Goal: Information Seeking & Learning: Learn about a topic

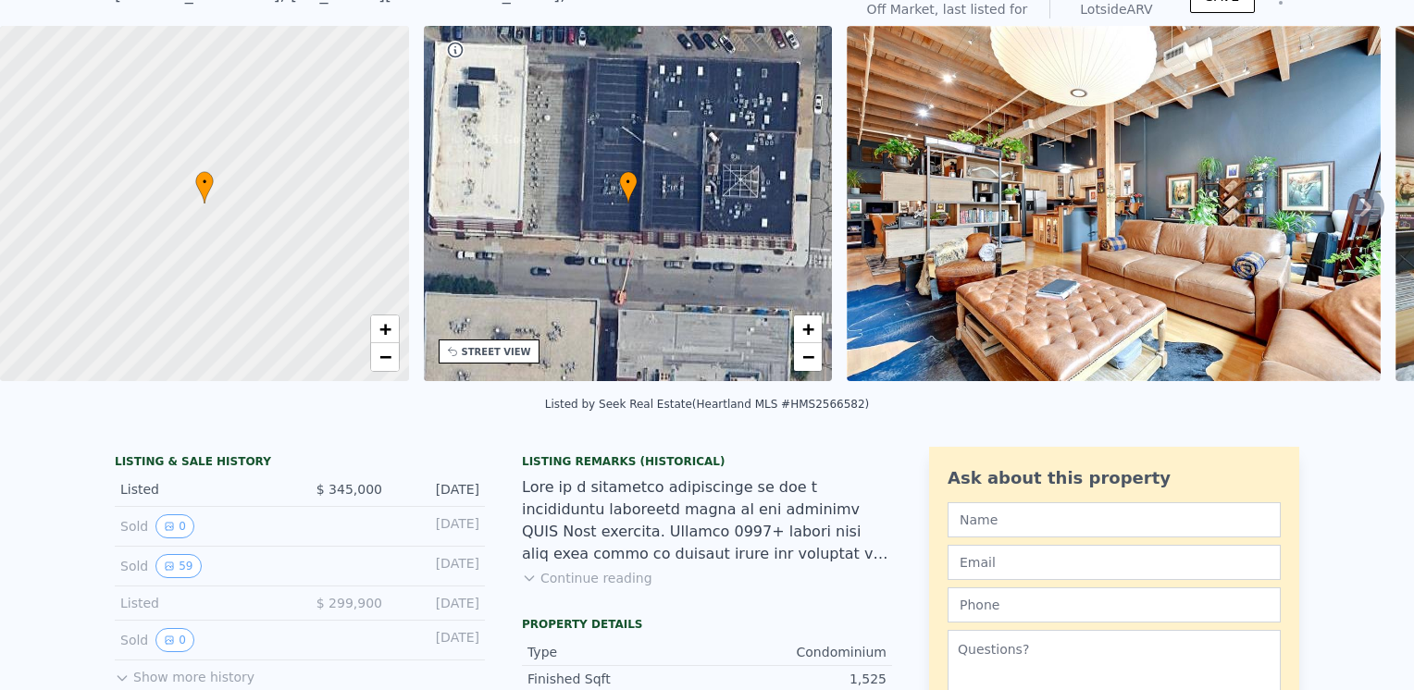
scroll to position [6, 0]
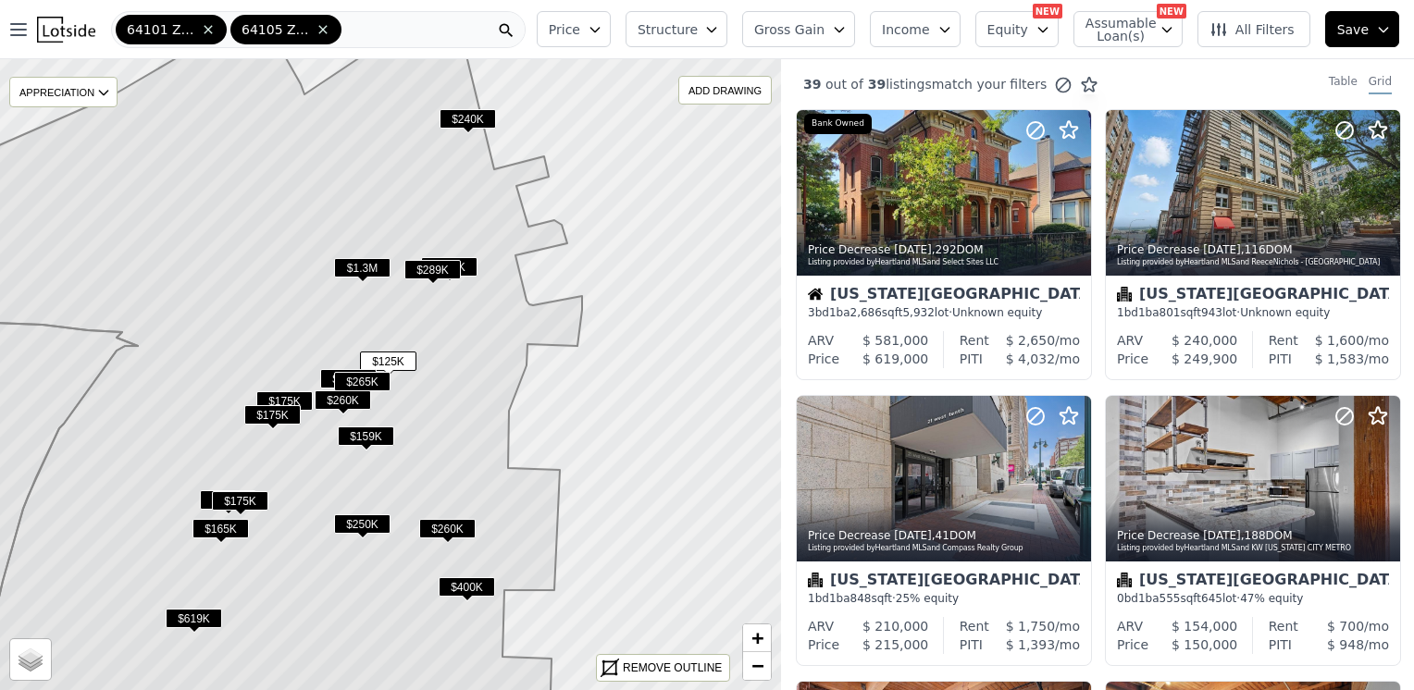
scroll to position [698, 0]
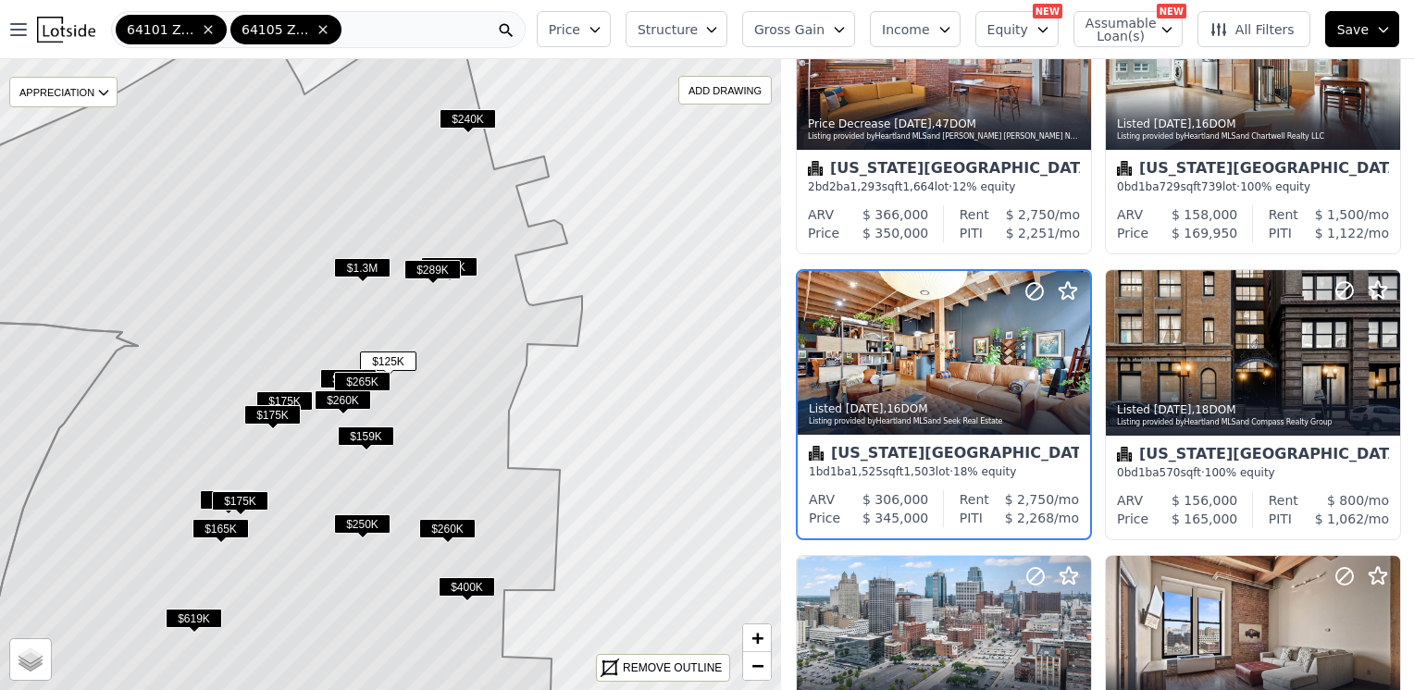
click at [1244, 31] on span "All Filters" at bounding box center [1251, 29] width 85 height 19
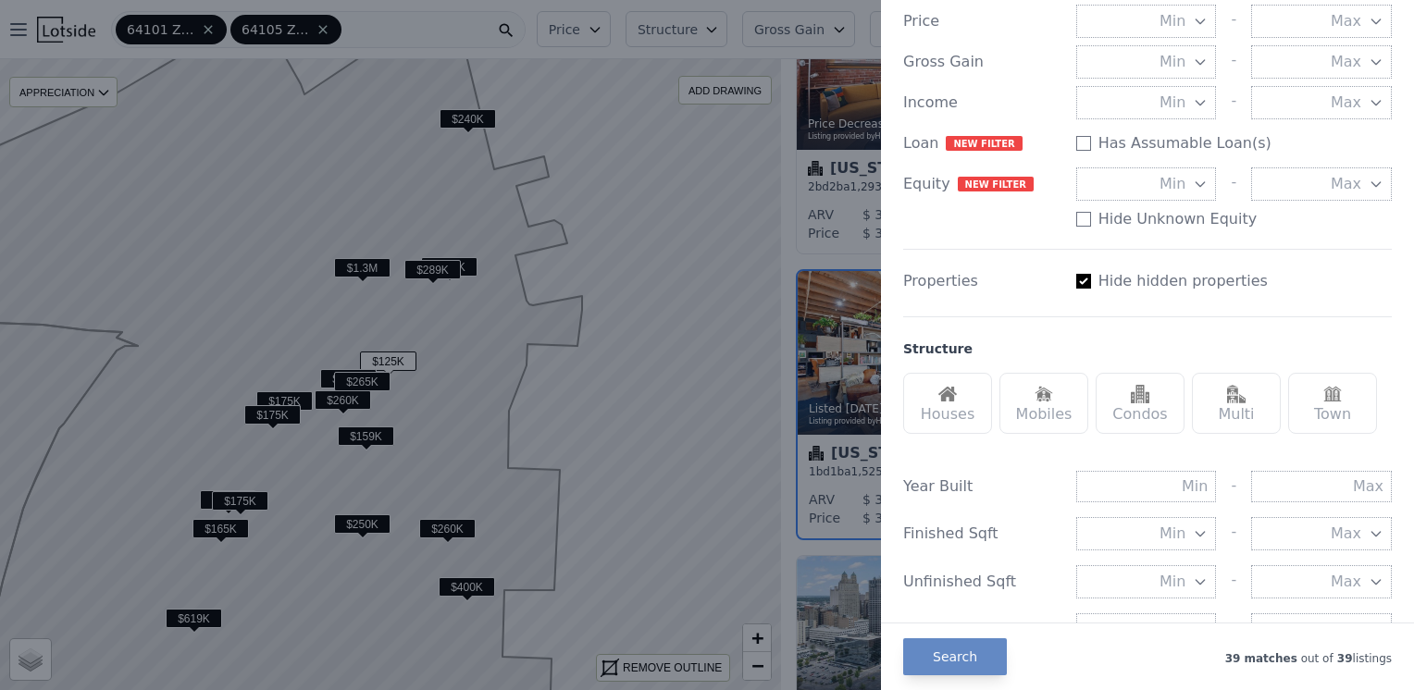
scroll to position [278, 0]
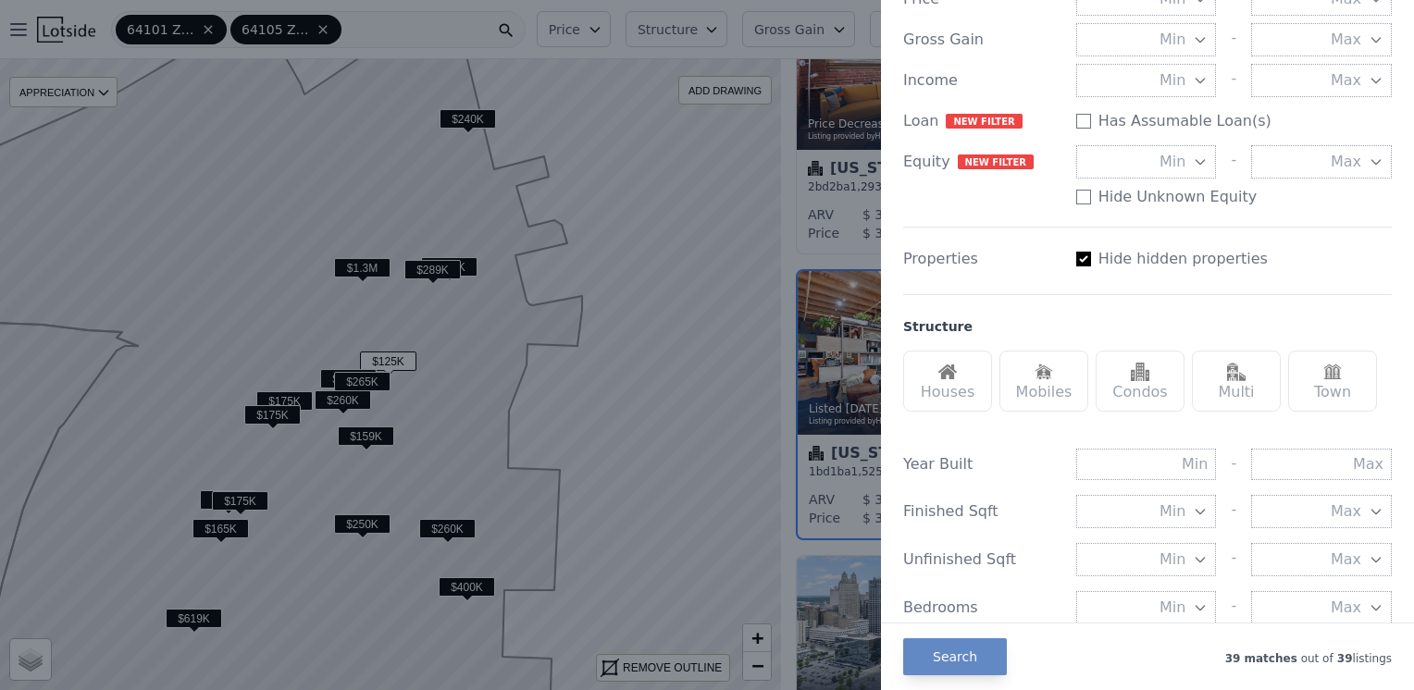
click at [971, 372] on div "Houses" at bounding box center [947, 381] width 89 height 61
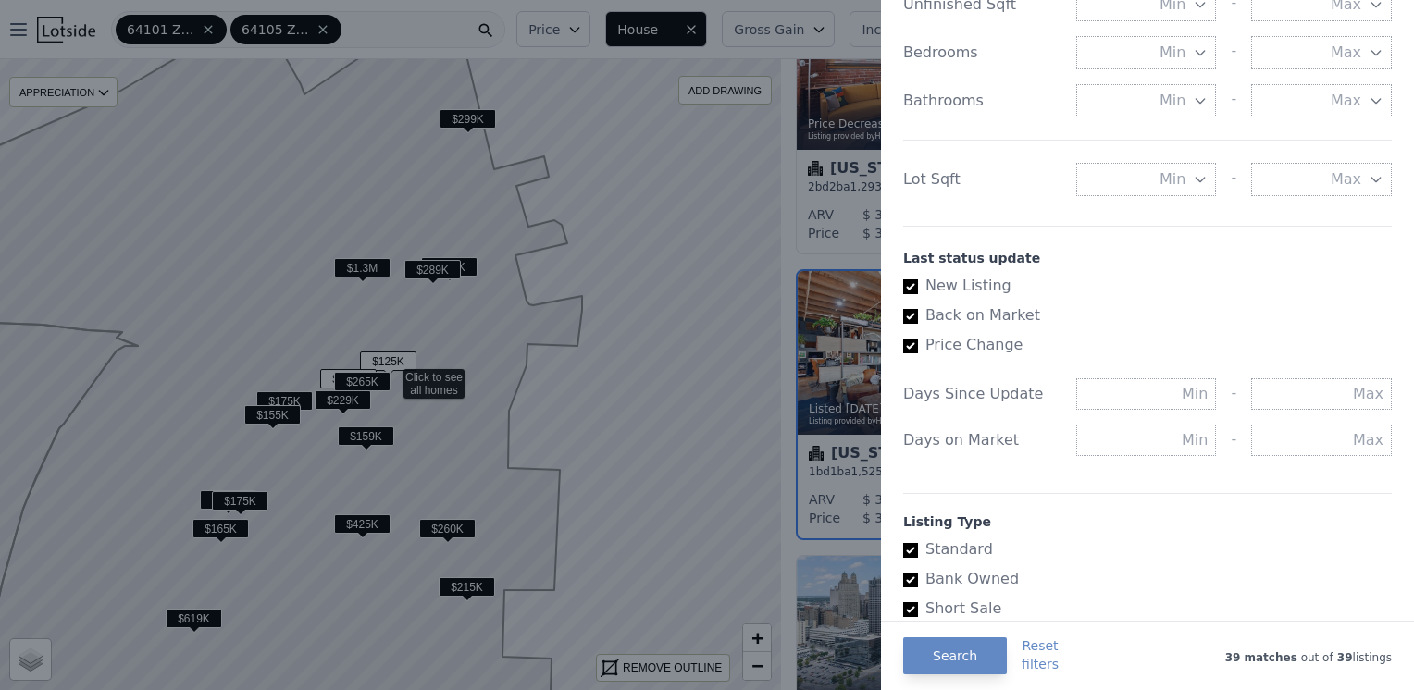
scroll to position [925, 0]
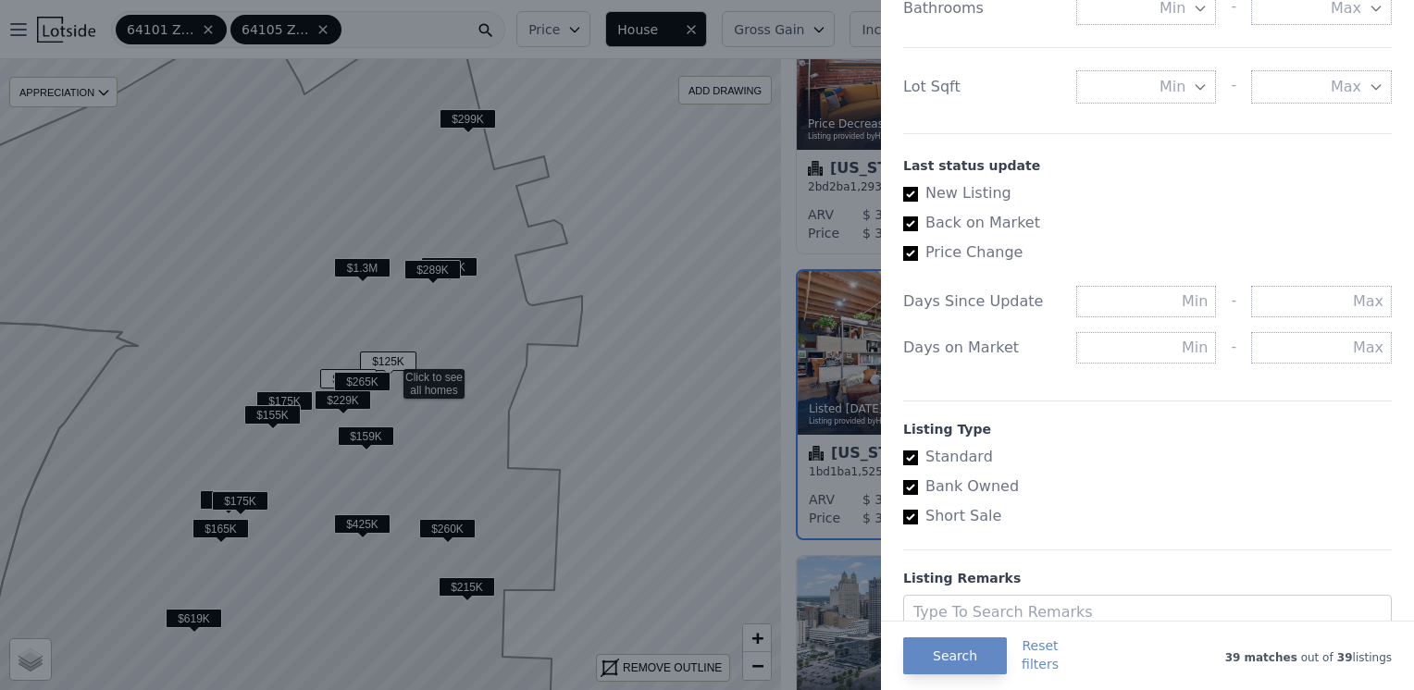
click at [909, 483] on input "Bank Owned" at bounding box center [910, 487] width 15 height 15
checkbox input "false"
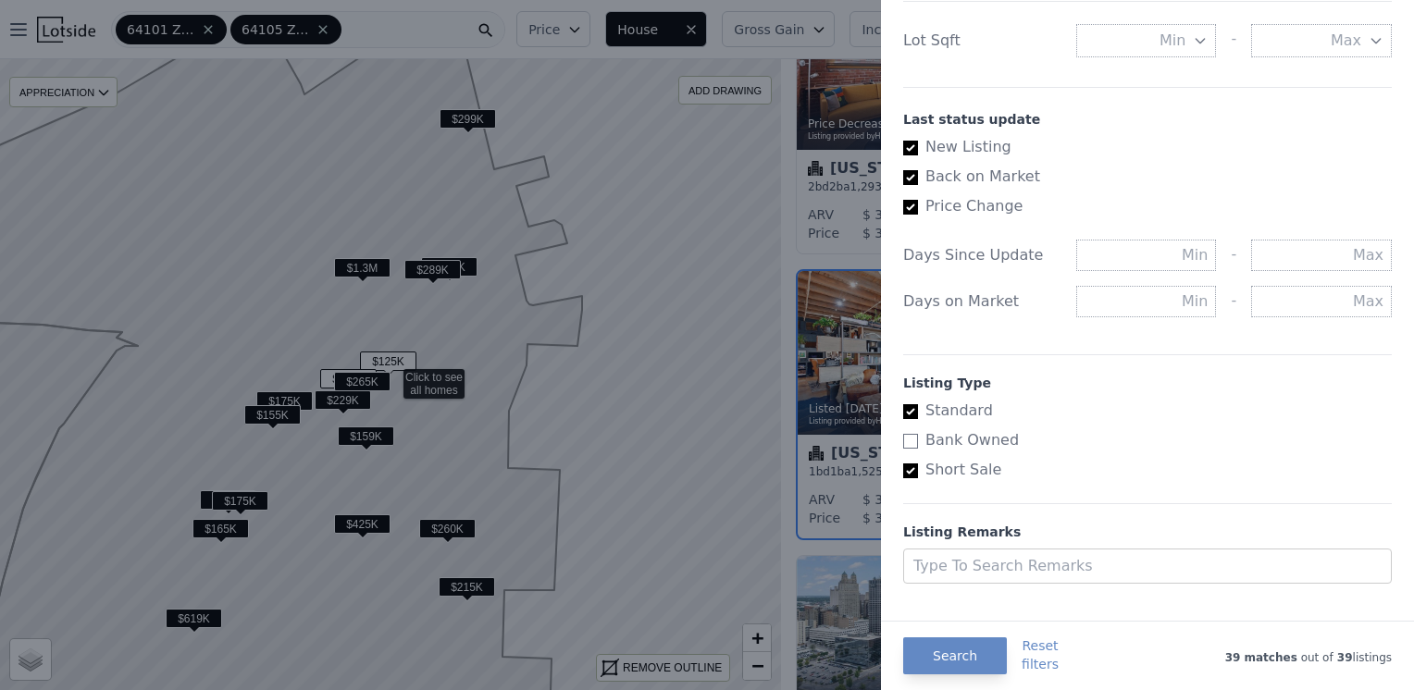
scroll to position [996, 0]
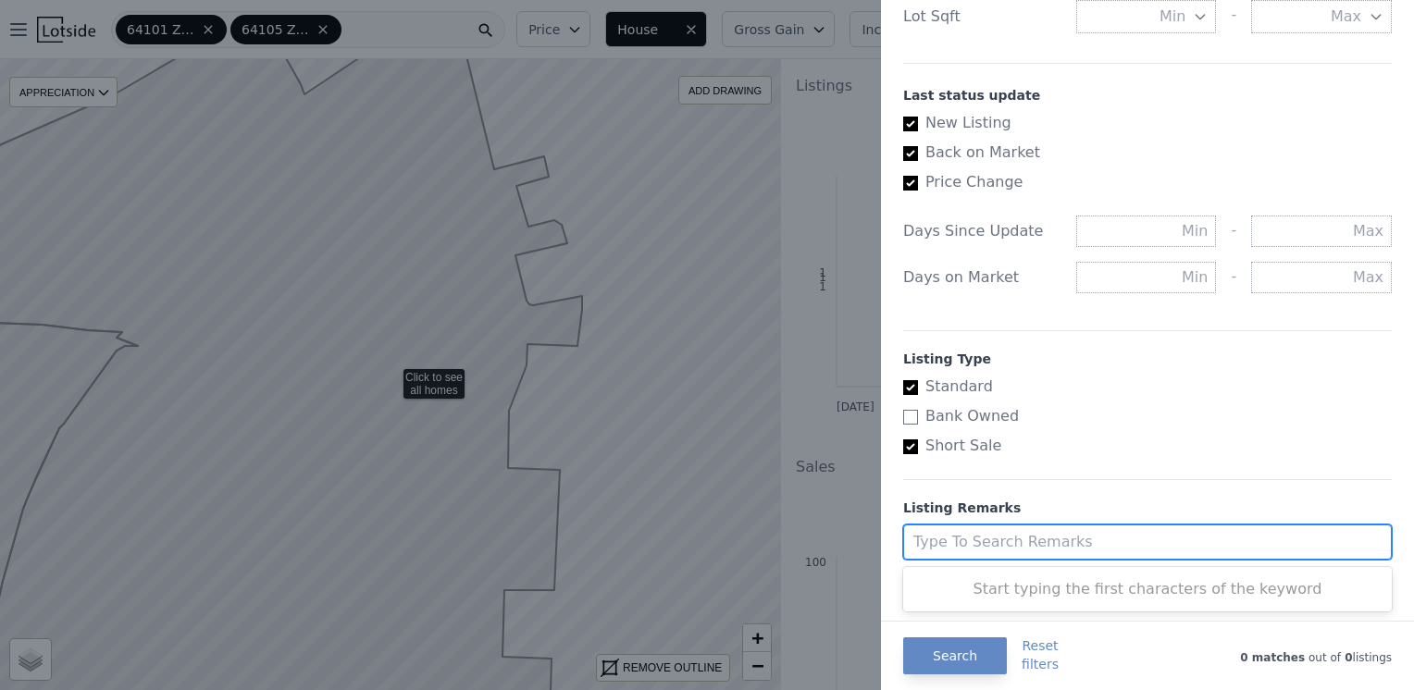
click at [1033, 538] on div at bounding box center [1130, 542] width 434 height 26
type input "d"
type input "MLS, distressed, cash buyer, forclosure"
click at [1172, 526] on div "Type to Search remarks" at bounding box center [1130, 542] width 452 height 33
click at [1171, 540] on div at bounding box center [1130, 542] width 434 height 26
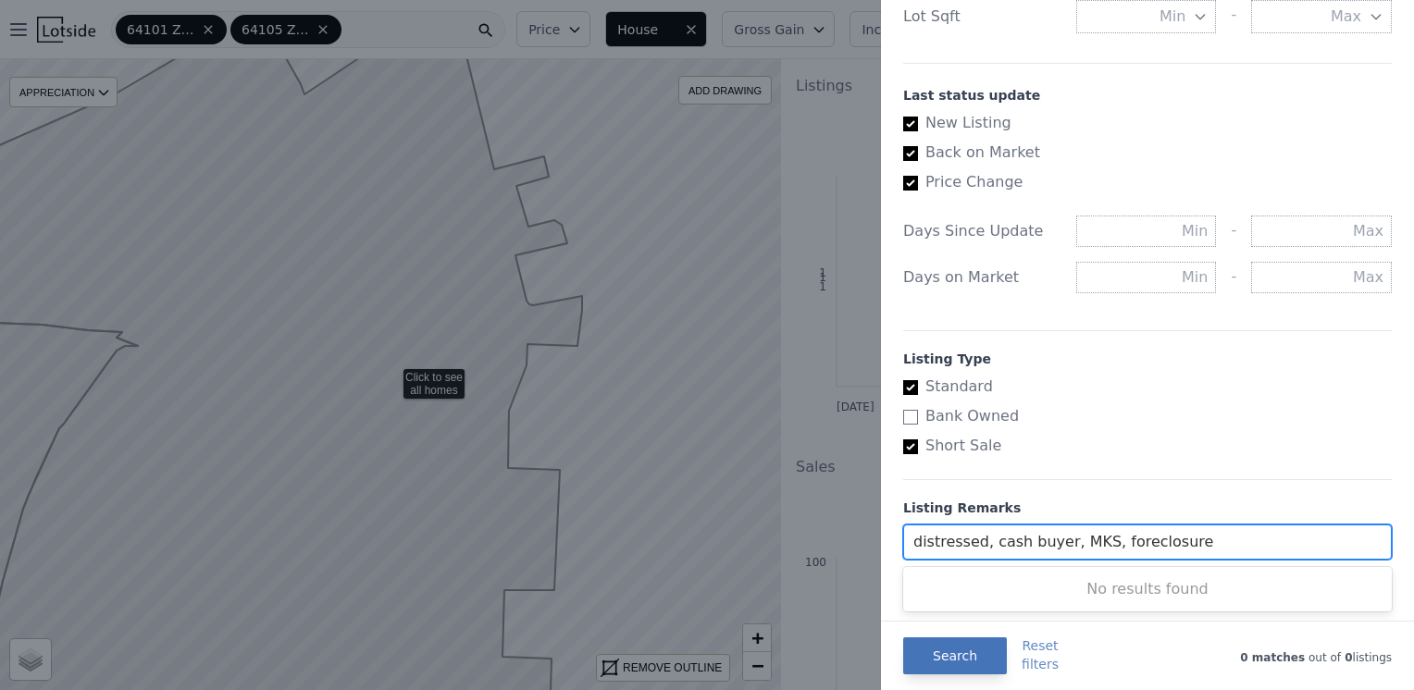
type input "distressed, cash buyer, MKS, foreclosure"
click at [940, 661] on button "Search" at bounding box center [955, 655] width 104 height 37
click at [940, 661] on div "All Filters List Price Price Min - Max Gross Gain Min - Max Income Min - Max Lo…" at bounding box center [707, 345] width 1414 height 690
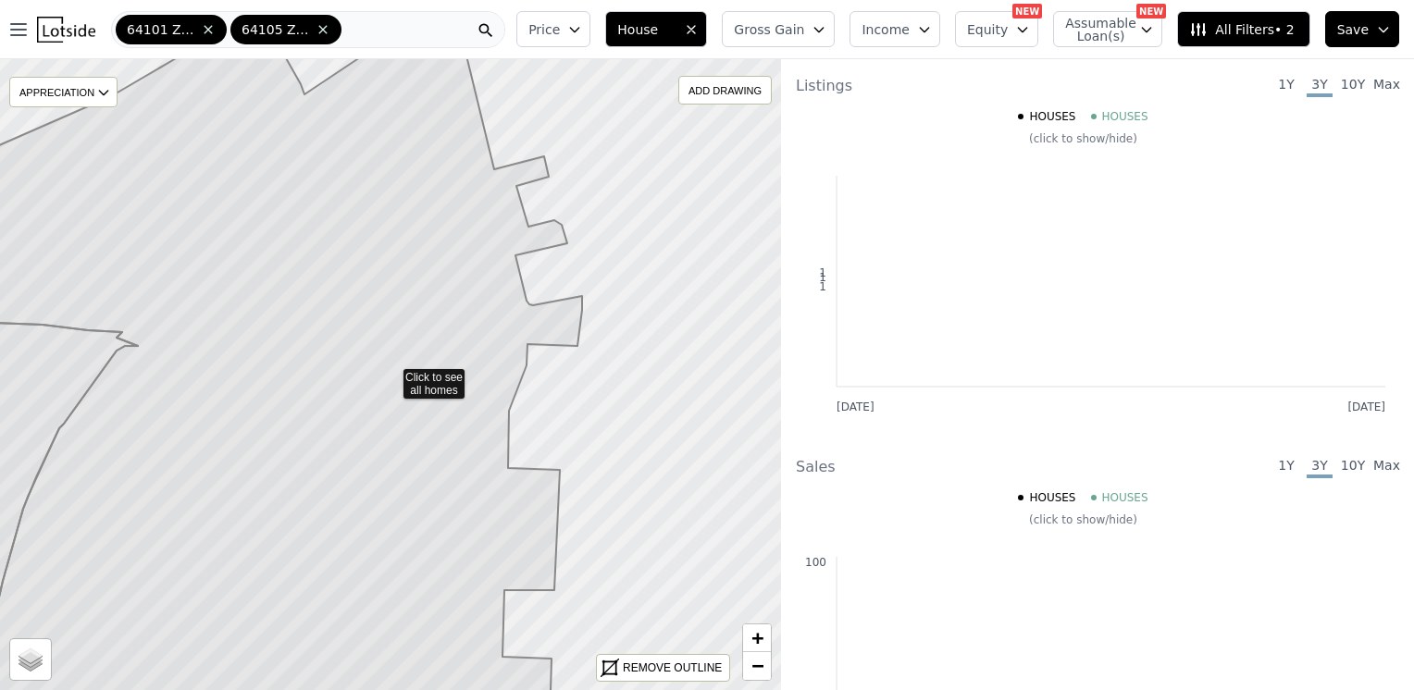
click at [1225, 29] on span "All Filters • 2" at bounding box center [1241, 29] width 105 height 19
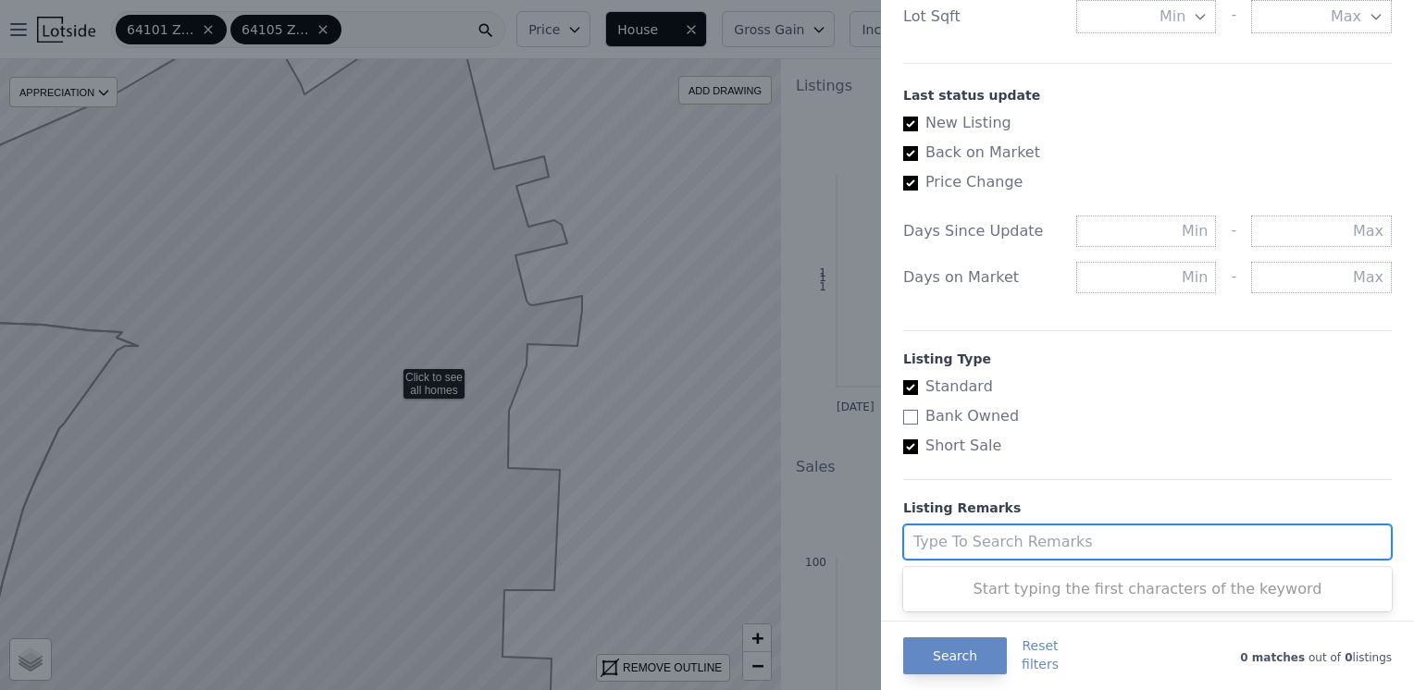
click at [1103, 529] on div at bounding box center [1130, 542] width 434 height 26
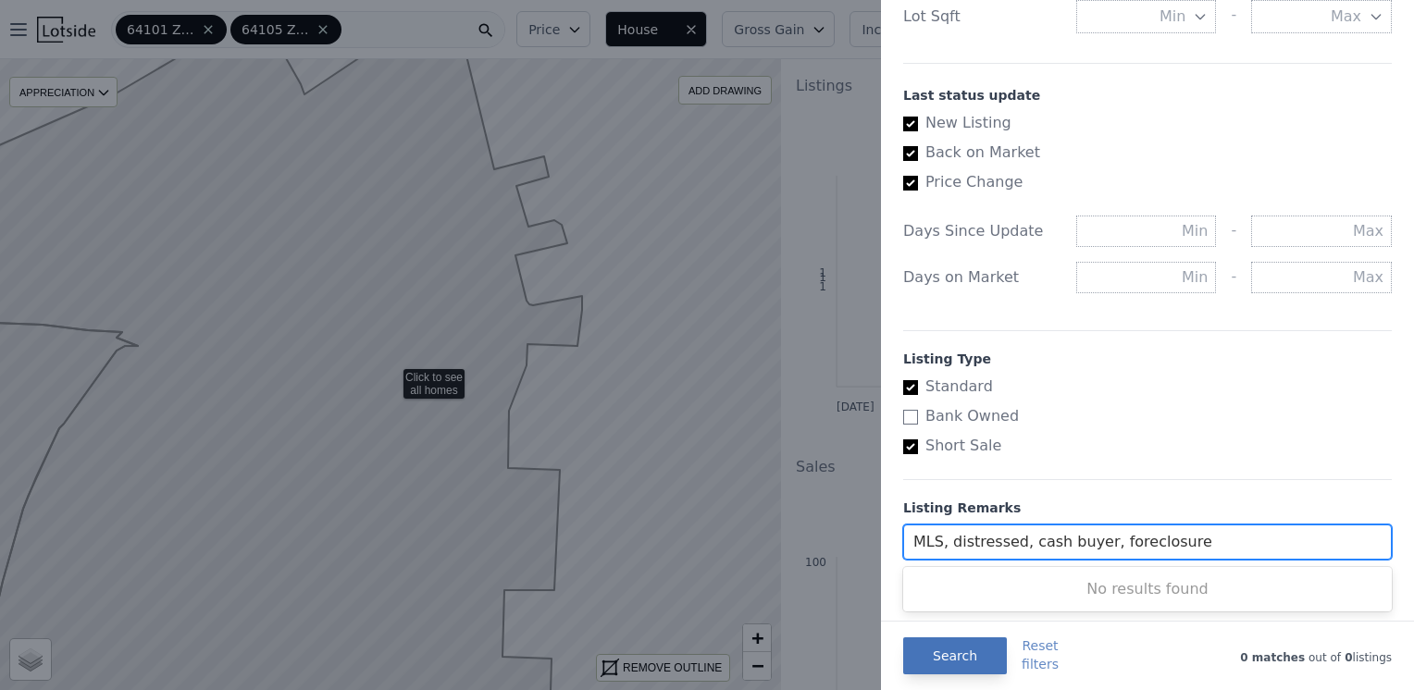
type input "MLS, distressed, cash buyer, foreclosure"
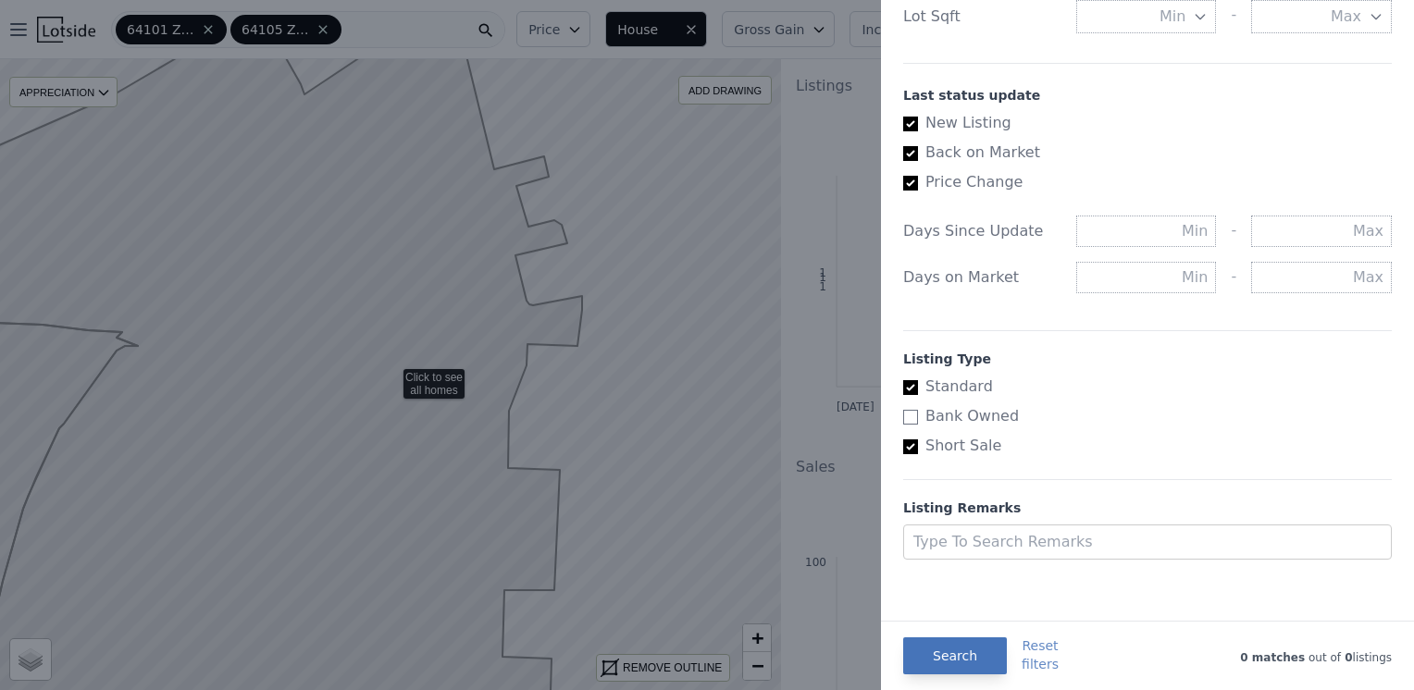
click at [949, 653] on button "Search" at bounding box center [955, 655] width 104 height 37
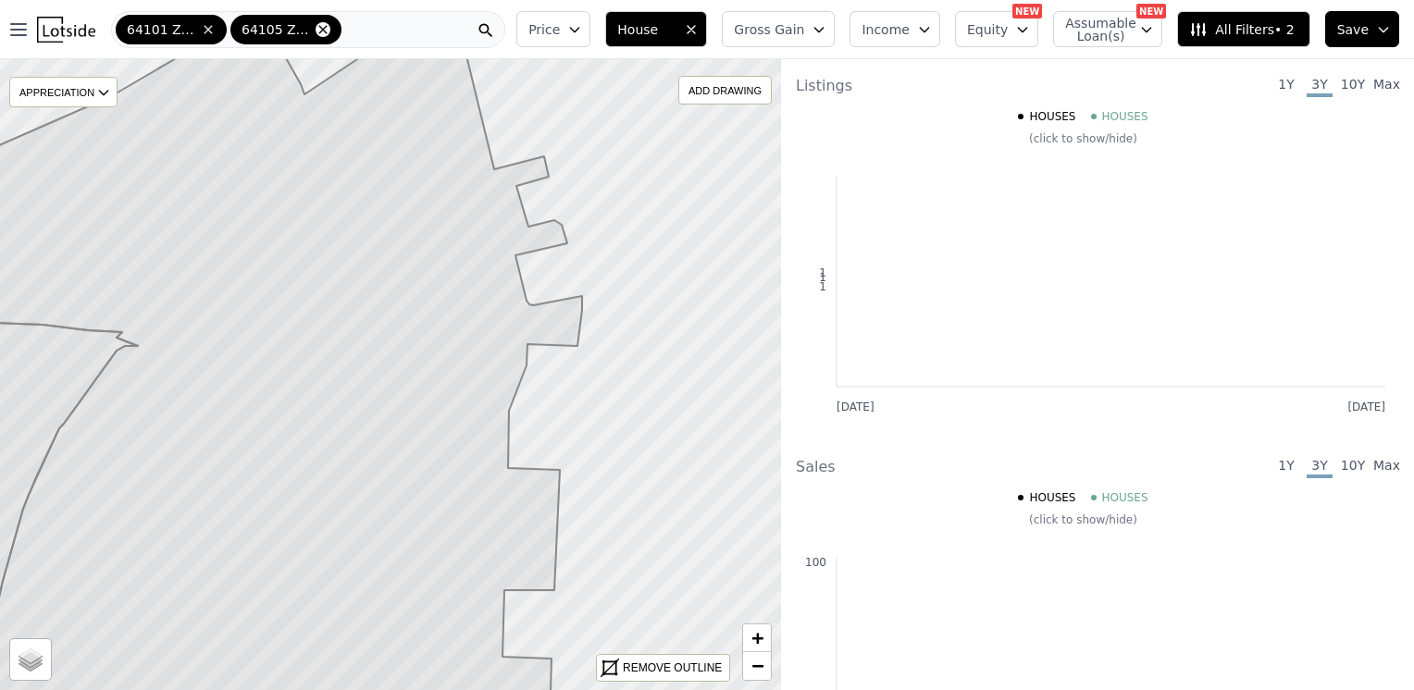
click at [322, 26] on icon at bounding box center [323, 29] width 15 height 15
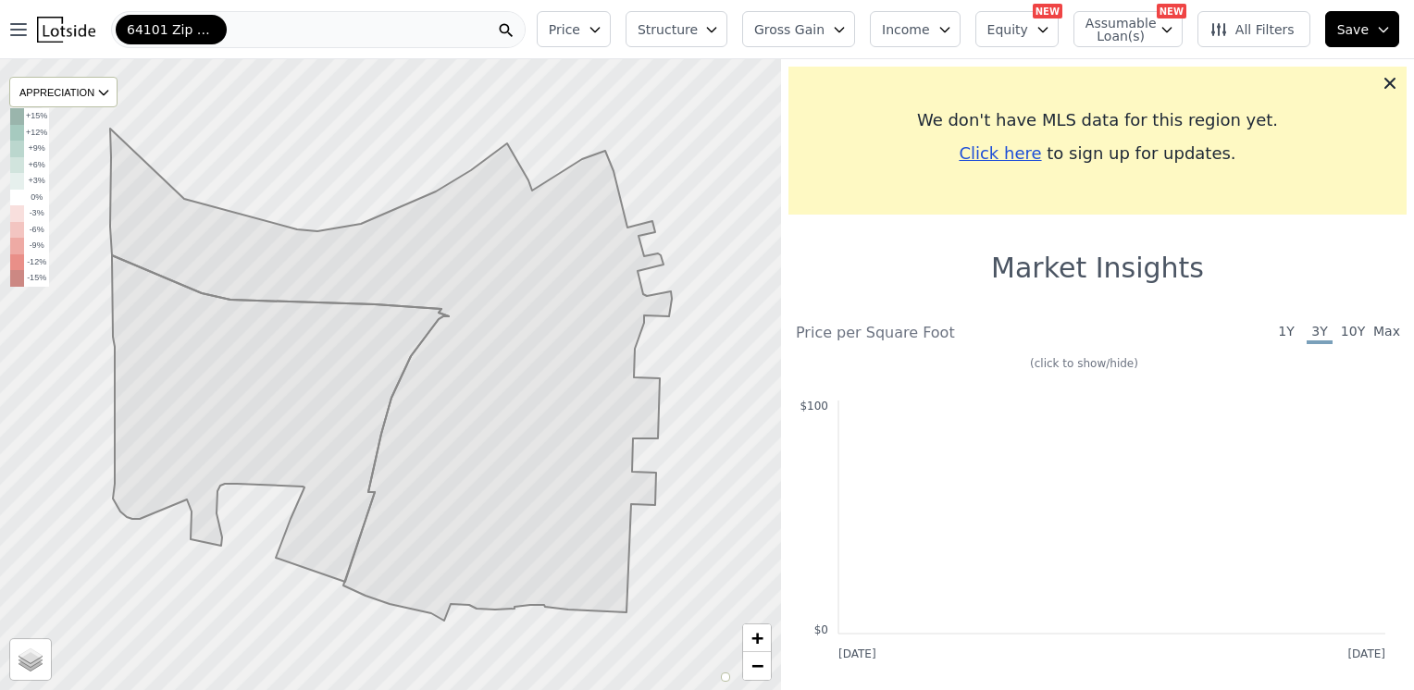
click at [206, 32] on span "64101 Zip Code" at bounding box center [171, 29] width 89 height 19
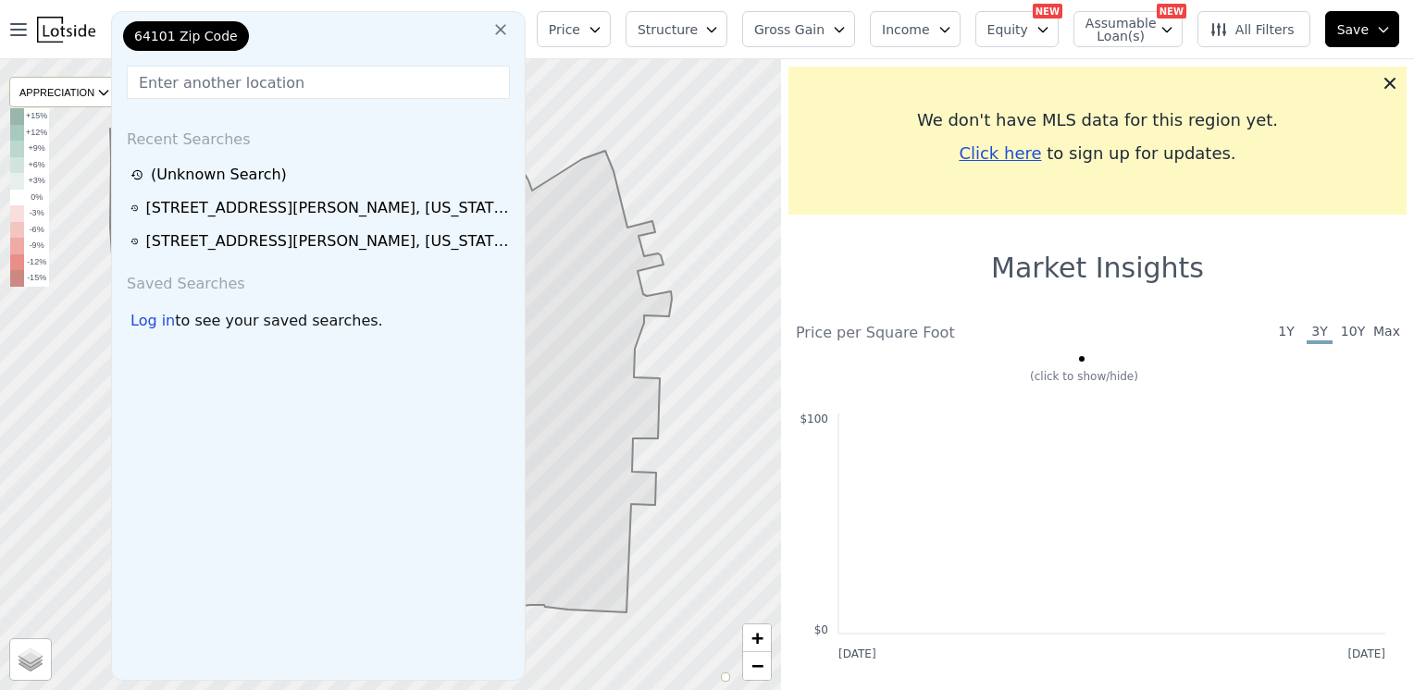
click at [506, 28] on icon at bounding box center [500, 29] width 11 height 11
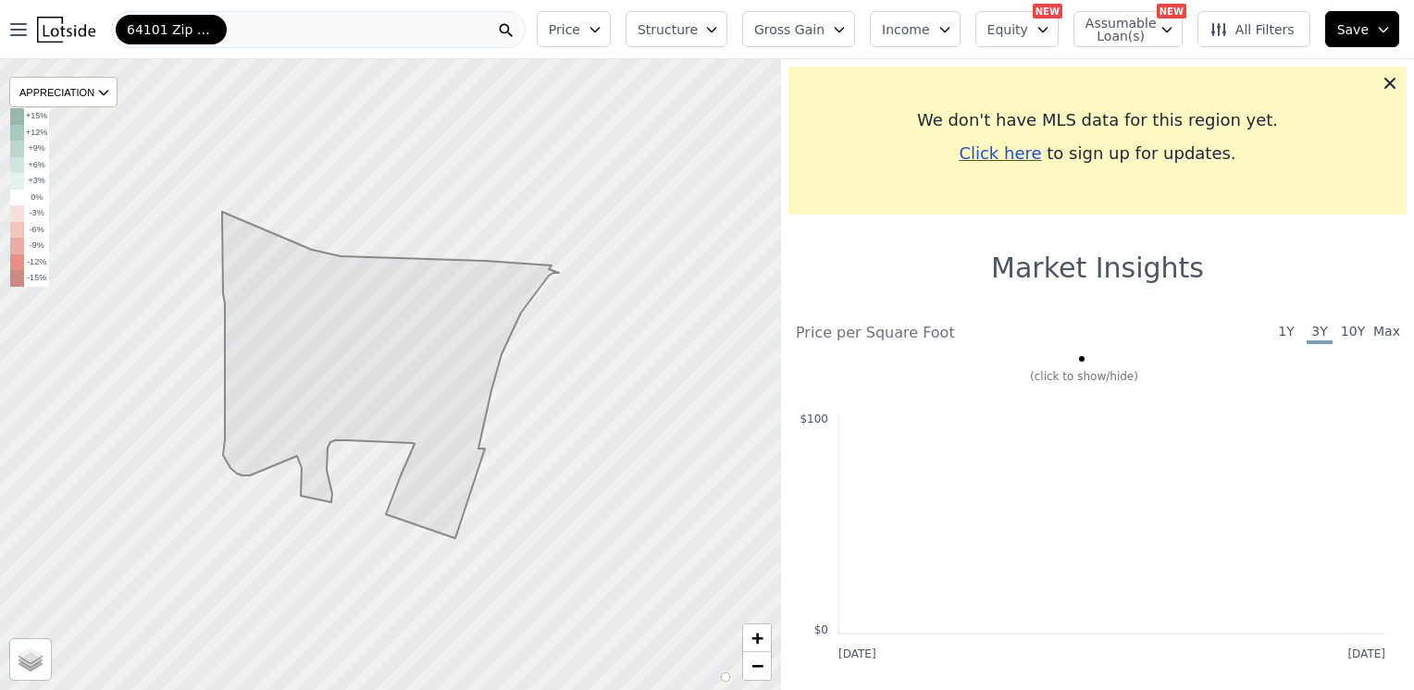
click at [175, 23] on span "64101 Zip Code" at bounding box center [171, 29] width 89 height 19
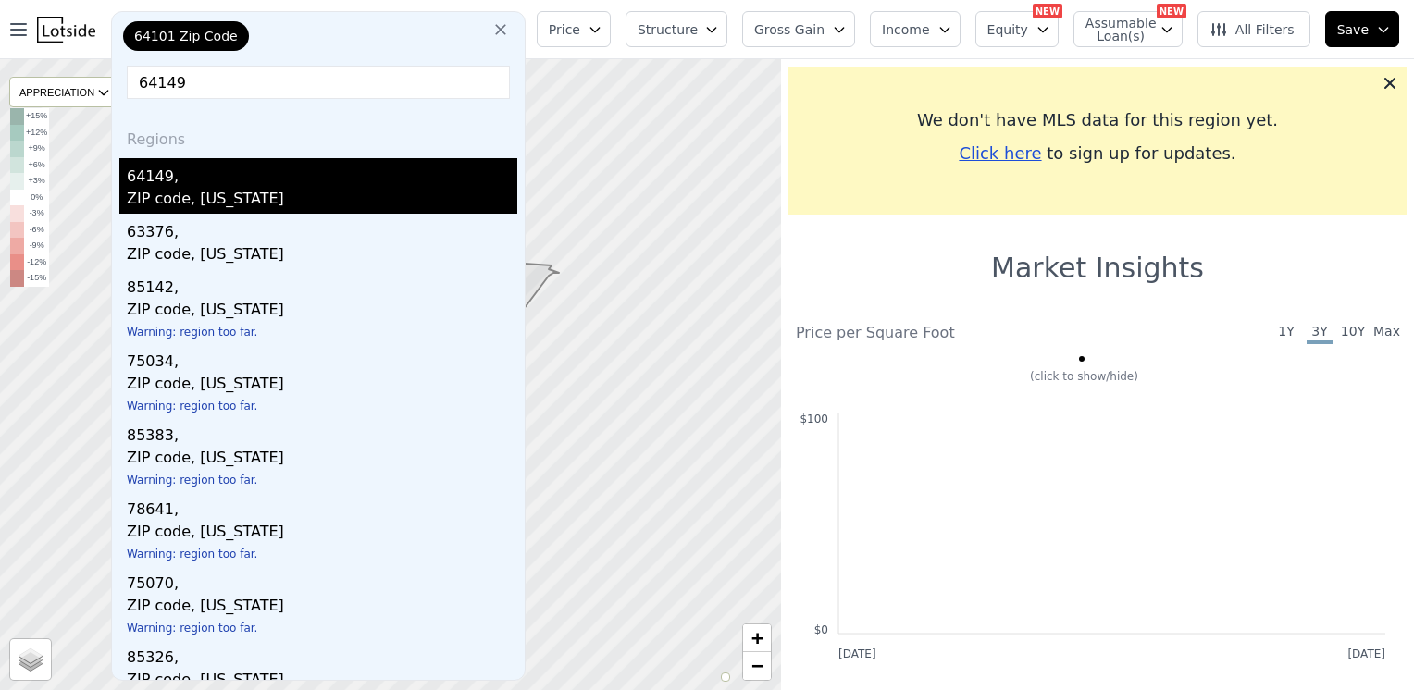
type input "64149"
click at [158, 177] on div "64149," at bounding box center [322, 173] width 390 height 30
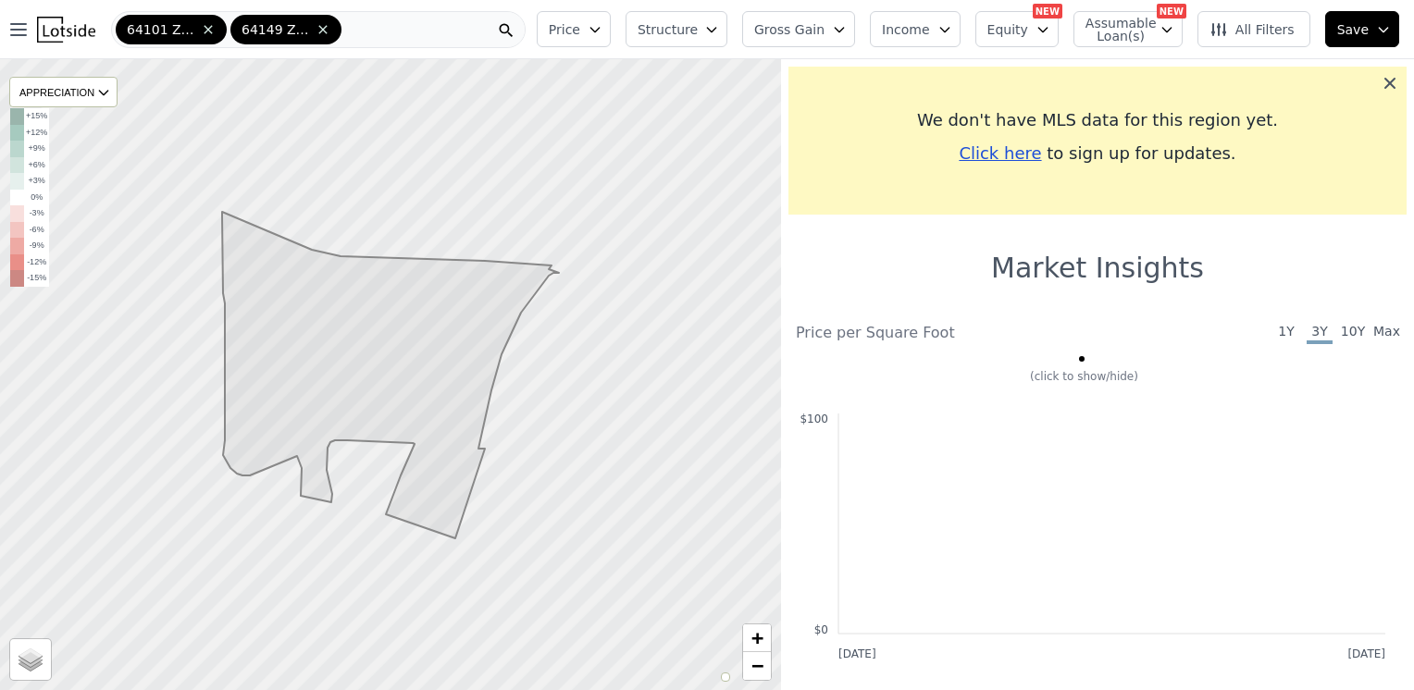
click at [1380, 80] on icon at bounding box center [1389, 83] width 19 height 19
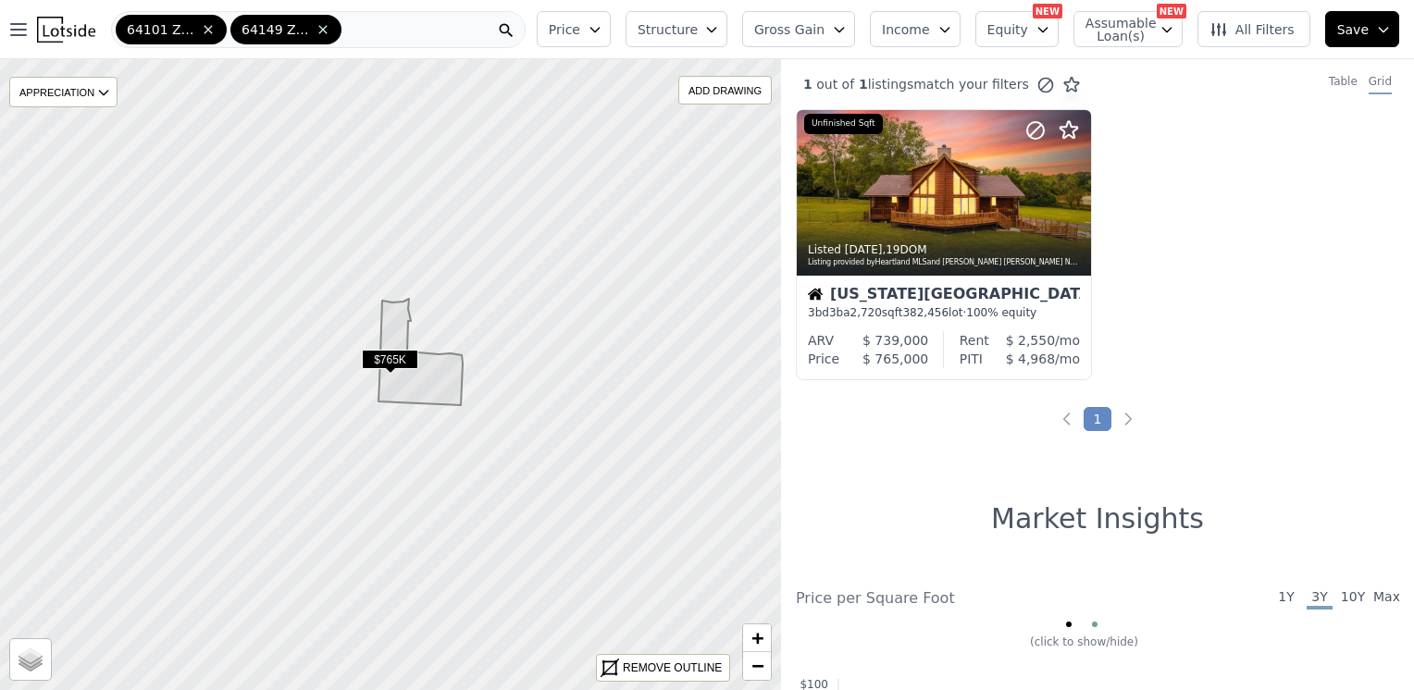
click at [395, 361] on span "$765K" at bounding box center [390, 359] width 56 height 19
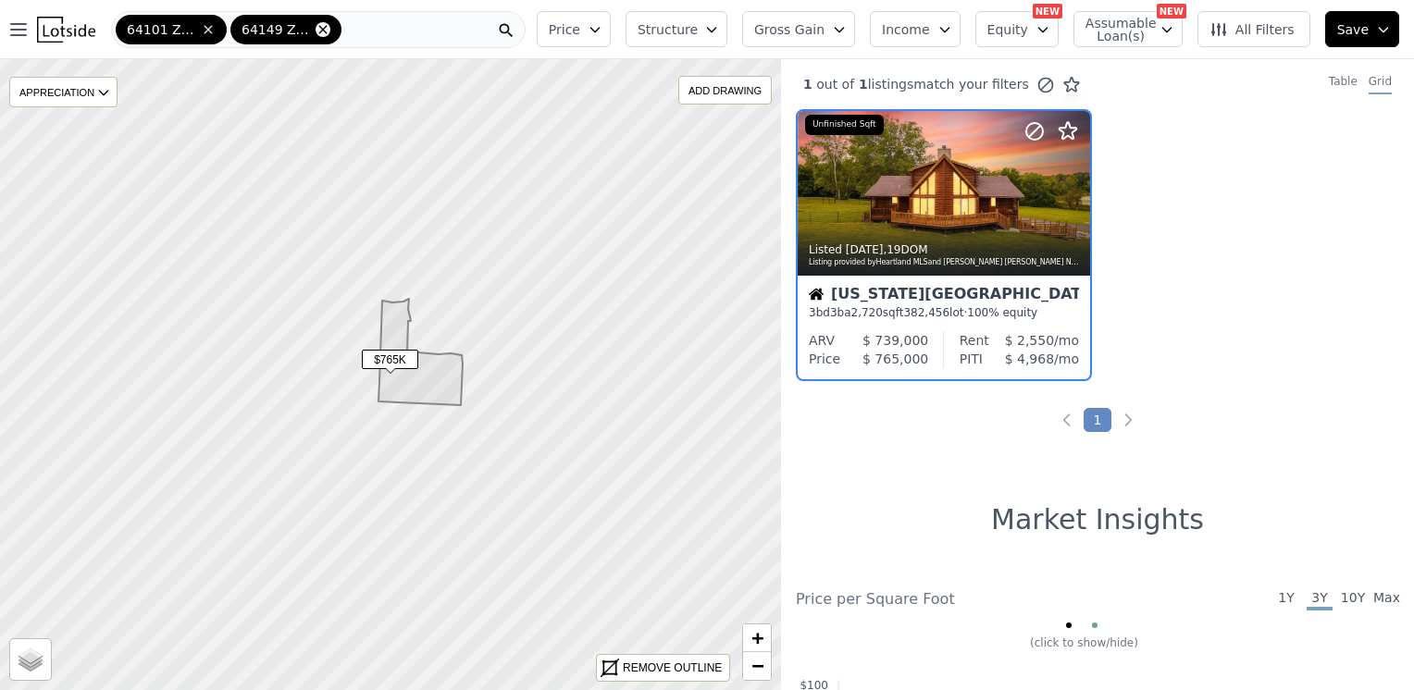
click at [326, 29] on icon at bounding box center [323, 29] width 15 height 15
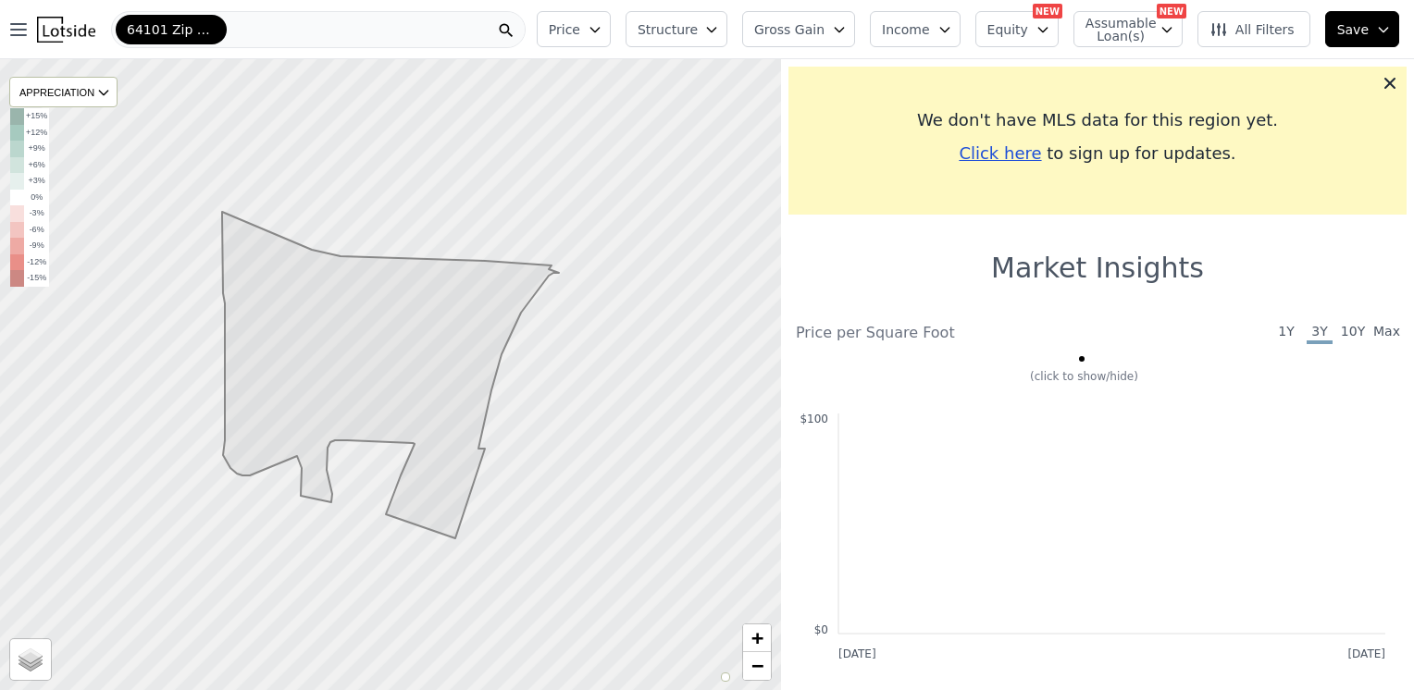
click at [256, 23] on div "64101 Zip Code" at bounding box center [318, 29] width 415 height 37
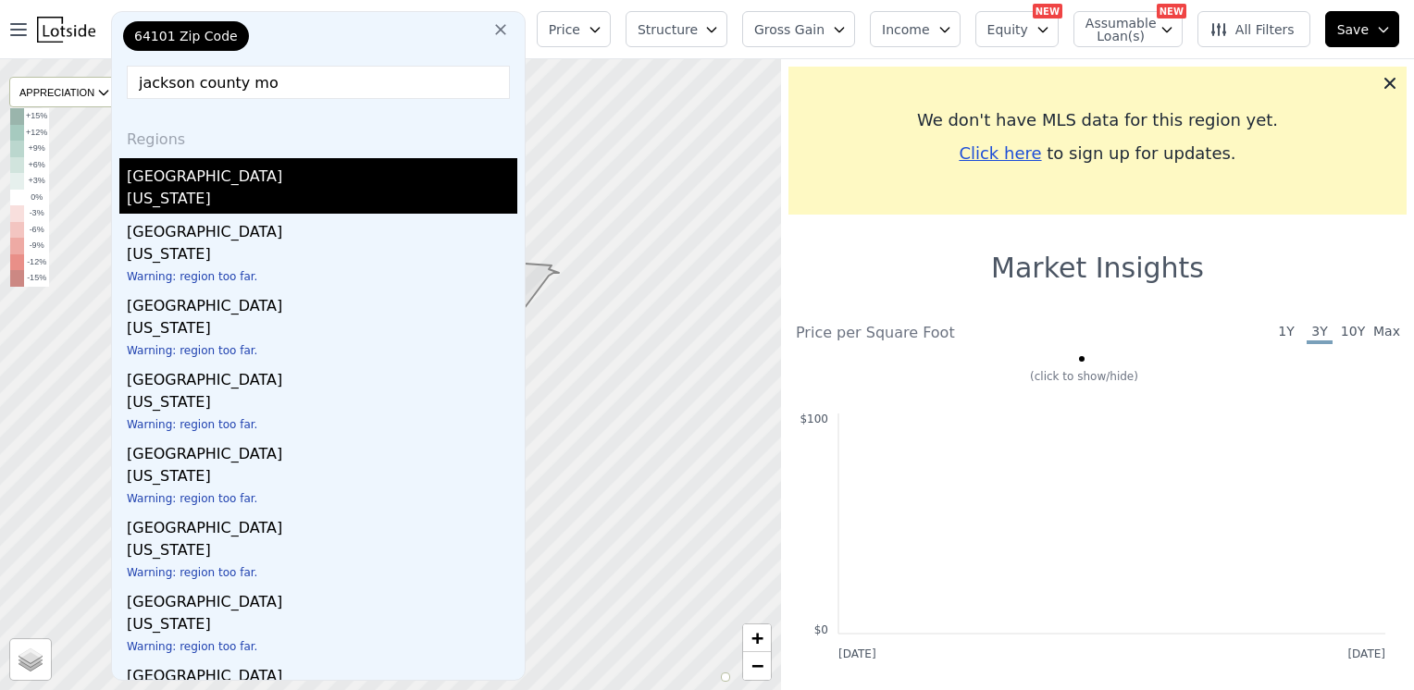
type input "jackson county mo"
click at [155, 184] on div "Jackson County" at bounding box center [322, 173] width 390 height 30
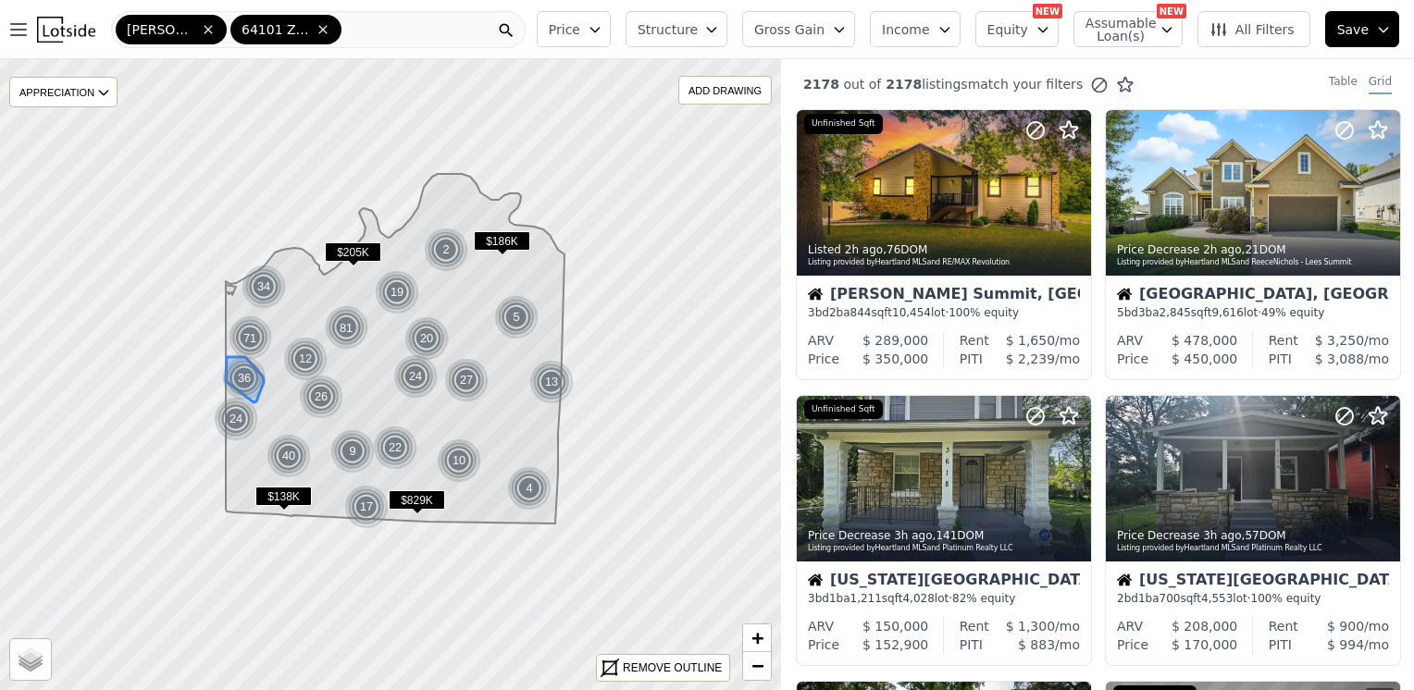
click at [240, 373] on div "36" at bounding box center [244, 378] width 44 height 44
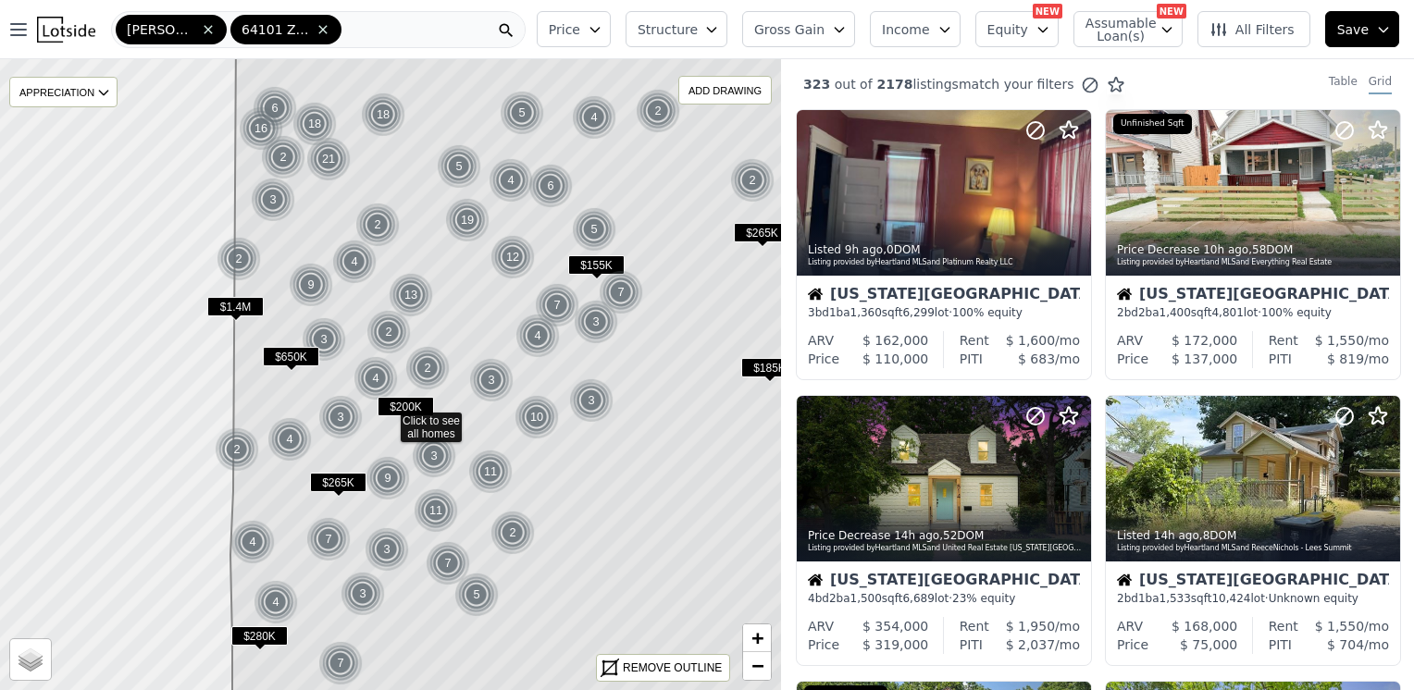
drag, startPoint x: 588, startPoint y: 435, endPoint x: 585, endPoint y: 479, distance: 44.5
click at [585, 479] on icon at bounding box center [544, 419] width 628 height 761
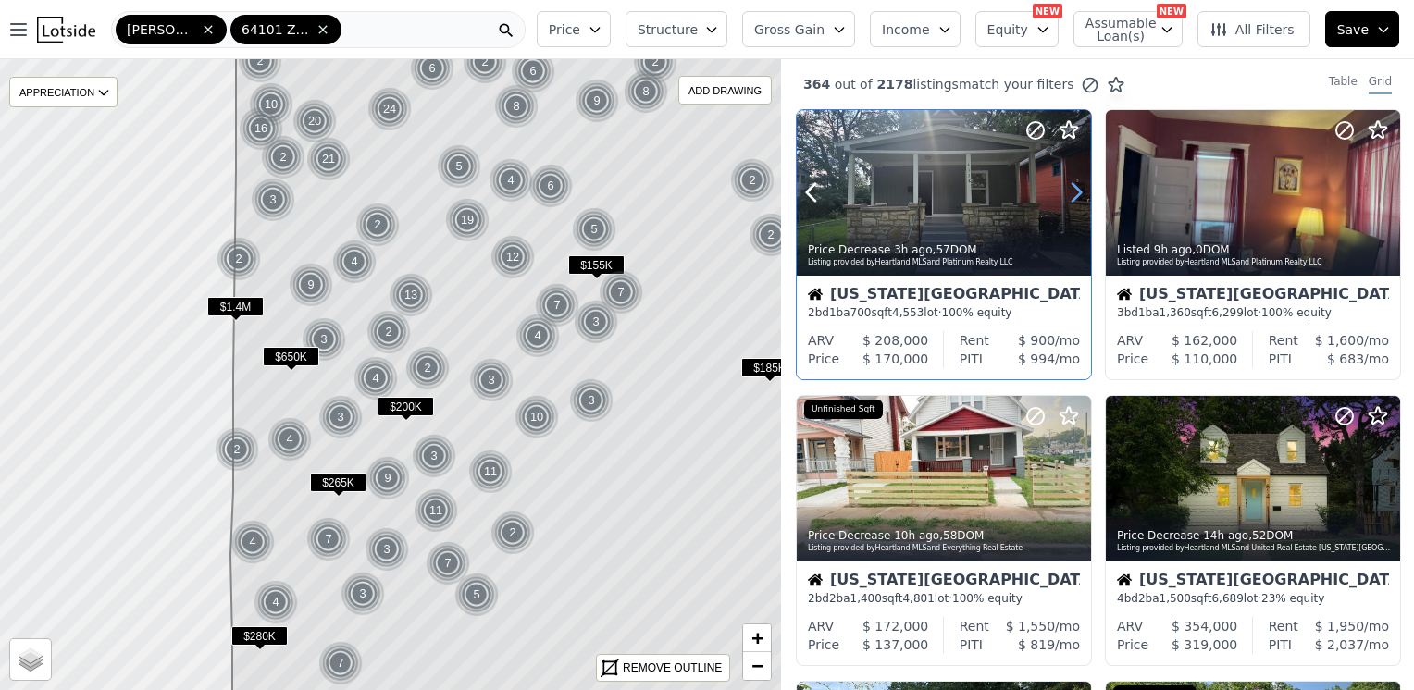
click at [1077, 191] on icon at bounding box center [1076, 193] width 8 height 18
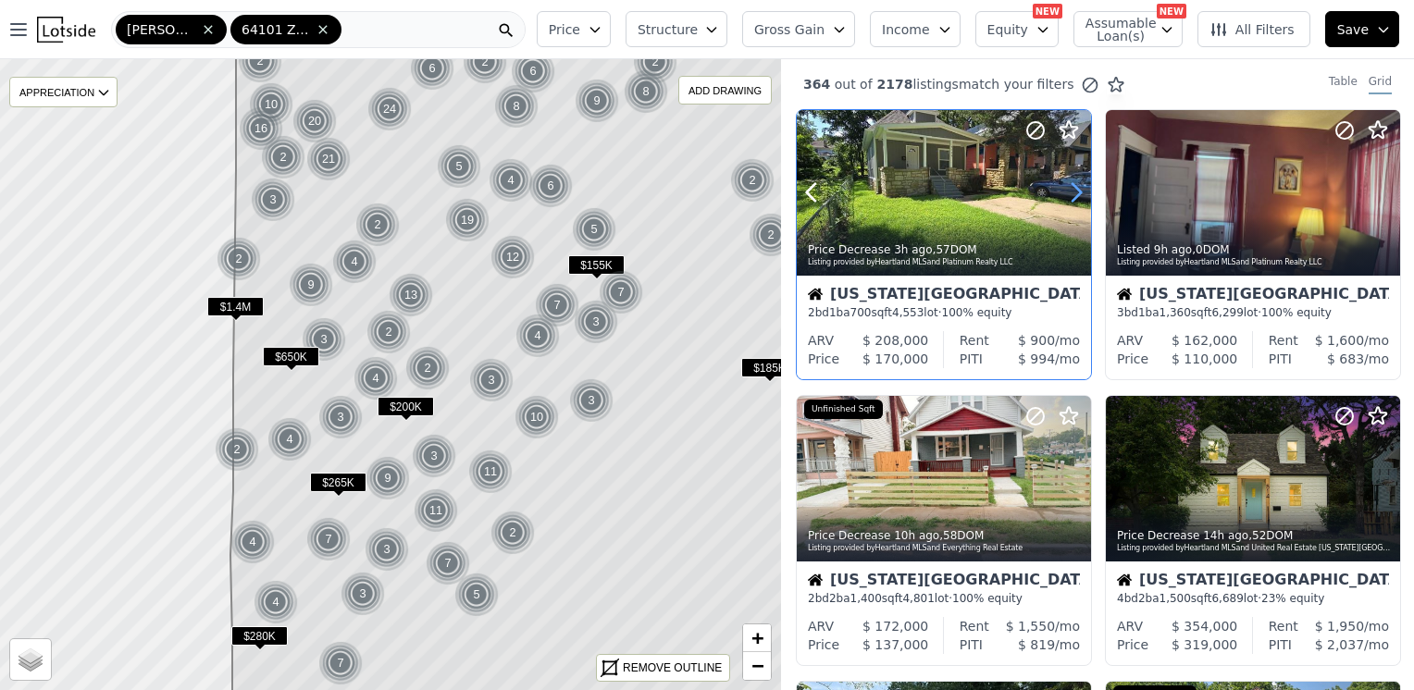
click at [1072, 191] on icon at bounding box center [1076, 193] width 30 height 30
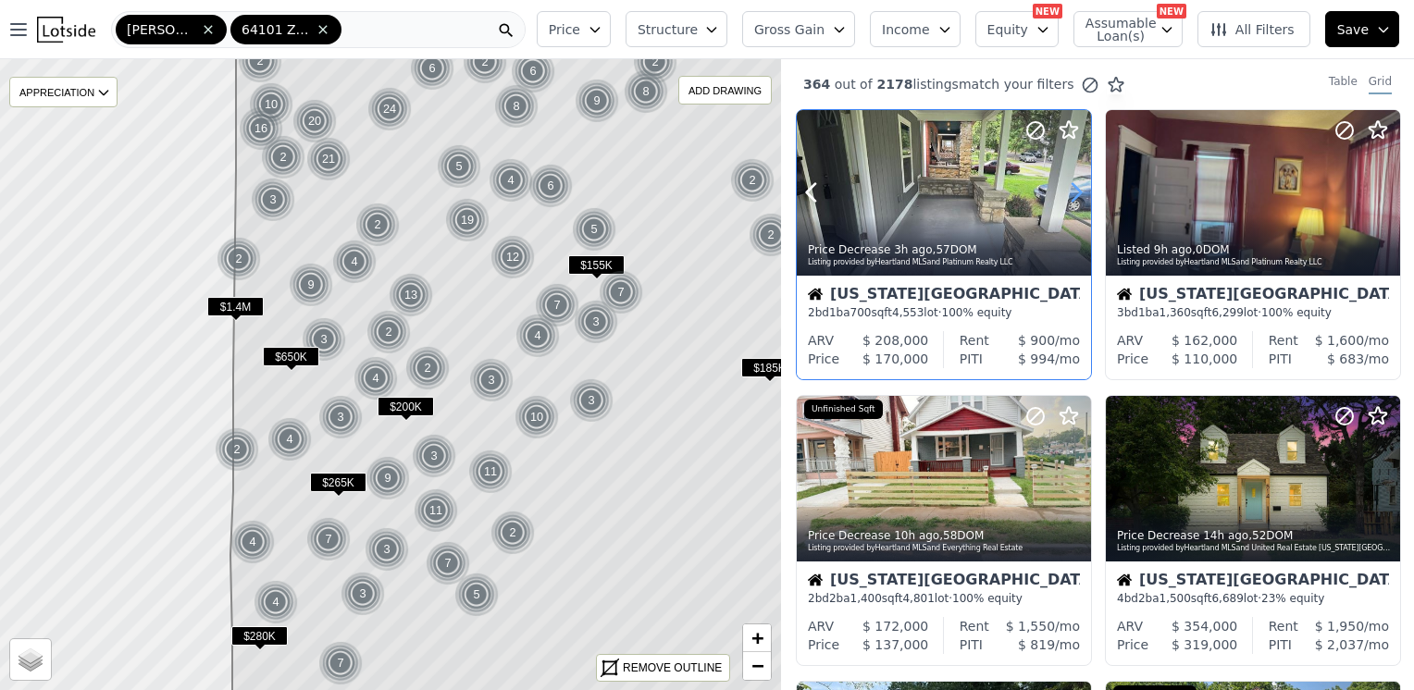
click at [1073, 198] on icon at bounding box center [1076, 193] width 8 height 18
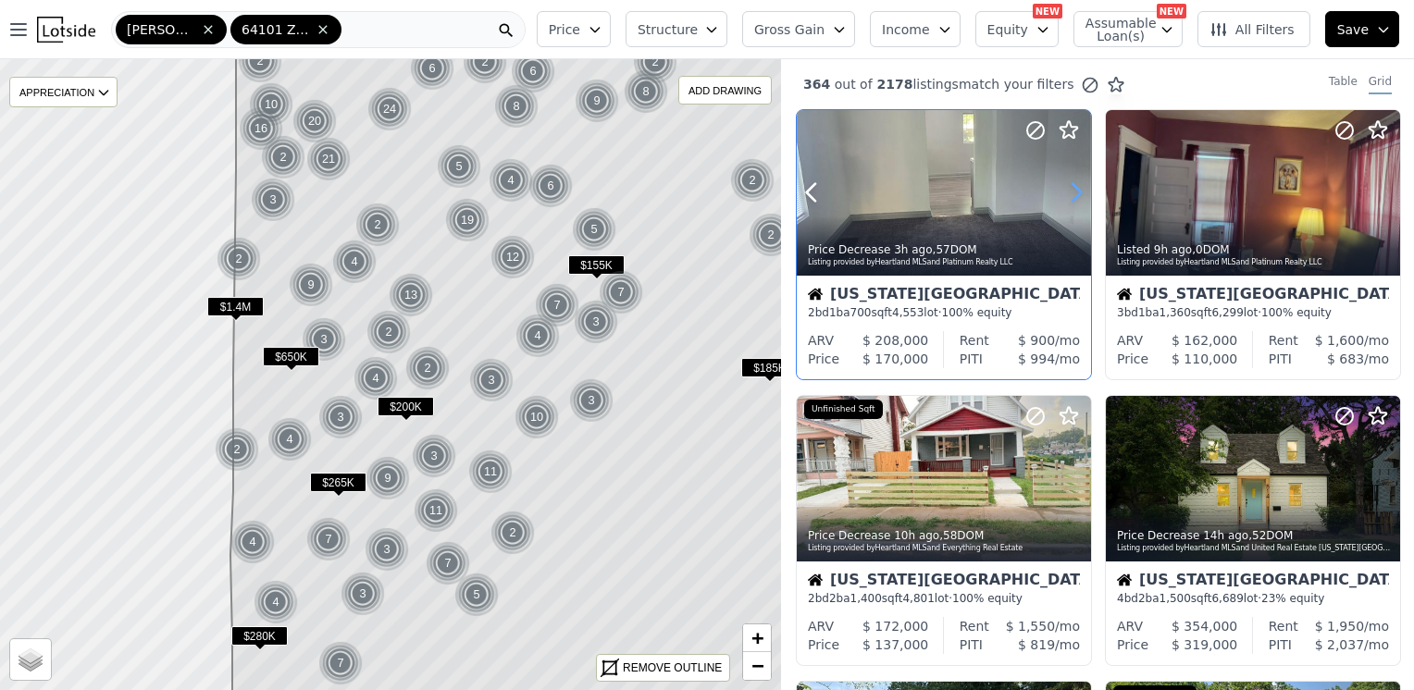
click at [1069, 197] on icon at bounding box center [1076, 193] width 30 height 30
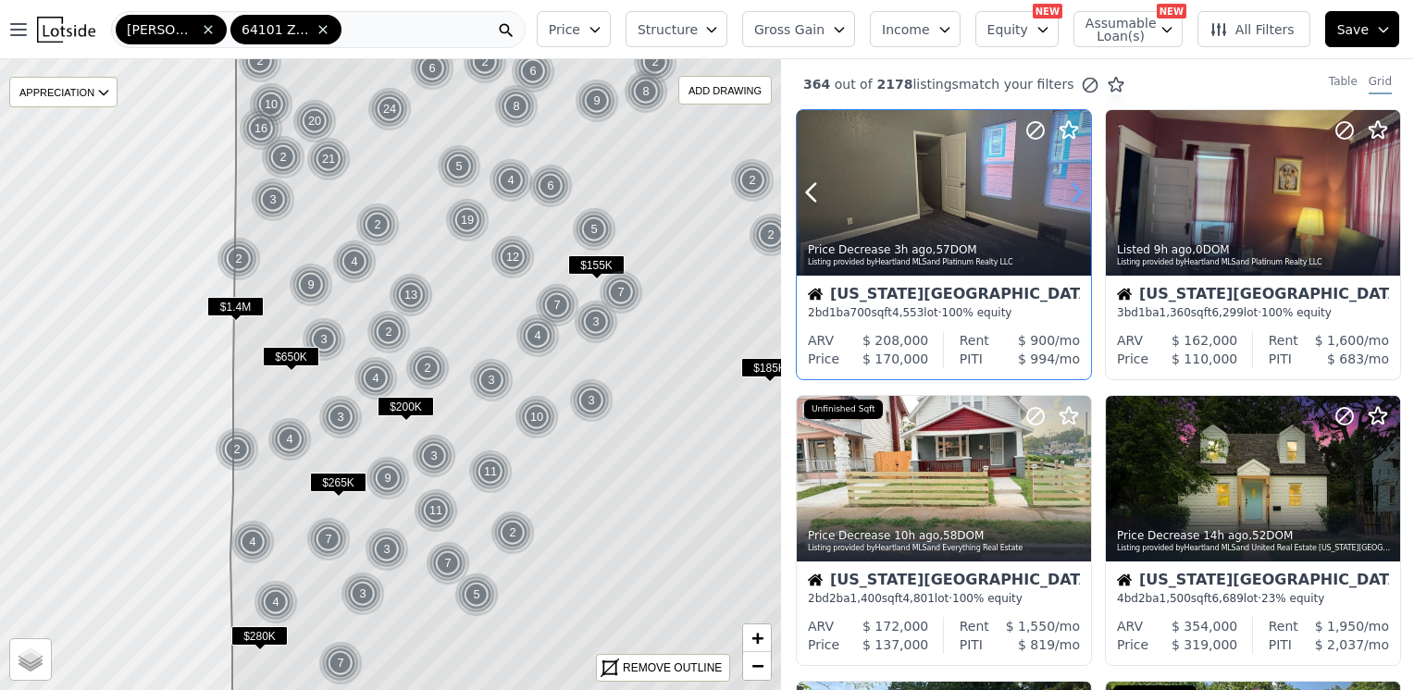
click at [1068, 197] on icon at bounding box center [1076, 193] width 30 height 30
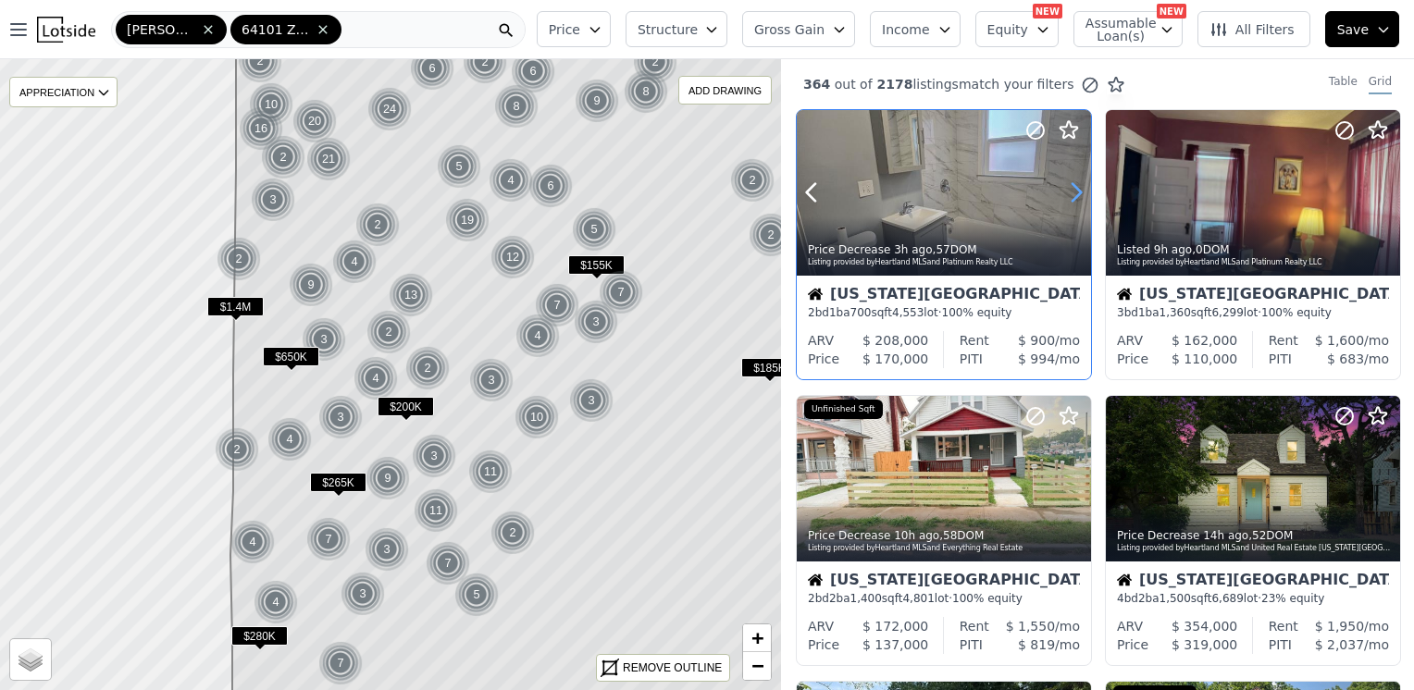
click at [1068, 197] on icon at bounding box center [1076, 193] width 30 height 30
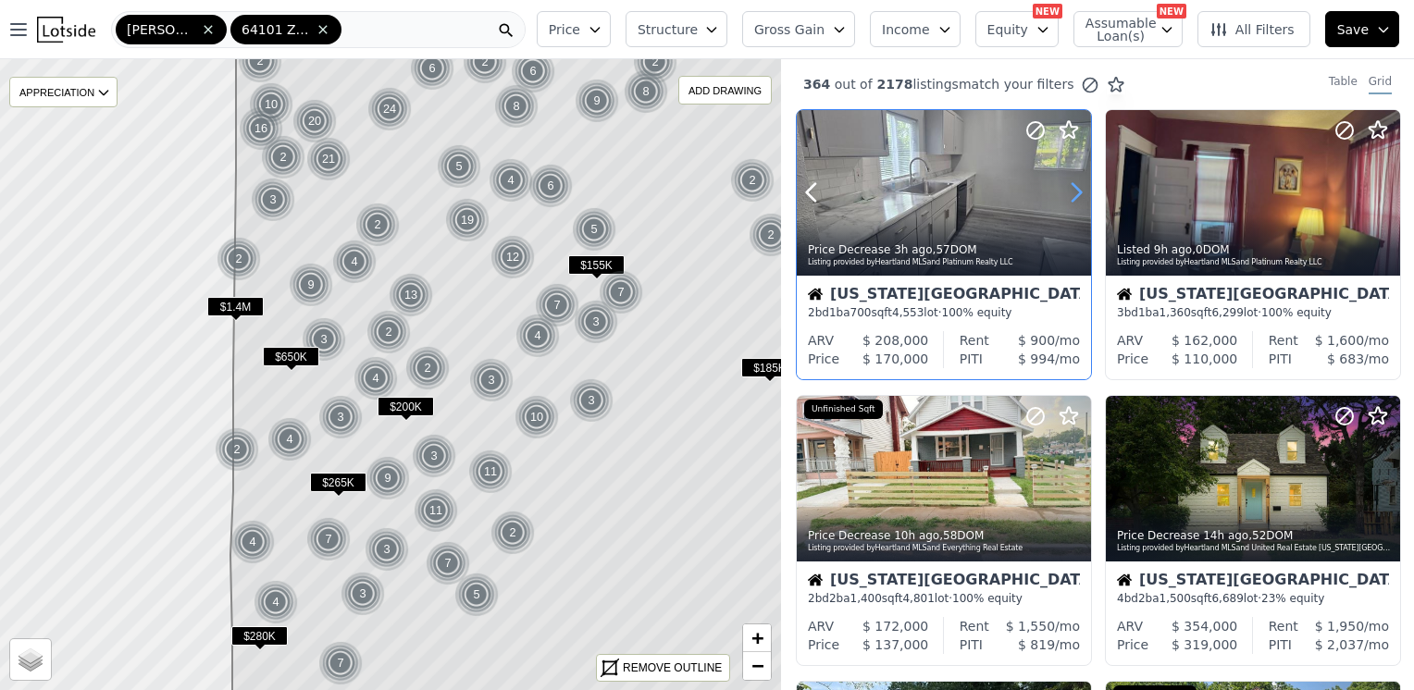
click at [1066, 195] on icon at bounding box center [1076, 193] width 30 height 30
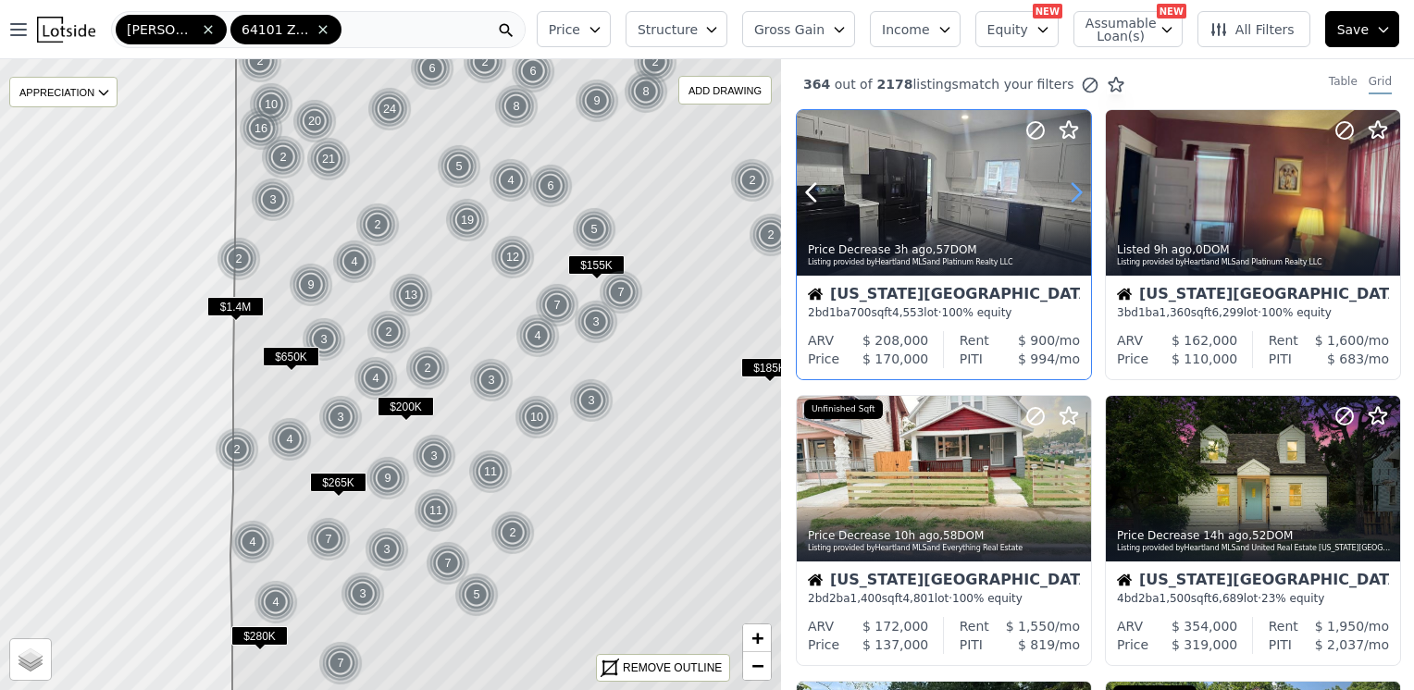
click at [1066, 195] on icon at bounding box center [1076, 193] width 30 height 30
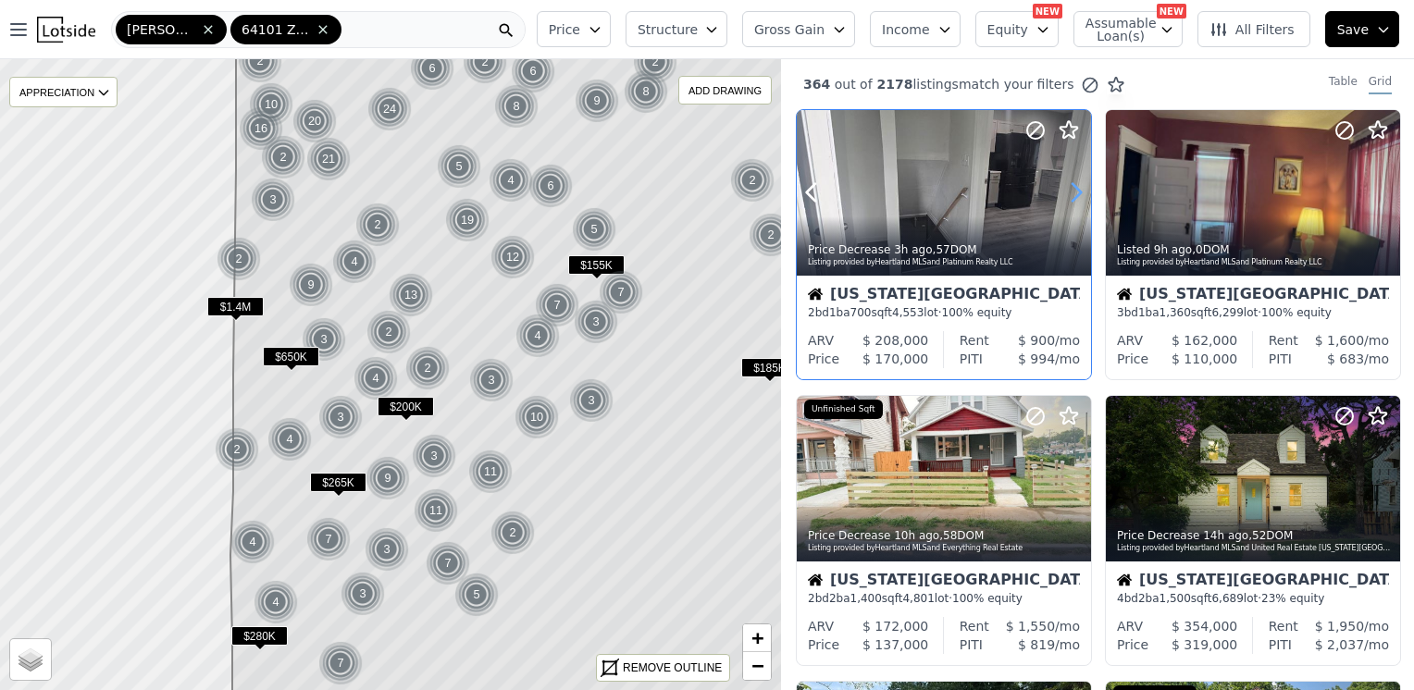
click at [1062, 193] on icon at bounding box center [1076, 193] width 30 height 30
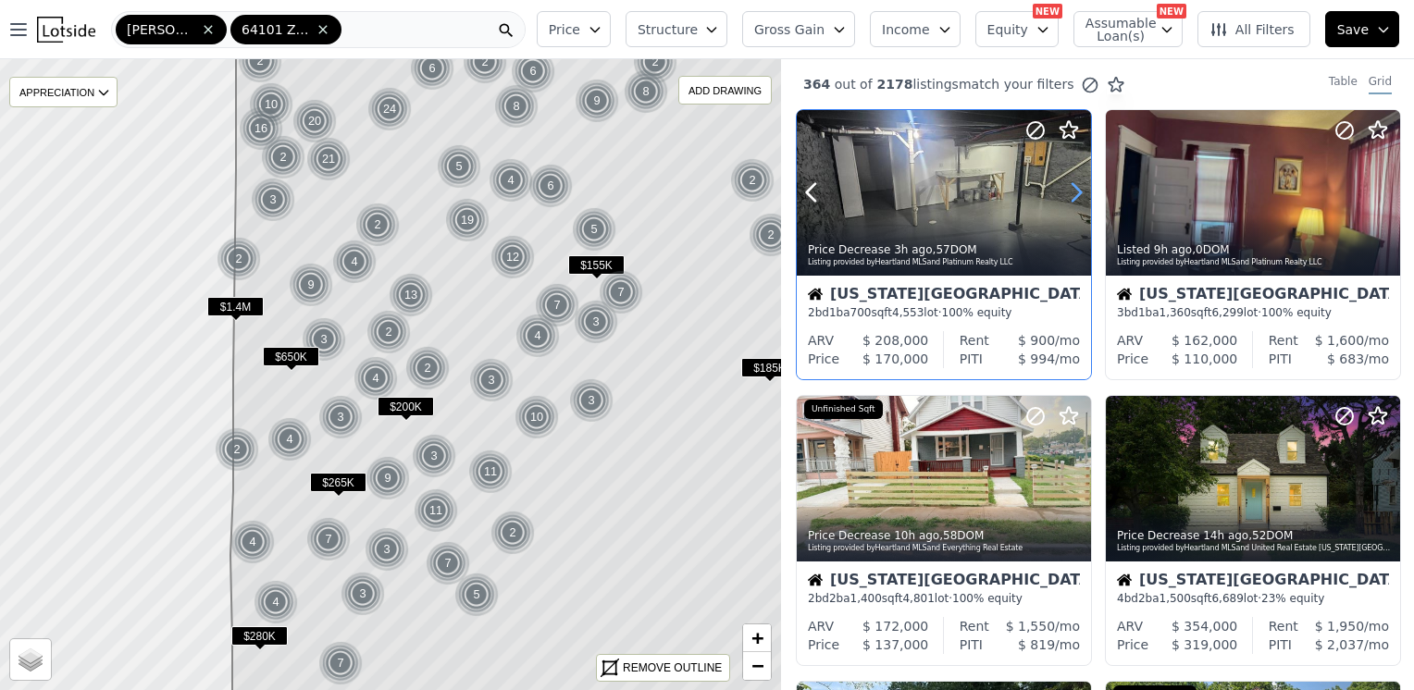
click at [1066, 188] on icon at bounding box center [1076, 193] width 30 height 30
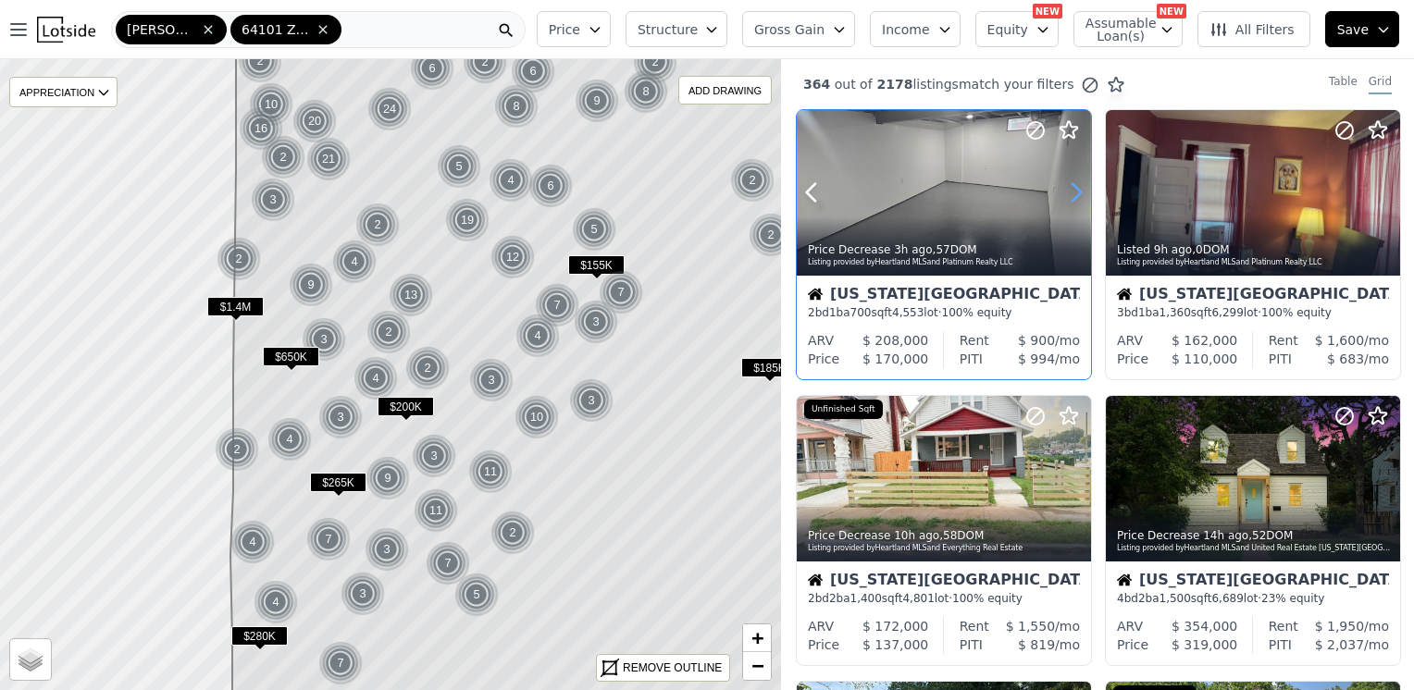
click at [1069, 194] on icon at bounding box center [1076, 193] width 30 height 30
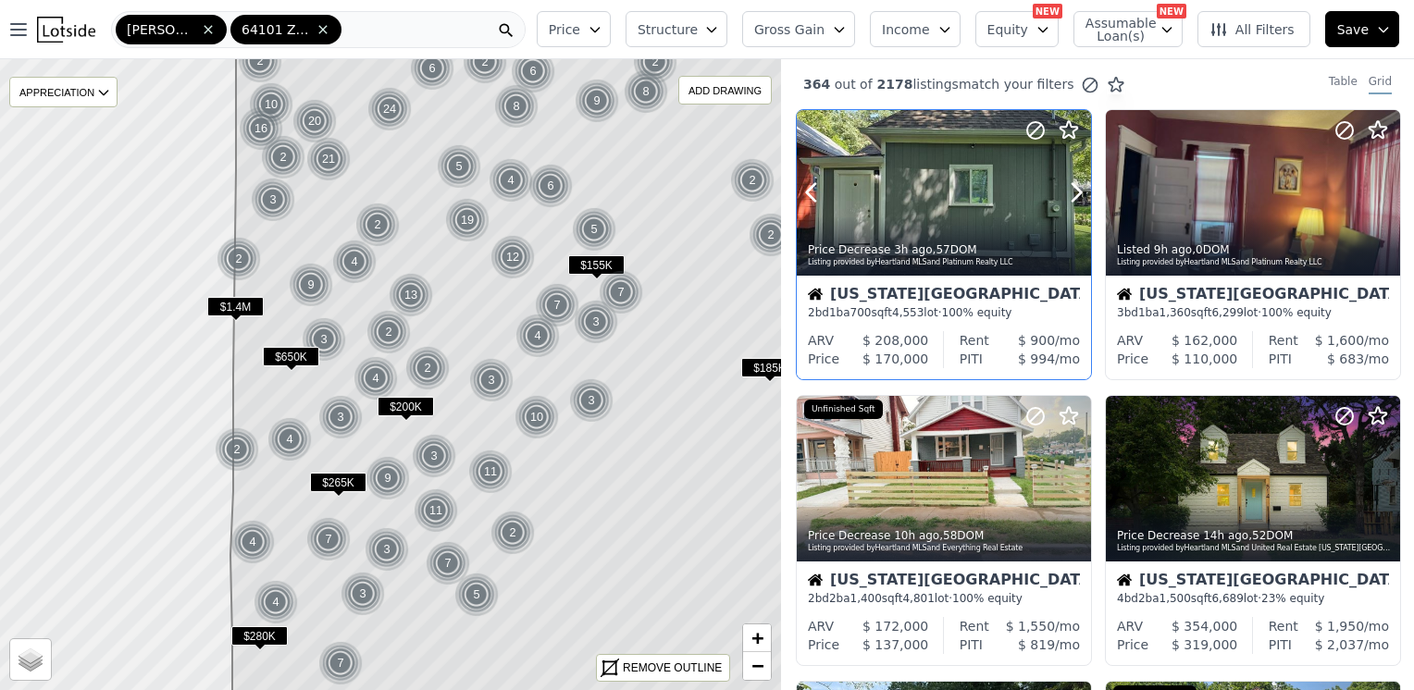
click at [982, 179] on div at bounding box center [1031, 169] width 118 height 118
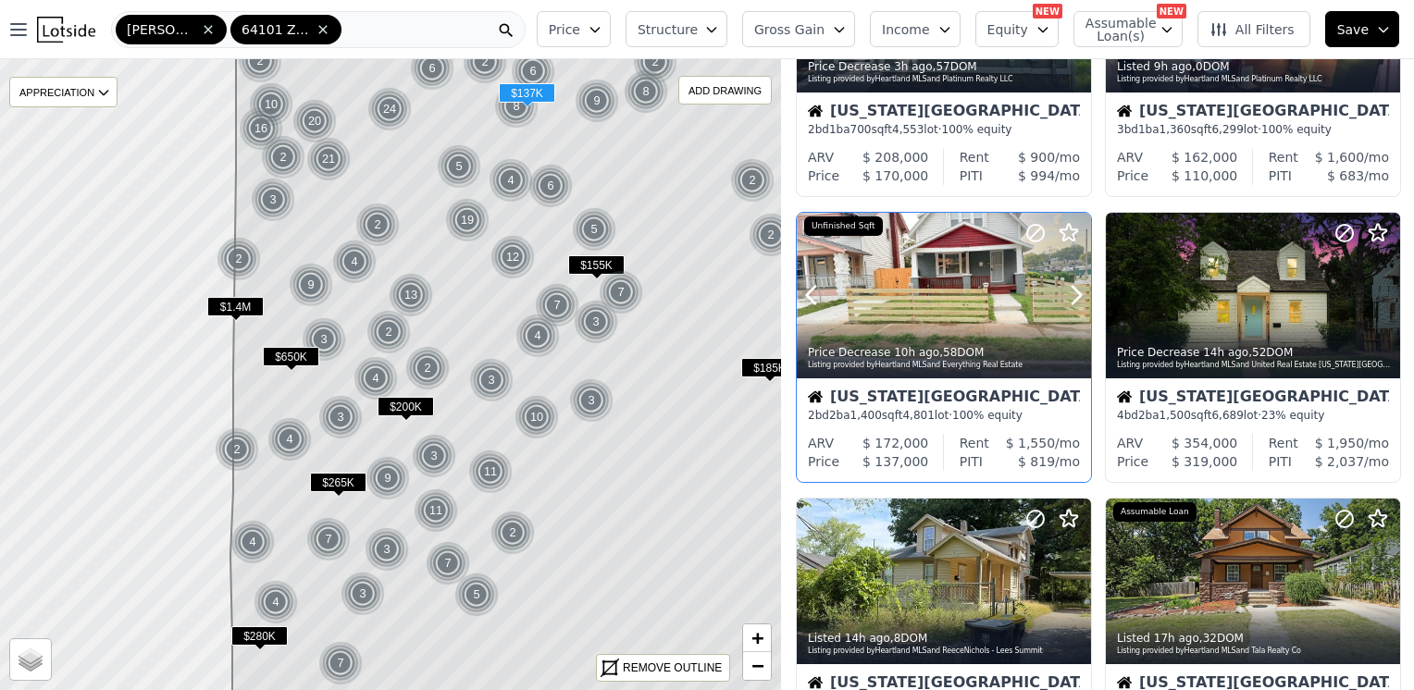
scroll to position [185, 0]
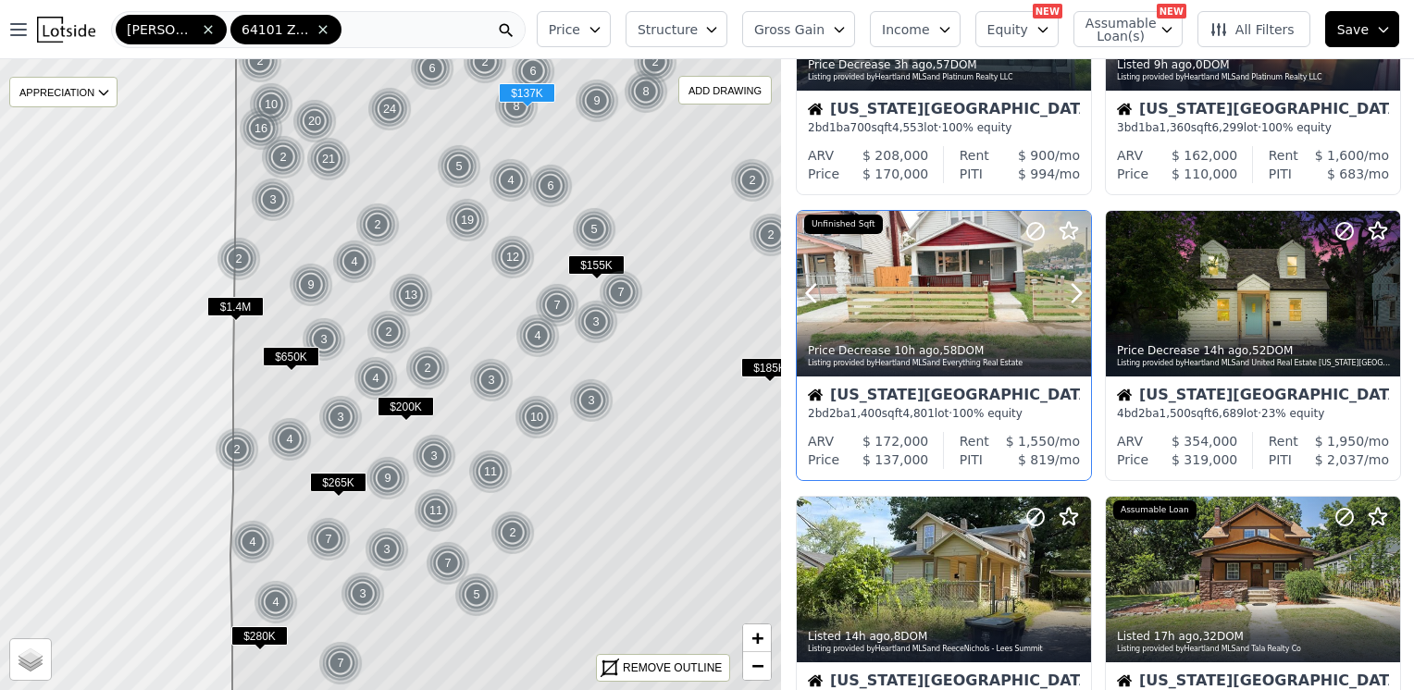
click at [939, 280] on div at bounding box center [944, 294] width 294 height 166
click at [984, 268] on div at bounding box center [1031, 270] width 118 height 118
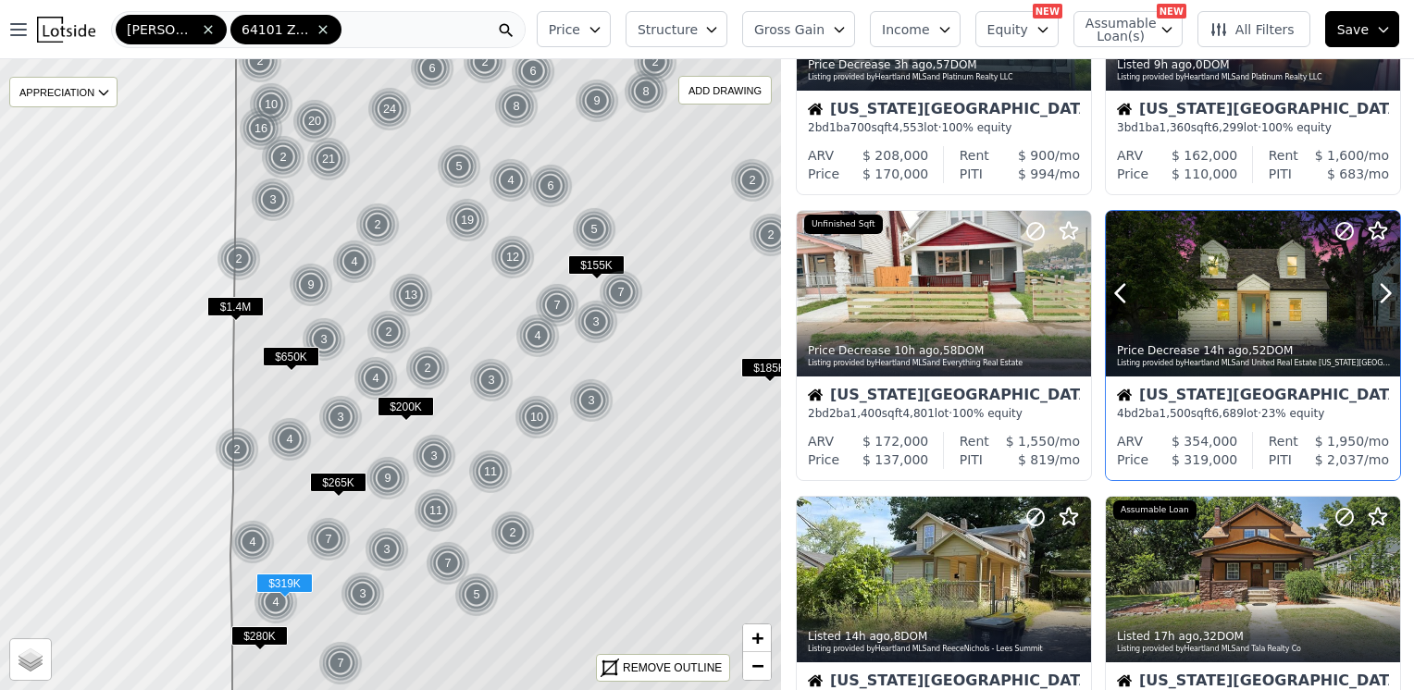
click at [1284, 283] on div at bounding box center [1340, 270] width 118 height 118
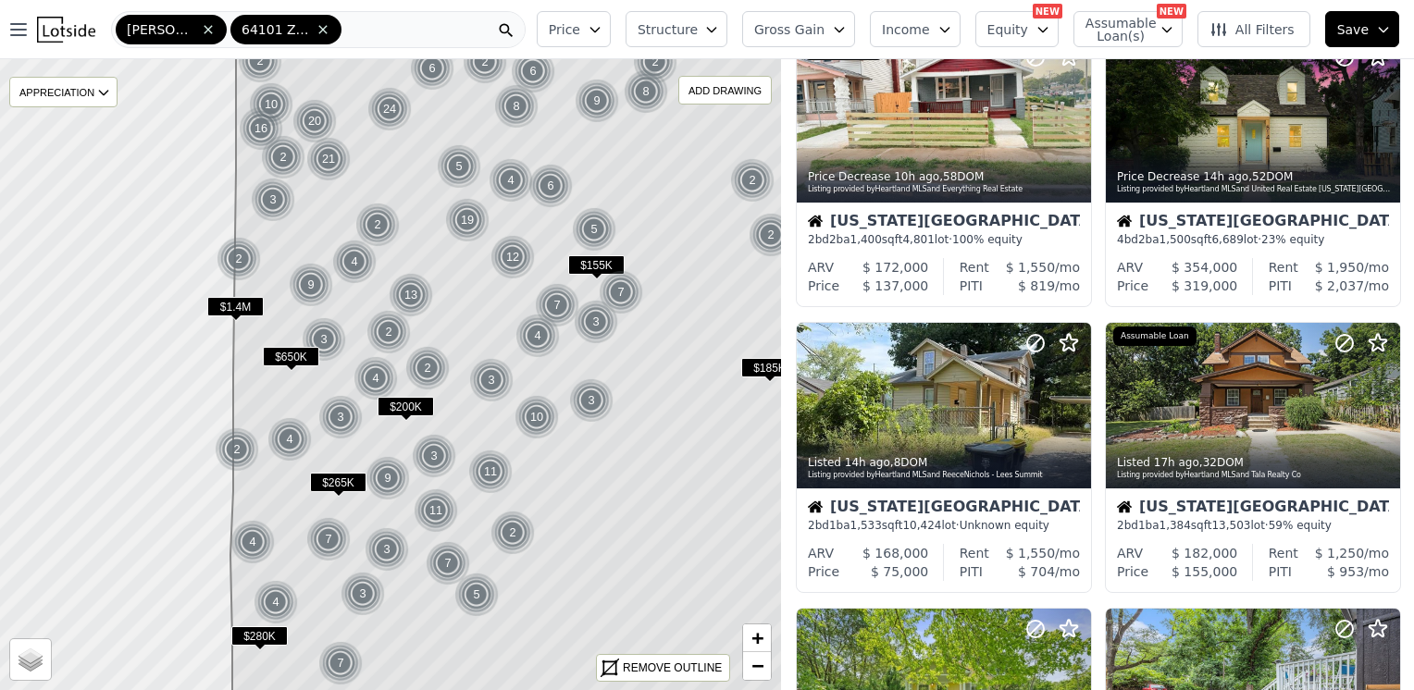
scroll to position [370, 0]
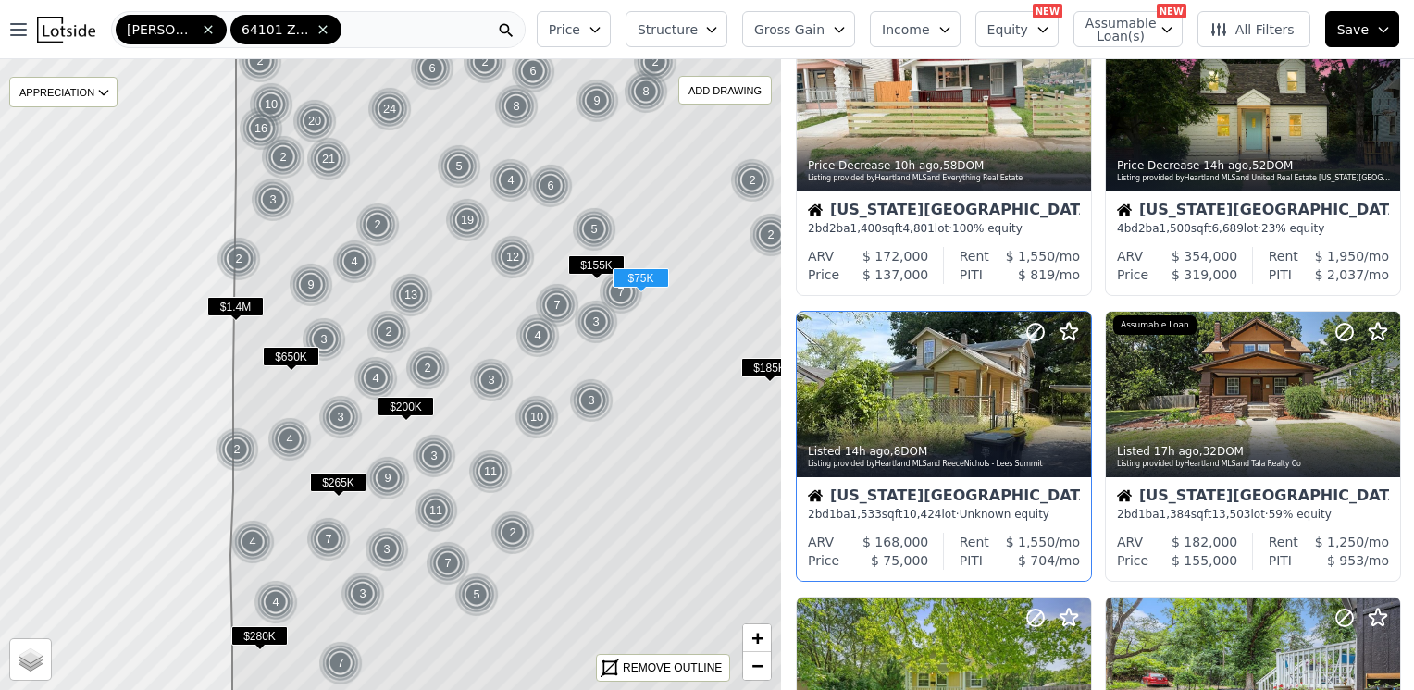
click at [947, 416] on div at bounding box center [944, 395] width 294 height 166
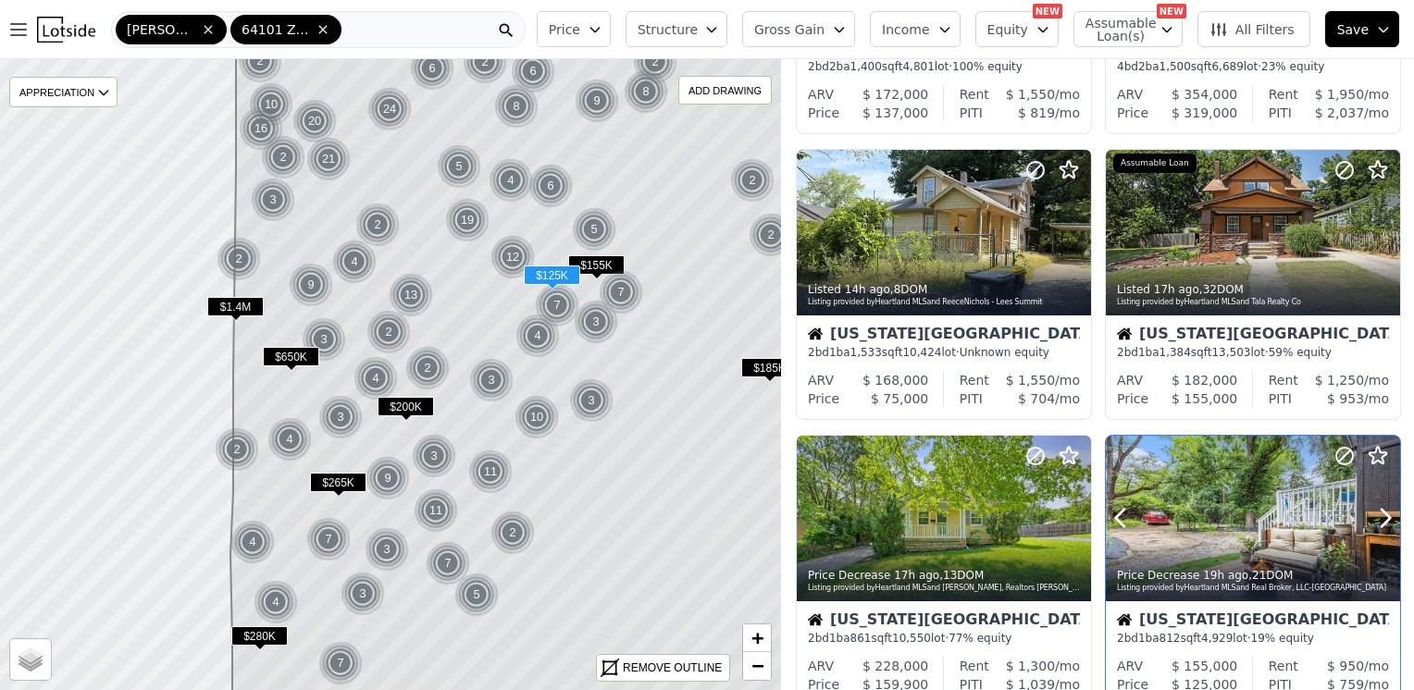
scroll to position [555, 0]
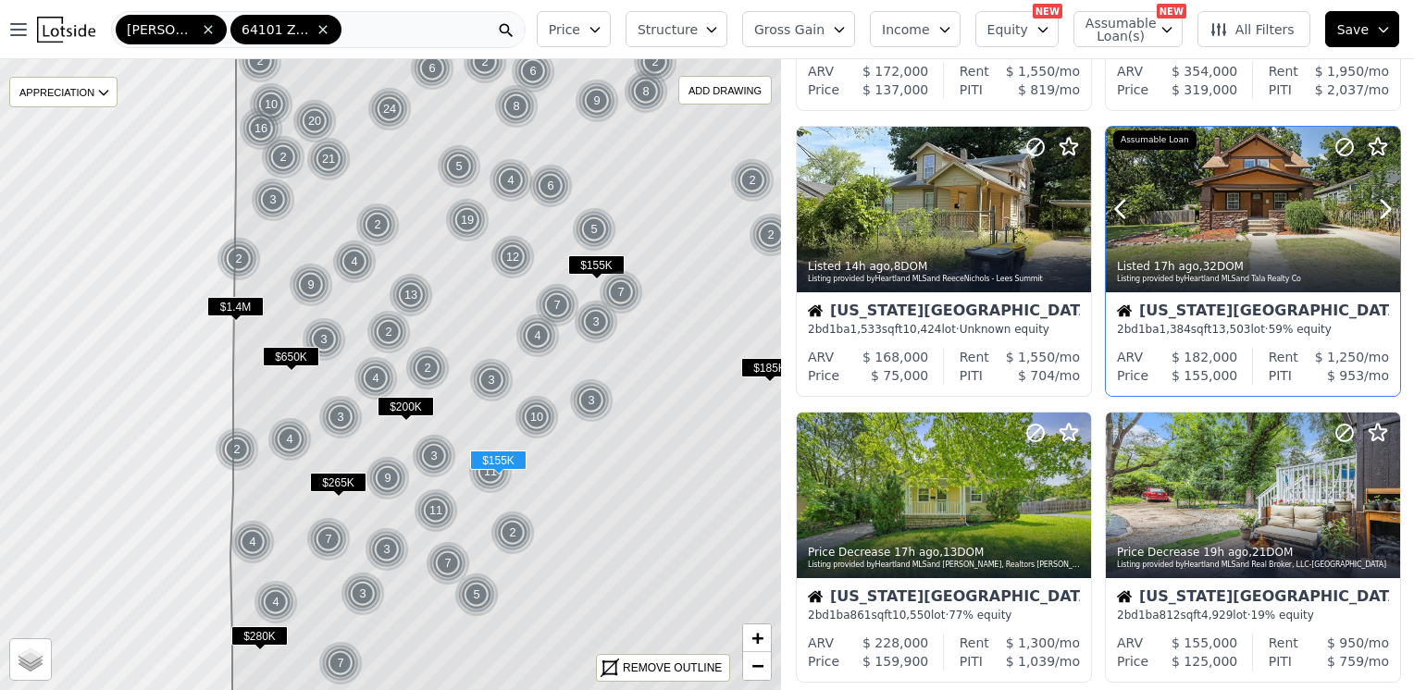
click at [1244, 189] on div at bounding box center [1253, 210] width 294 height 166
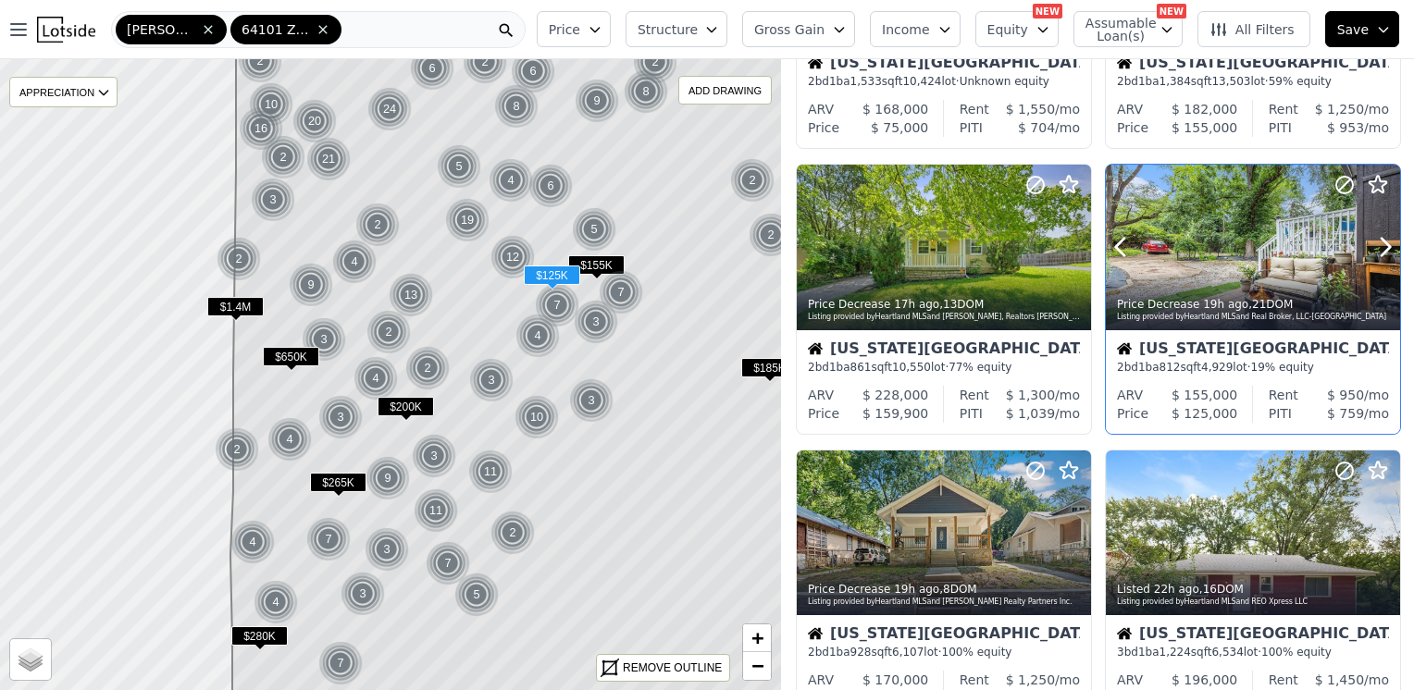
scroll to position [833, 0]
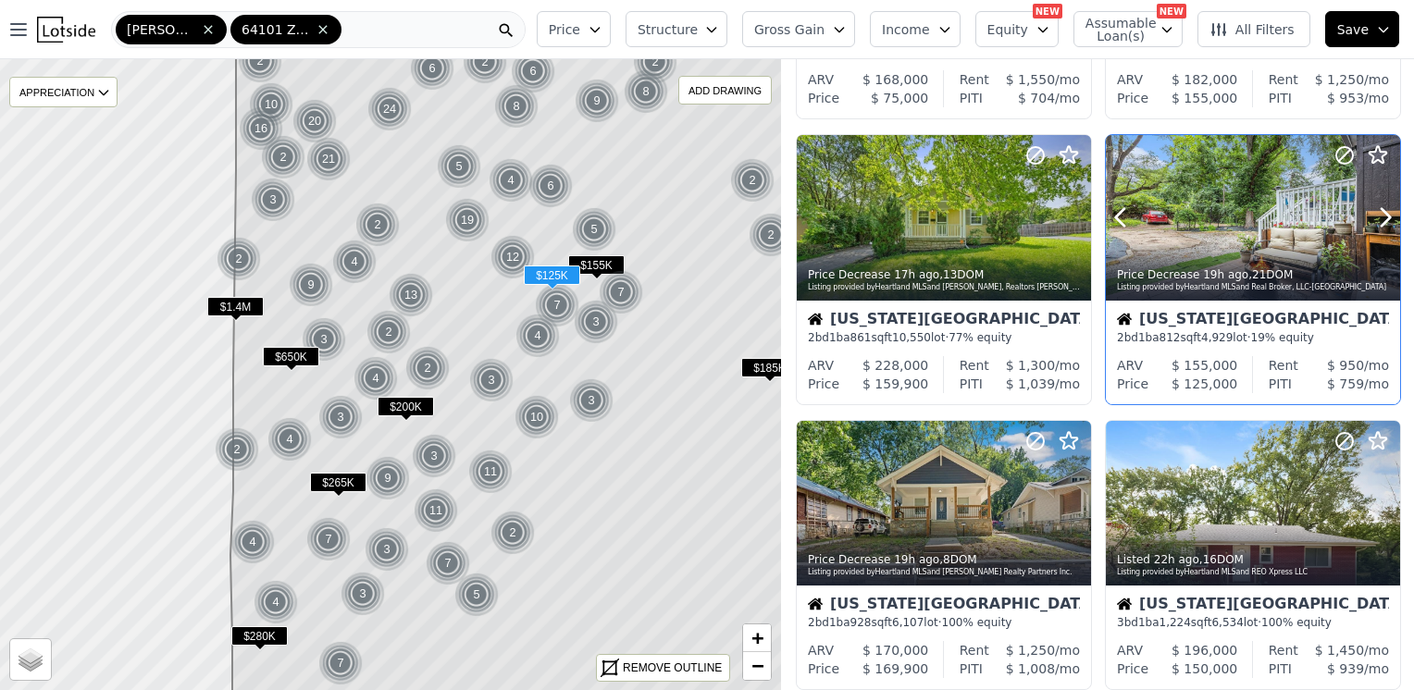
click at [1220, 234] on div at bounding box center [1253, 218] width 294 height 166
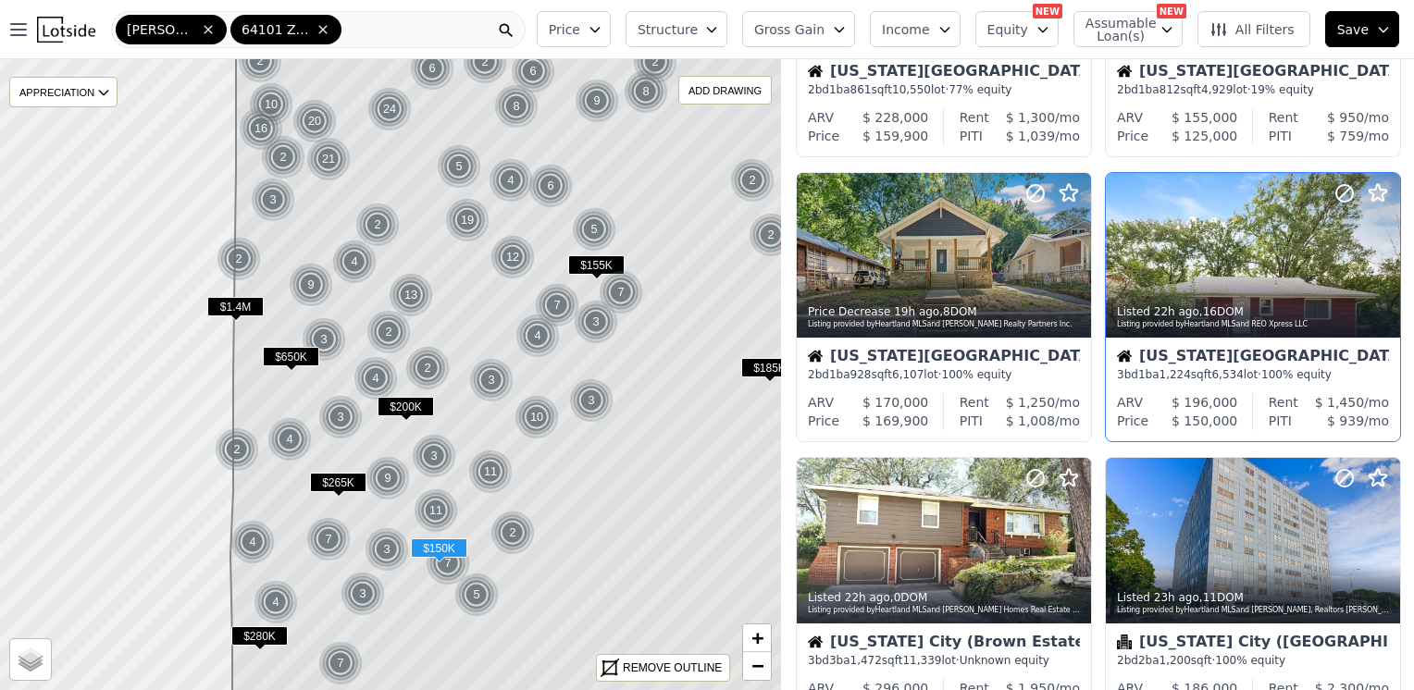
scroll to position [1110, 0]
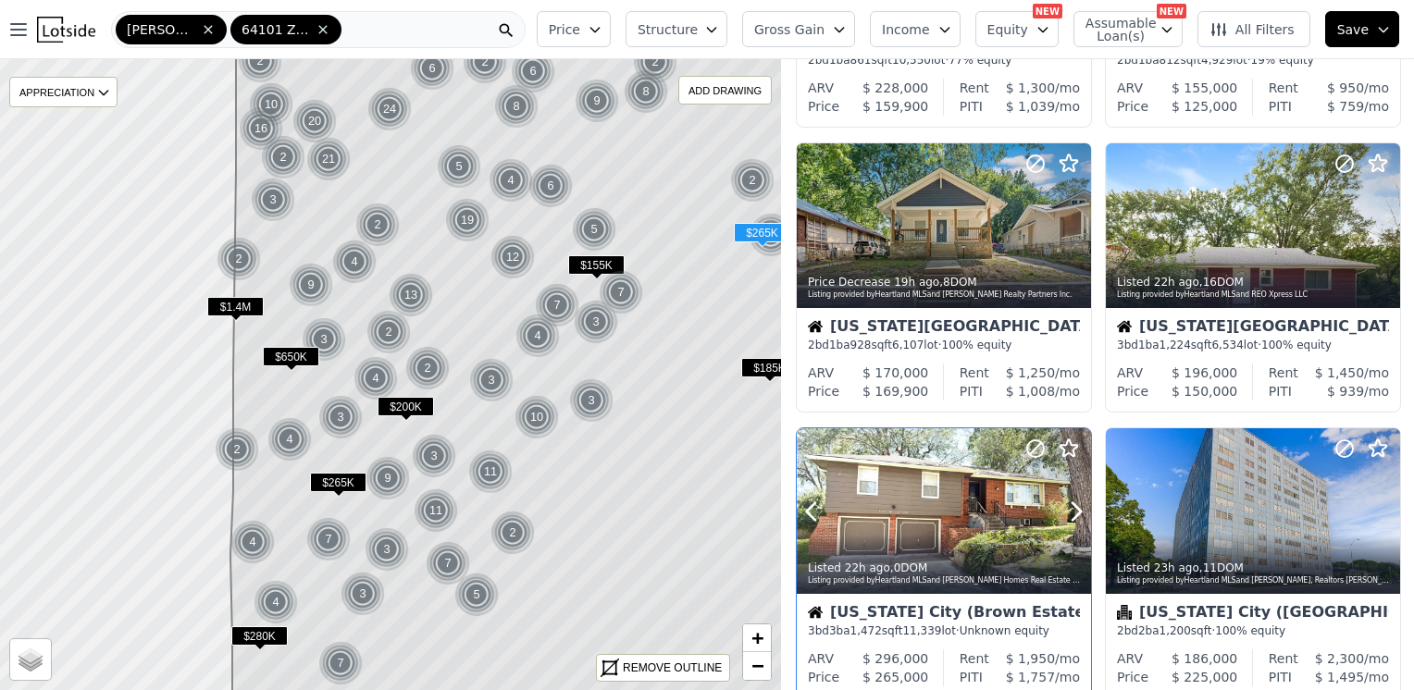
click at [916, 499] on div at bounding box center [944, 511] width 294 height 166
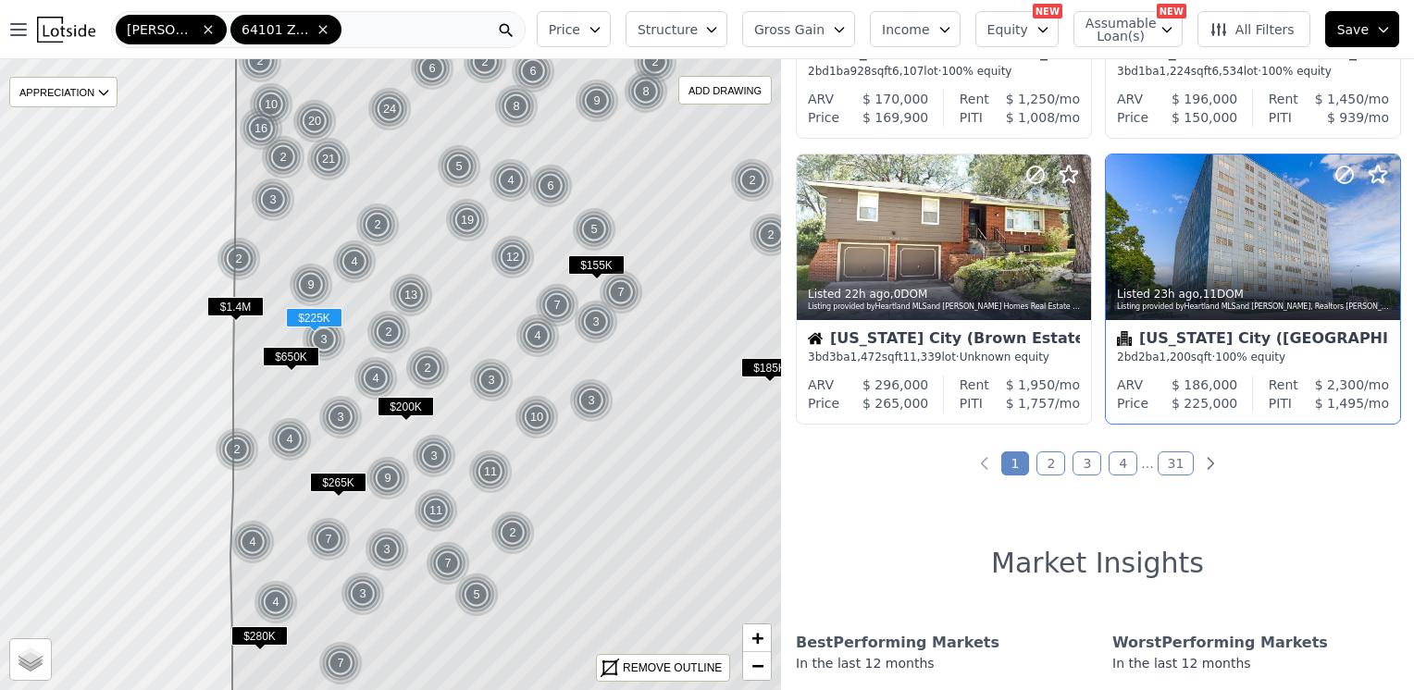
scroll to position [1388, 0]
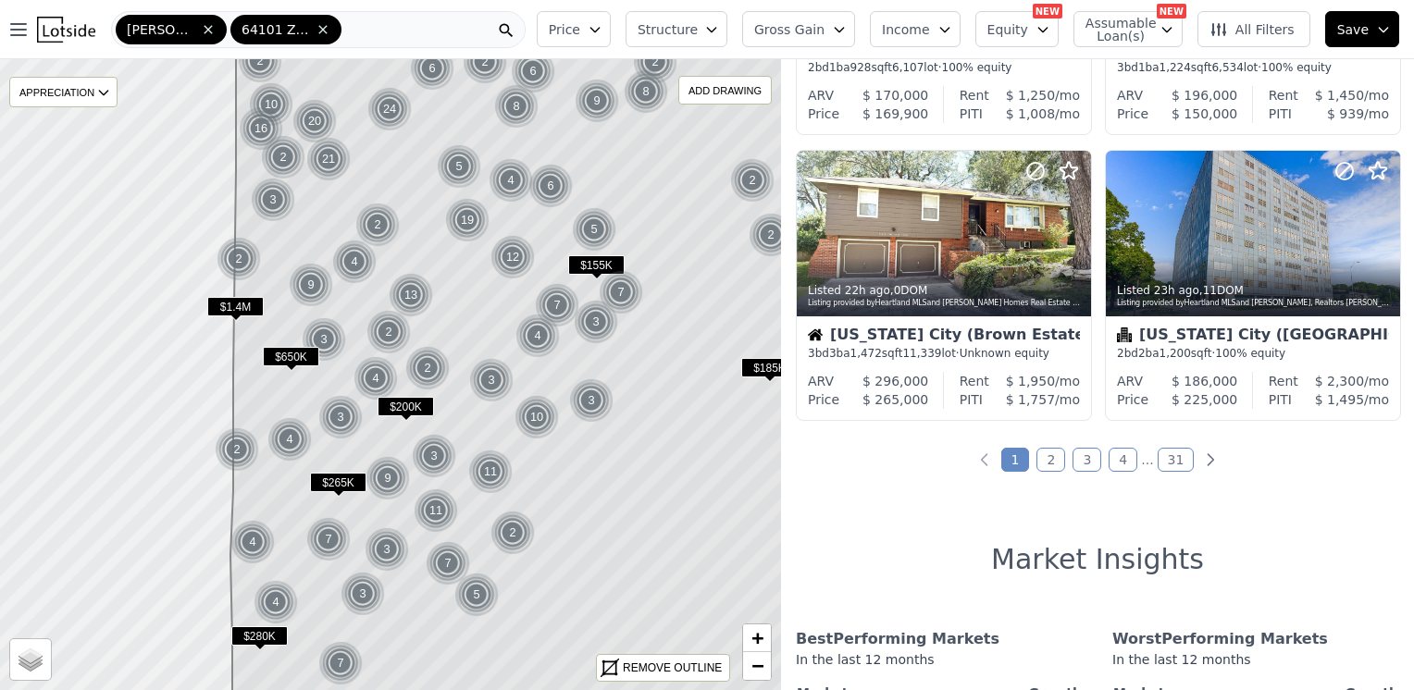
click at [1220, 32] on icon at bounding box center [1218, 29] width 19 height 19
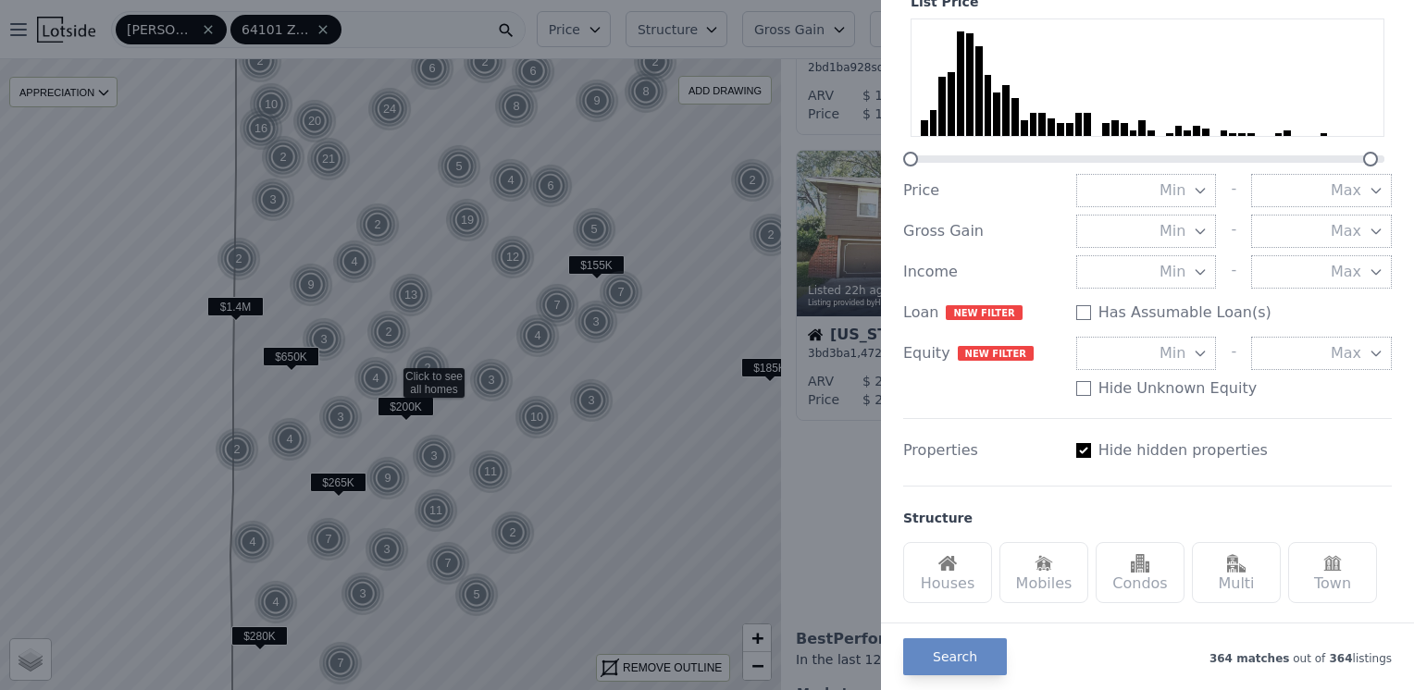
scroll to position [185, 0]
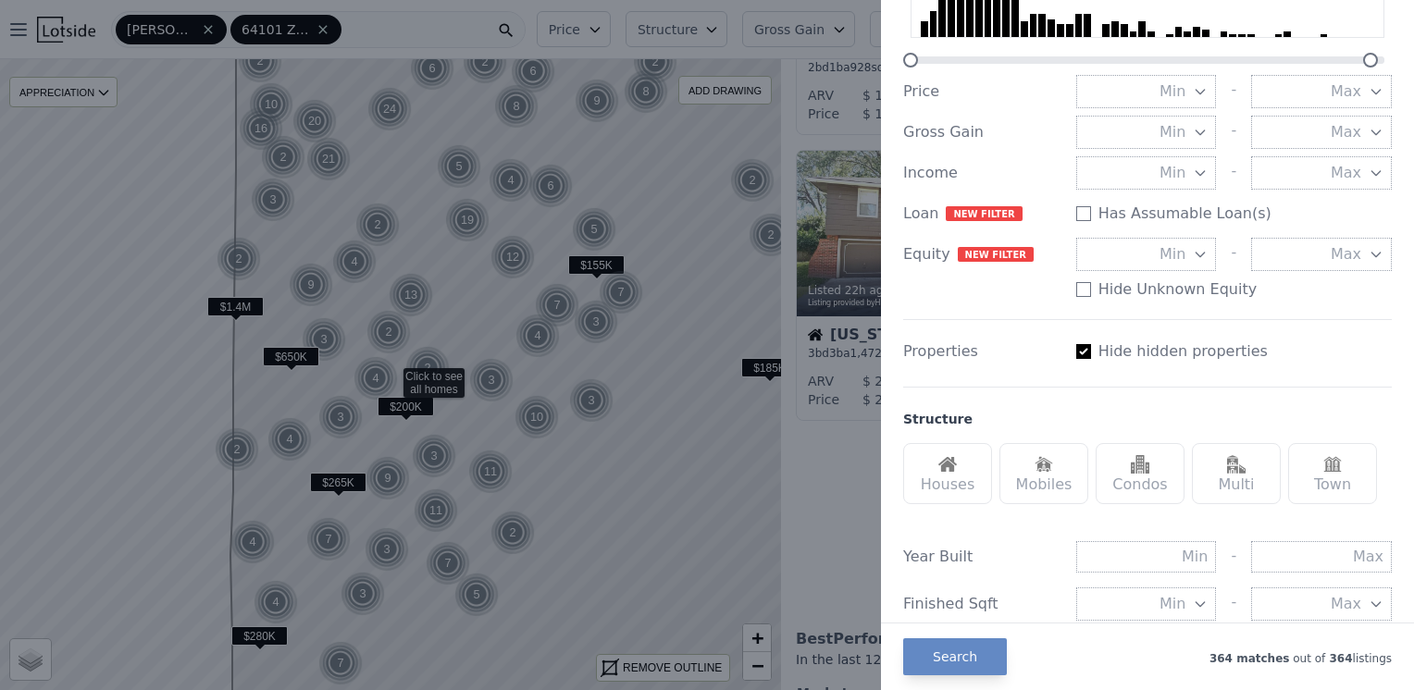
click at [948, 476] on div "Houses" at bounding box center [947, 473] width 89 height 61
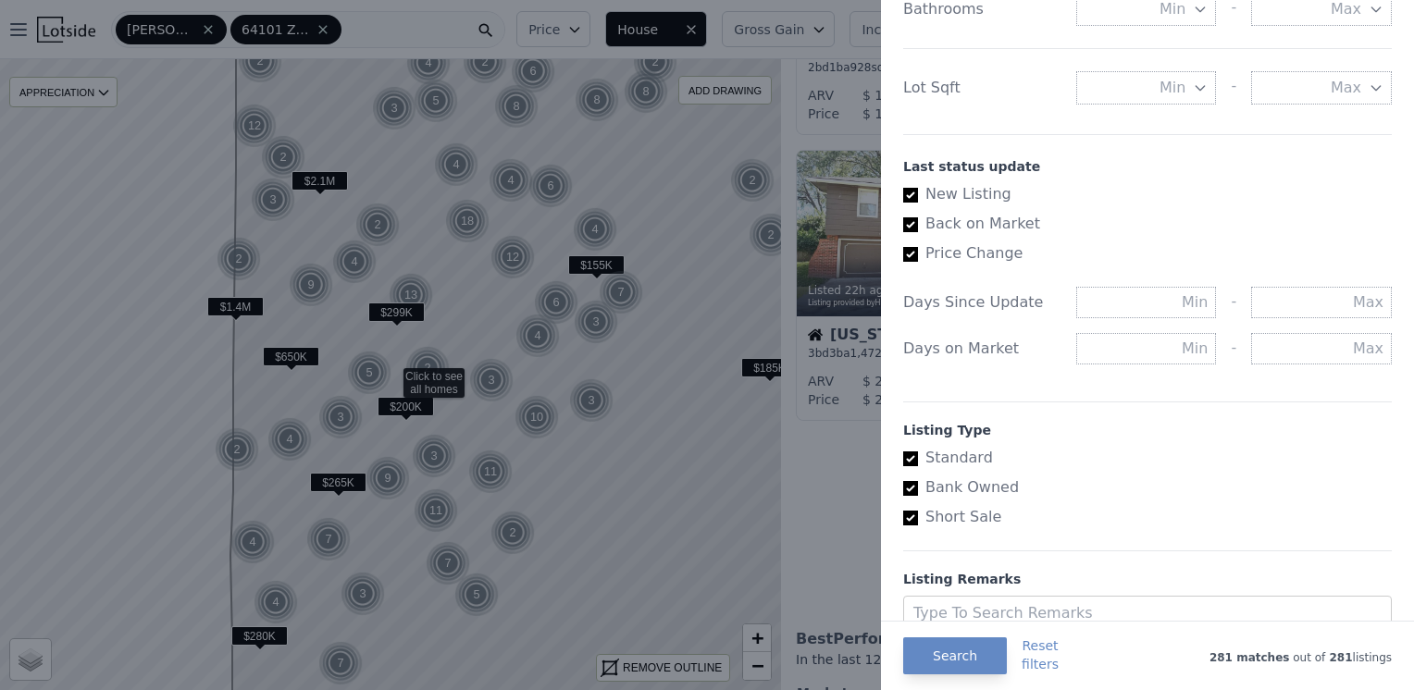
scroll to position [996, 0]
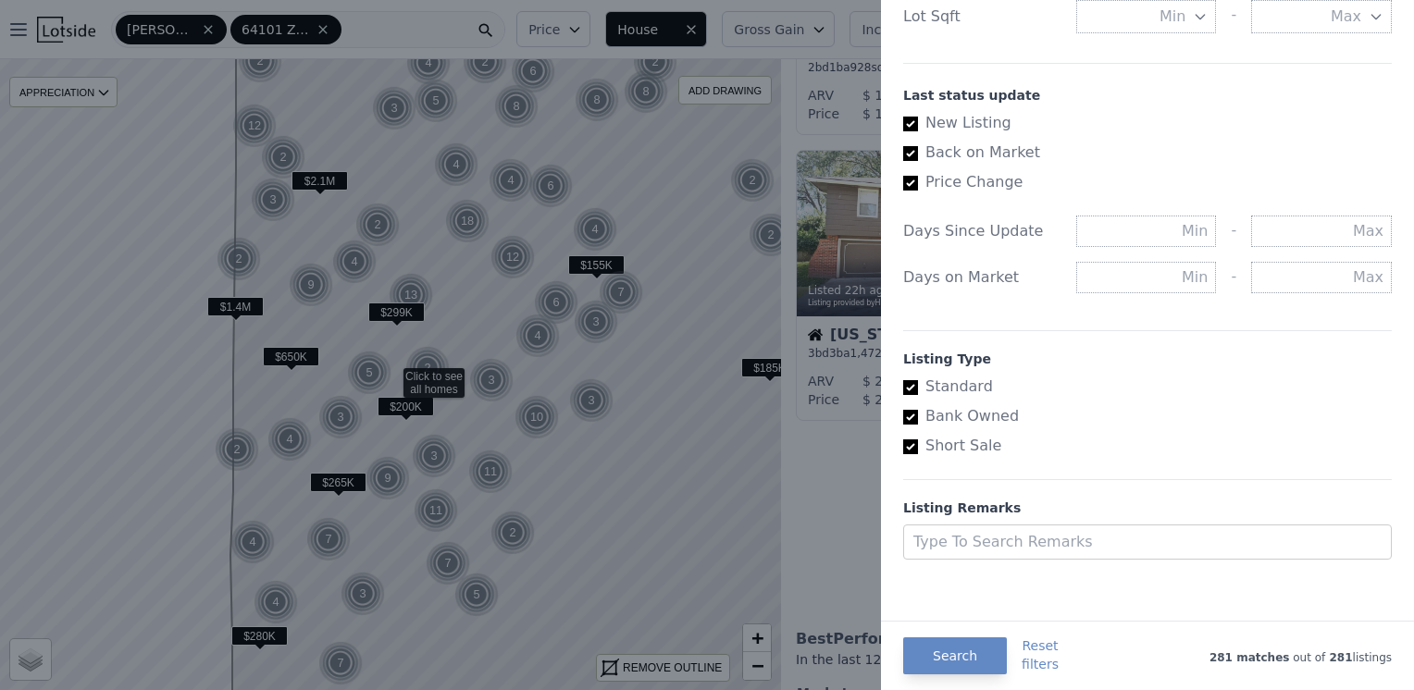
click at [914, 411] on input "Bank Owned" at bounding box center [910, 417] width 15 height 15
checkbox input "false"
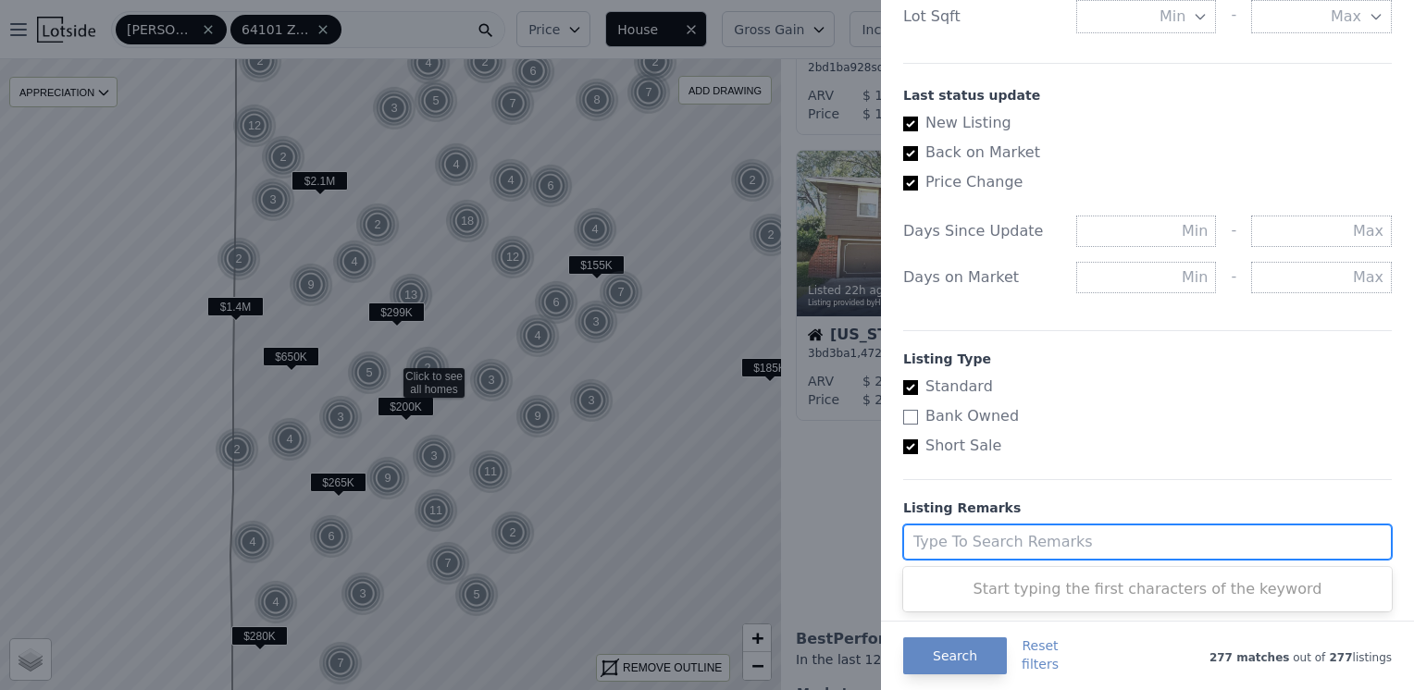
click at [985, 536] on div at bounding box center [1130, 542] width 434 height 26
type input "MLS, distressed, cash buyer, MLS"
click at [1181, 536] on div at bounding box center [1130, 542] width 434 height 26
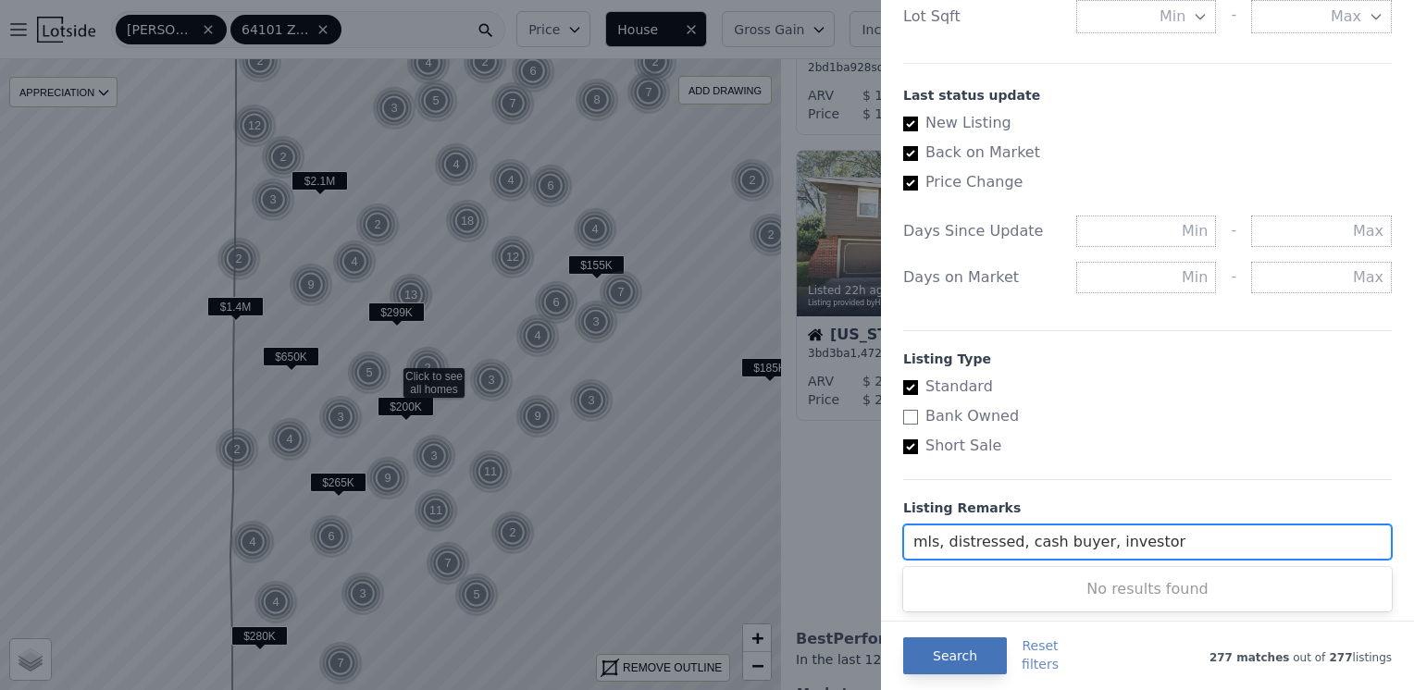
type input "mls, distressed, cash buyer, investor"
click at [937, 661] on button "Search" at bounding box center [955, 655] width 104 height 37
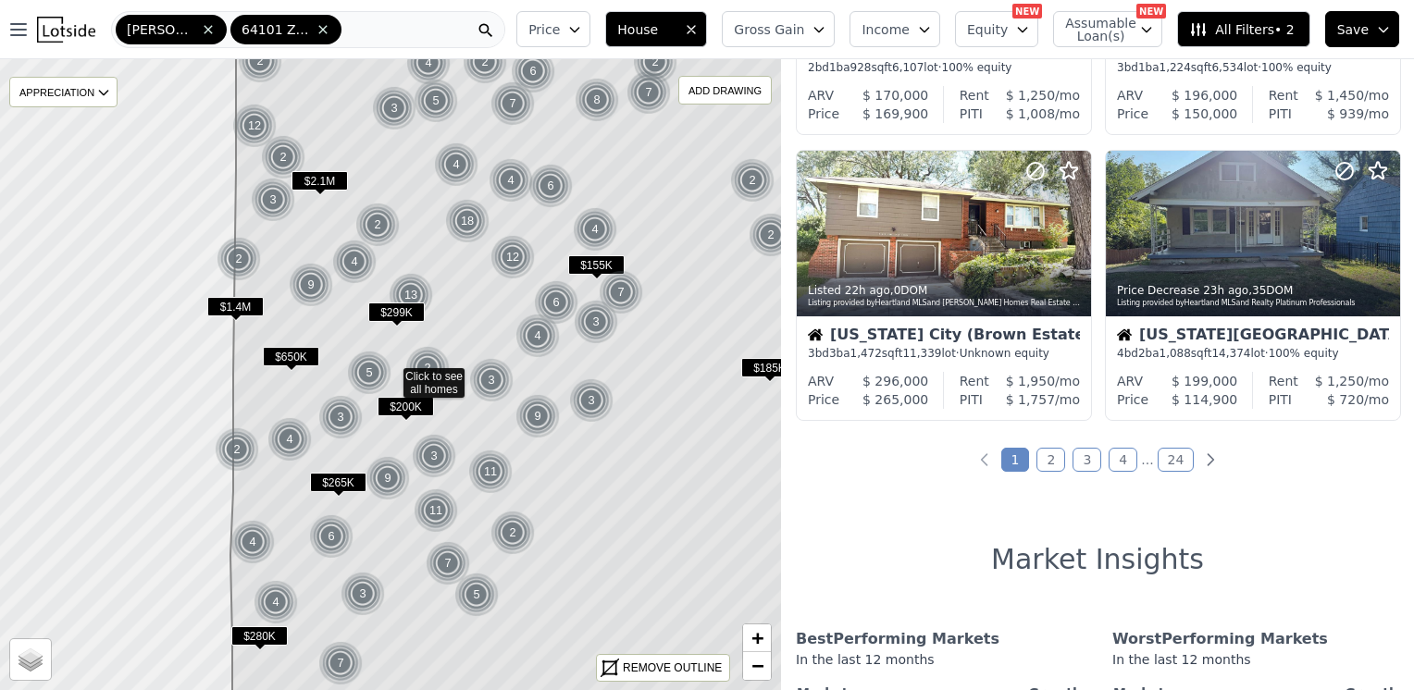
click at [1277, 25] on span "All Filters • 2" at bounding box center [1241, 29] width 105 height 19
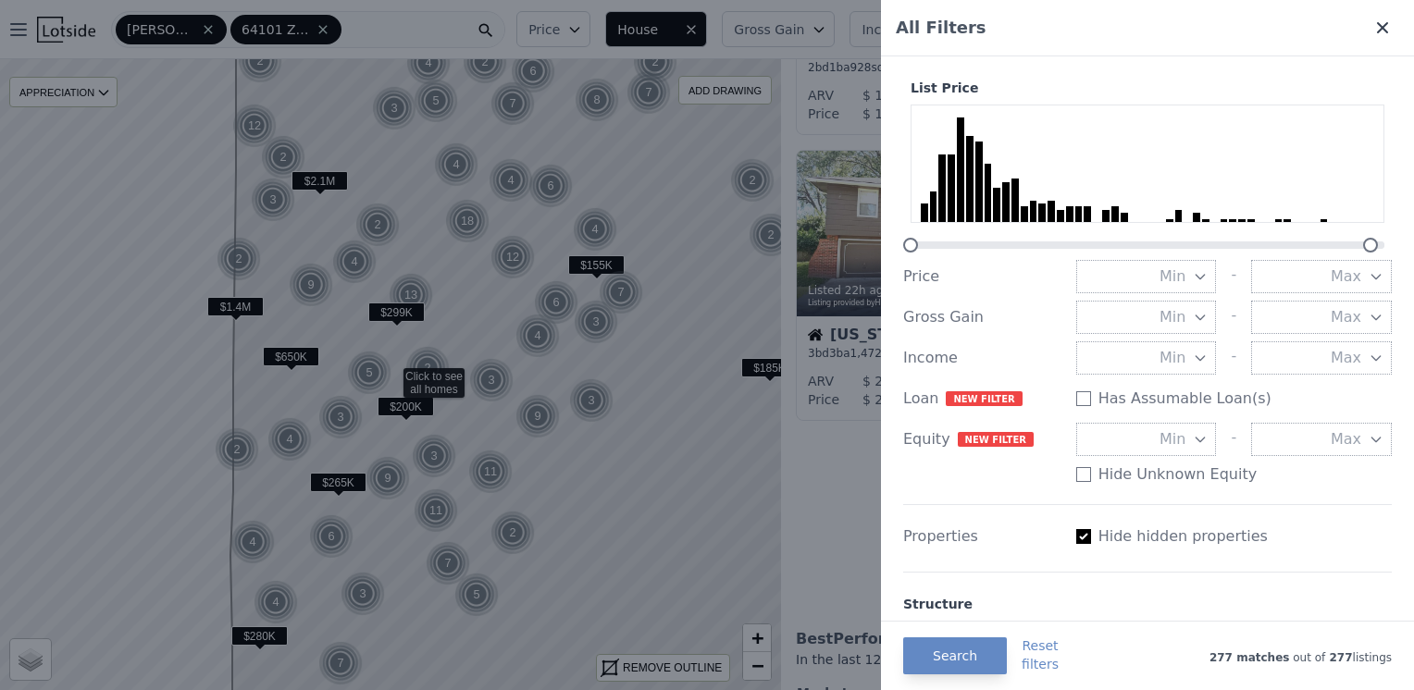
click at [1377, 30] on icon at bounding box center [1382, 27] width 11 height 11
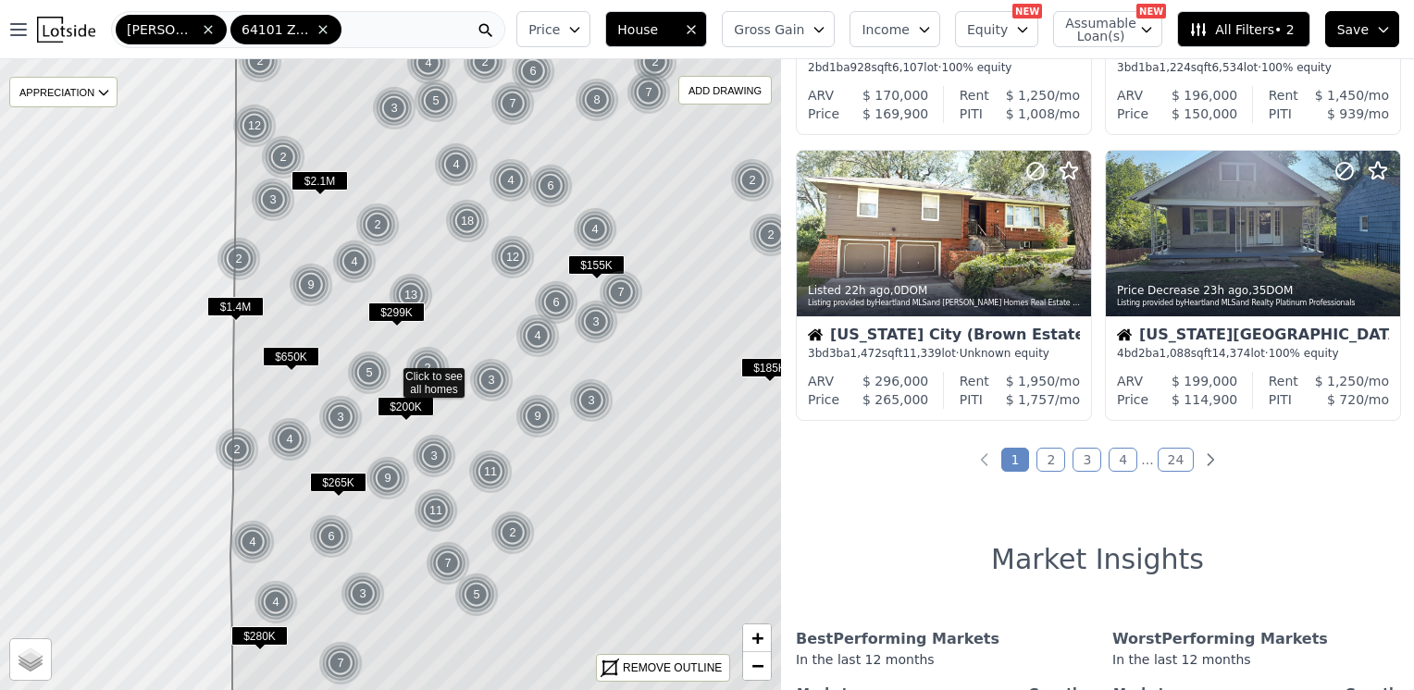
click at [1275, 22] on span "All Filters • 2" at bounding box center [1241, 29] width 105 height 19
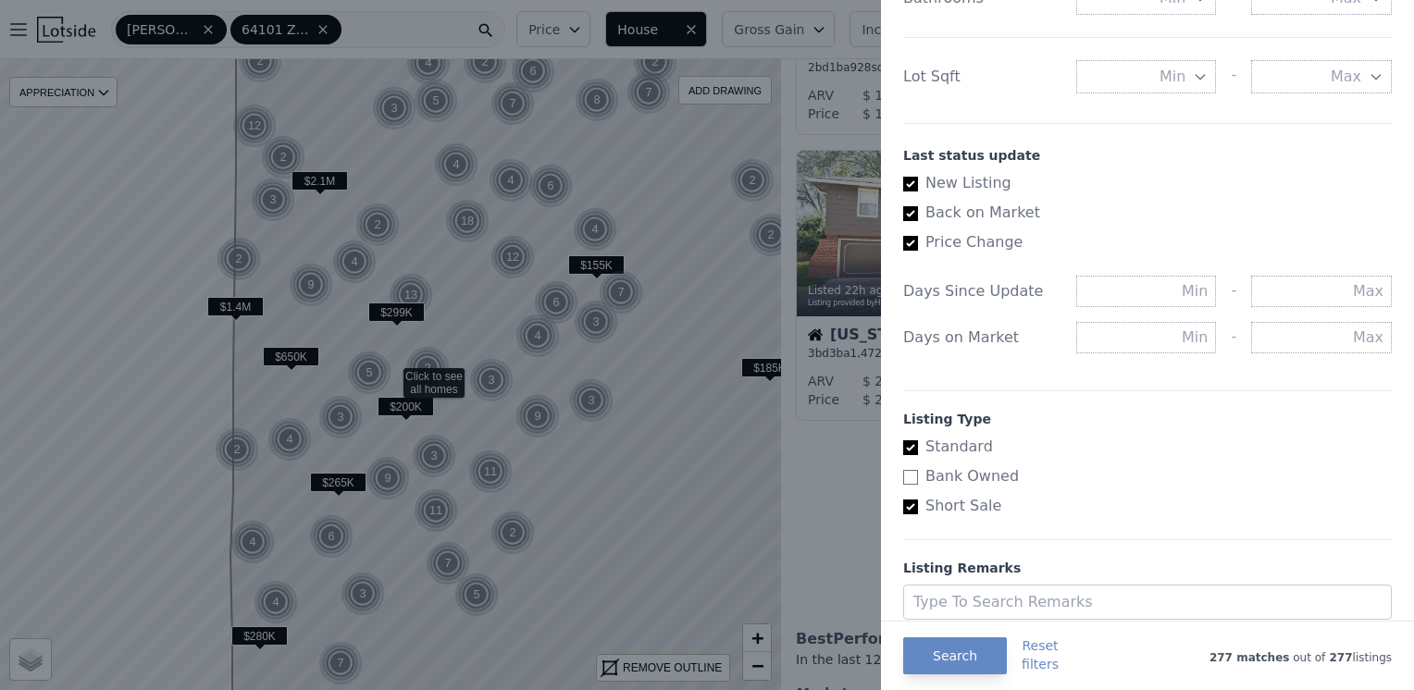
scroll to position [996, 0]
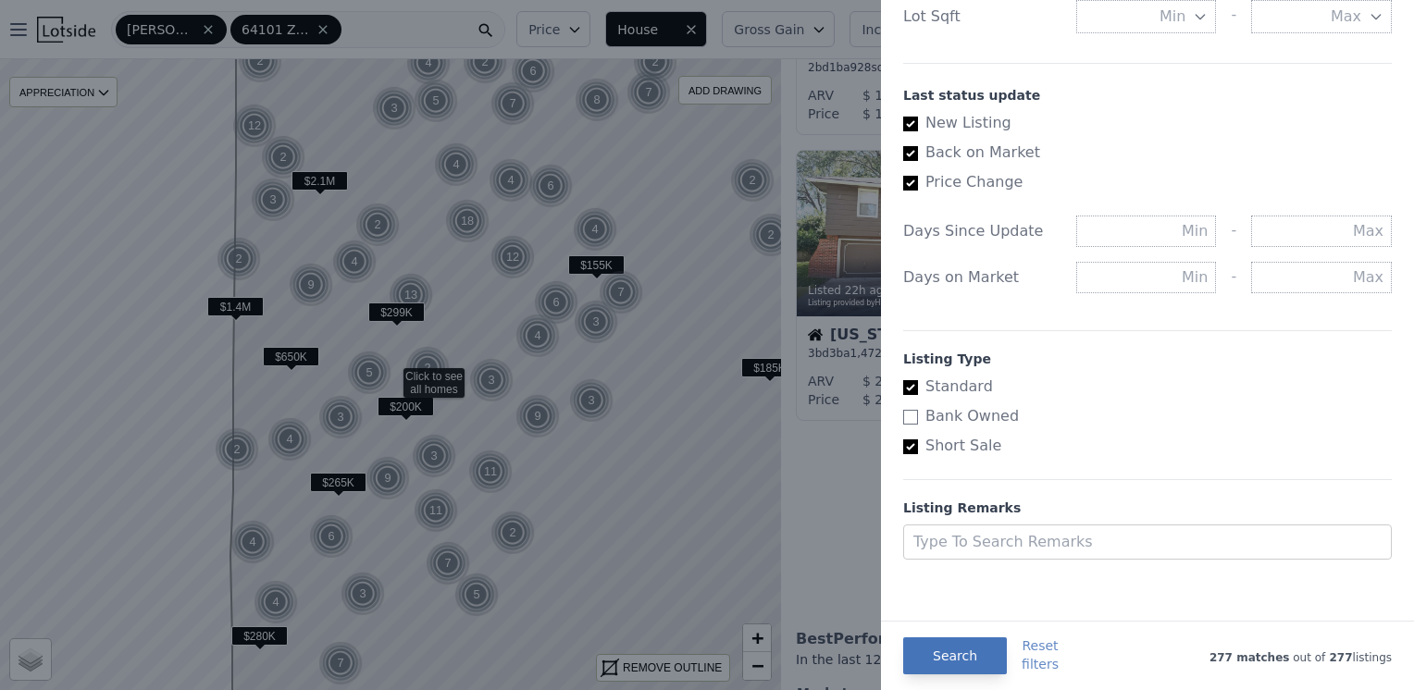
click at [968, 650] on button "Search" at bounding box center [955, 655] width 104 height 37
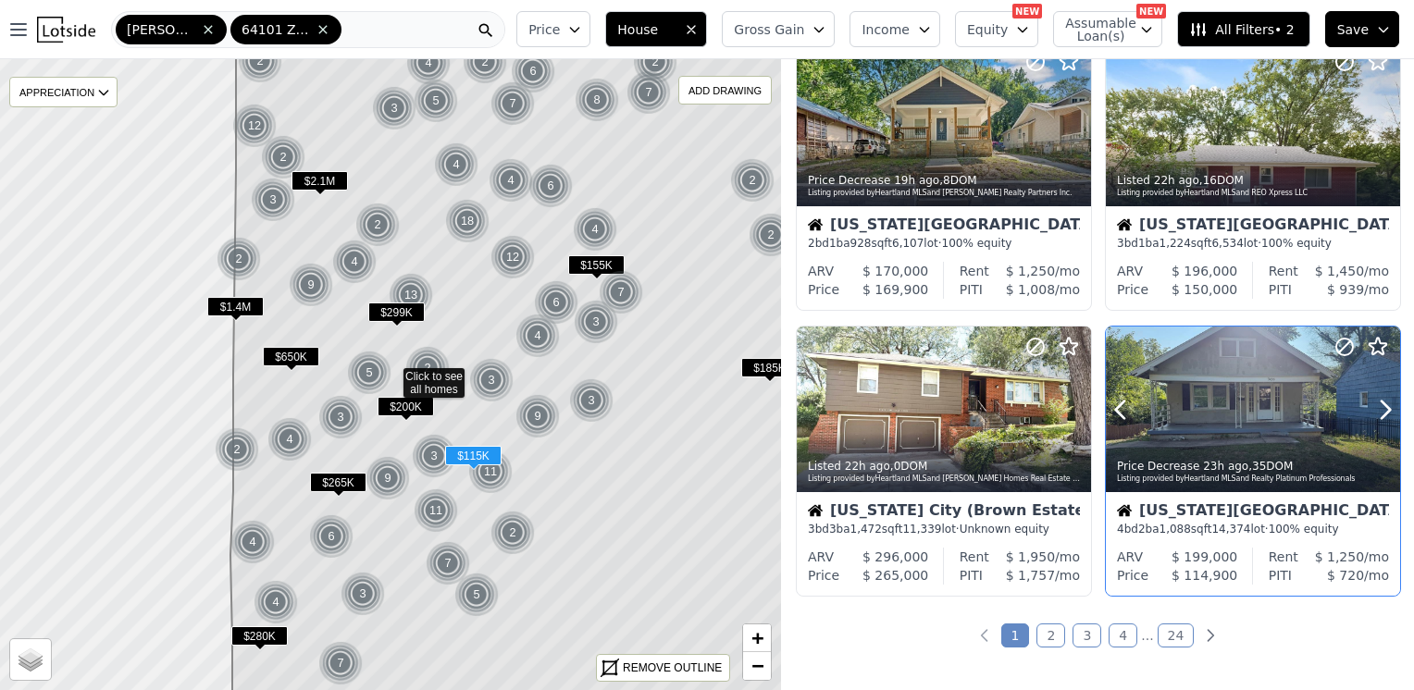
scroll to position [1203, 0]
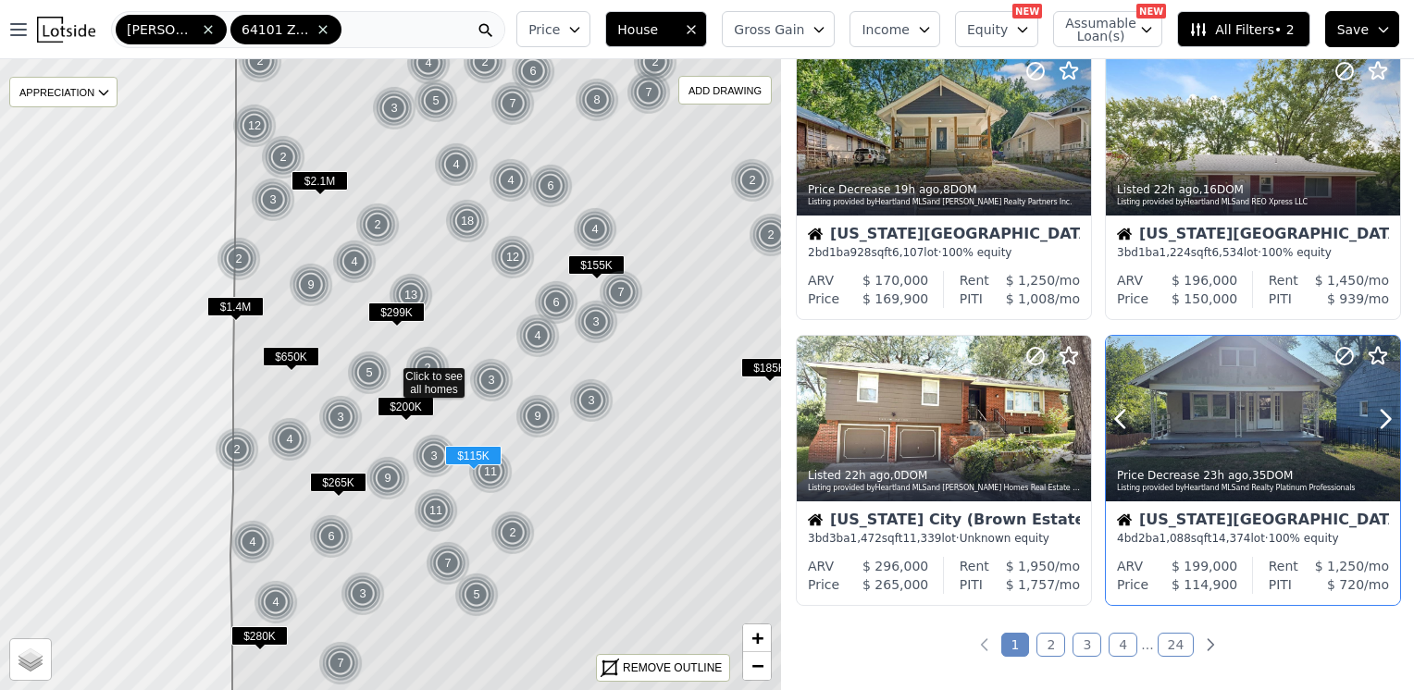
click at [1262, 419] on div at bounding box center [1253, 419] width 294 height 166
click at [1032, 653] on ul "1 2 3 4 ... 24" at bounding box center [1097, 645] width 633 height 19
click at [1045, 637] on link "2" at bounding box center [1050, 645] width 29 height 24
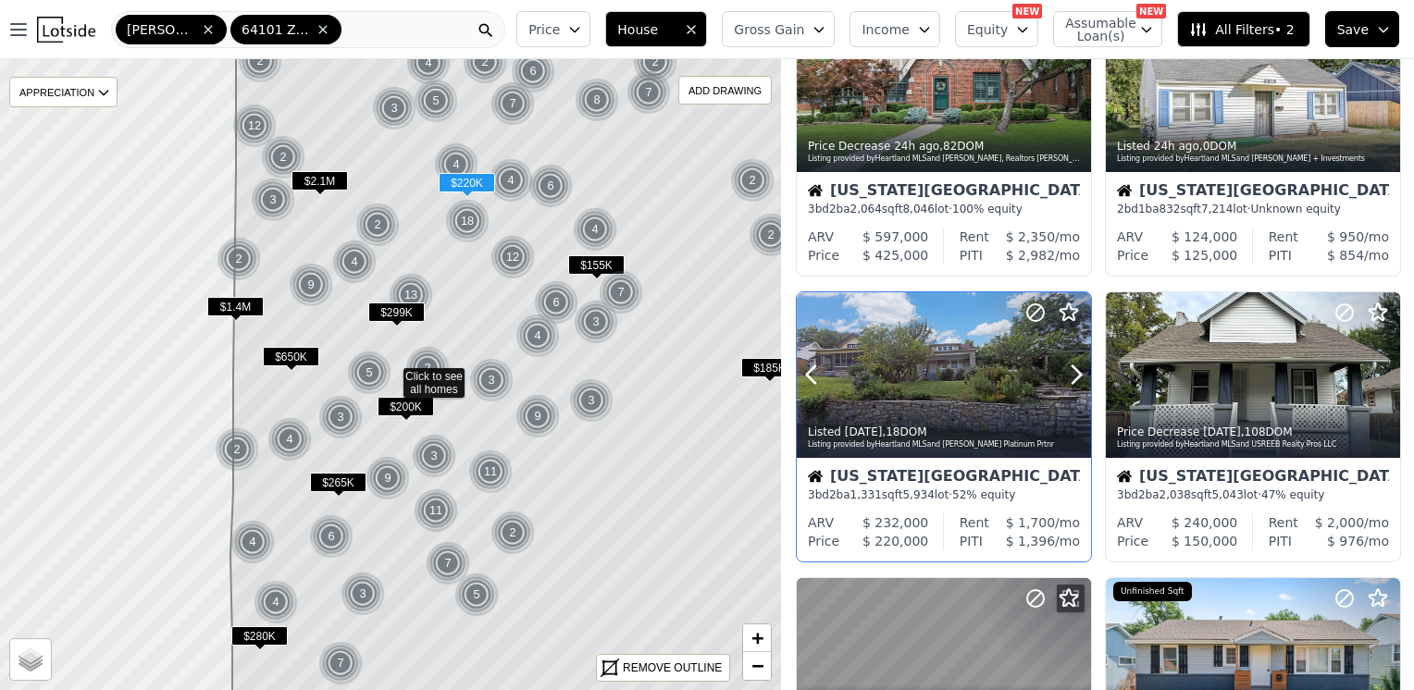
scroll to position [0, 0]
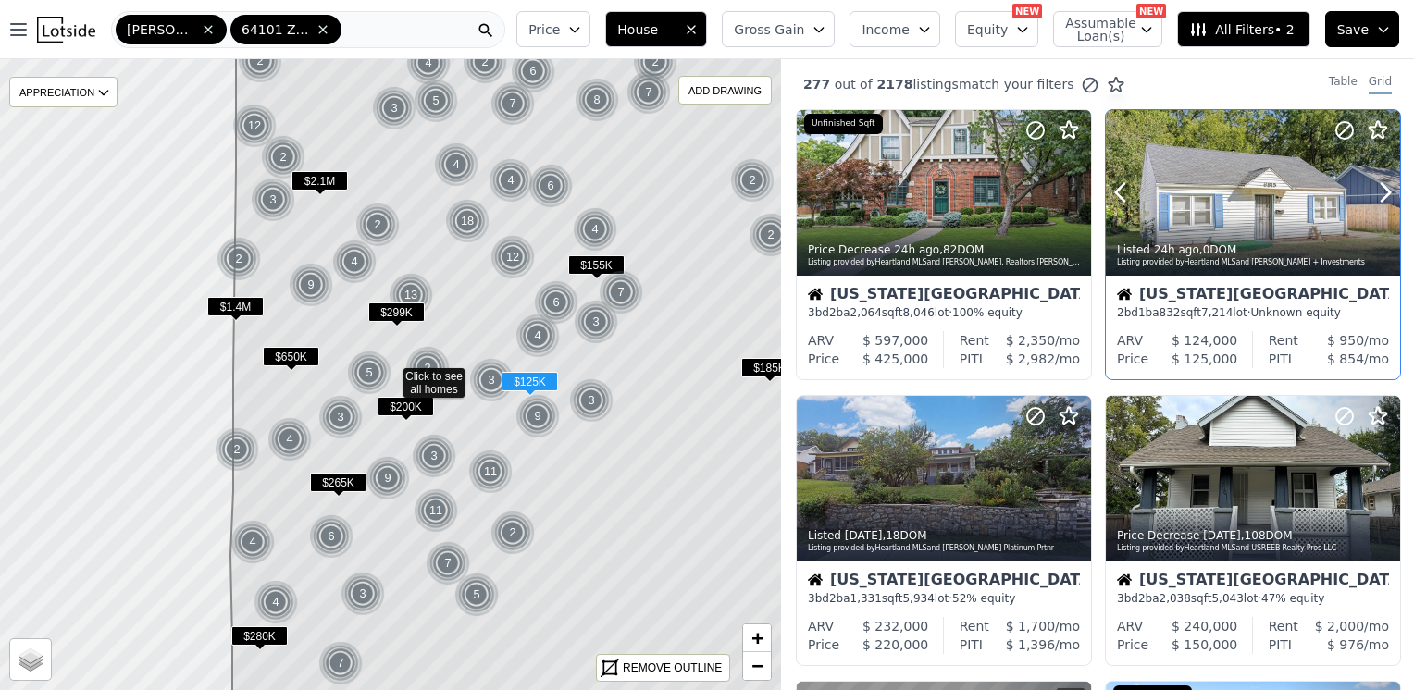
click at [1206, 194] on div at bounding box center [1253, 193] width 294 height 166
click at [942, 473] on div at bounding box center [944, 479] width 294 height 166
click at [1248, 489] on div at bounding box center [1253, 479] width 294 height 166
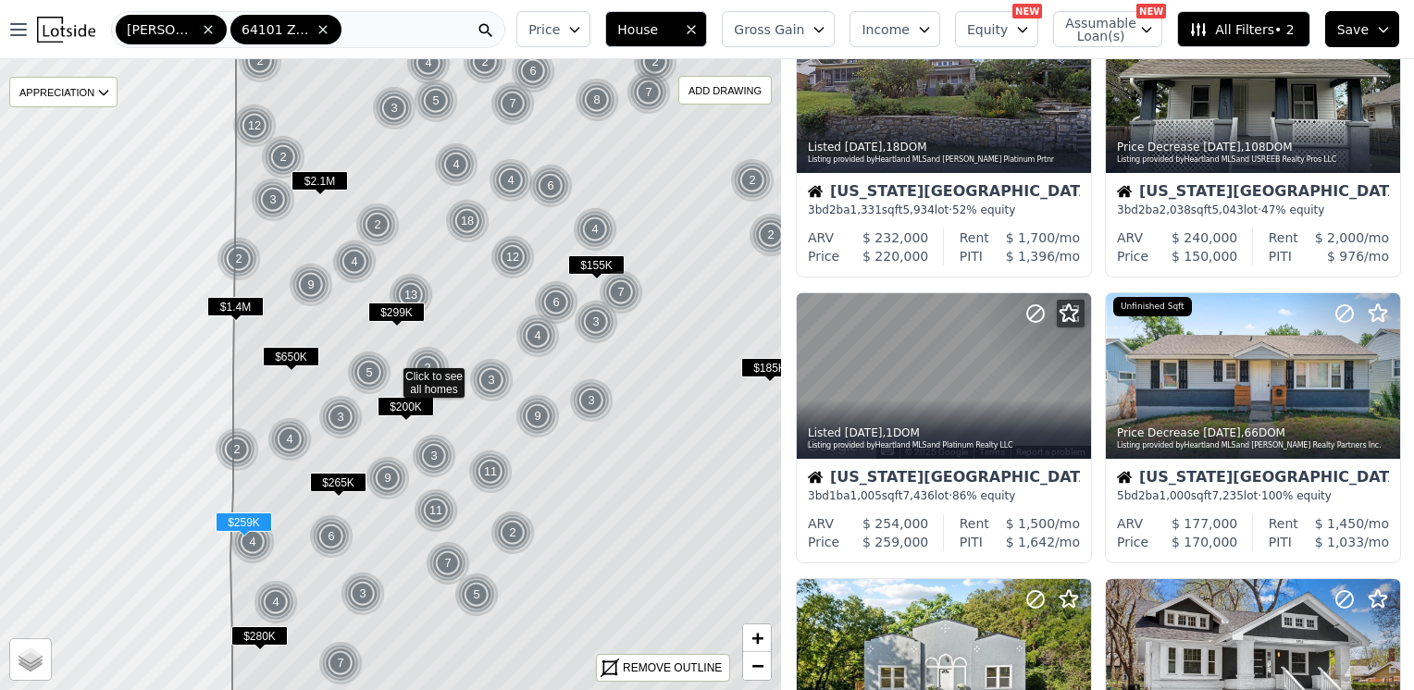
scroll to position [463, 0]
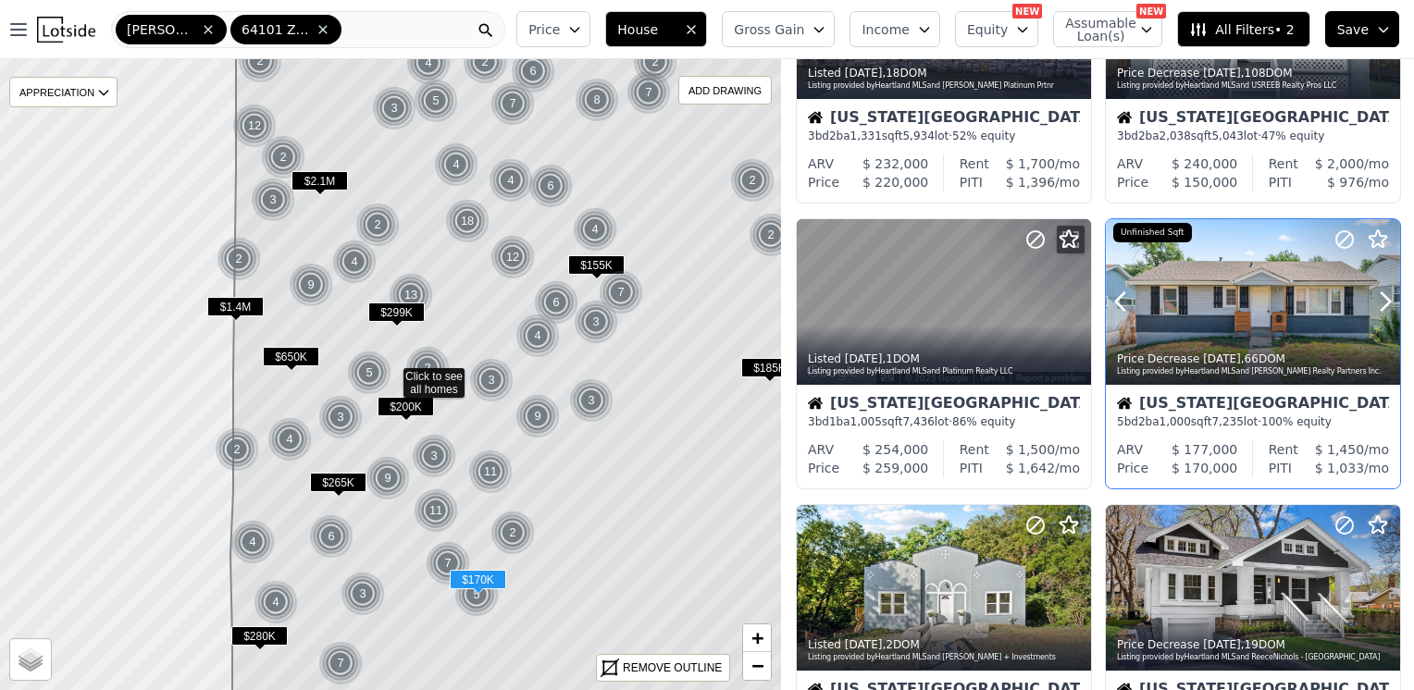
click at [1165, 312] on button at bounding box center [1143, 302] width 74 height 166
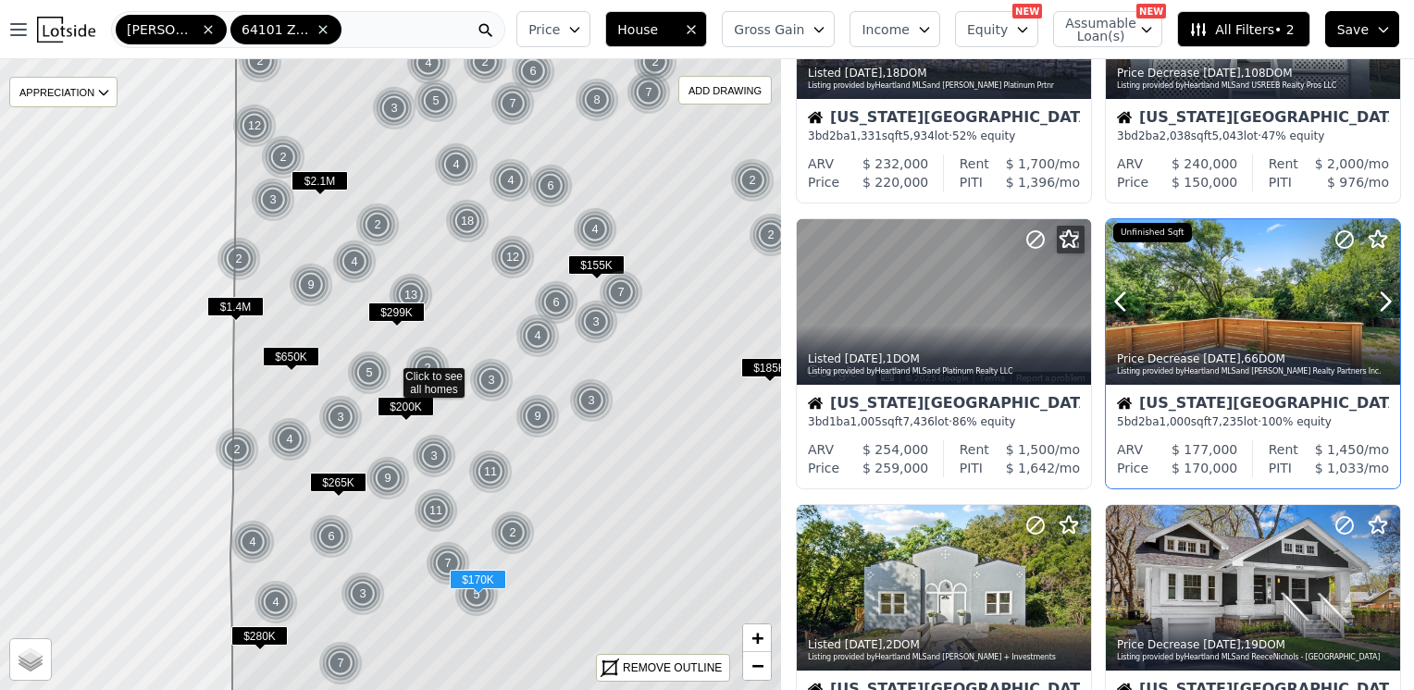
click at [1202, 305] on div at bounding box center [1253, 302] width 294 height 166
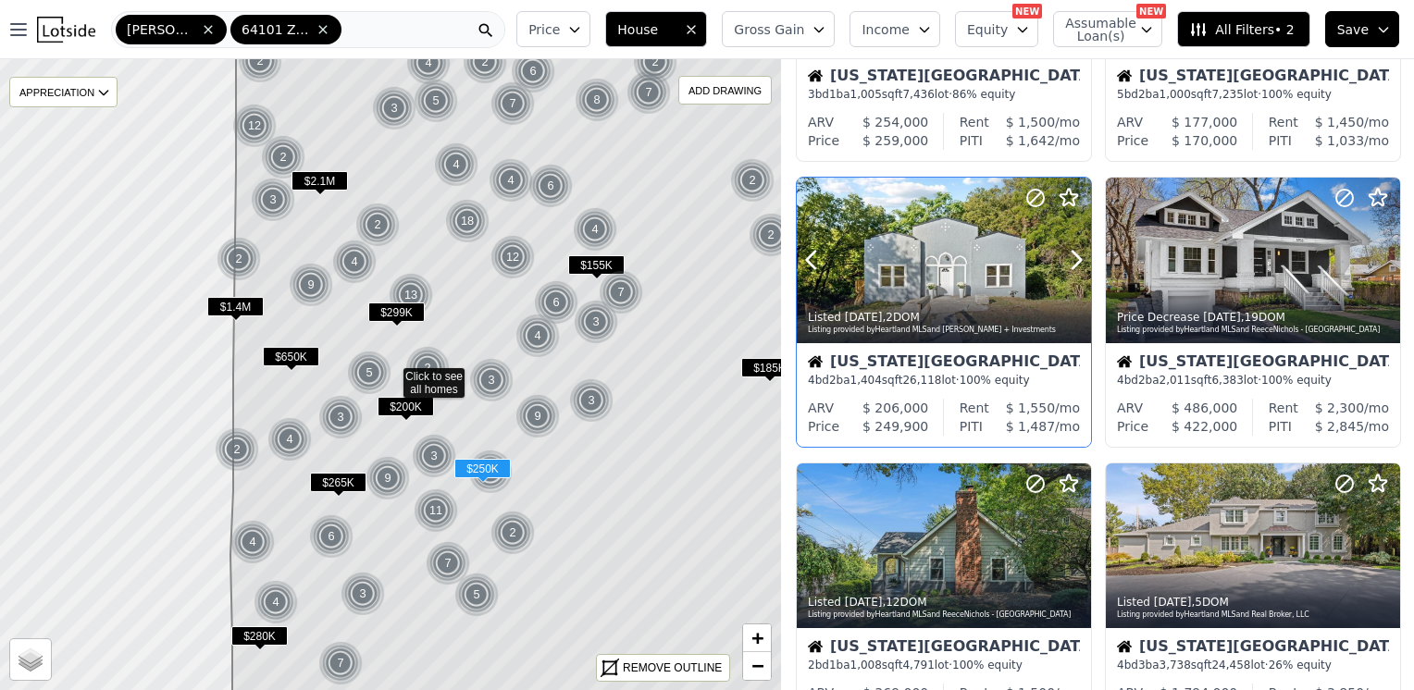
scroll to position [833, 0]
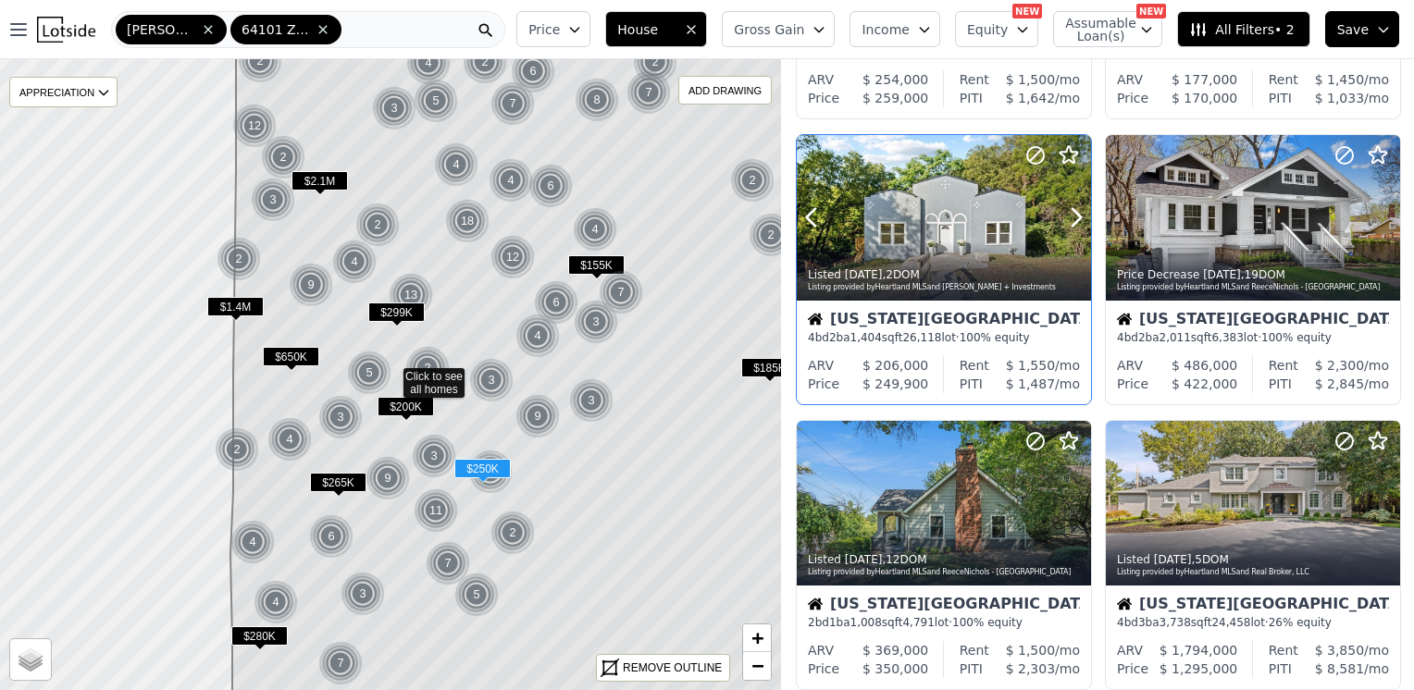
click at [980, 208] on div at bounding box center [1031, 194] width 118 height 118
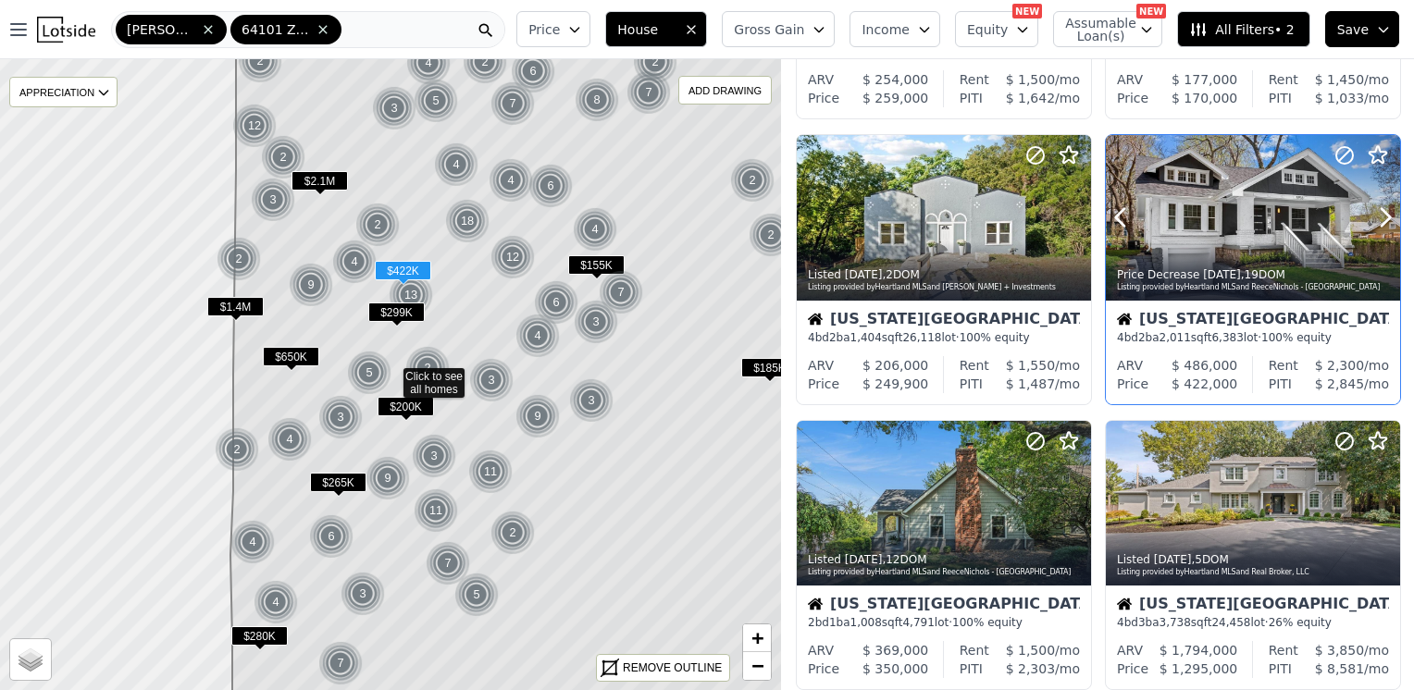
click at [1225, 202] on div at bounding box center [1253, 218] width 294 height 166
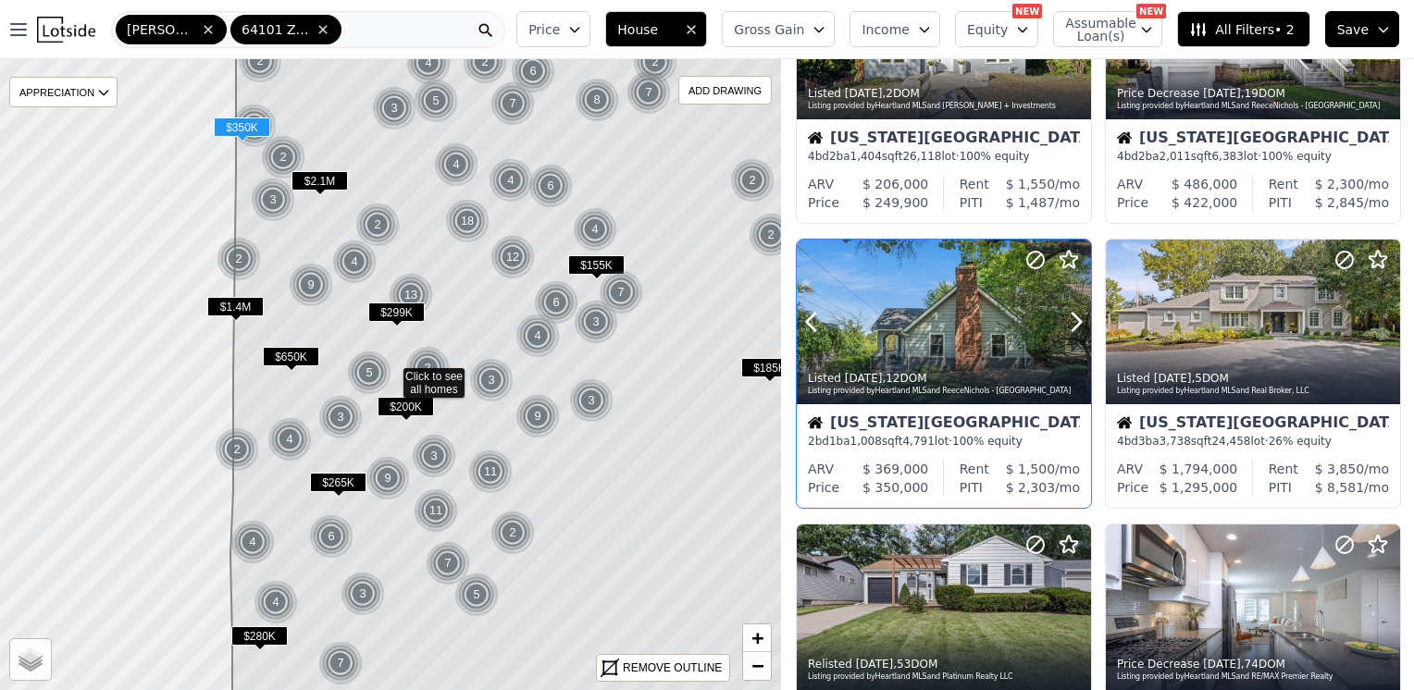
scroll to position [1018, 0]
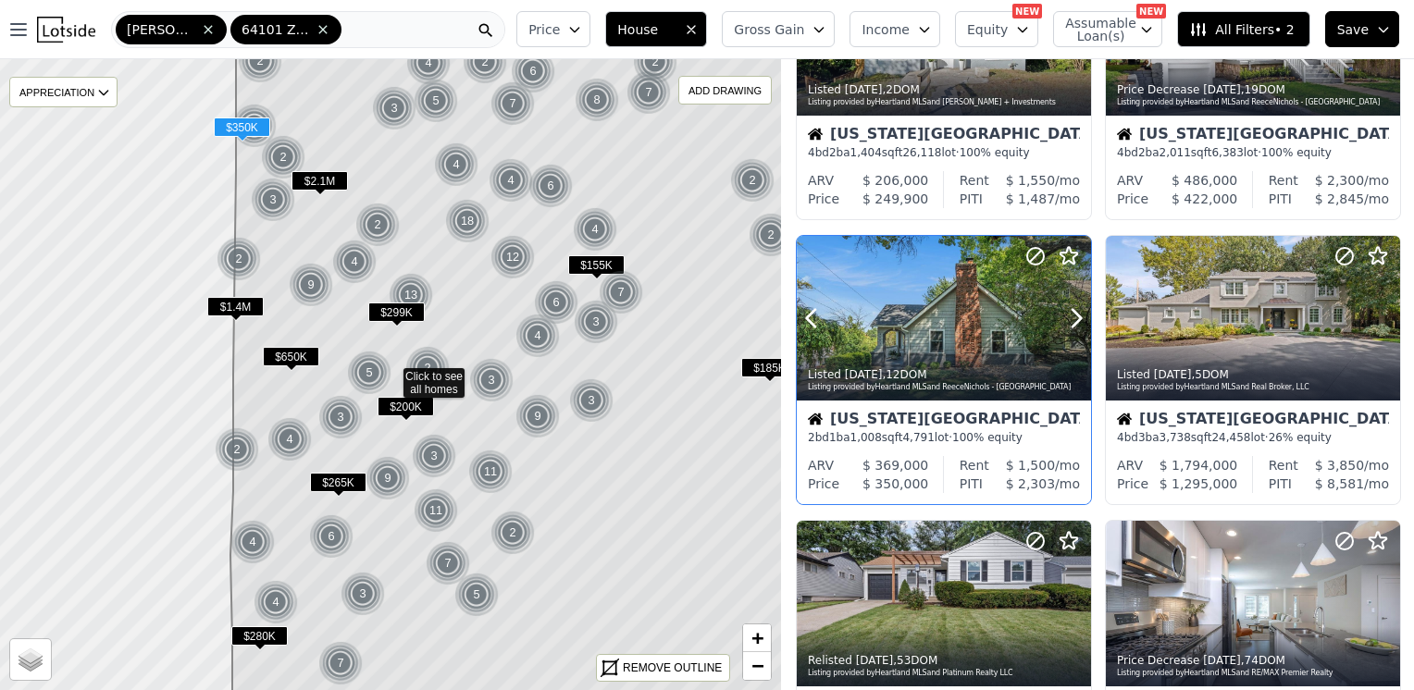
click at [960, 306] on div at bounding box center [944, 319] width 294 height 166
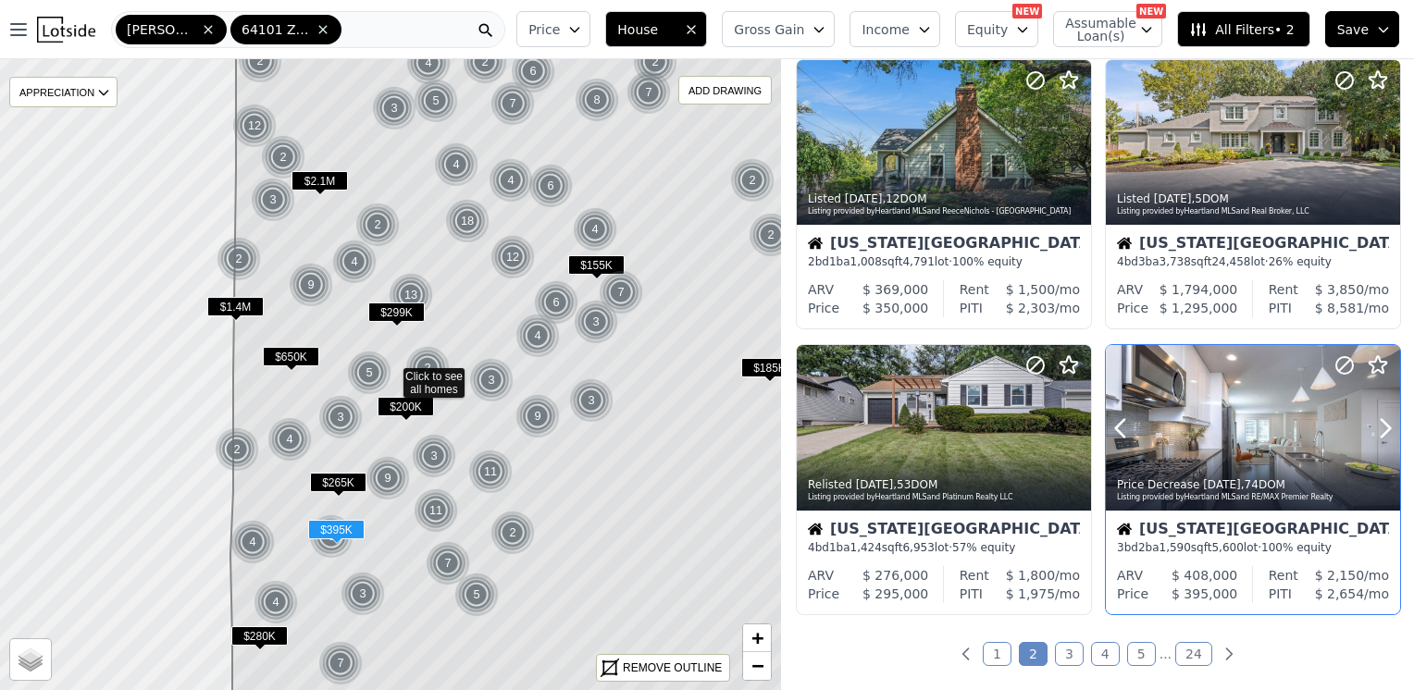
scroll to position [1203, 0]
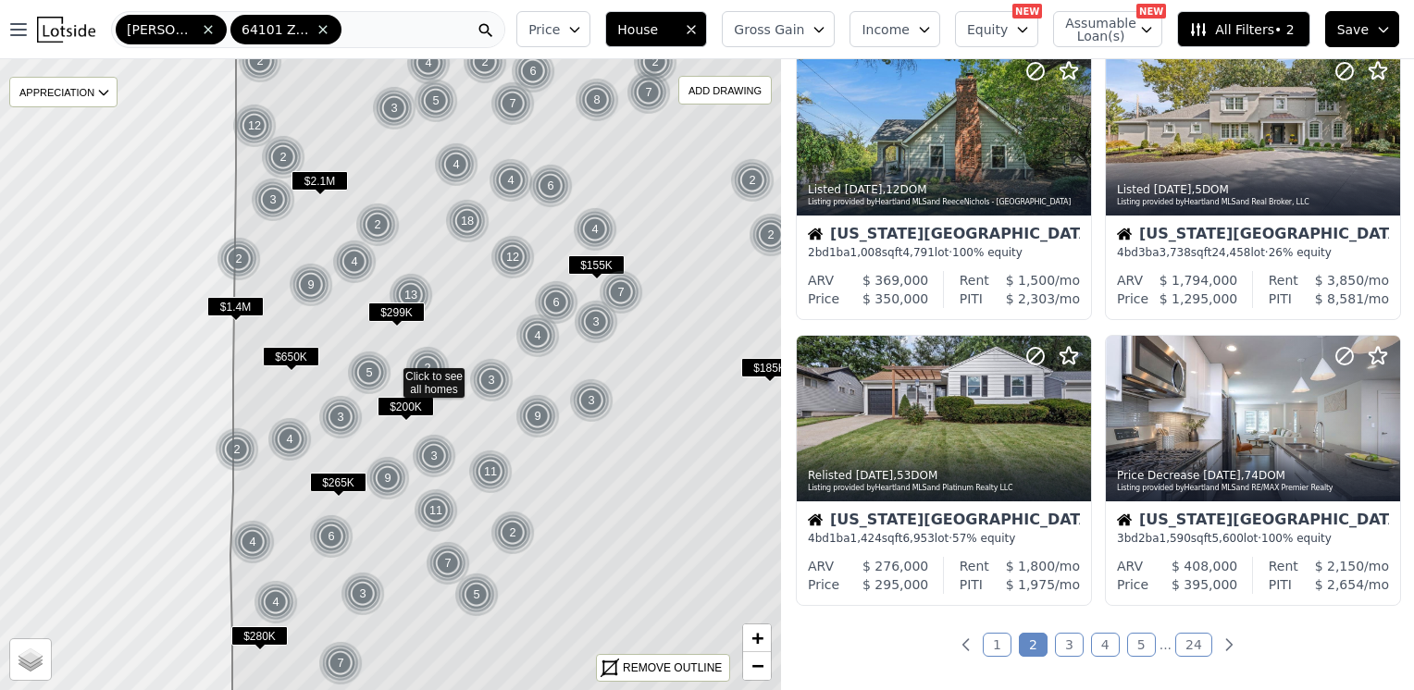
click at [1065, 642] on link "3" at bounding box center [1069, 645] width 29 height 24
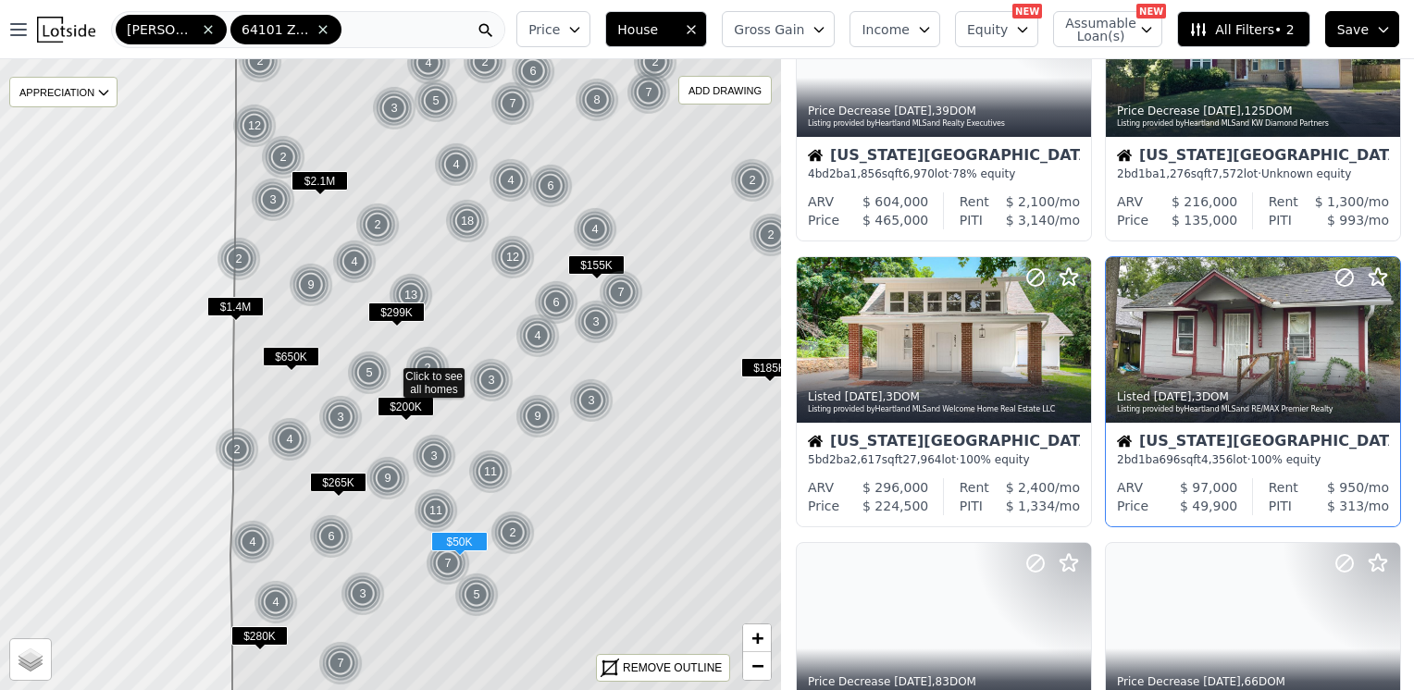
scroll to position [740, 0]
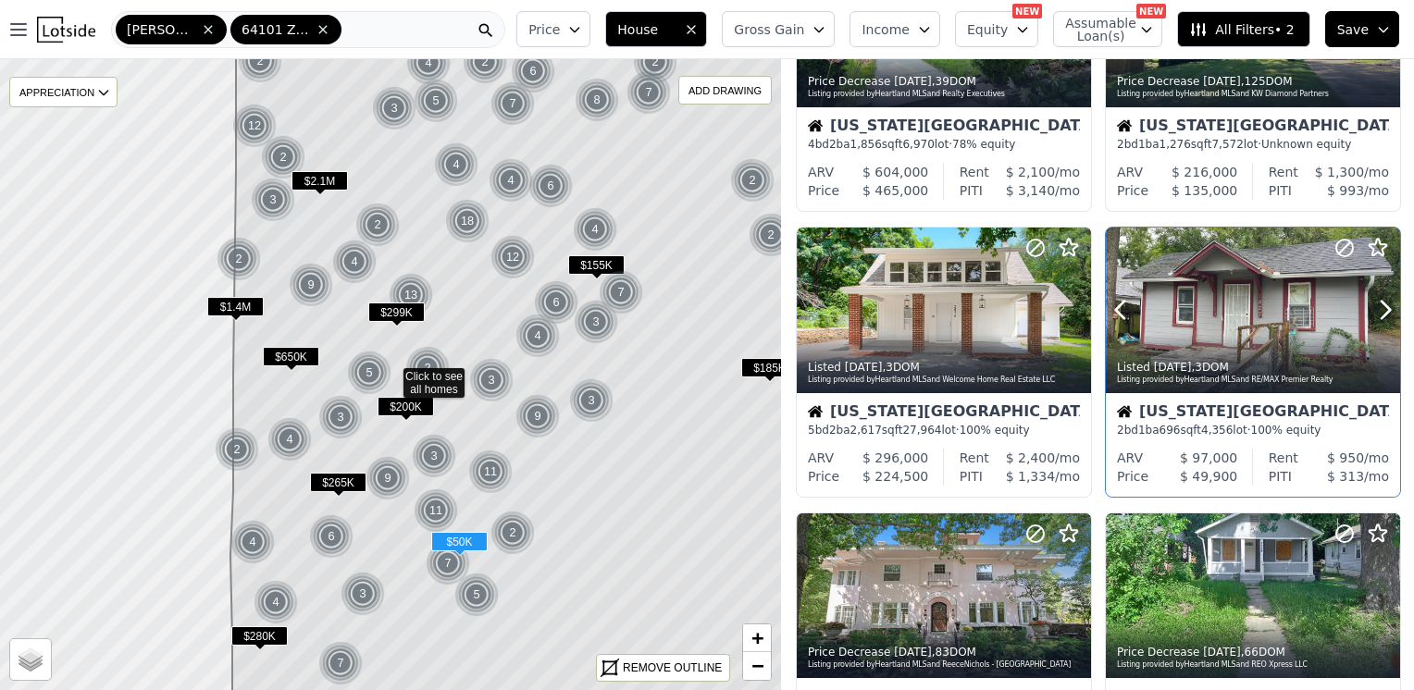
click at [1234, 292] on div at bounding box center [1253, 311] width 294 height 166
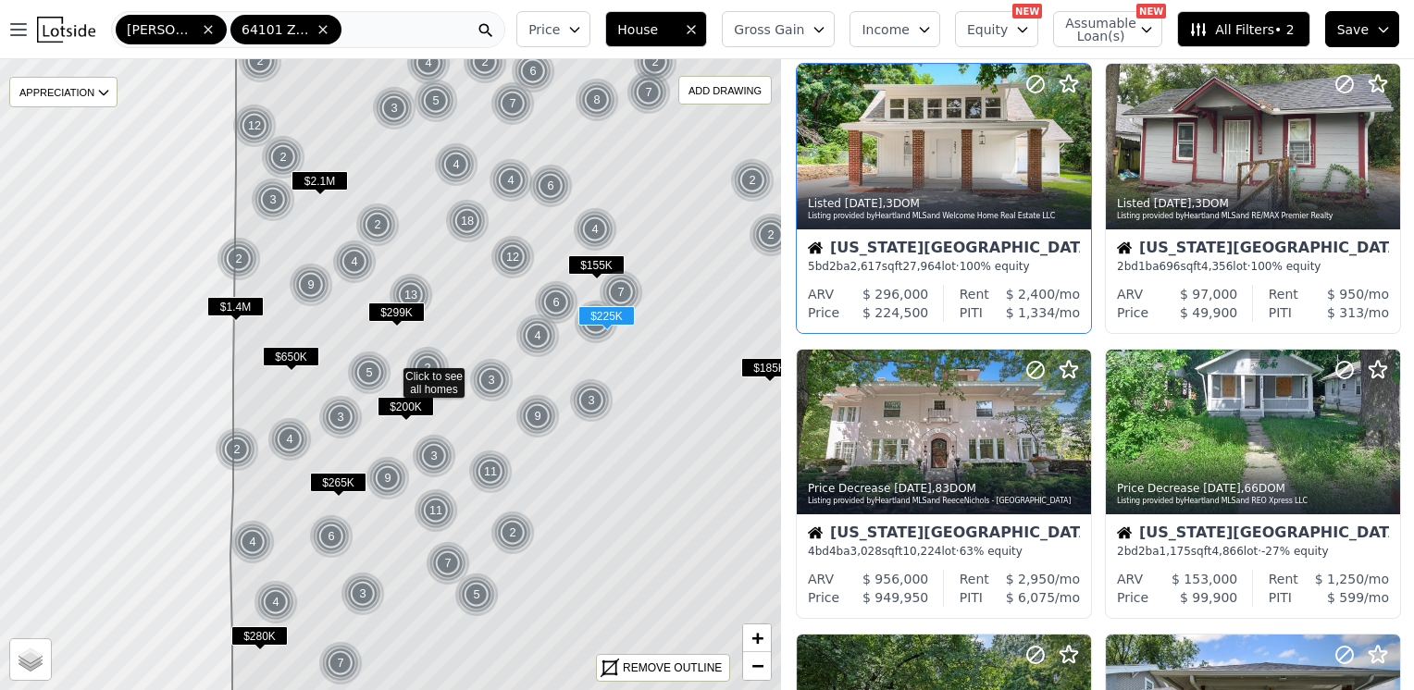
scroll to position [925, 0]
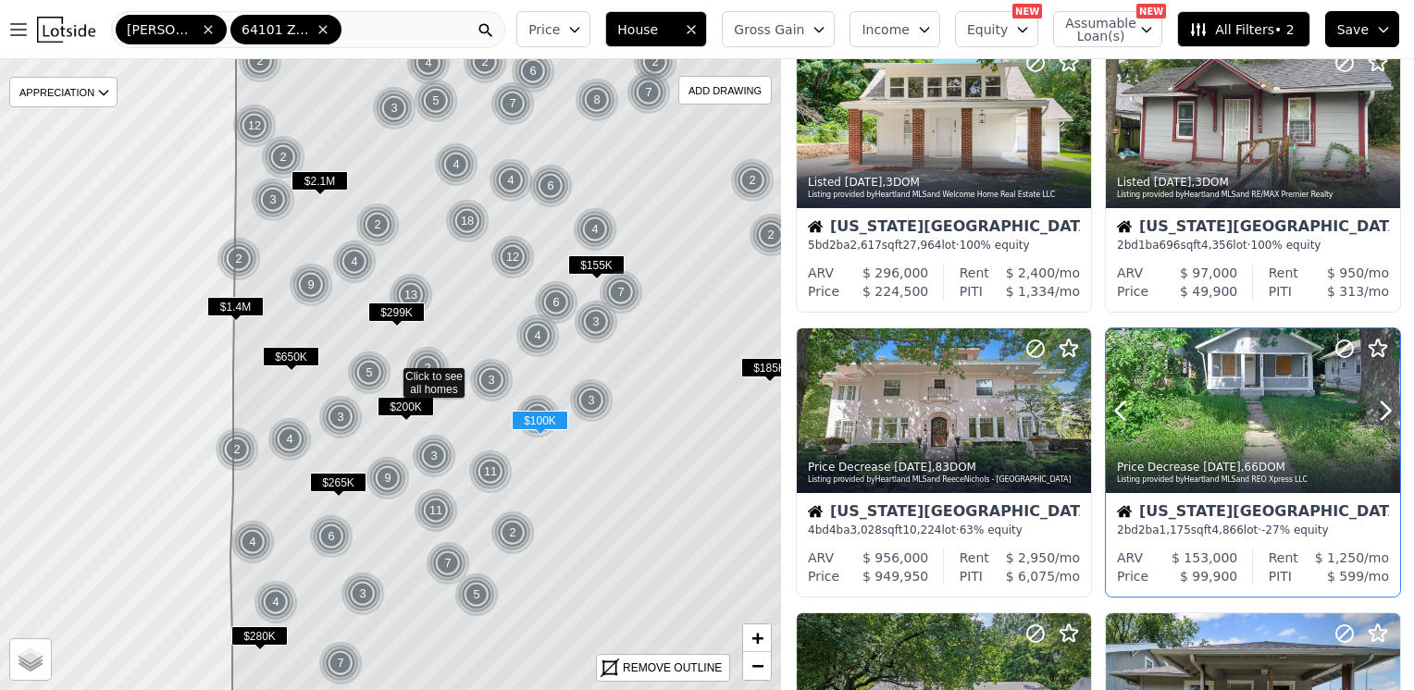
click at [1232, 408] on div at bounding box center [1253, 411] width 294 height 166
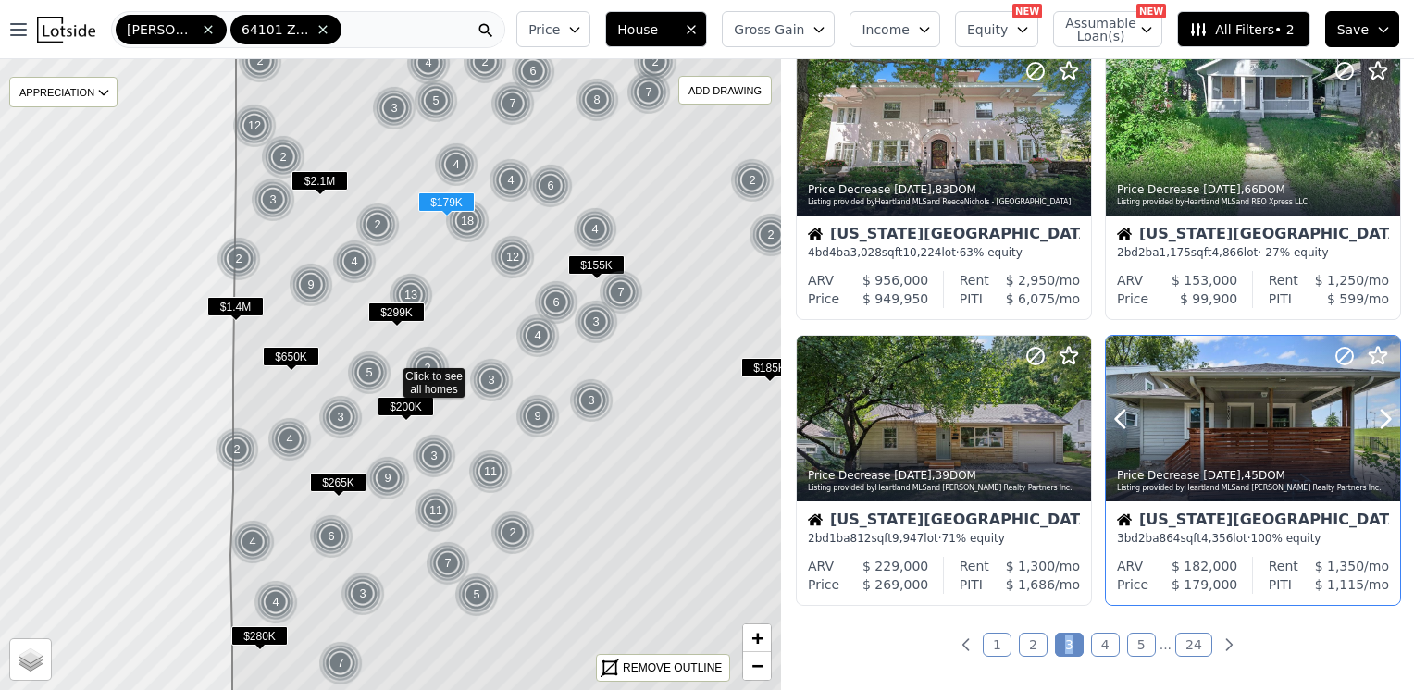
scroll to position [1295, 0]
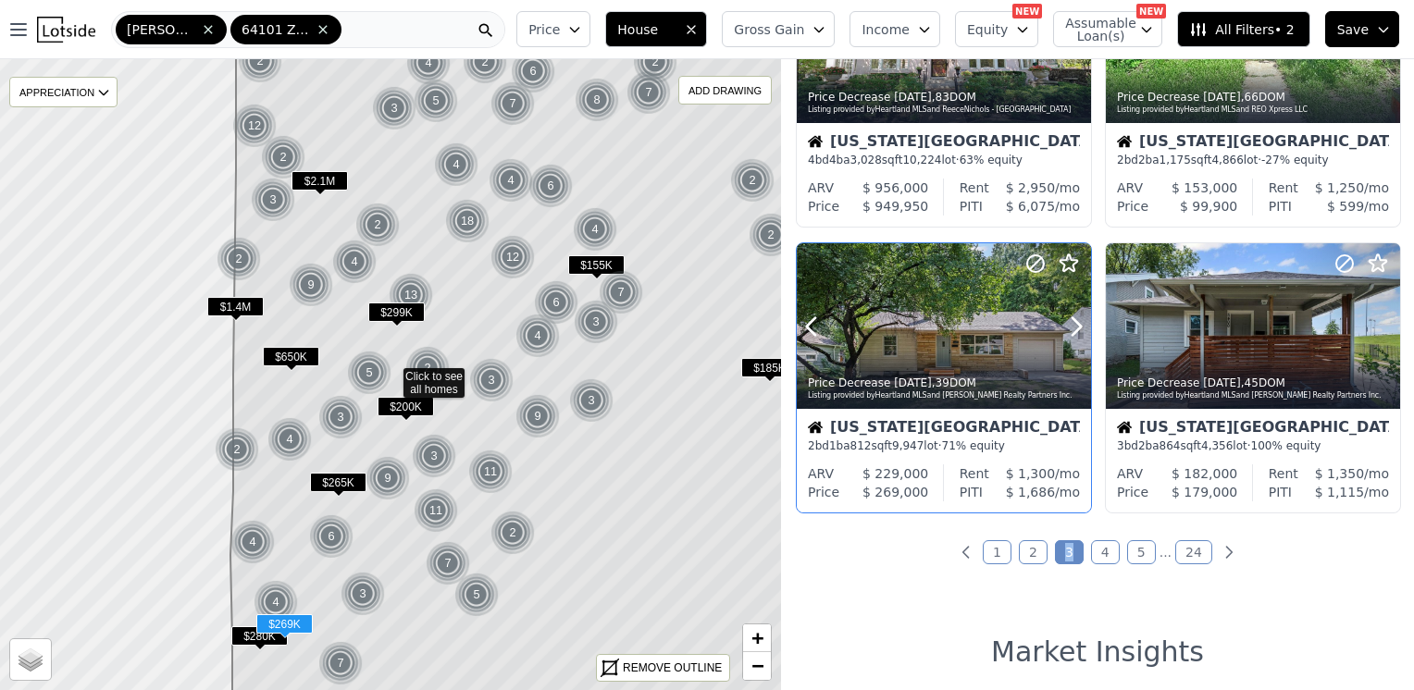
click at [925, 304] on div at bounding box center [944, 326] width 294 height 166
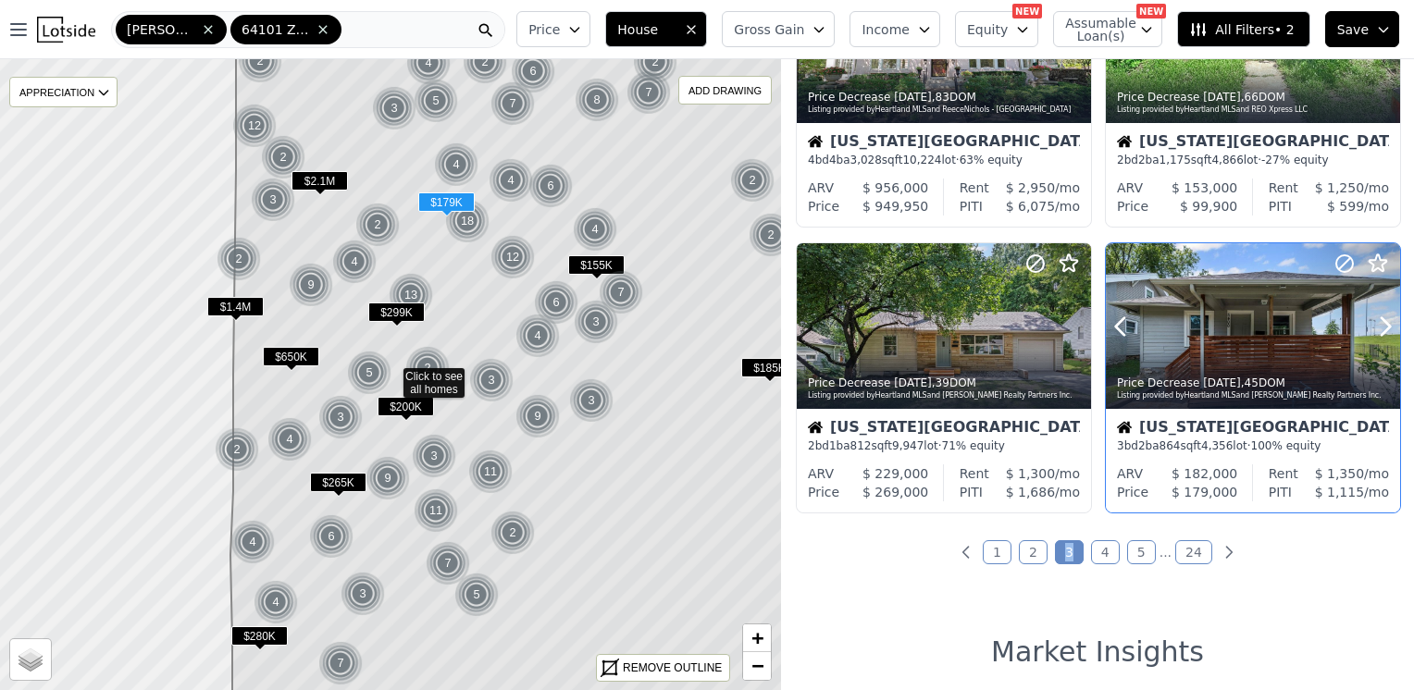
click at [1214, 333] on div at bounding box center [1253, 326] width 294 height 166
click at [1101, 550] on link "4" at bounding box center [1105, 552] width 29 height 24
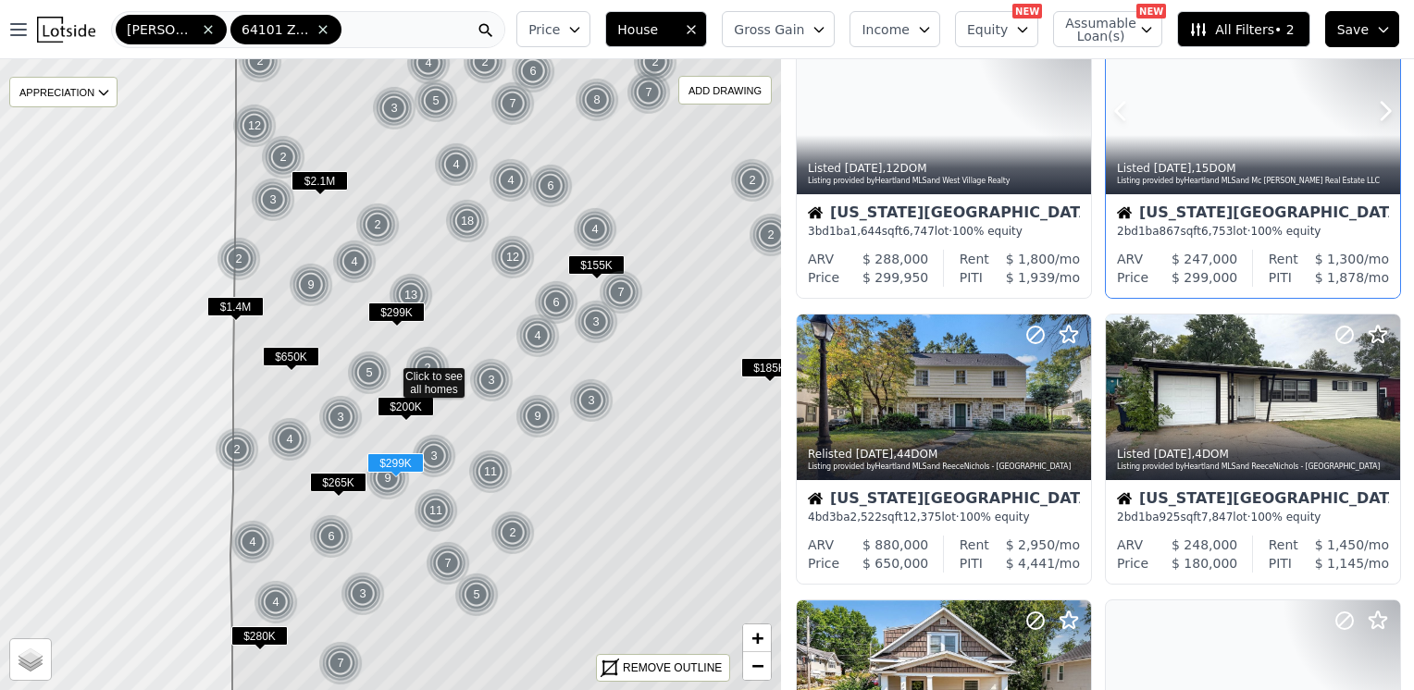
scroll to position [370, 0]
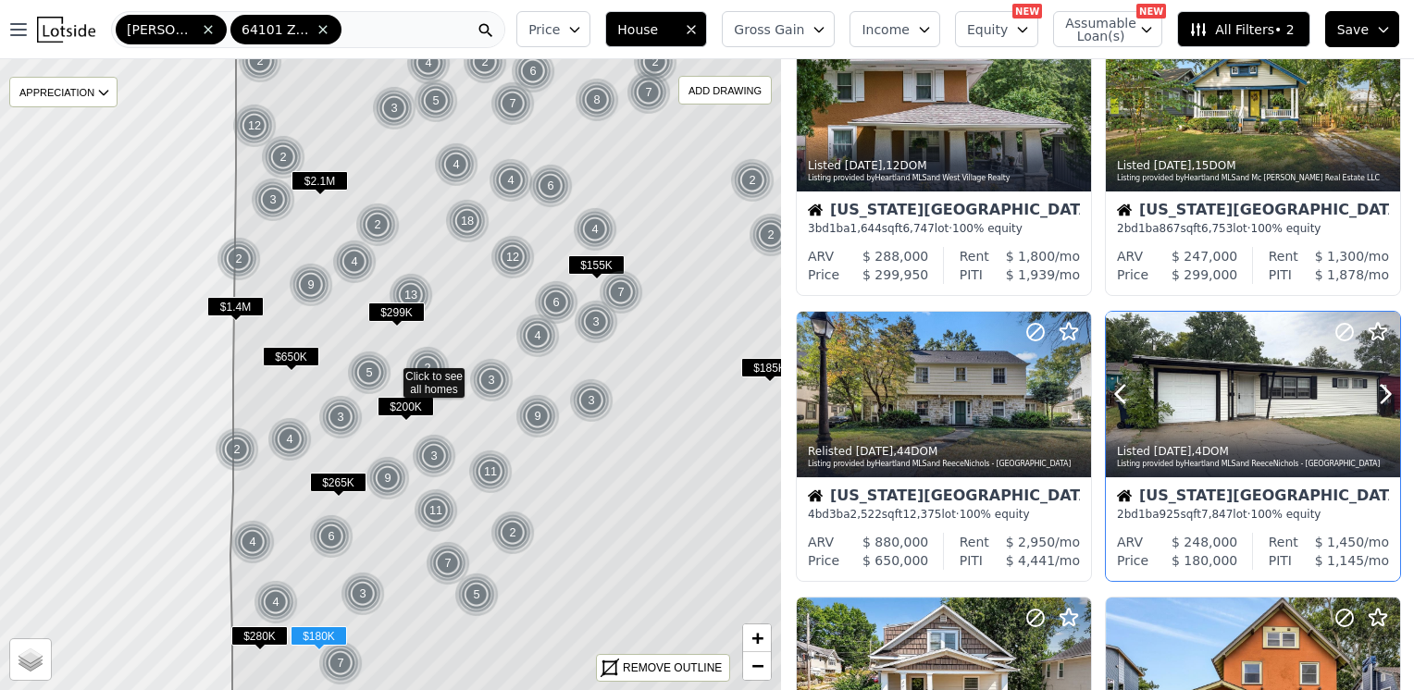
click at [1251, 375] on div at bounding box center [1253, 395] width 294 height 166
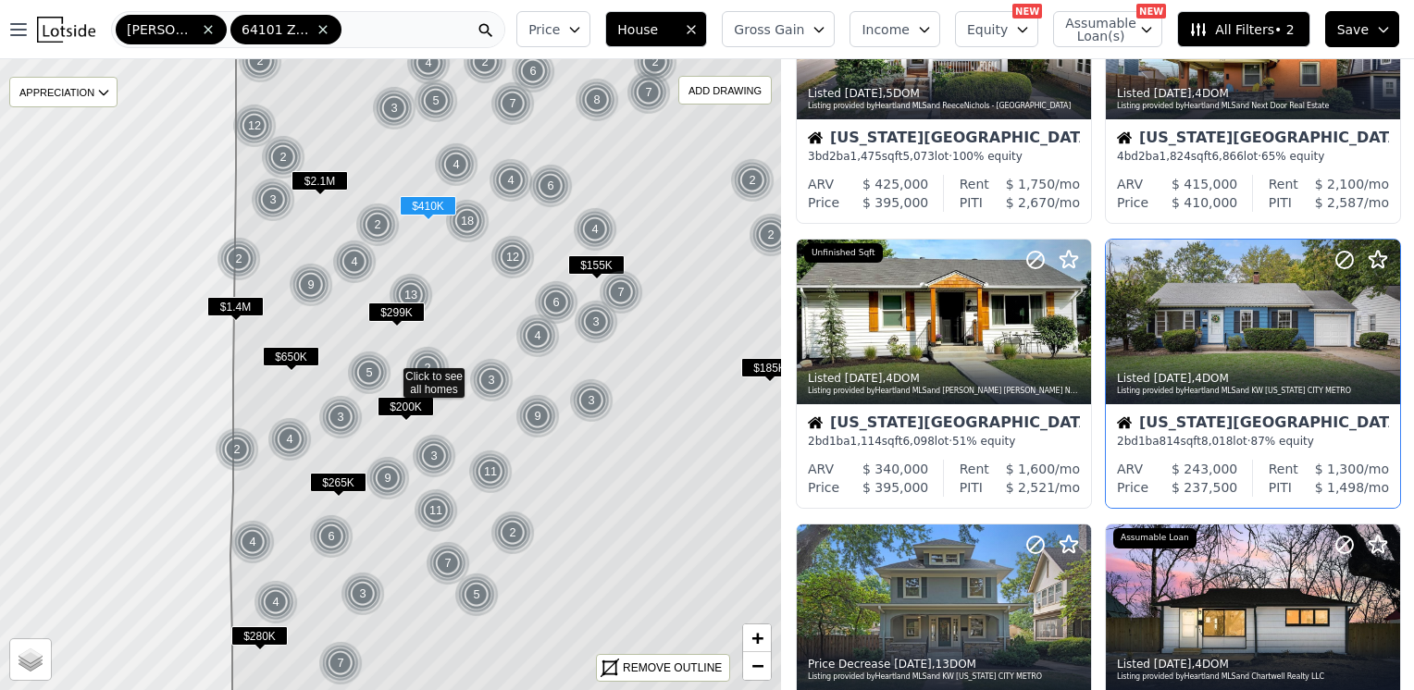
scroll to position [1110, 0]
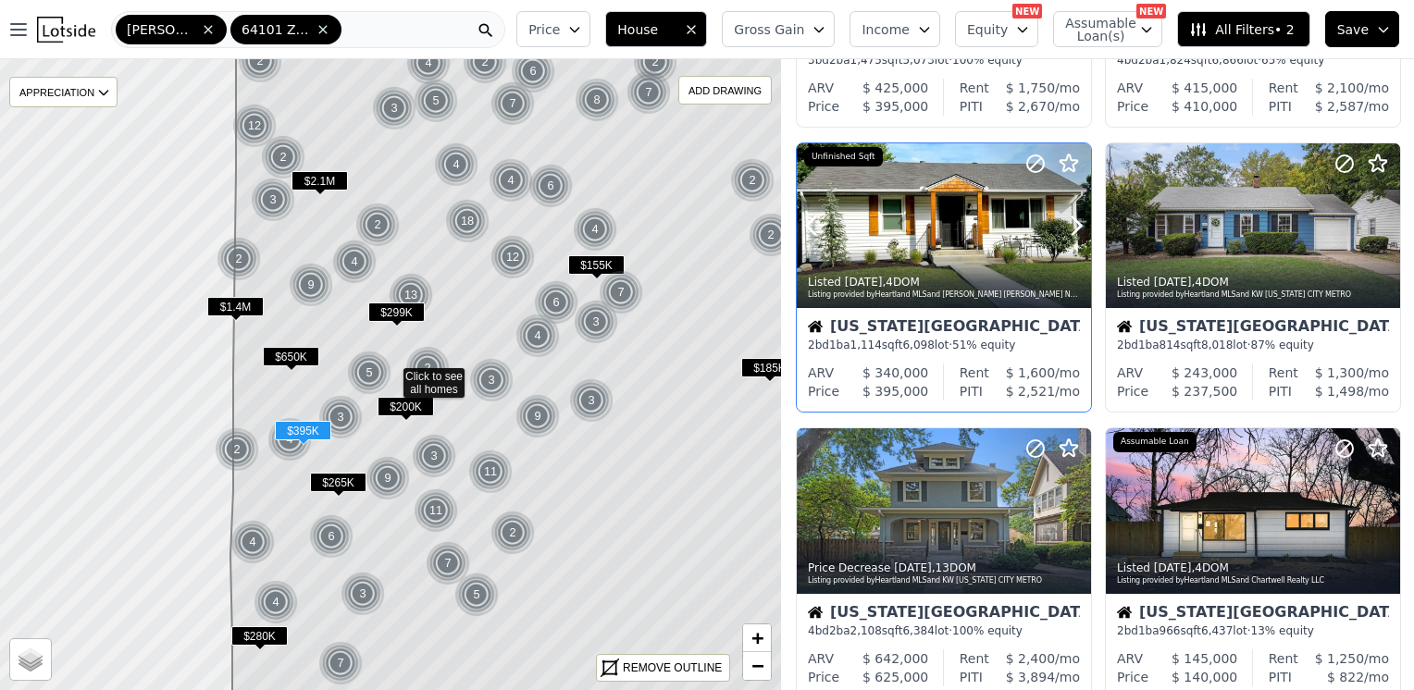
click at [911, 213] on div at bounding box center [944, 226] width 294 height 166
click at [1270, 217] on div at bounding box center [1253, 226] width 294 height 166
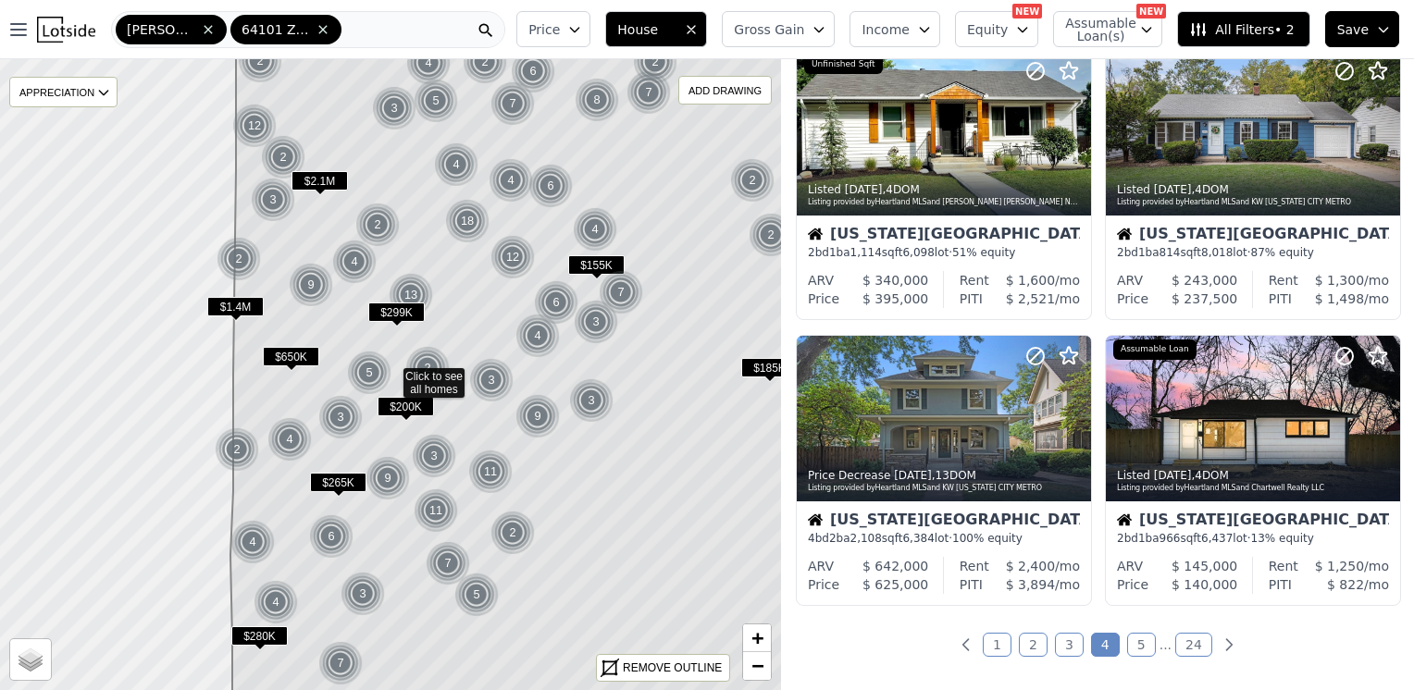
click at [1132, 640] on link "5" at bounding box center [1141, 645] width 29 height 24
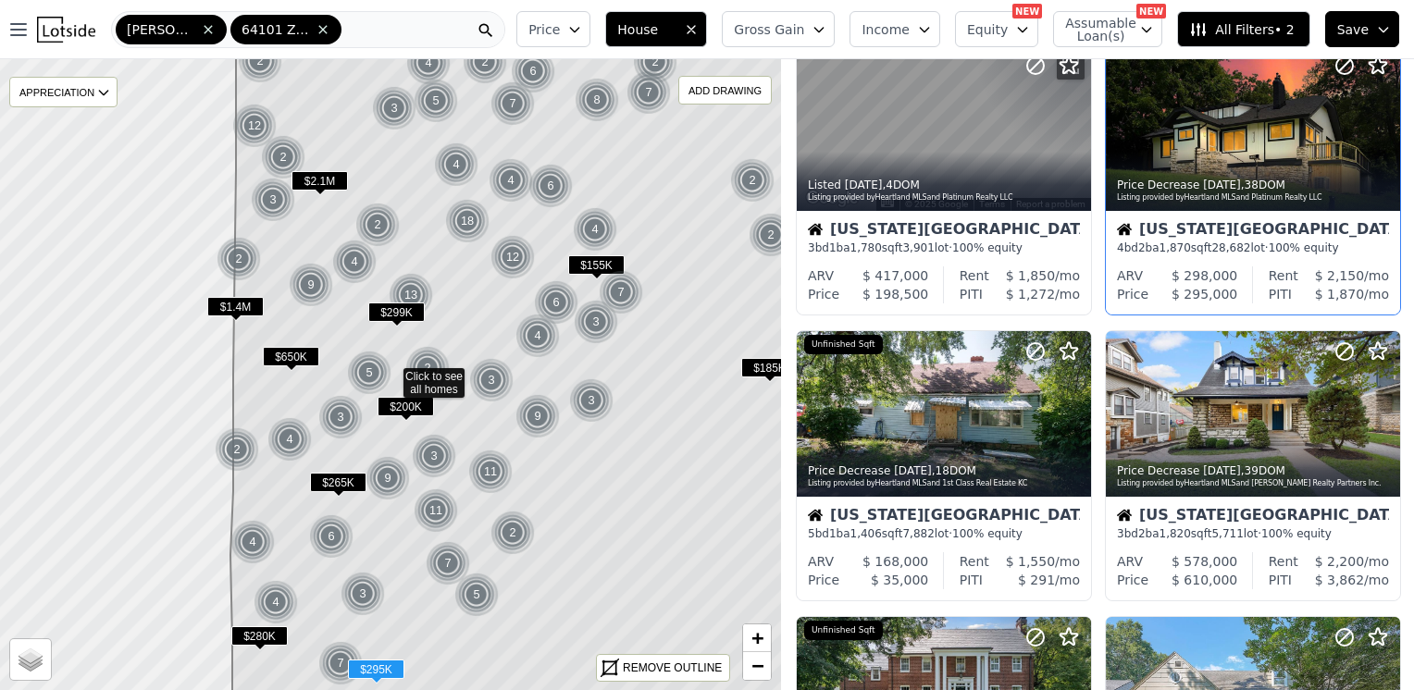
scroll to position [93, 0]
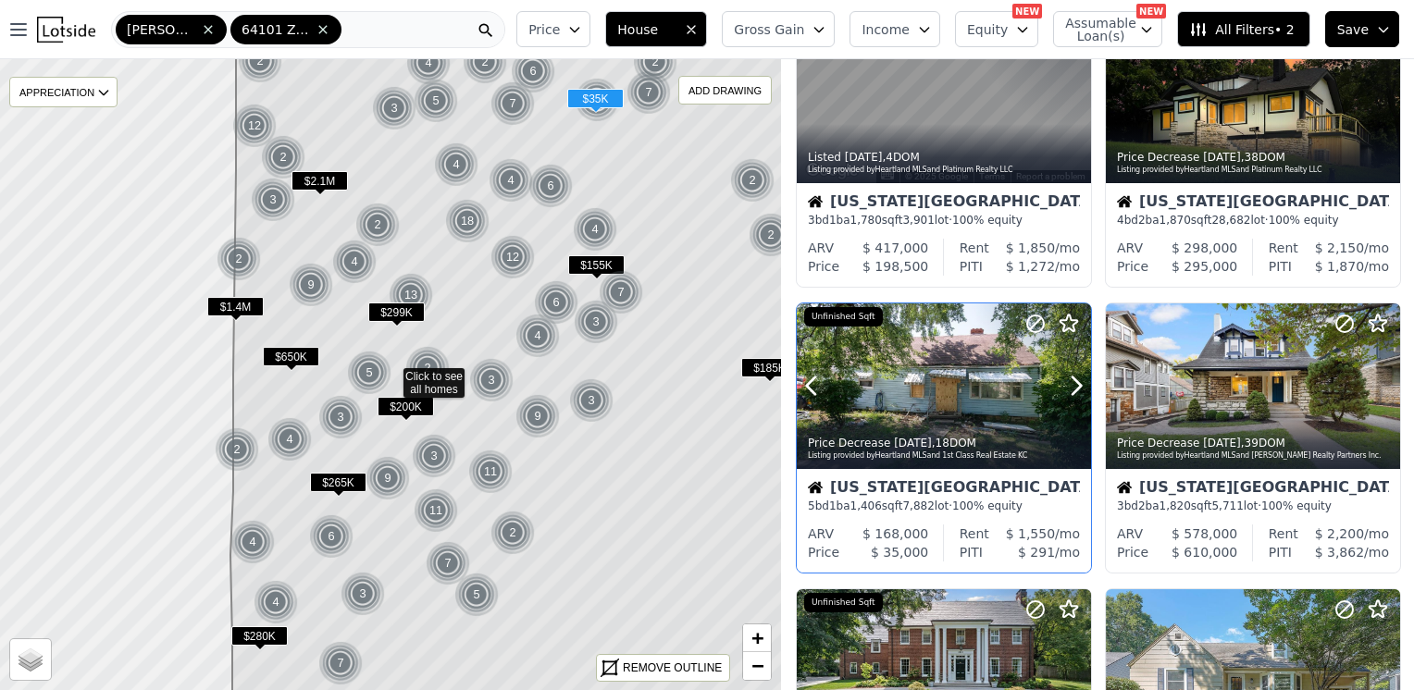
click at [955, 356] on div at bounding box center [944, 386] width 294 height 166
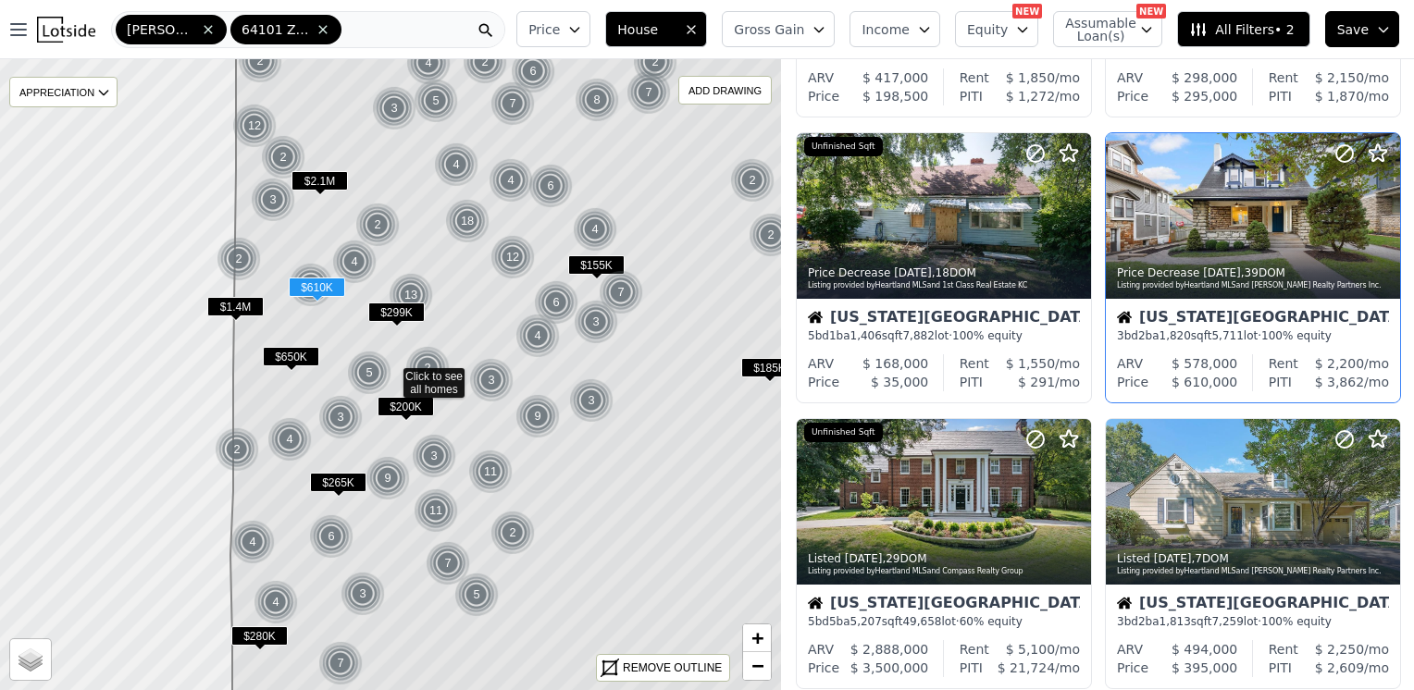
scroll to position [278, 0]
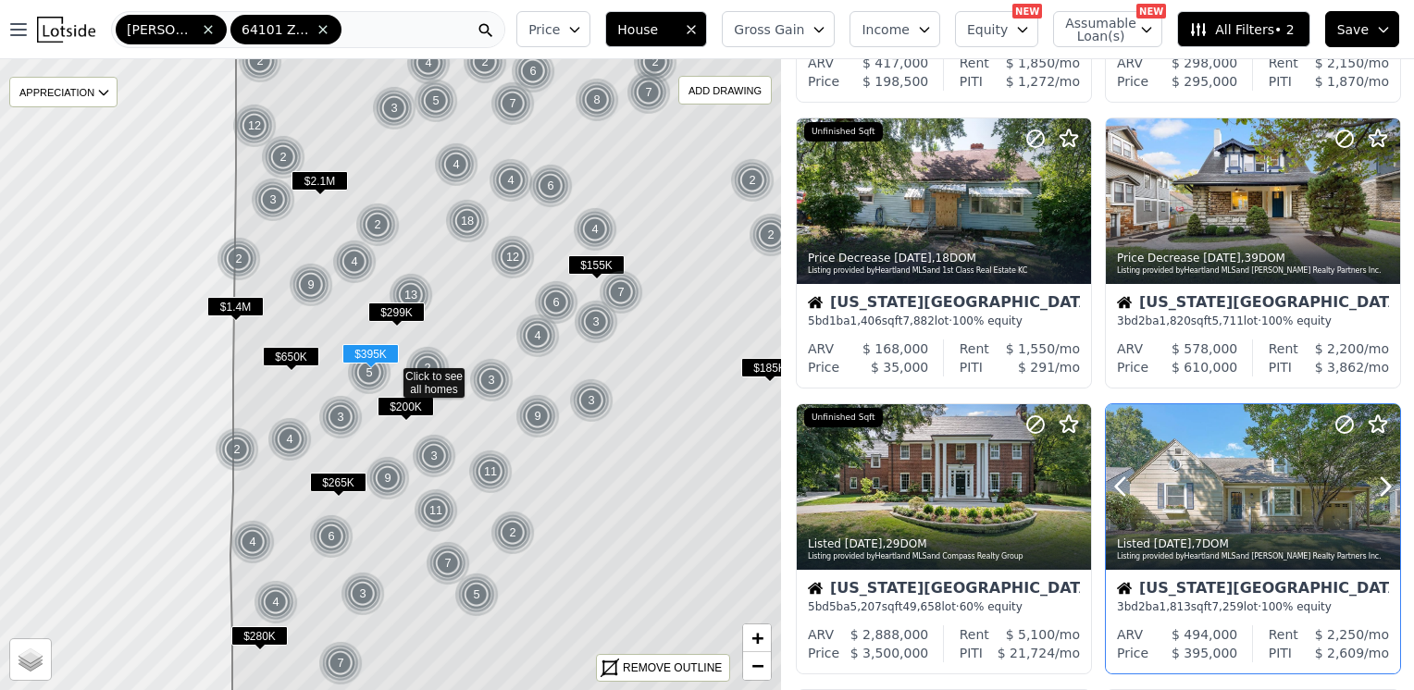
click at [1240, 477] on div at bounding box center [1253, 487] width 294 height 166
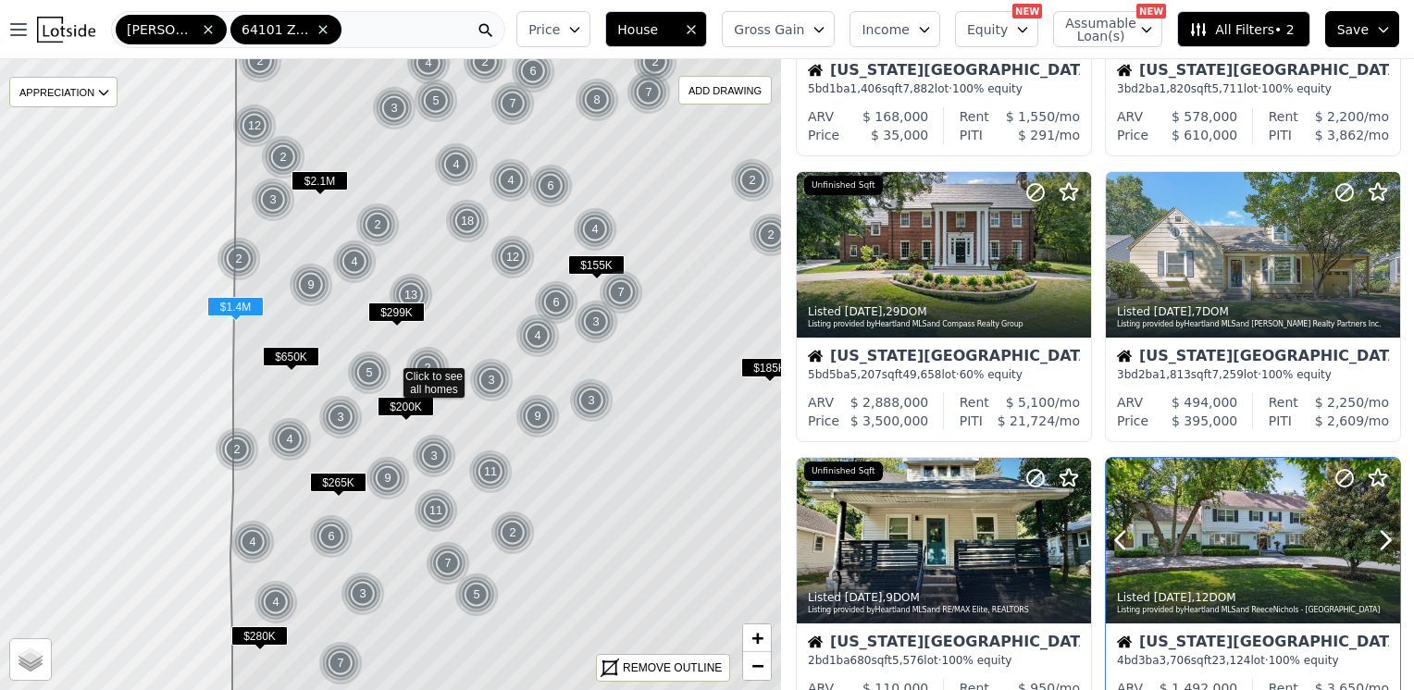
scroll to position [555, 0]
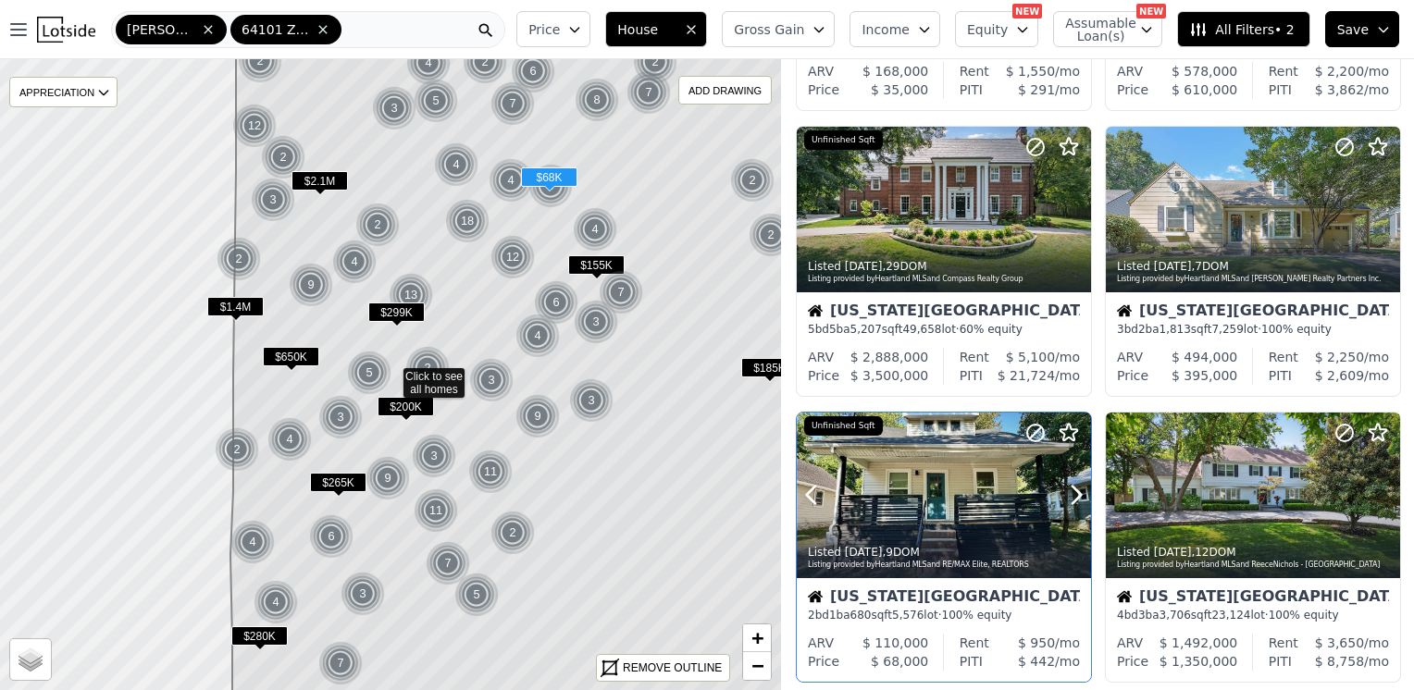
click at [975, 457] on div at bounding box center [1031, 472] width 118 height 118
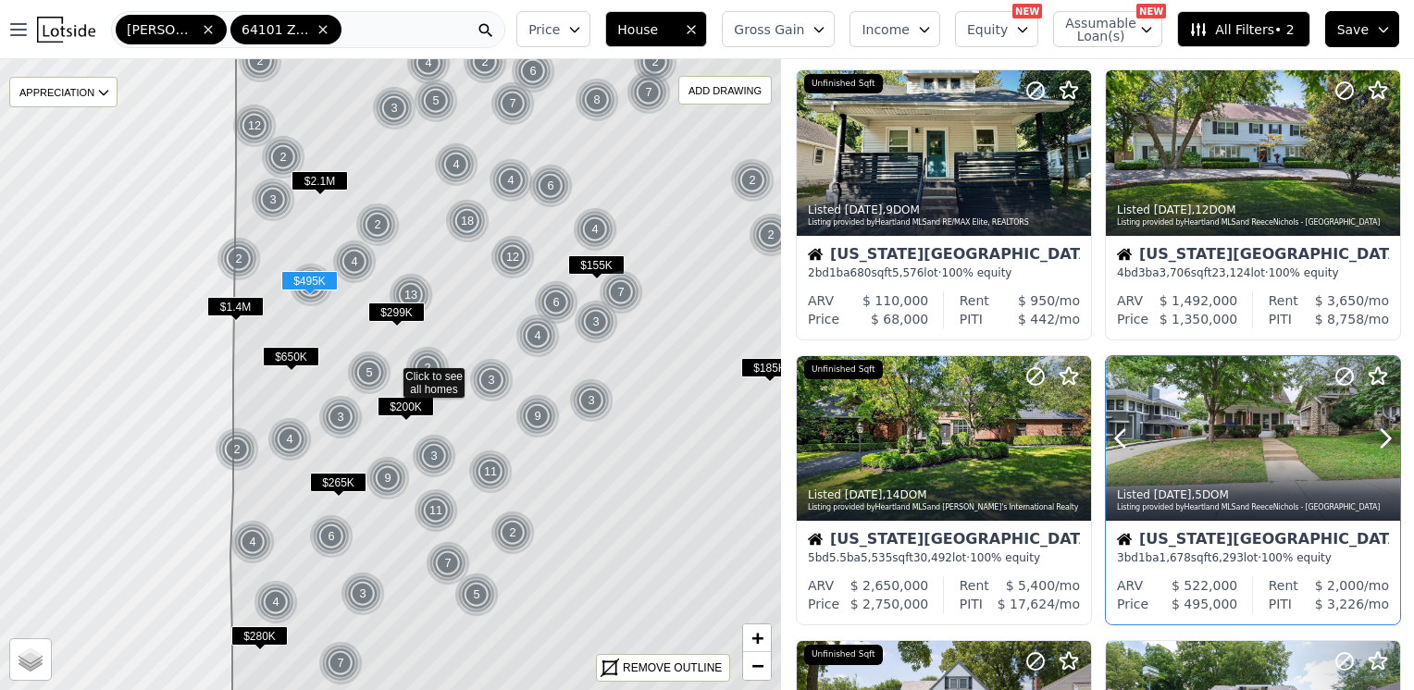
scroll to position [925, 0]
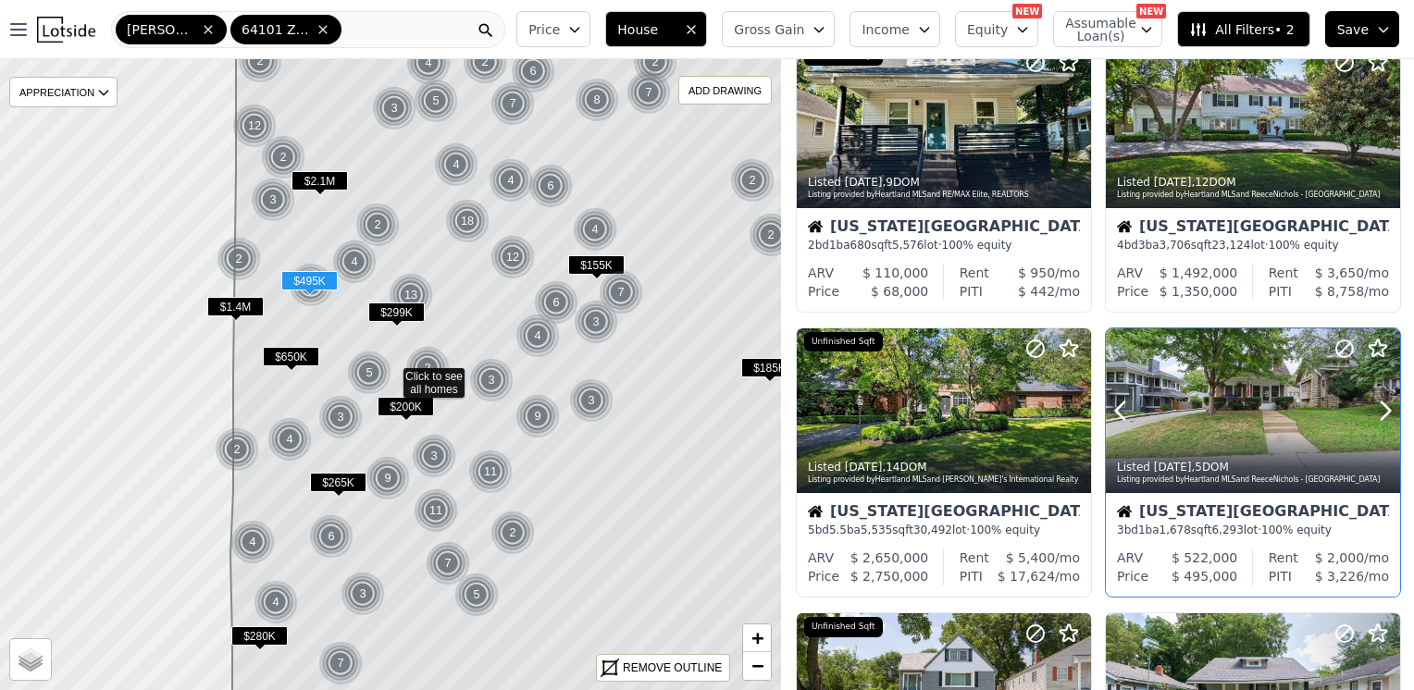
click at [1229, 410] on div at bounding box center [1253, 411] width 294 height 166
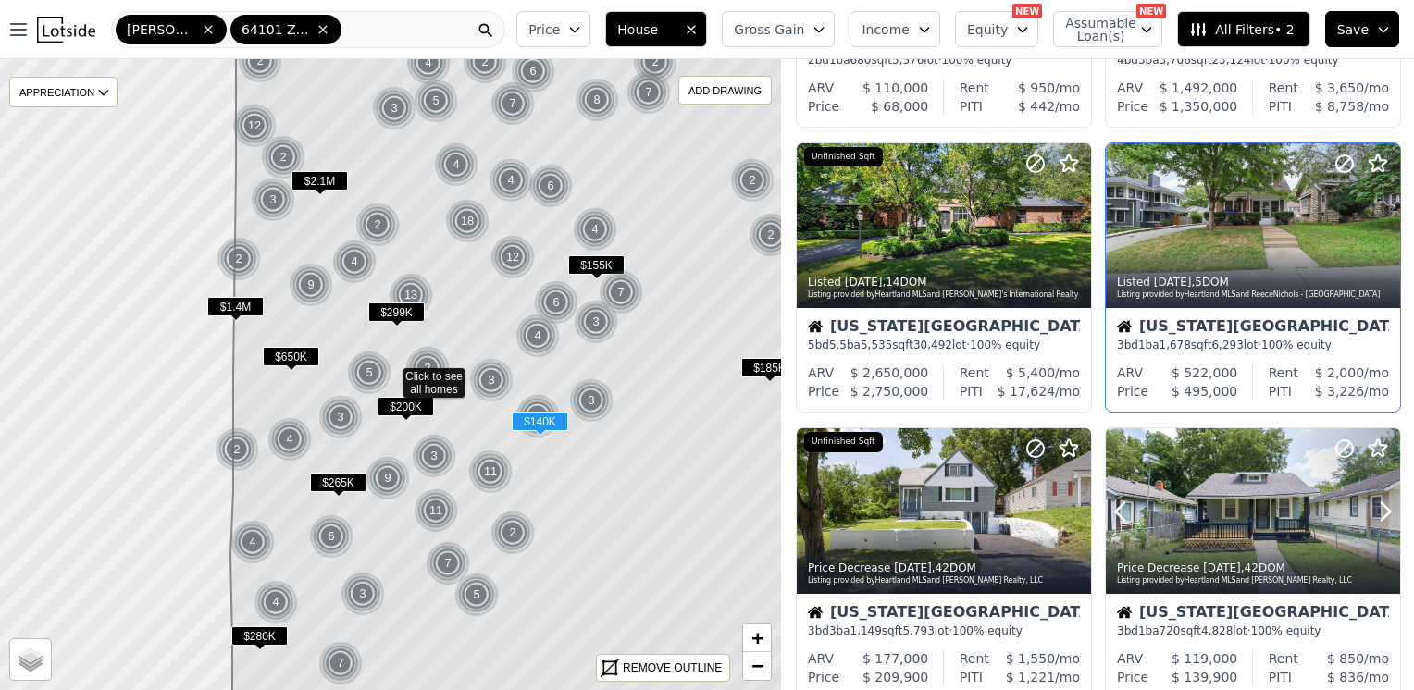
scroll to position [1295, 0]
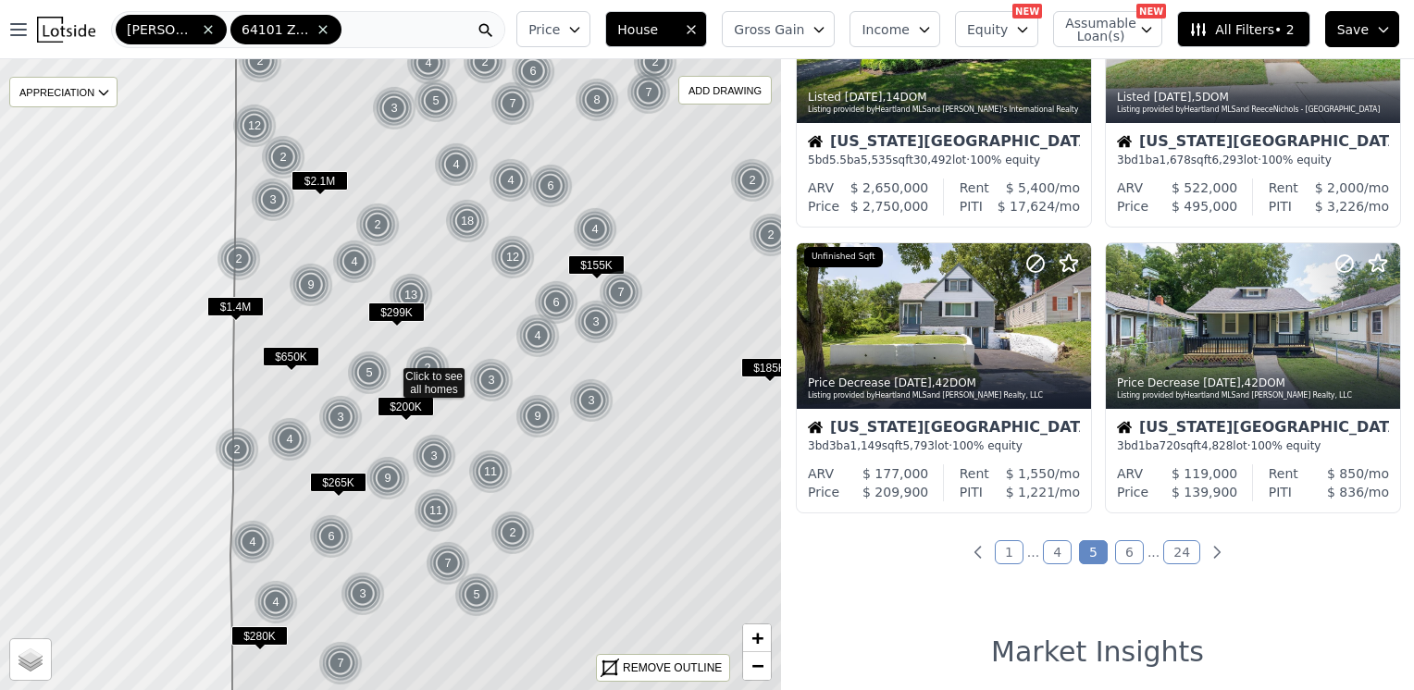
click at [1129, 546] on link "6" at bounding box center [1129, 552] width 29 height 24
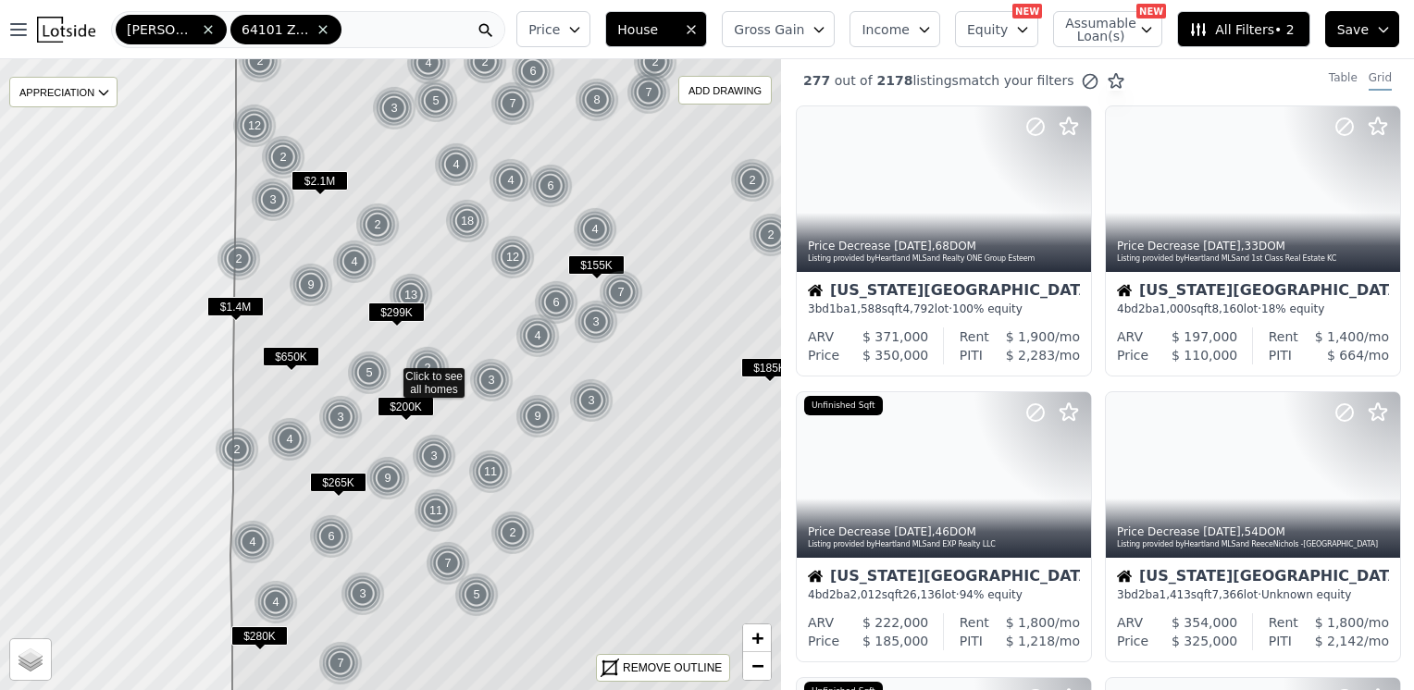
scroll to position [0, 0]
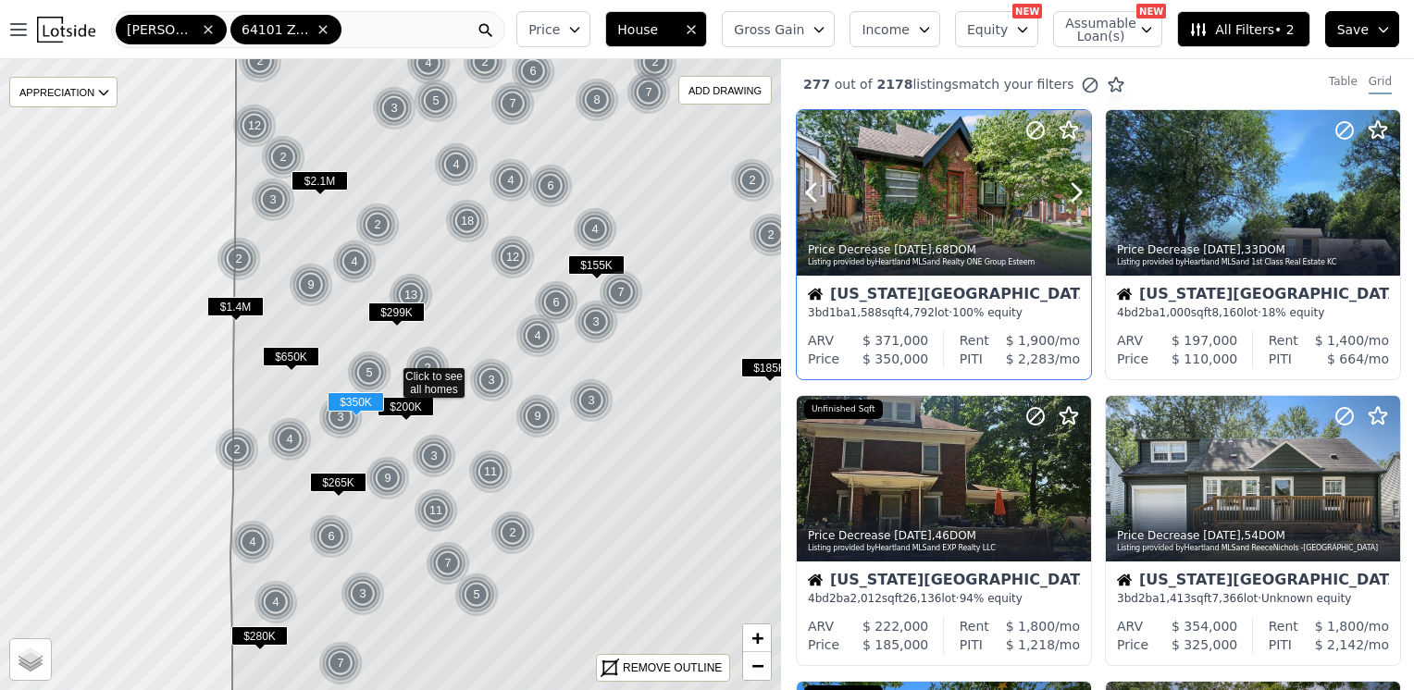
click at [945, 172] on div at bounding box center [944, 193] width 294 height 166
click at [984, 461] on div at bounding box center [1031, 455] width 118 height 118
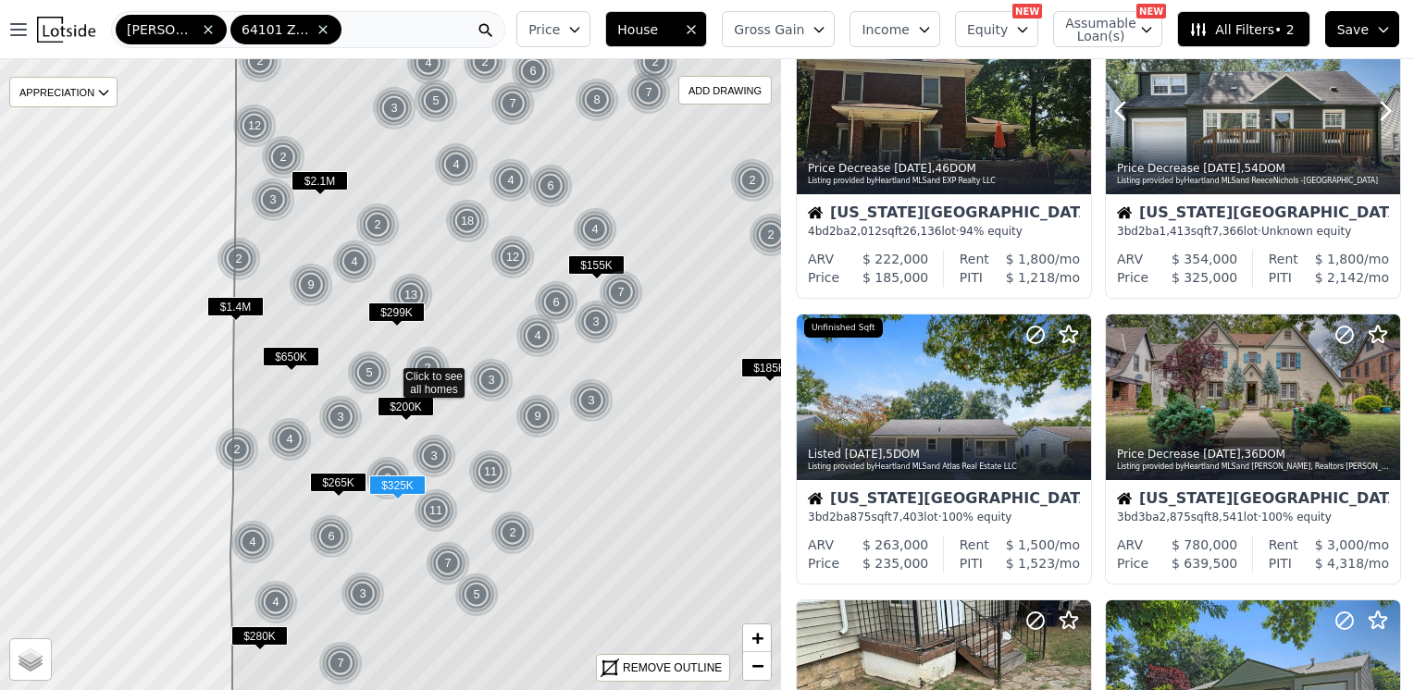
scroll to position [370, 0]
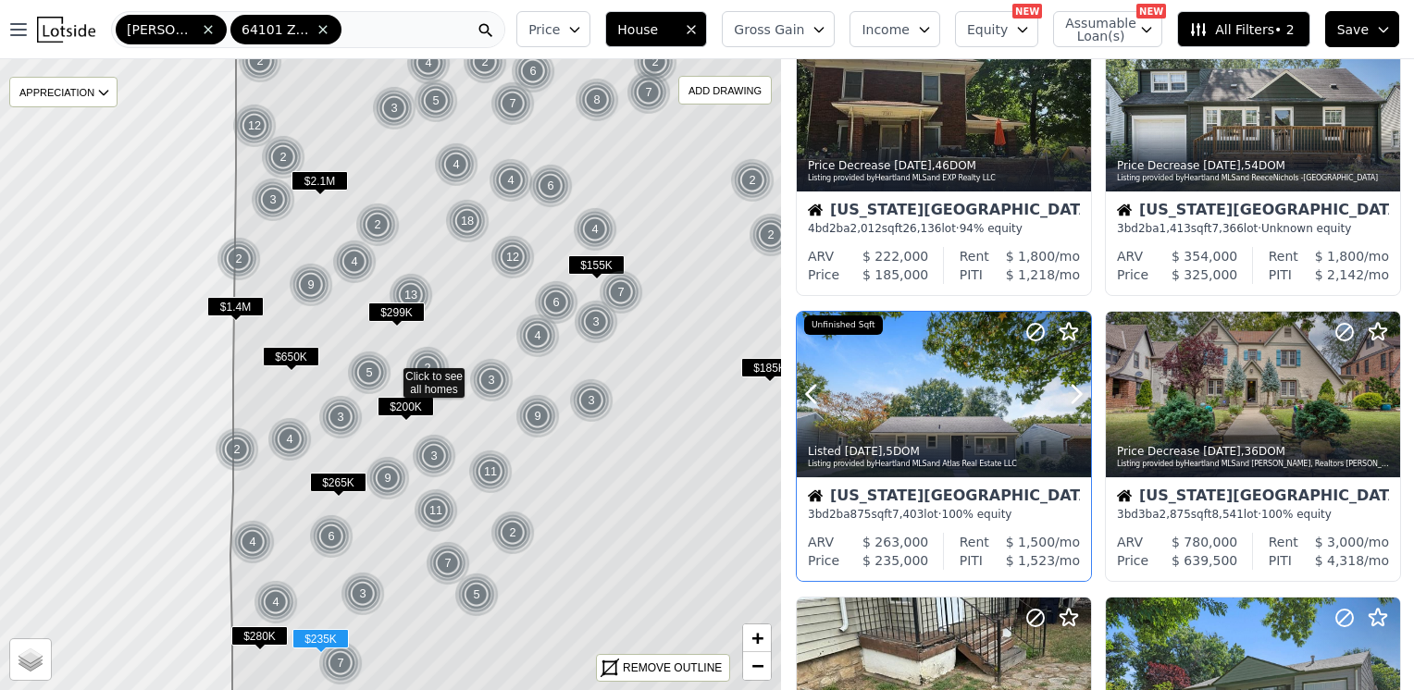
click at [968, 420] on div at bounding box center [944, 434] width 294 height 33
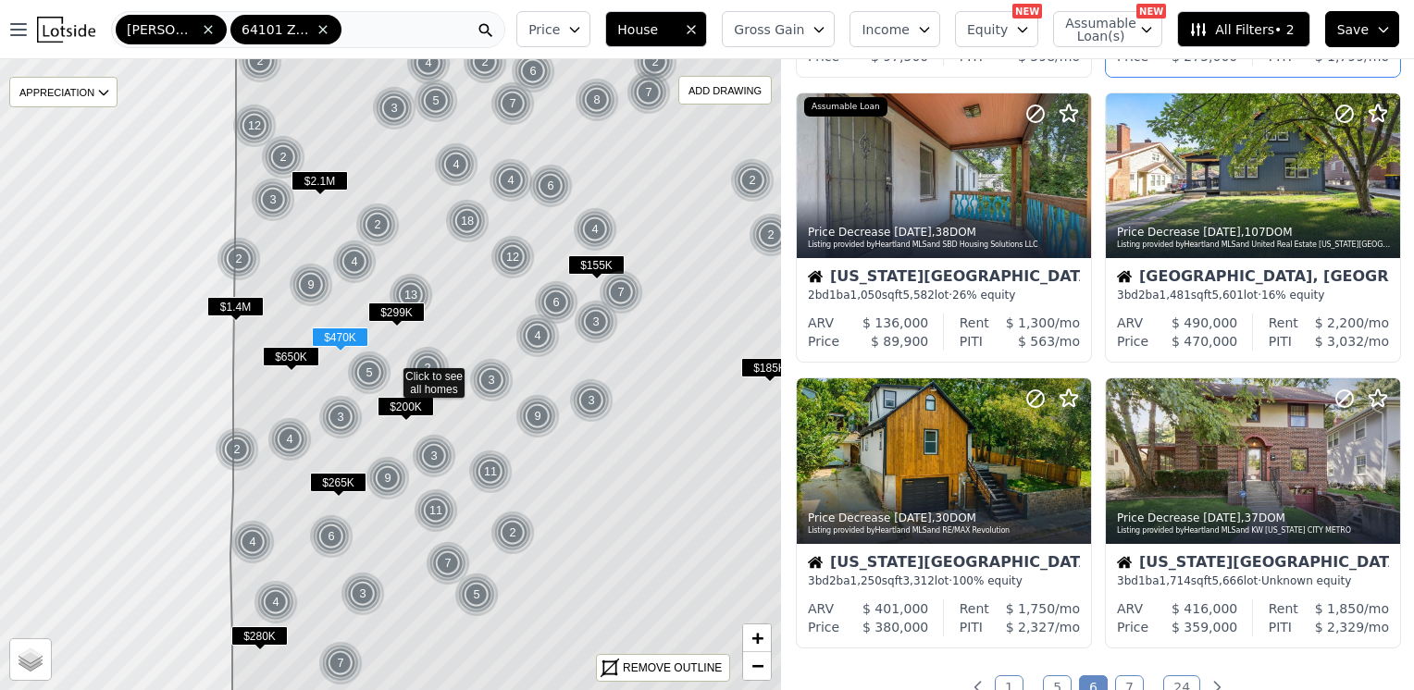
scroll to position [1203, 0]
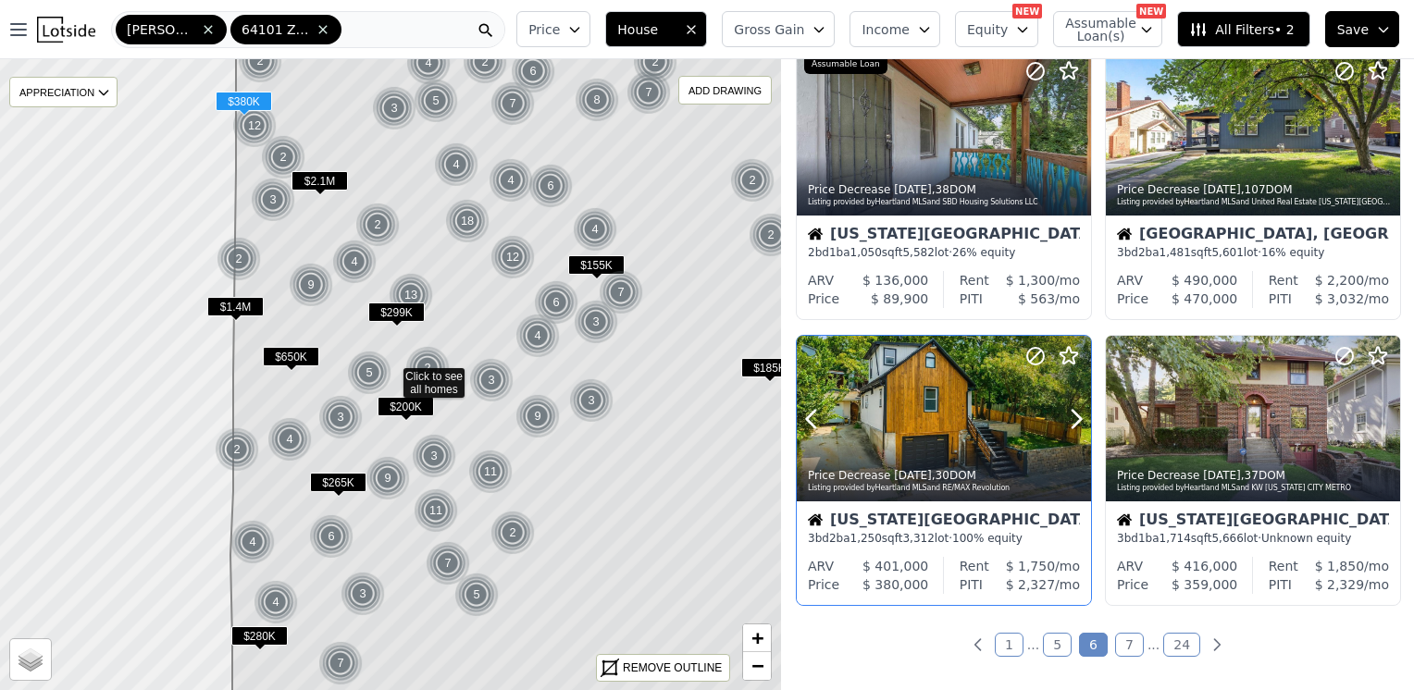
click at [999, 424] on div at bounding box center [1031, 395] width 118 height 118
click at [1314, 402] on div at bounding box center [1340, 395] width 118 height 118
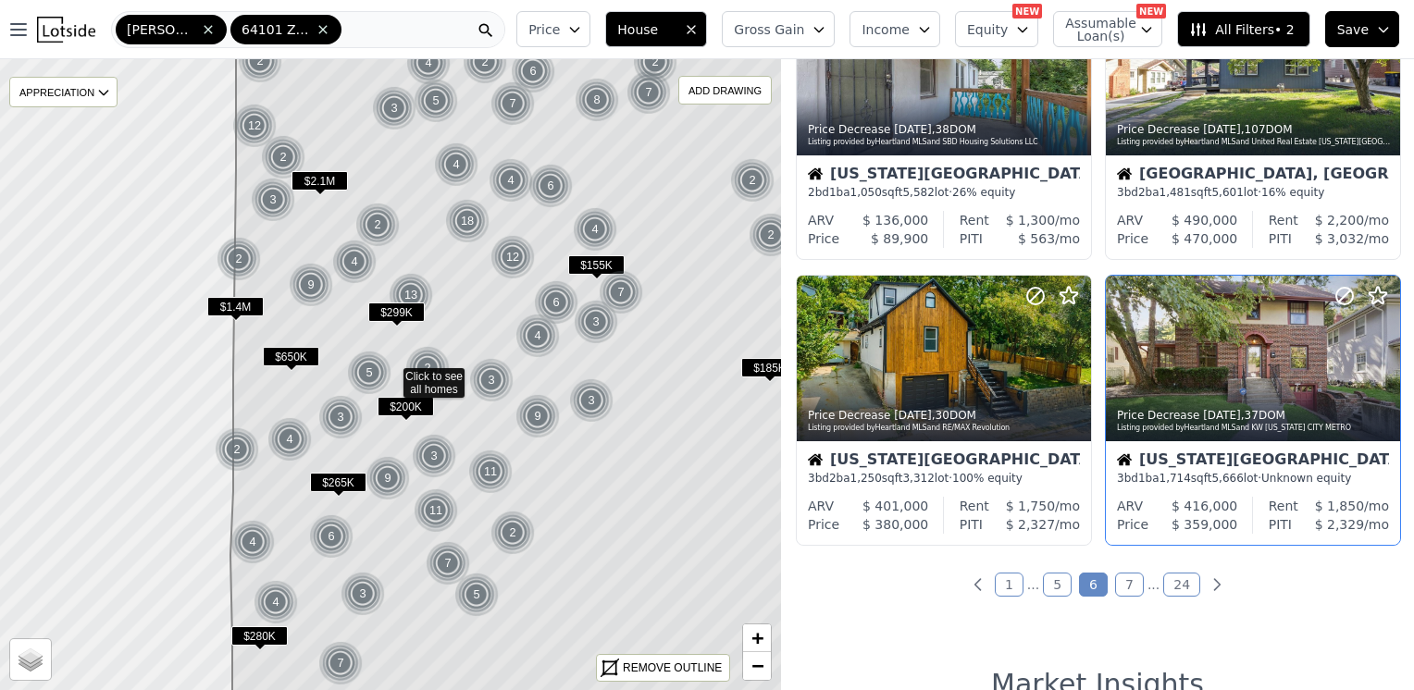
scroll to position [1295, 0]
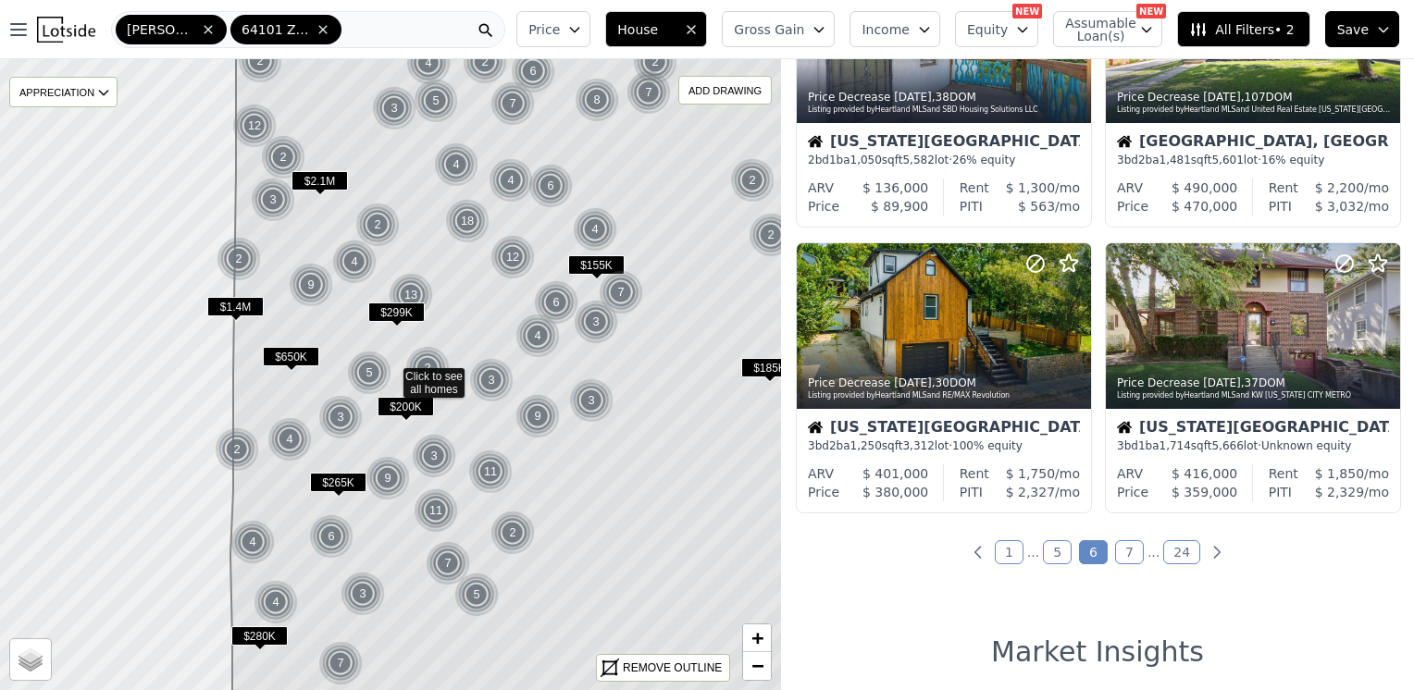
click at [1127, 544] on link "7" at bounding box center [1129, 552] width 29 height 24
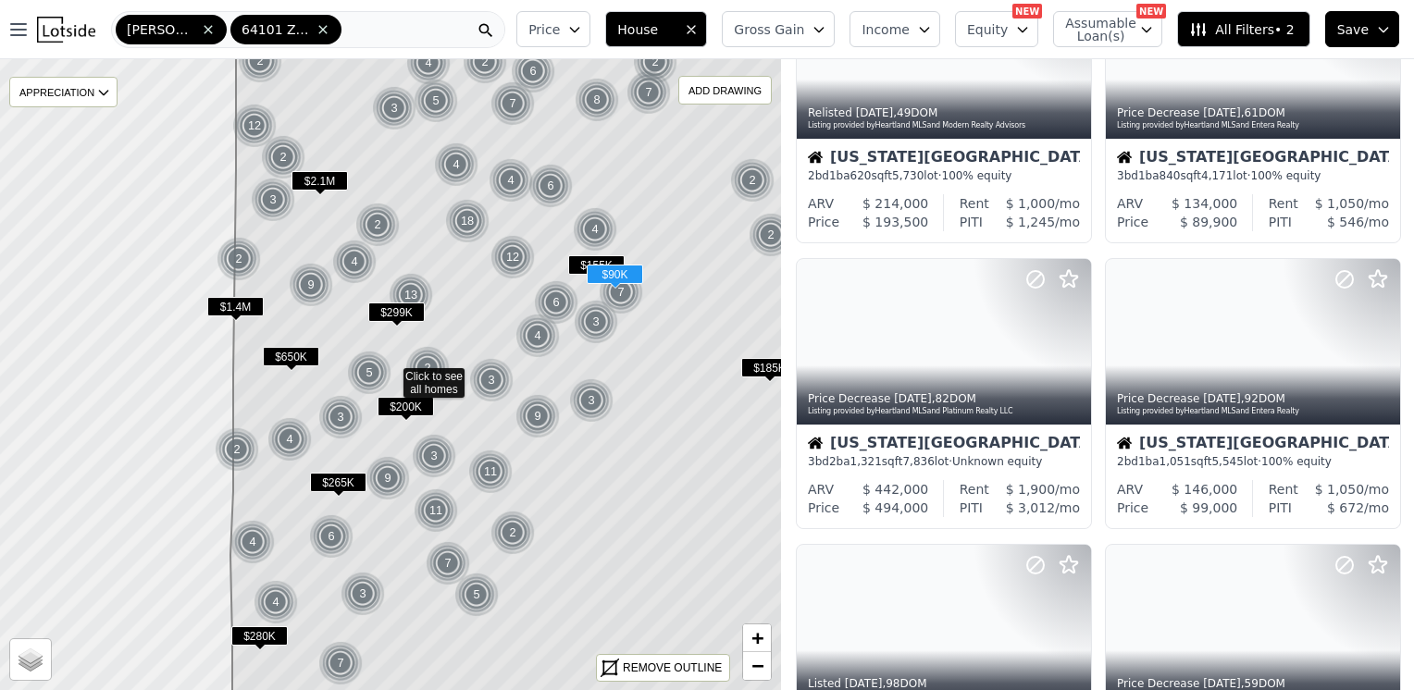
scroll to position [740, 0]
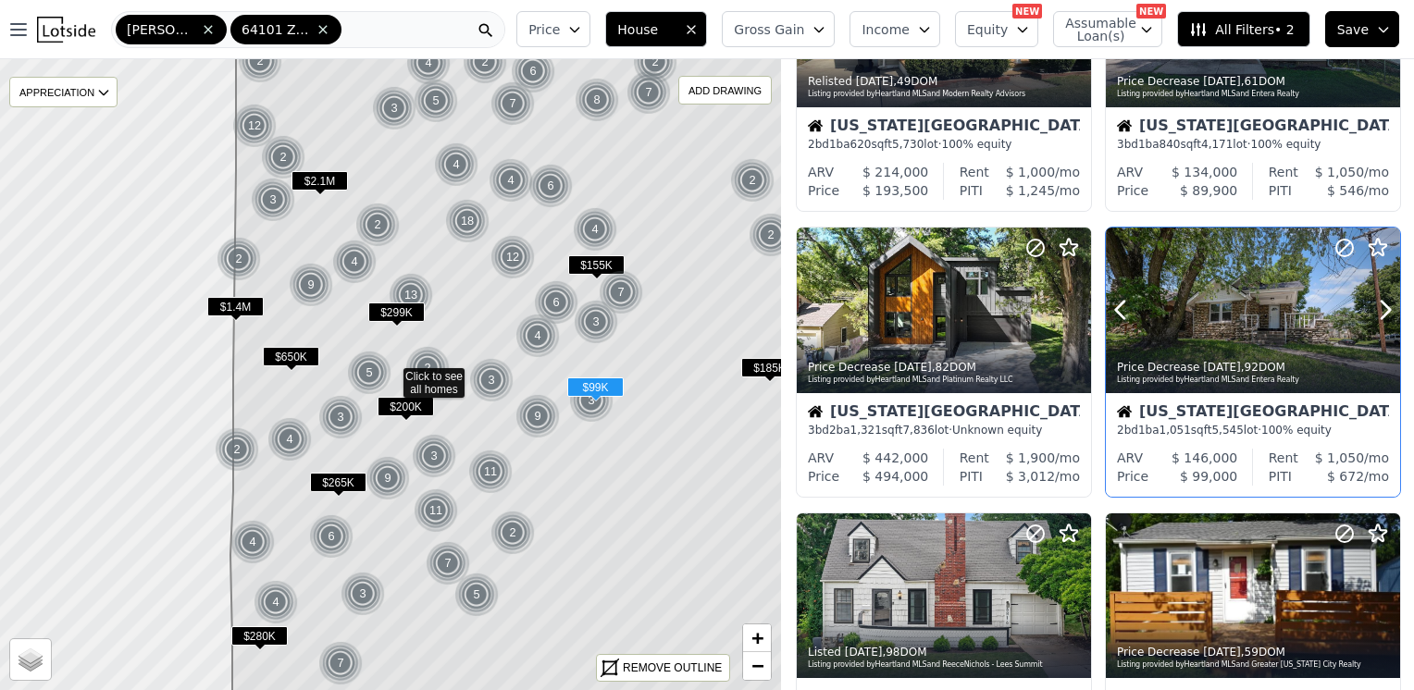
click at [1250, 302] on div at bounding box center [1253, 311] width 294 height 166
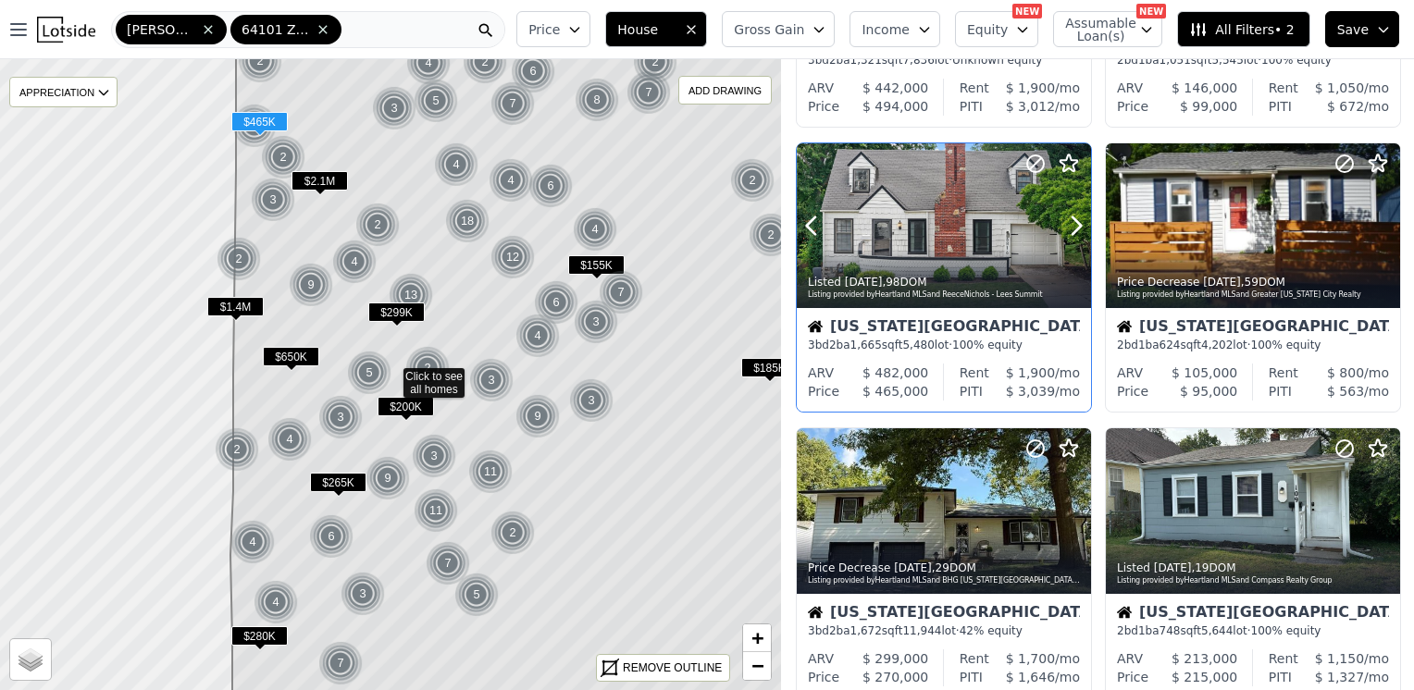
scroll to position [1203, 0]
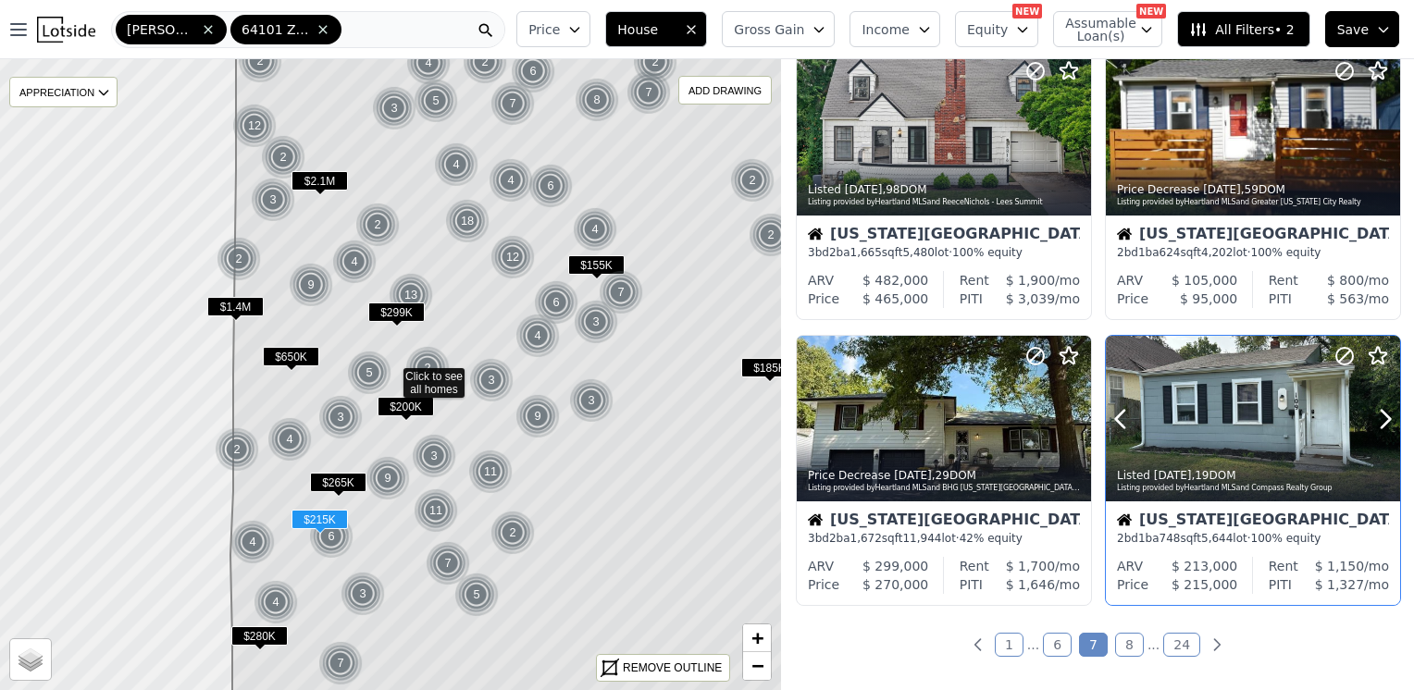
click at [1239, 390] on div at bounding box center [1253, 419] width 294 height 166
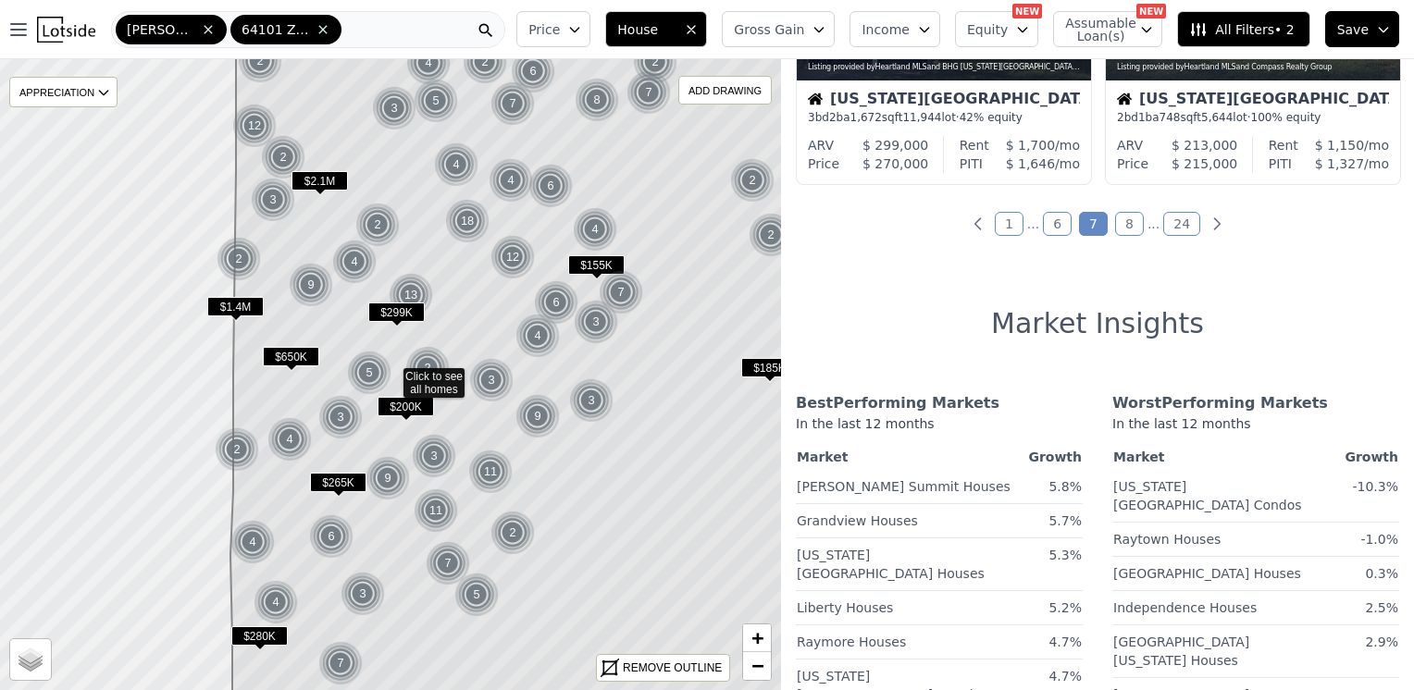
scroll to position [1758, 0]
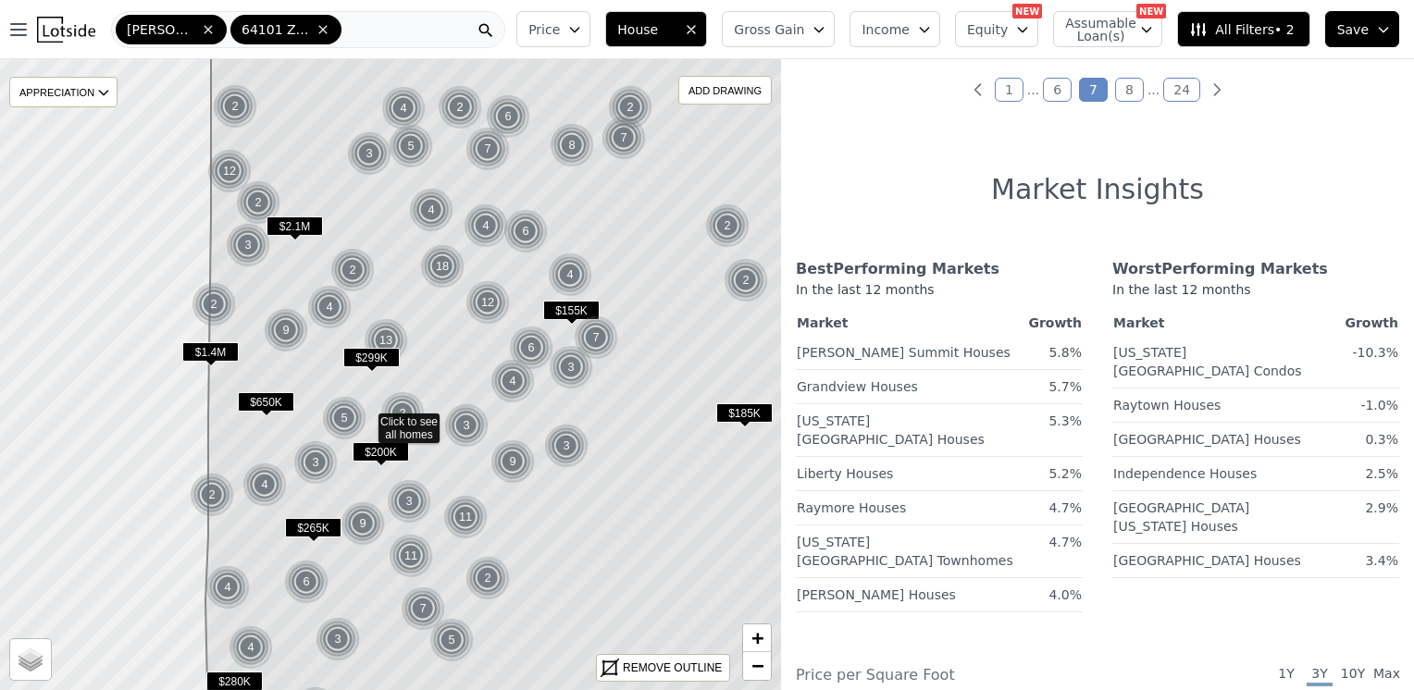
drag, startPoint x: 429, startPoint y: 245, endPoint x: 404, endPoint y: 291, distance: 51.8
click at [404, 291] on icon at bounding box center [520, 420] width 631 height 761
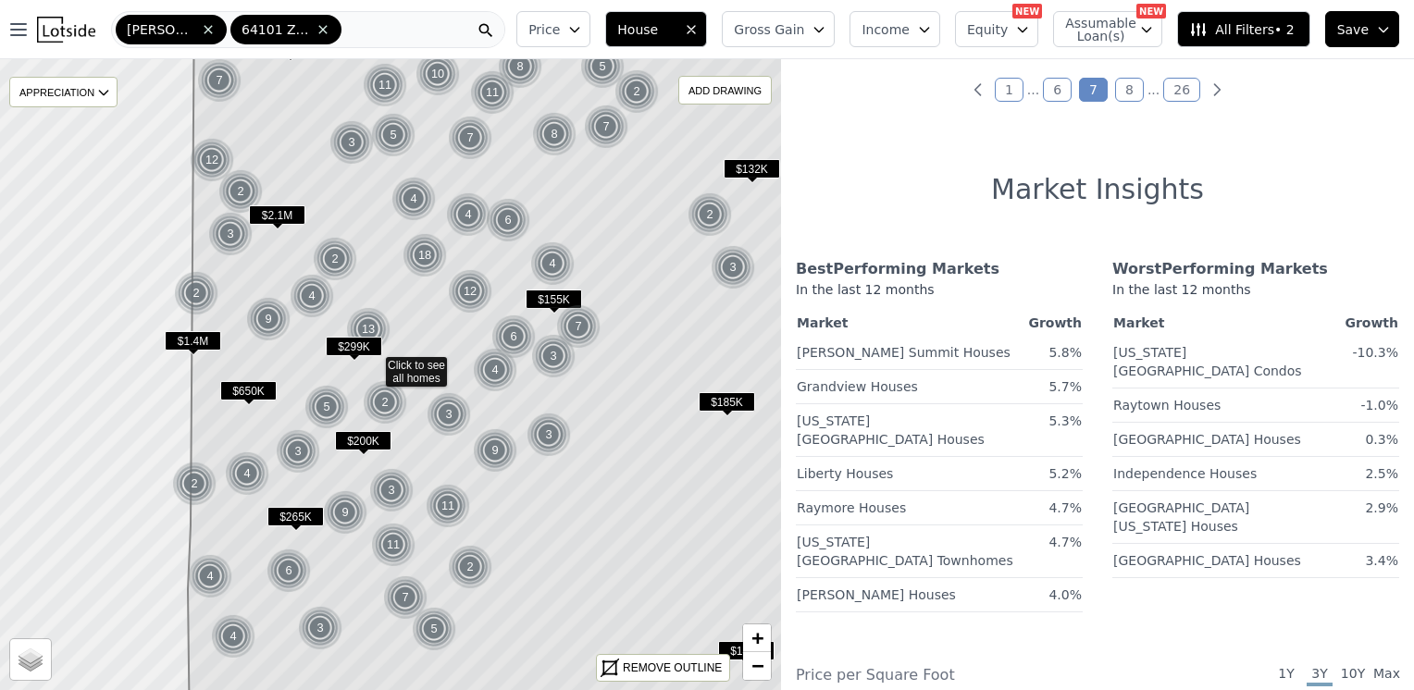
drag, startPoint x: 466, startPoint y: 336, endPoint x: 449, endPoint y: 325, distance: 20.8
click at [449, 325] on icon at bounding box center [516, 363] width 656 height 761
click at [470, 282] on div "12" at bounding box center [470, 291] width 44 height 44
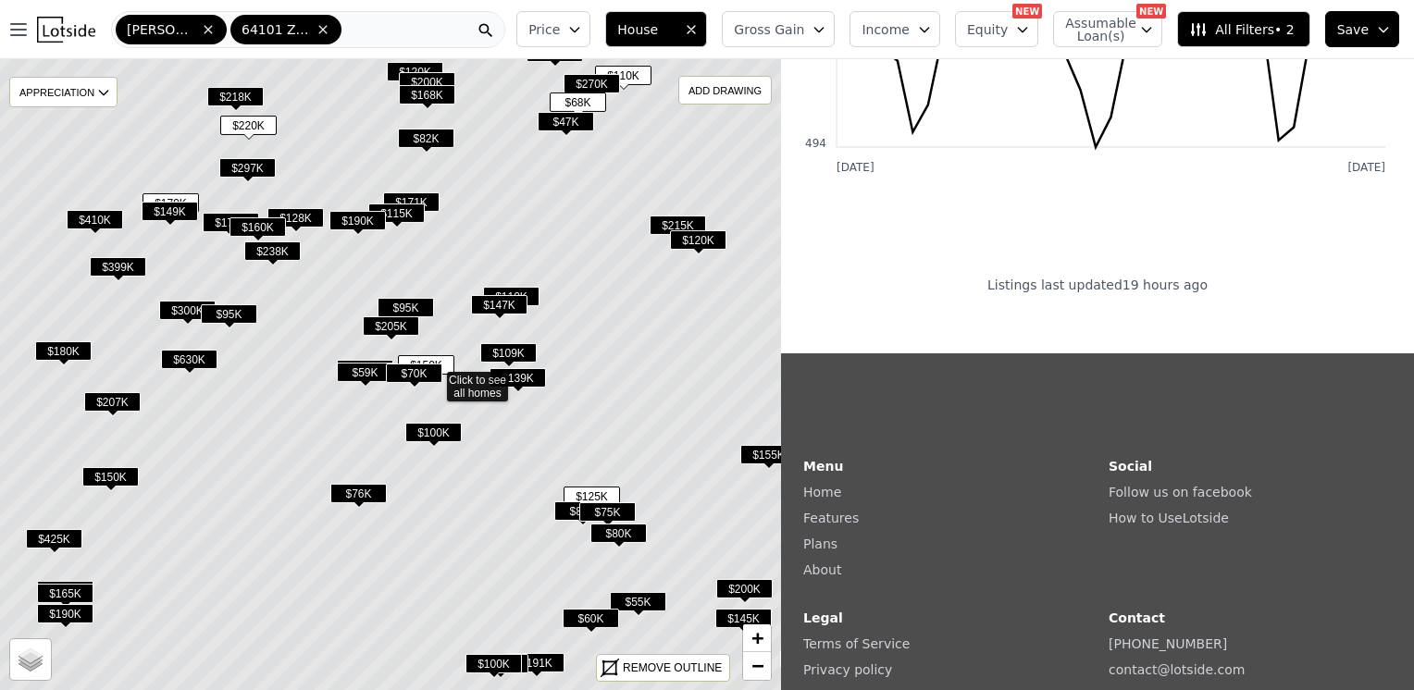
drag, startPoint x: 582, startPoint y: 296, endPoint x: 625, endPoint y: 299, distance: 43.6
click at [625, 299] on icon at bounding box center [434, 377] width 941 height 761
click at [283, 248] on span "$238K" at bounding box center [272, 250] width 56 height 19
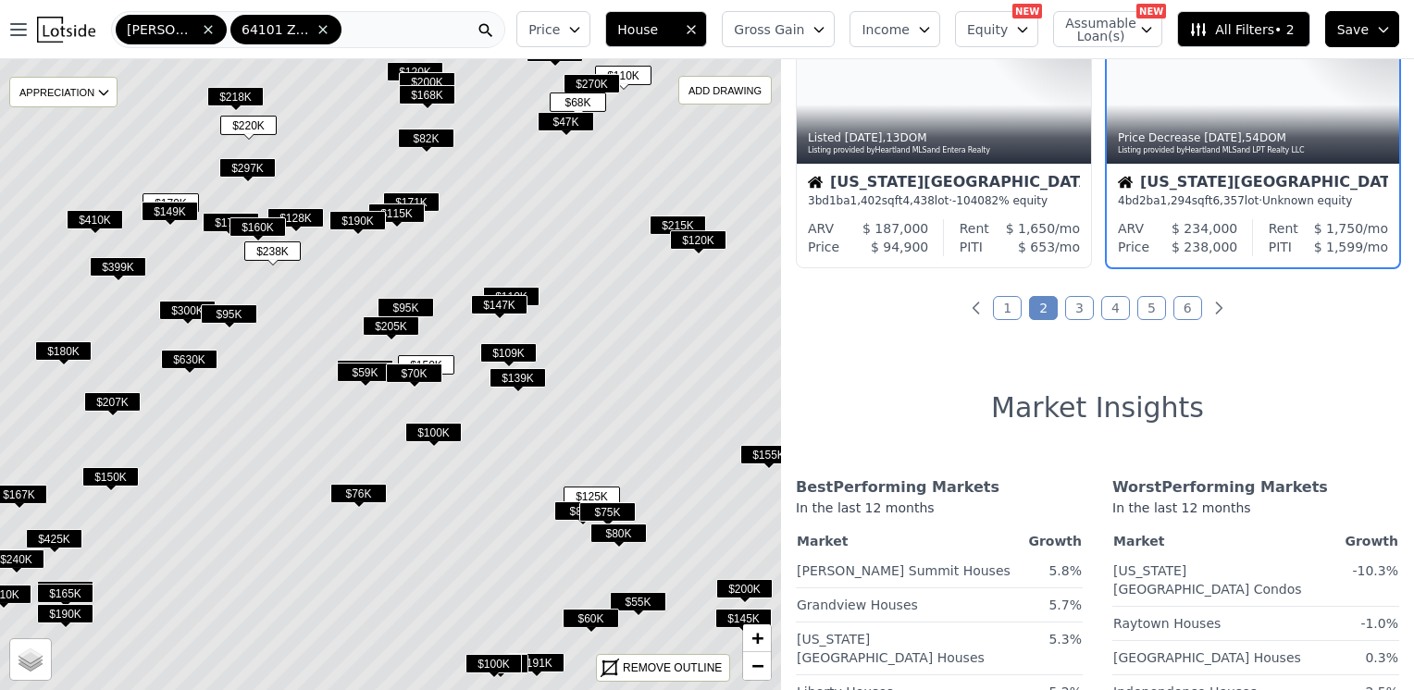
scroll to position [1268, 0]
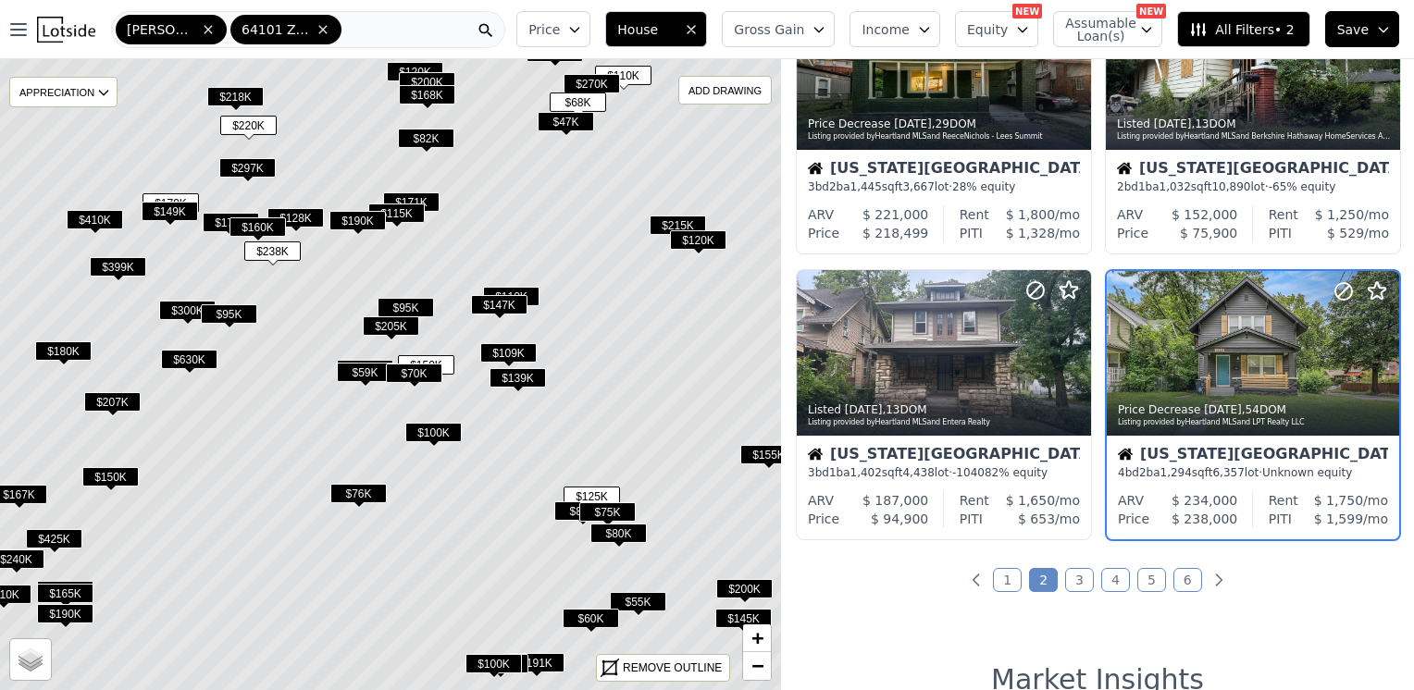
click at [1233, 30] on span "All Filters • 2" at bounding box center [1241, 29] width 105 height 19
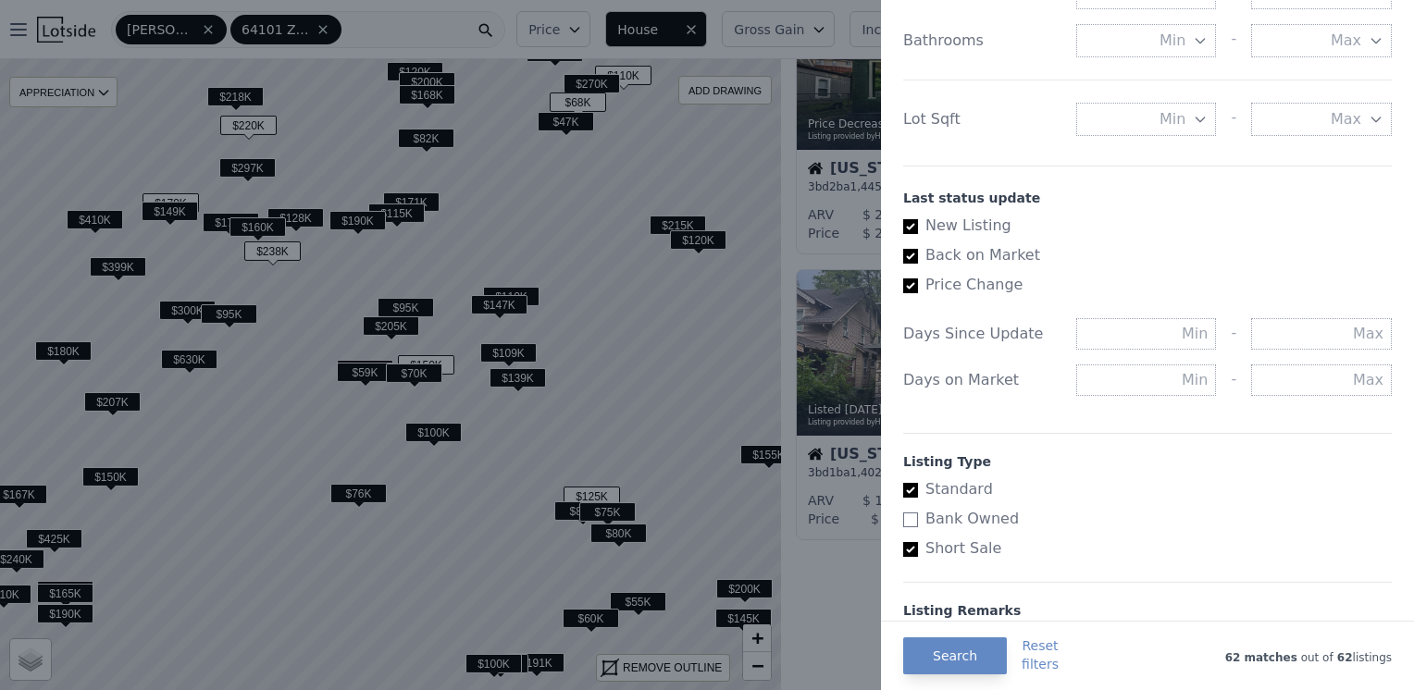
scroll to position [996, 0]
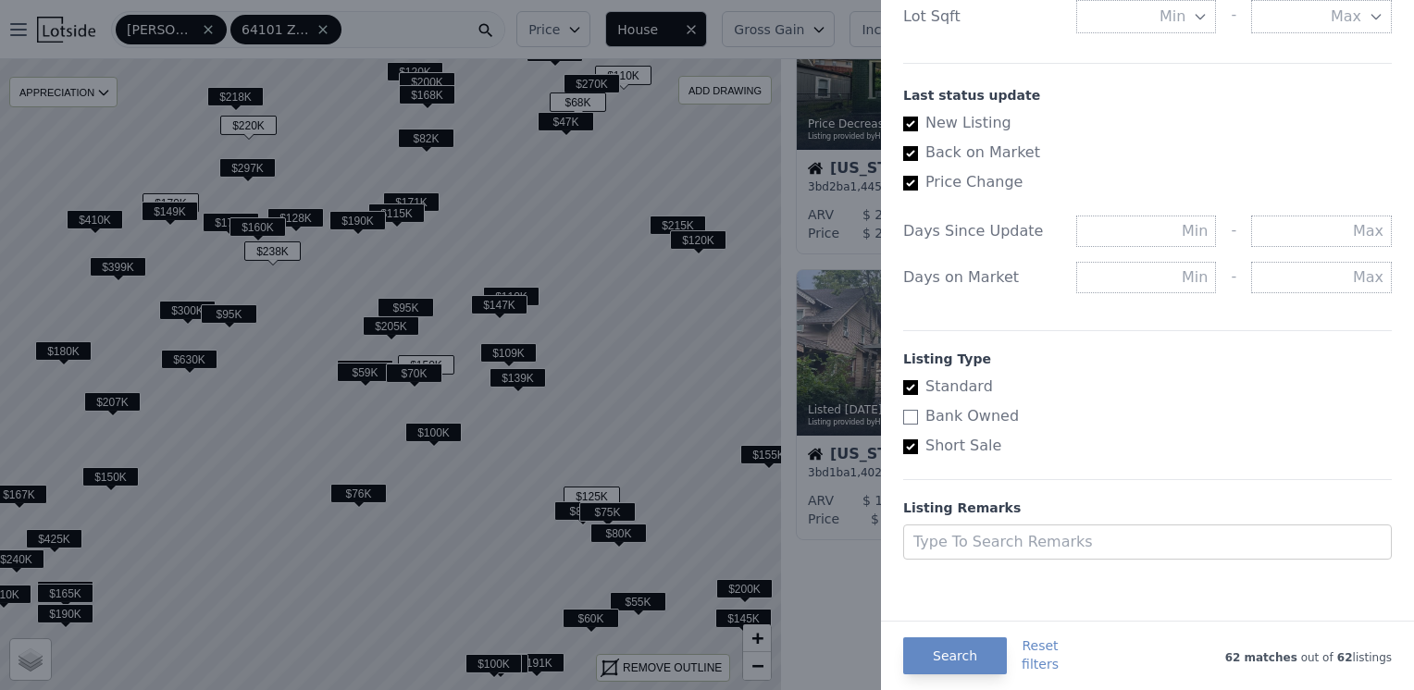
click at [836, 87] on div at bounding box center [707, 345] width 1414 height 690
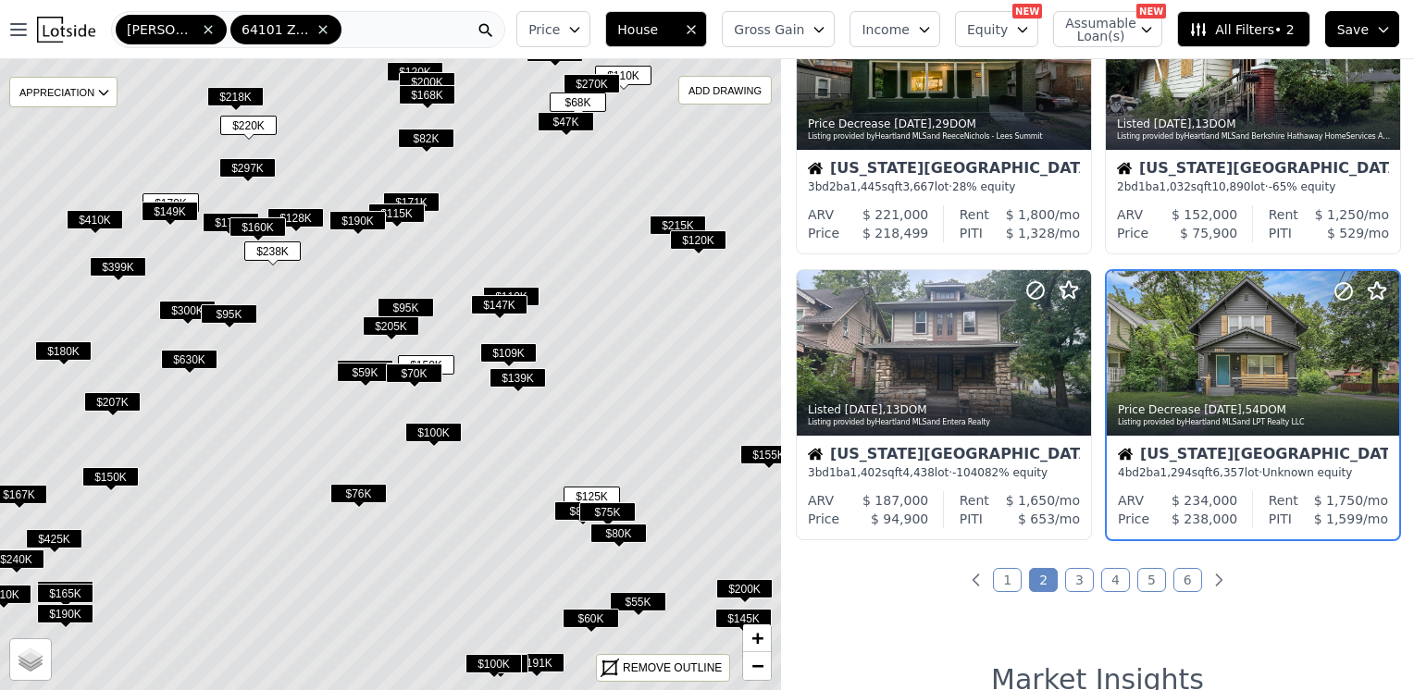
click at [286, 246] on span "$238K" at bounding box center [272, 250] width 56 height 19
click at [1265, 385] on div at bounding box center [1253, 393] width 292 height 33
click at [264, 220] on span "$160K" at bounding box center [257, 226] width 56 height 19
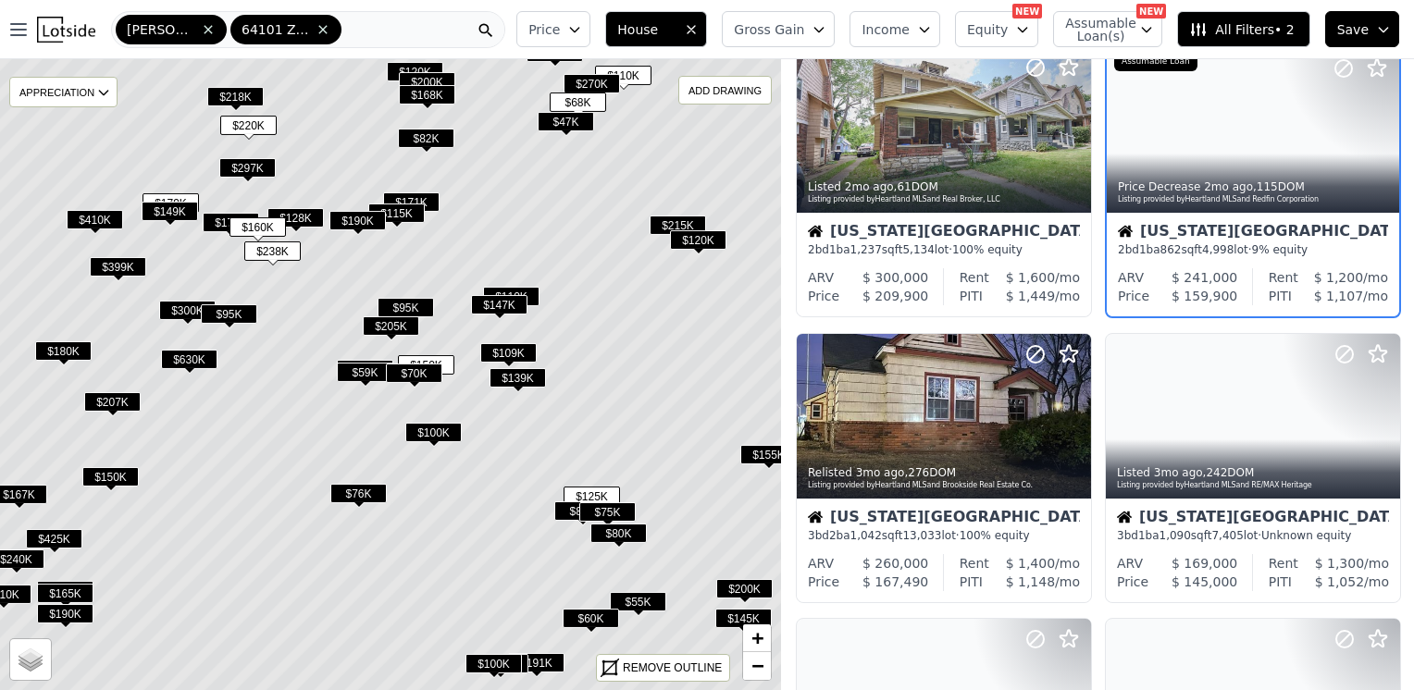
scroll to position [412, 0]
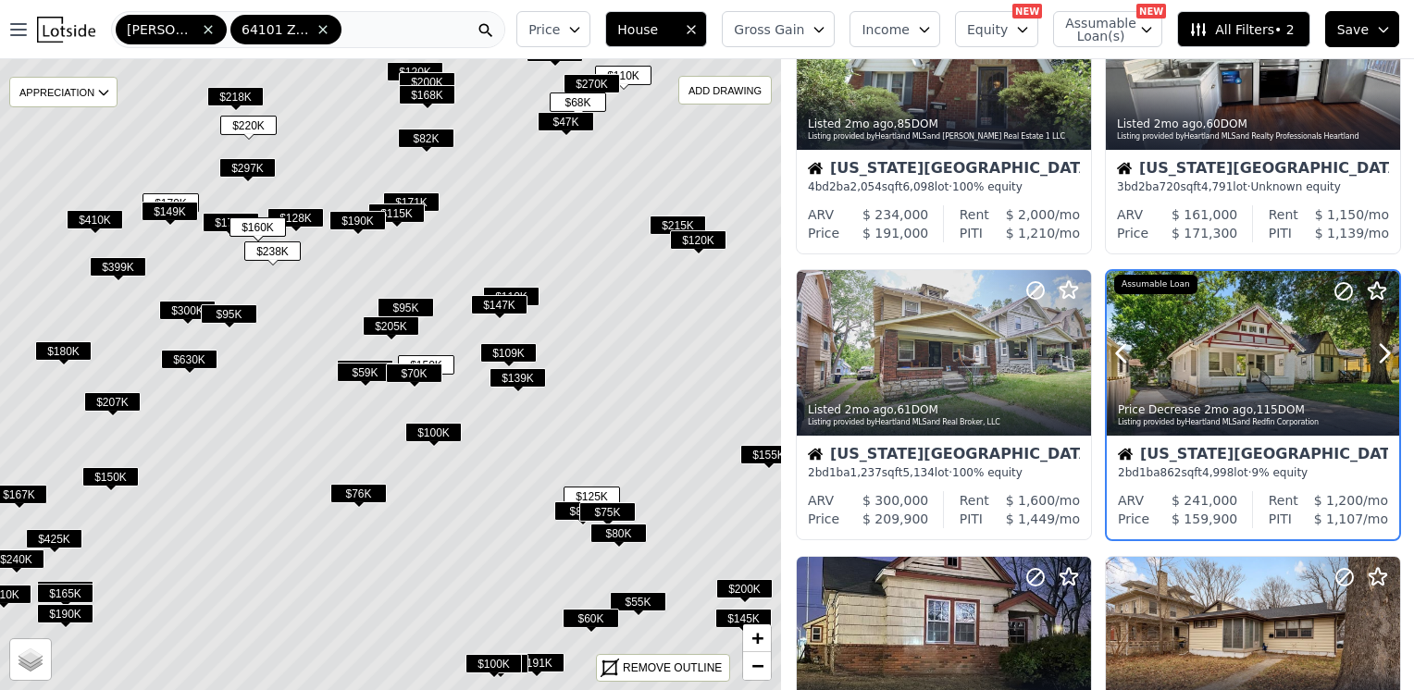
click at [1288, 351] on div at bounding box center [1340, 330] width 118 height 118
click at [312, 213] on span "$128K" at bounding box center [295, 217] width 56 height 19
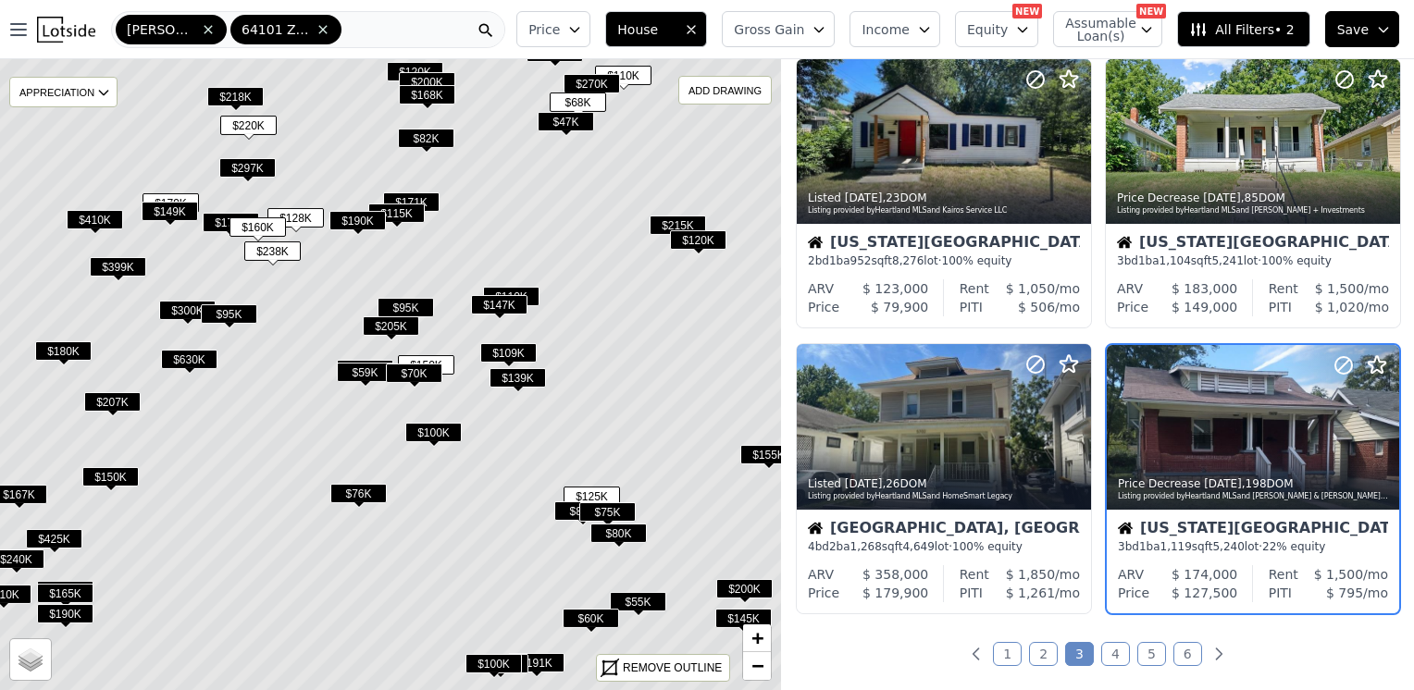
scroll to position [1268, 0]
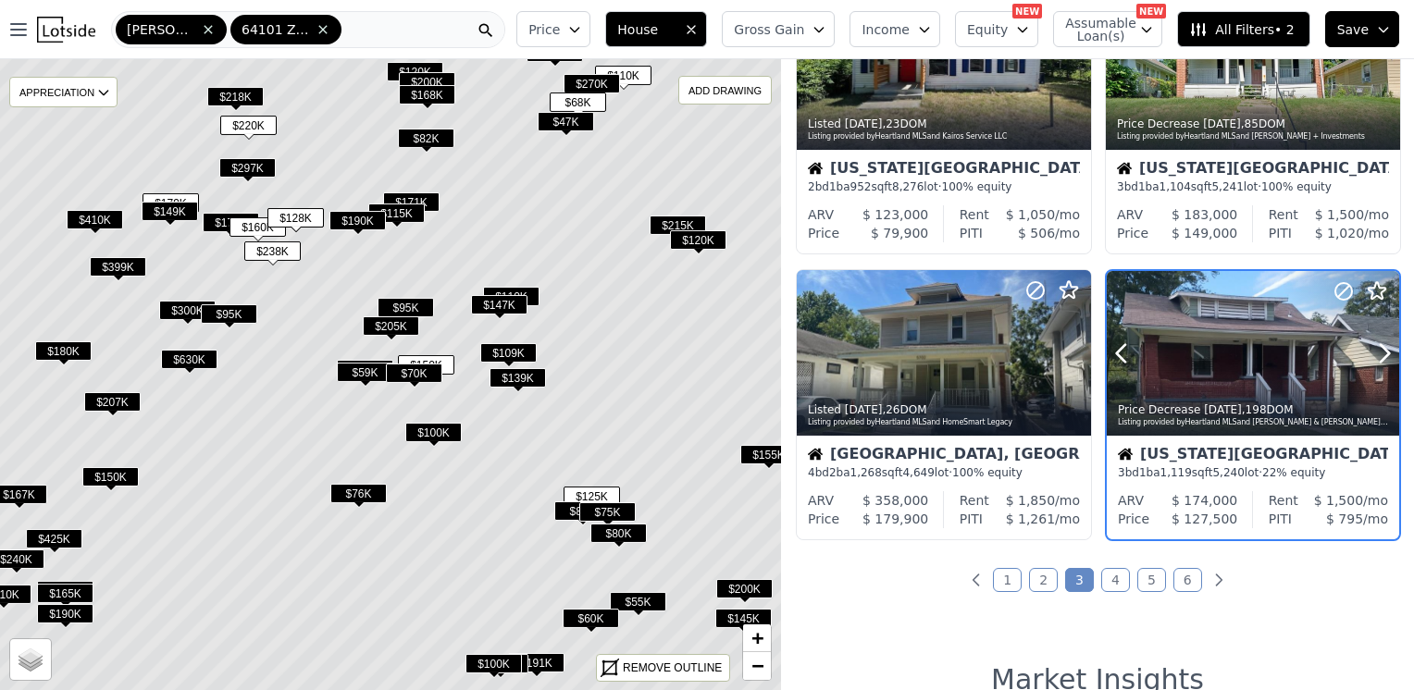
click at [1288, 335] on div at bounding box center [1340, 330] width 118 height 118
click at [217, 218] on span "$170K" at bounding box center [231, 222] width 56 height 19
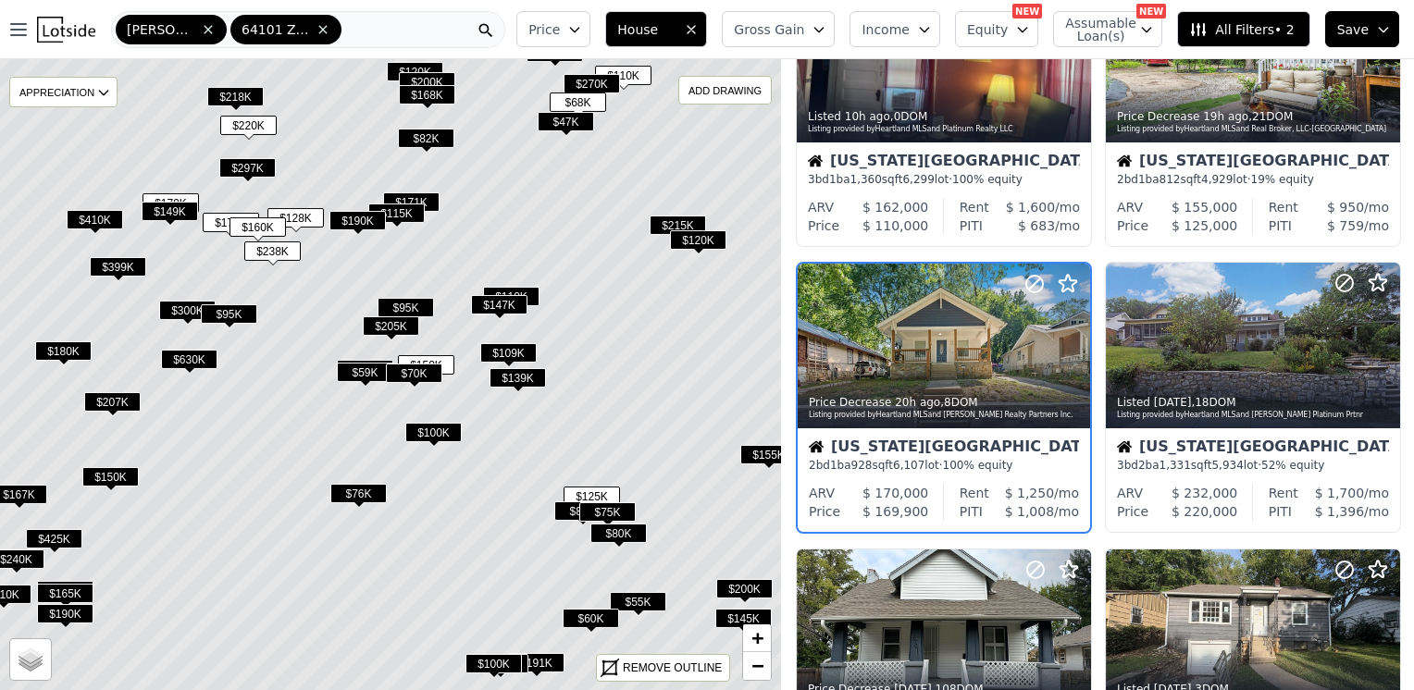
scroll to position [126, 0]
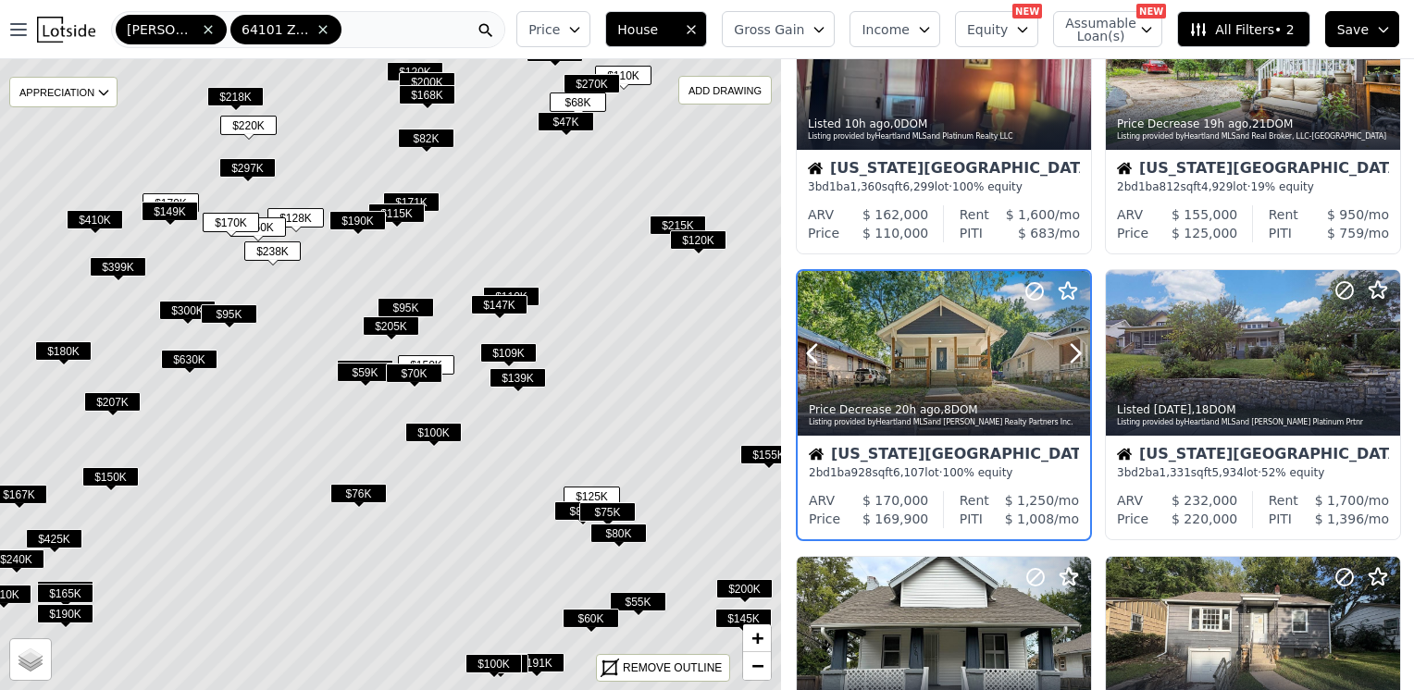
click at [988, 343] on div at bounding box center [1030, 330] width 118 height 118
click at [371, 217] on span "$190K" at bounding box center [357, 220] width 56 height 19
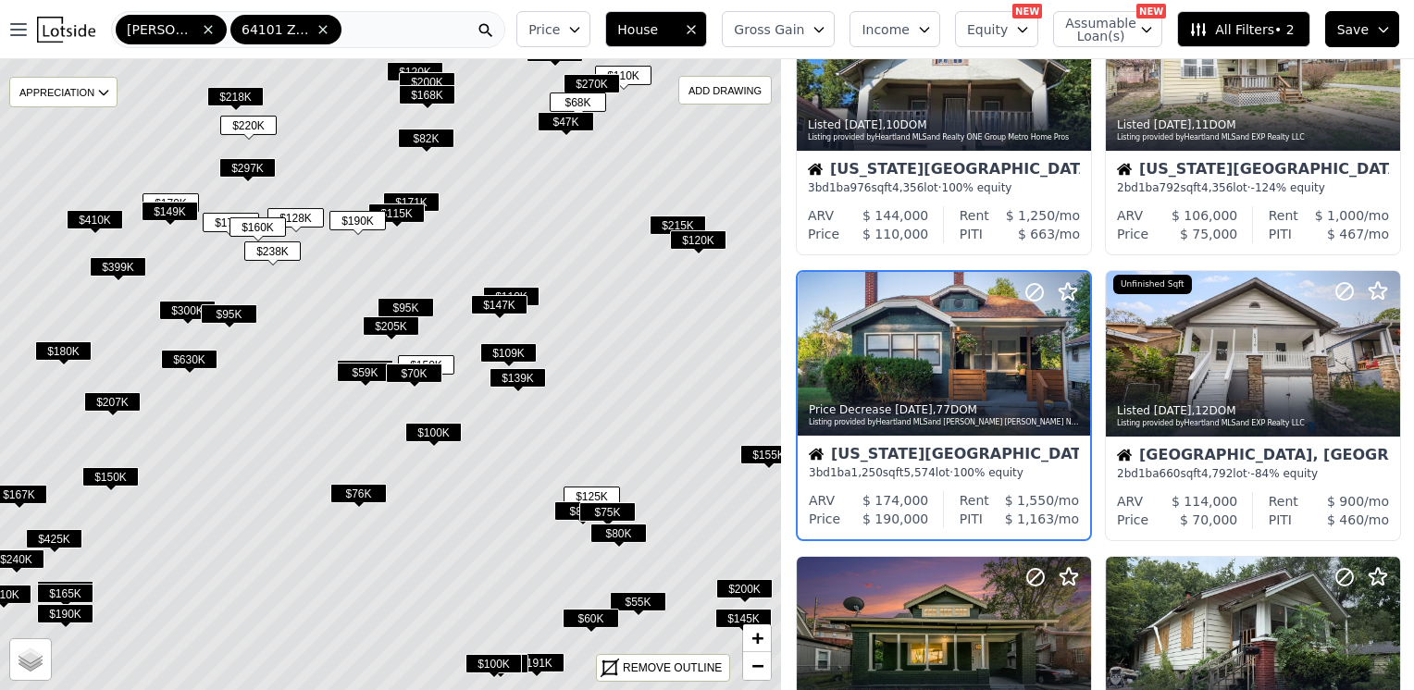
scroll to position [698, 0]
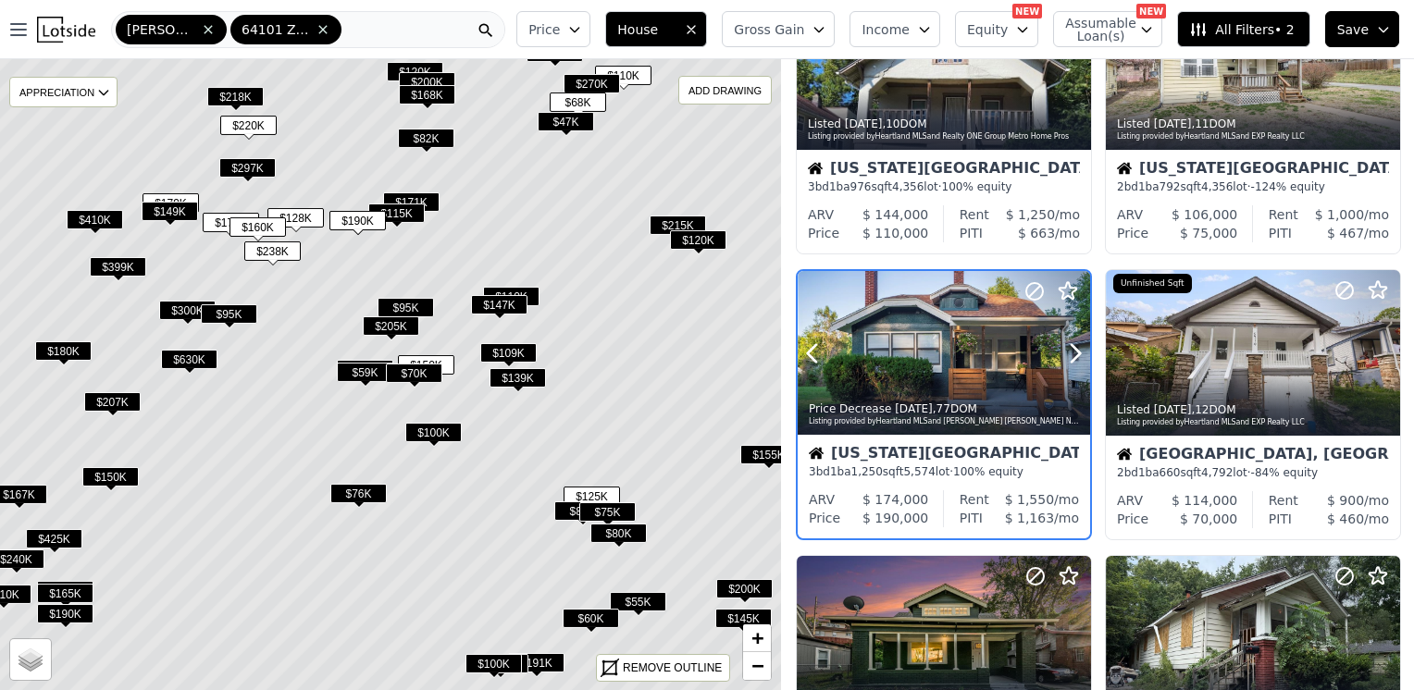
click at [946, 367] on div at bounding box center [944, 353] width 292 height 165
click at [407, 209] on span "$115K" at bounding box center [396, 213] width 56 height 19
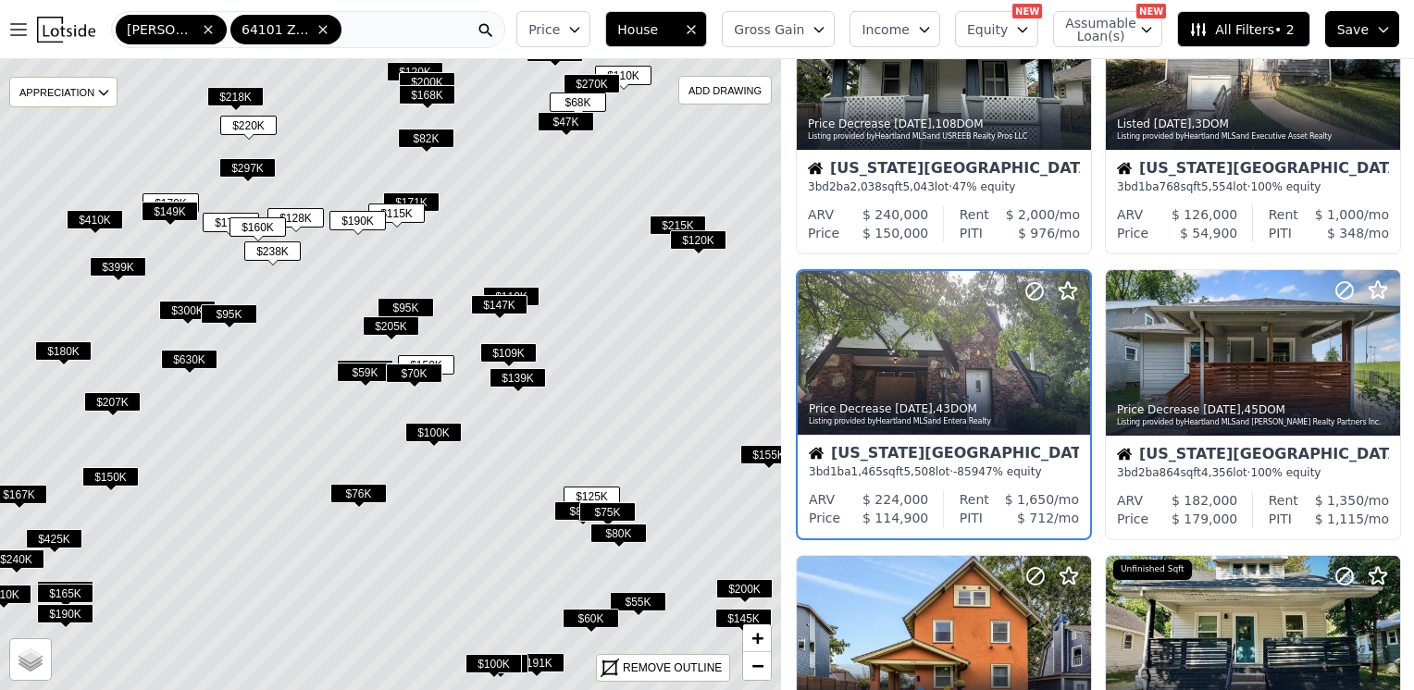
click at [429, 198] on span "$171K" at bounding box center [411, 201] width 56 height 19
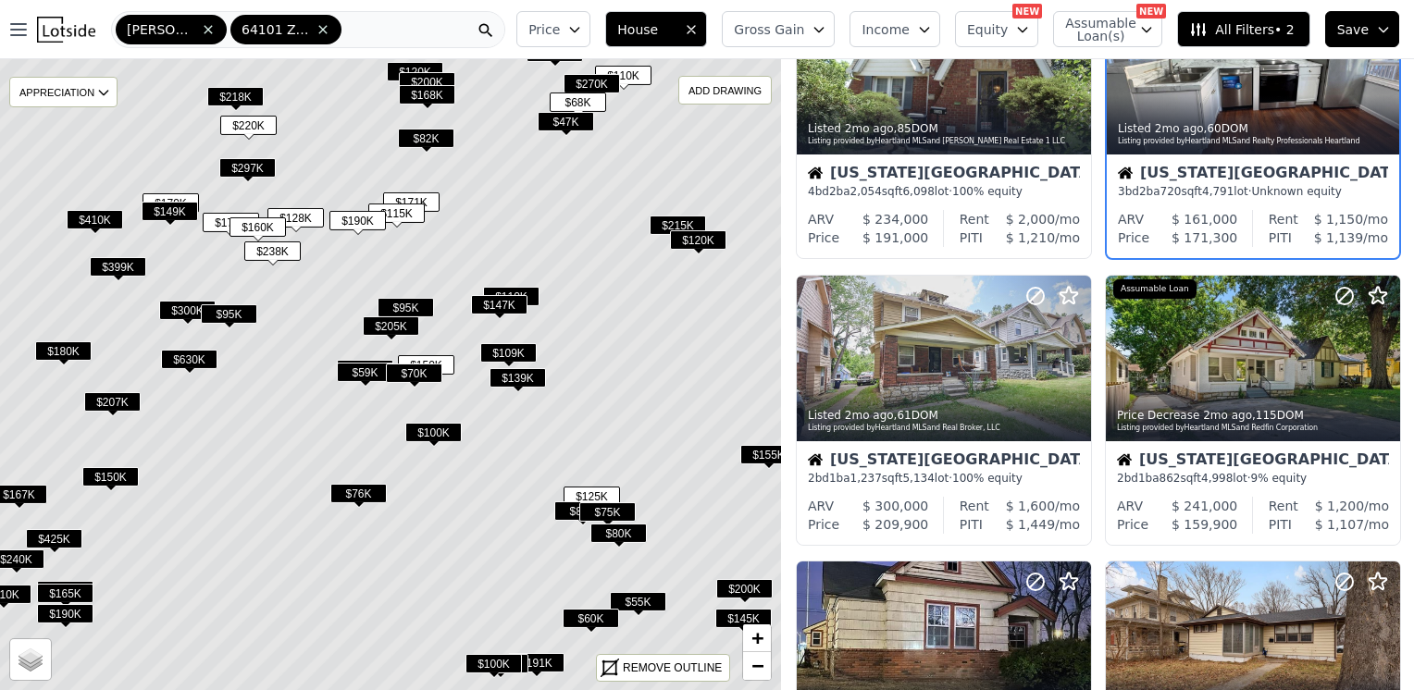
scroll to position [126, 0]
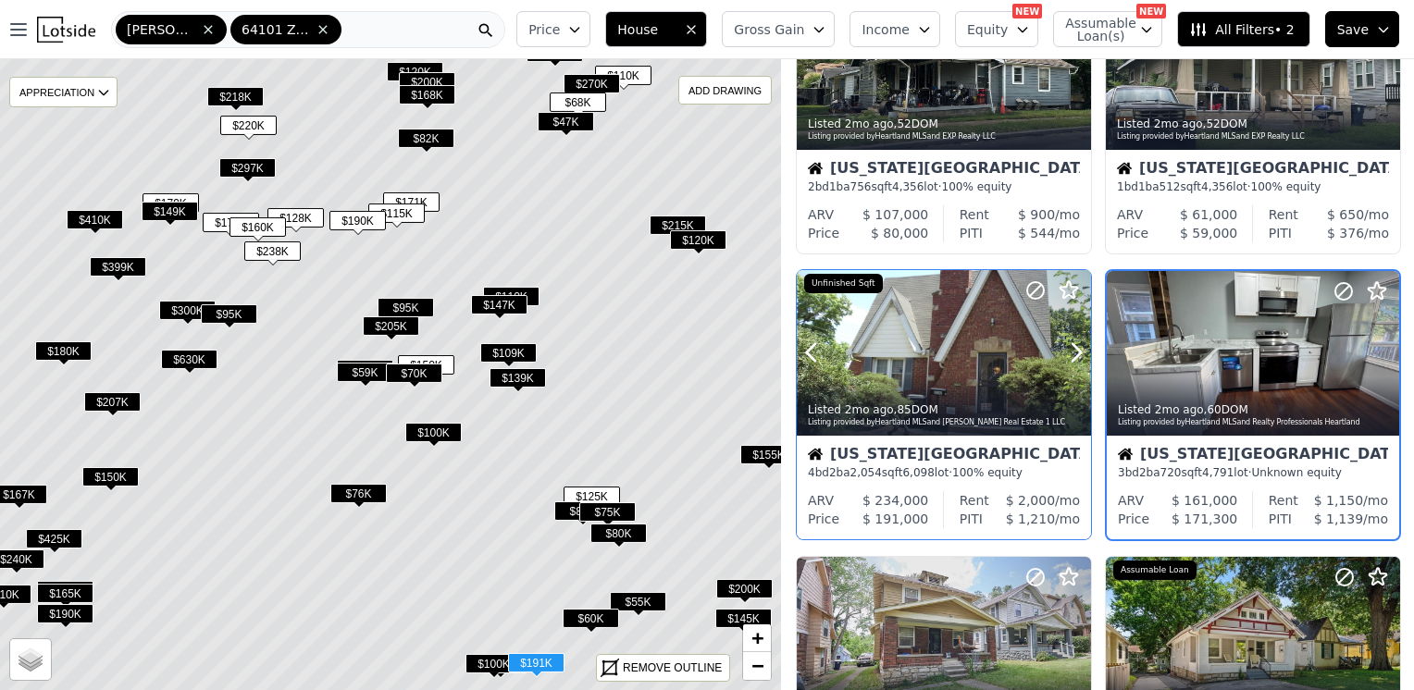
click at [1006, 344] on div at bounding box center [1031, 329] width 118 height 118
click at [359, 372] on span "$59K" at bounding box center [365, 372] width 56 height 19
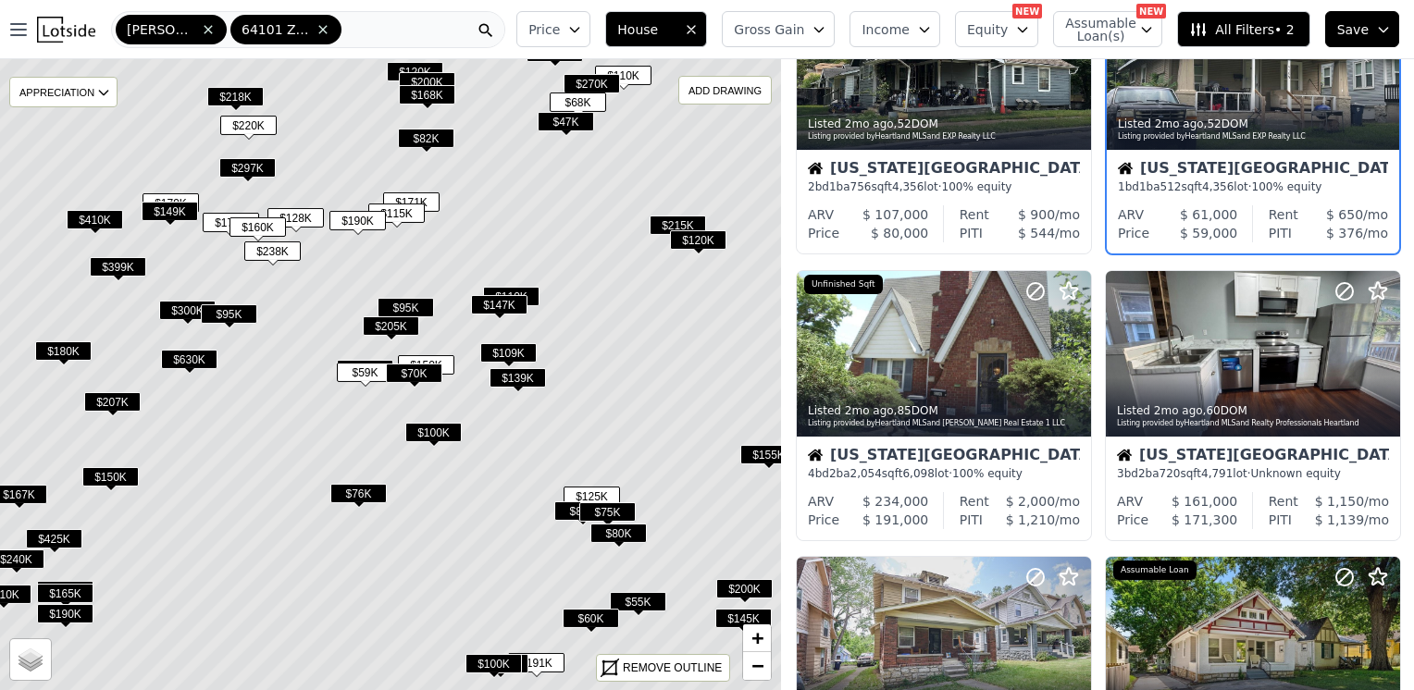
scroll to position [0, 0]
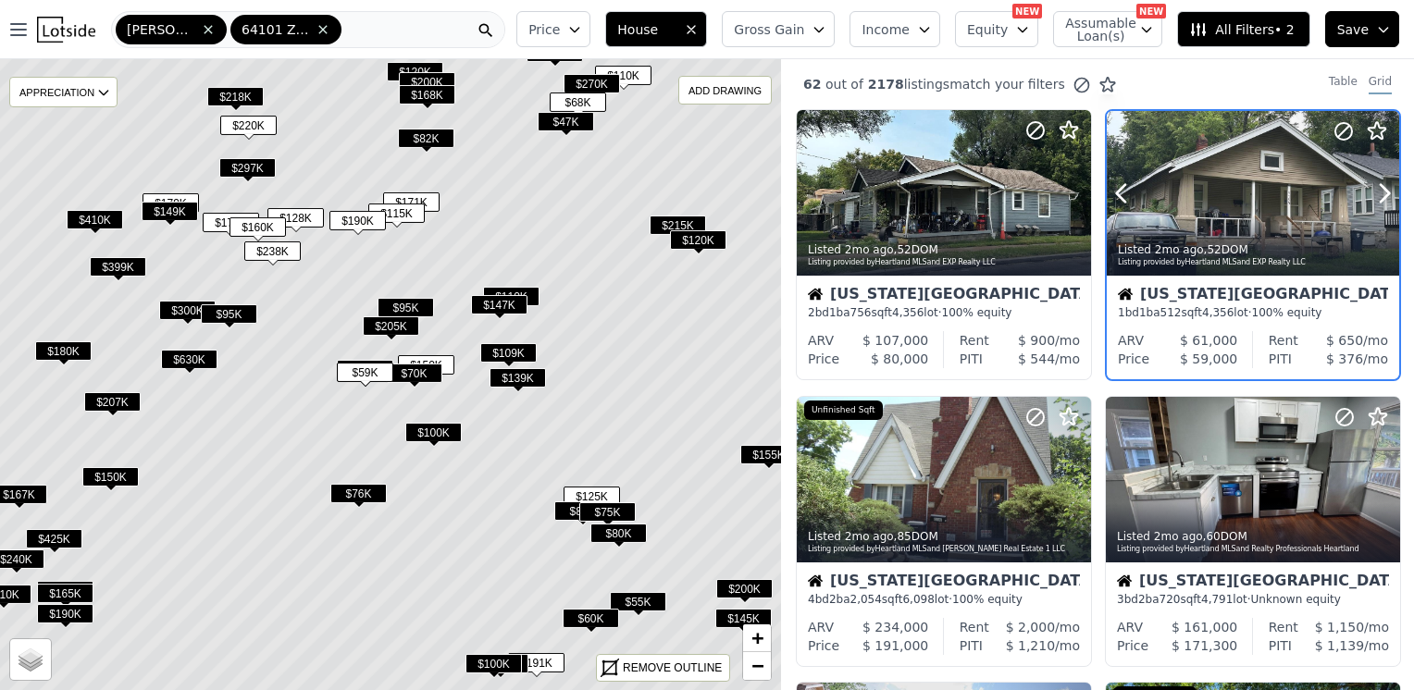
click at [1281, 202] on div at bounding box center [1340, 170] width 118 height 118
click at [435, 368] on span "$70K" at bounding box center [414, 373] width 56 height 19
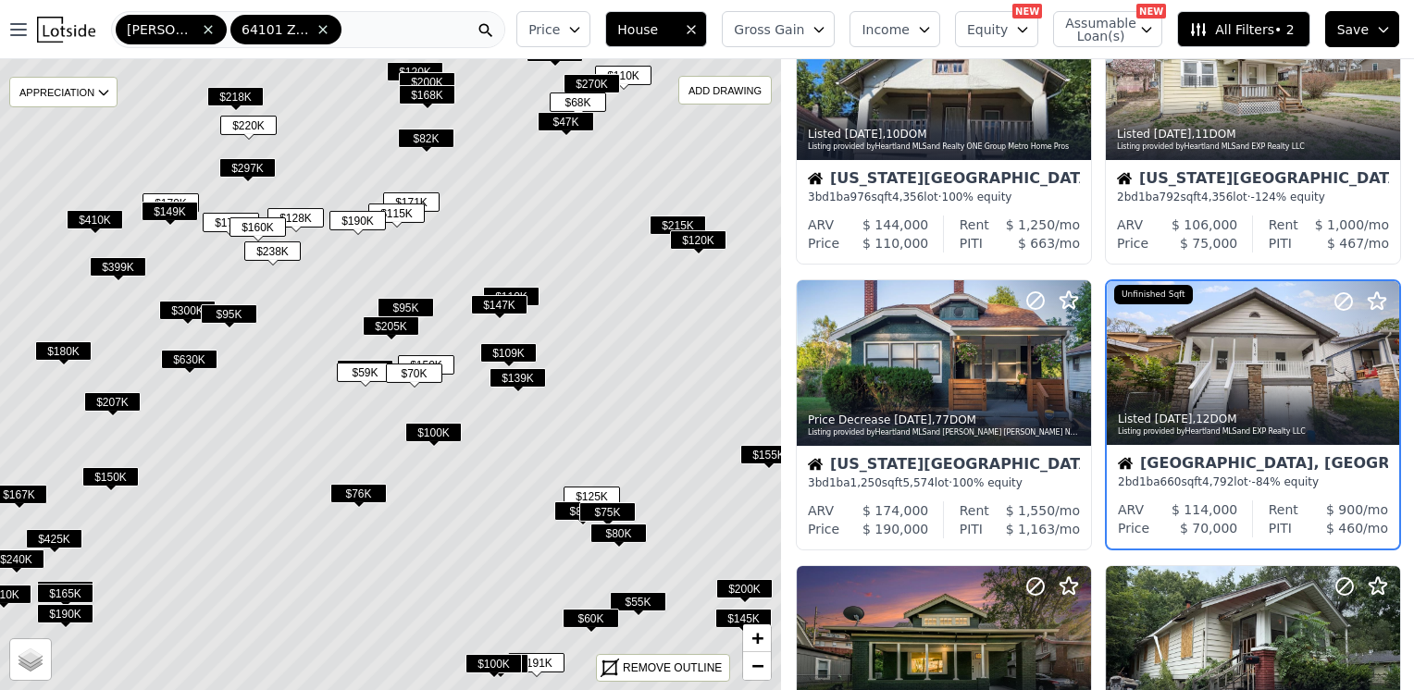
scroll to position [698, 0]
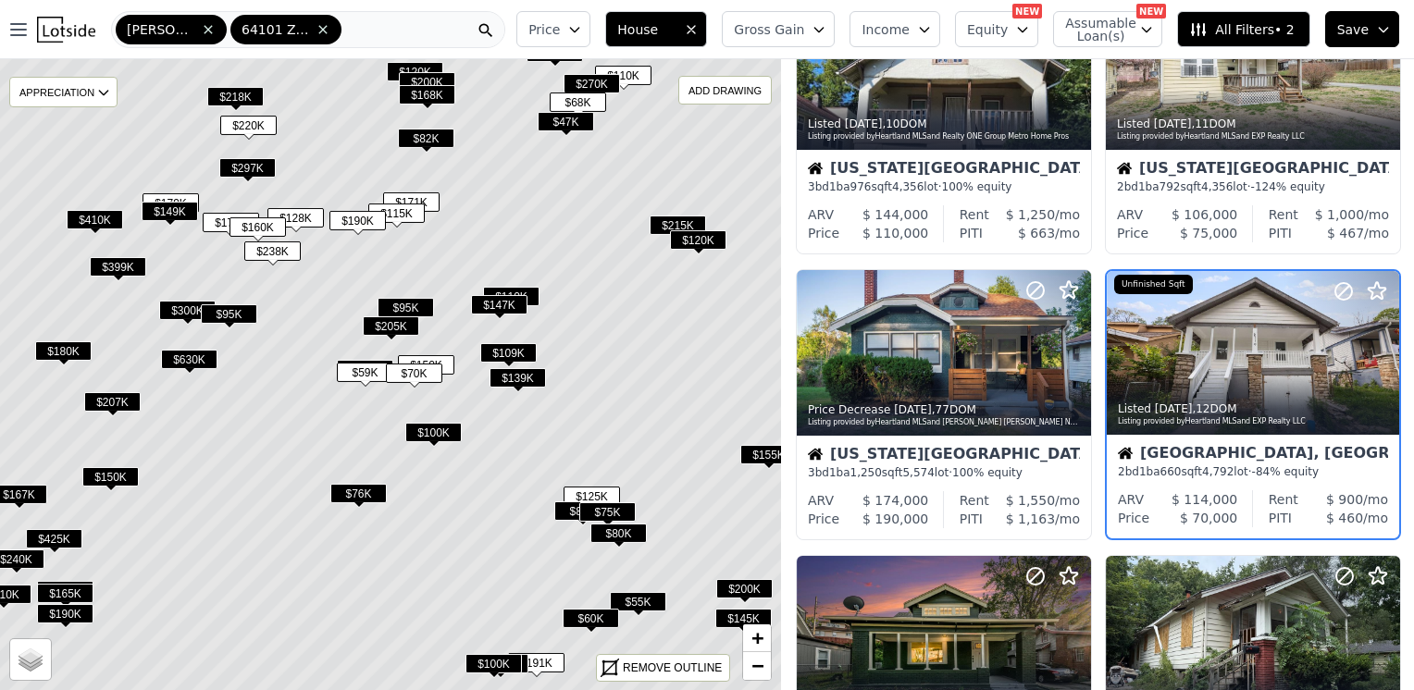
click at [401, 325] on span "$205K" at bounding box center [391, 325] width 56 height 19
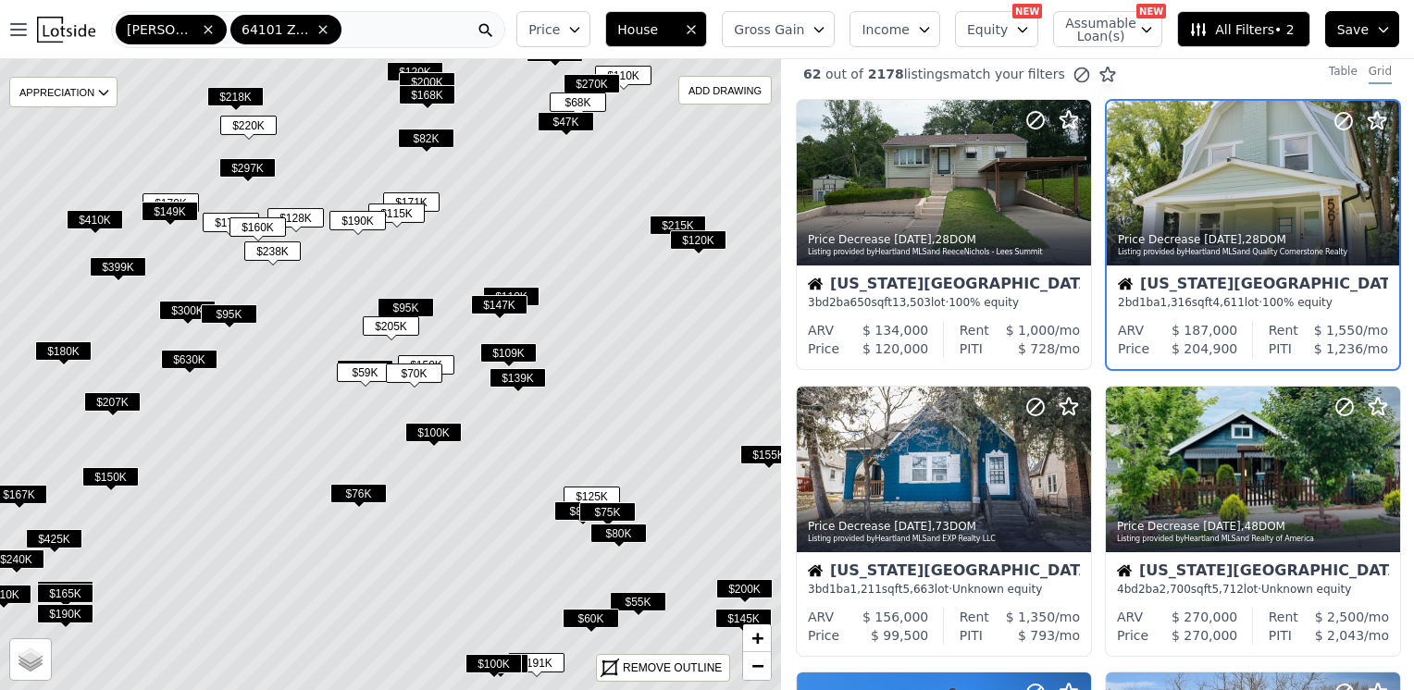
scroll to position [0, 0]
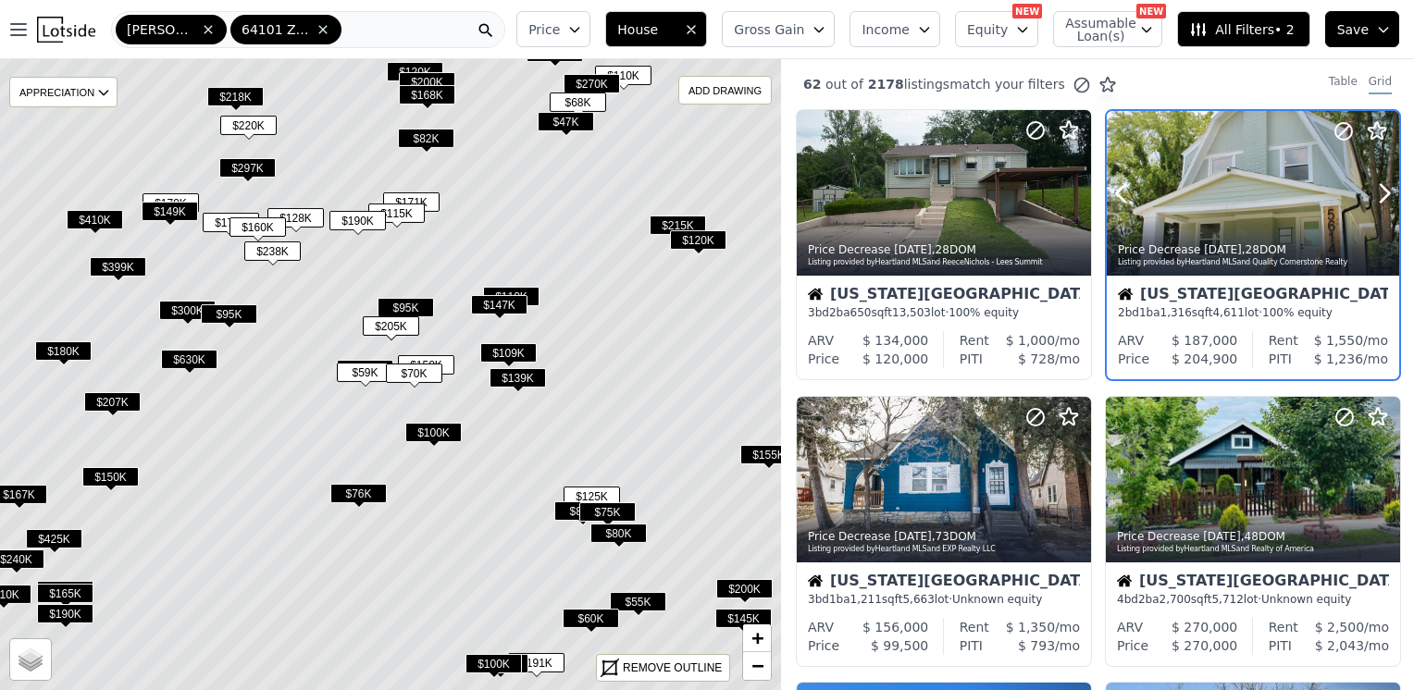
click at [1240, 172] on div at bounding box center [1253, 193] width 292 height 165
click at [429, 306] on span "$95K" at bounding box center [405, 307] width 56 height 19
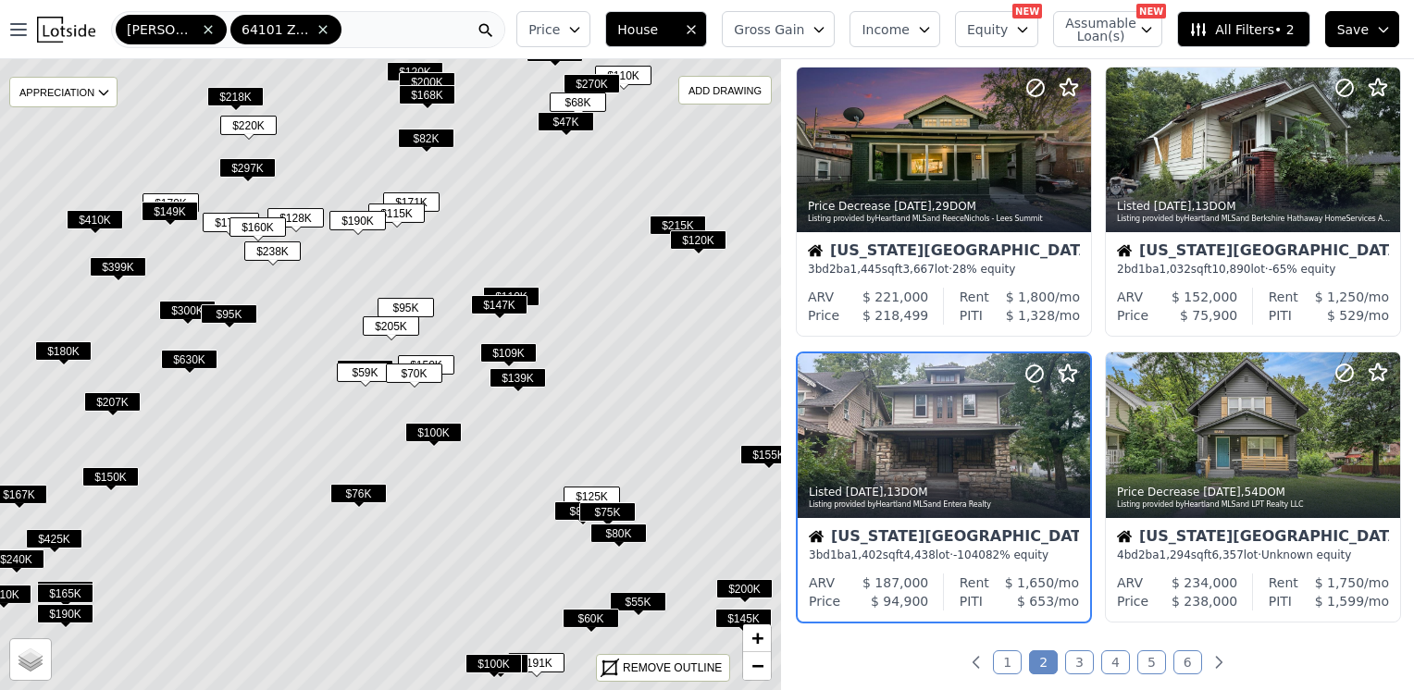
scroll to position [1268, 0]
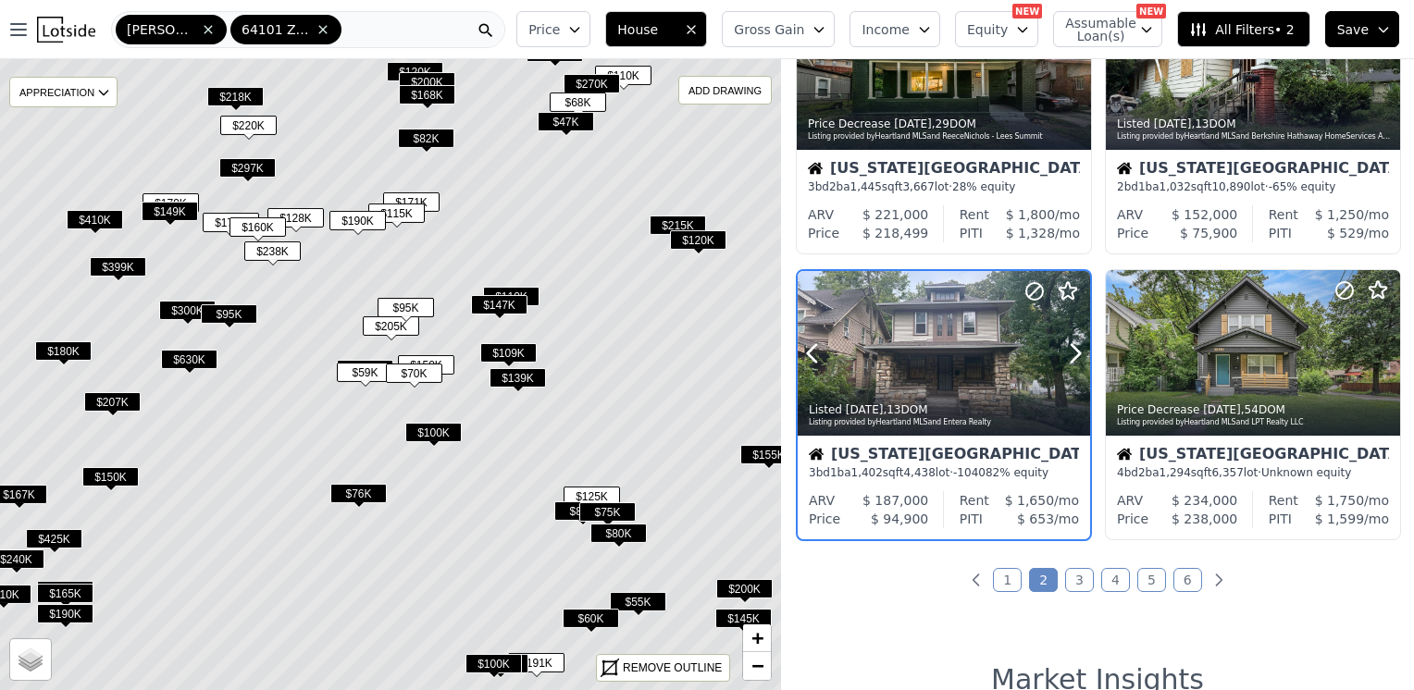
click at [932, 332] on div at bounding box center [944, 353] width 292 height 165
click at [525, 295] on span "$147K" at bounding box center [499, 304] width 56 height 19
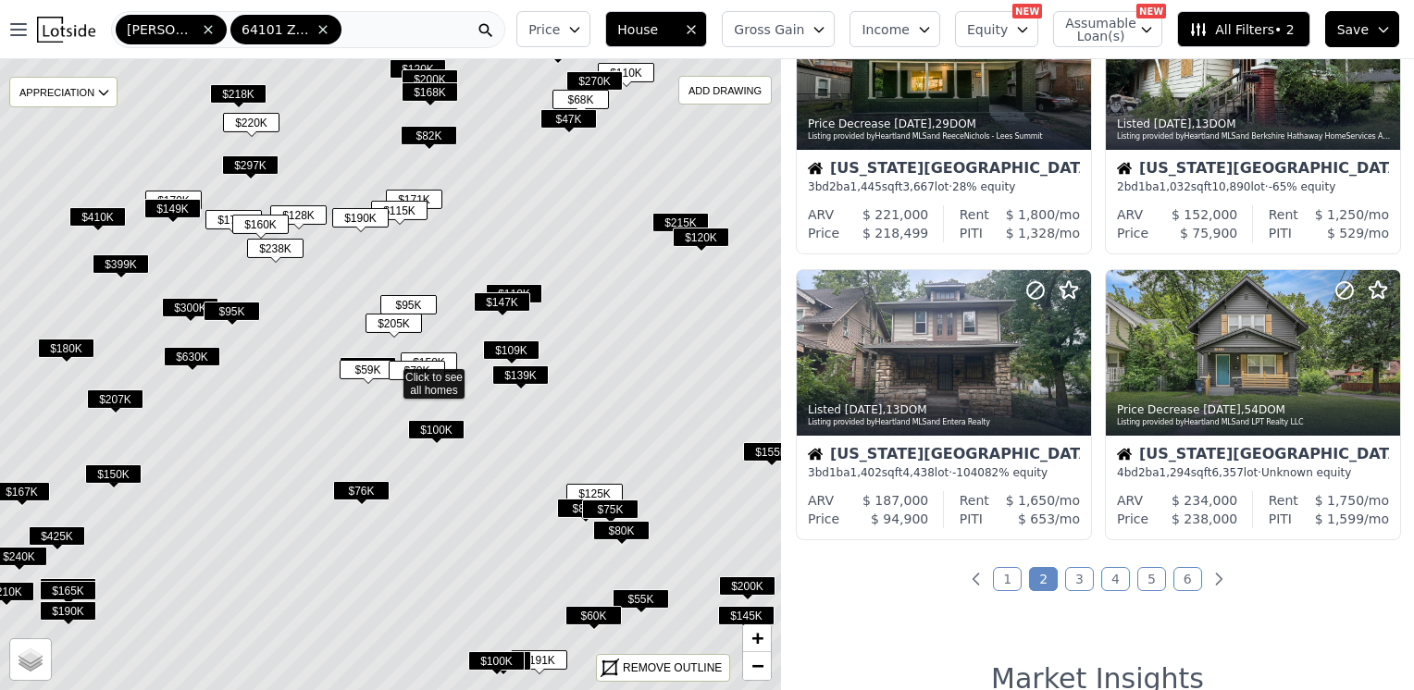
click at [511, 303] on span "$147K" at bounding box center [502, 301] width 56 height 19
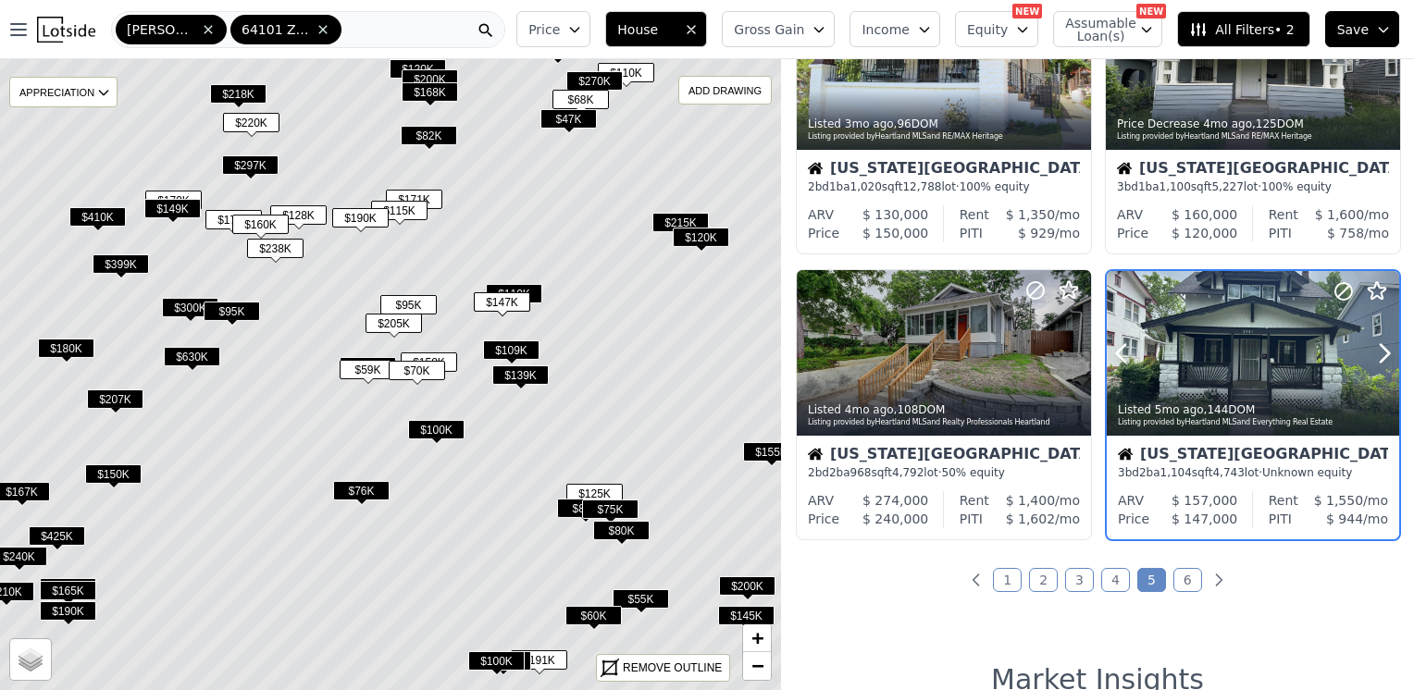
click at [1286, 357] on div at bounding box center [1340, 330] width 118 height 118
click at [542, 291] on span "$110K" at bounding box center [514, 293] width 56 height 19
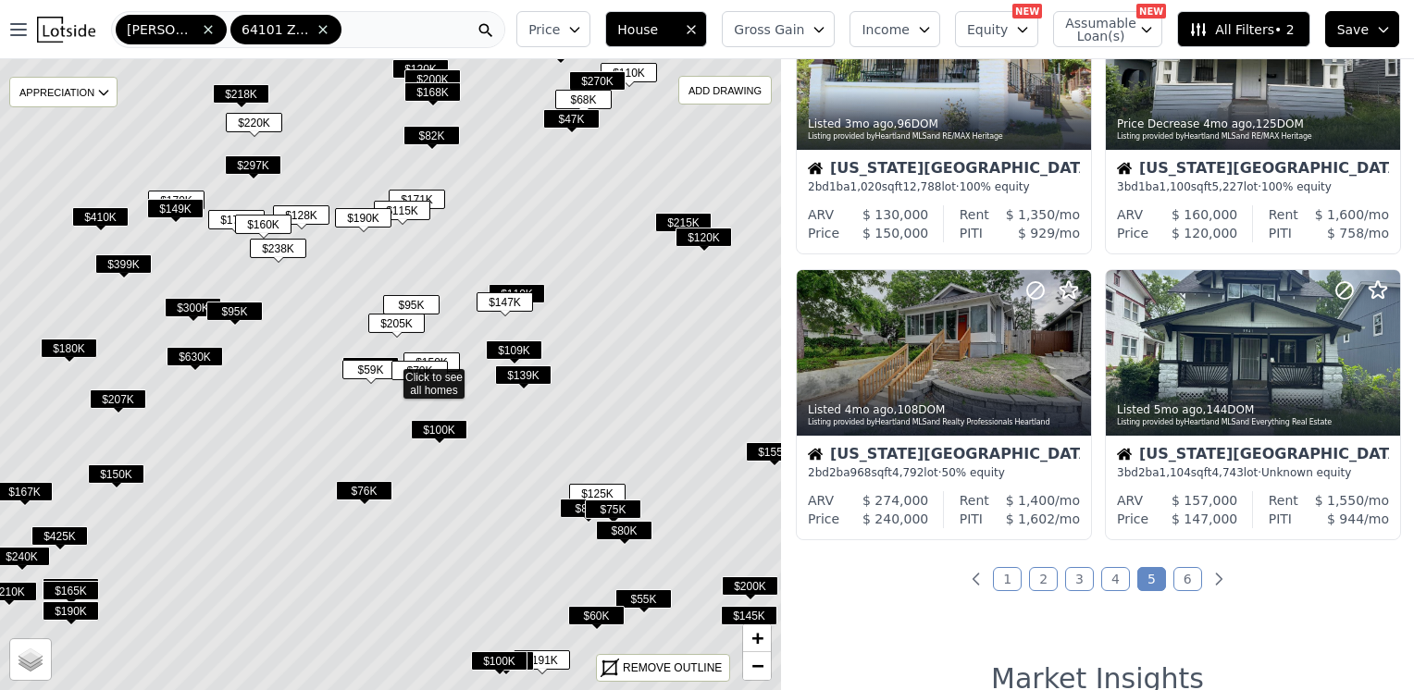
click at [540, 288] on span "$110K" at bounding box center [517, 293] width 56 height 19
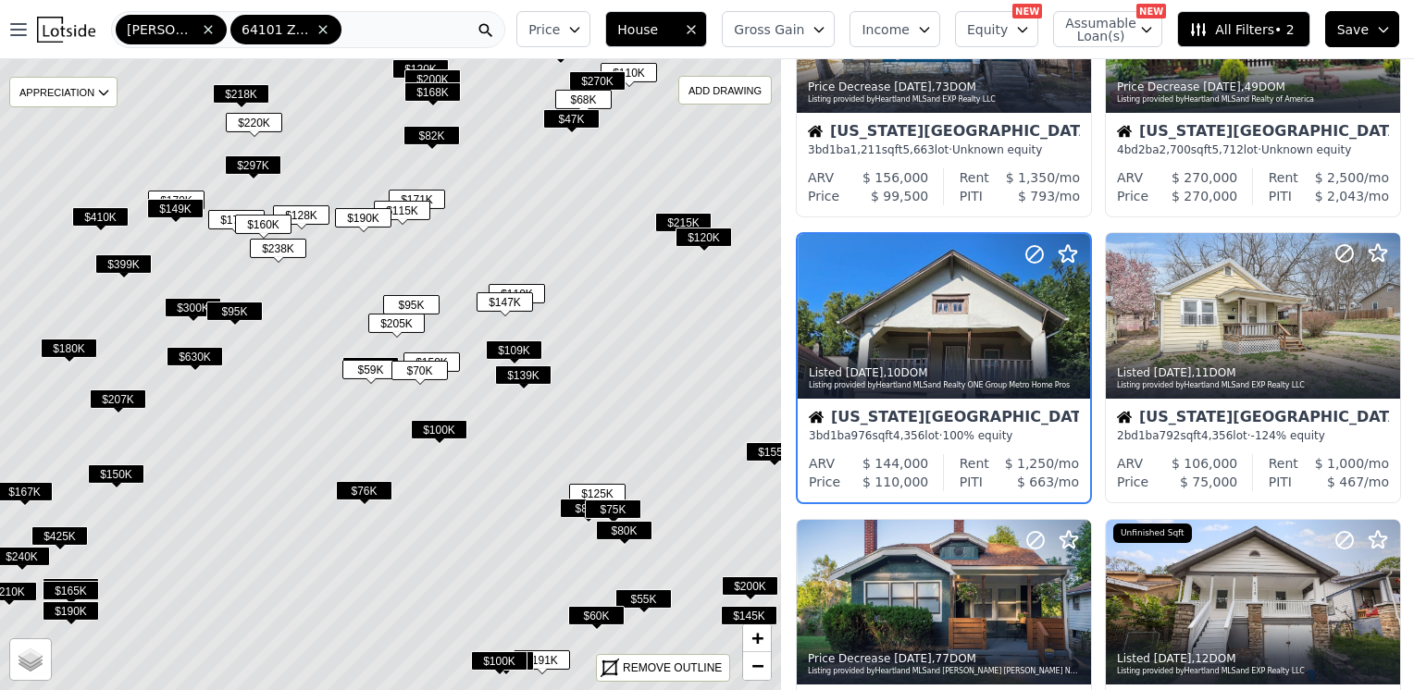
scroll to position [412, 0]
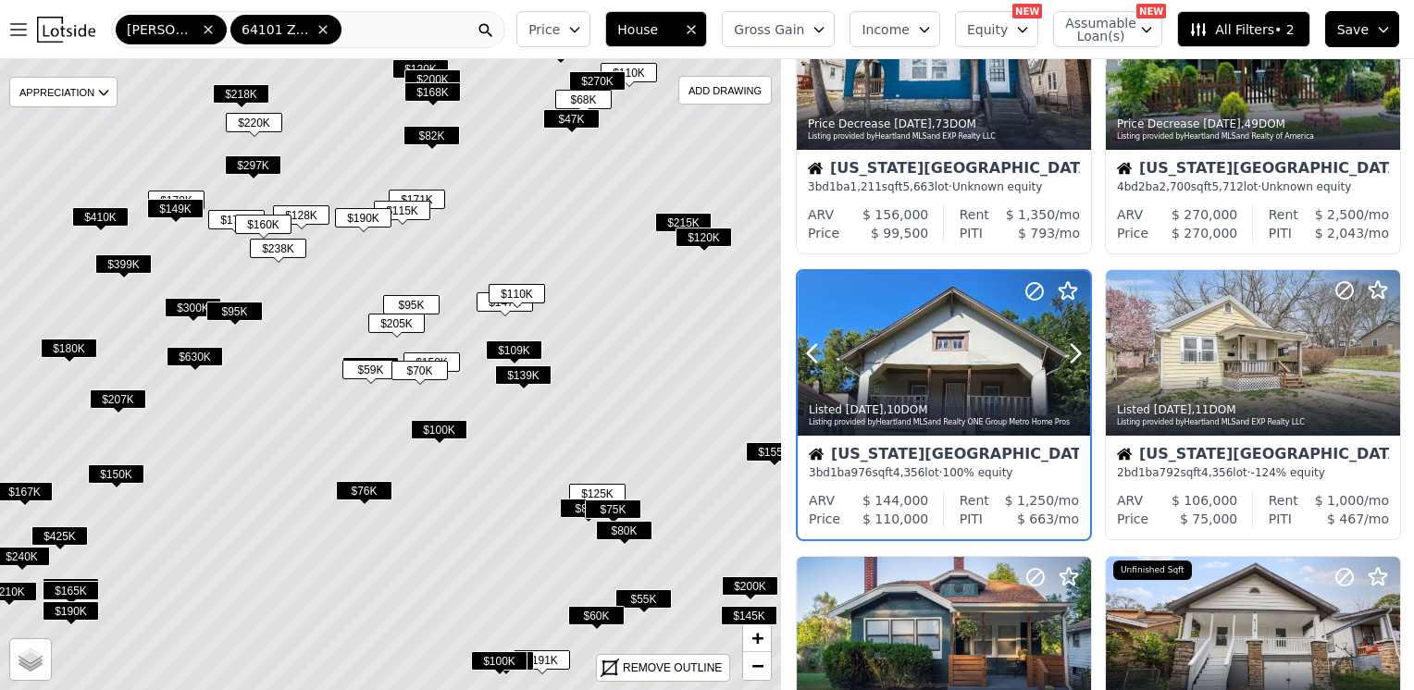
click at [983, 339] on div at bounding box center [1030, 330] width 118 height 118
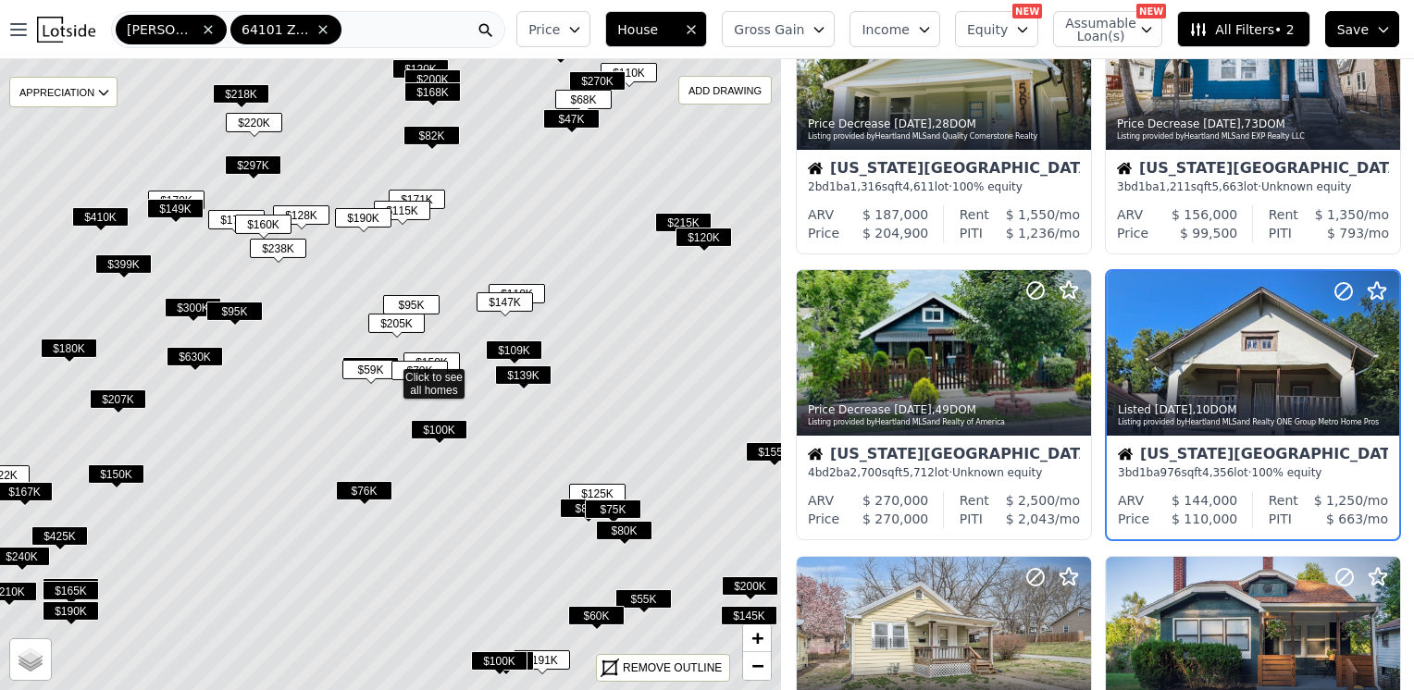
click at [529, 346] on span "$109K" at bounding box center [514, 349] width 56 height 19
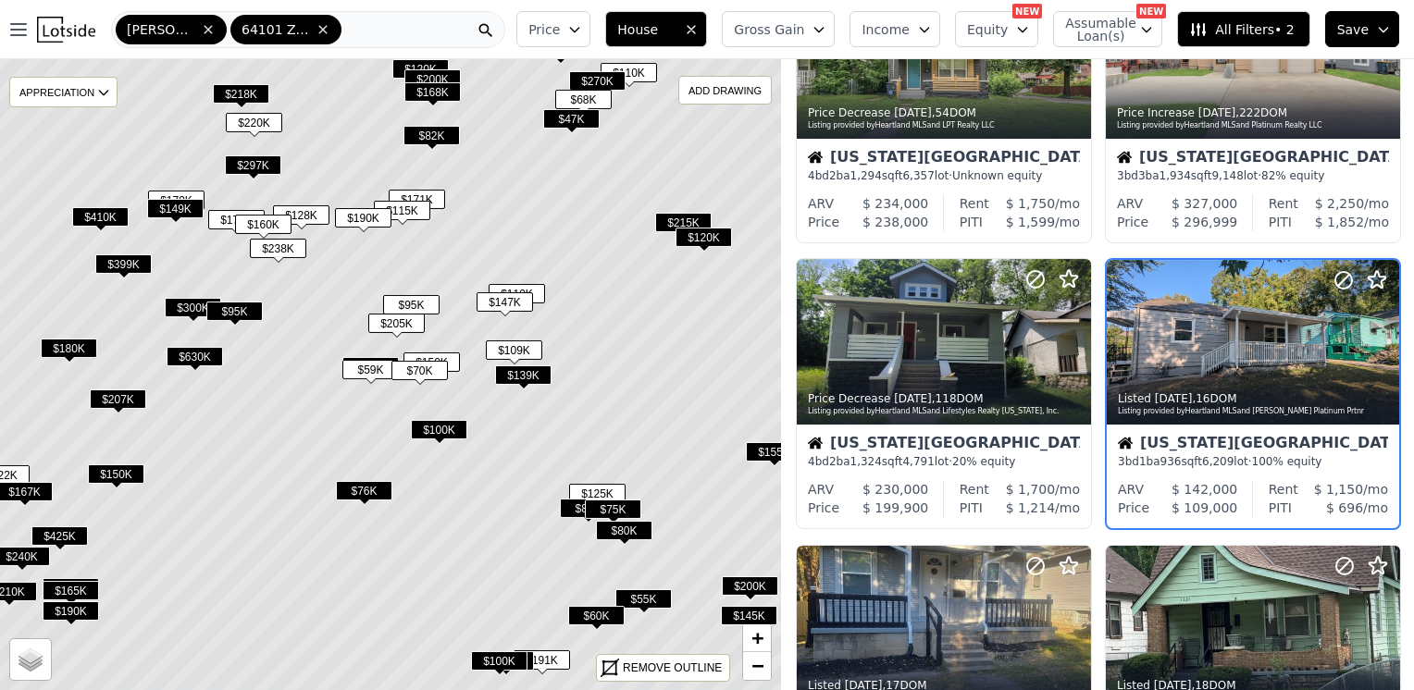
scroll to position [126, 0]
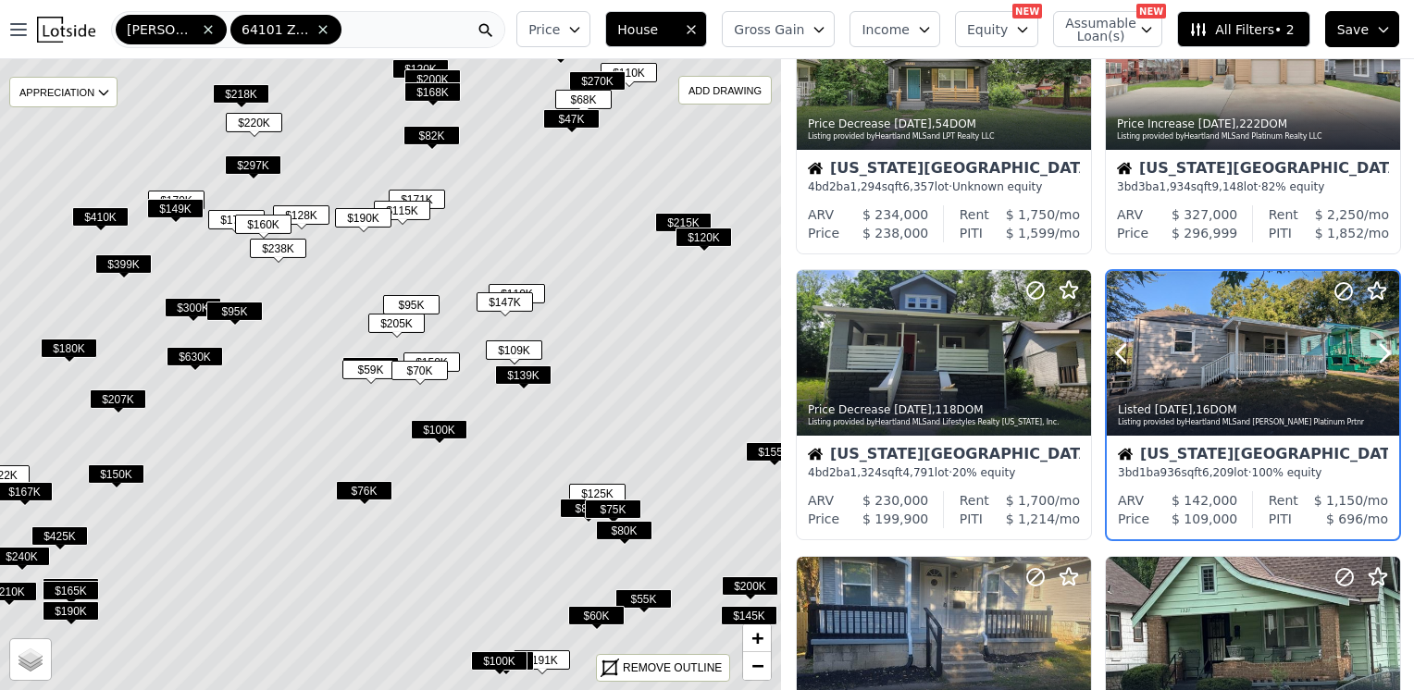
click at [1227, 348] on div at bounding box center [1253, 353] width 292 height 165
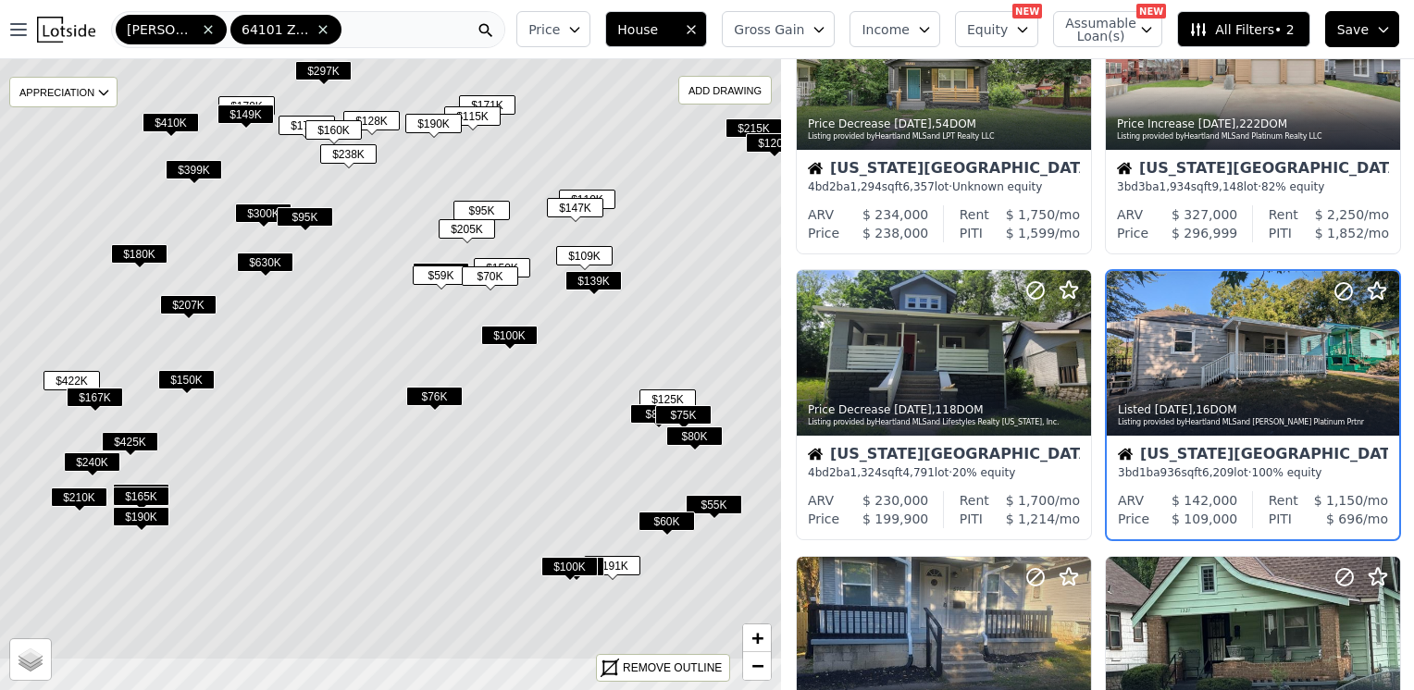
drag, startPoint x: 500, startPoint y: 405, endPoint x: 570, endPoint y: 311, distance: 117.7
click at [570, 311] on icon at bounding box center [461, 280] width 941 height 761
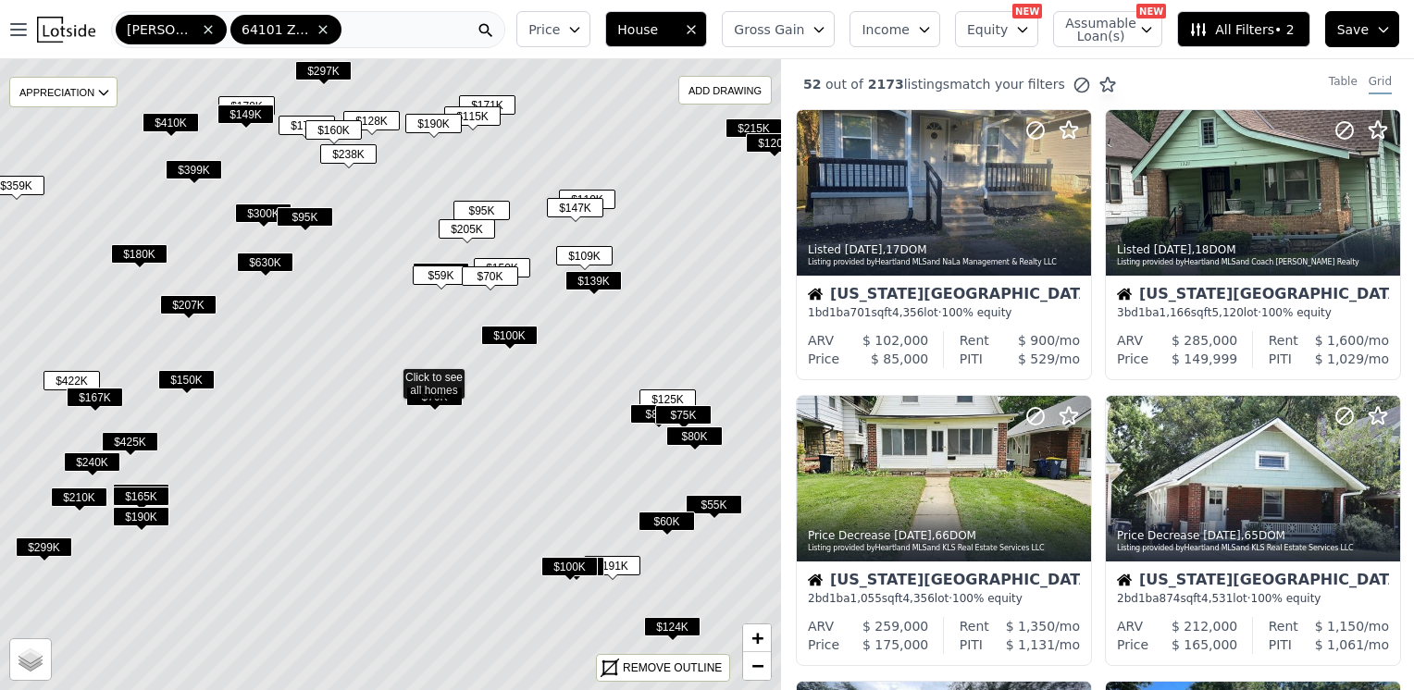
click at [204, 376] on span "$150K" at bounding box center [186, 379] width 56 height 19
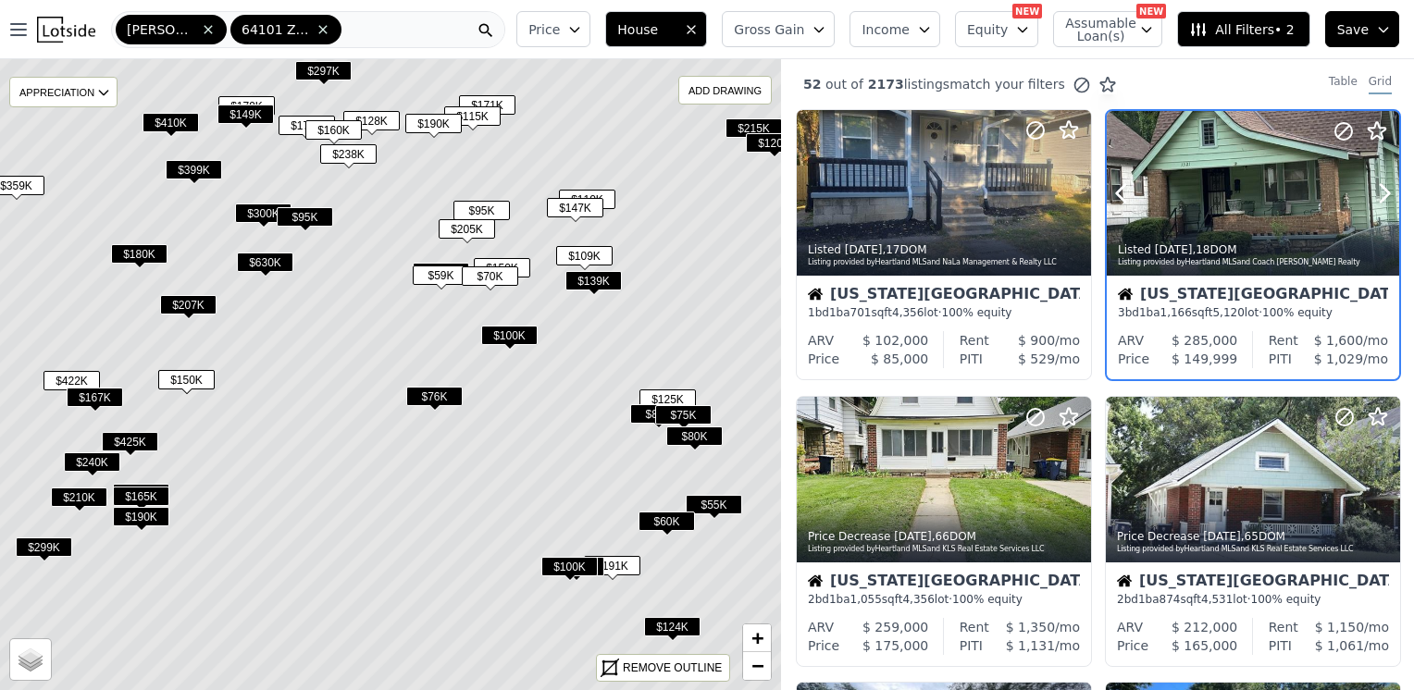
click at [1266, 217] on div at bounding box center [1253, 233] width 292 height 33
click at [104, 398] on span "$167K" at bounding box center [95, 397] width 56 height 19
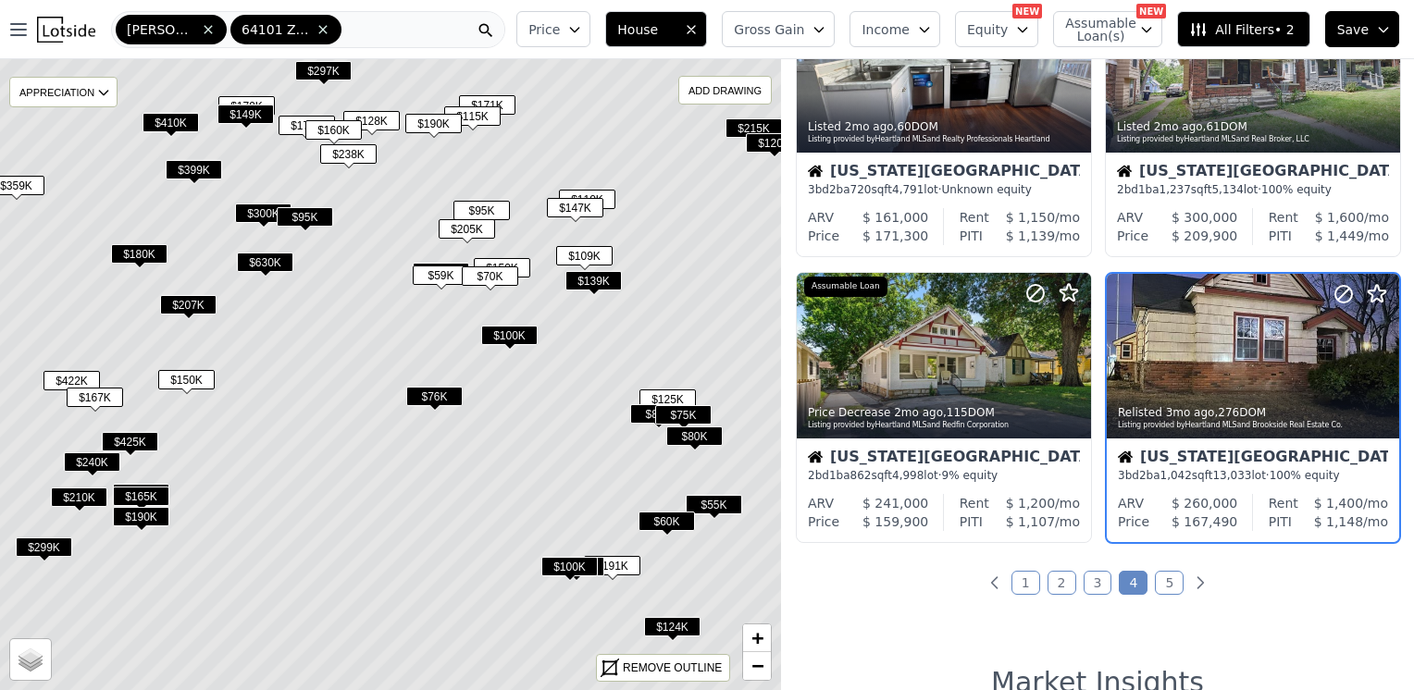
scroll to position [1268, 0]
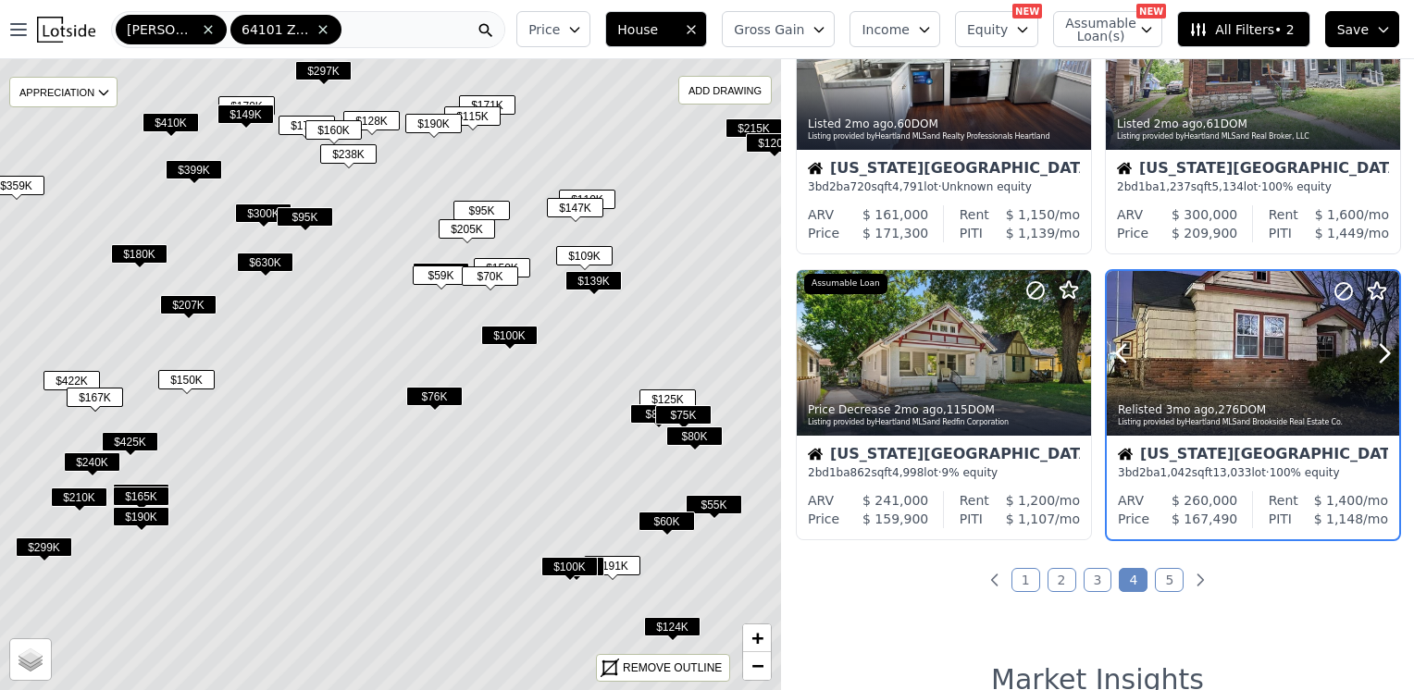
click at [1272, 360] on div at bounding box center [1253, 353] width 292 height 165
click at [157, 489] on span "$165K" at bounding box center [141, 496] width 56 height 19
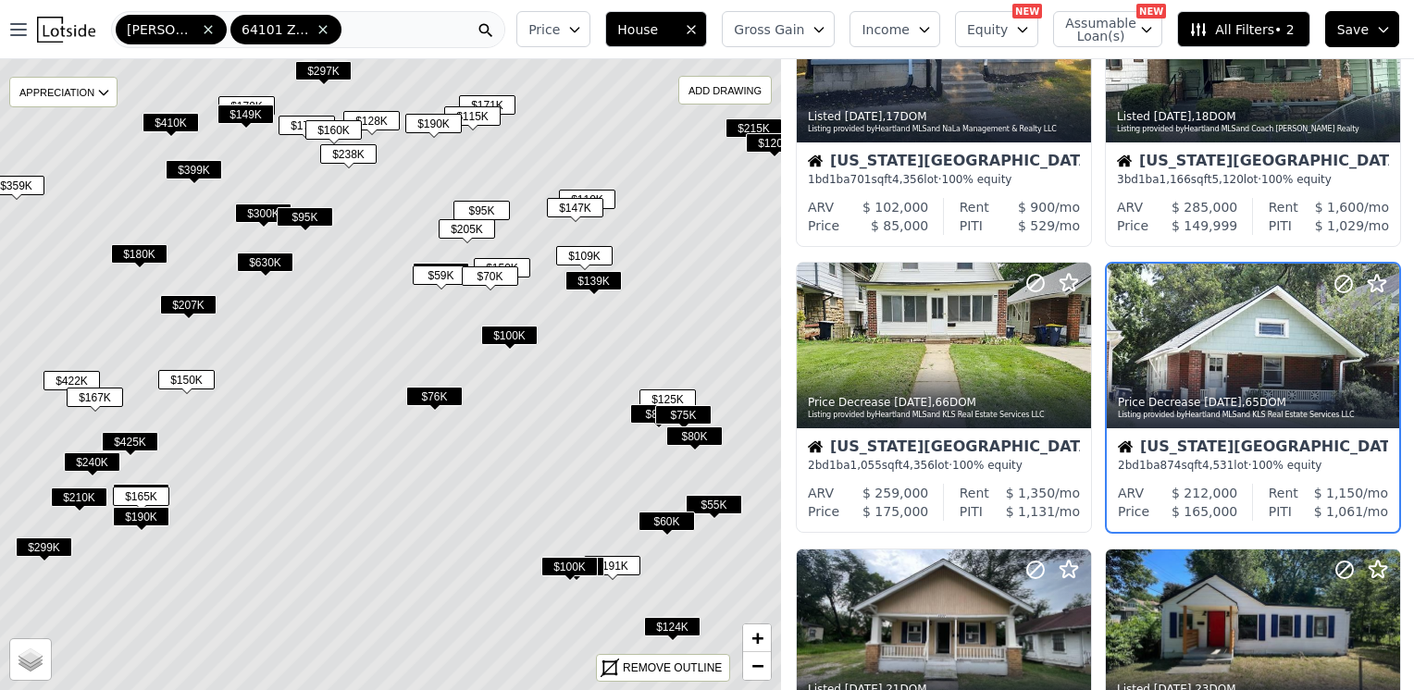
scroll to position [126, 0]
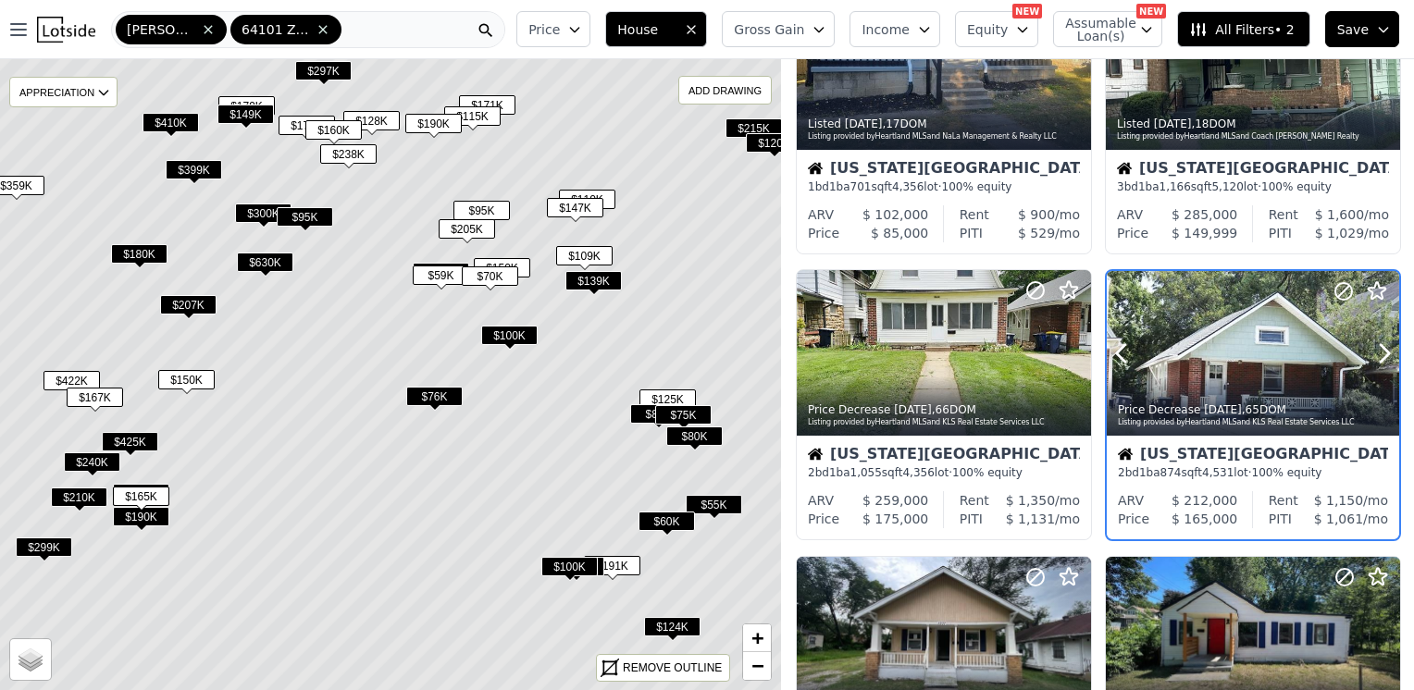
click at [1282, 344] on div at bounding box center [1340, 330] width 118 height 118
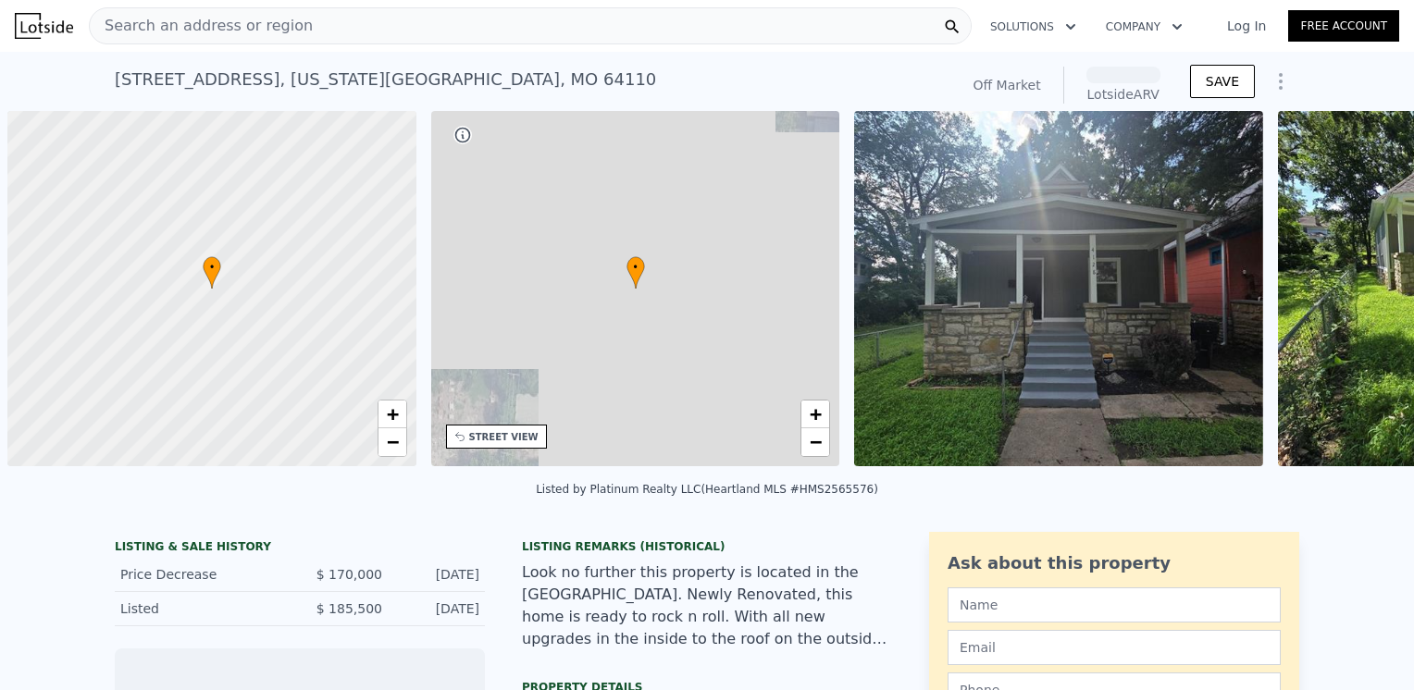
scroll to position [0, 7]
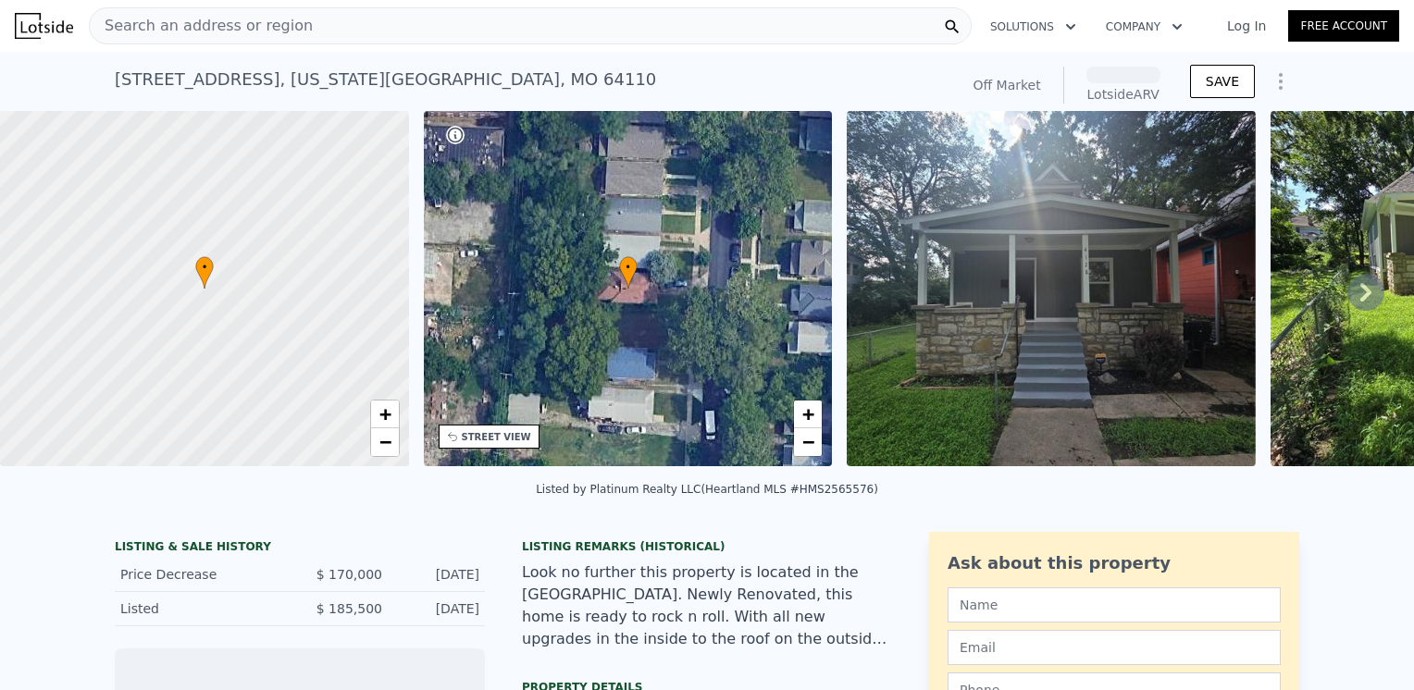
click at [1177, 290] on img at bounding box center [1051, 288] width 409 height 355
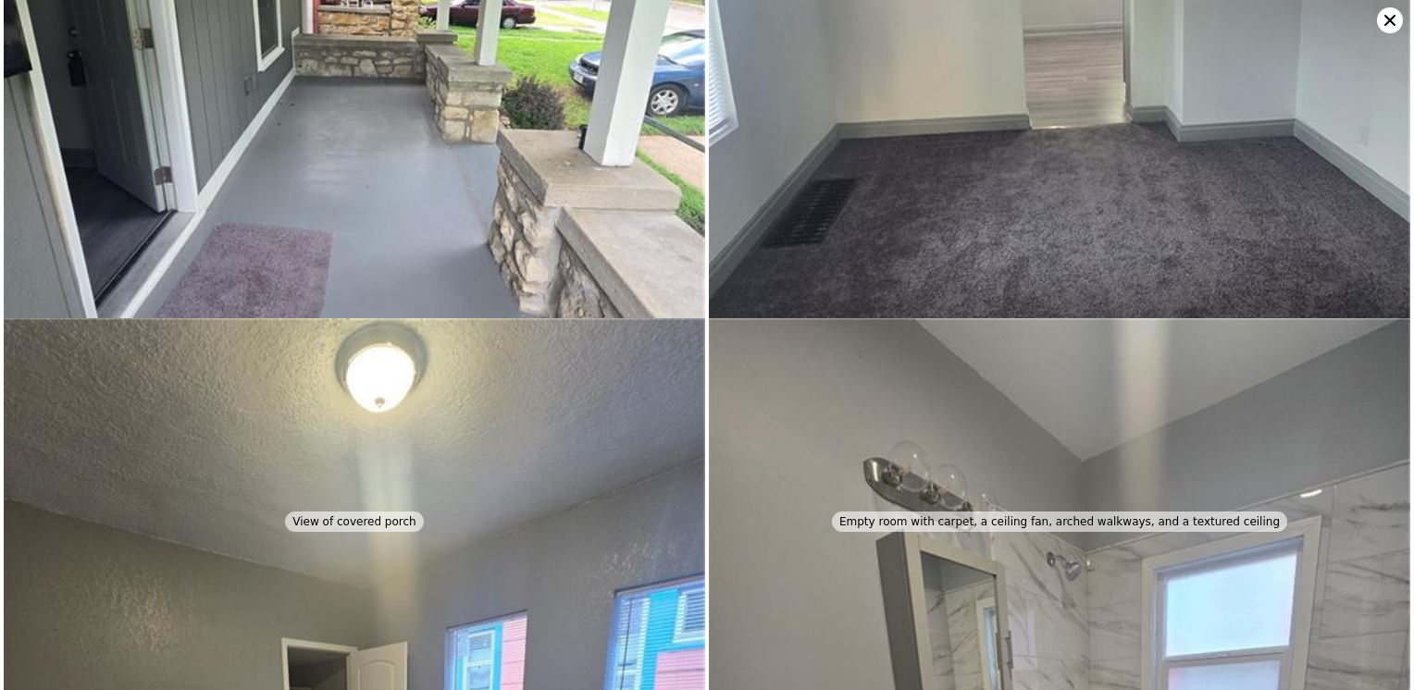
scroll to position [1429, 0]
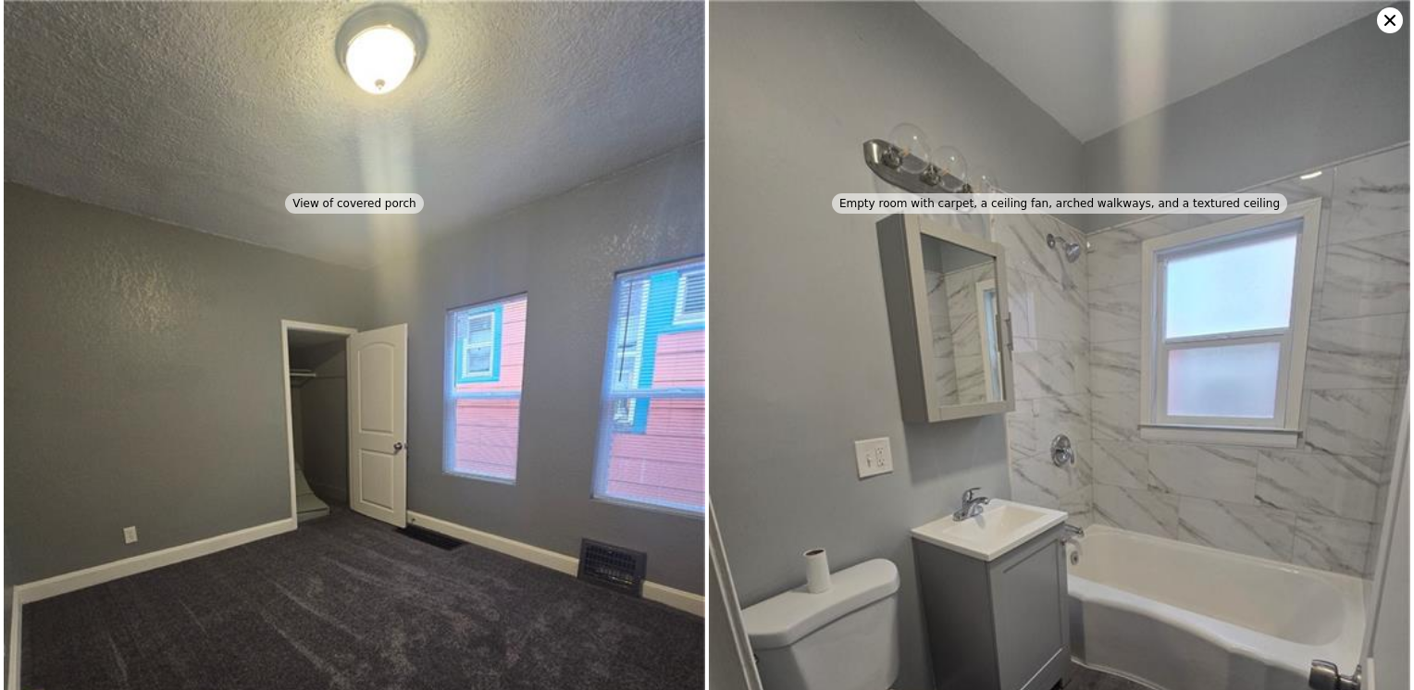
click at [1381, 17] on icon at bounding box center [1390, 20] width 26 height 26
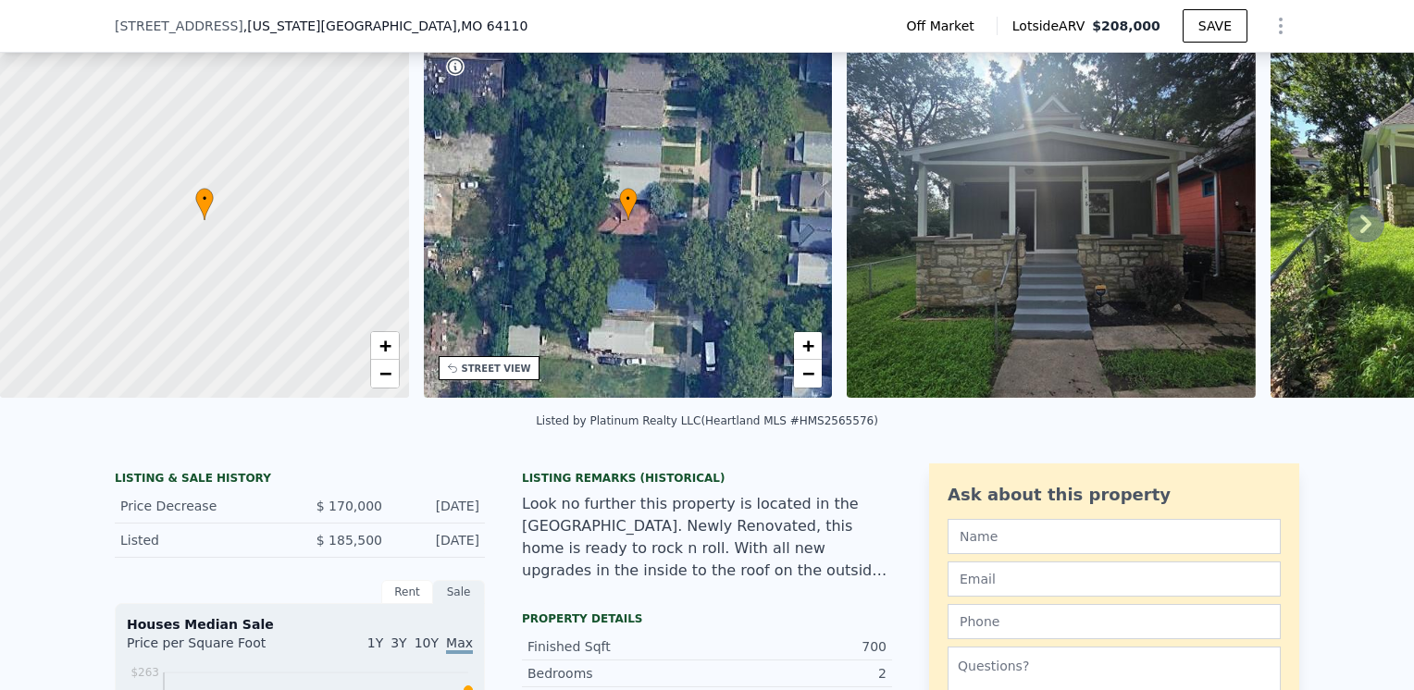
scroll to position [85, 0]
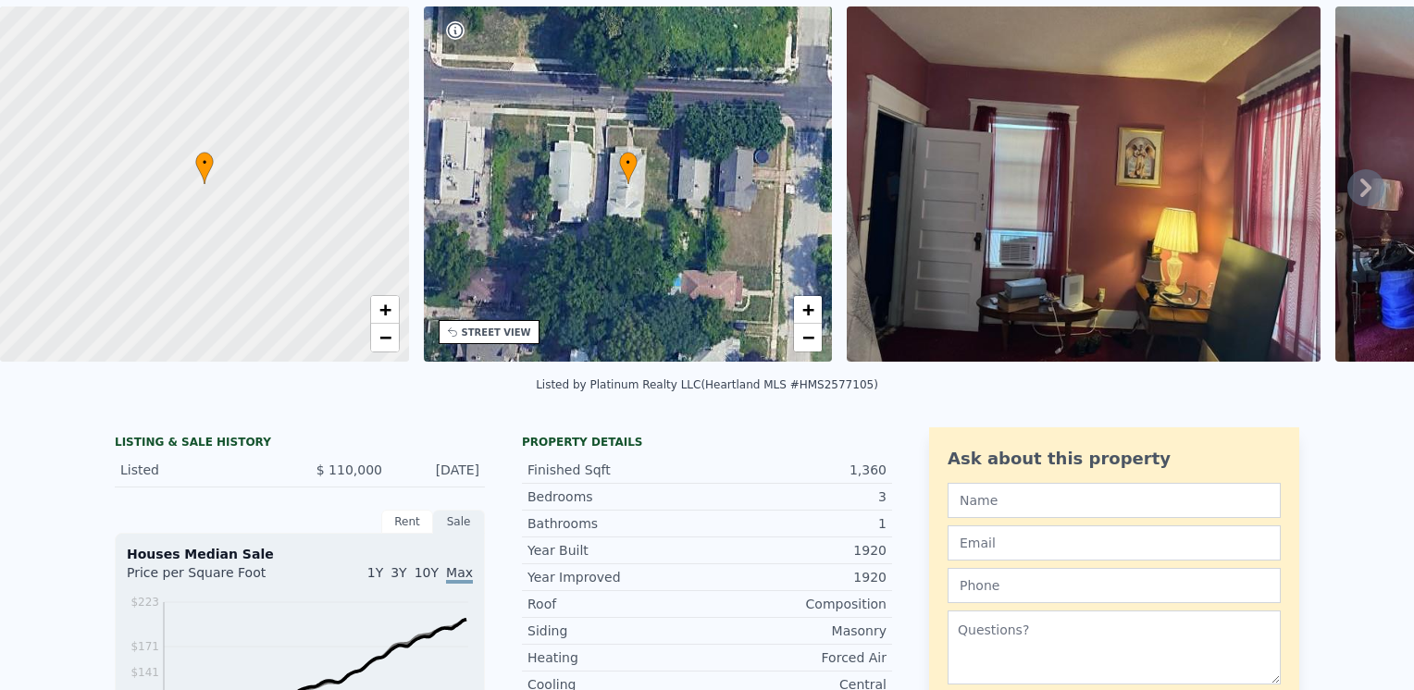
scroll to position [6, 0]
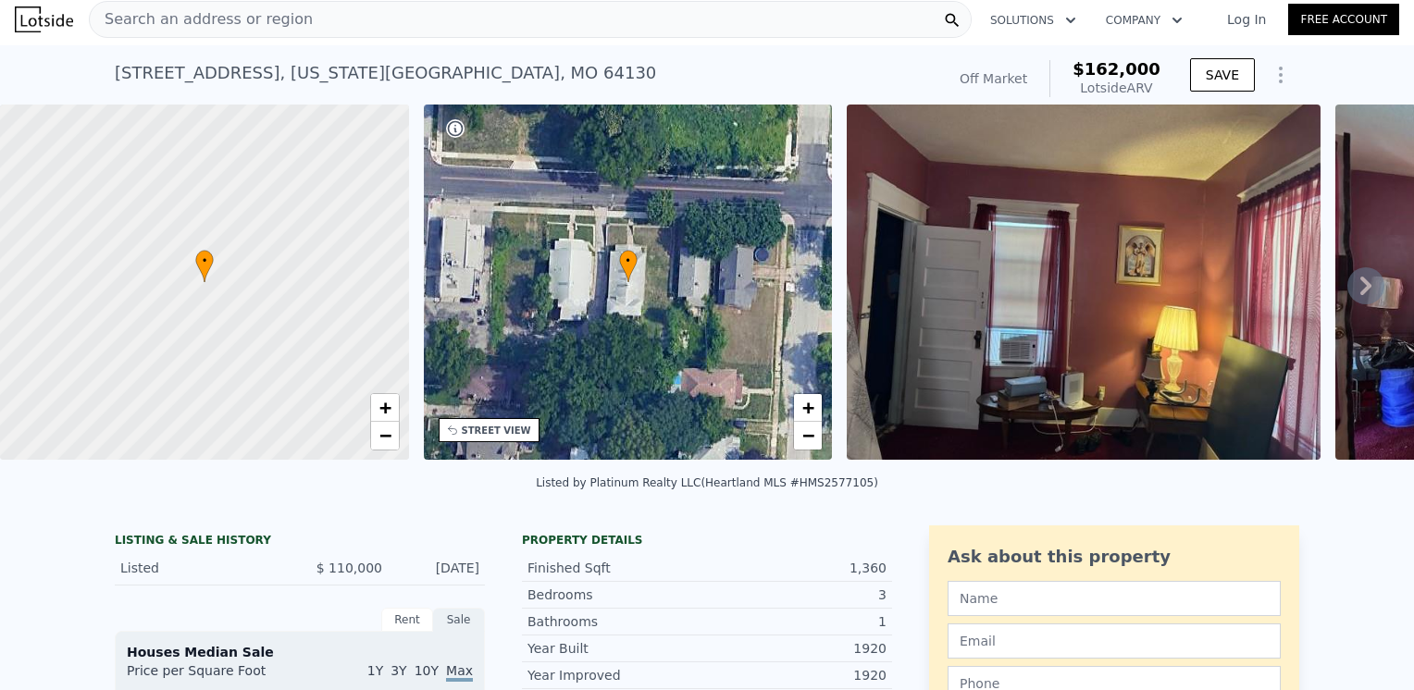
click at [1169, 232] on img at bounding box center [1084, 282] width 474 height 355
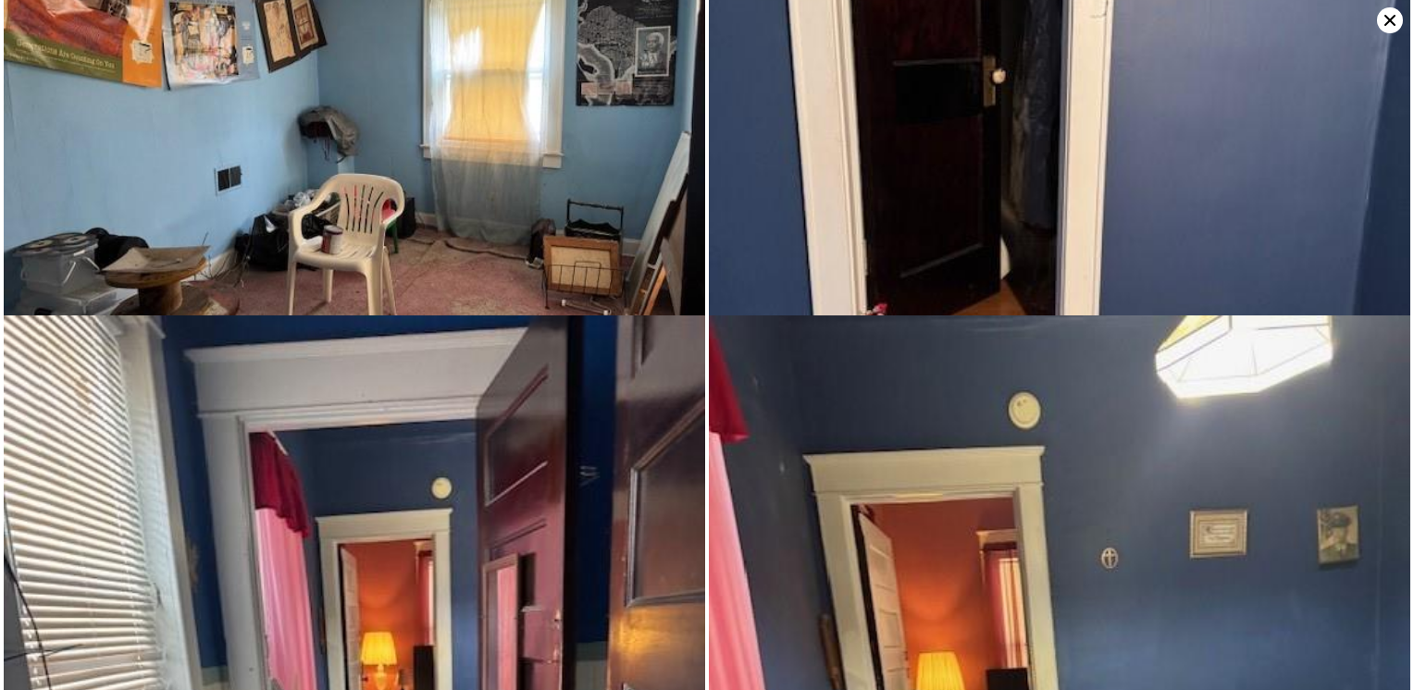
scroll to position [2835, 0]
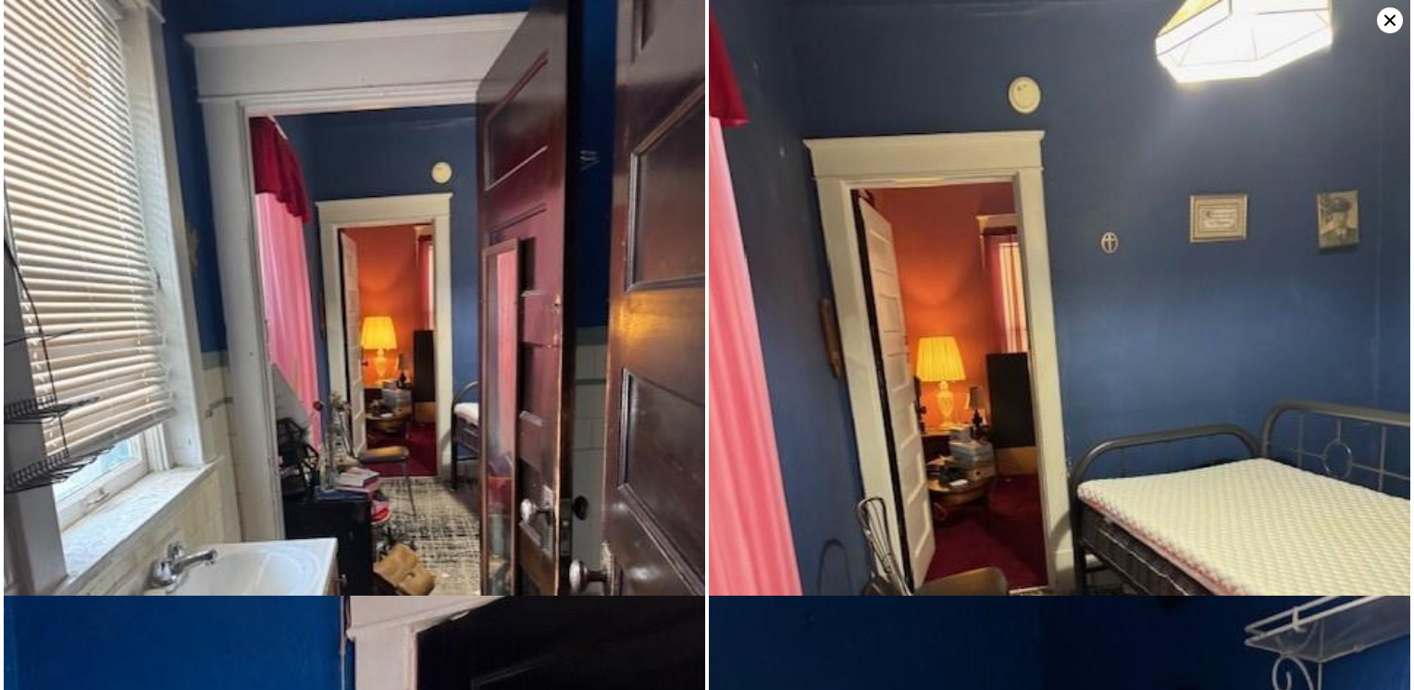
click at [1384, 16] on icon at bounding box center [1389, 20] width 11 height 11
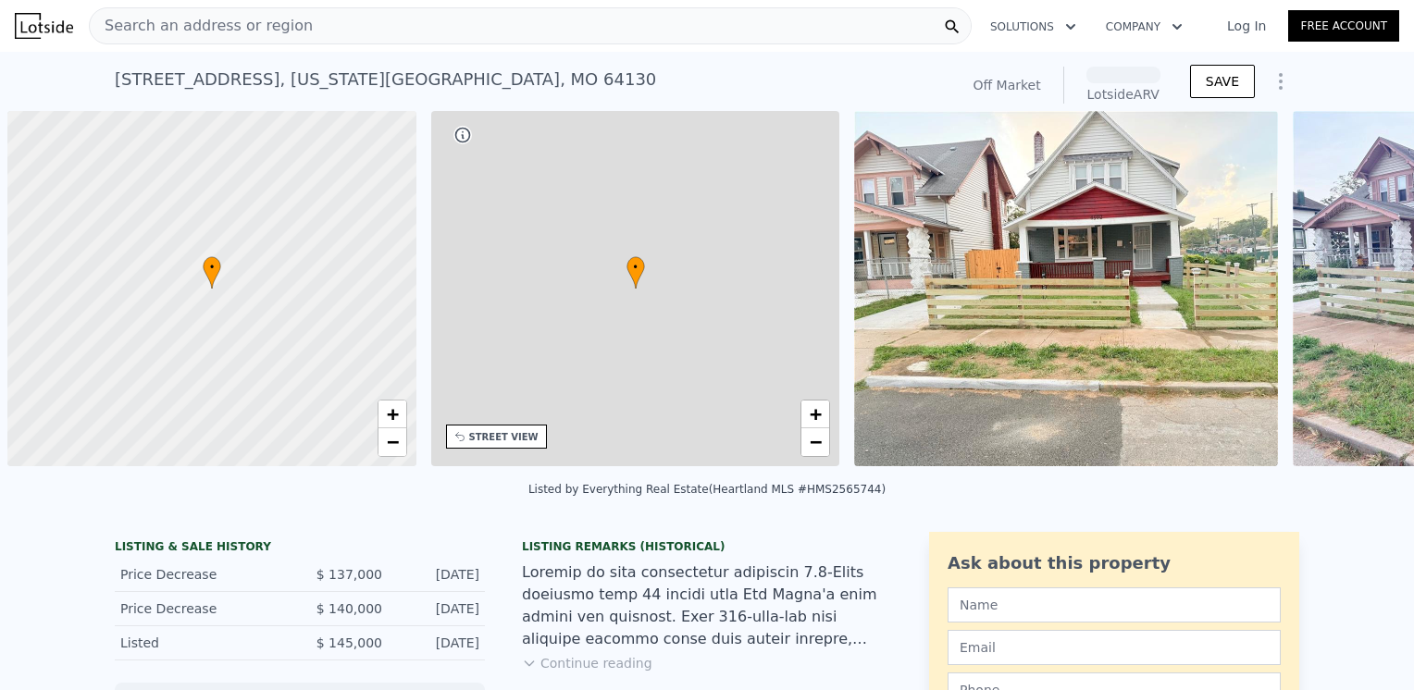
scroll to position [0, 7]
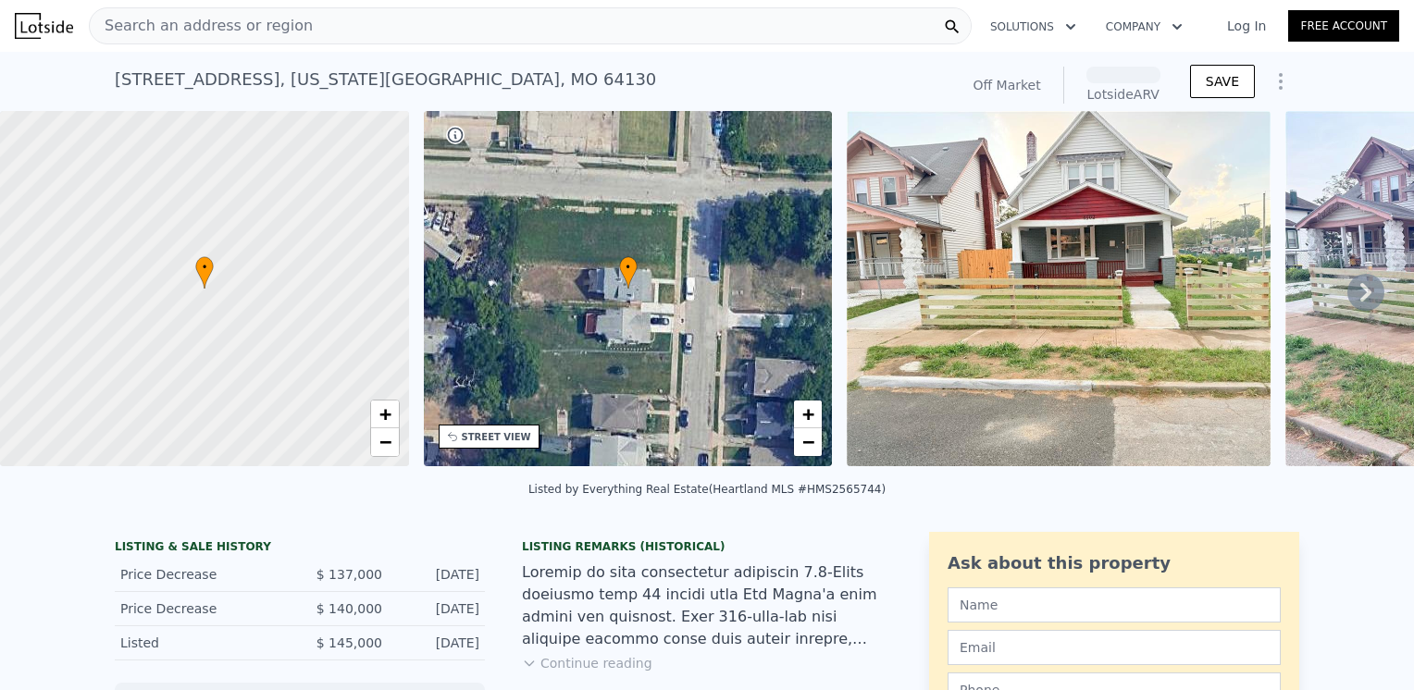
click at [988, 294] on img at bounding box center [1059, 288] width 424 height 355
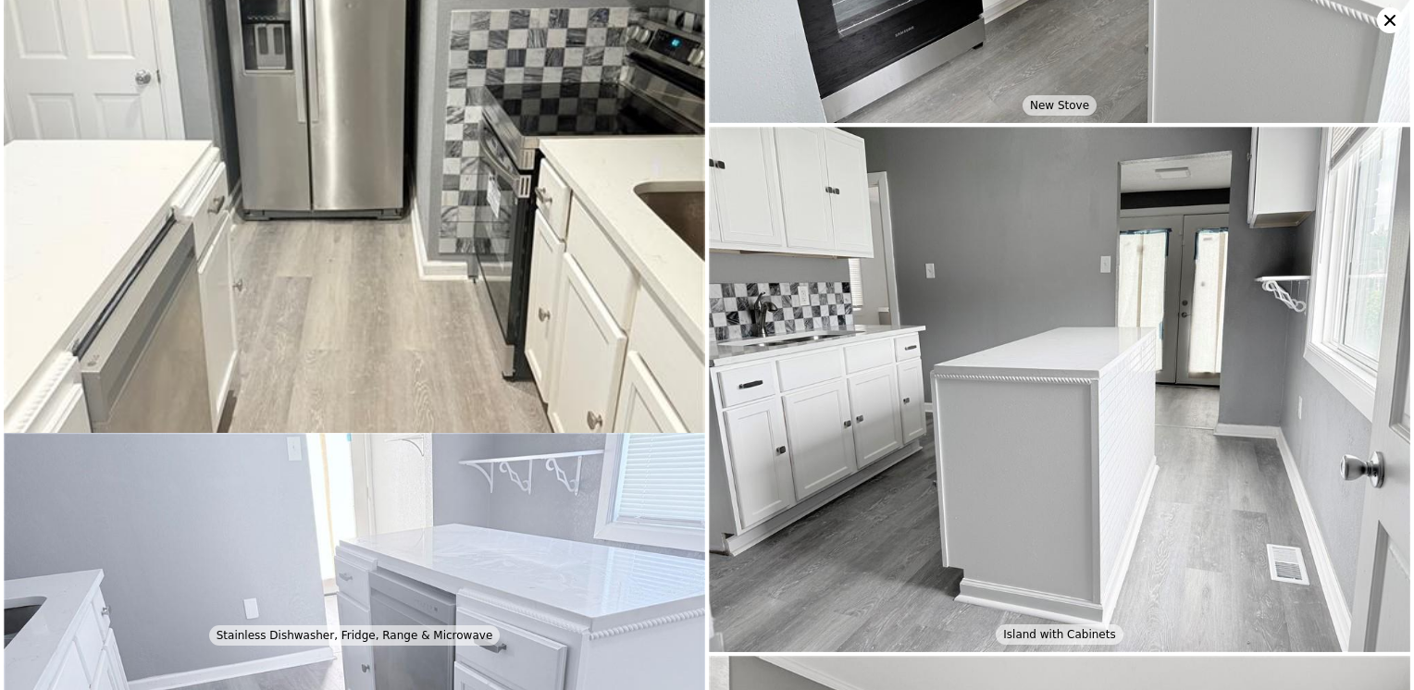
scroll to position [2913, 0]
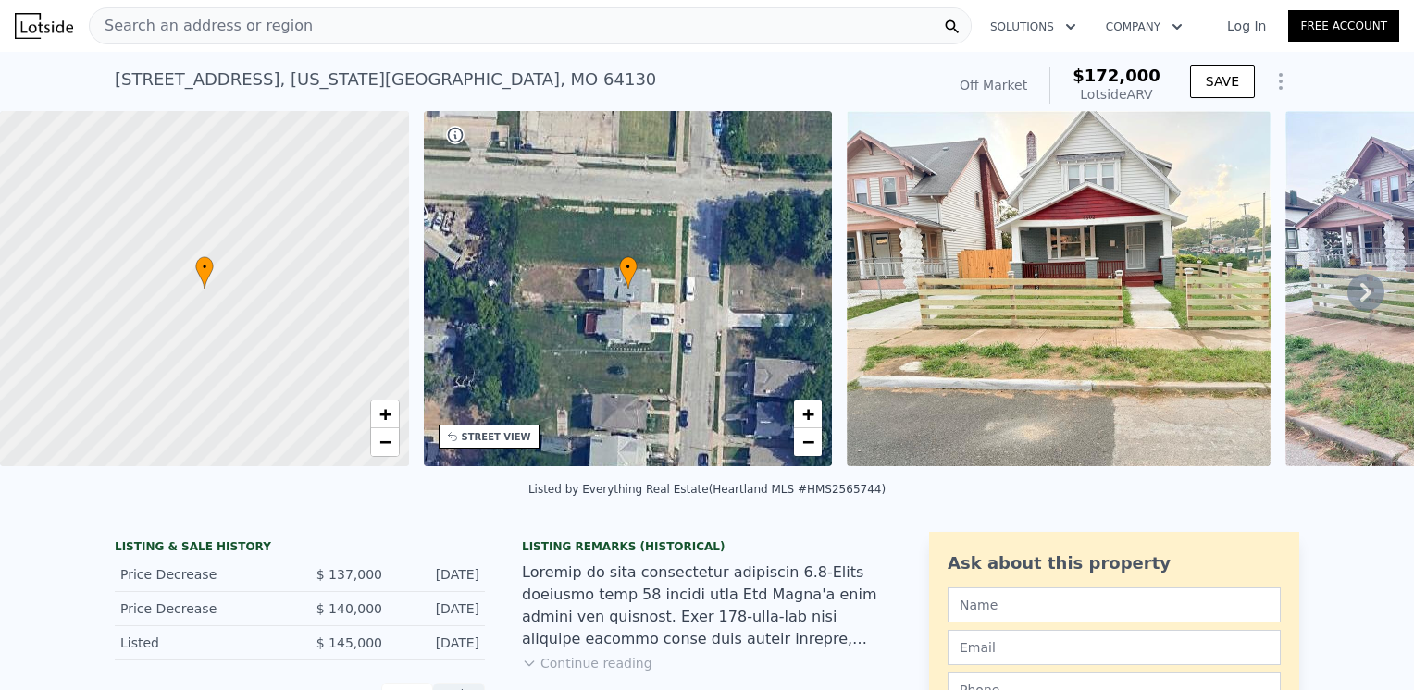
scroll to position [178, 0]
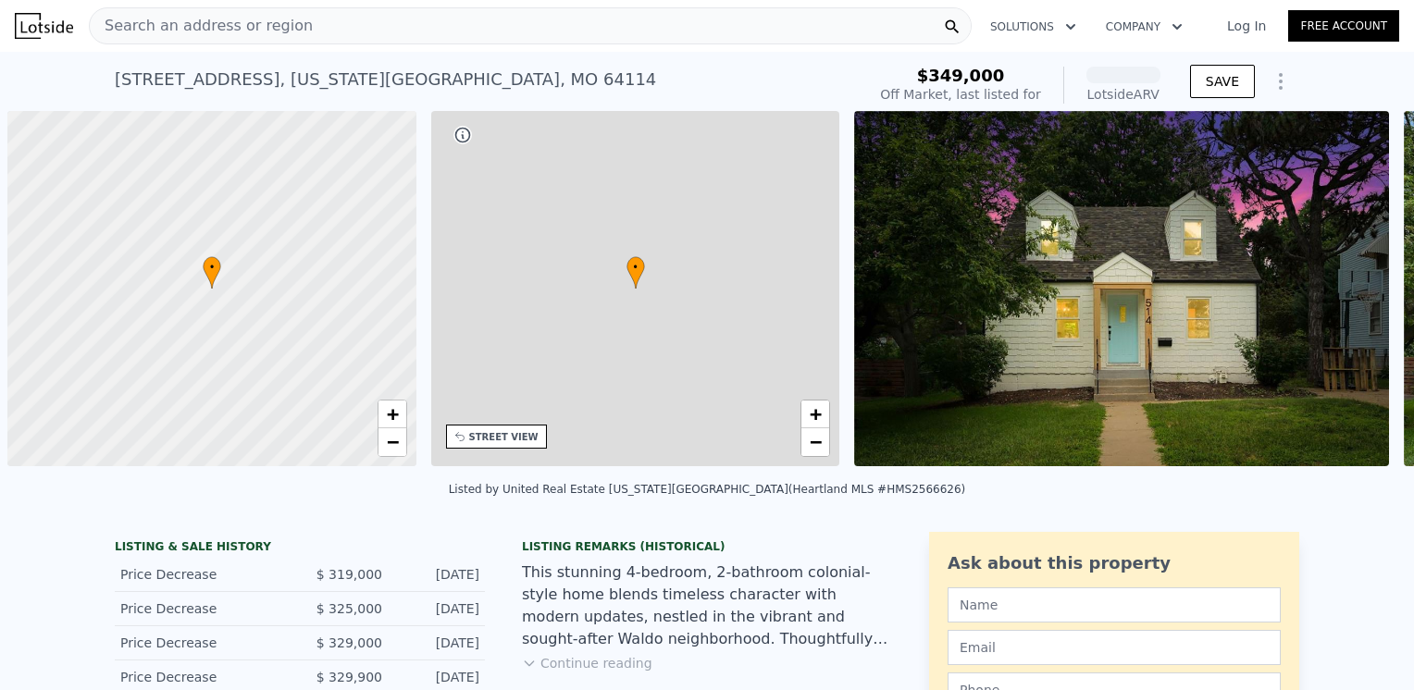
scroll to position [0, 7]
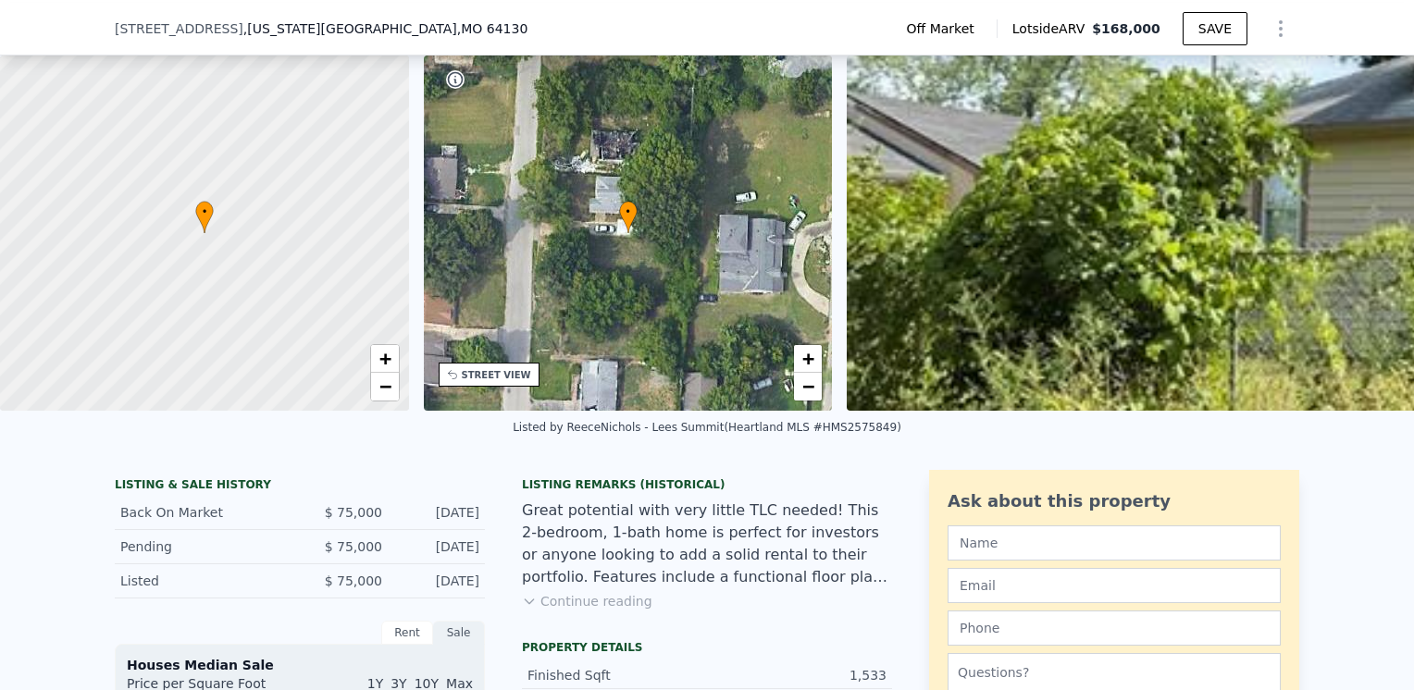
scroll to position [85, 0]
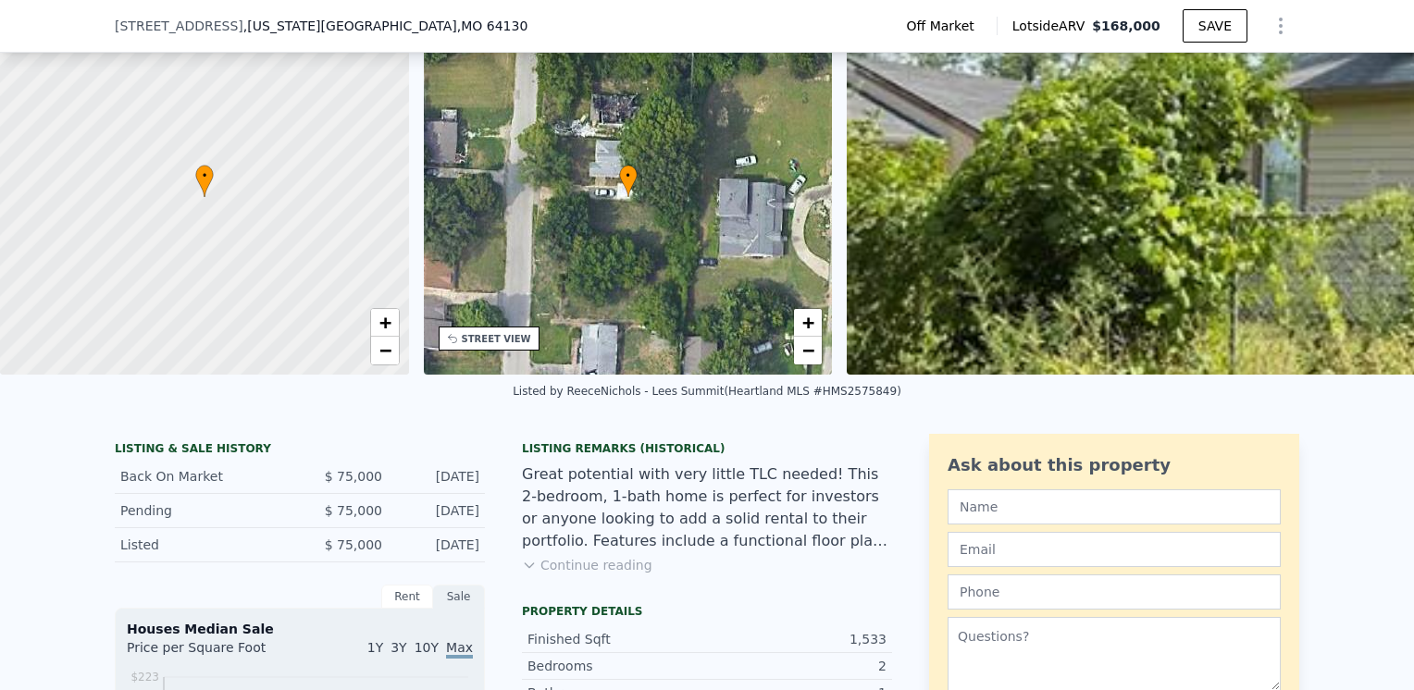
click at [542, 575] on button "Continue reading" at bounding box center [587, 565] width 130 height 19
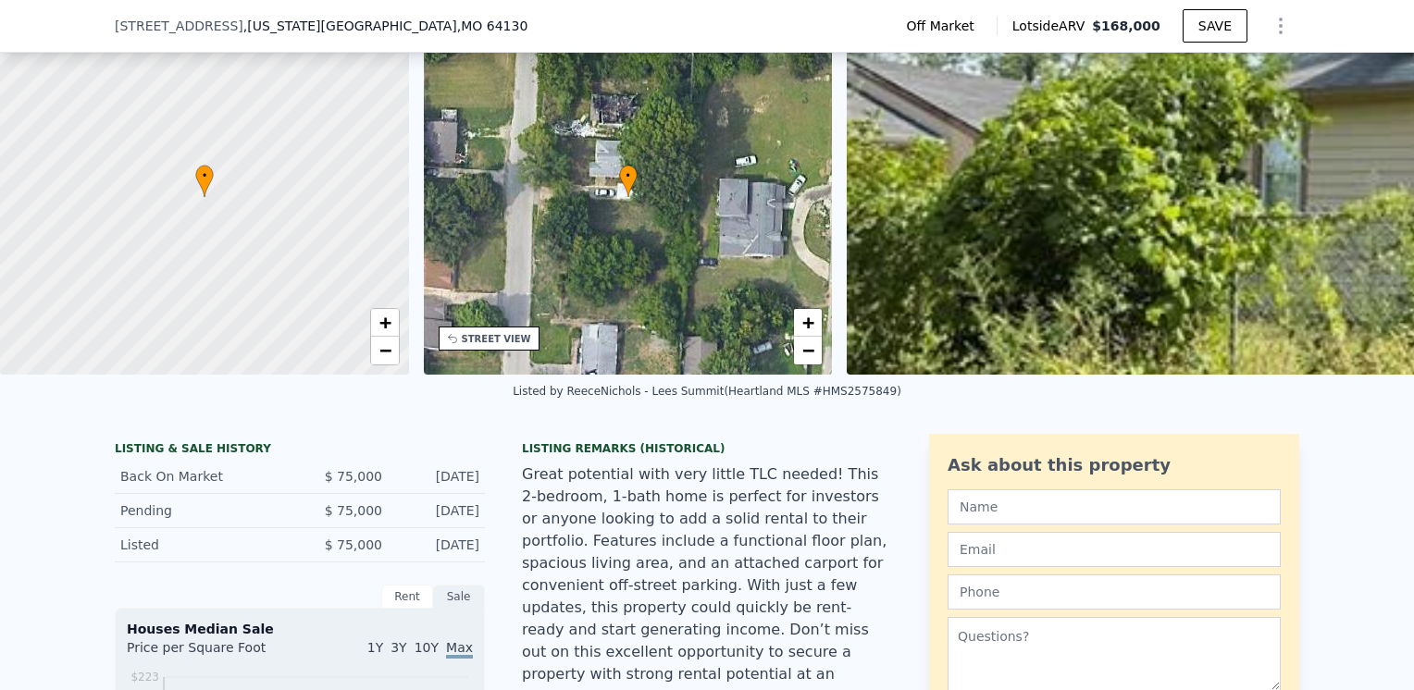
scroll to position [178, 0]
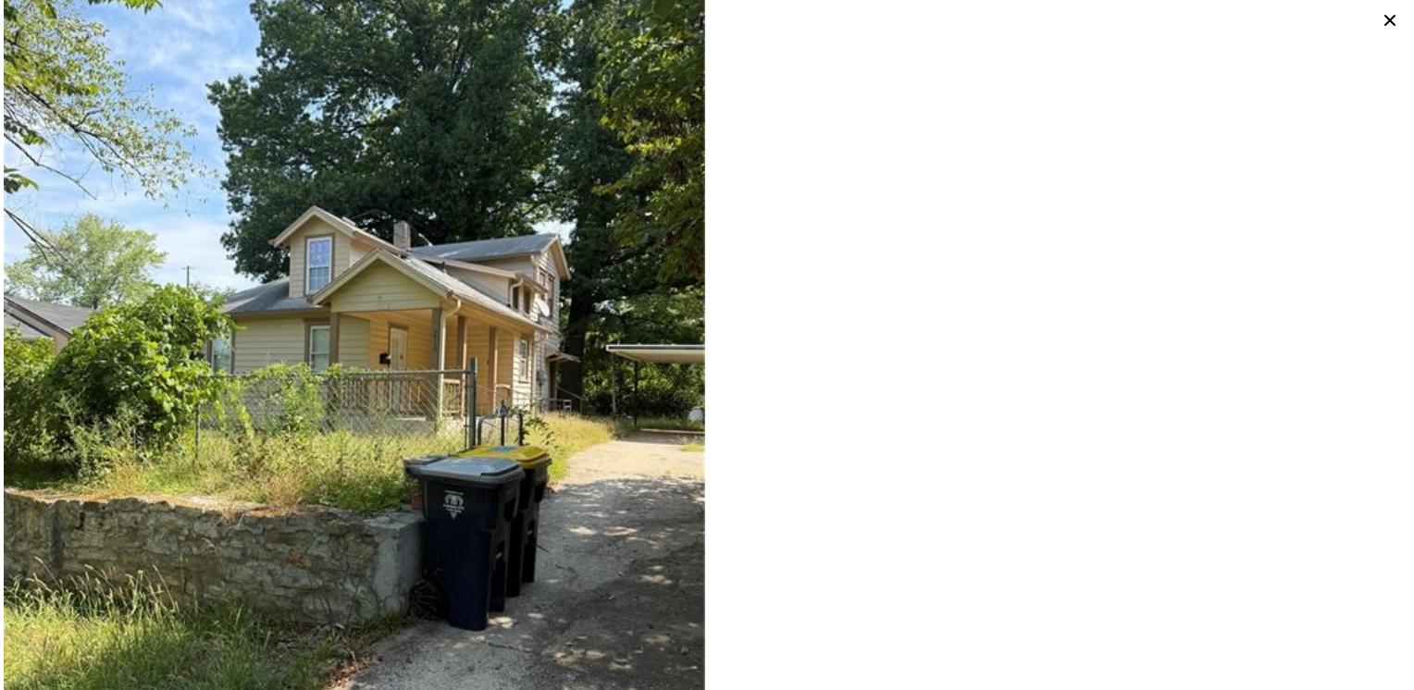
scroll to position [235, 0]
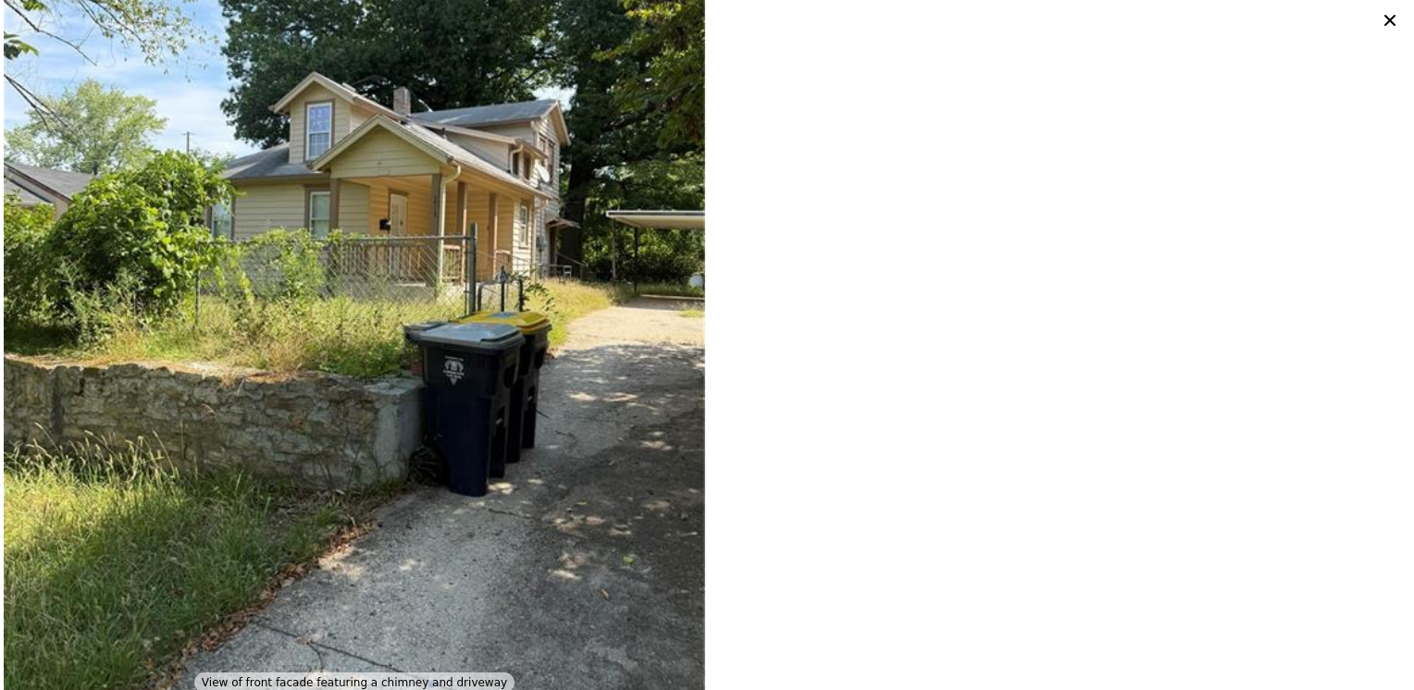
click at [1388, 19] on icon at bounding box center [1389, 20] width 11 height 11
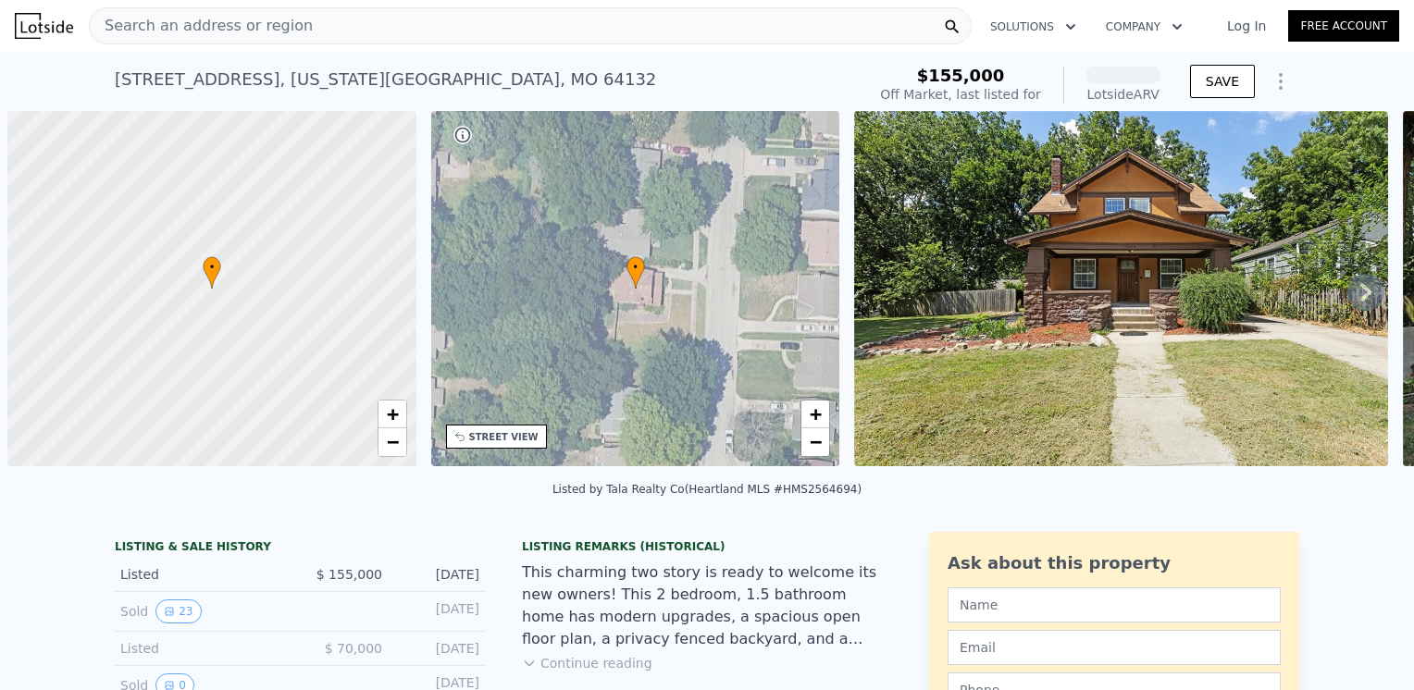
scroll to position [0, 7]
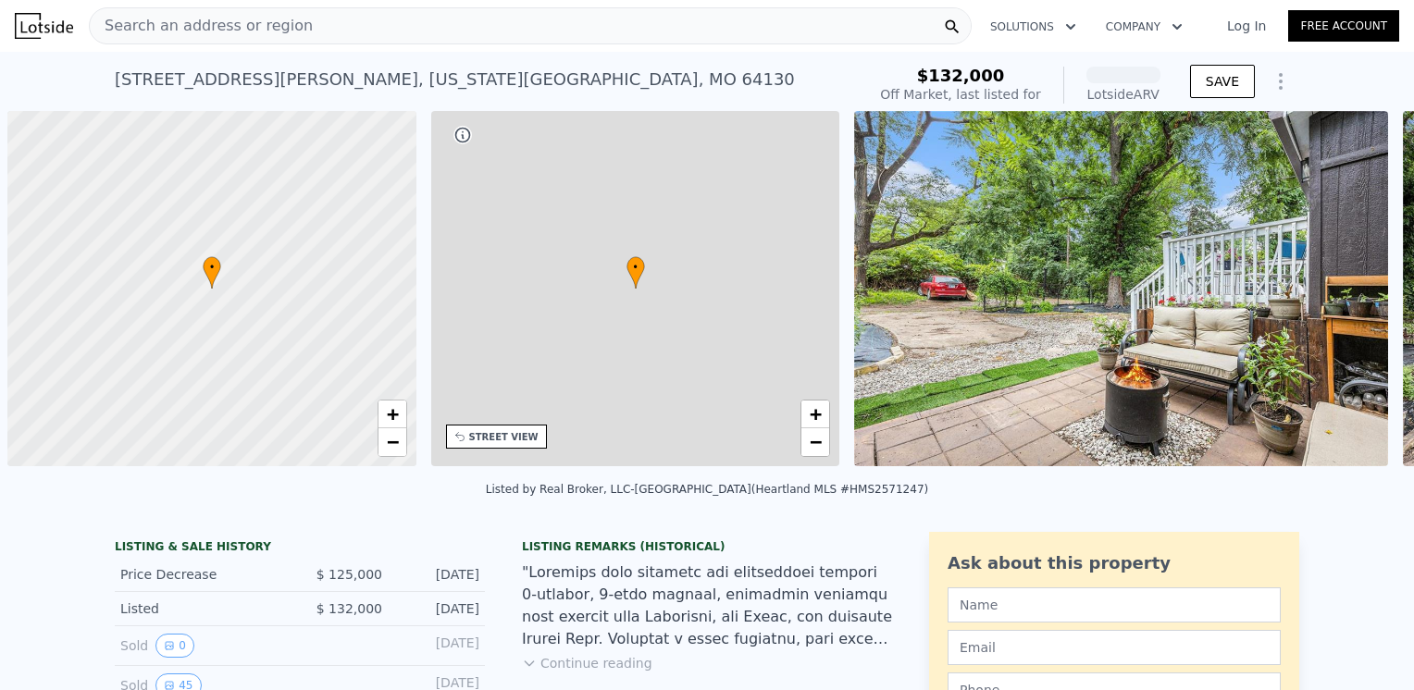
scroll to position [0, 7]
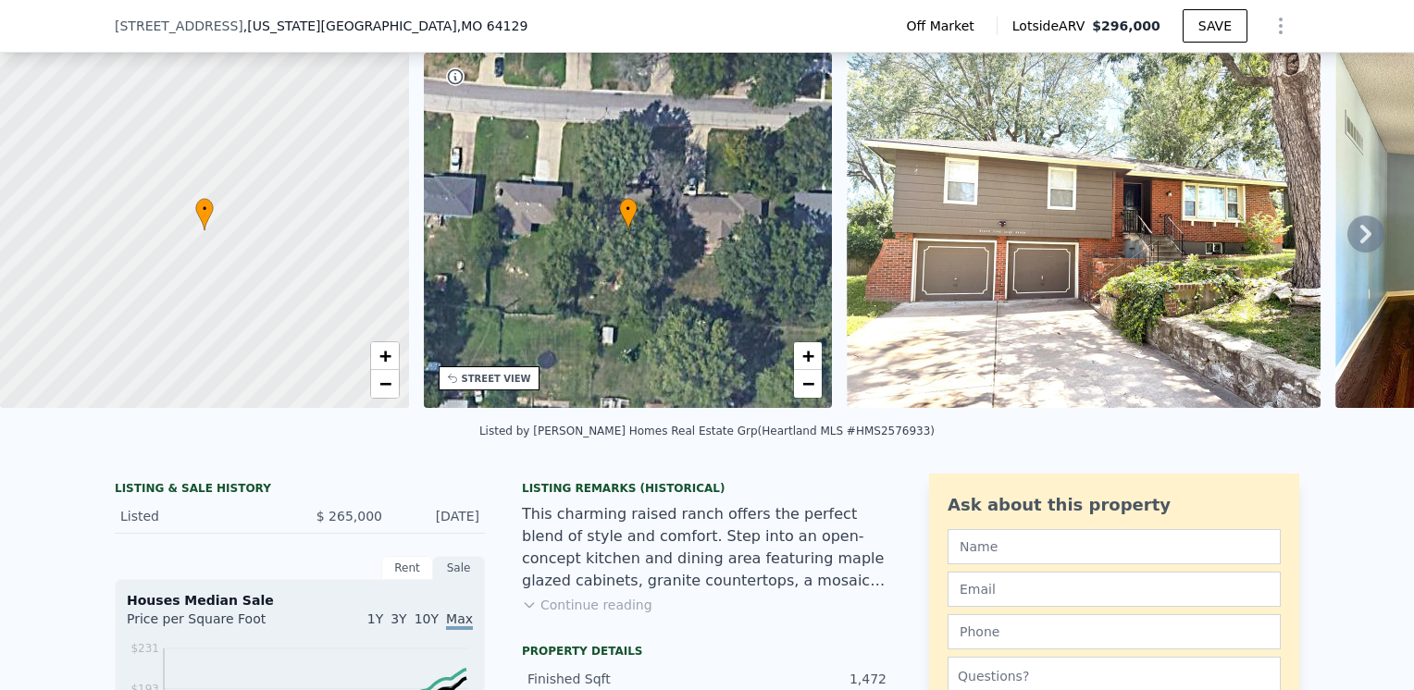
scroll to position [85, 0]
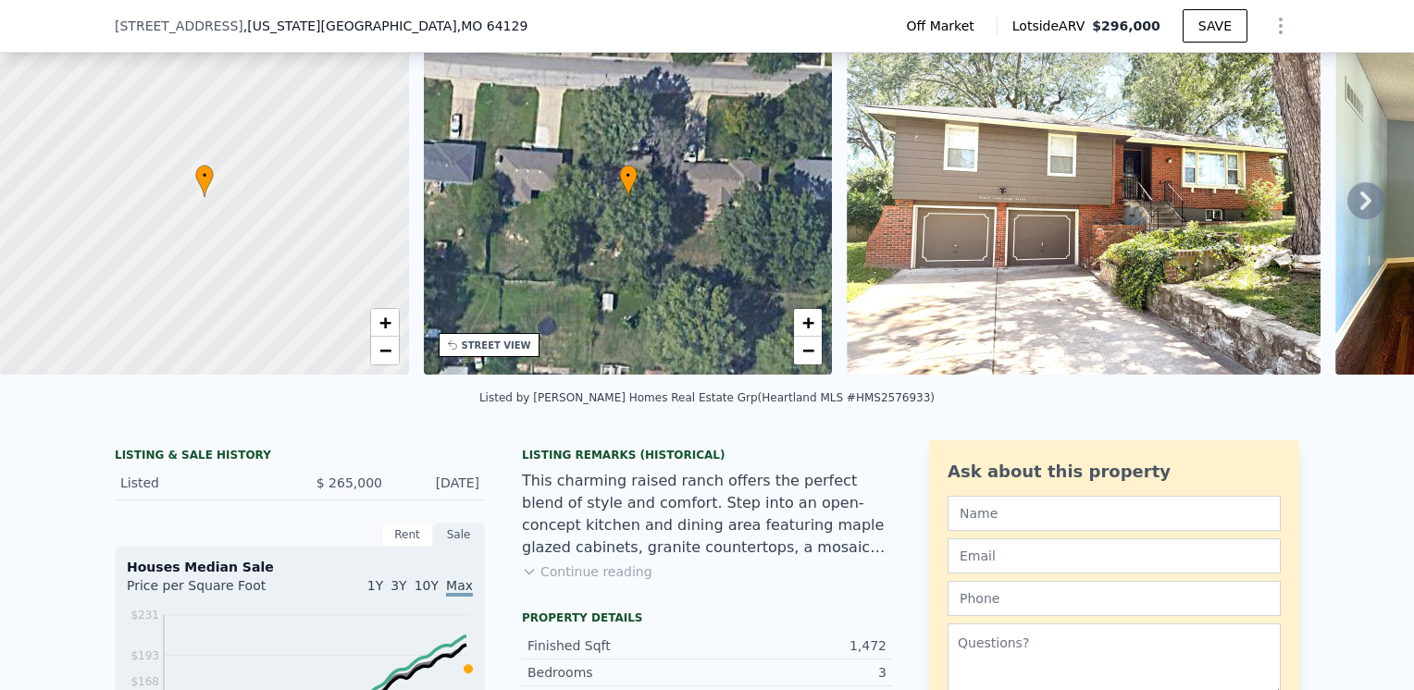
click at [600, 596] on div "Listing Remarks (Historical) This charming raised ranch offers the perfect blen…" at bounding box center [707, 525] width 370 height 155
click at [595, 578] on button "Continue reading" at bounding box center [587, 572] width 130 height 19
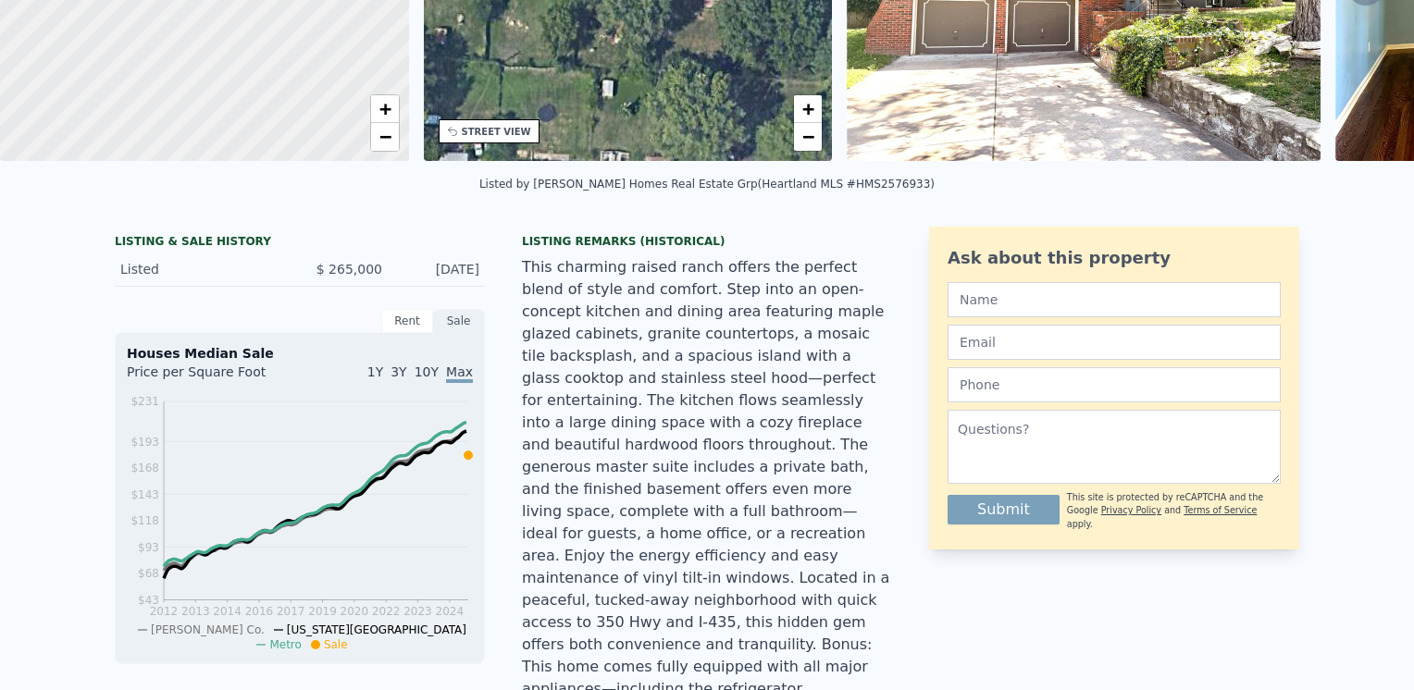
scroll to position [6, 0]
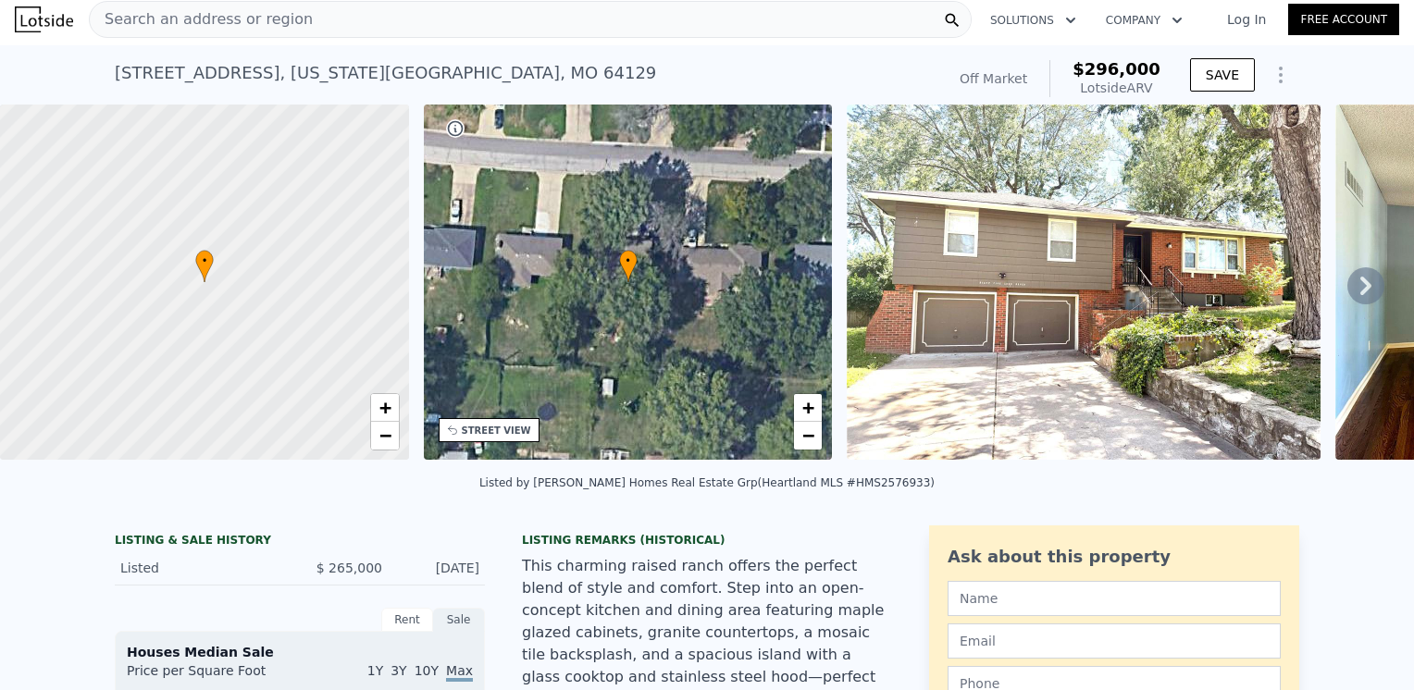
click at [1113, 292] on img at bounding box center [1084, 282] width 474 height 355
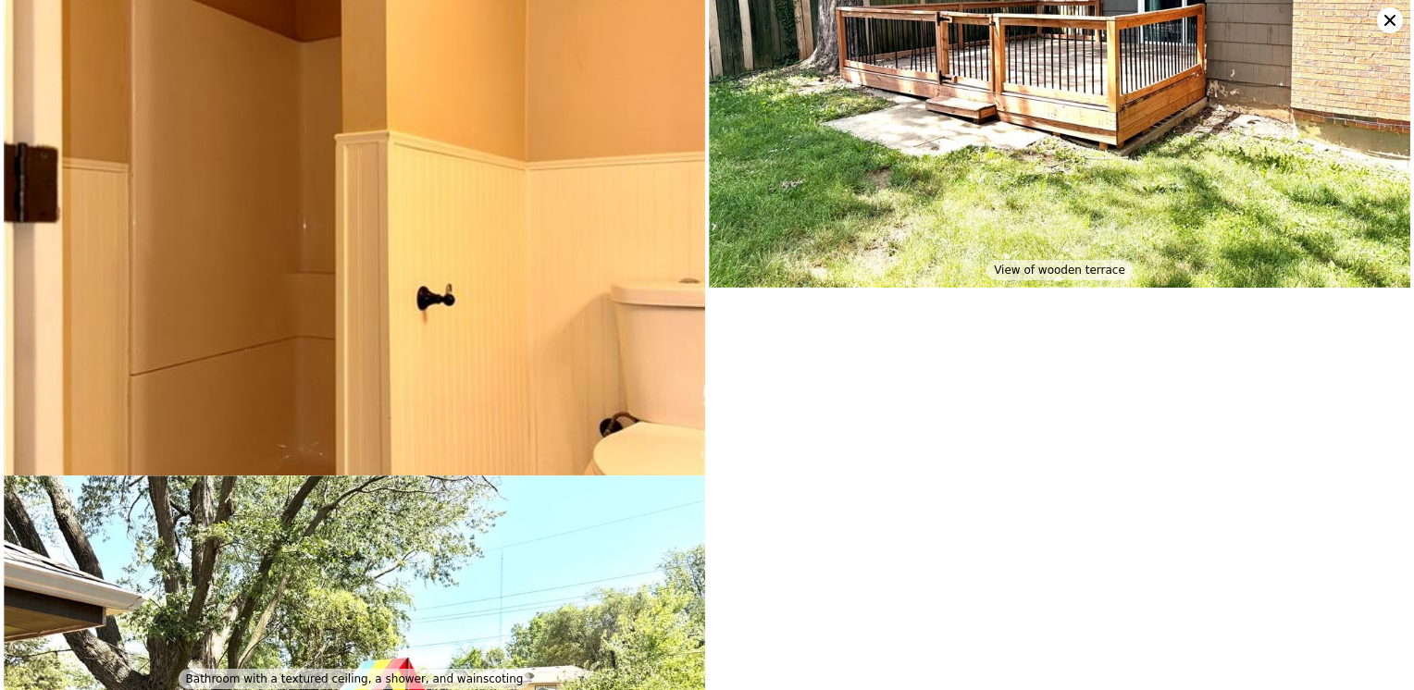
scroll to position [7217, 0]
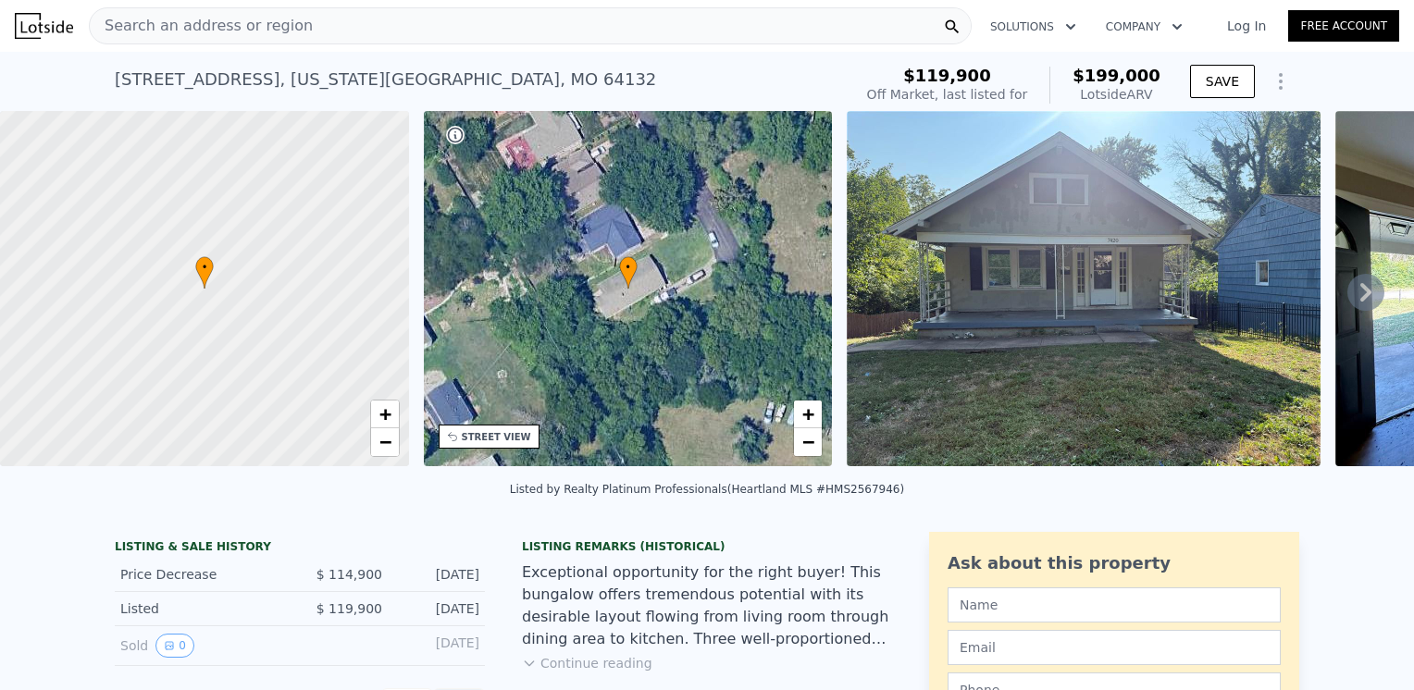
scroll to position [85, 0]
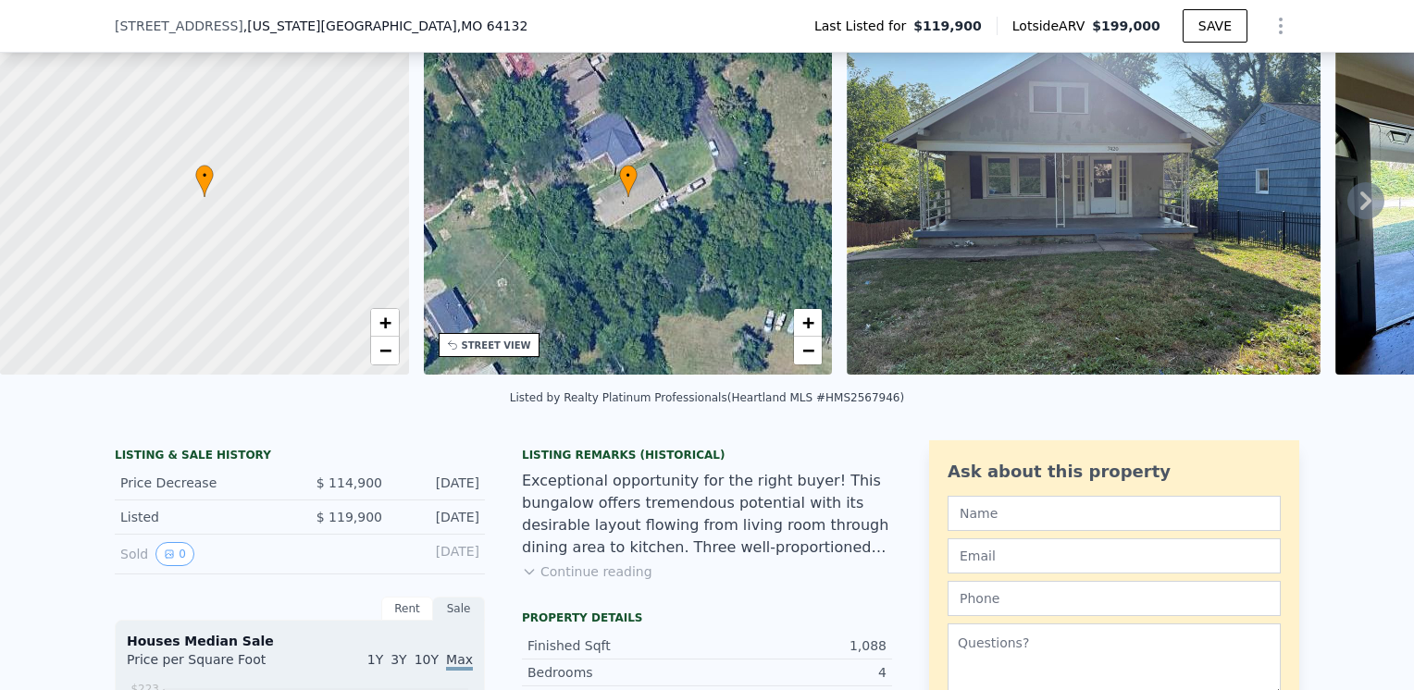
click at [610, 581] on button "Continue reading" at bounding box center [587, 572] width 130 height 19
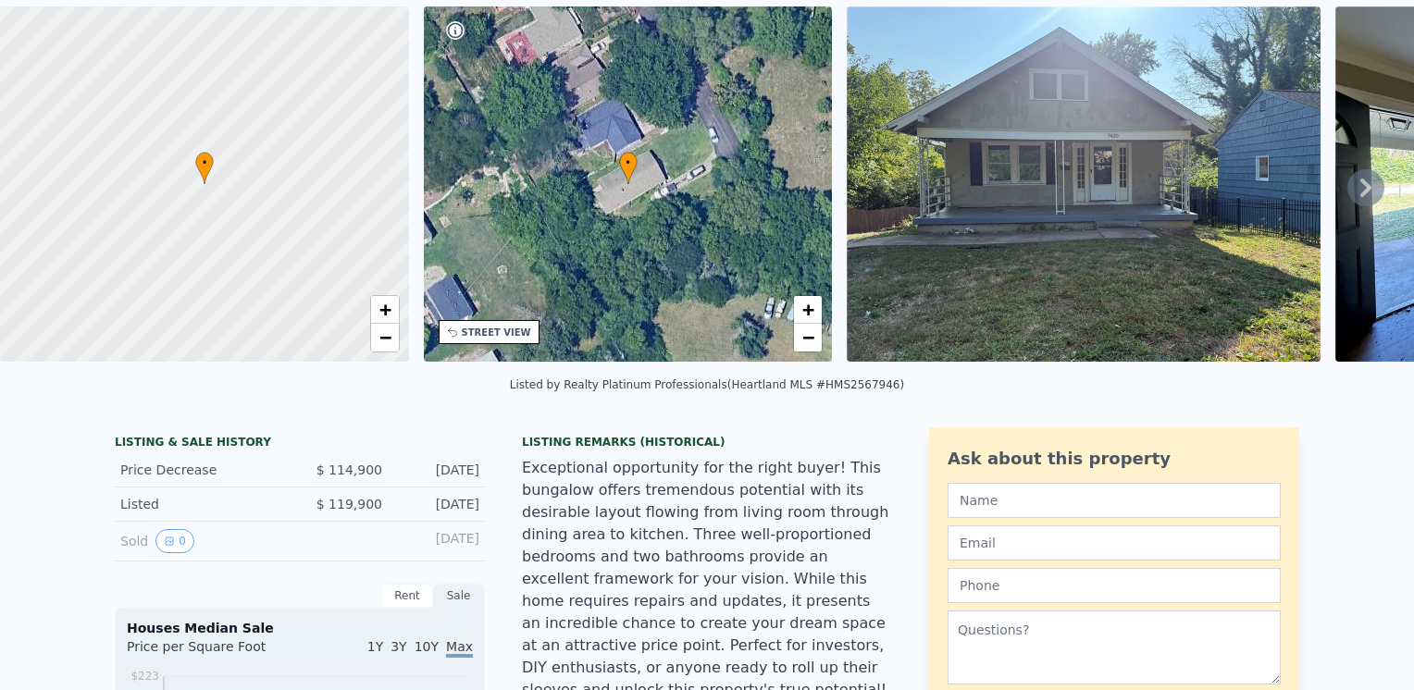
scroll to position [6, 0]
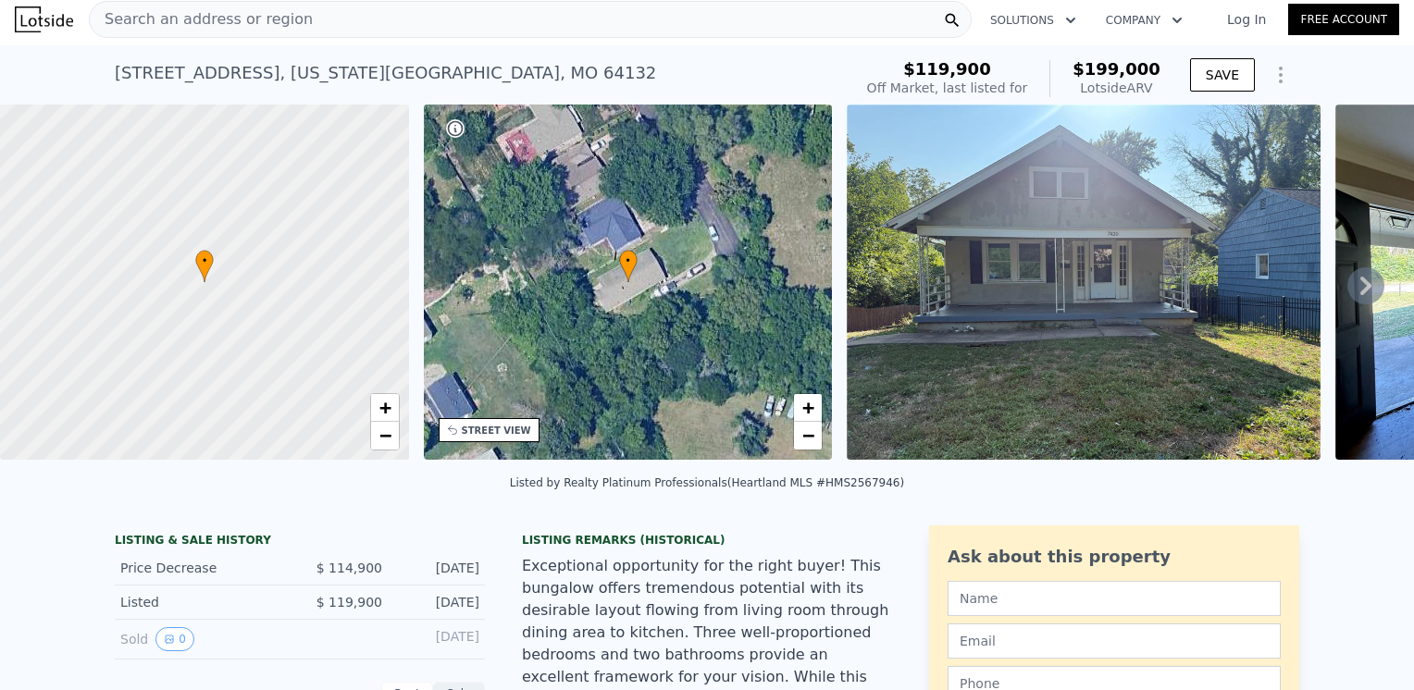
click at [1094, 236] on img at bounding box center [1084, 282] width 474 height 355
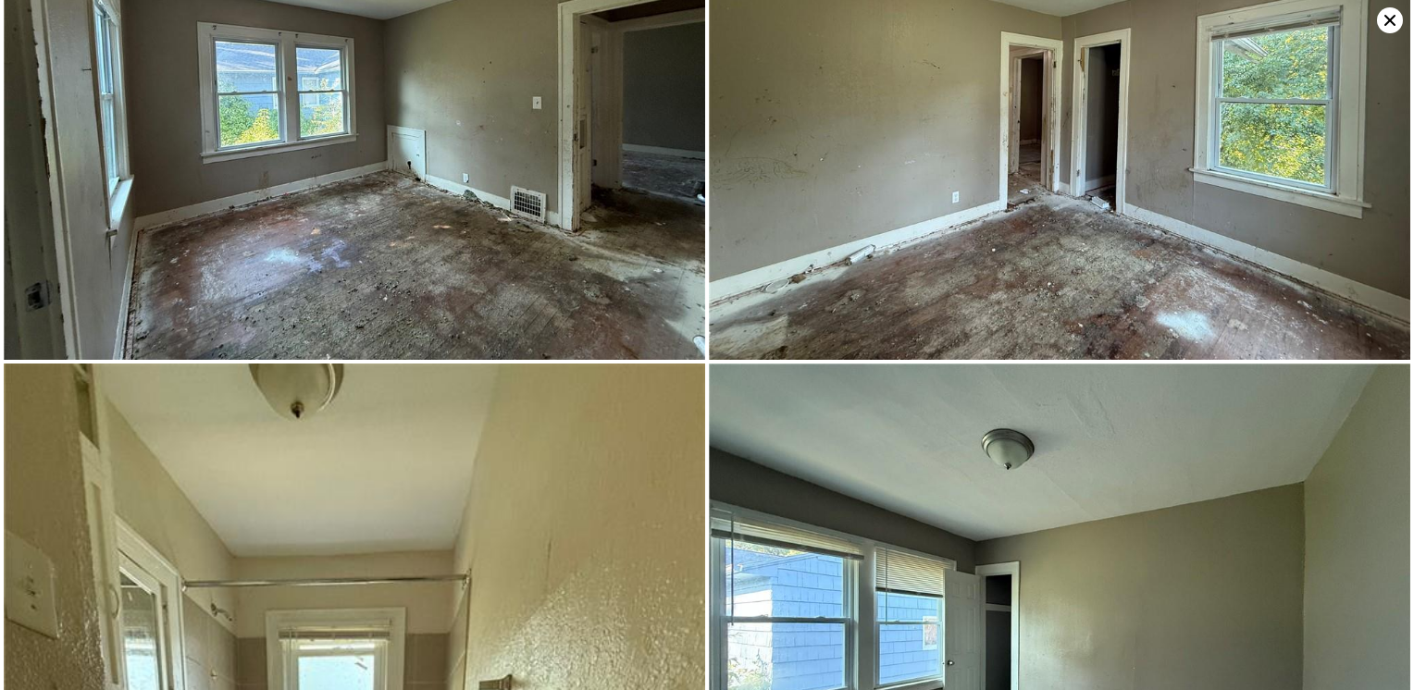
scroll to position [3146, 0]
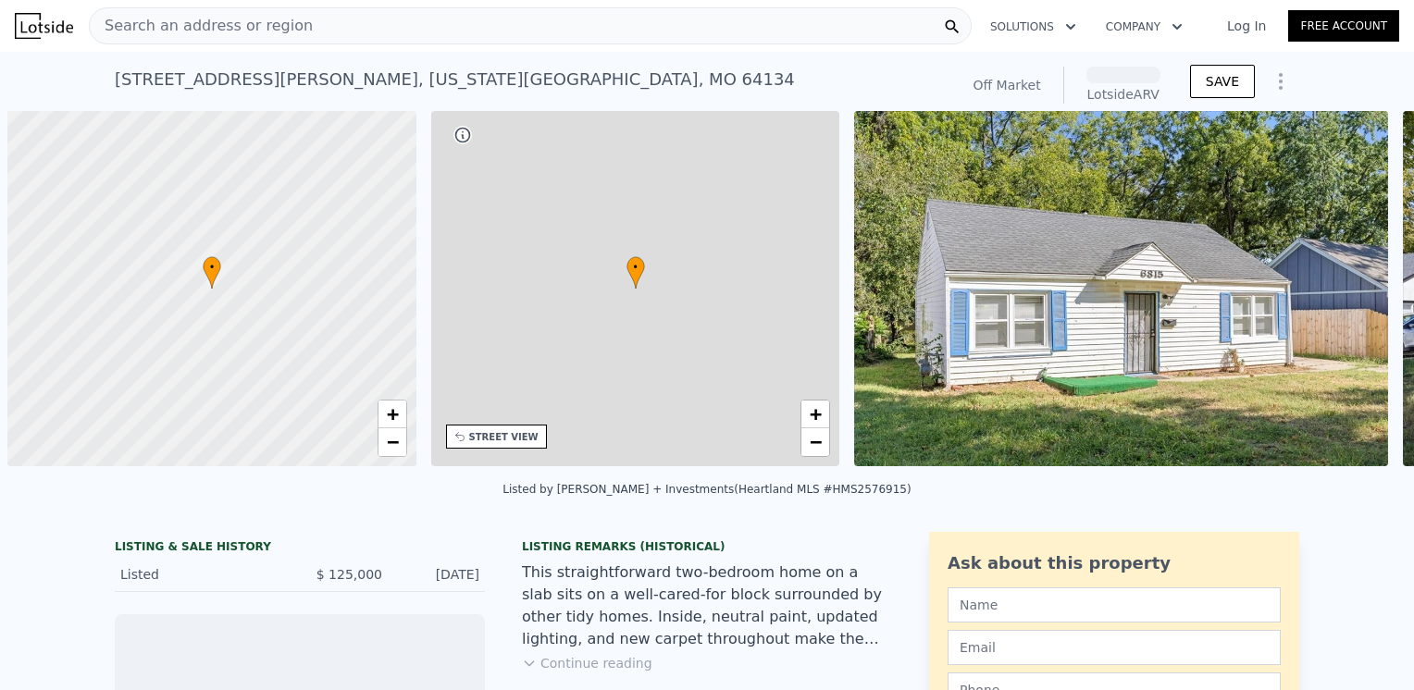
scroll to position [0, 7]
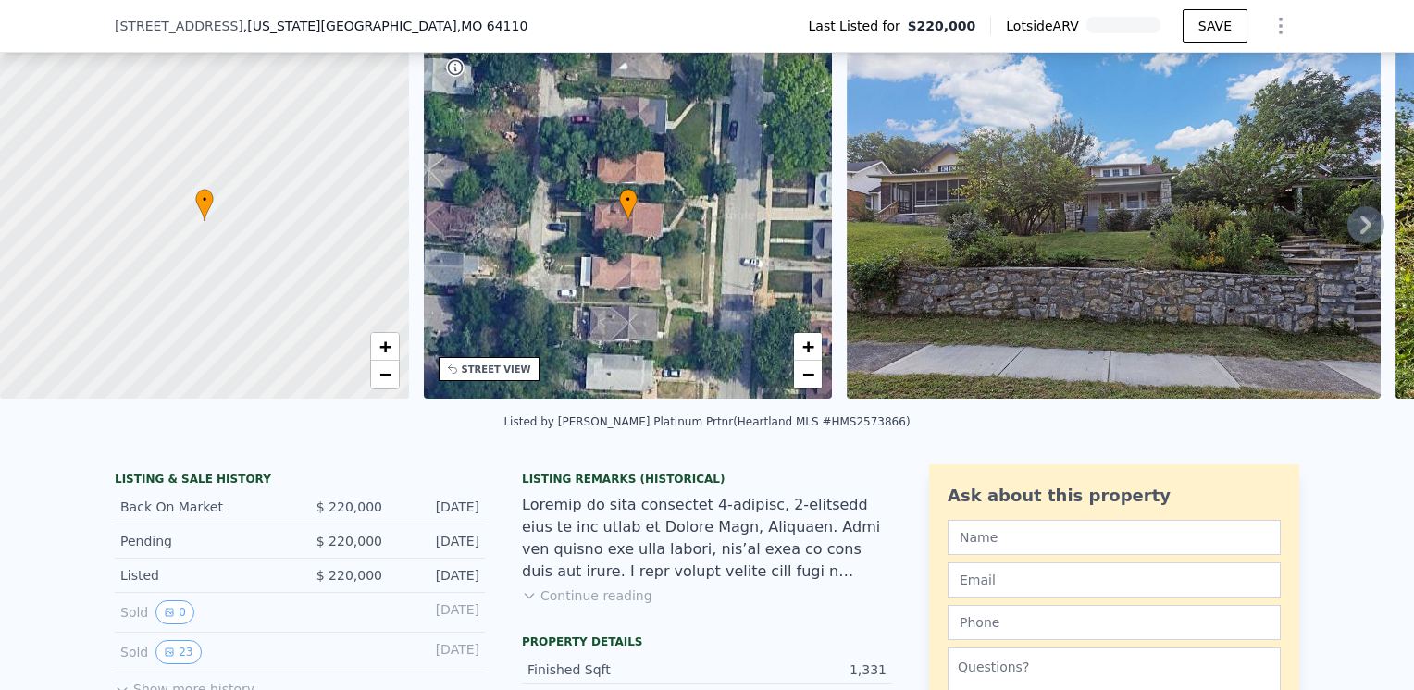
scroll to position [85, 0]
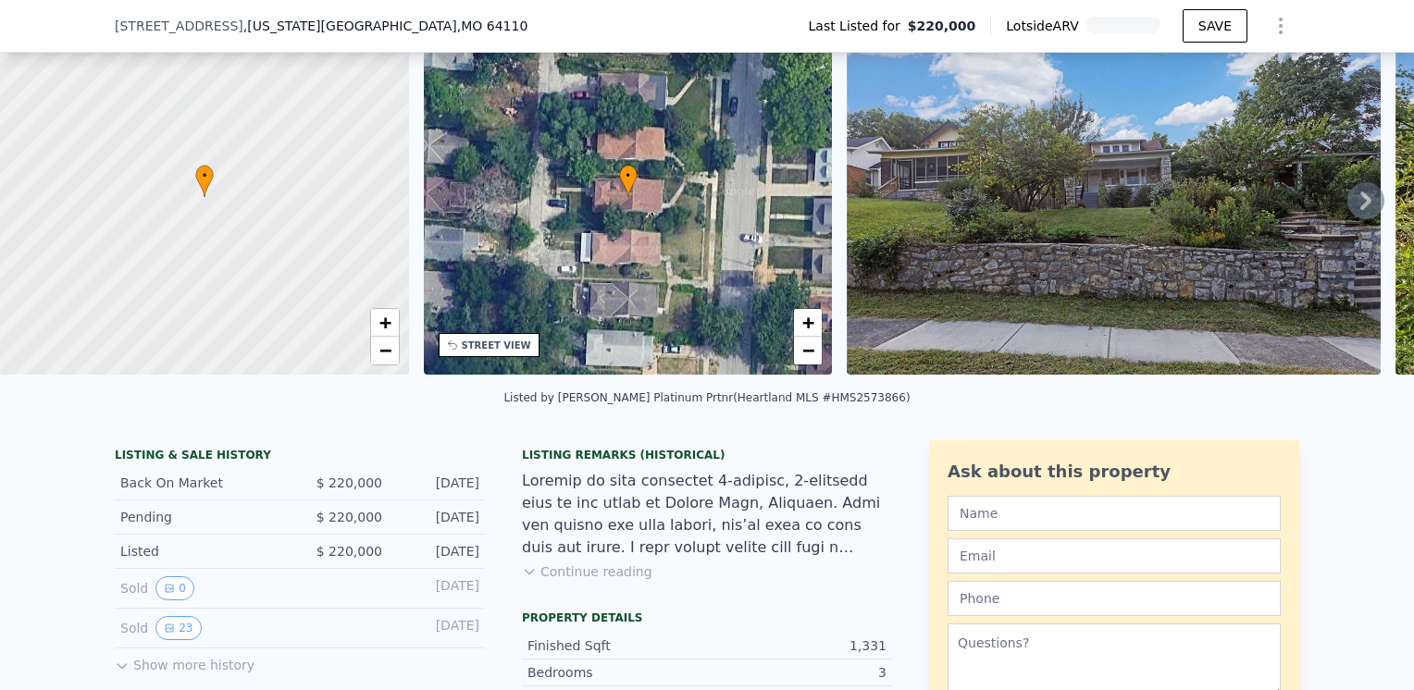
click at [596, 581] on button "Continue reading" at bounding box center [587, 572] width 130 height 19
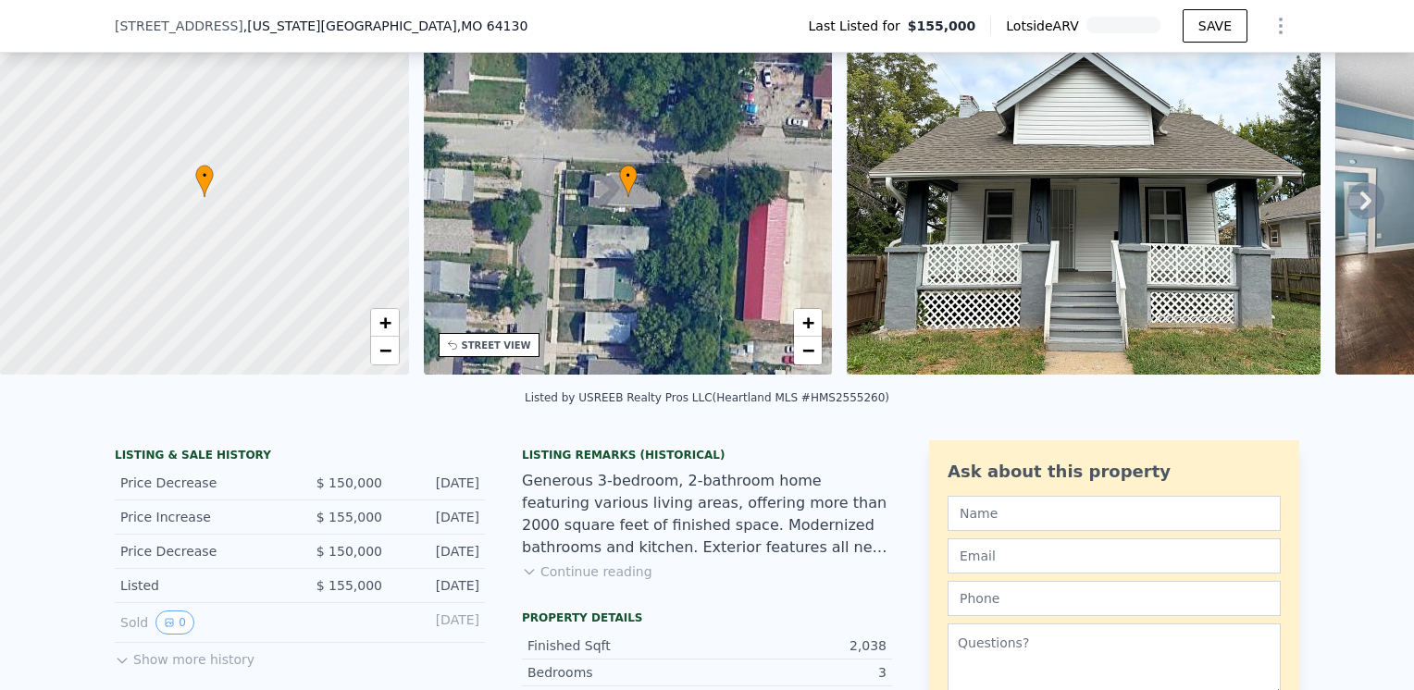
scroll to position [178, 0]
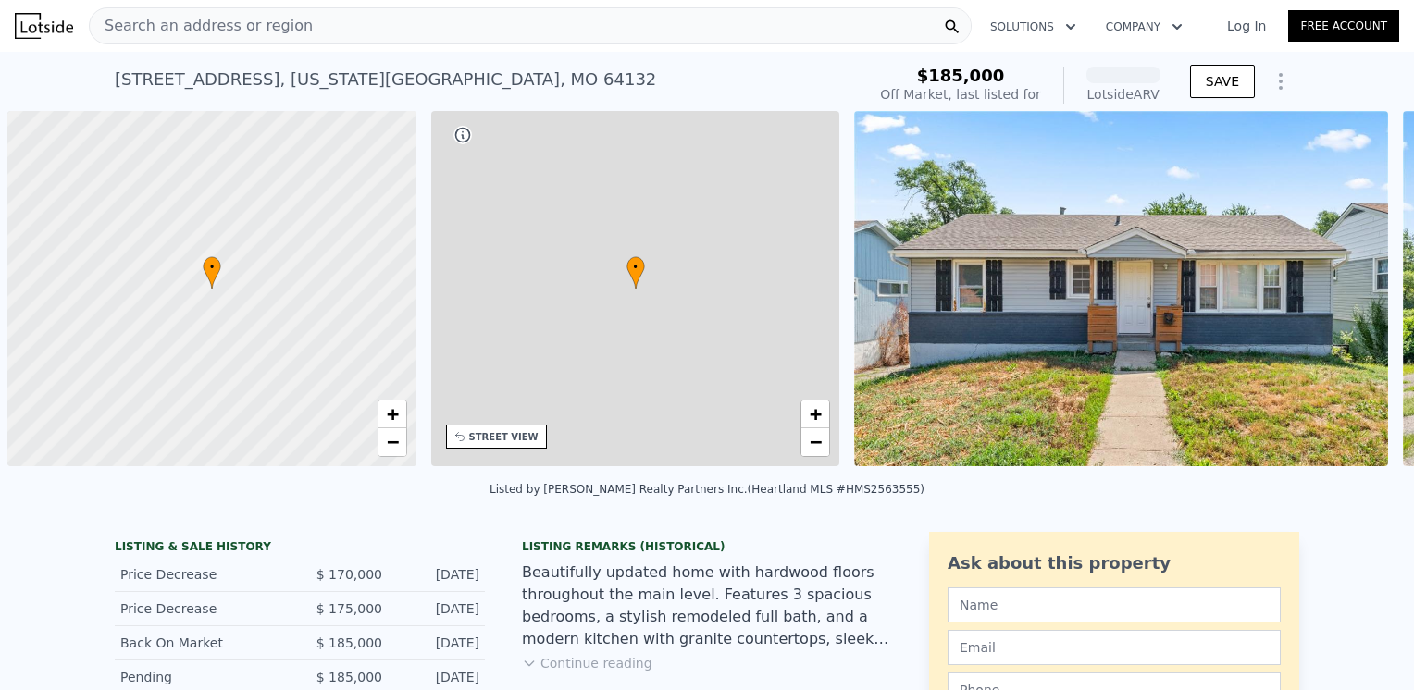
scroll to position [0, 7]
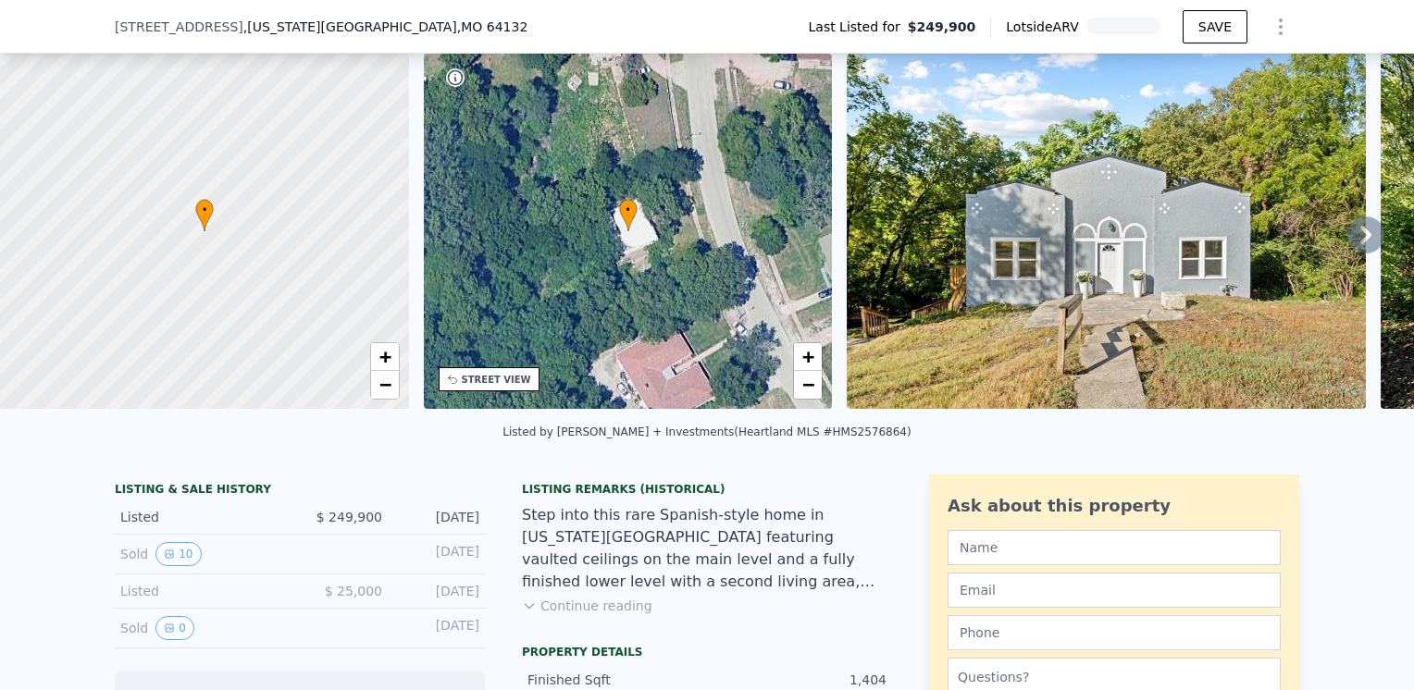
scroll to position [85, 0]
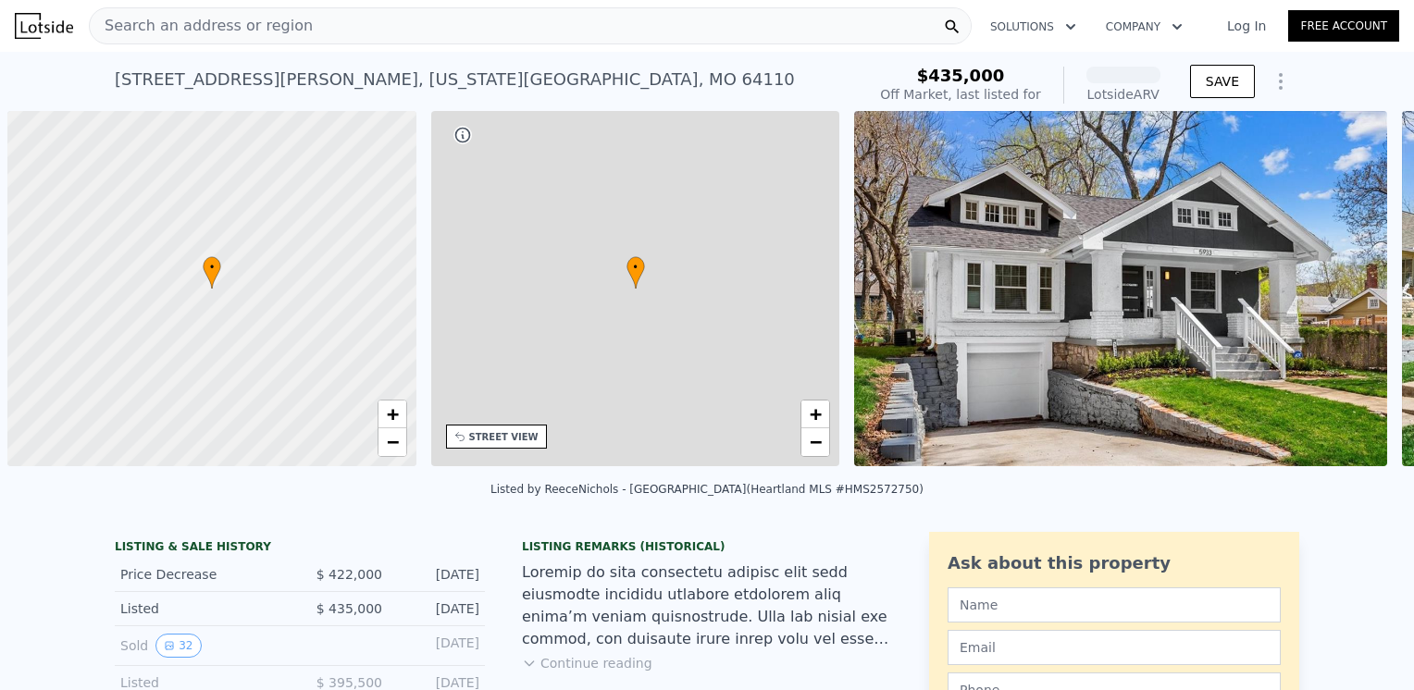
scroll to position [0, 7]
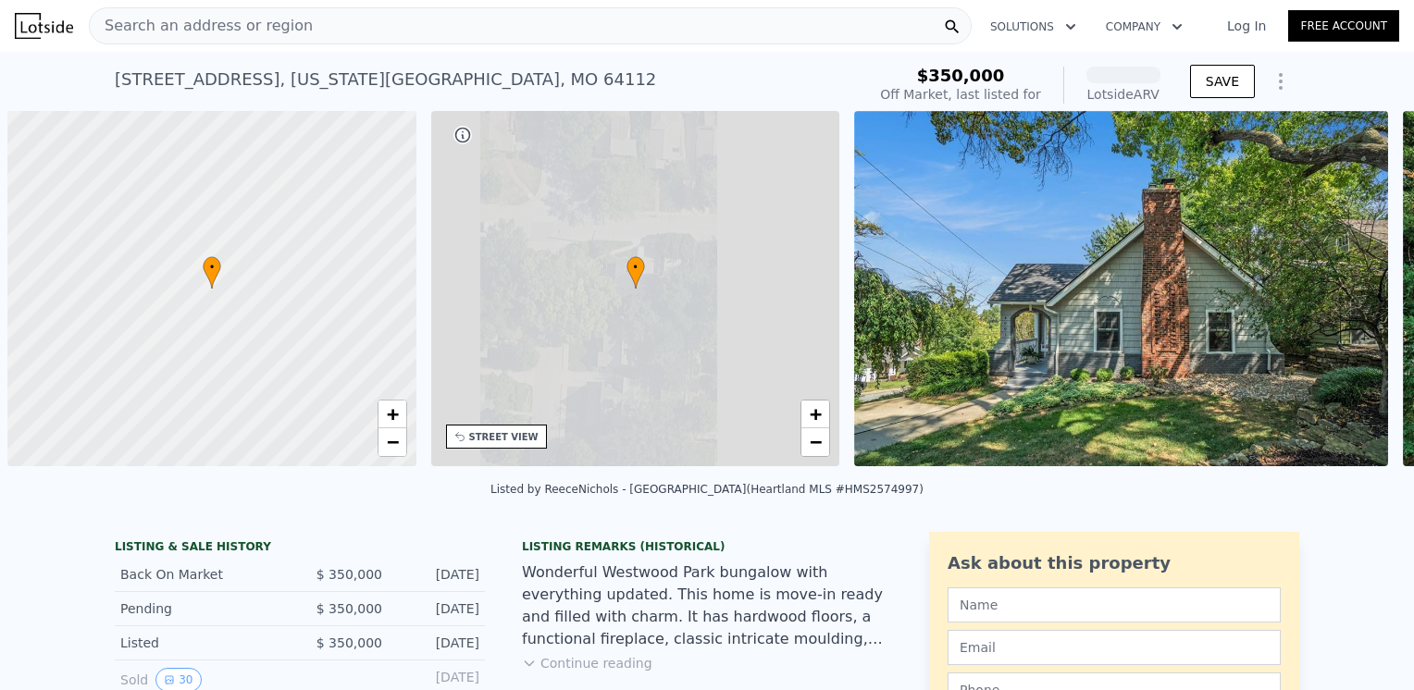
scroll to position [0, 7]
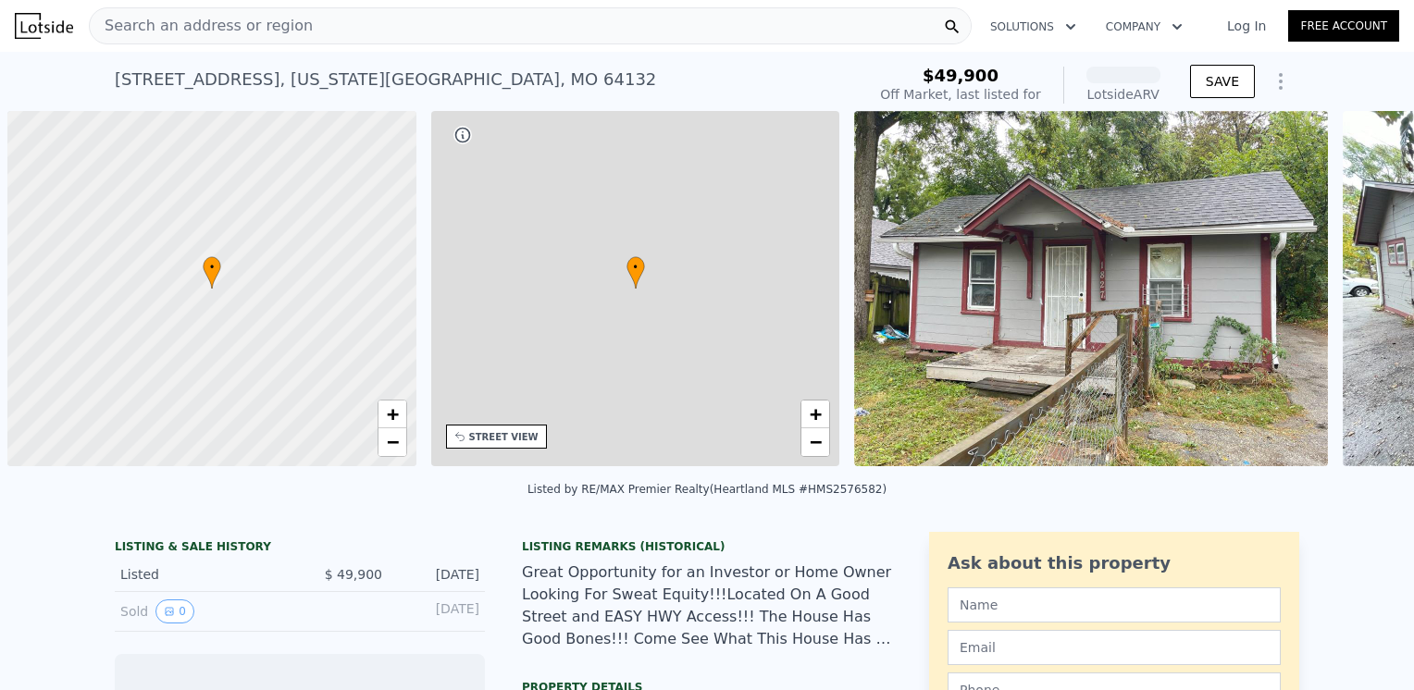
scroll to position [0, 7]
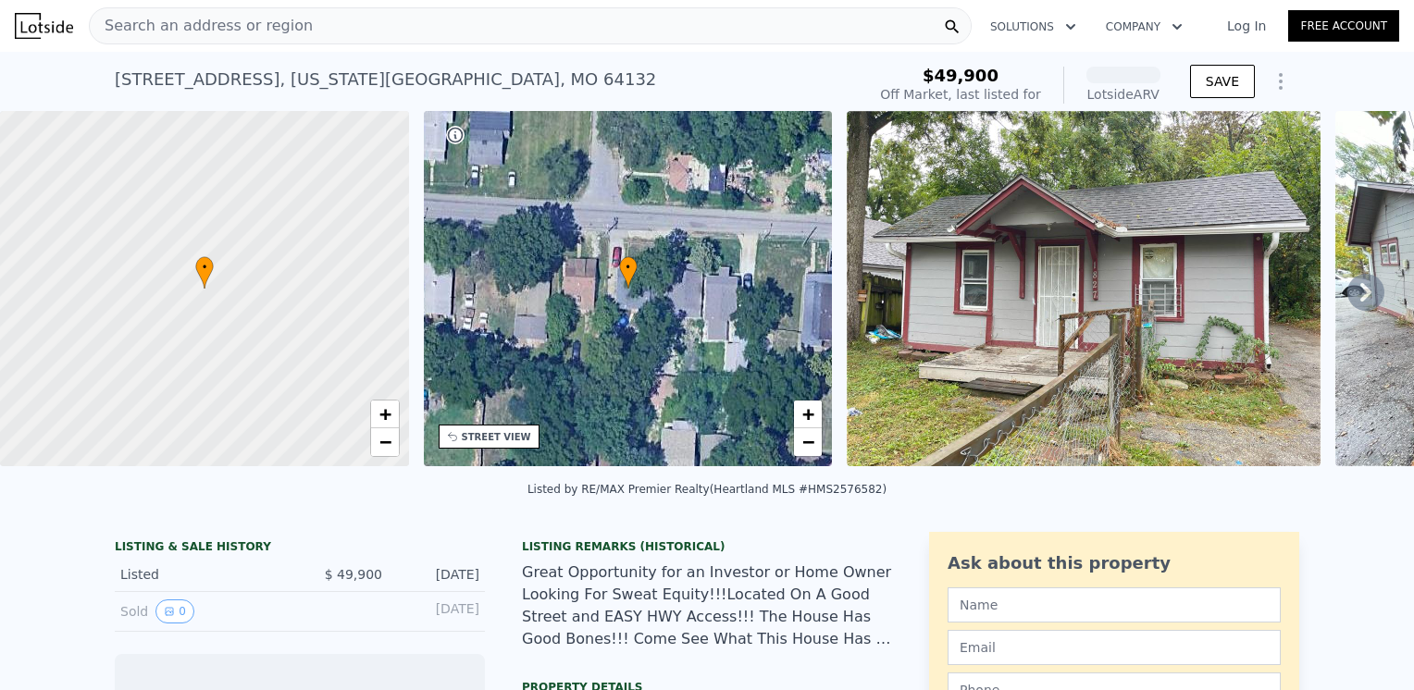
click at [1105, 292] on img at bounding box center [1084, 288] width 474 height 355
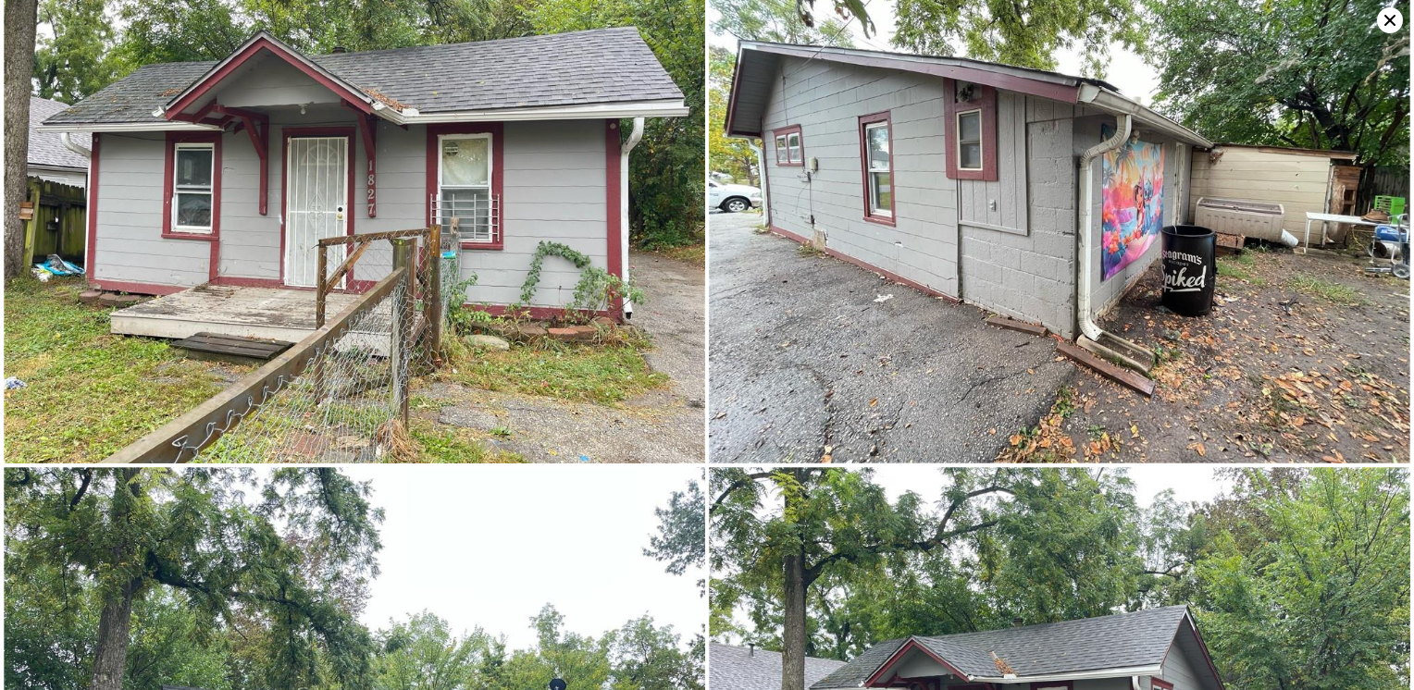
scroll to position [354, 0]
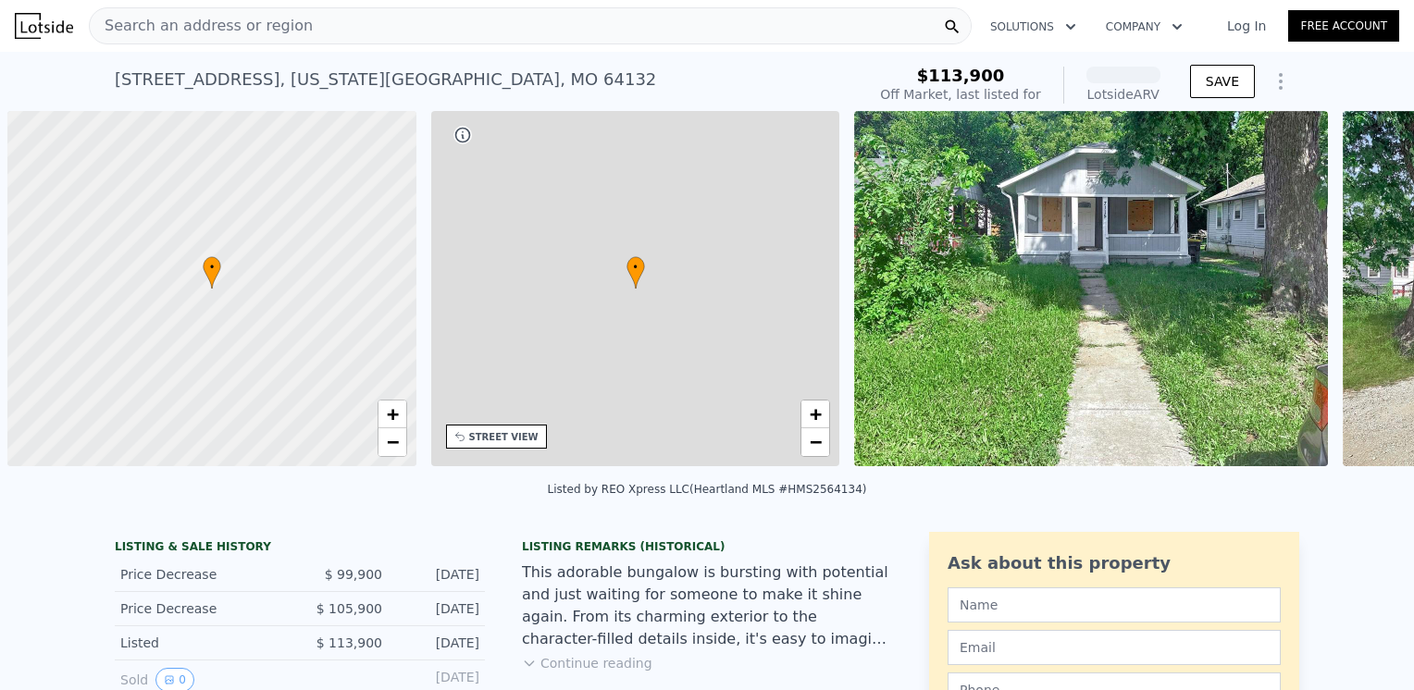
scroll to position [0, 7]
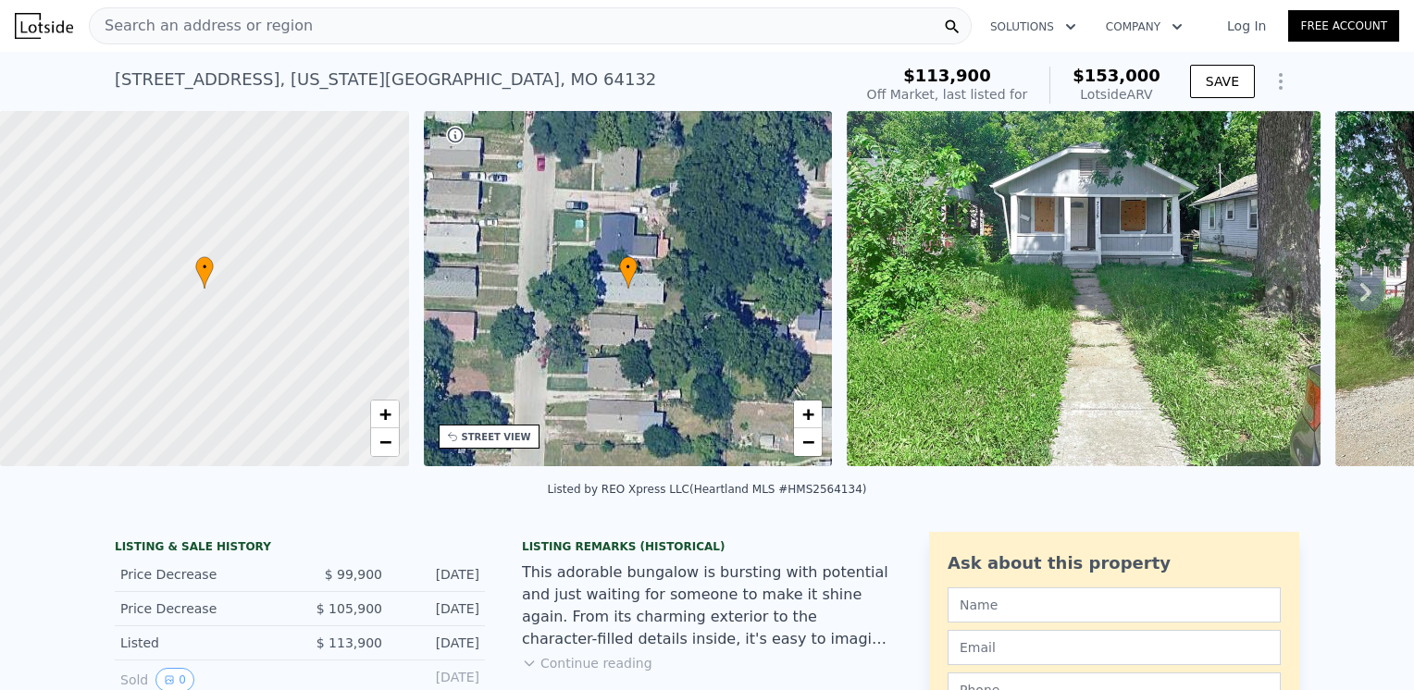
click at [1083, 289] on img at bounding box center [1084, 288] width 474 height 355
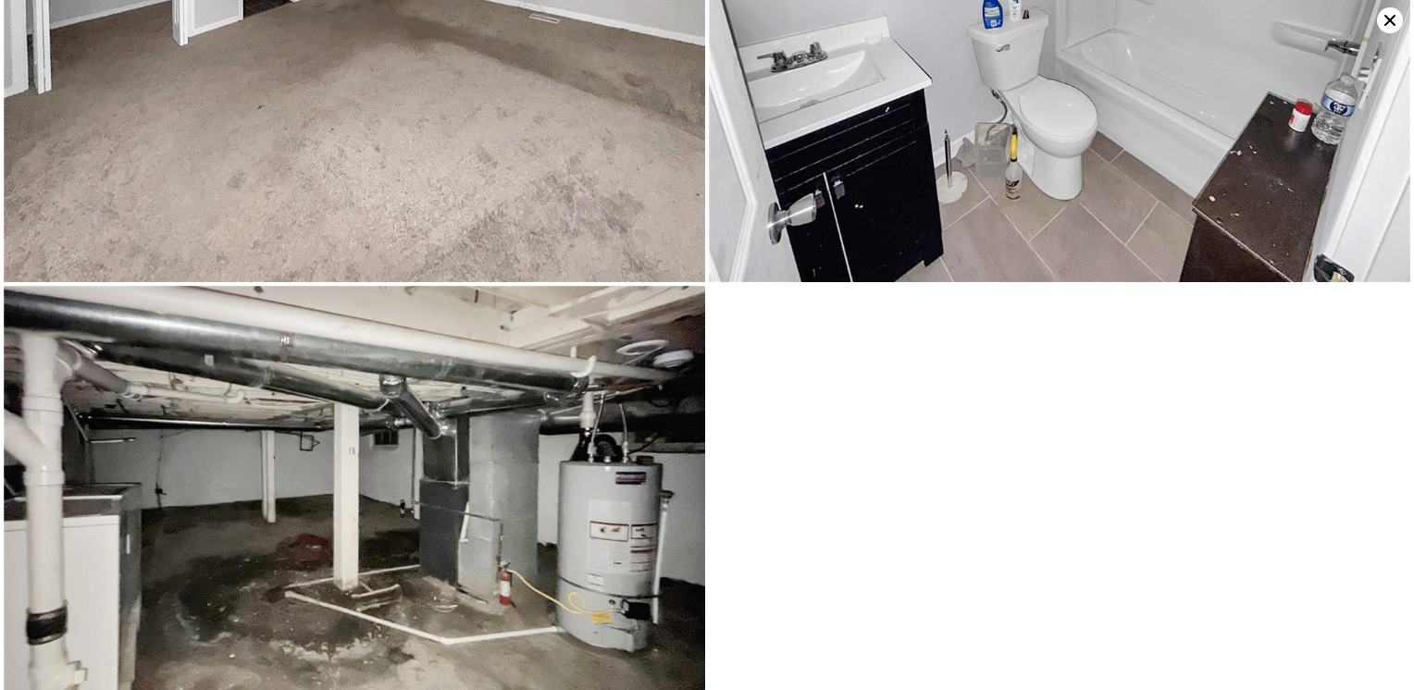
scroll to position [3501, 0]
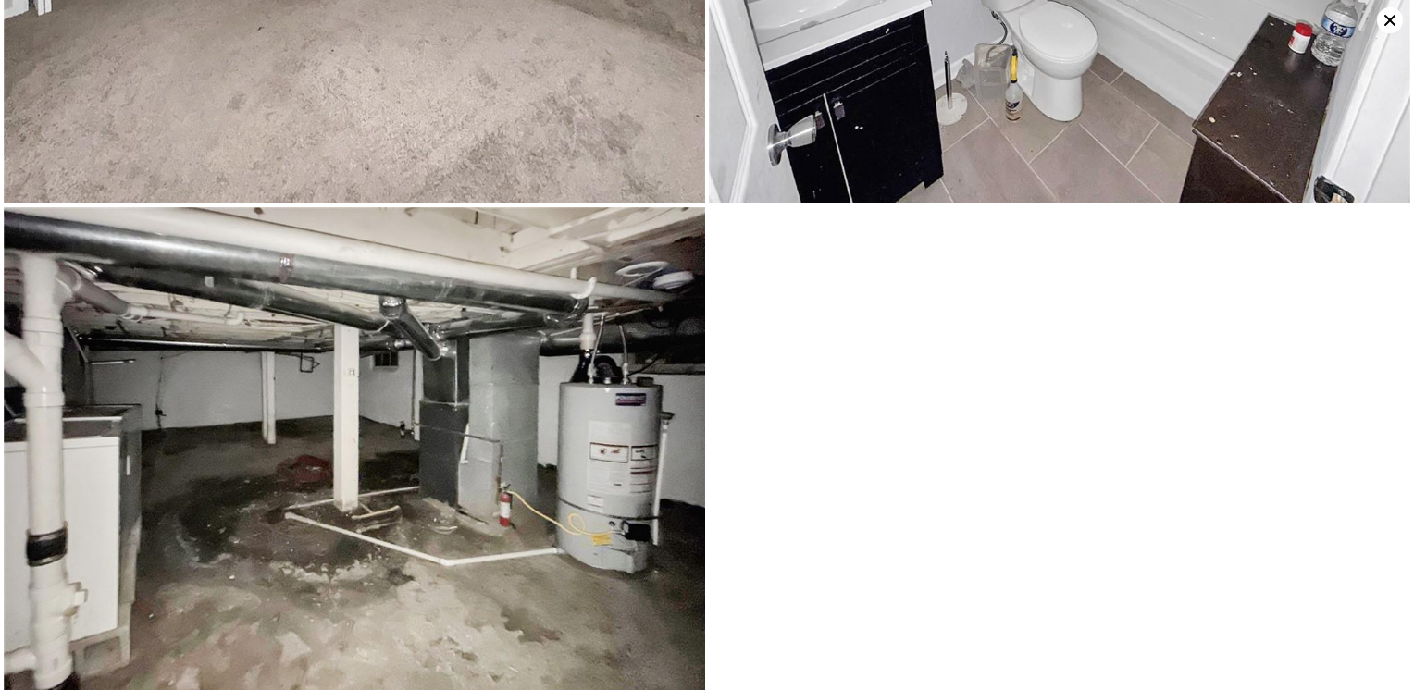
click at [1392, 11] on icon at bounding box center [1390, 20] width 26 height 26
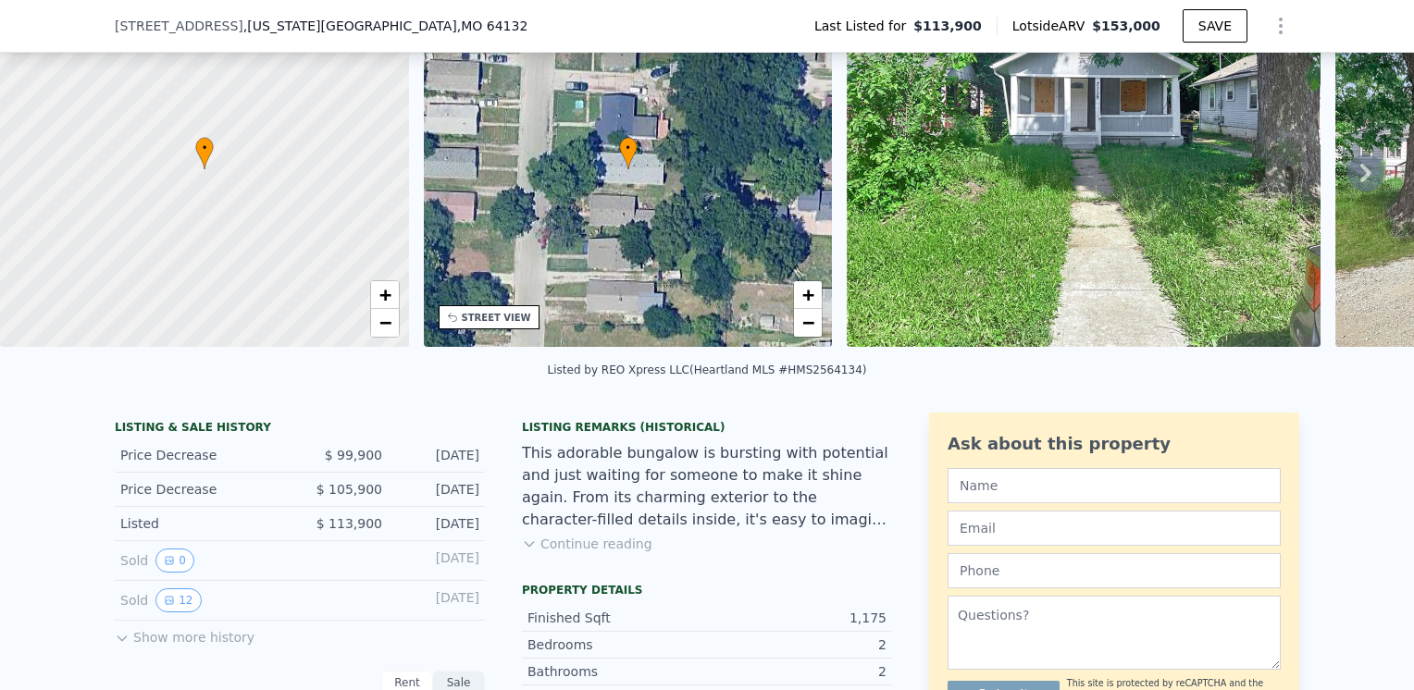
scroll to position [270, 0]
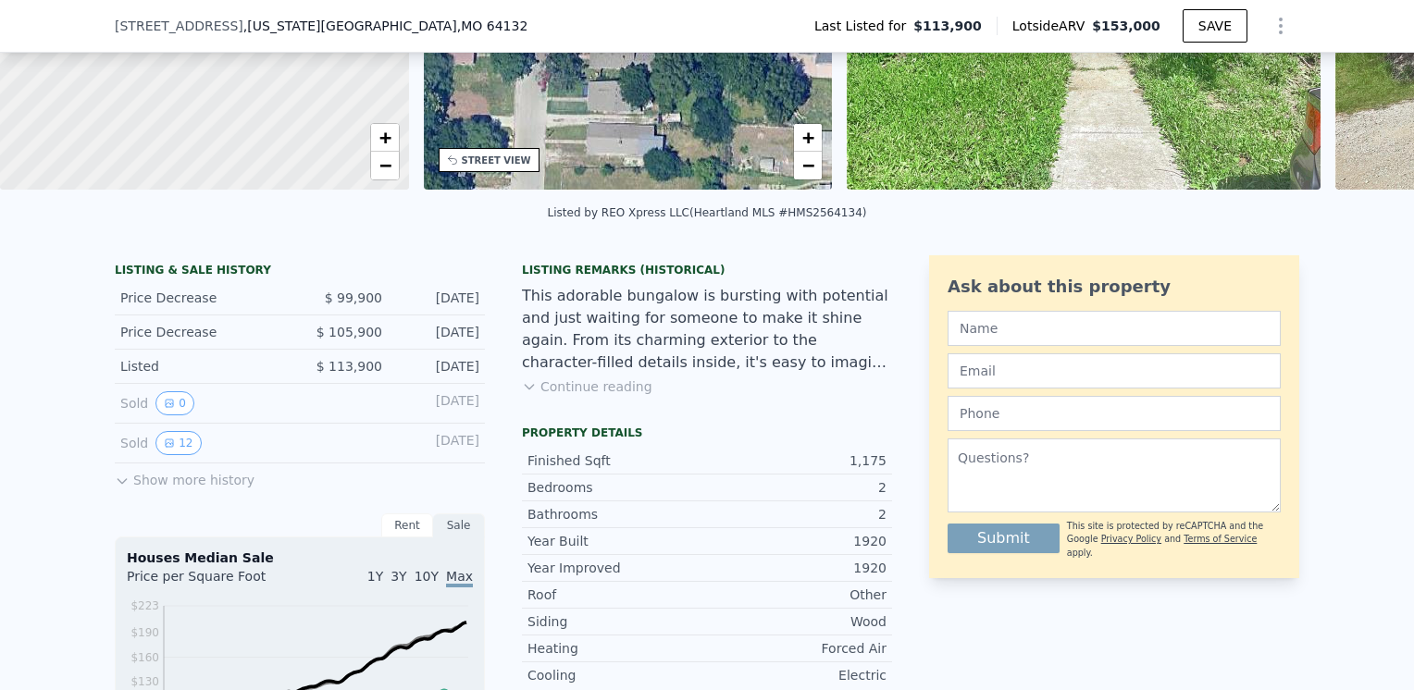
click at [555, 396] on button "Continue reading" at bounding box center [587, 386] width 130 height 19
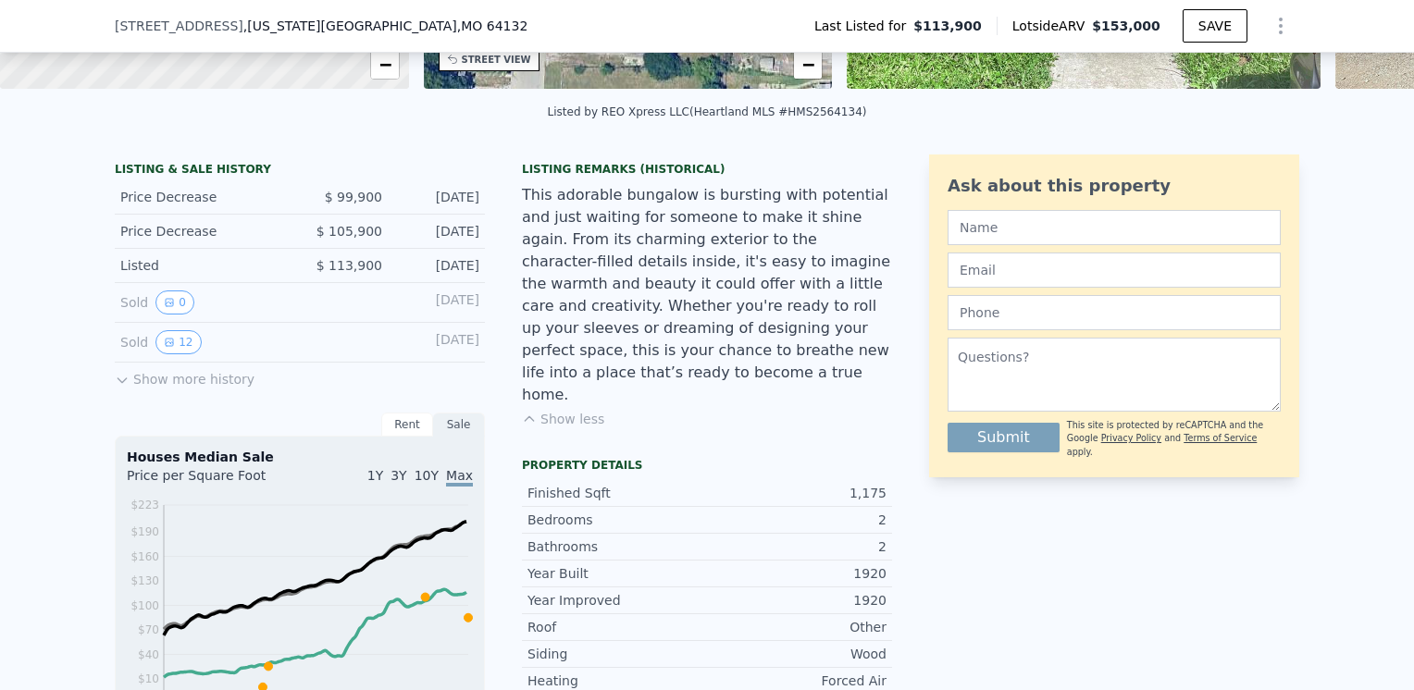
scroll to position [370, 0]
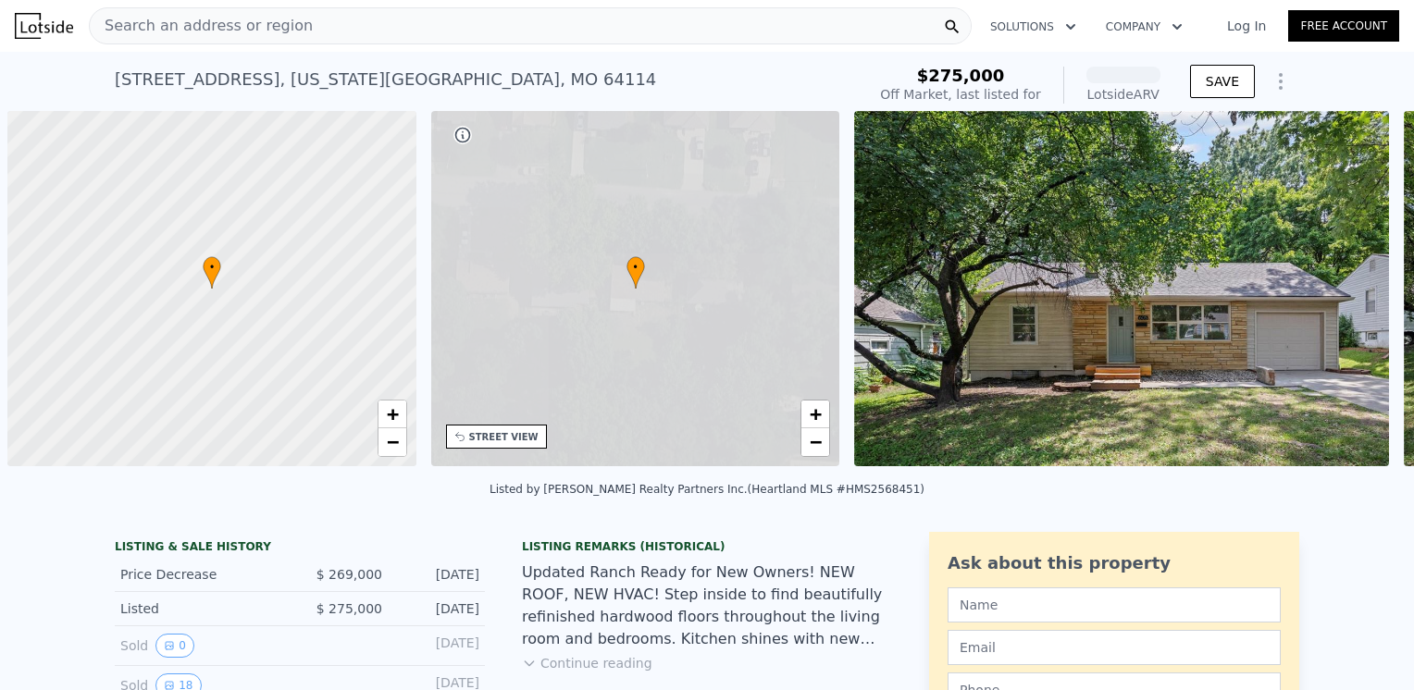
scroll to position [0, 7]
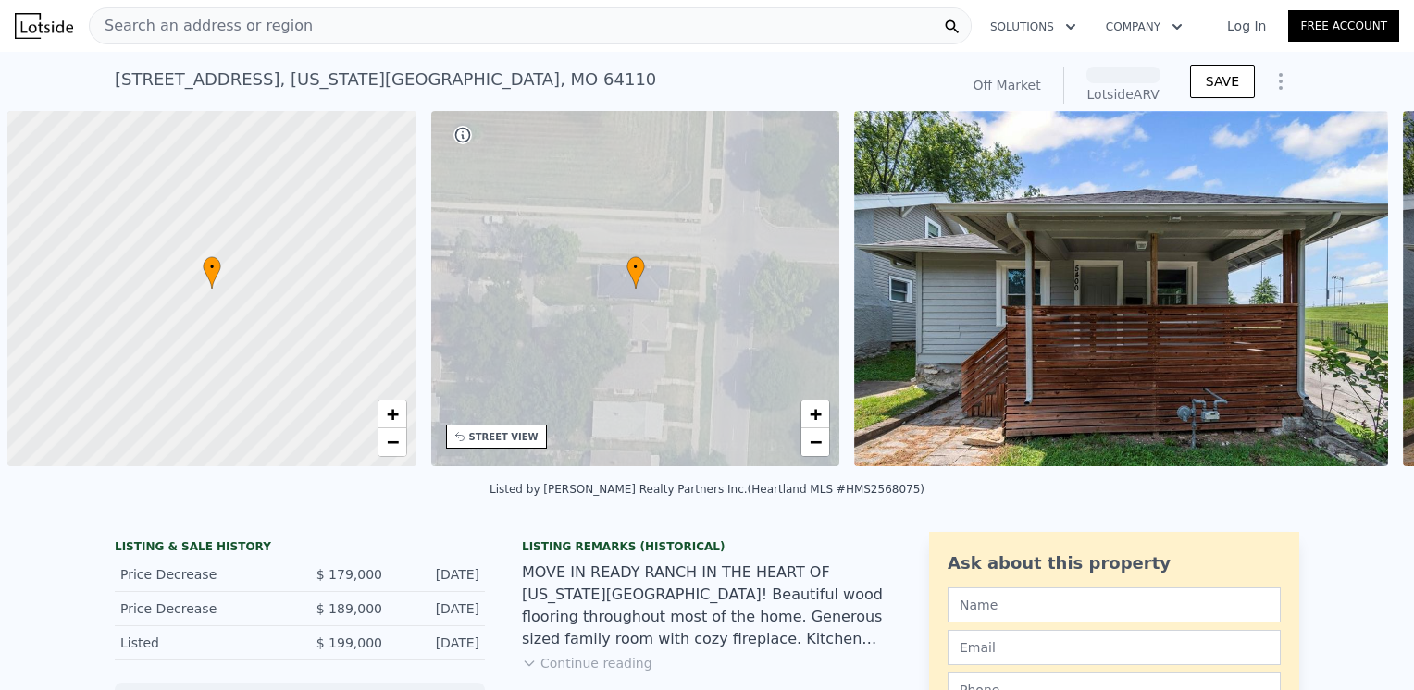
scroll to position [0, 7]
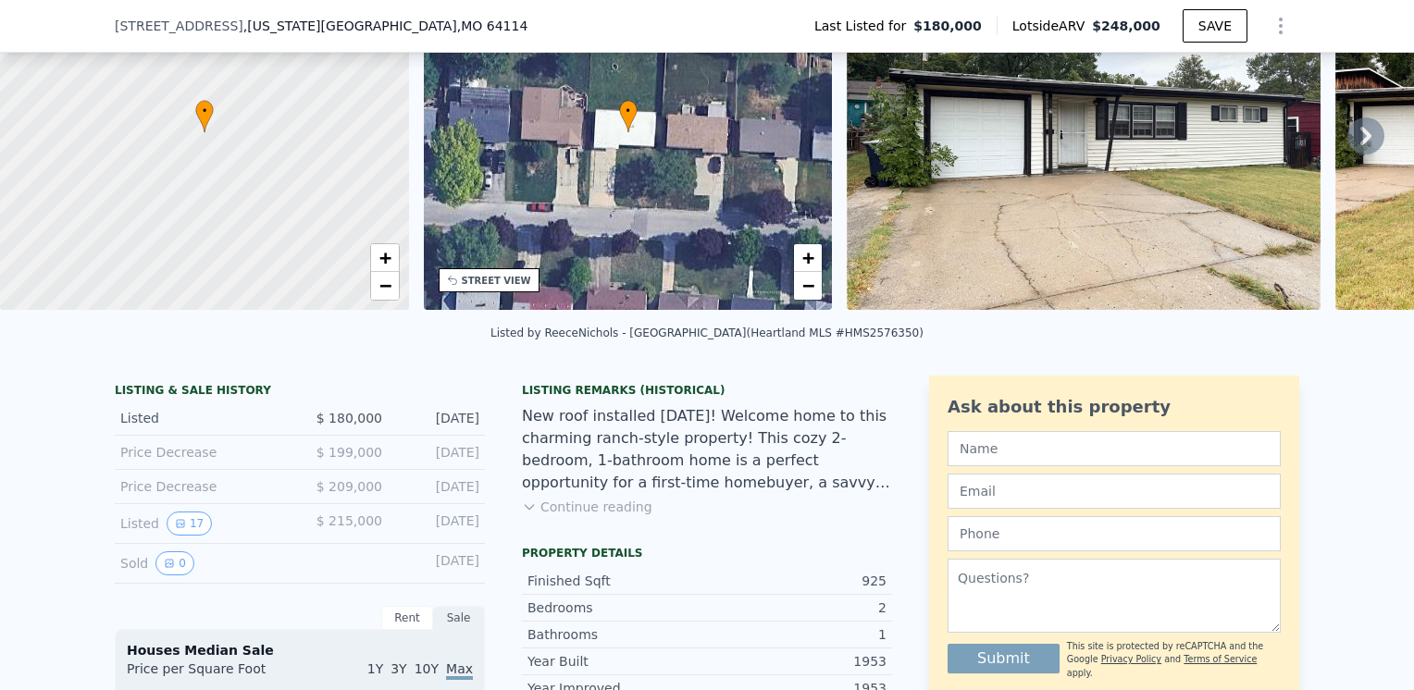
scroll to position [178, 0]
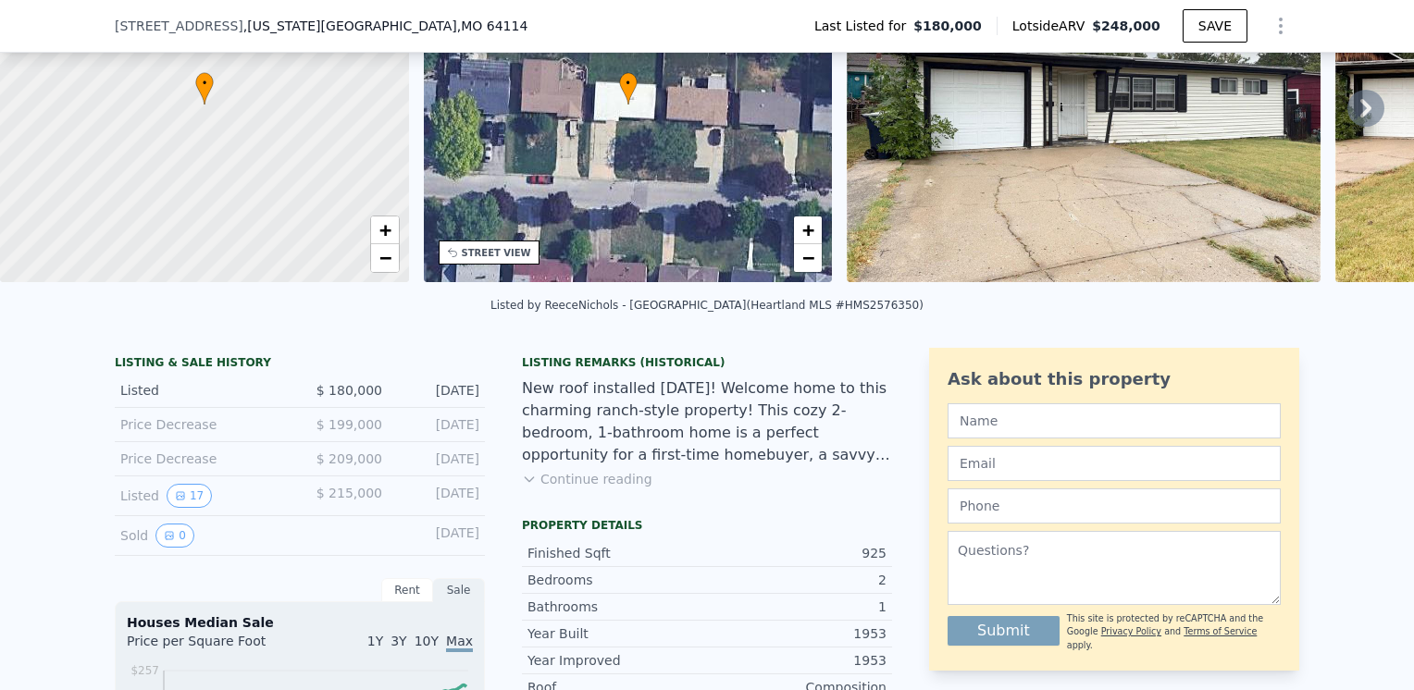
click at [614, 483] on button "Continue reading" at bounding box center [587, 479] width 130 height 19
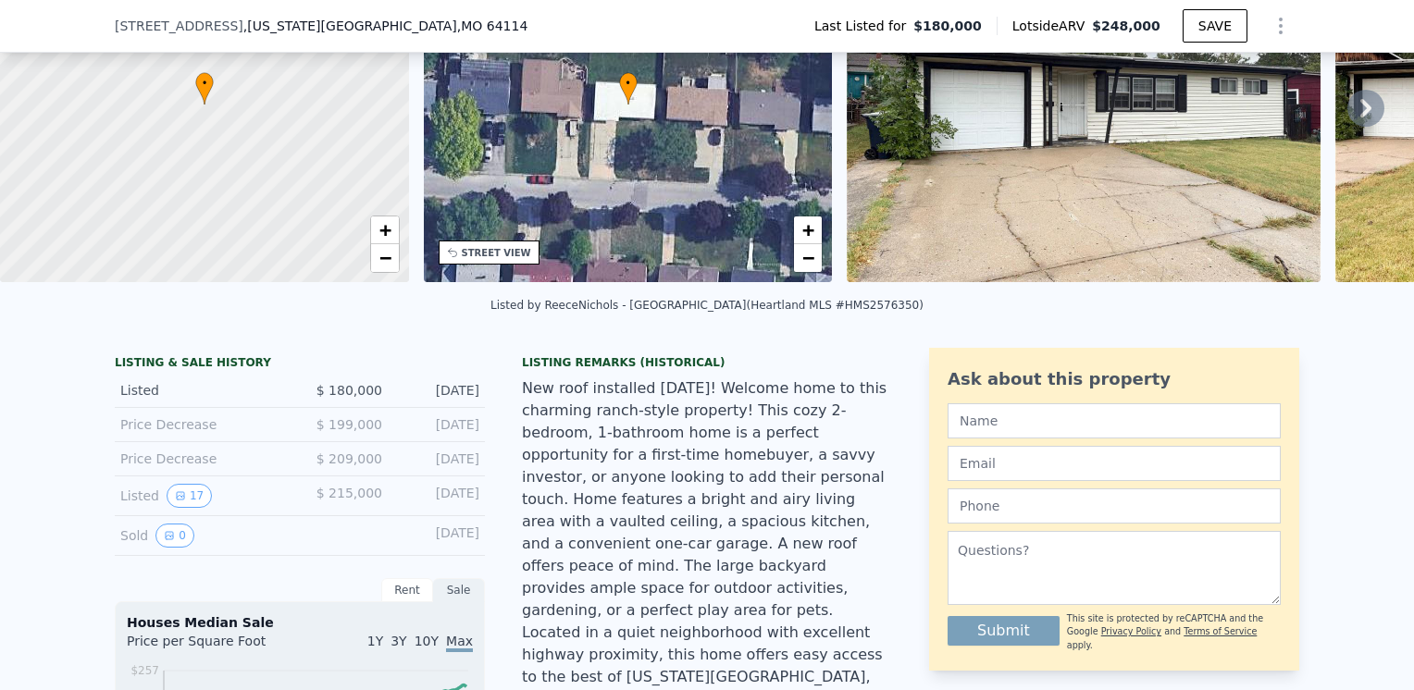
click at [1132, 141] on img at bounding box center [1084, 104] width 474 height 355
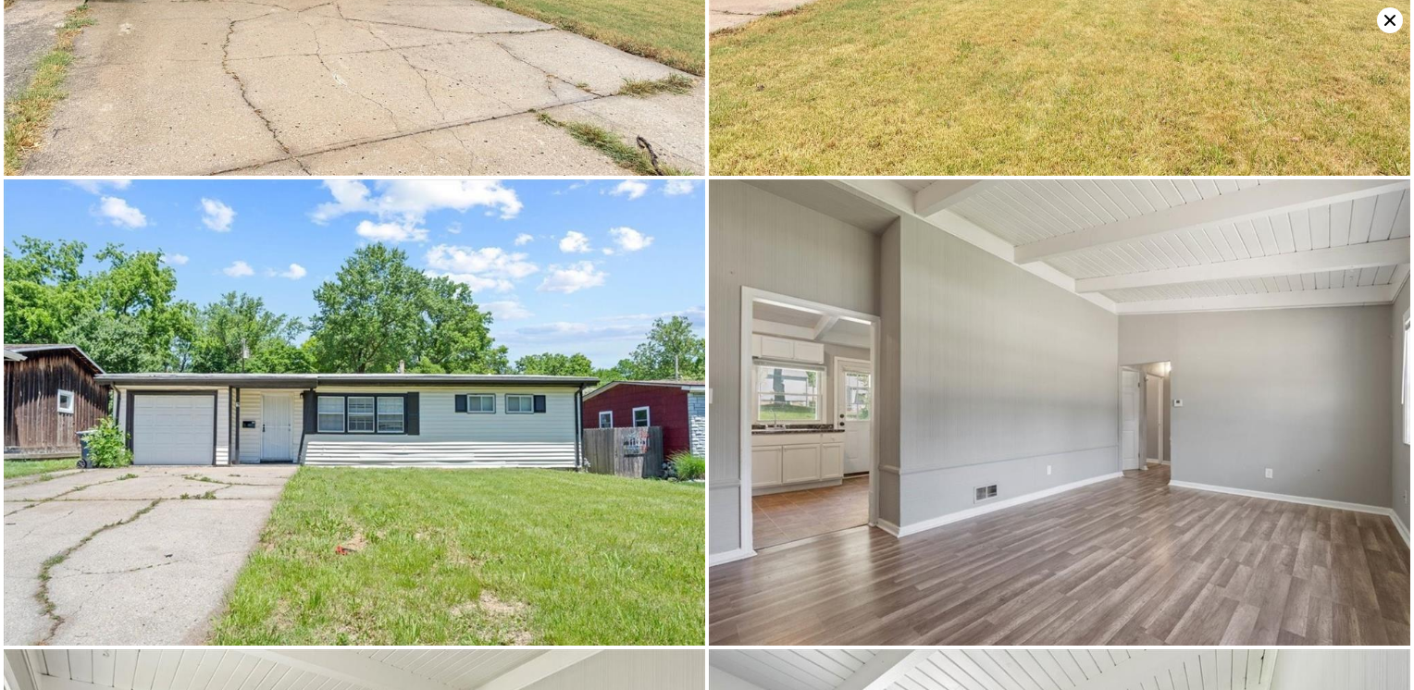
scroll to position [0, 0]
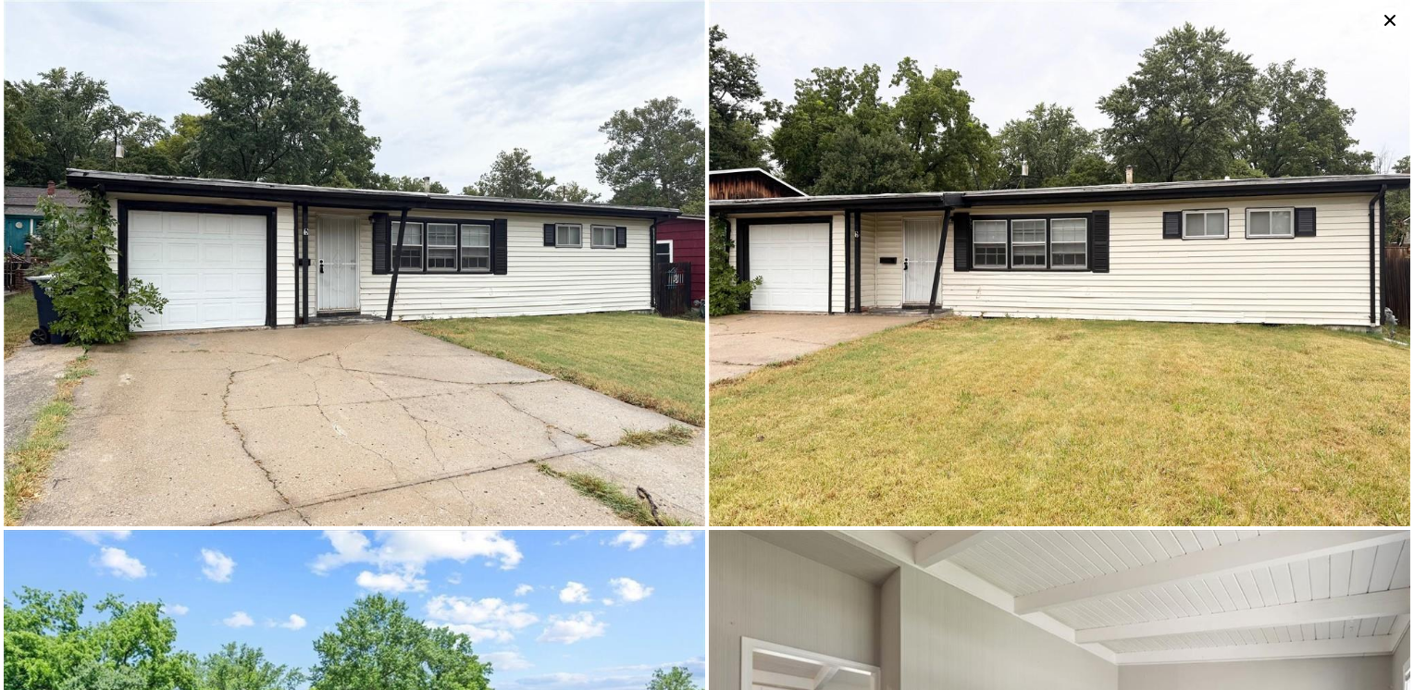
click at [968, 234] on img at bounding box center [1059, 263] width 701 height 526
click at [1385, 20] on icon at bounding box center [1390, 20] width 26 height 26
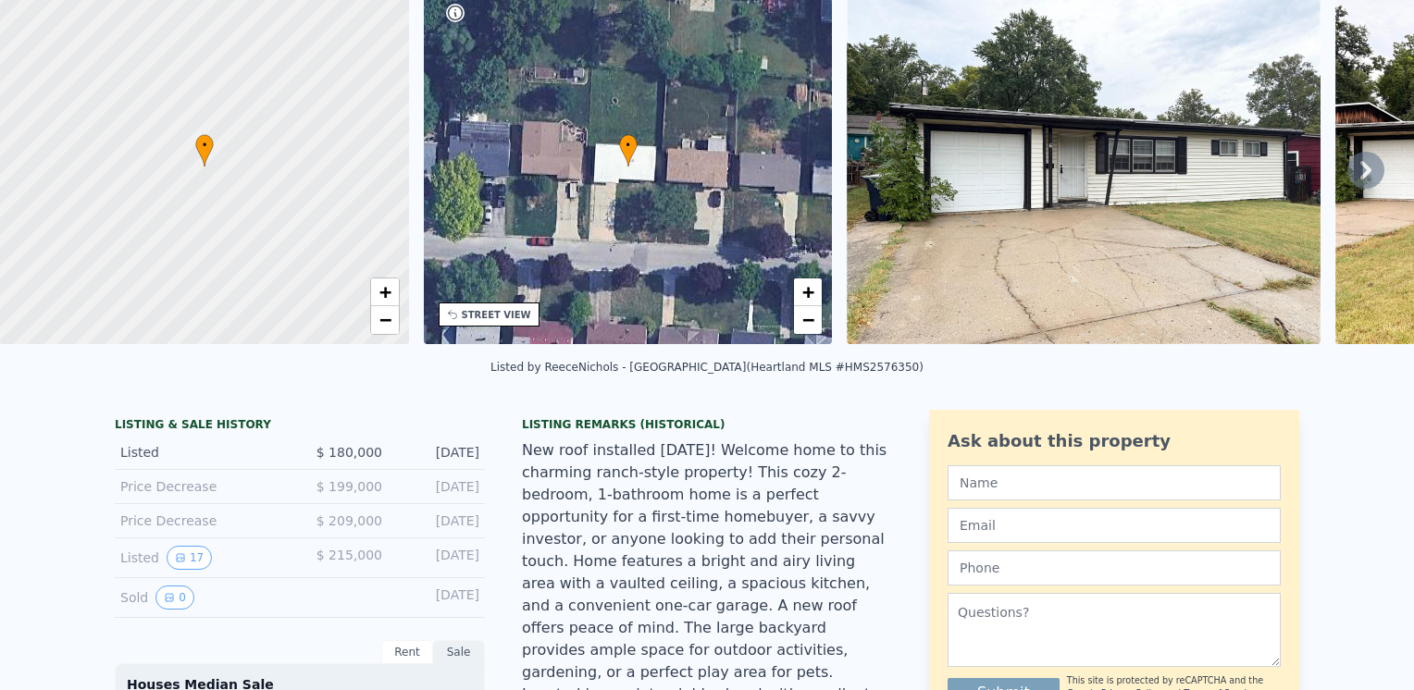
scroll to position [6, 0]
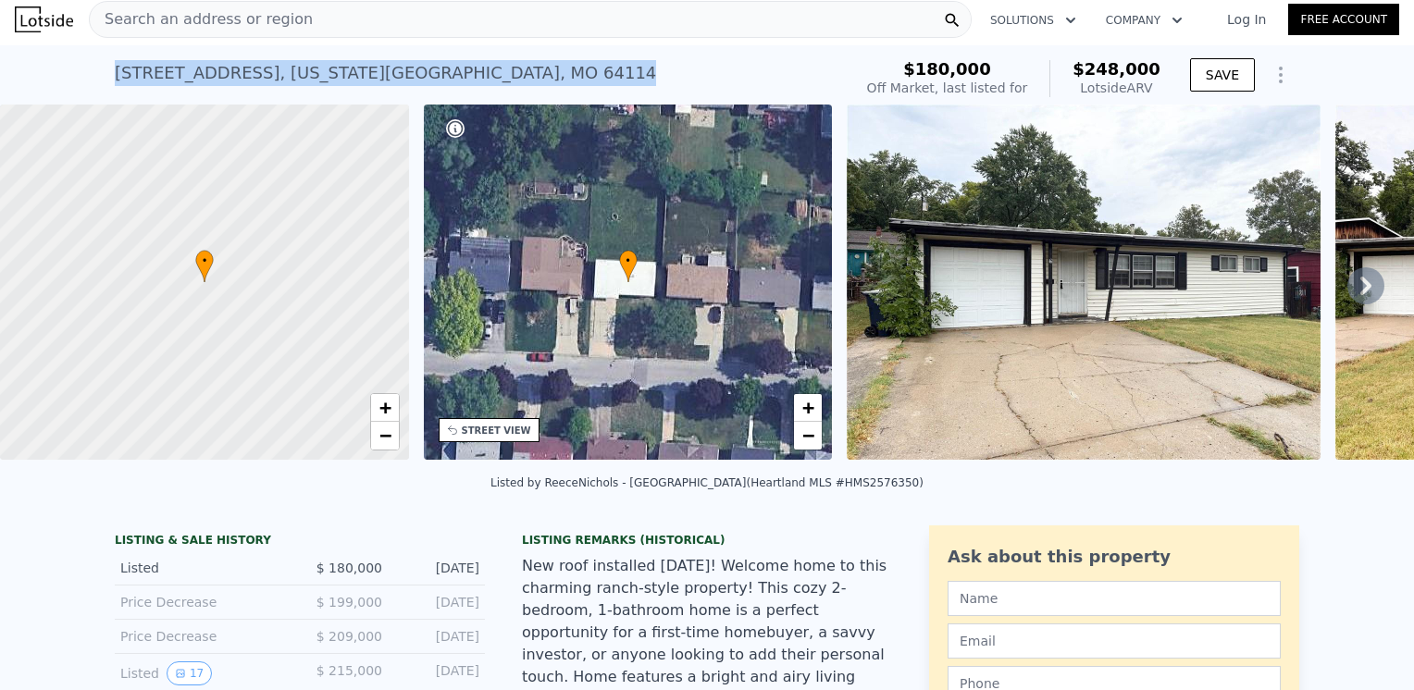
drag, startPoint x: 107, startPoint y: 72, endPoint x: 388, endPoint y: 68, distance: 280.4
click at [388, 68] on div "16 W 89th Ter , Kansas City , MO 64114 Sold Sep 2025 for $180k (~ARV $248k )" at bounding box center [480, 79] width 730 height 52
copy div "16 W 89th Ter , Kansas City , MO 64114"
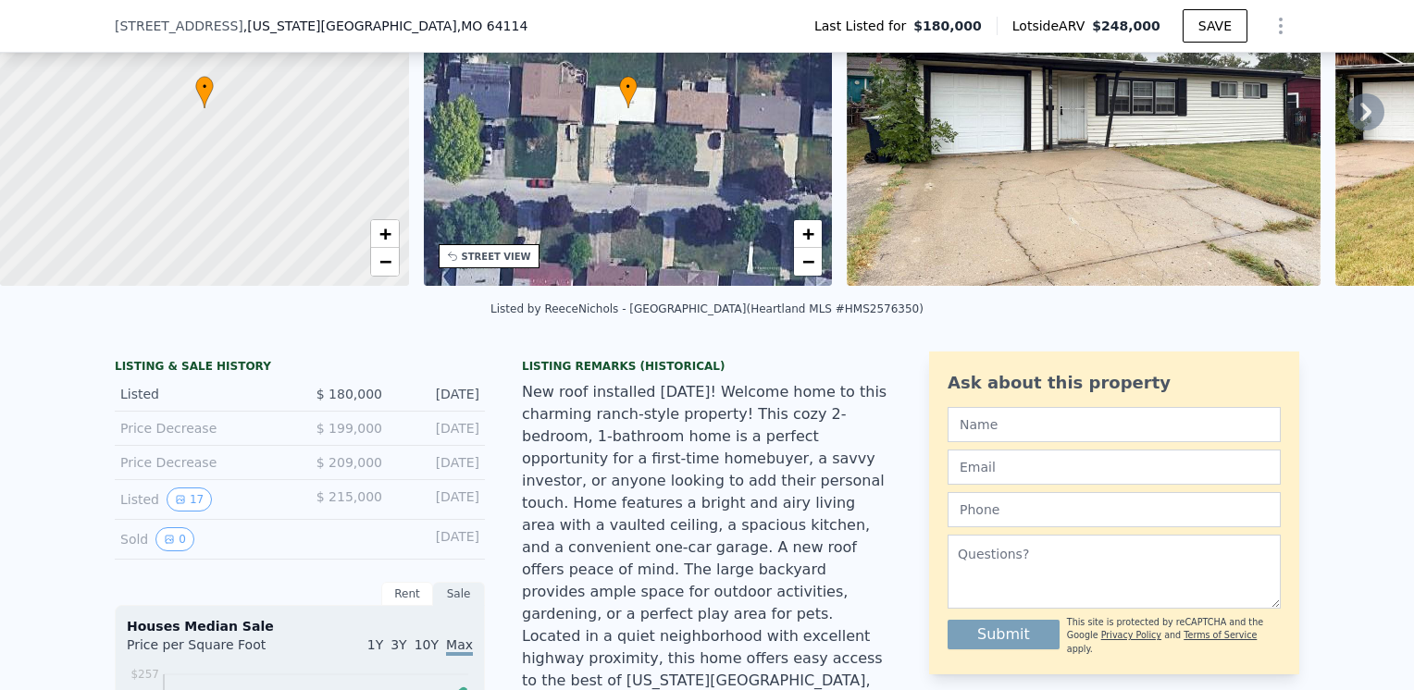
scroll to position [185, 0]
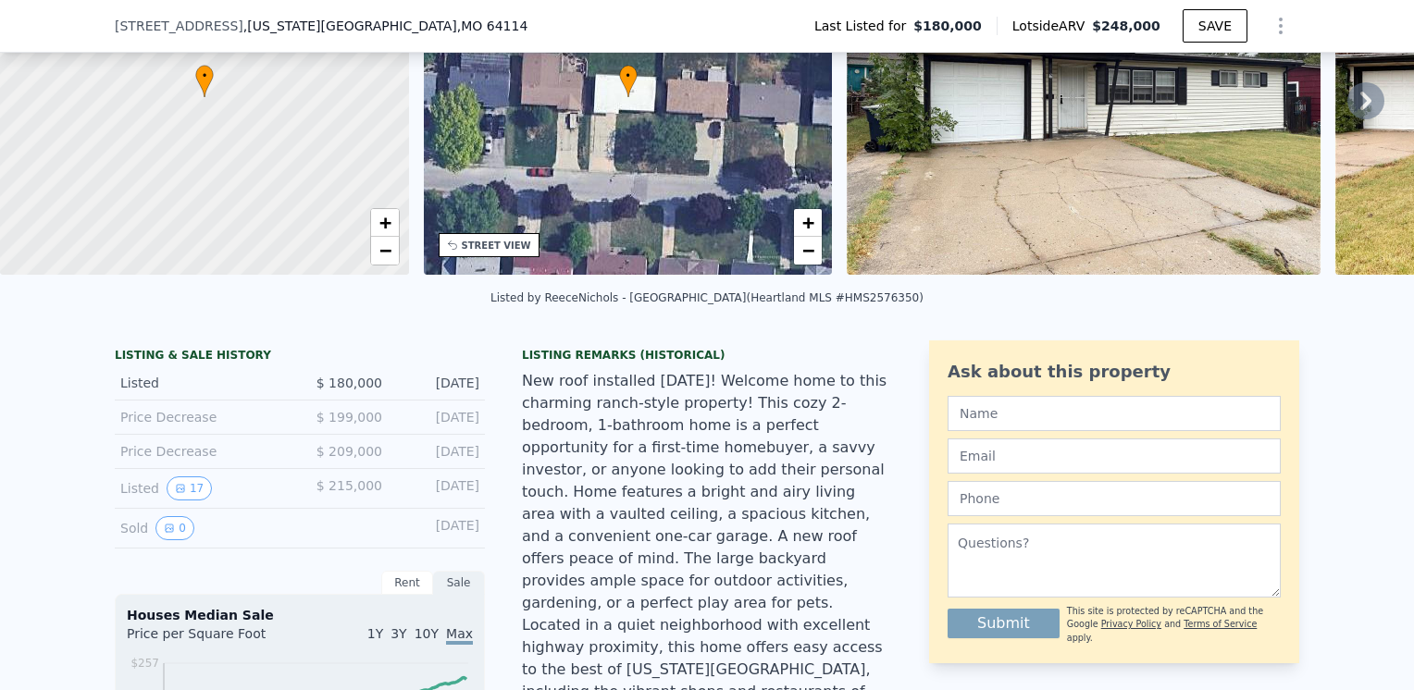
click at [1071, 133] on img at bounding box center [1084, 97] width 474 height 355
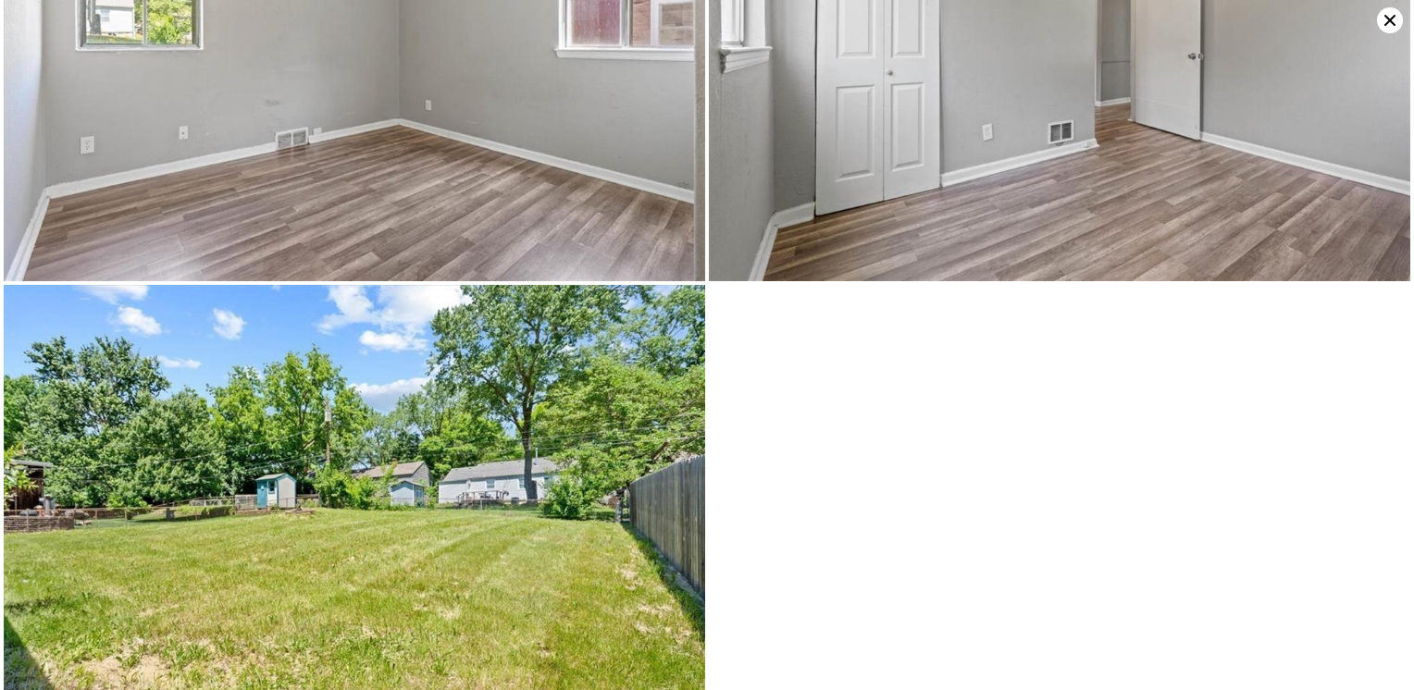
scroll to position [3558, 0]
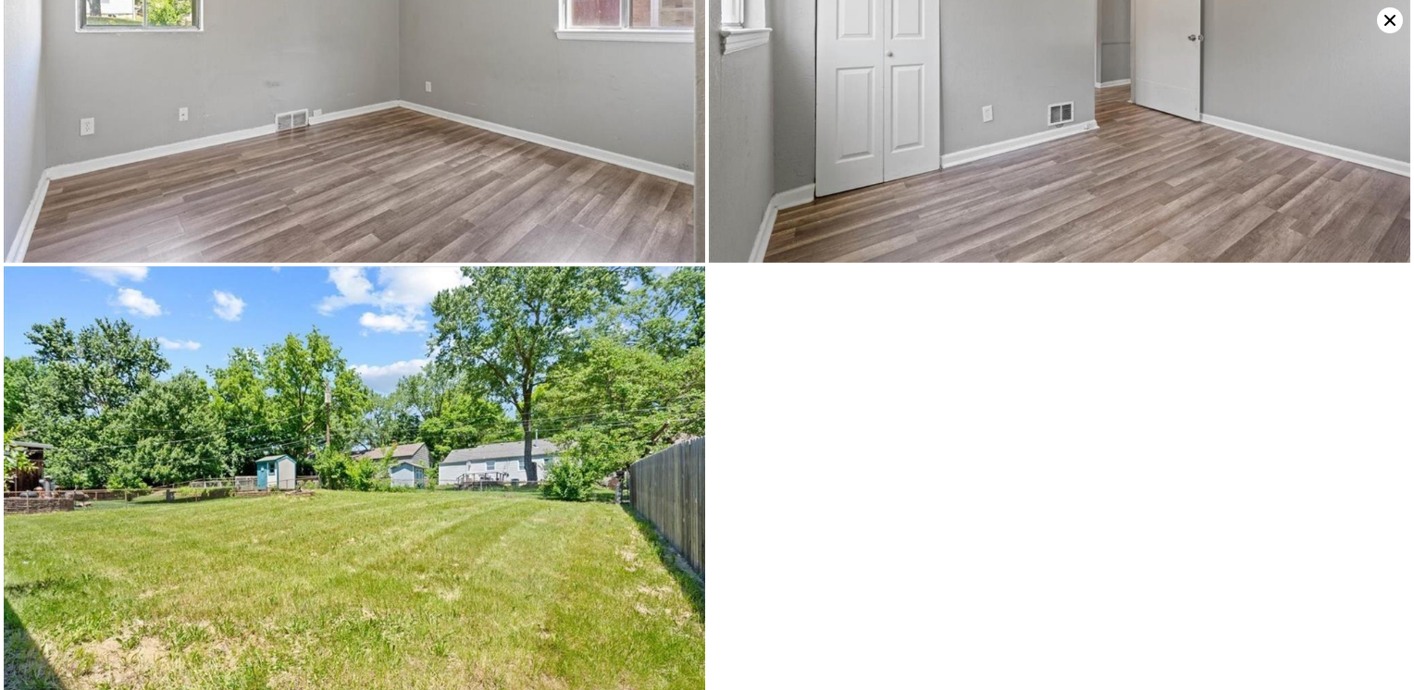
click at [1388, 11] on icon at bounding box center [1390, 20] width 26 height 26
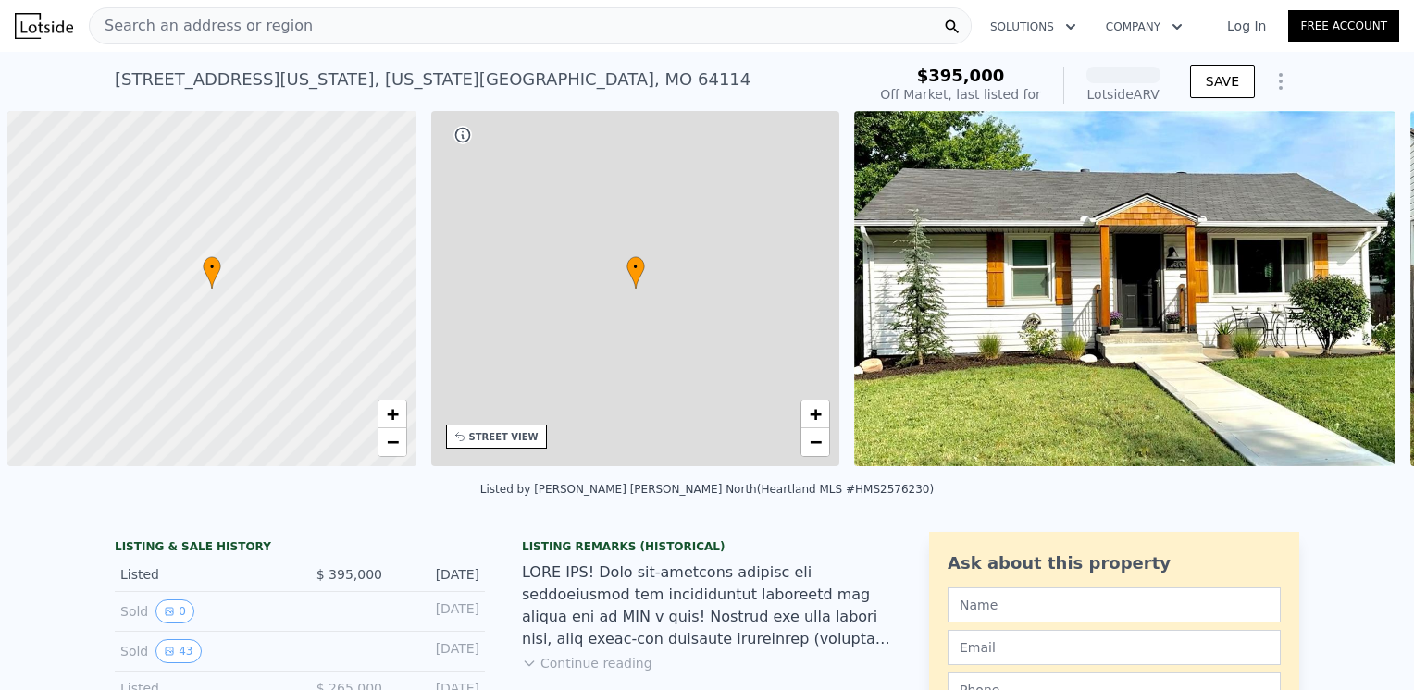
scroll to position [0, 7]
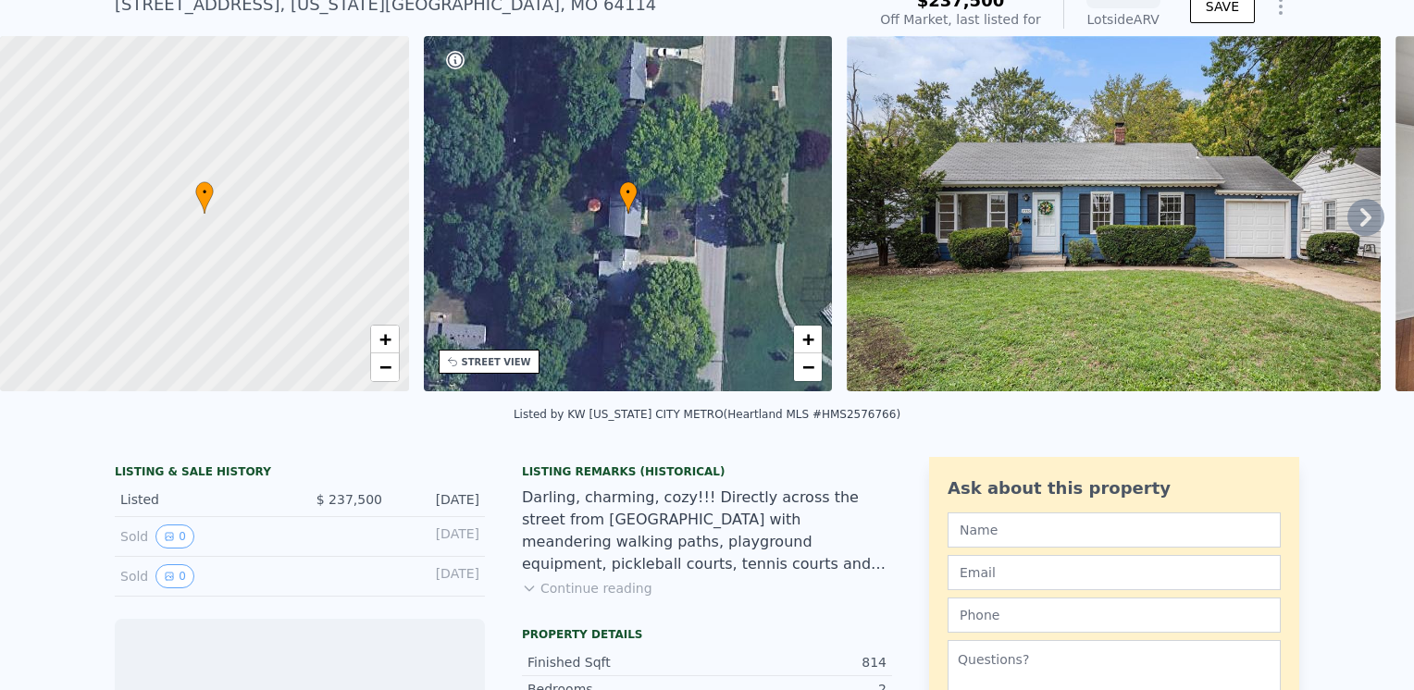
scroll to position [85, 0]
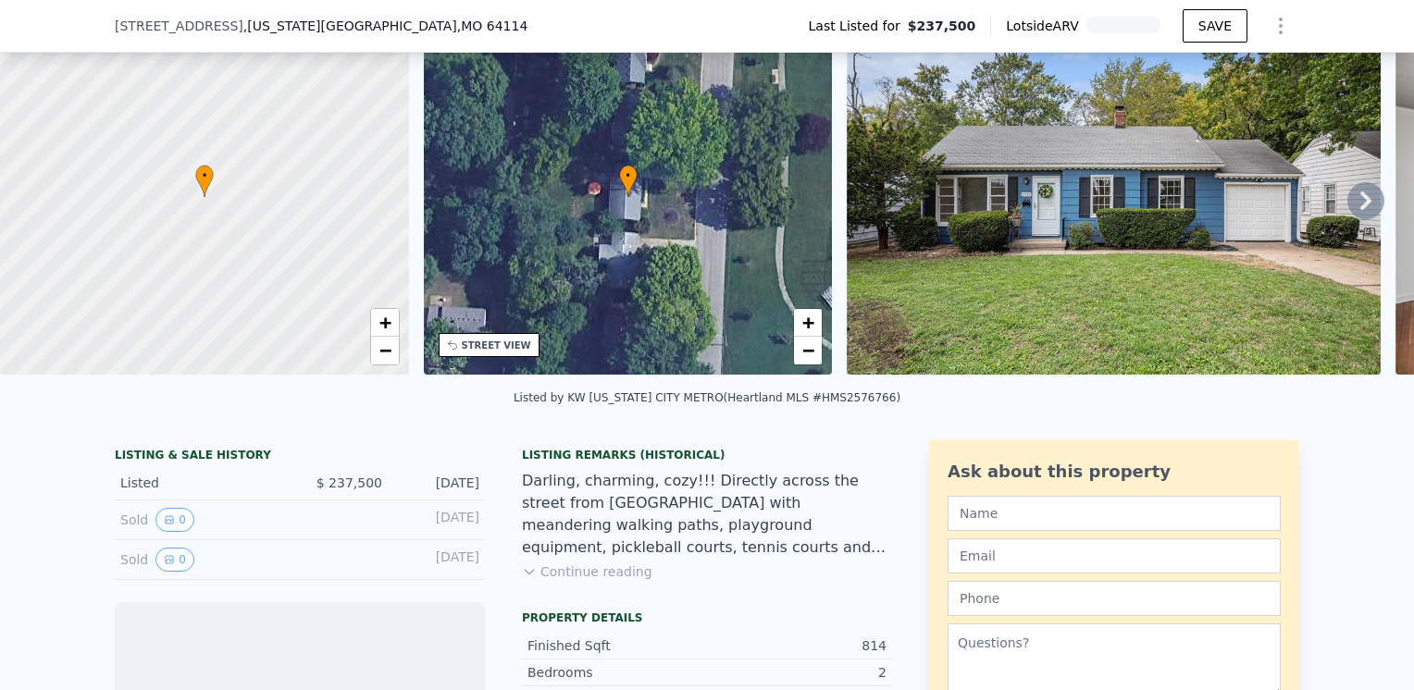
click at [561, 581] on button "Continue reading" at bounding box center [587, 572] width 130 height 19
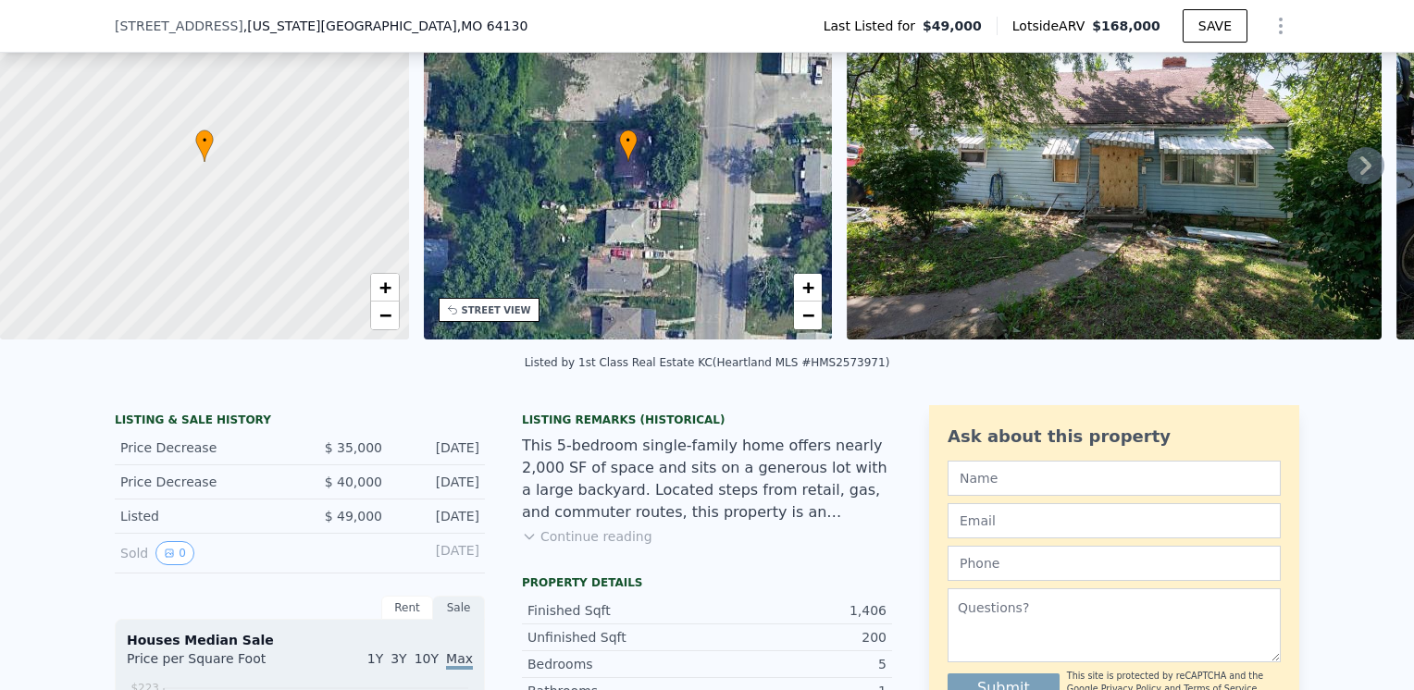
scroll to position [270, 0]
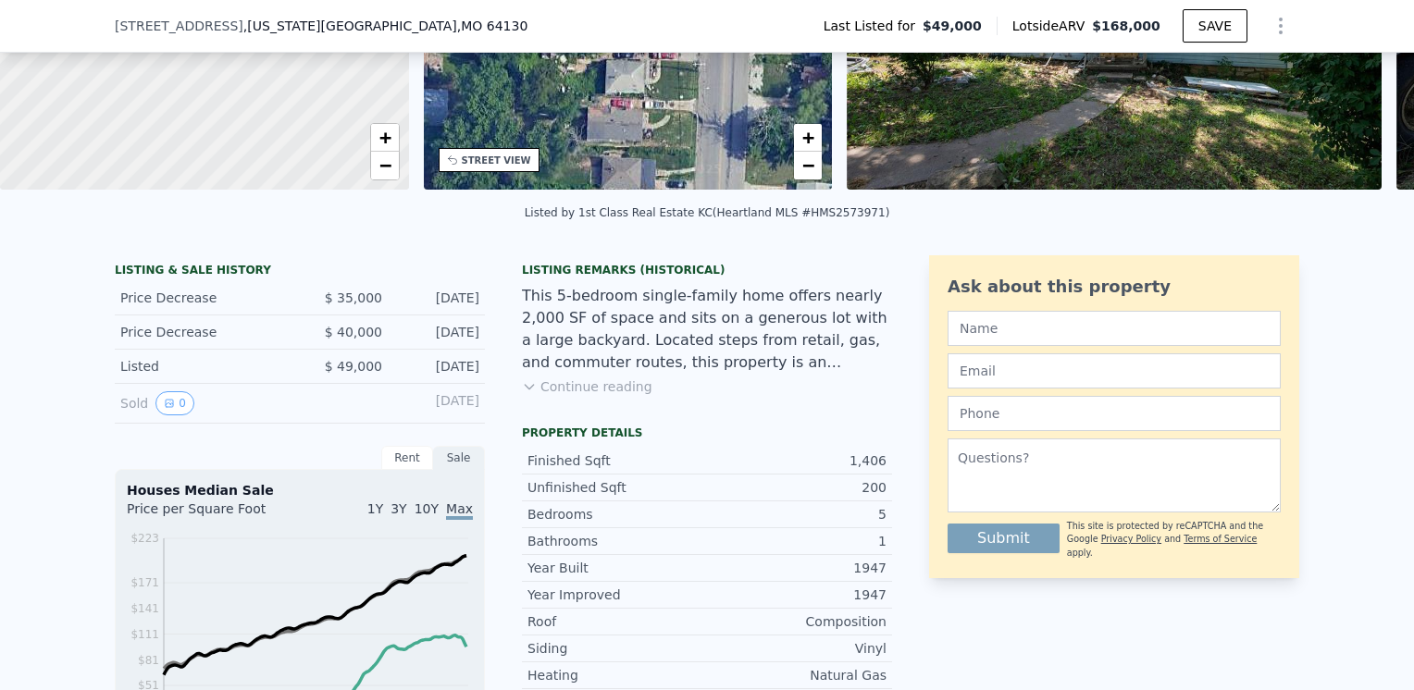
click at [579, 396] on button "Continue reading" at bounding box center [587, 386] width 130 height 19
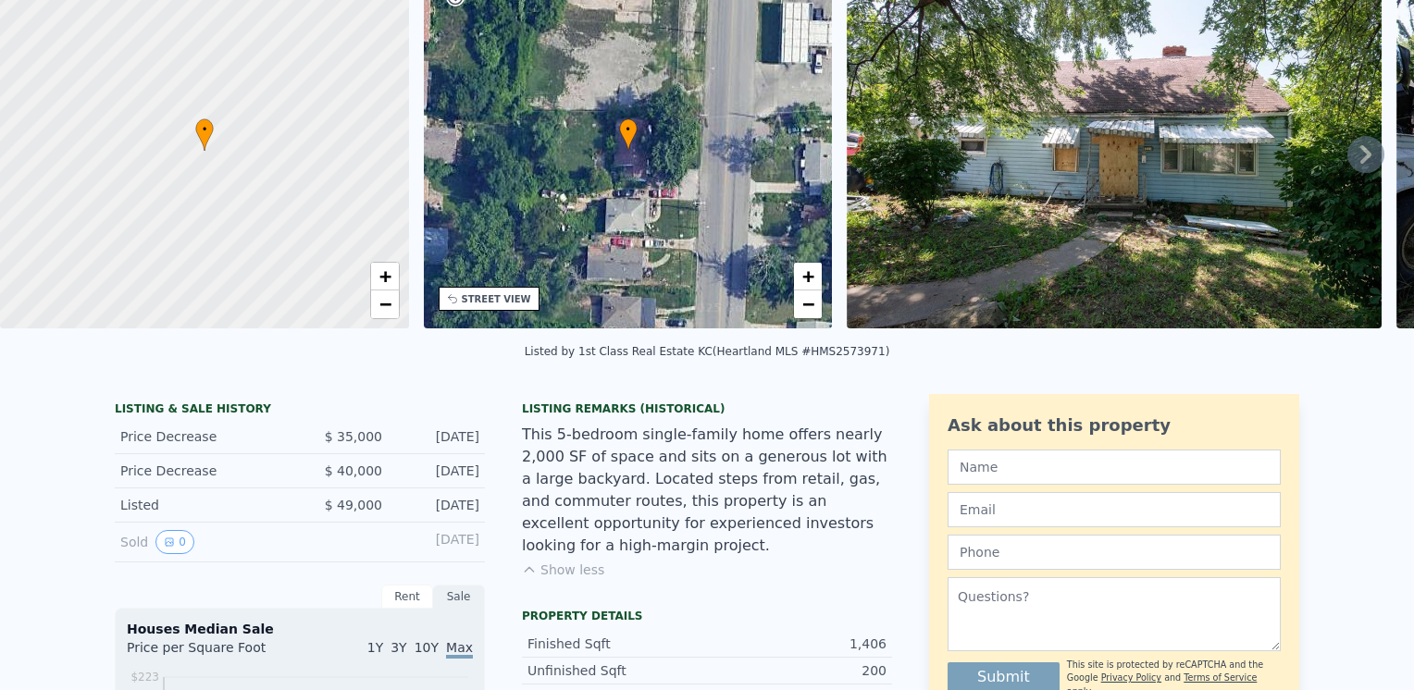
scroll to position [0, 0]
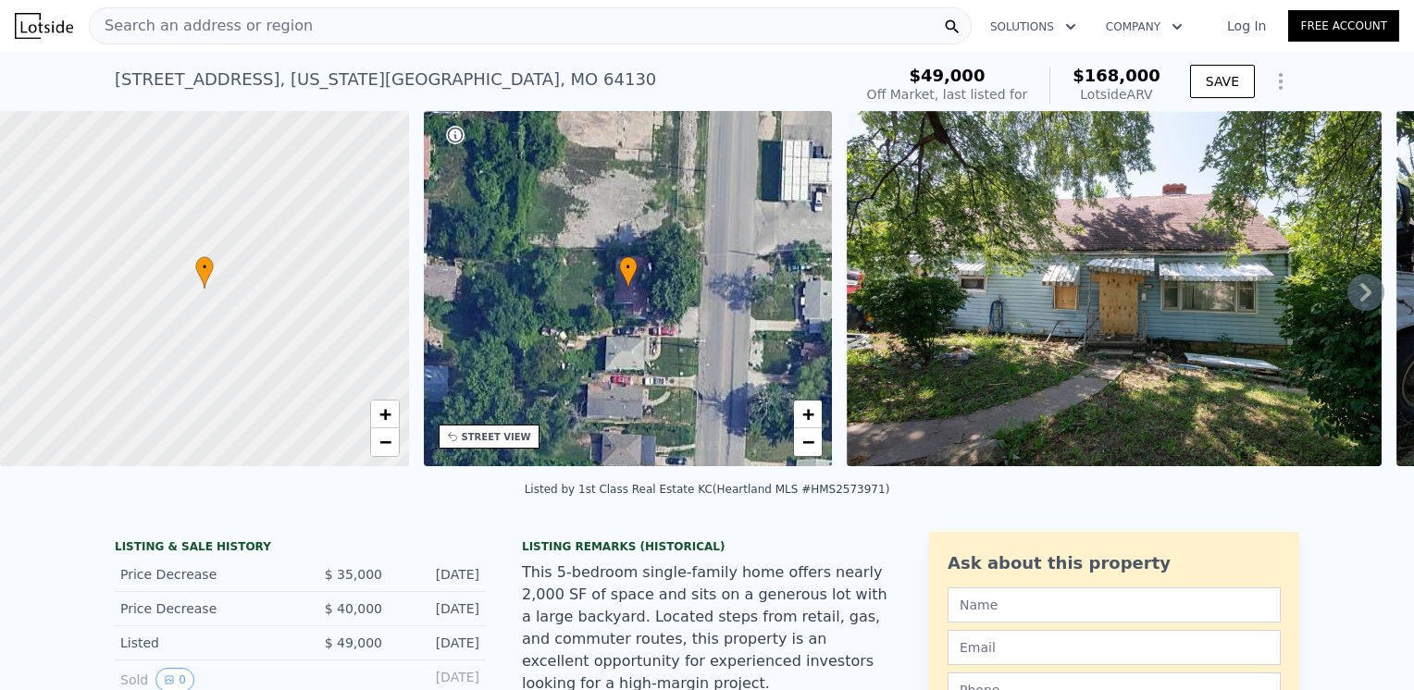
click at [1037, 235] on img at bounding box center [1114, 288] width 534 height 355
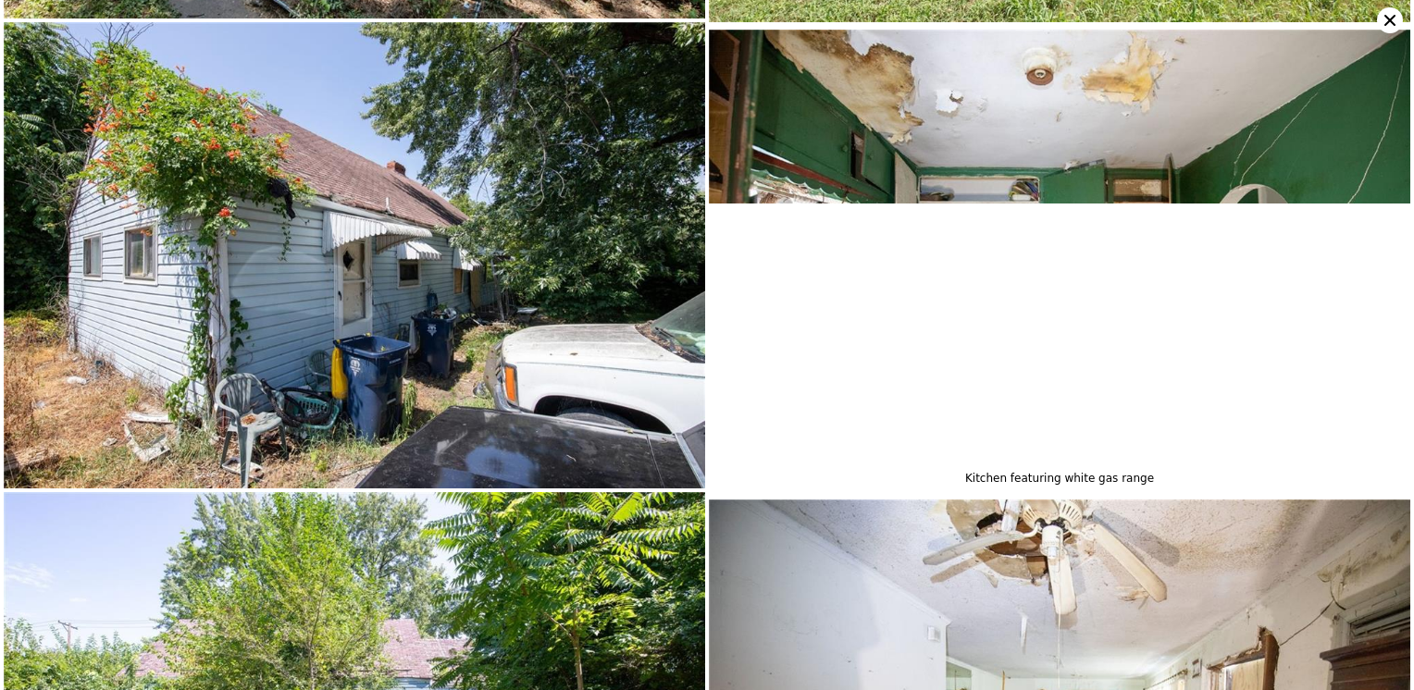
scroll to position [931, 0]
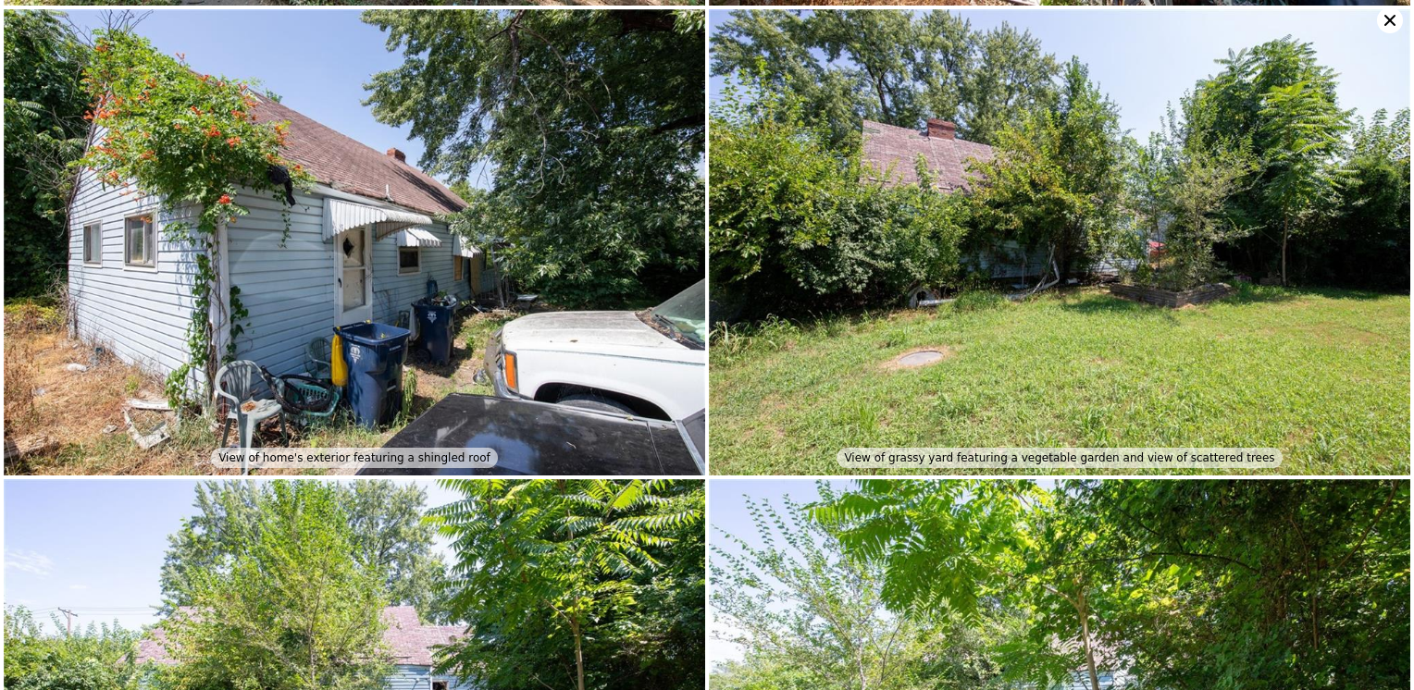
click at [1388, 23] on icon at bounding box center [1389, 20] width 11 height 11
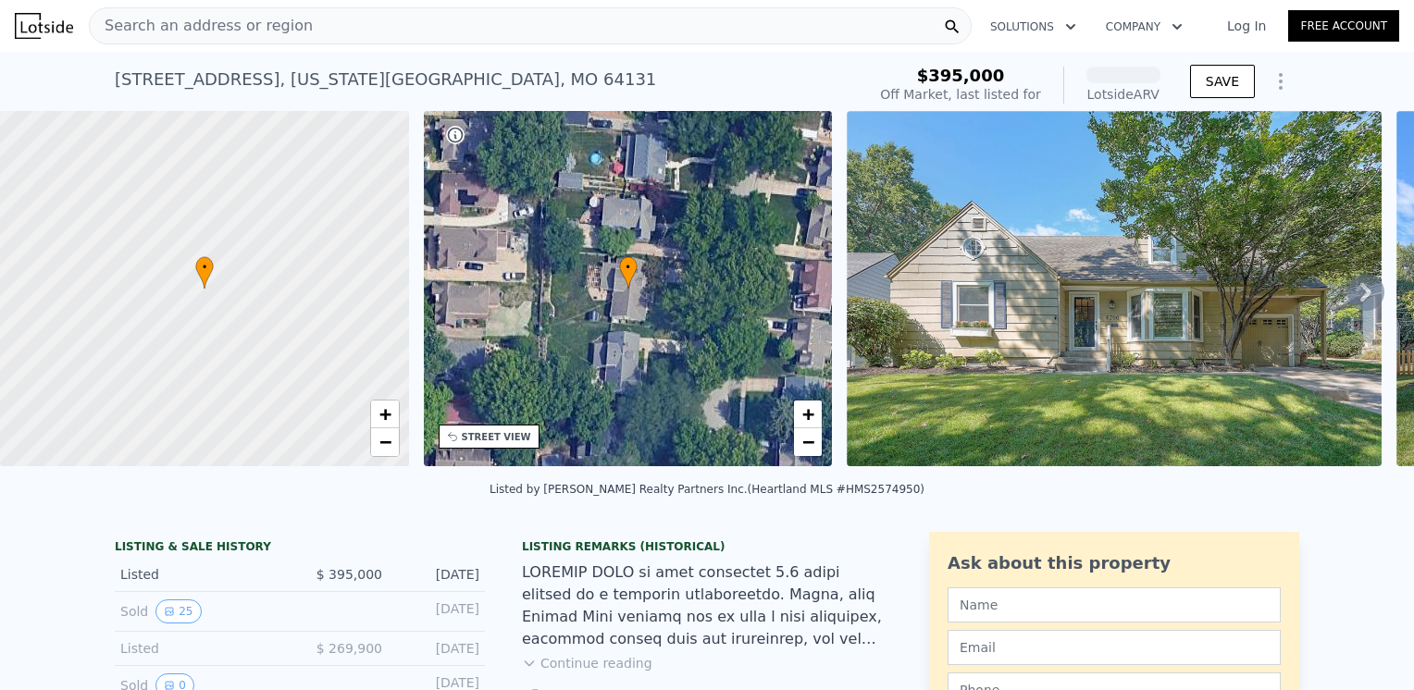
scroll to position [85, 0]
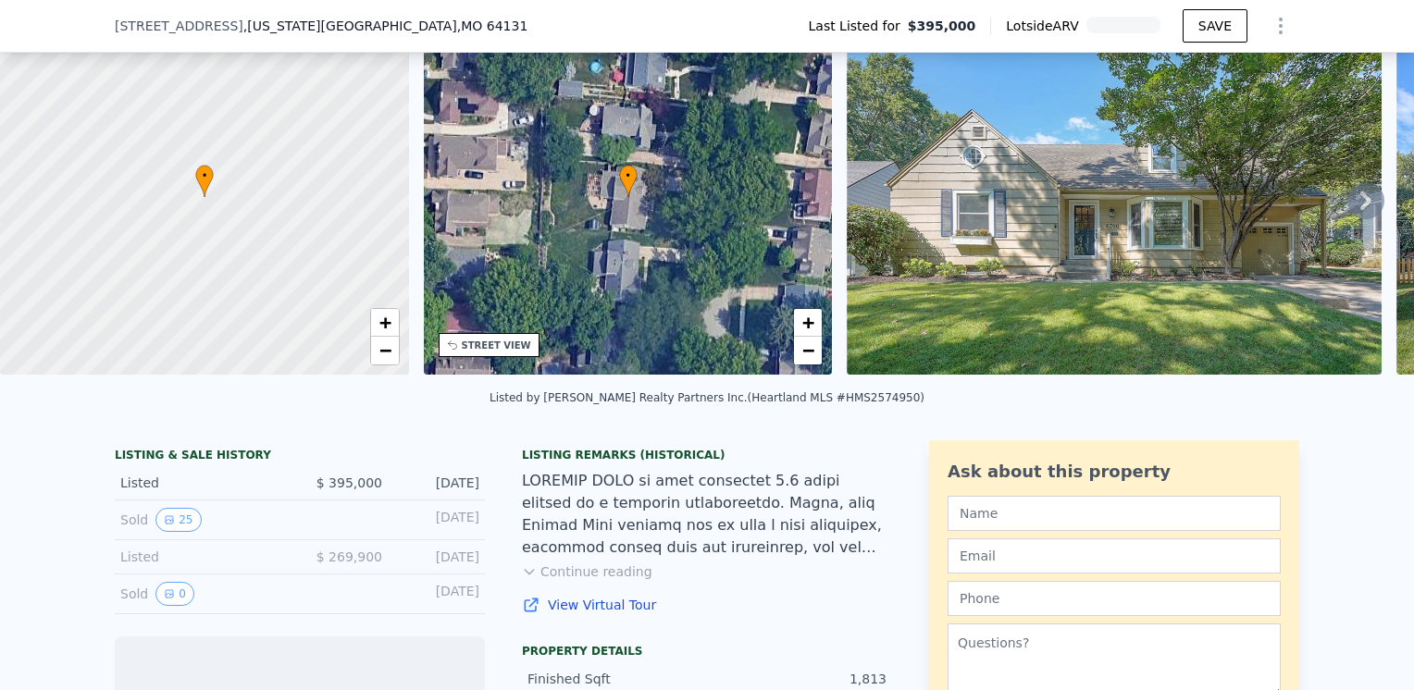
click at [619, 581] on button "Continue reading" at bounding box center [587, 572] width 130 height 19
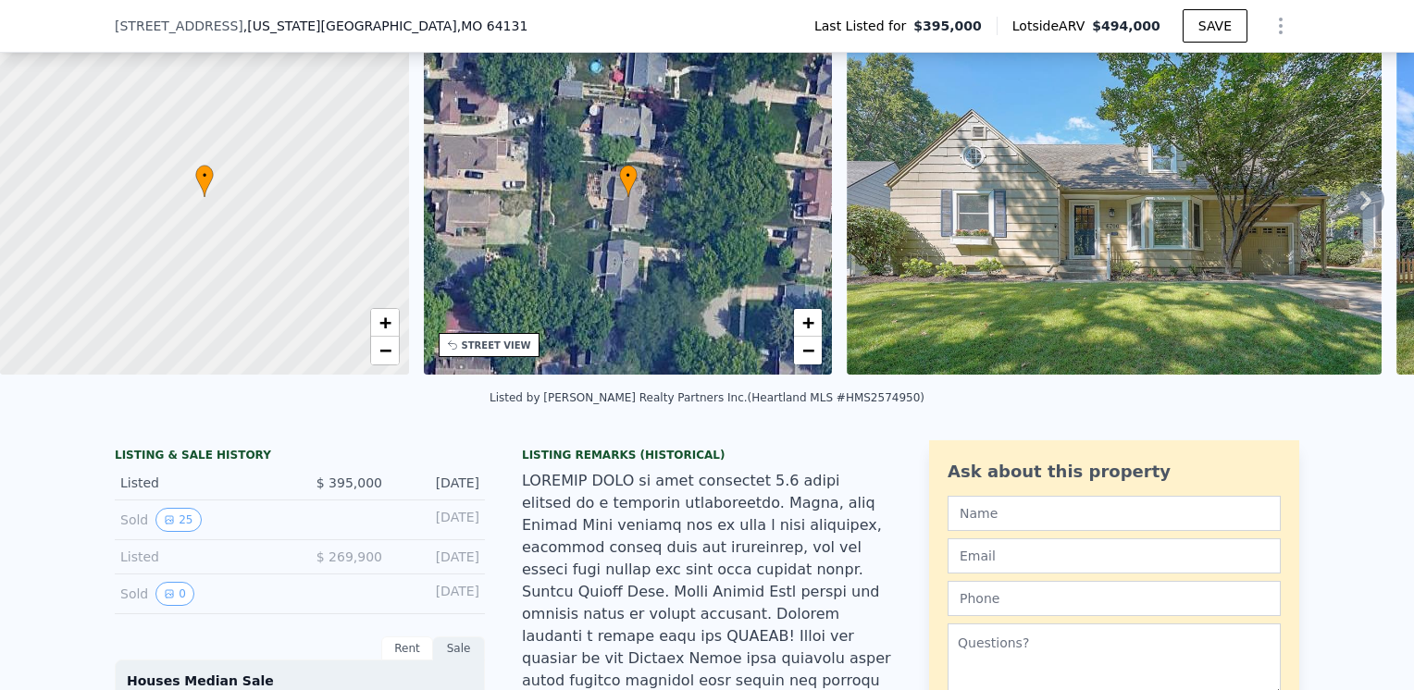
click at [1160, 192] on img at bounding box center [1114, 196] width 535 height 355
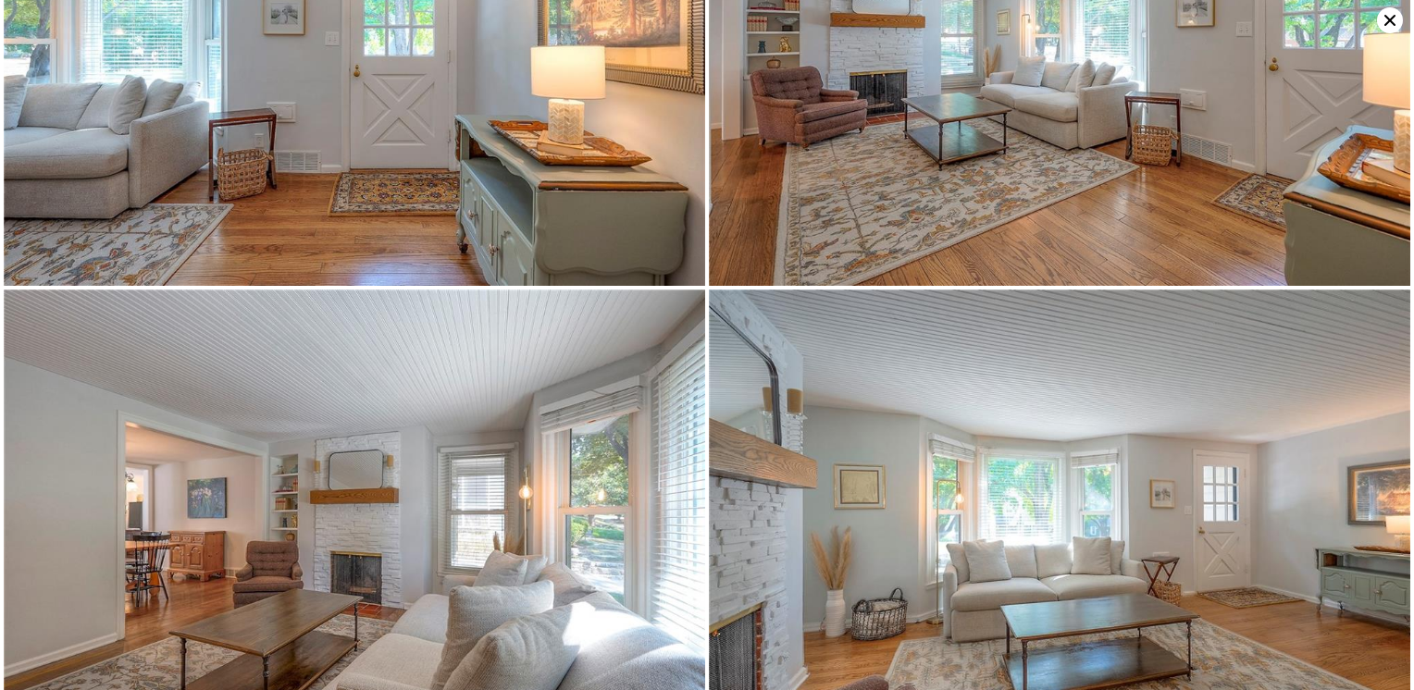
scroll to position [929, 0]
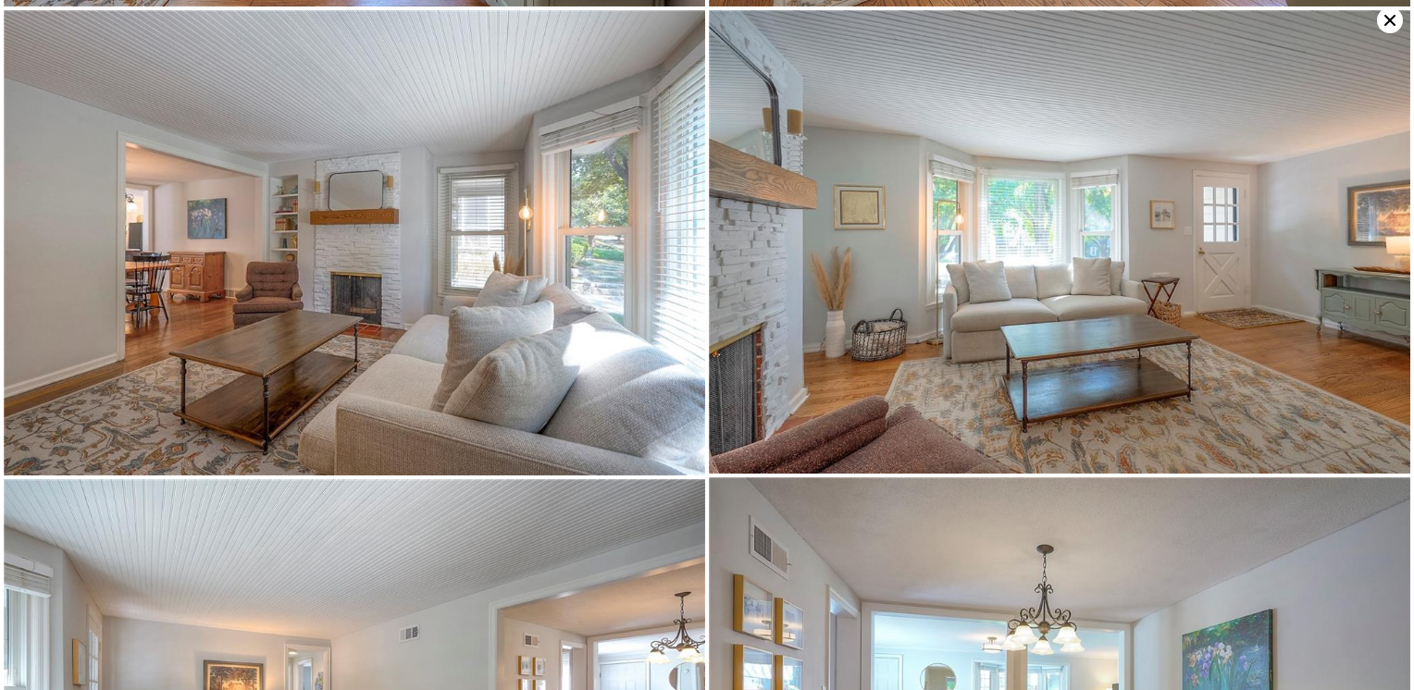
drag, startPoint x: 1390, startPoint y: 13, endPoint x: 1330, endPoint y: 4, distance: 59.9
click at [1385, 13] on icon at bounding box center [1390, 20] width 26 height 26
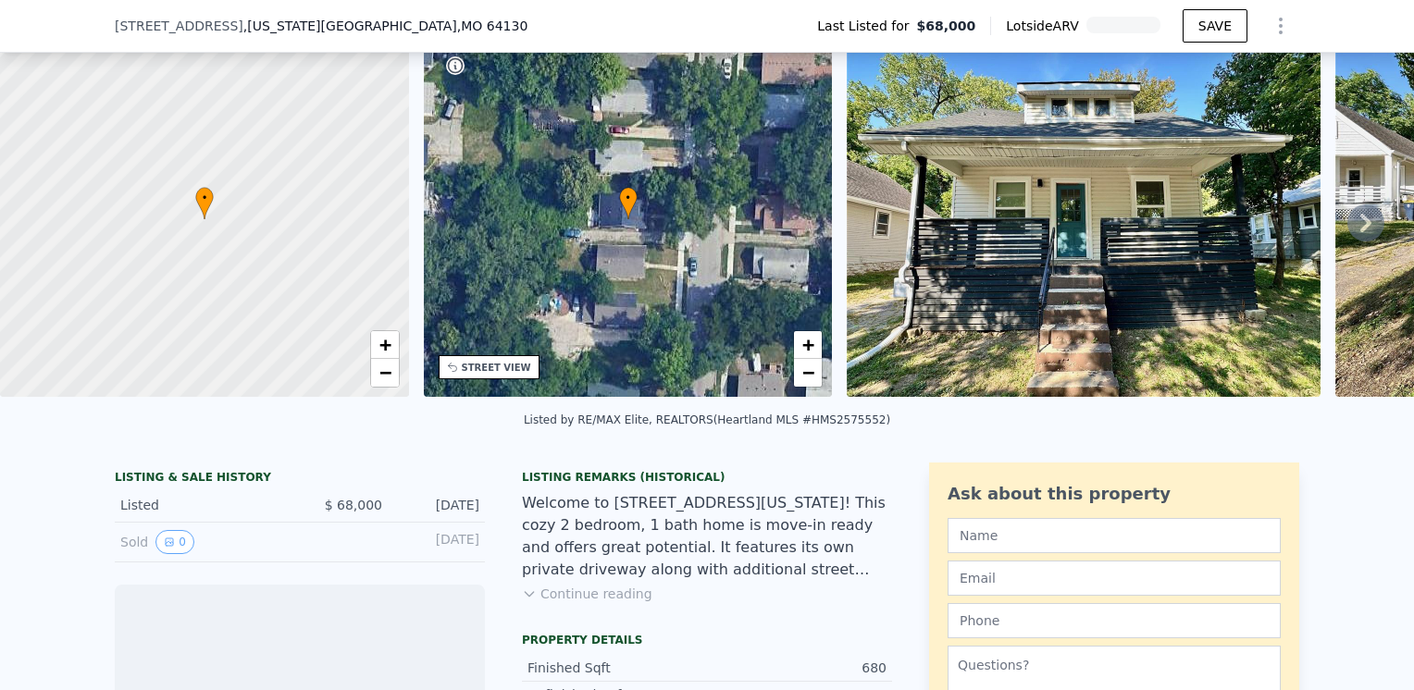
scroll to position [85, 0]
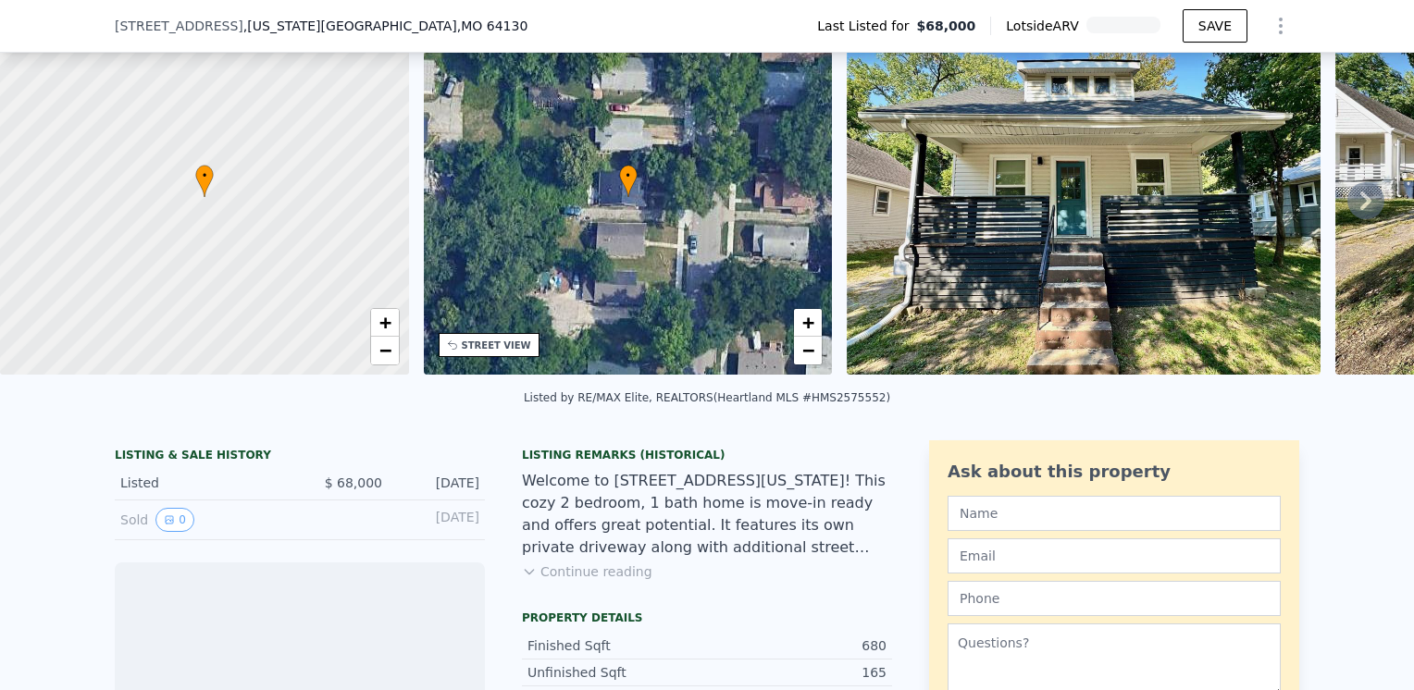
click at [607, 581] on button "Continue reading" at bounding box center [587, 572] width 130 height 19
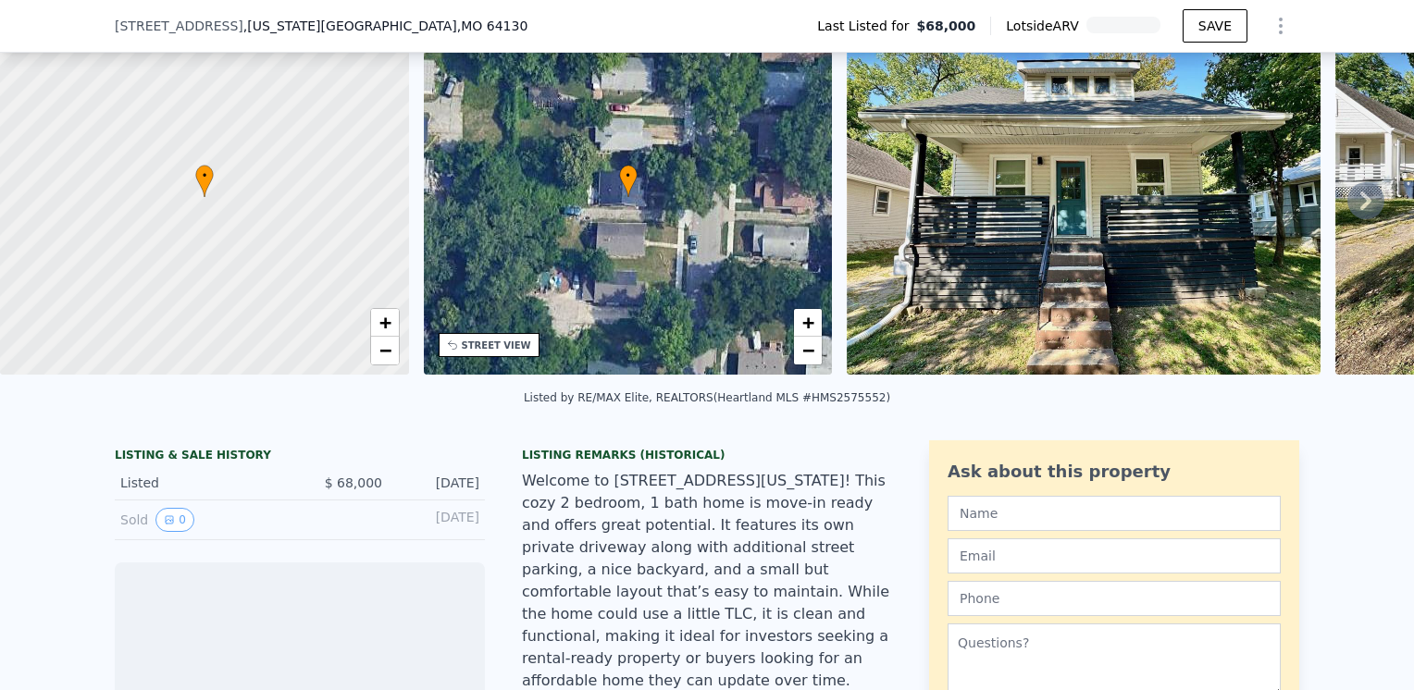
scroll to position [178, 0]
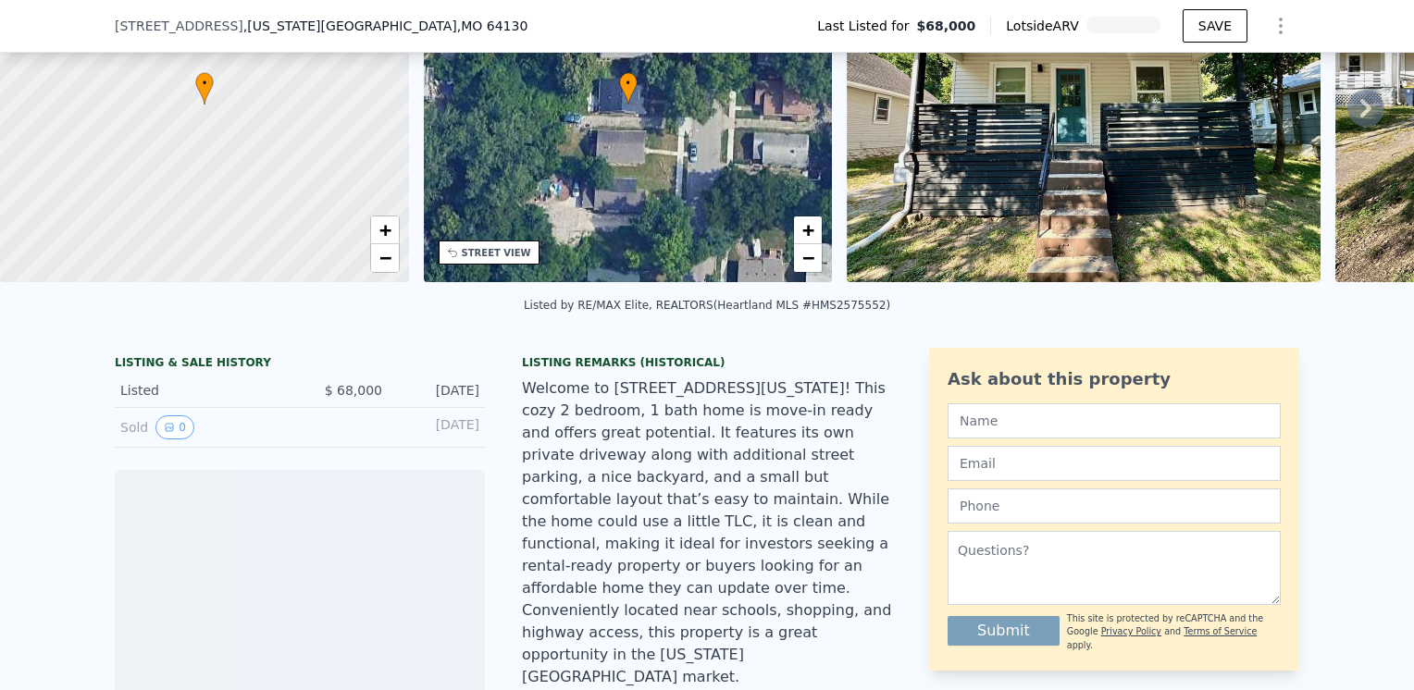
click at [1022, 123] on img at bounding box center [1084, 104] width 474 height 355
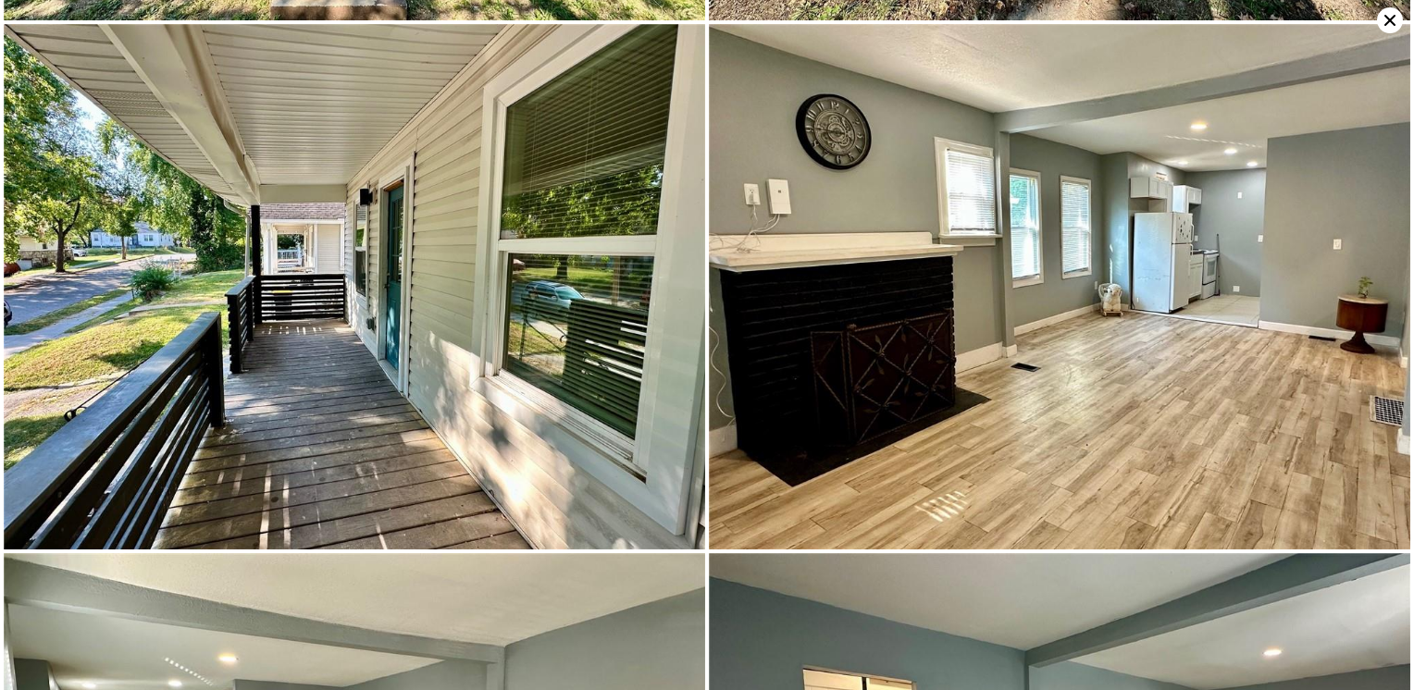
scroll to position [525, 0]
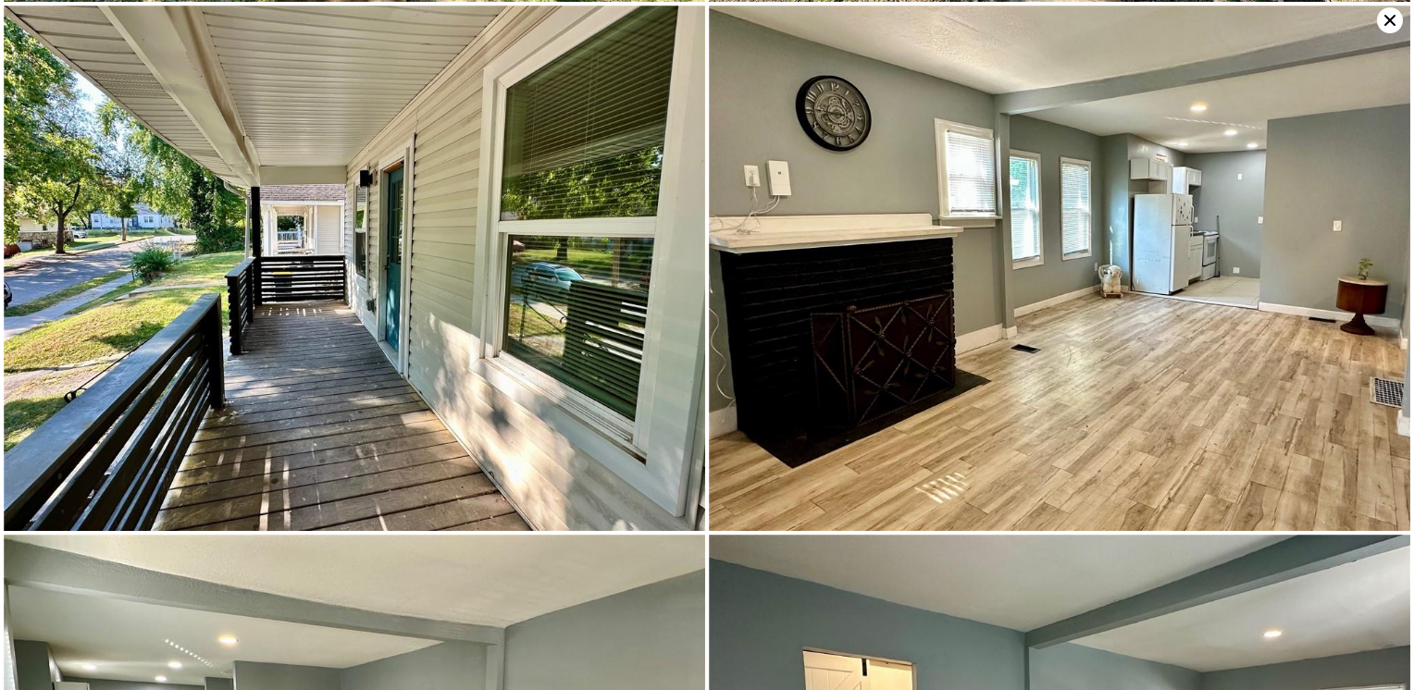
click at [1384, 15] on icon at bounding box center [1390, 20] width 26 height 26
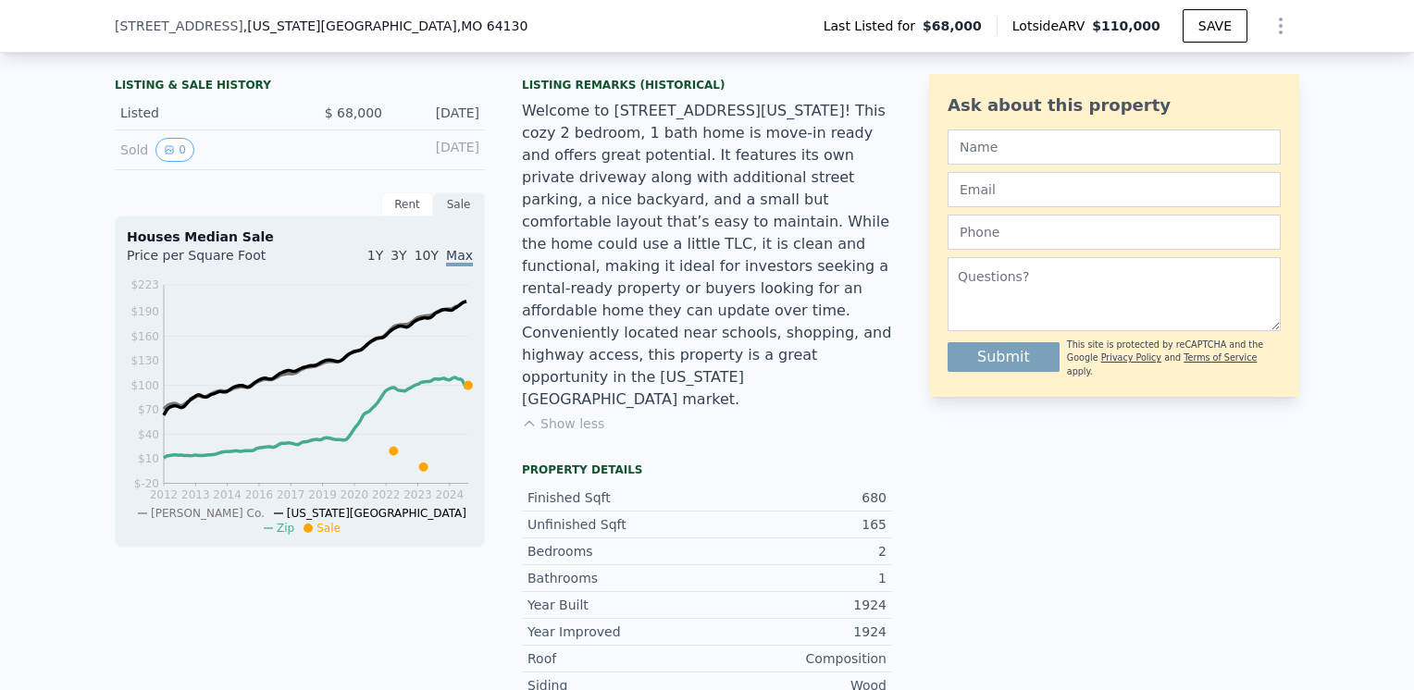
scroll to position [363, 0]
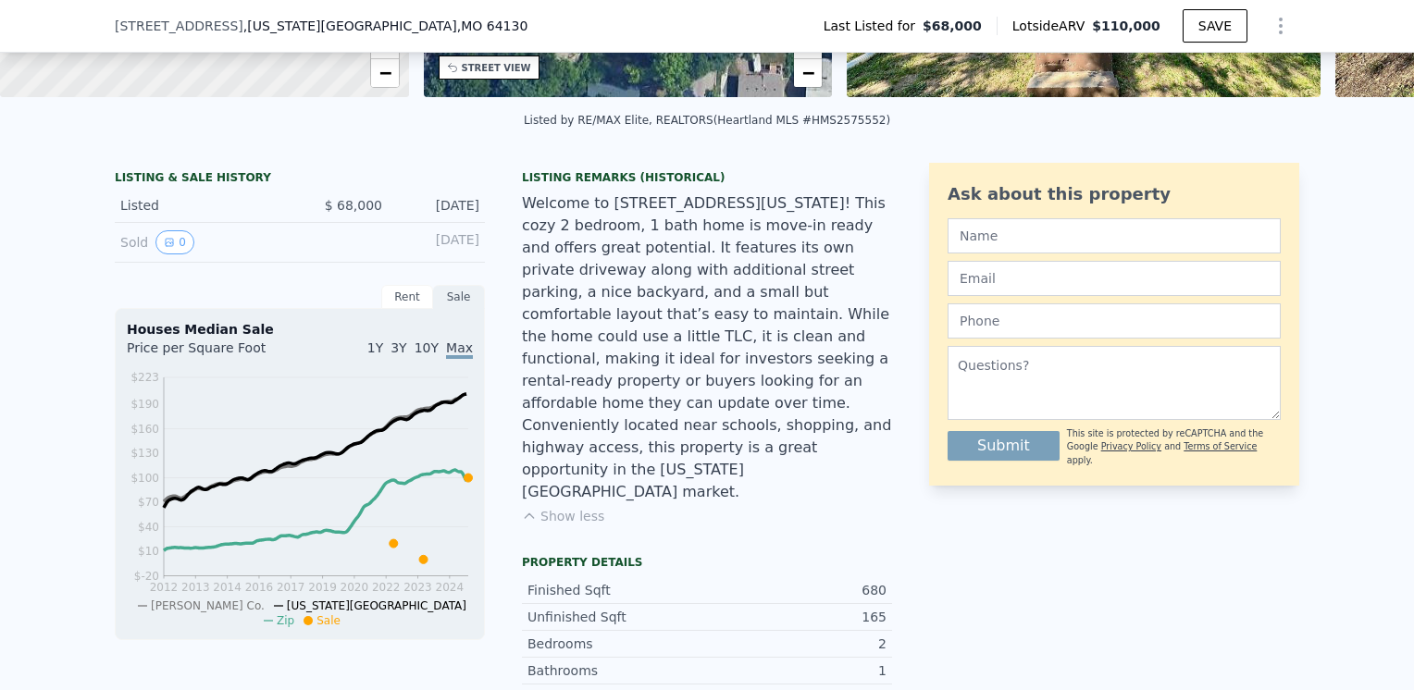
click at [670, 408] on div "Welcome to 5134 Bellefontaine Ave in Kansas City! This cozy 2 bedroom, 1 bath h…" at bounding box center [707, 347] width 370 height 311
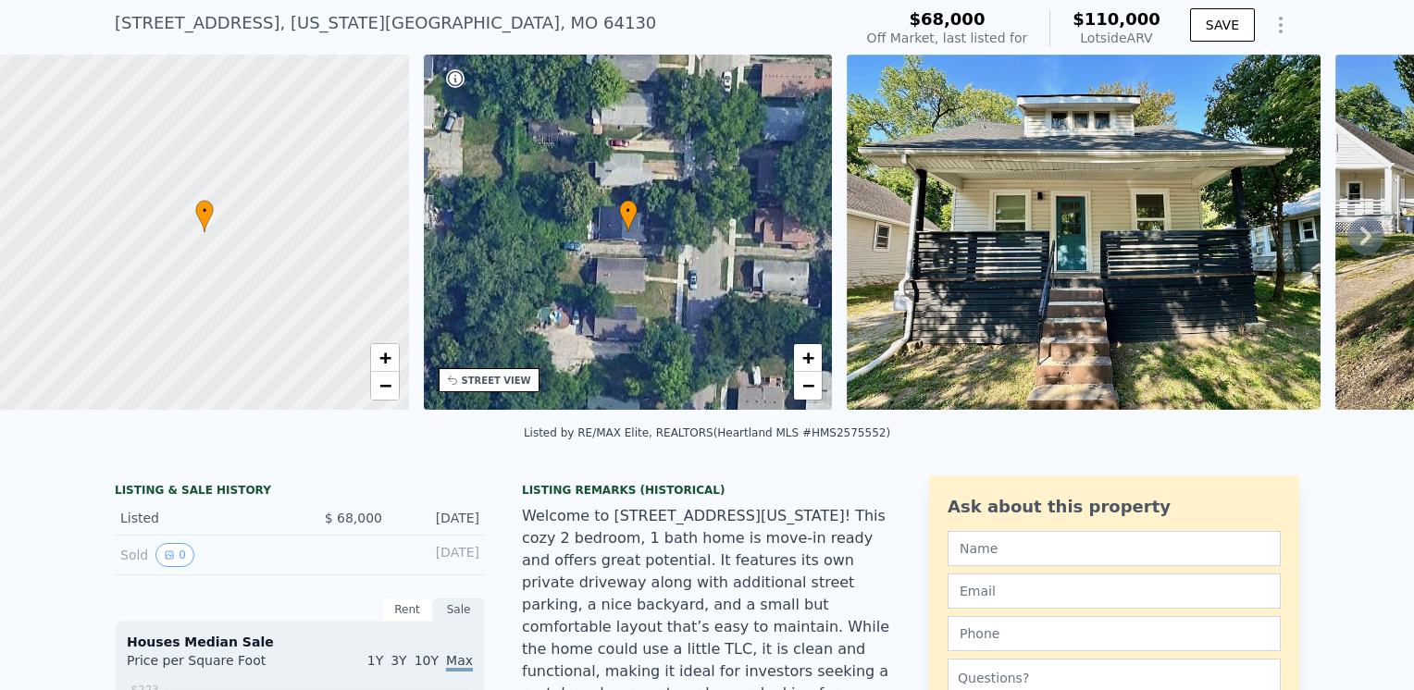
scroll to position [6, 0]
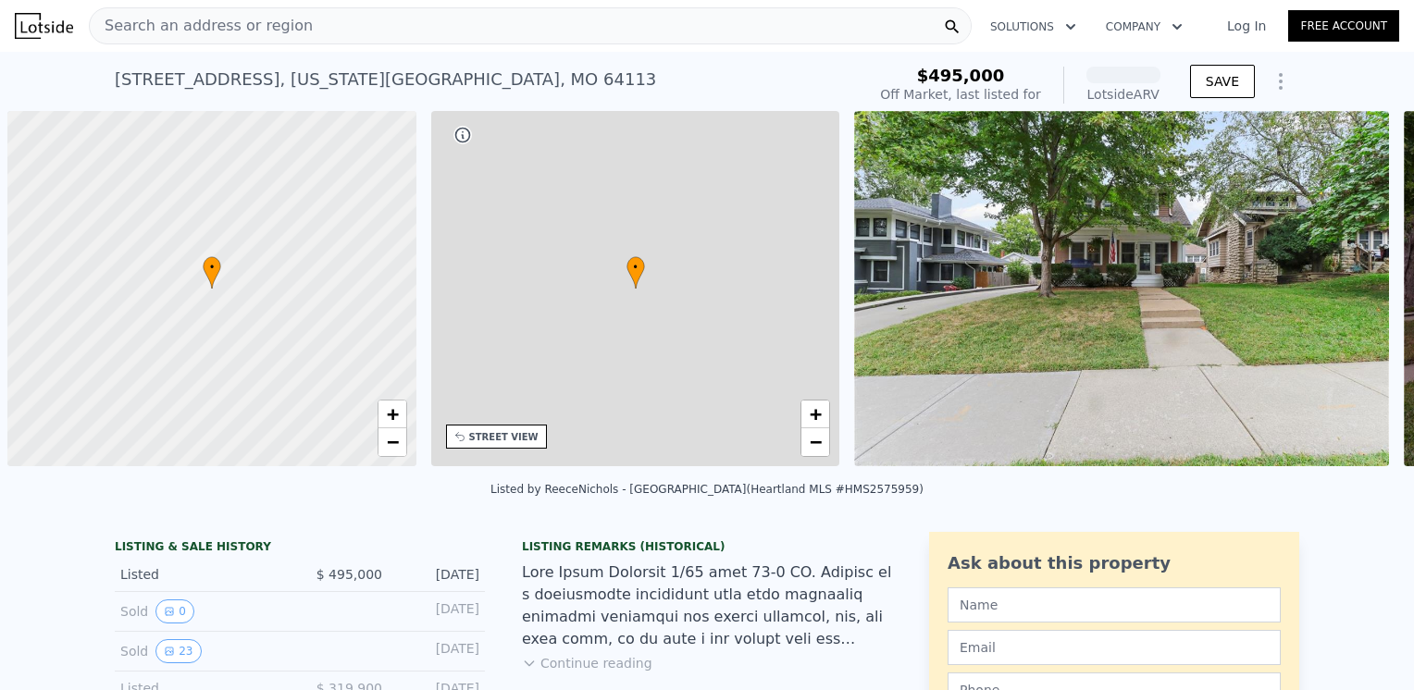
scroll to position [0, 7]
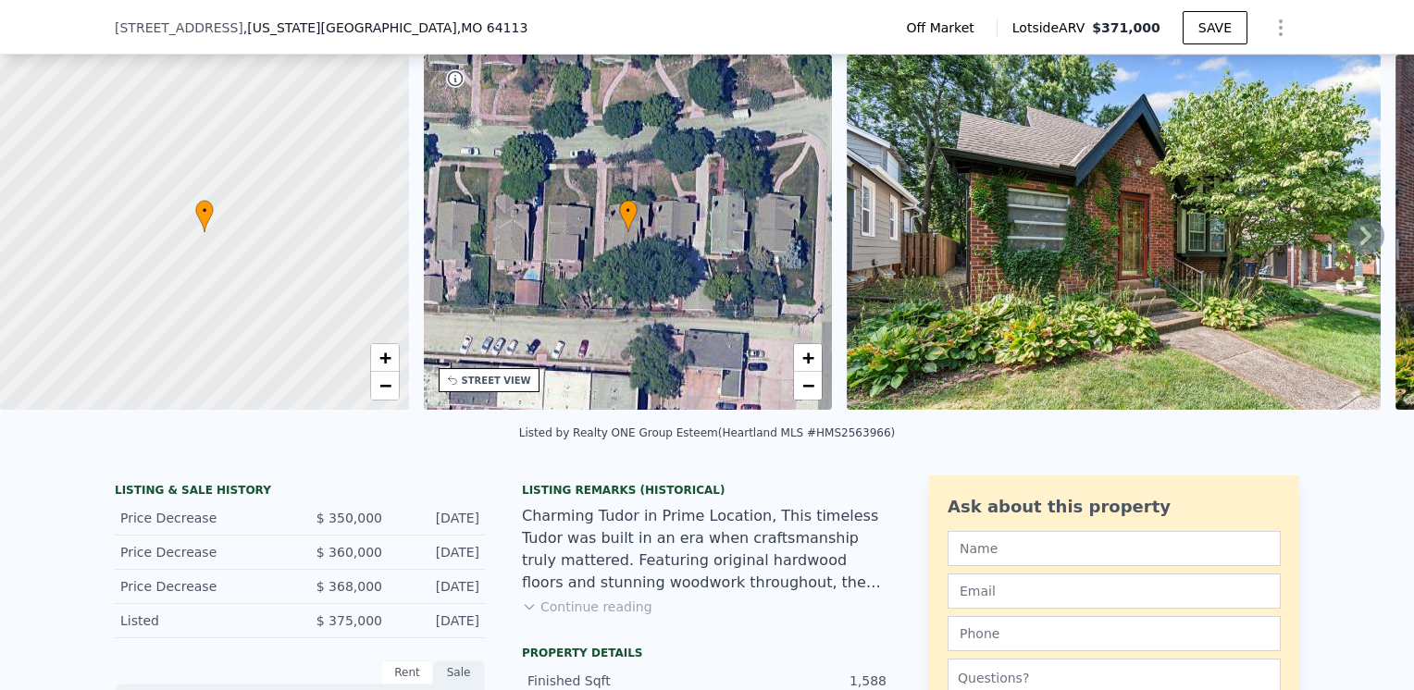
scroll to position [85, 0]
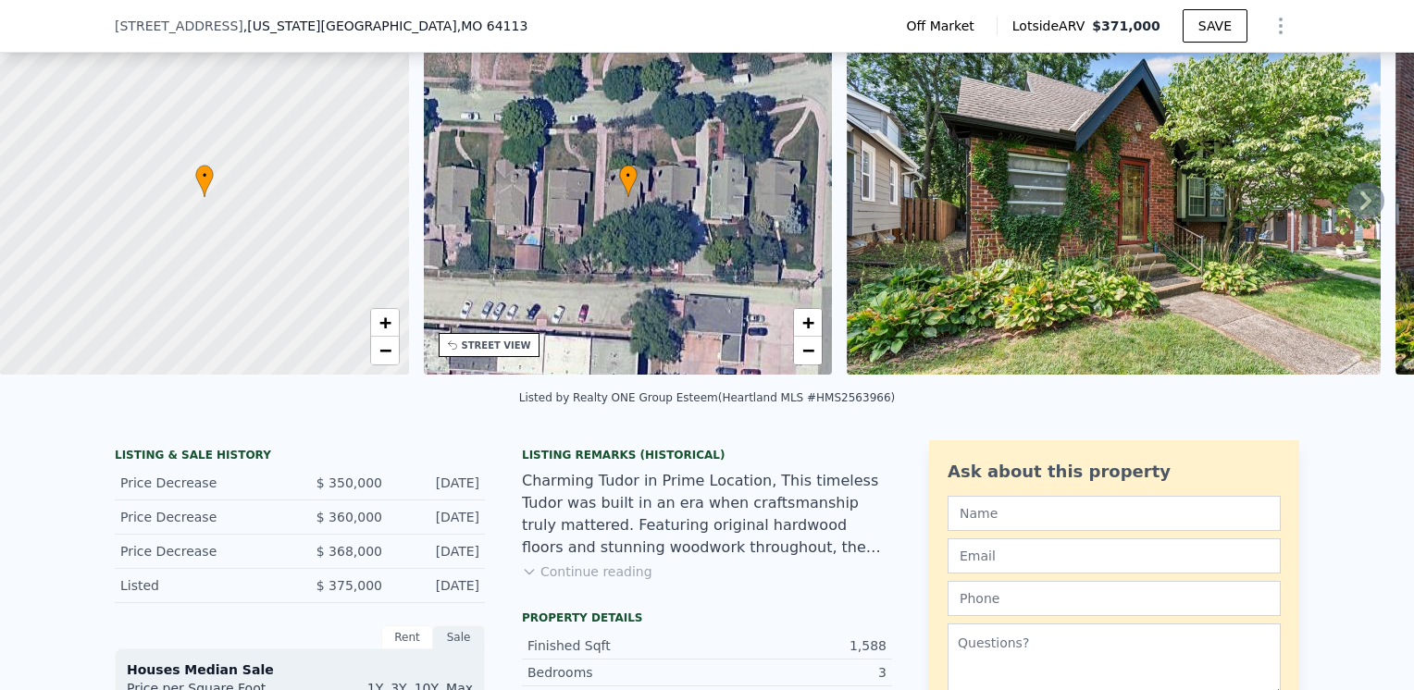
click at [555, 579] on button "Continue reading" at bounding box center [587, 572] width 130 height 19
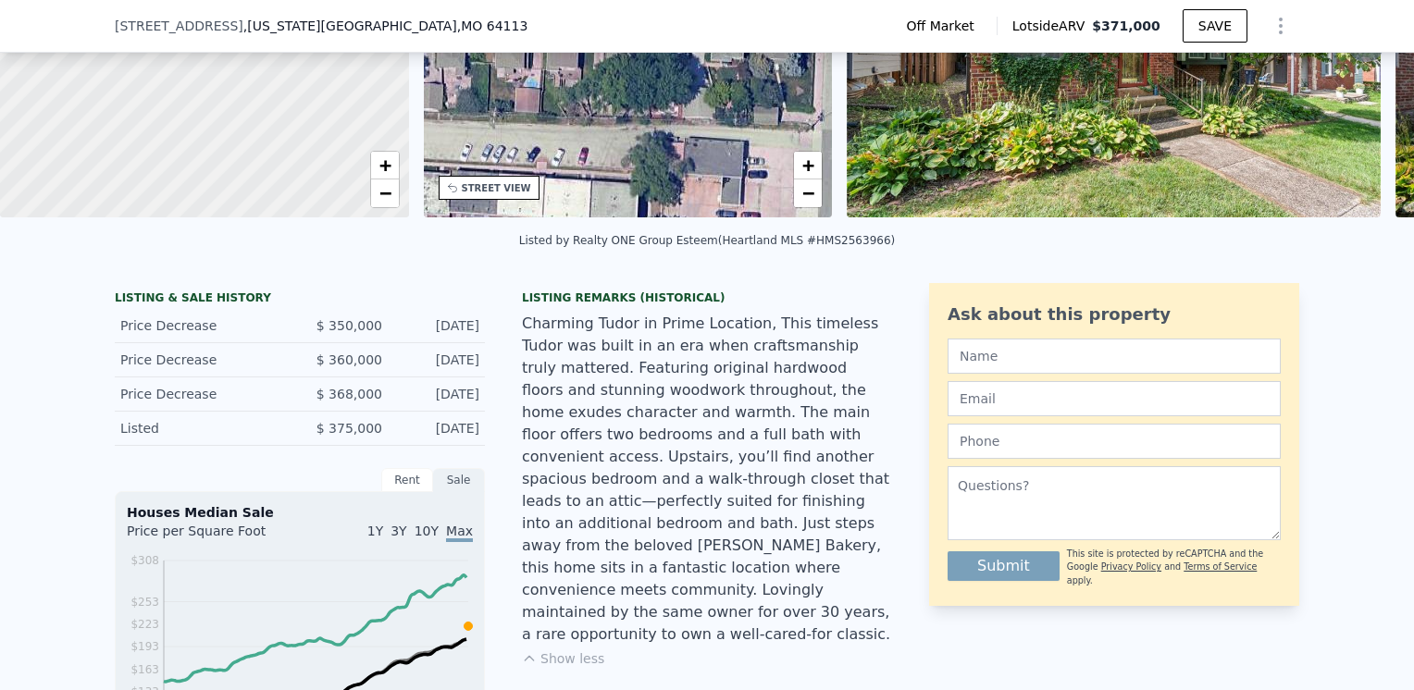
scroll to position [270, 0]
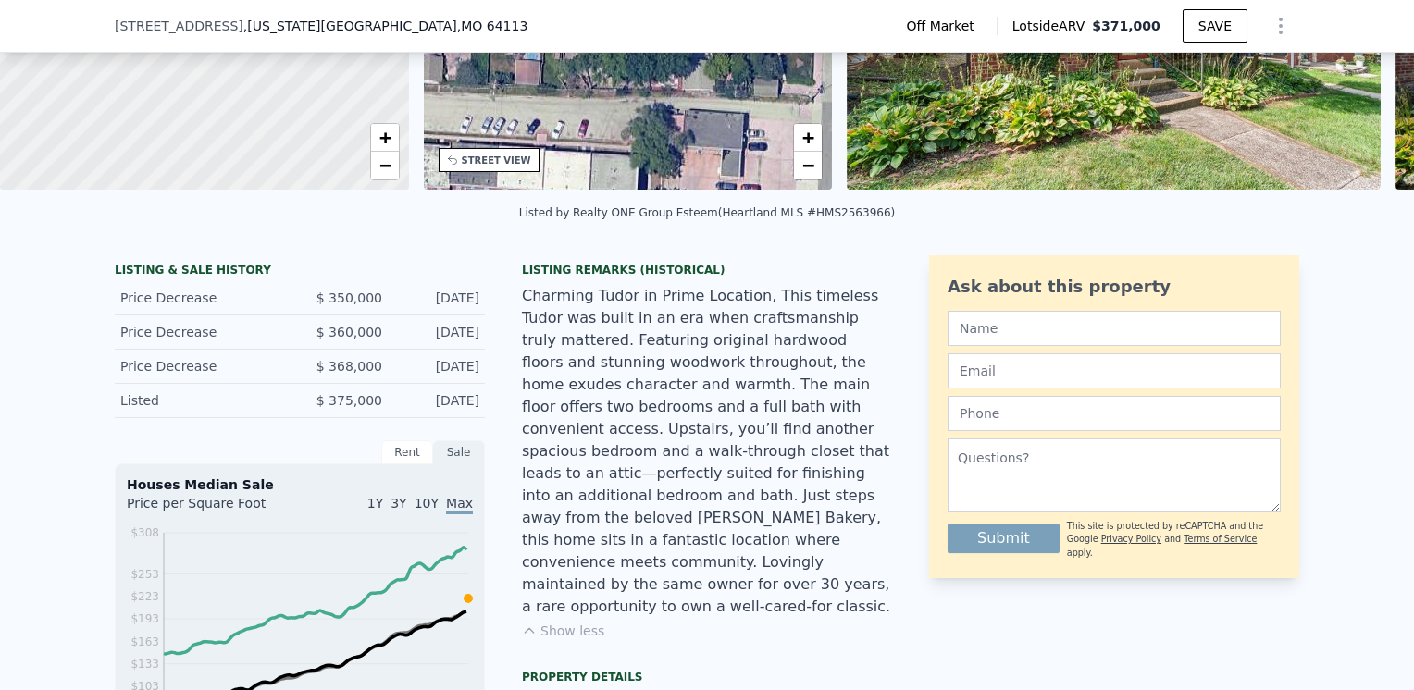
click at [1088, 100] on img at bounding box center [1114, 11] width 534 height 355
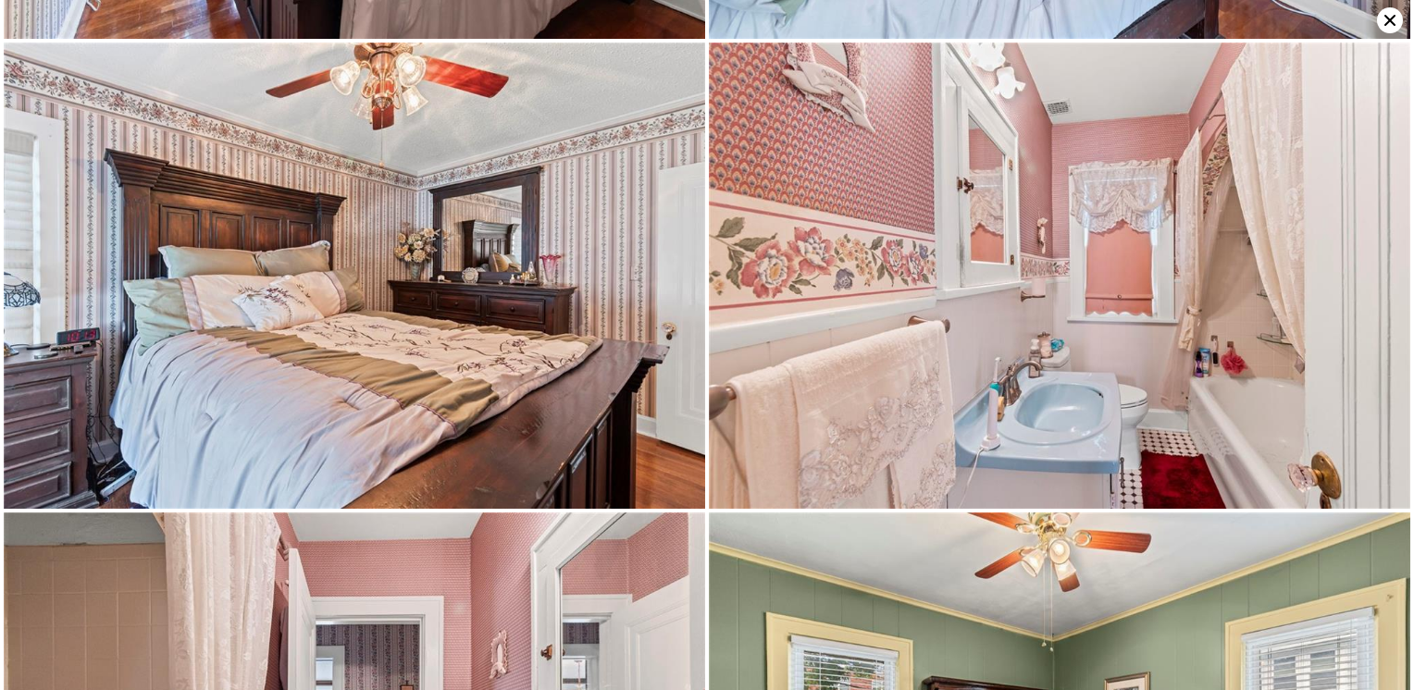
scroll to position [3729, 0]
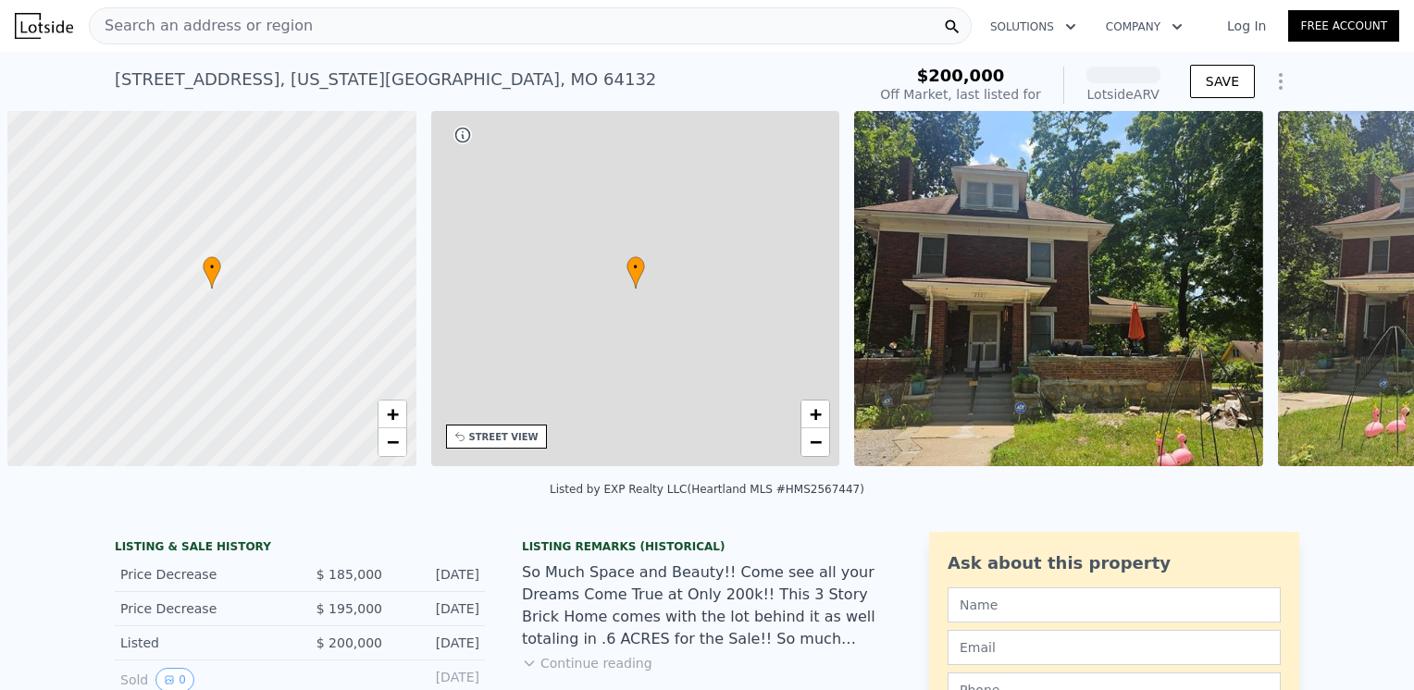
scroll to position [0, 7]
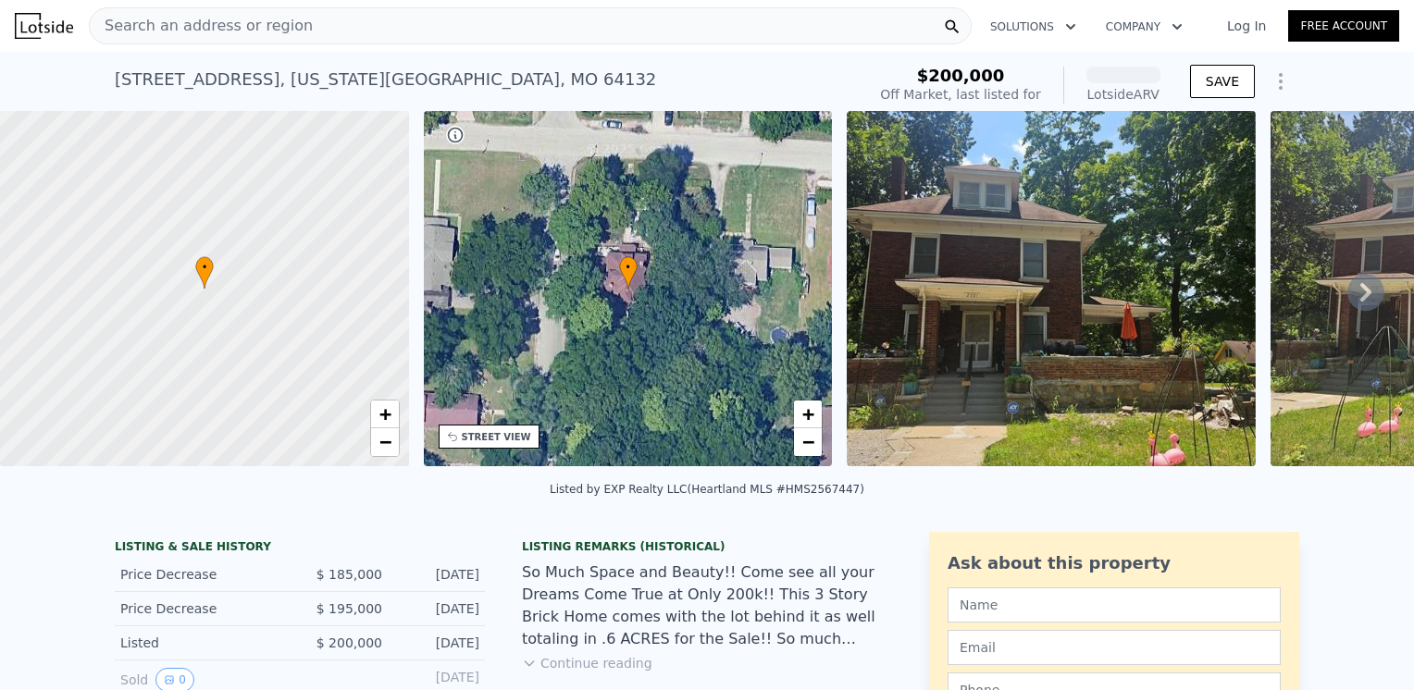
click at [1056, 303] on img at bounding box center [1051, 288] width 409 height 355
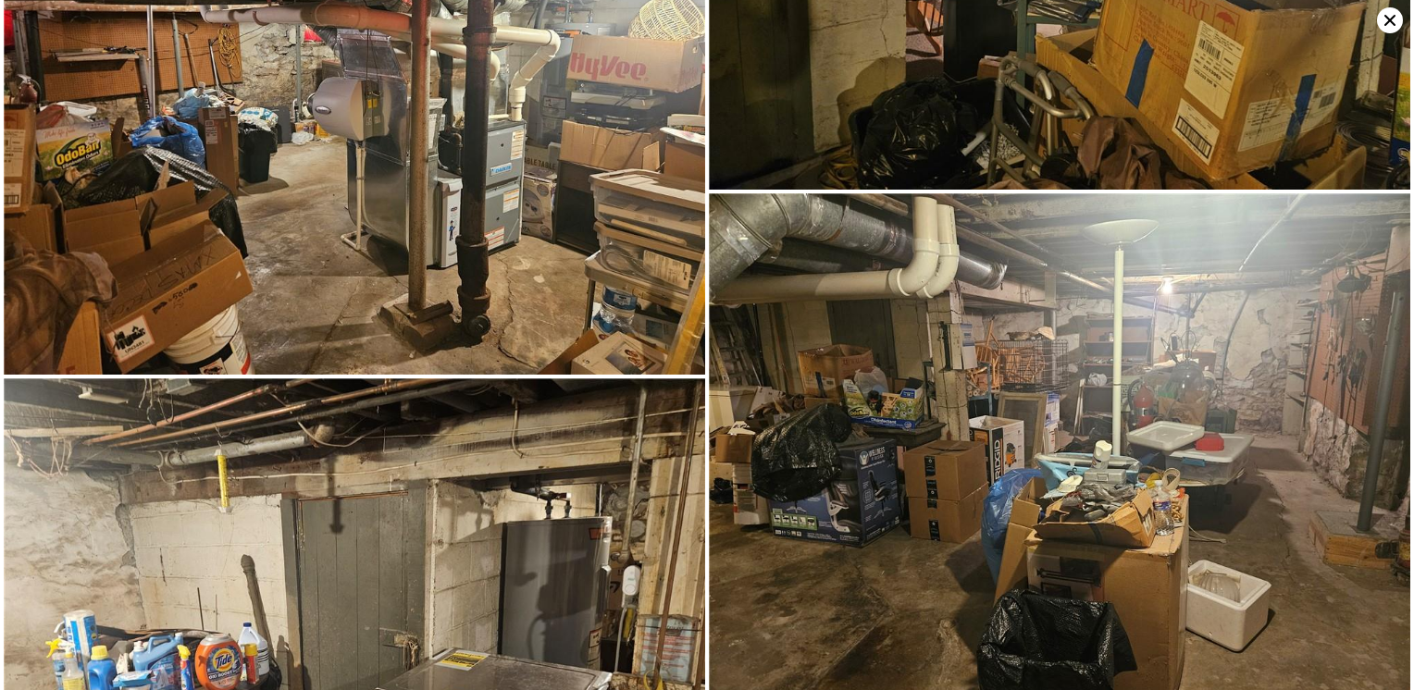
scroll to position [3191, 0]
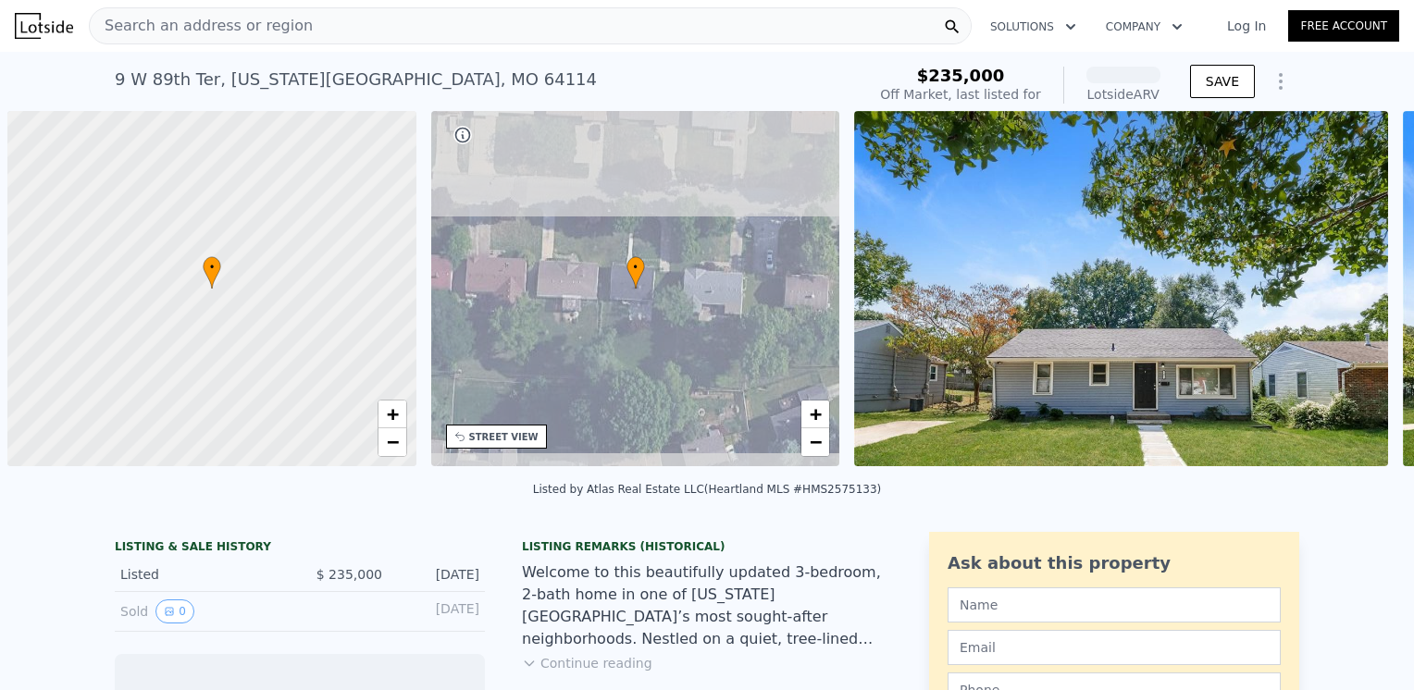
scroll to position [0, 7]
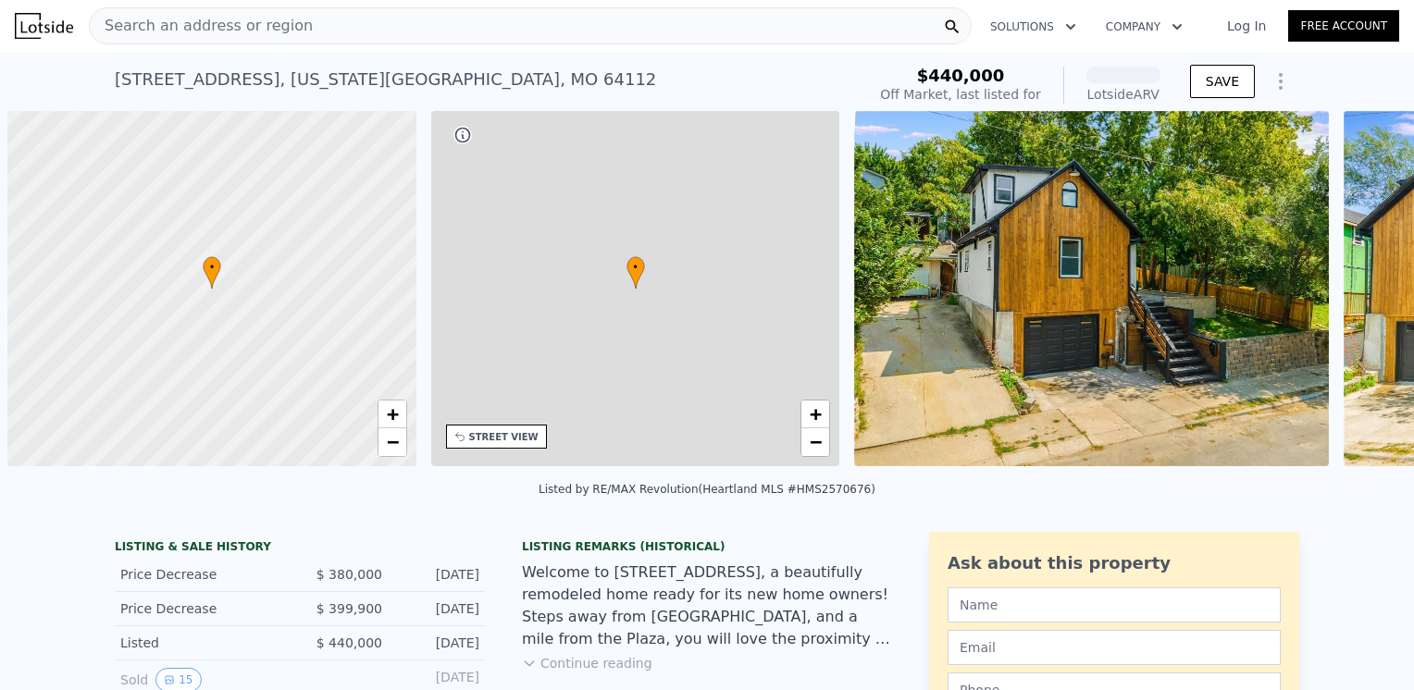
scroll to position [0, 7]
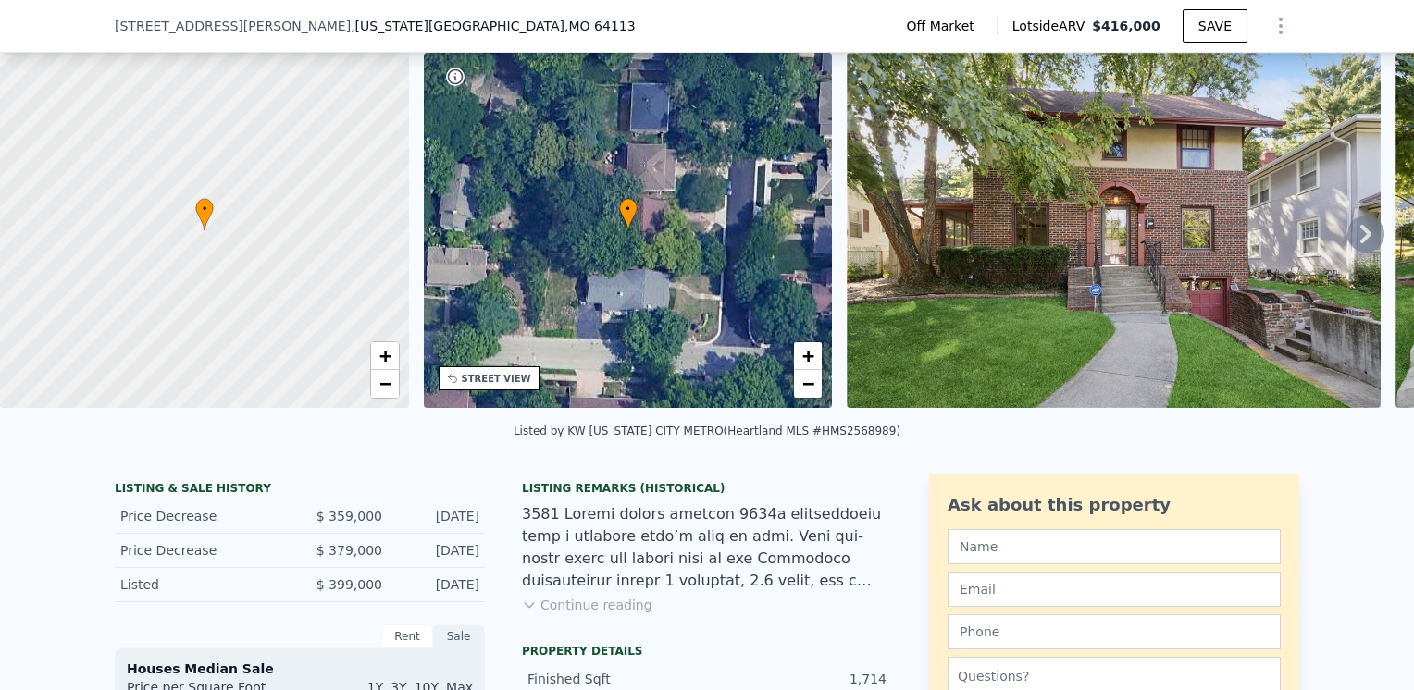
scroll to position [178, 0]
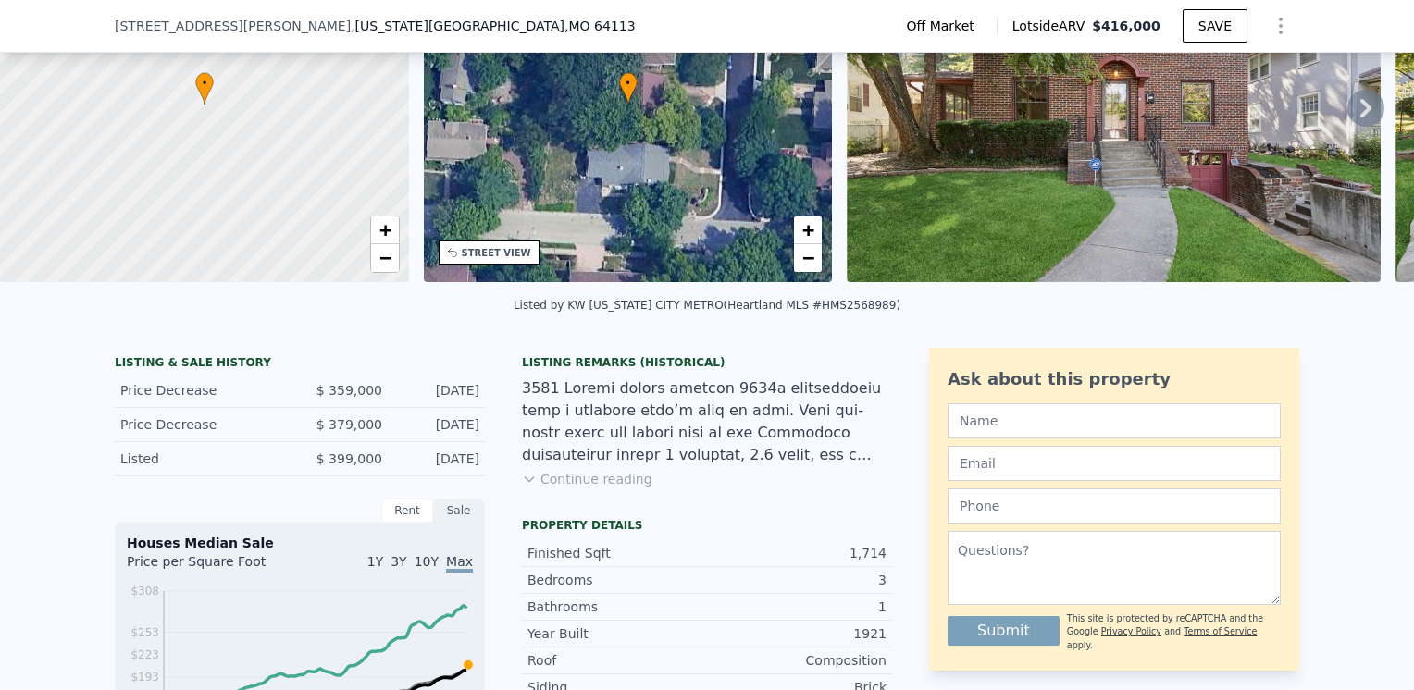
click at [615, 489] on button "Continue reading" at bounding box center [587, 479] width 130 height 19
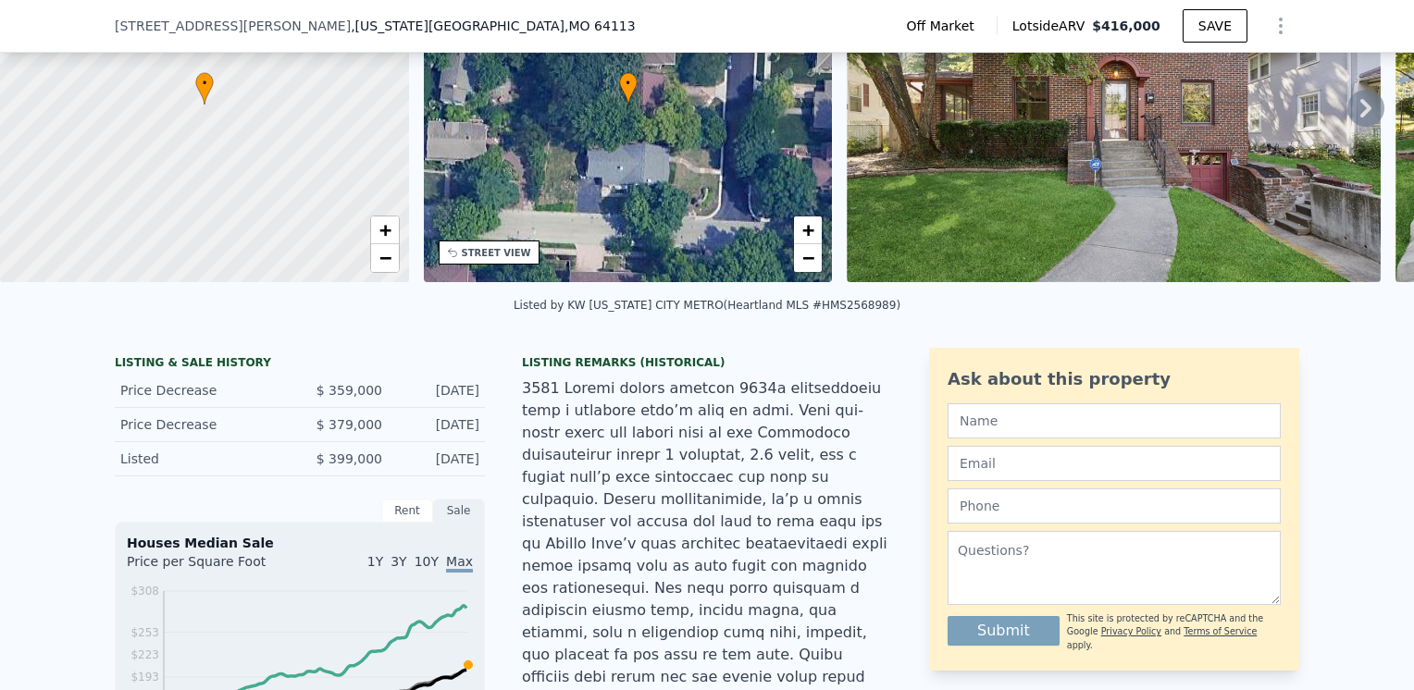
scroll to position [270, 0]
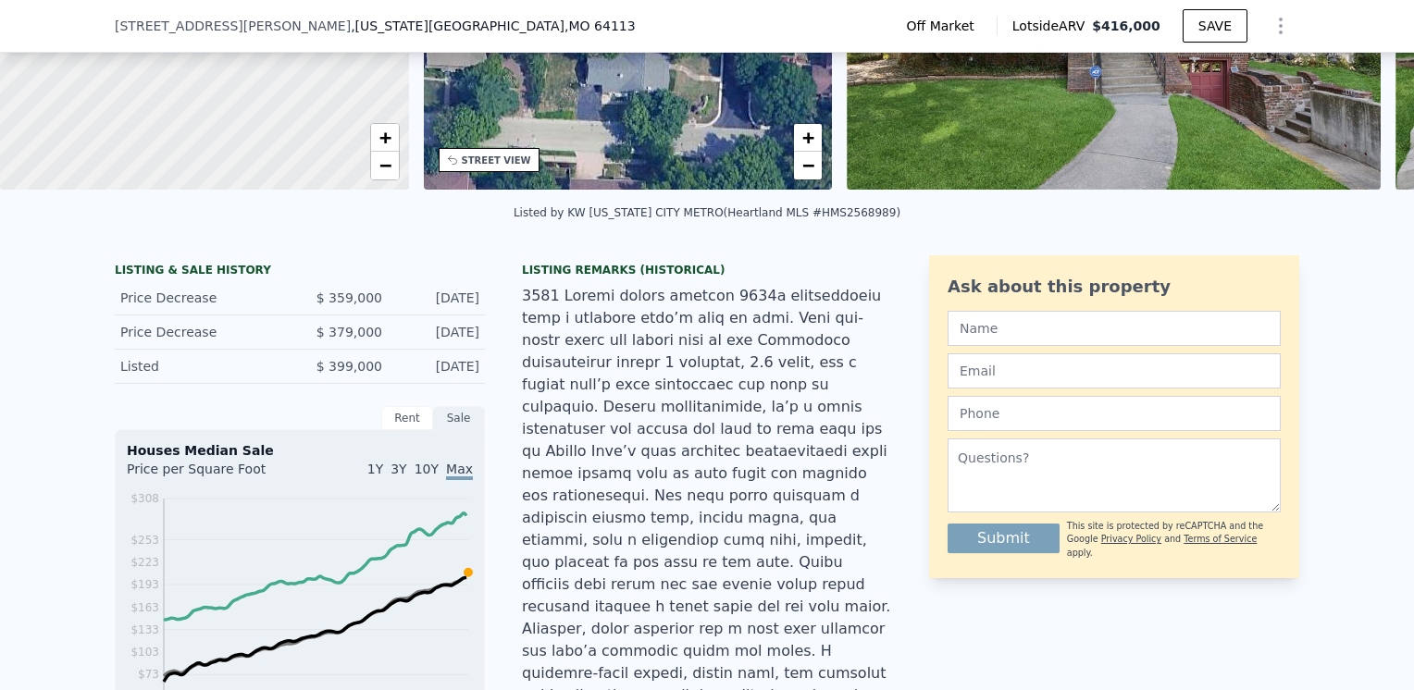
click at [1143, 95] on img at bounding box center [1114, 11] width 534 height 355
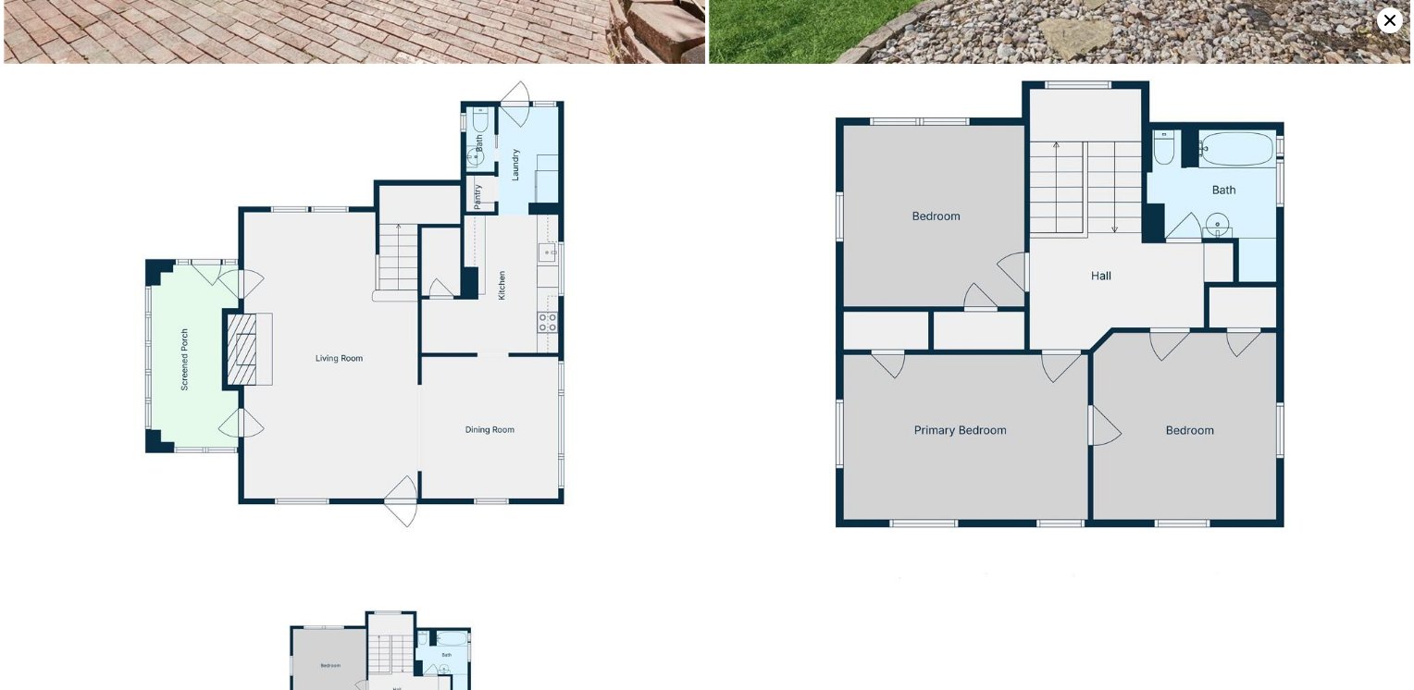
scroll to position [4660, 0]
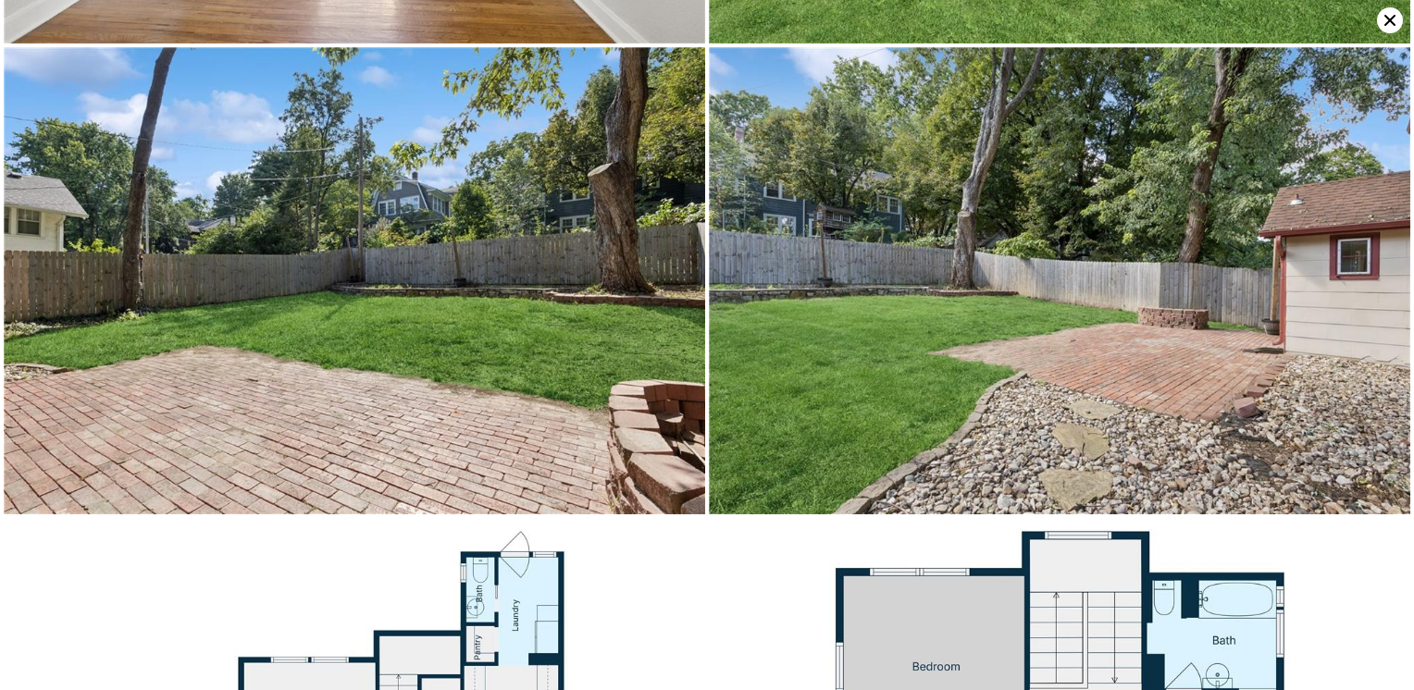
click at [1380, 20] on icon at bounding box center [1390, 20] width 26 height 26
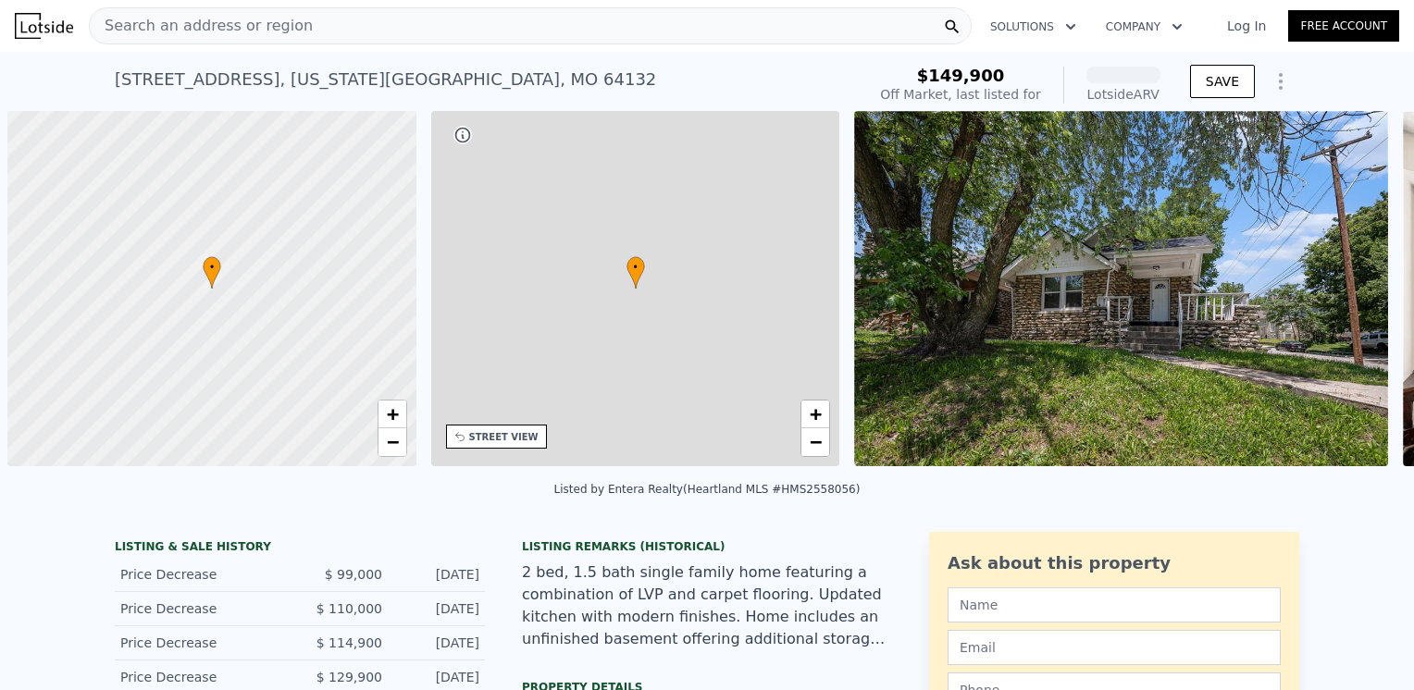
scroll to position [0, 7]
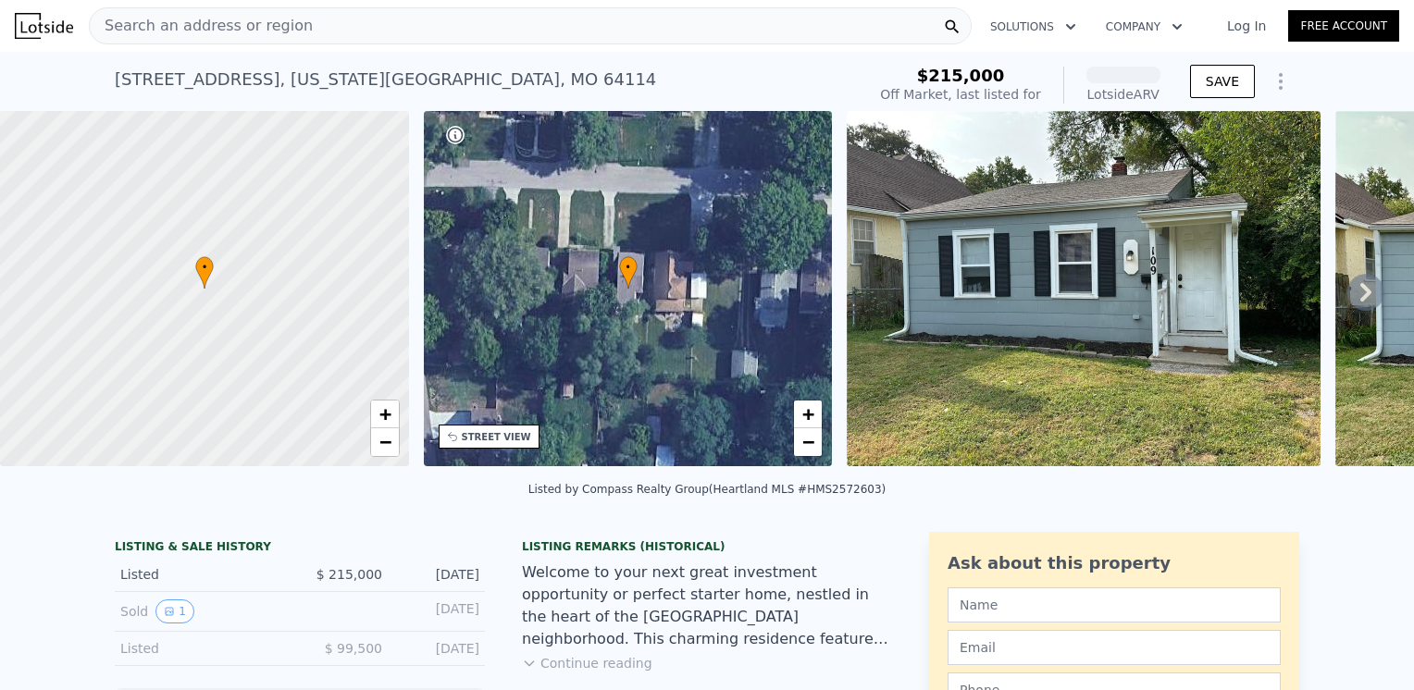
scroll to position [85, 0]
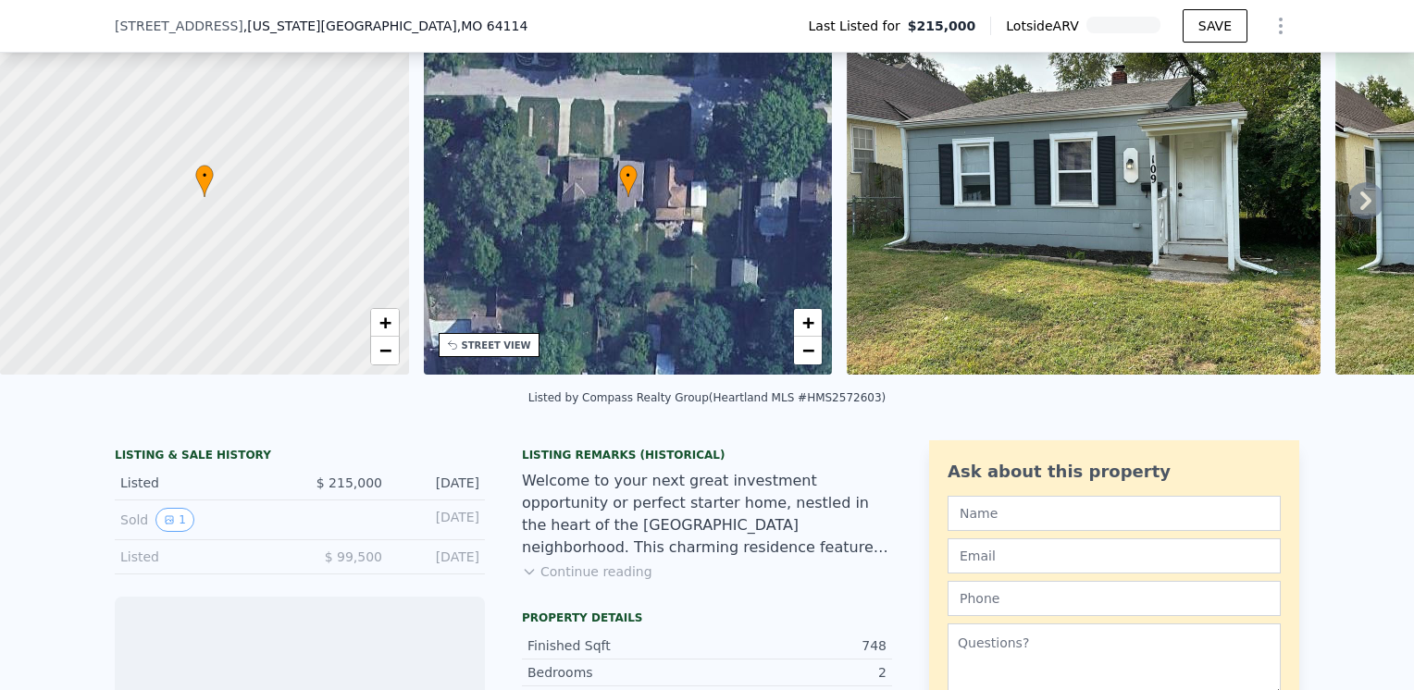
click at [608, 574] on button "Continue reading" at bounding box center [587, 572] width 130 height 19
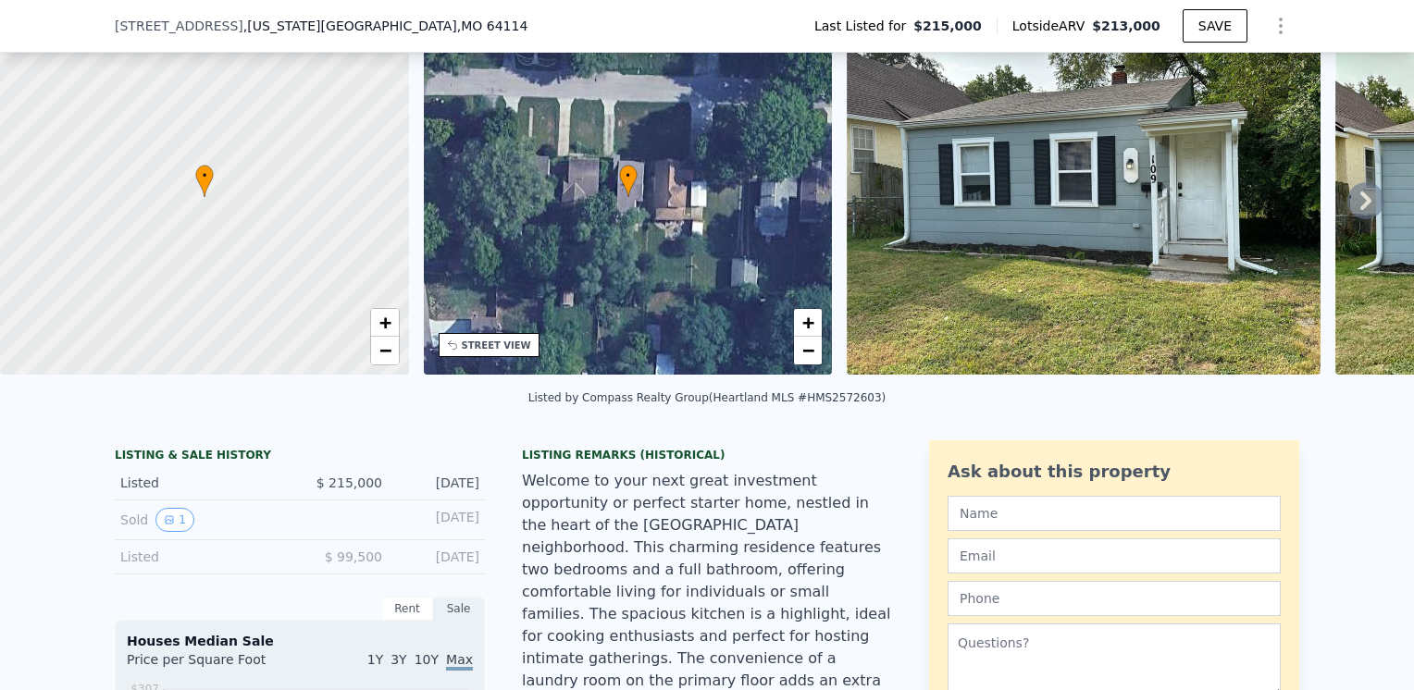
scroll to position [178, 0]
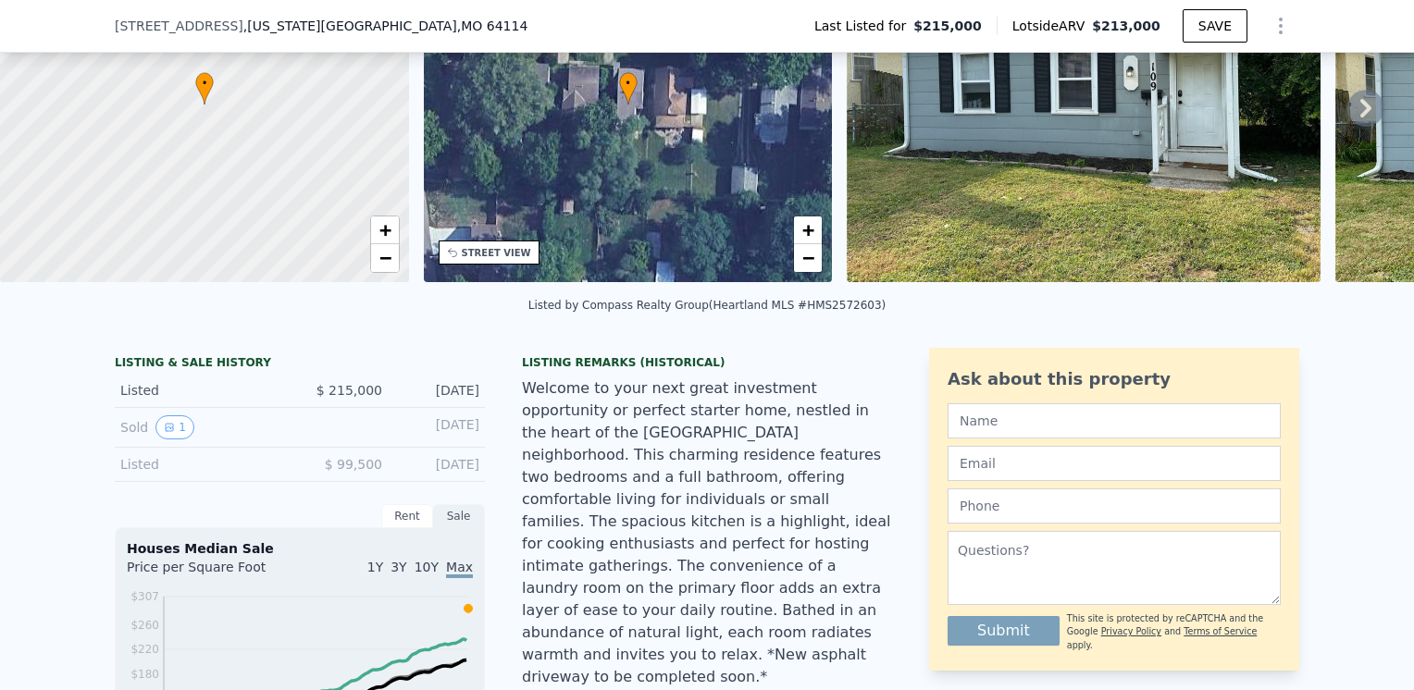
click at [1095, 142] on img at bounding box center [1084, 104] width 474 height 355
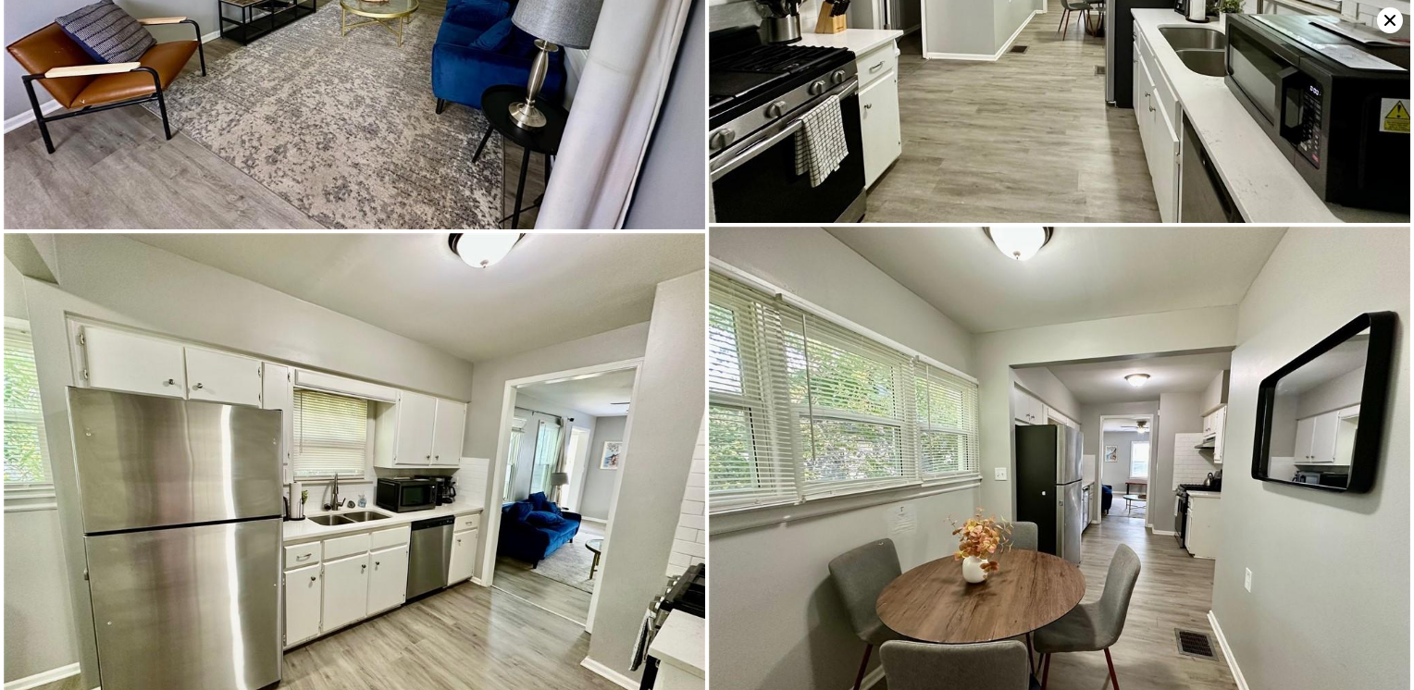
scroll to position [1043, 0]
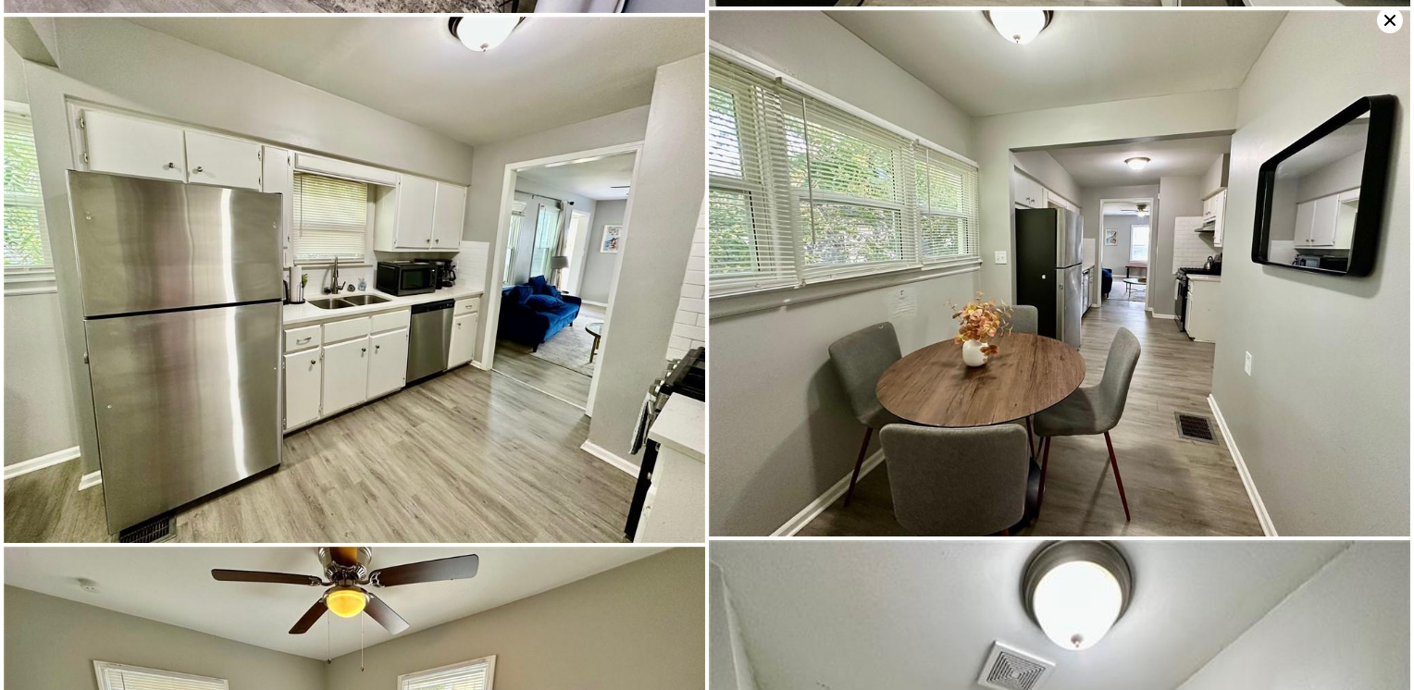
click at [1380, 19] on icon at bounding box center [1390, 20] width 26 height 26
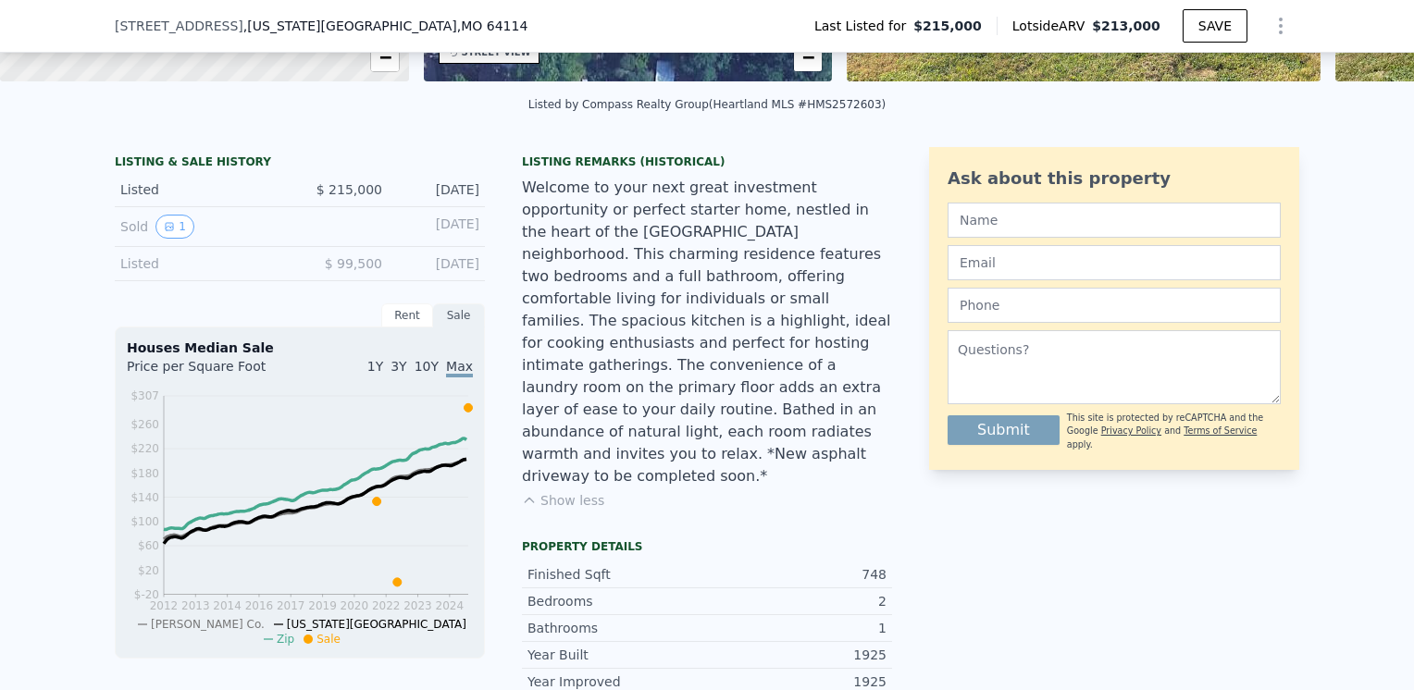
scroll to position [85, 0]
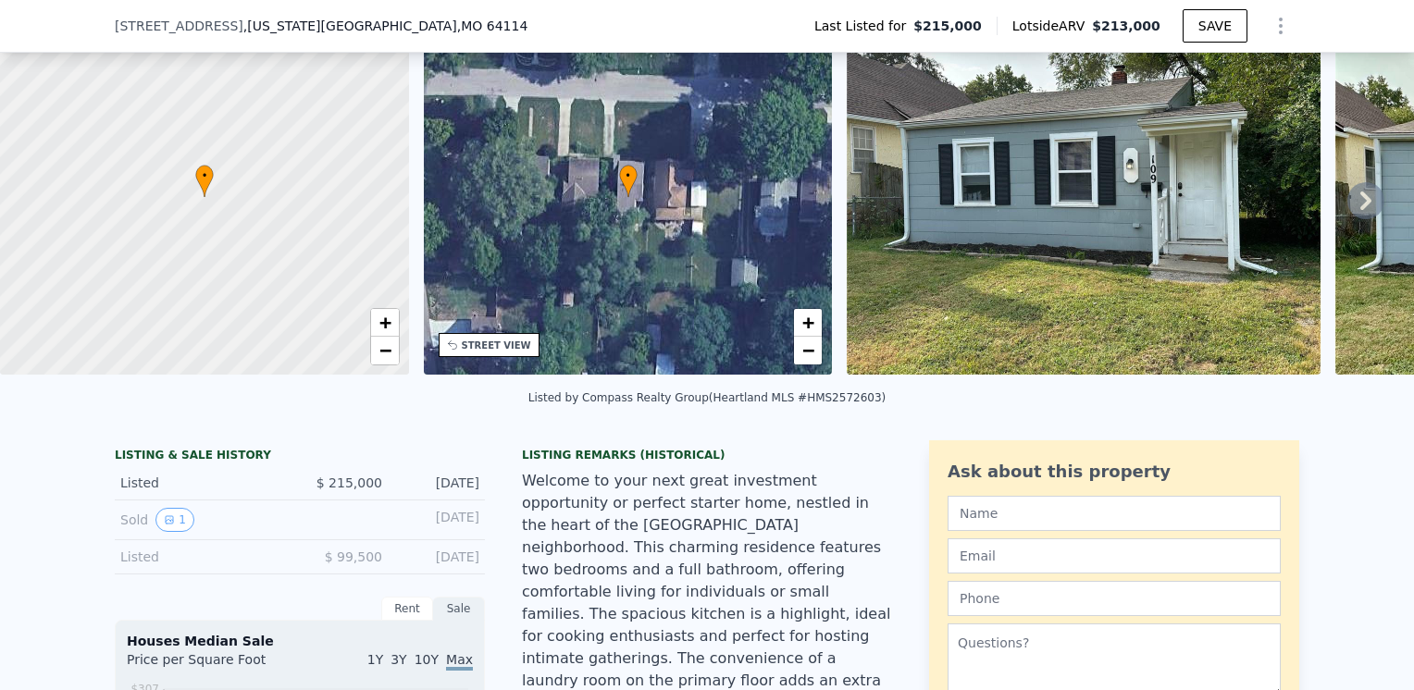
click at [637, 184] on div "• + −" at bounding box center [628, 196] width 409 height 355
drag, startPoint x: 553, startPoint y: 241, endPoint x: 545, endPoint y: 235, distance: 10.5
click at [551, 240] on div "• + −" at bounding box center [628, 196] width 409 height 355
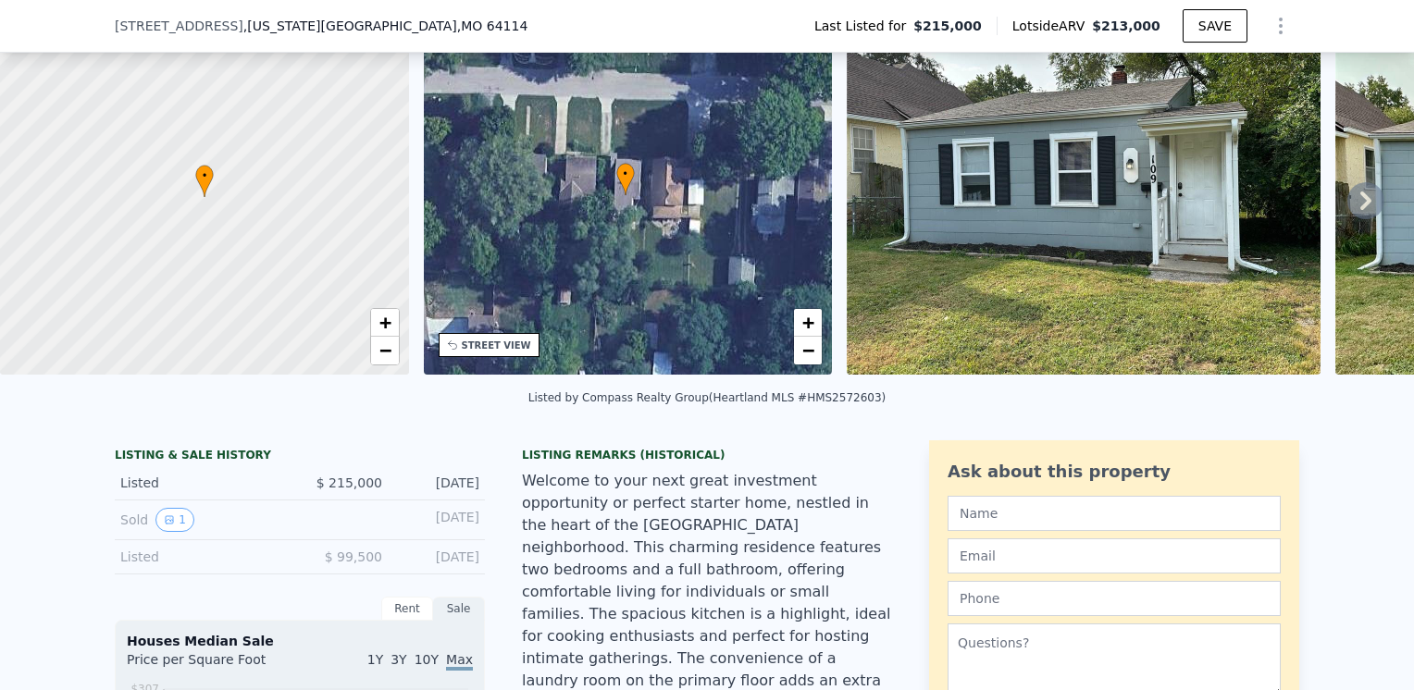
click at [545, 235] on div "• + −" at bounding box center [628, 196] width 409 height 355
click at [634, 188] on div "• + −" at bounding box center [628, 196] width 409 height 355
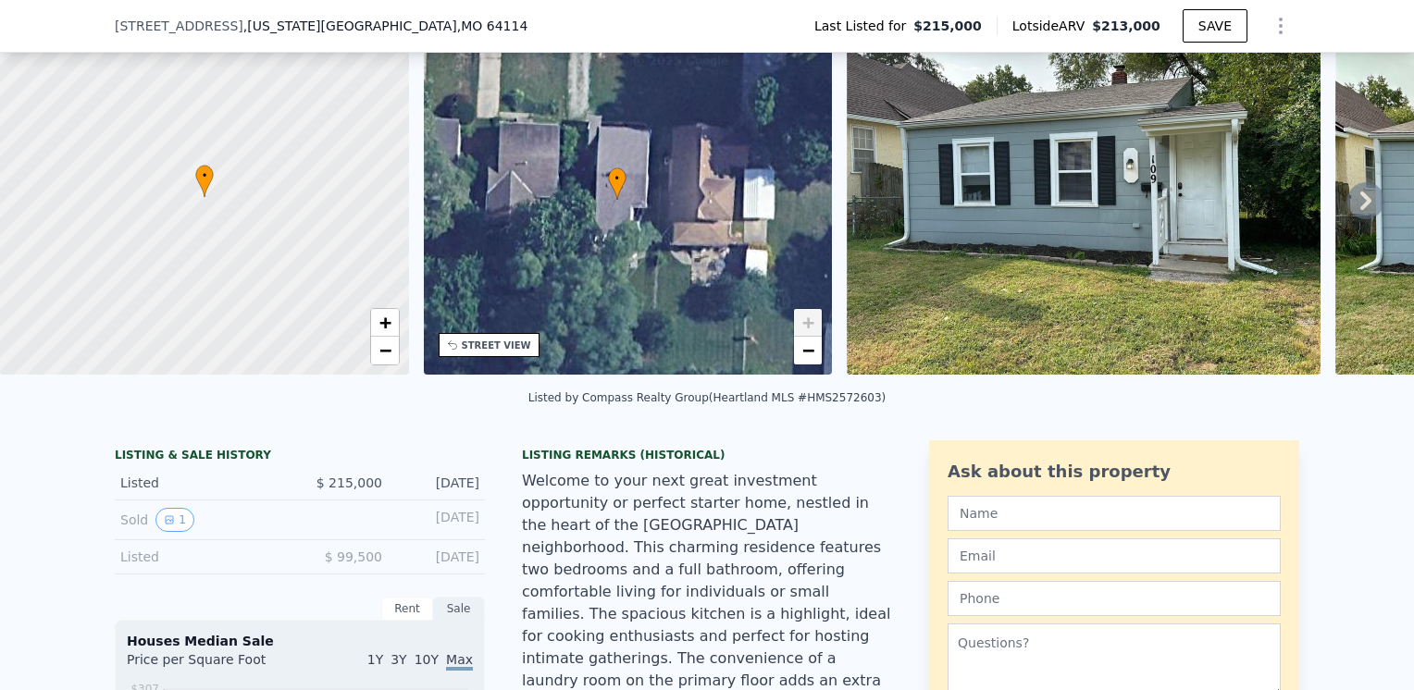
click at [622, 198] on div "• + −" at bounding box center [628, 196] width 409 height 355
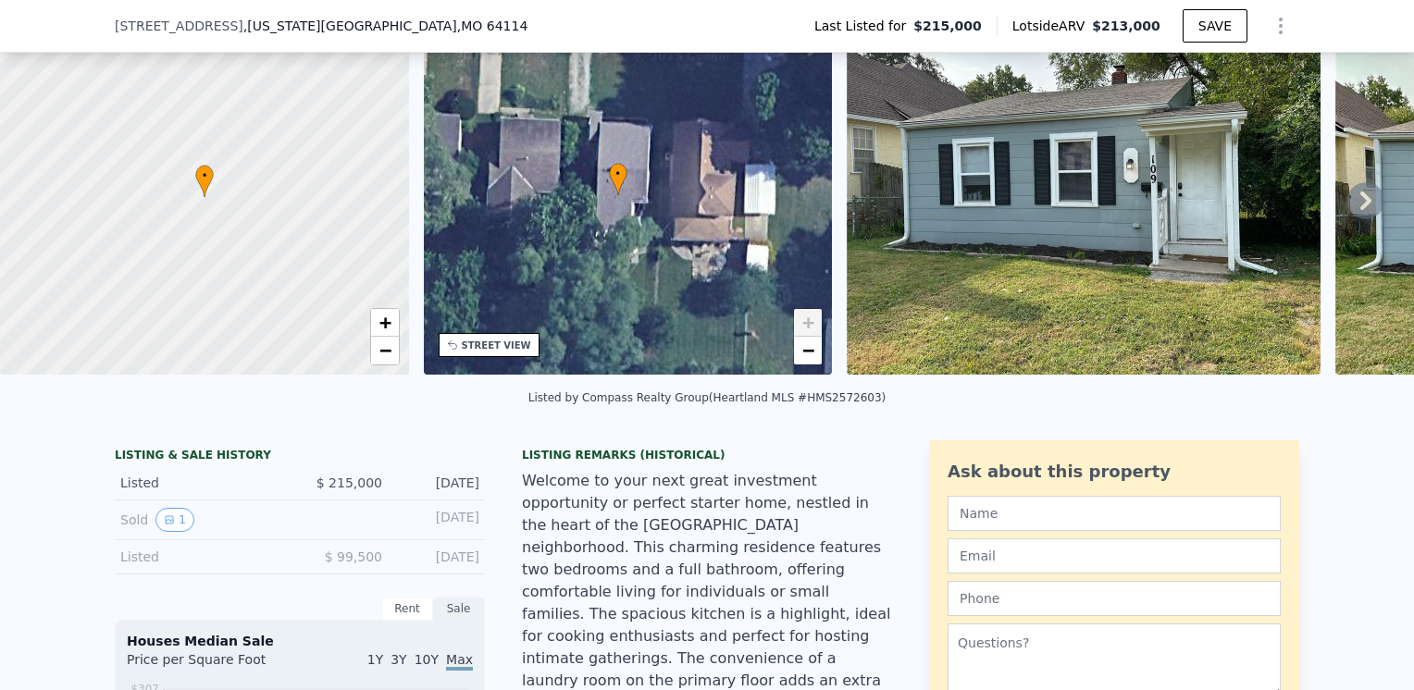
click at [622, 194] on div "• + −" at bounding box center [628, 196] width 409 height 355
click at [622, 186] on icon at bounding box center [618, 179] width 19 height 32
click at [618, 177] on span "•" at bounding box center [618, 174] width 19 height 17
click at [619, 177] on span "•" at bounding box center [618, 174] width 19 height 17
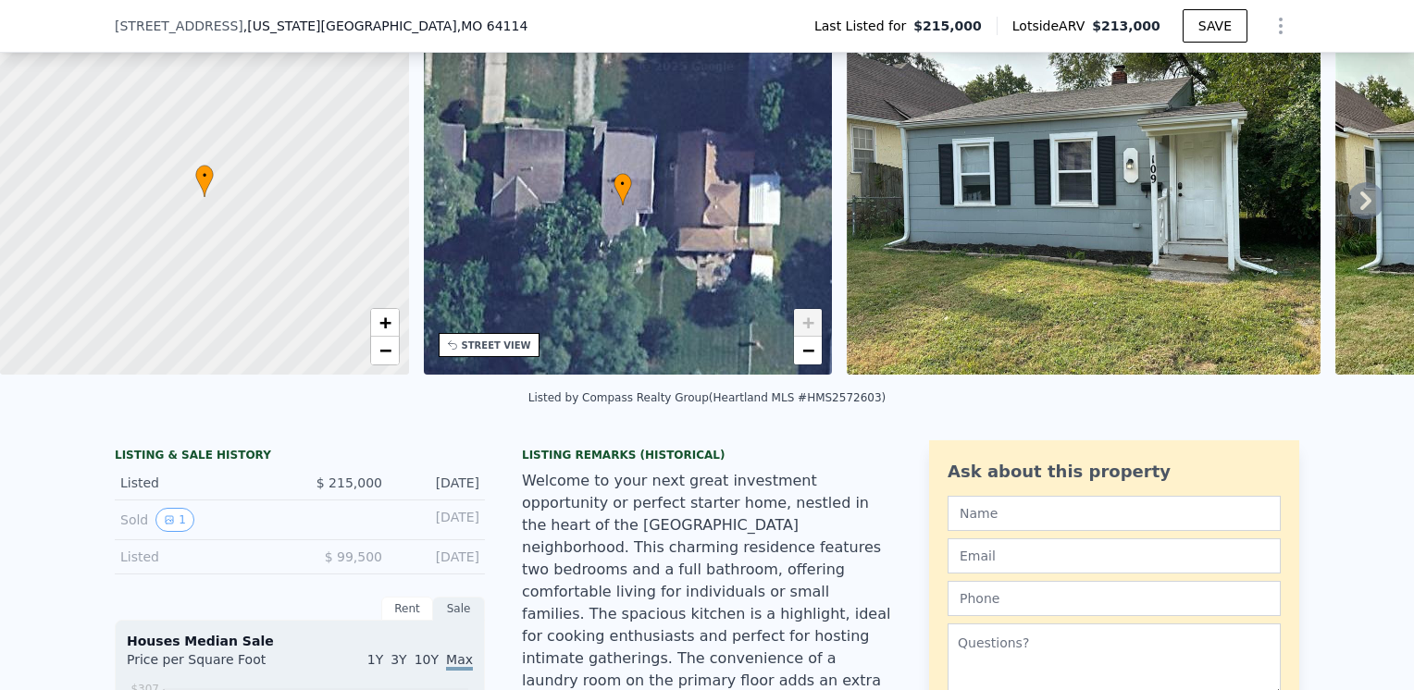
click at [619, 177] on span "•" at bounding box center [622, 184] width 19 height 17
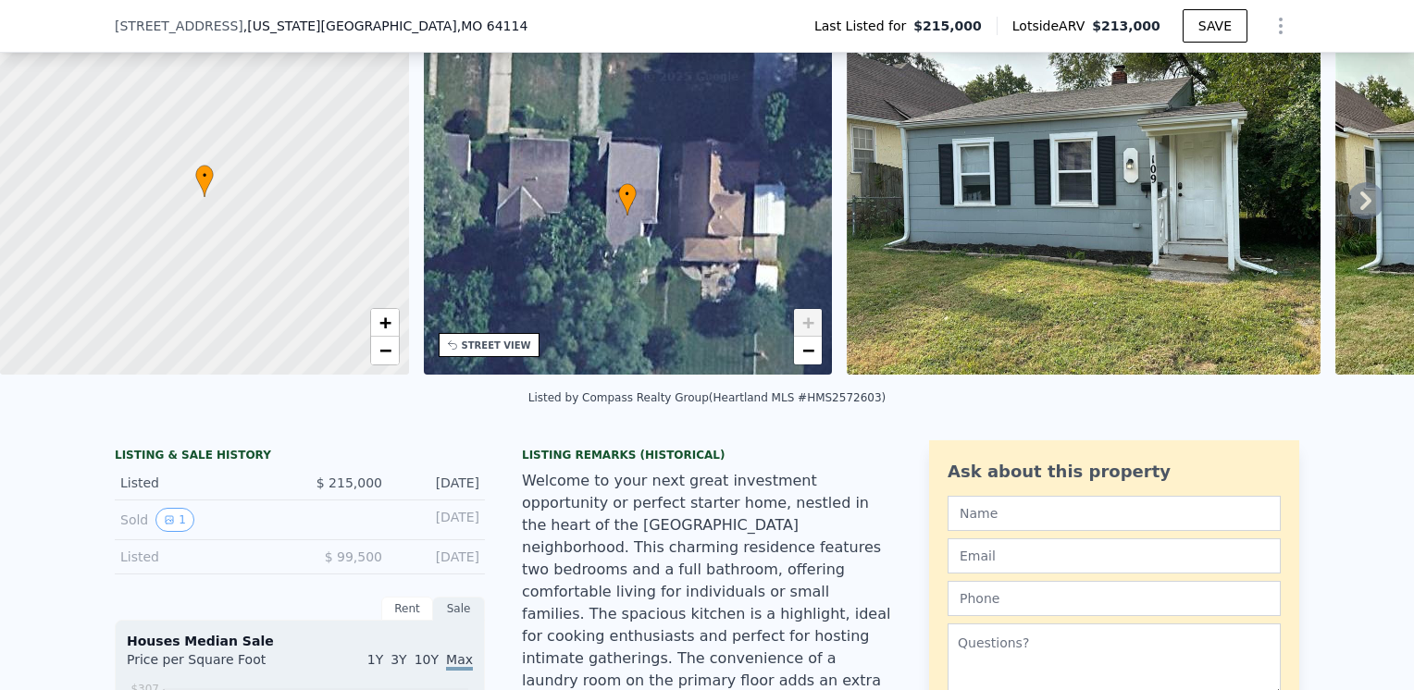
click at [812, 316] on span "+" at bounding box center [808, 322] width 12 height 23
click at [808, 316] on span "+" at bounding box center [808, 322] width 12 height 23
click at [807, 315] on span "+" at bounding box center [808, 322] width 12 height 23
click at [507, 358] on div "• + −" at bounding box center [628, 196] width 409 height 355
click at [481, 339] on div "STREET VIEW" at bounding box center [496, 346] width 69 height 14
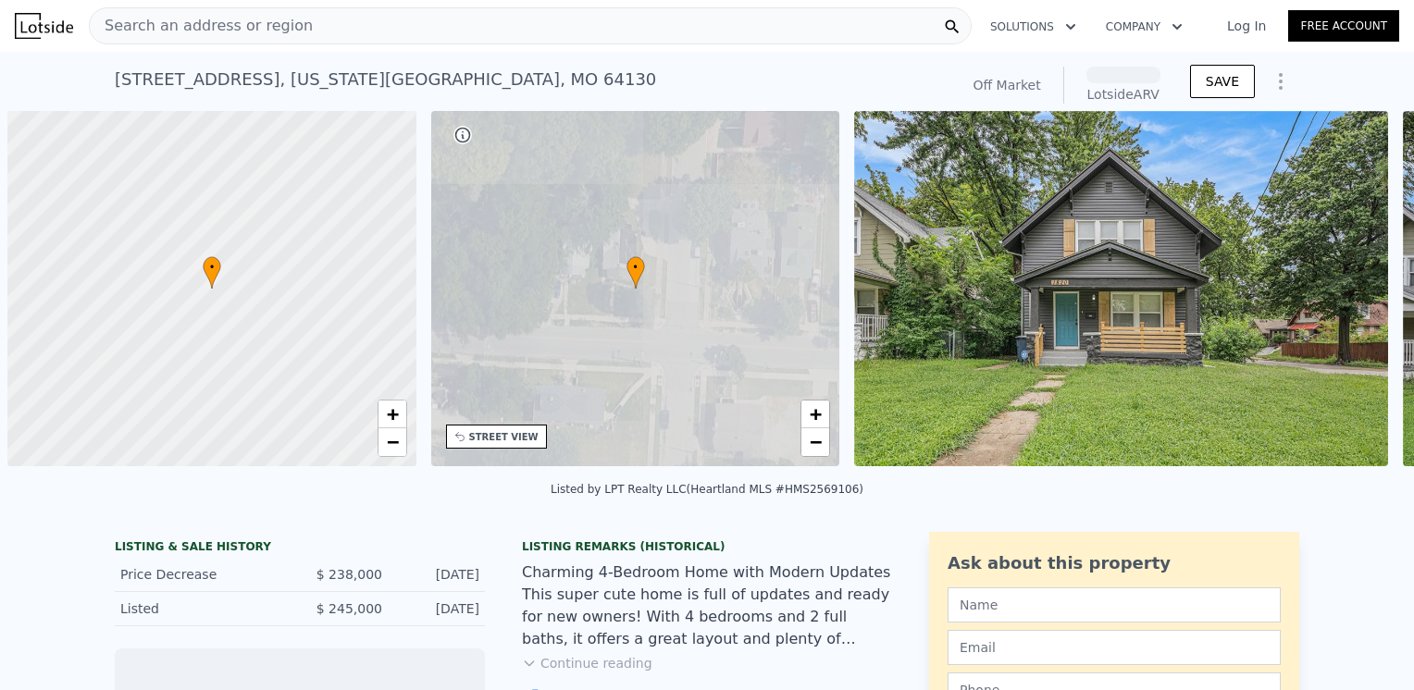
scroll to position [0, 7]
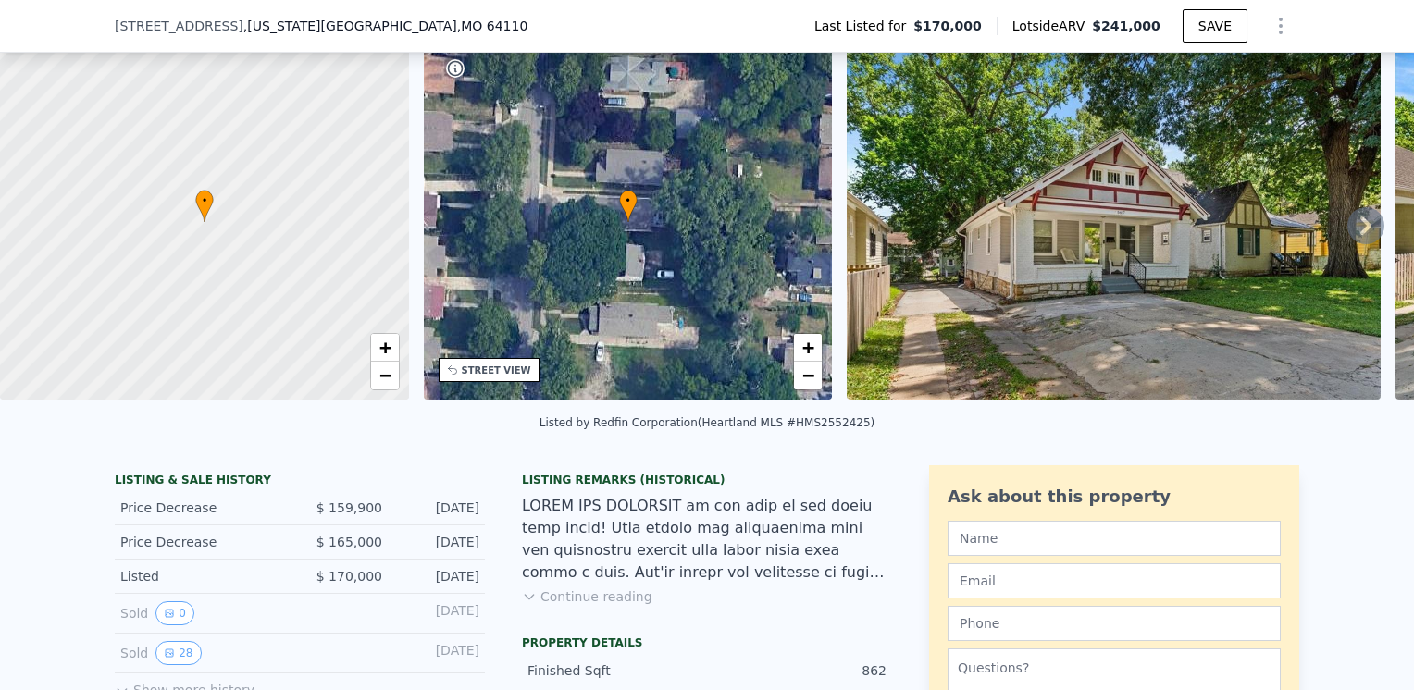
scroll to position [85, 0]
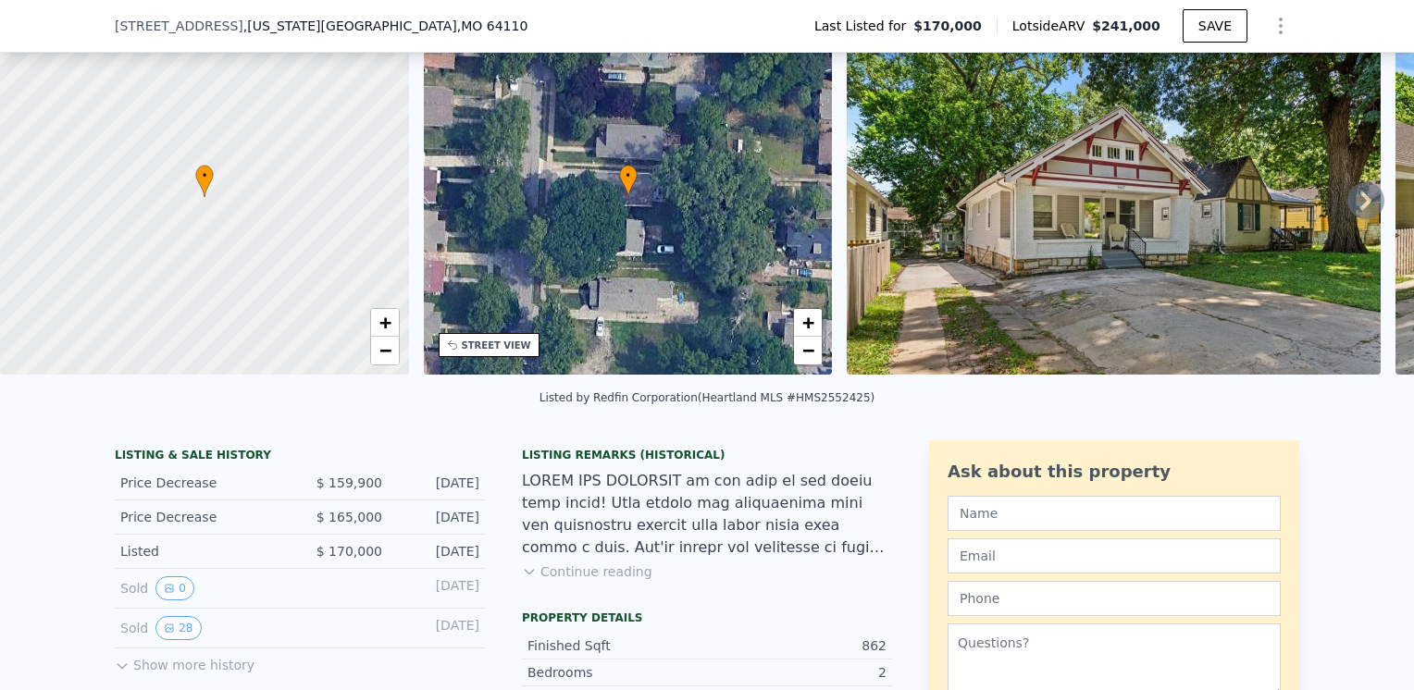
click at [603, 581] on button "Continue reading" at bounding box center [587, 572] width 130 height 19
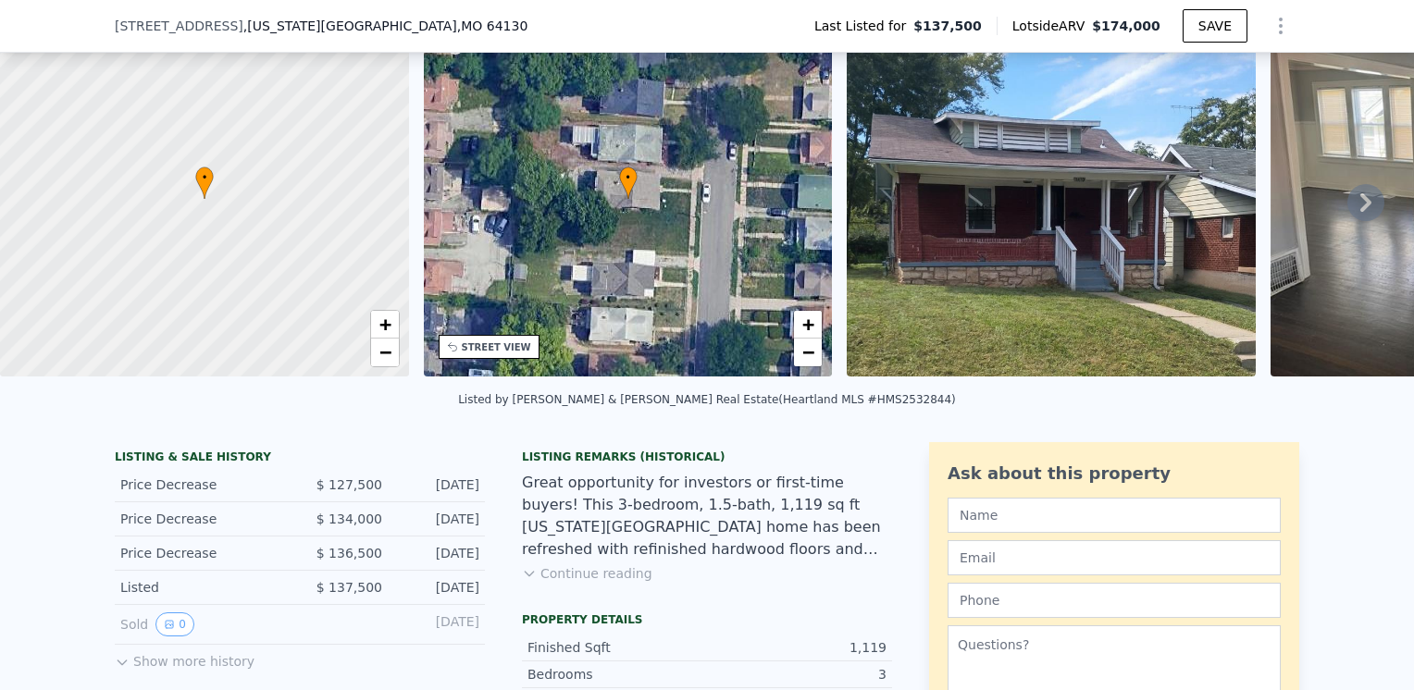
scroll to position [85, 0]
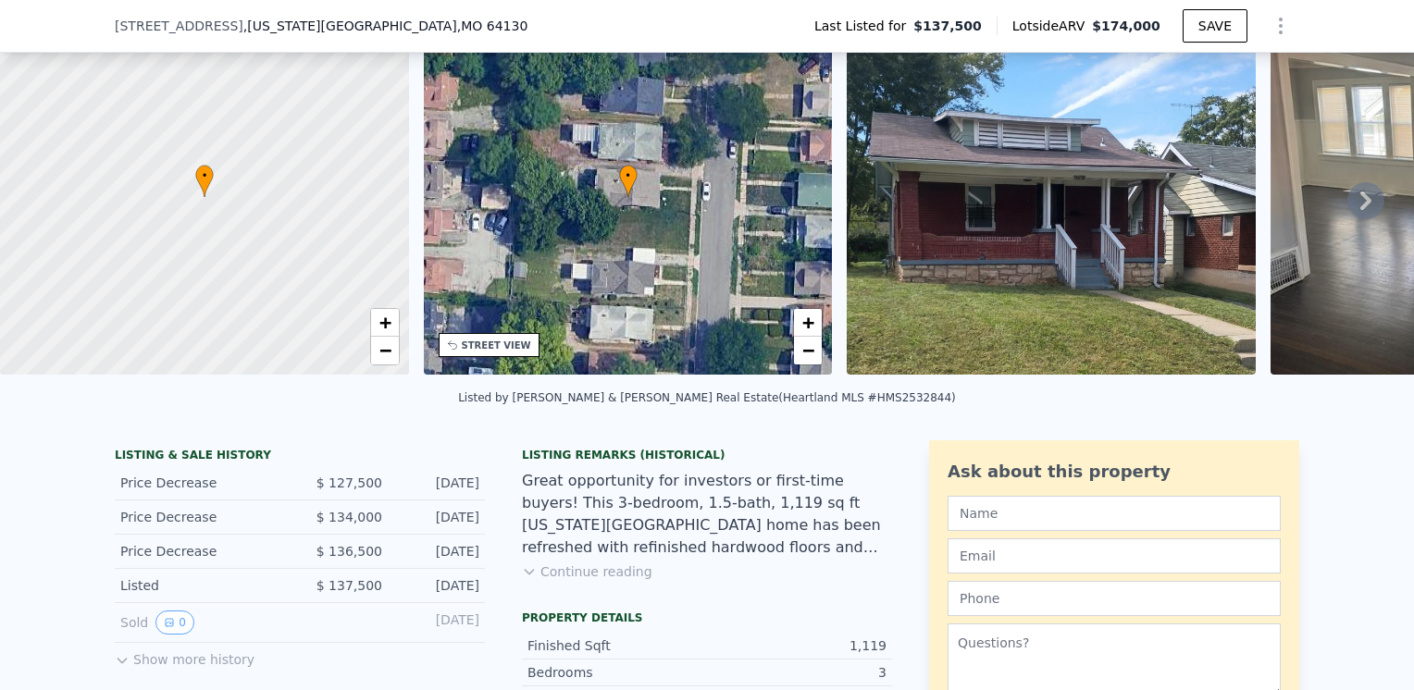
click at [1007, 269] on img at bounding box center [1051, 196] width 409 height 355
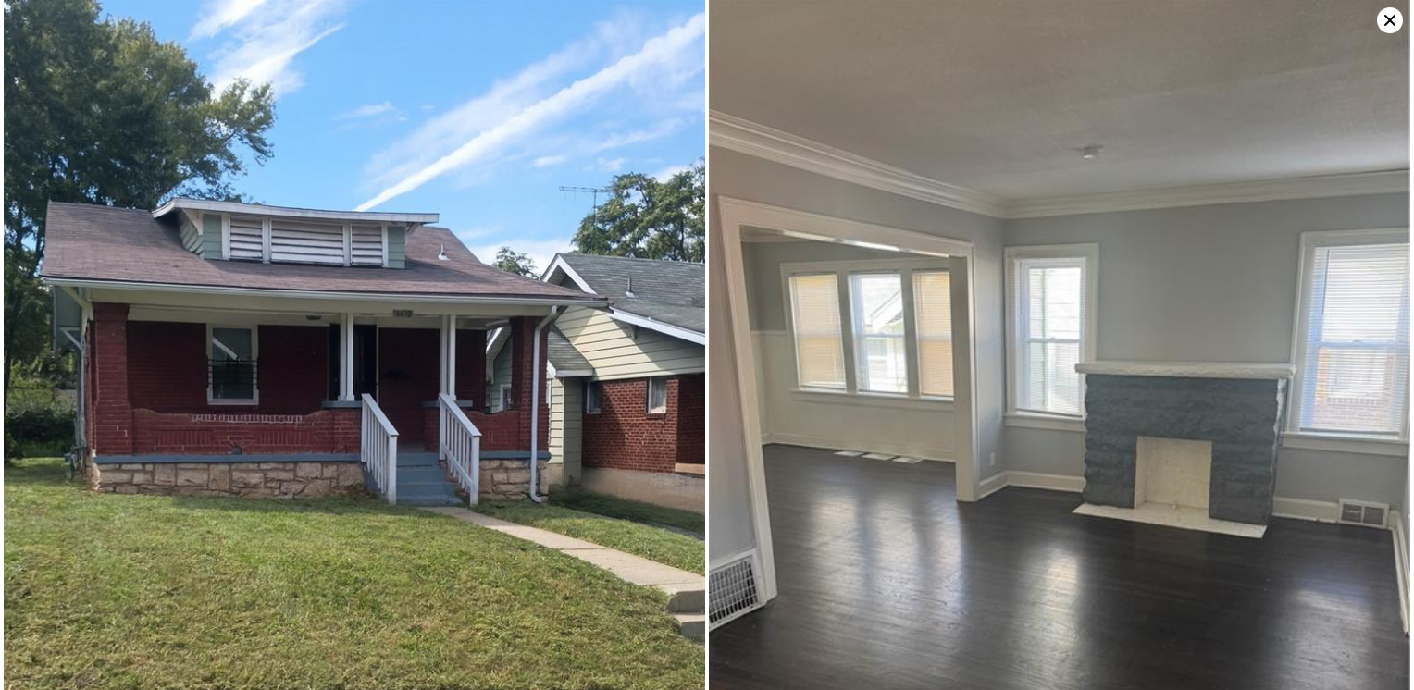
scroll to position [0, 0]
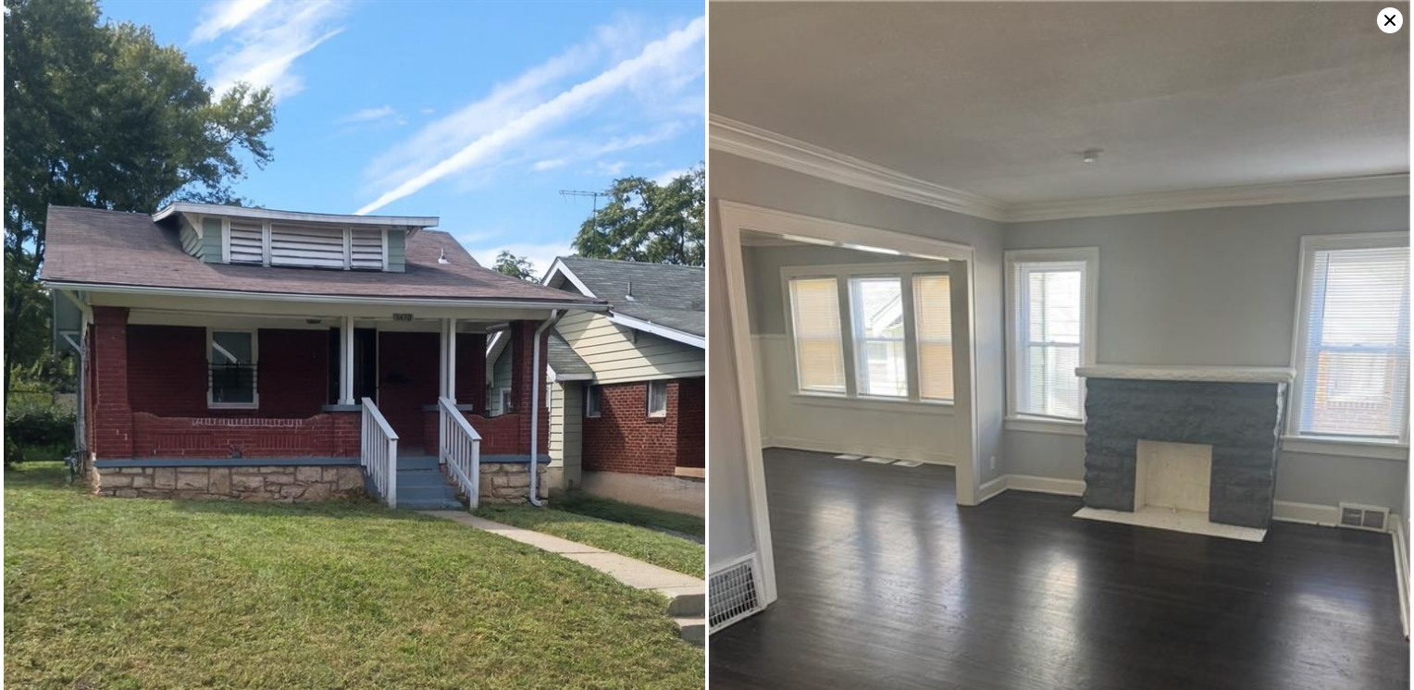
click at [1380, 17] on icon at bounding box center [1390, 20] width 26 height 26
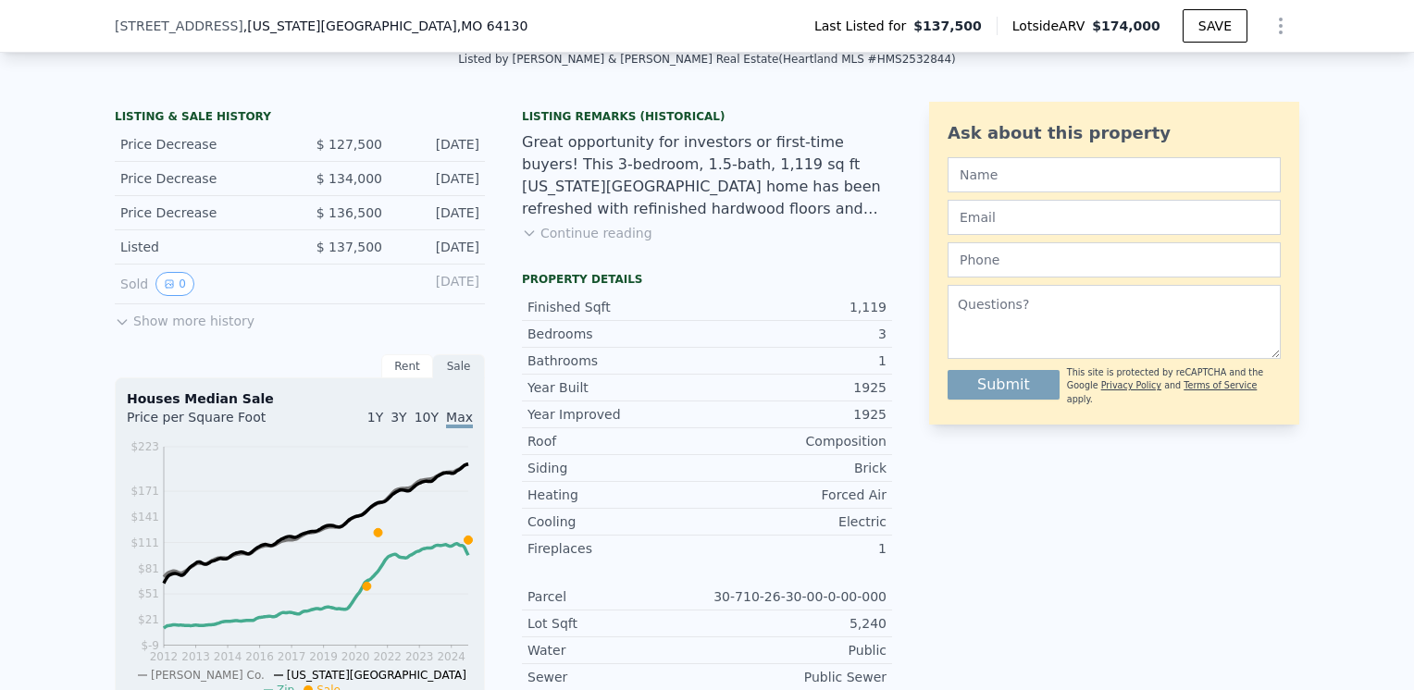
scroll to position [455, 0]
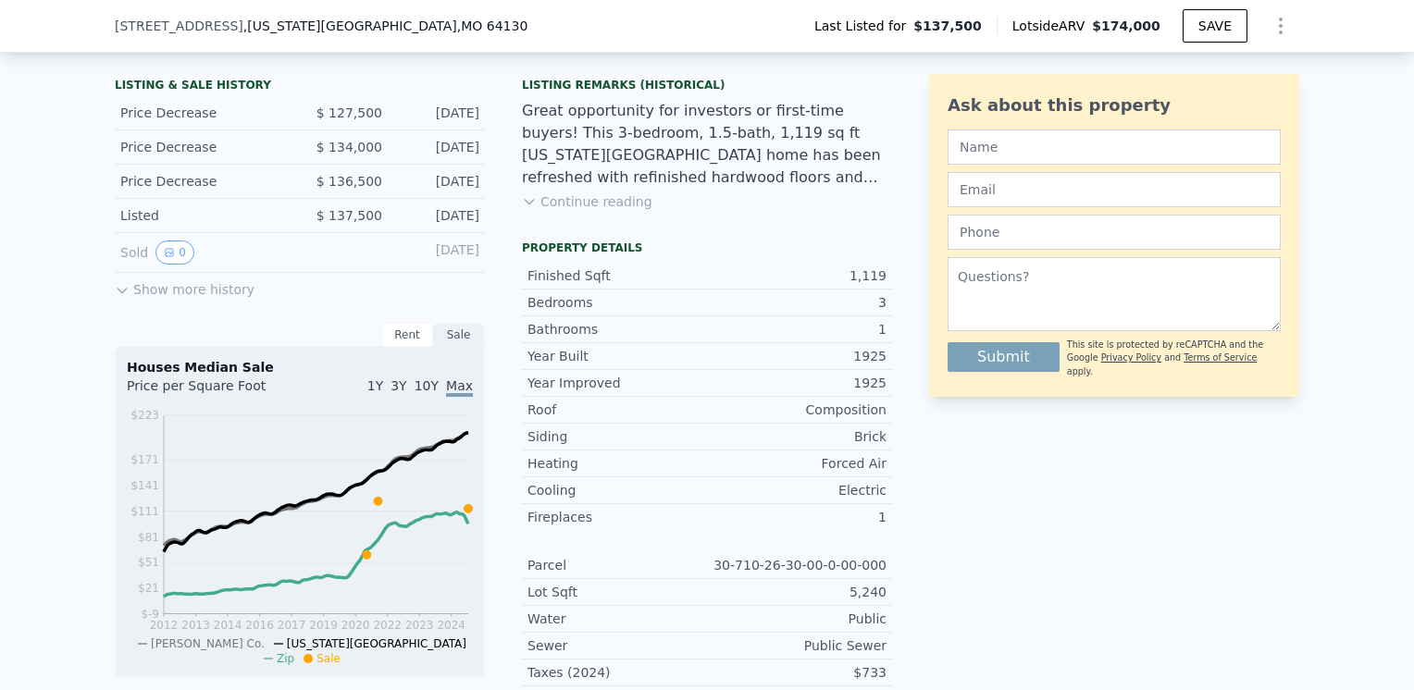
click at [614, 211] on button "Continue reading" at bounding box center [587, 201] width 130 height 19
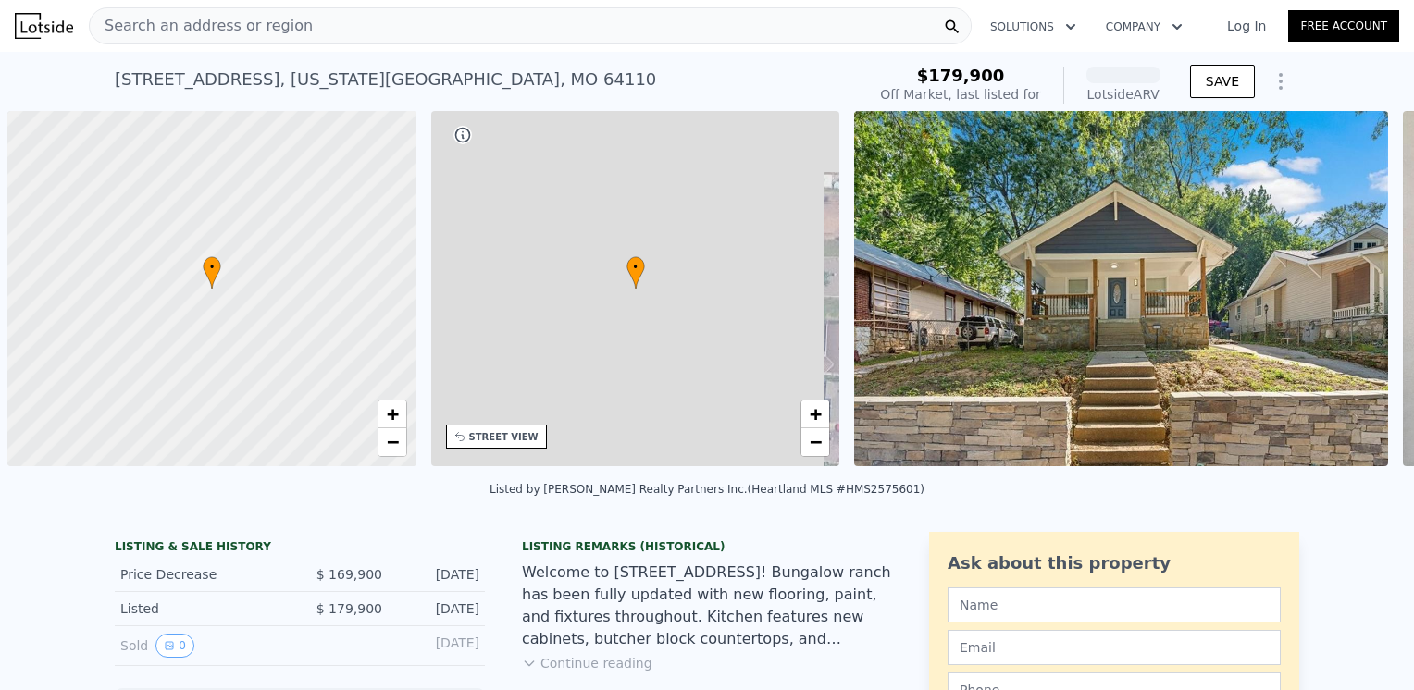
scroll to position [0, 7]
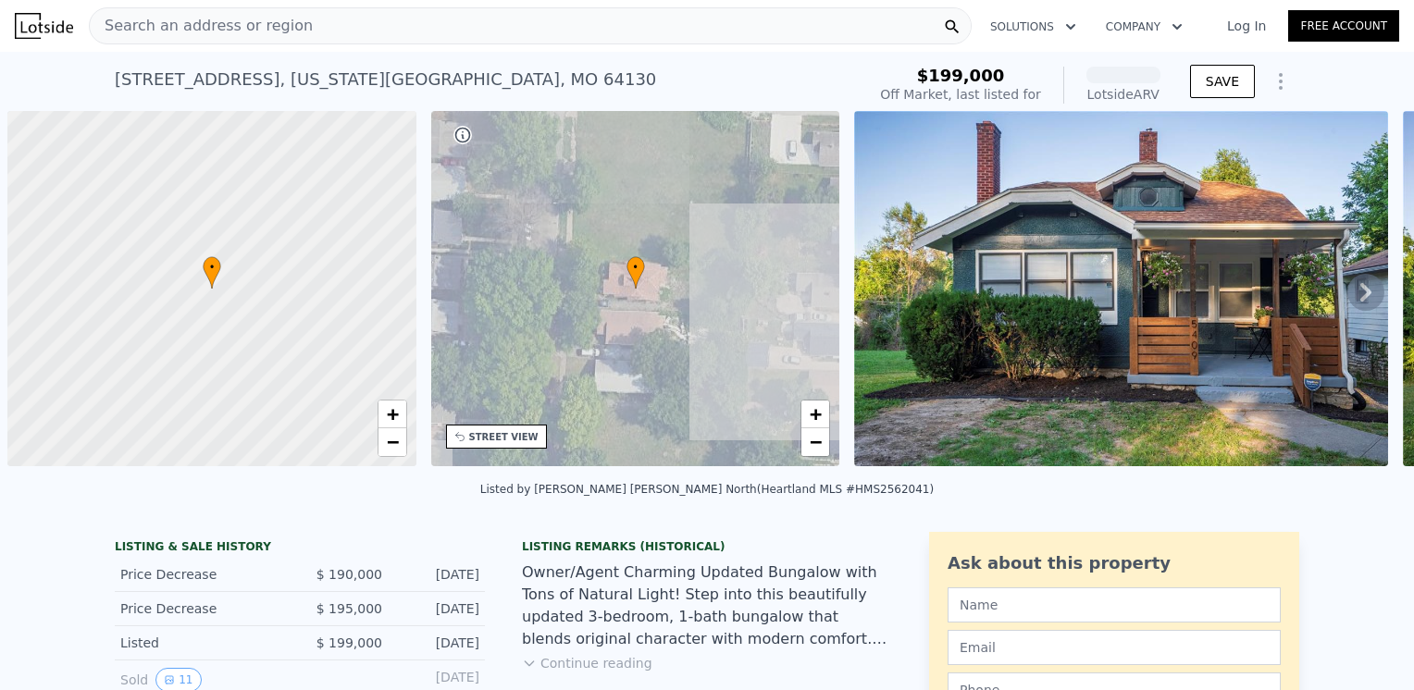
scroll to position [0, 7]
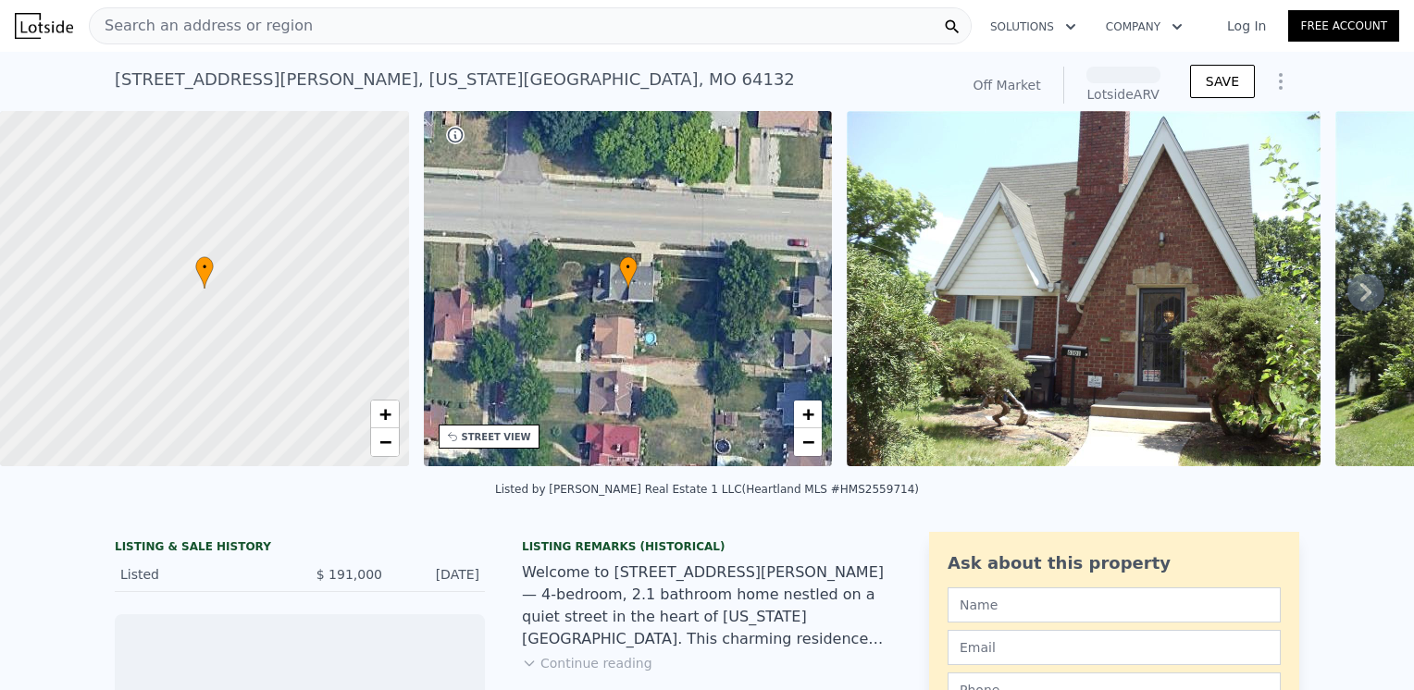
scroll to position [85, 0]
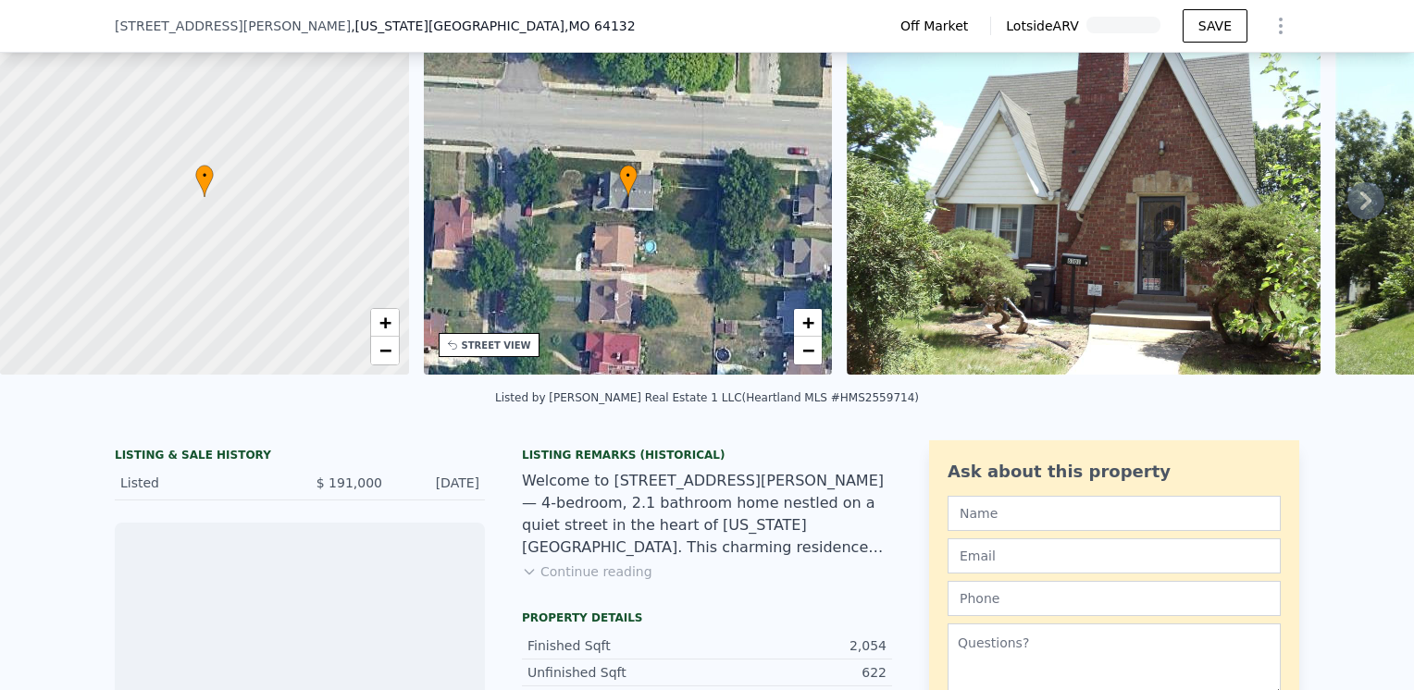
click at [550, 581] on button "Continue reading" at bounding box center [587, 572] width 130 height 19
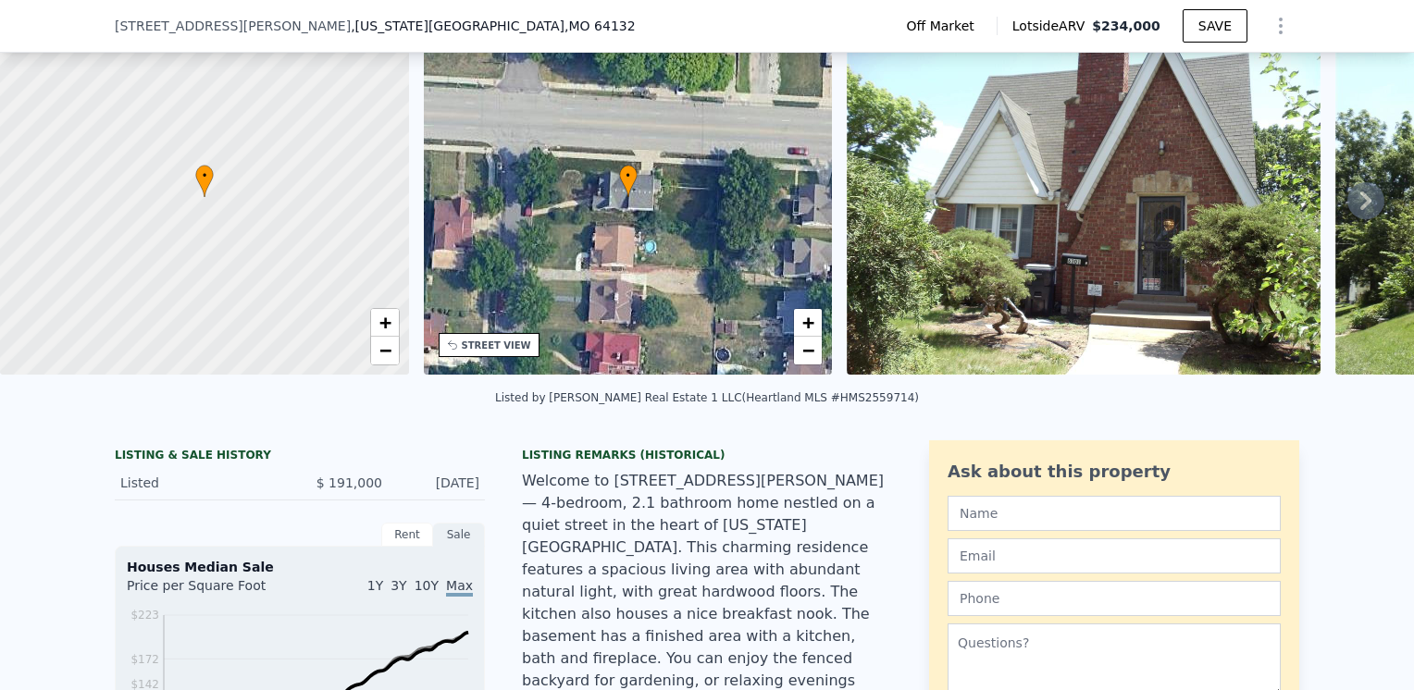
scroll to position [178, 0]
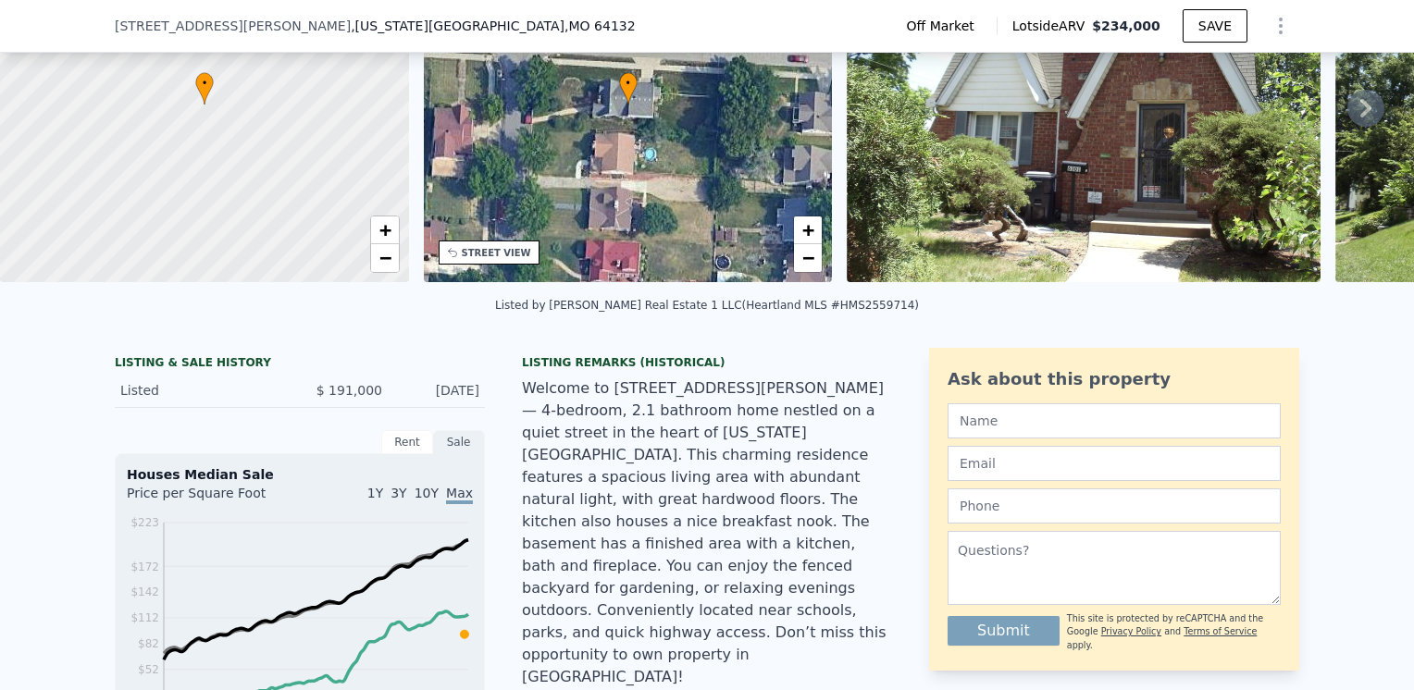
click at [1096, 124] on img at bounding box center [1084, 104] width 474 height 355
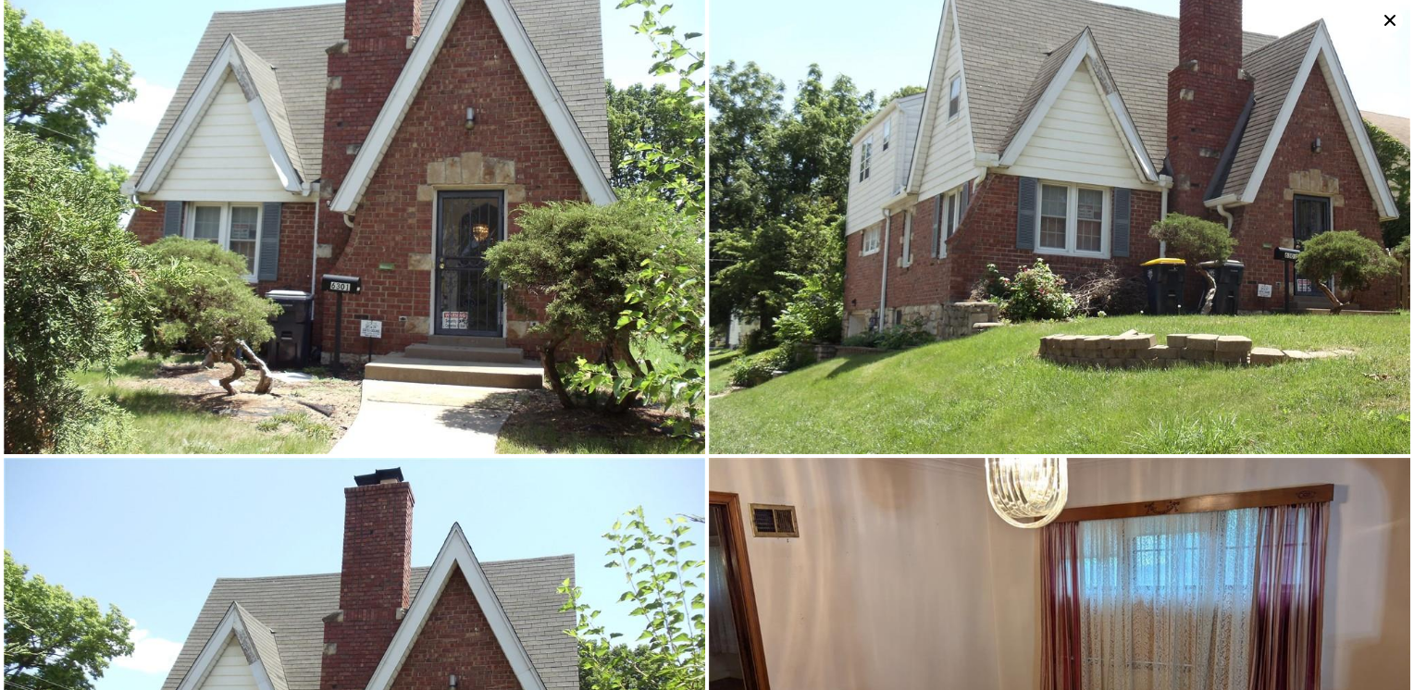
scroll to position [0, 0]
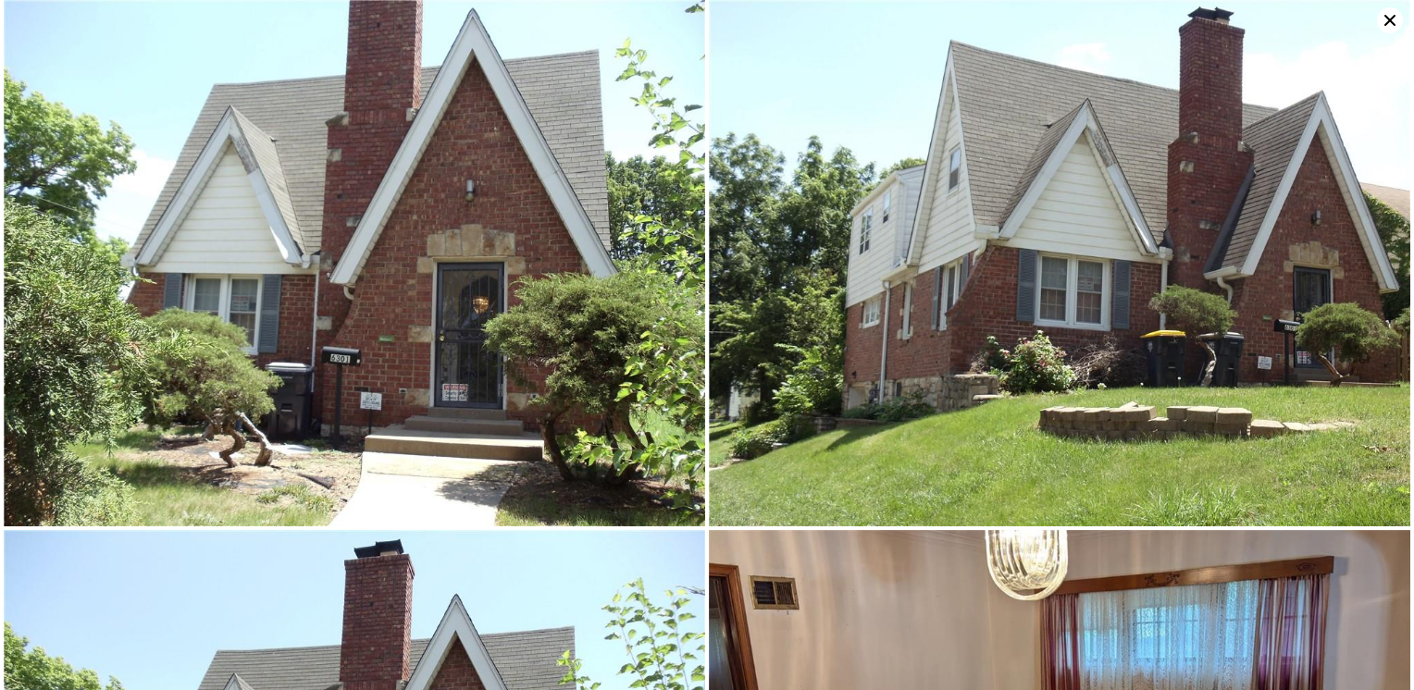
click at [1392, 20] on icon at bounding box center [1390, 20] width 26 height 26
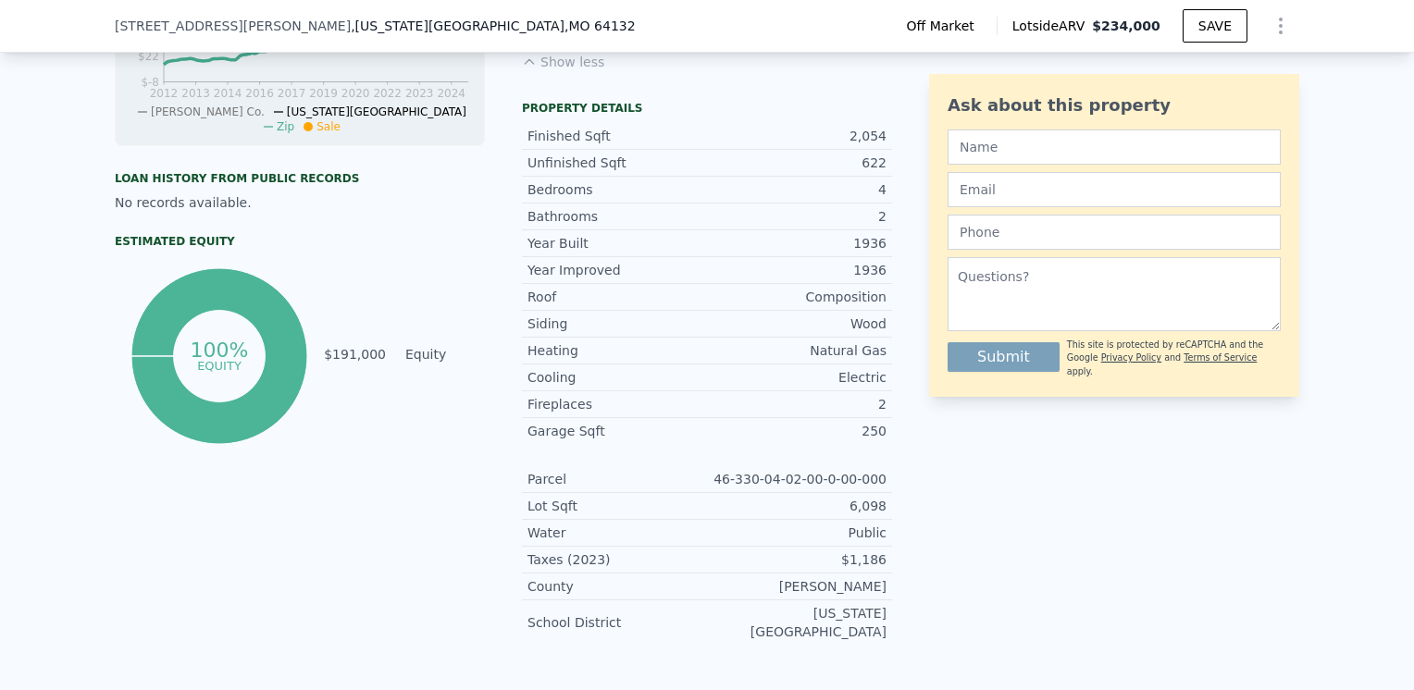
scroll to position [825, 0]
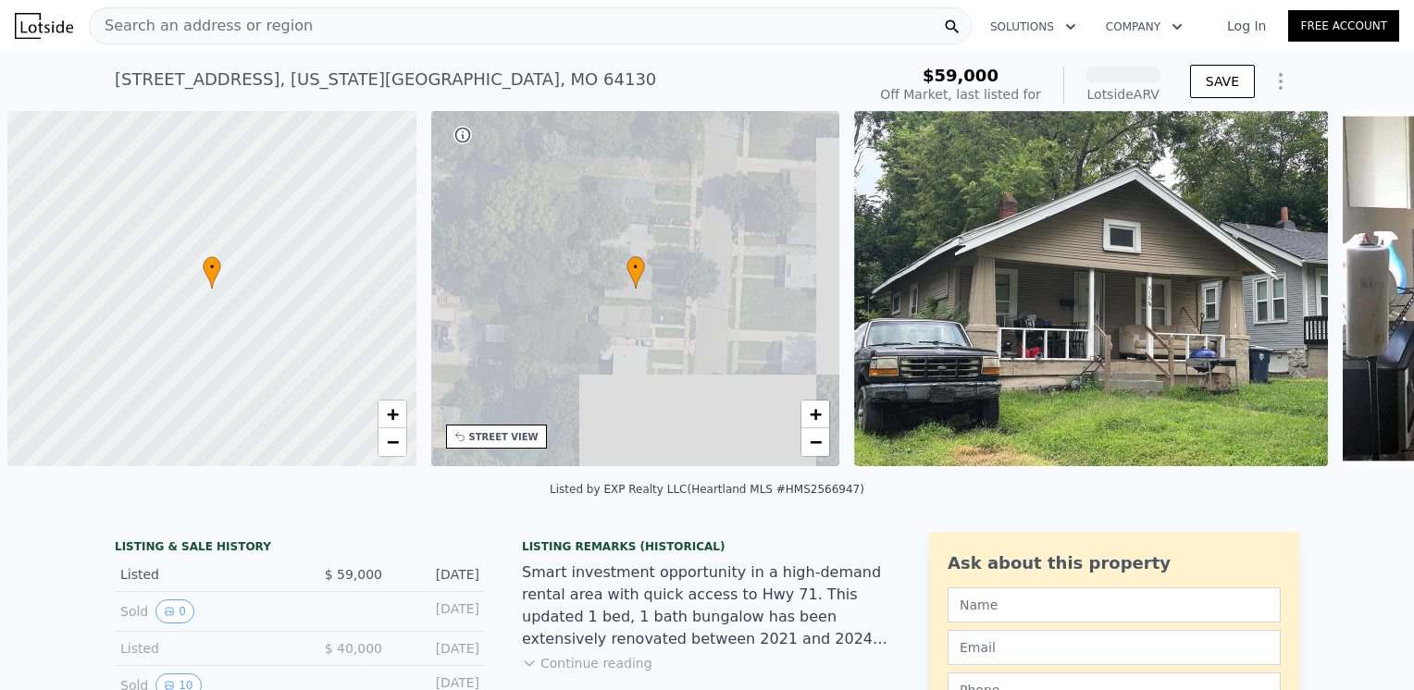
scroll to position [0, 7]
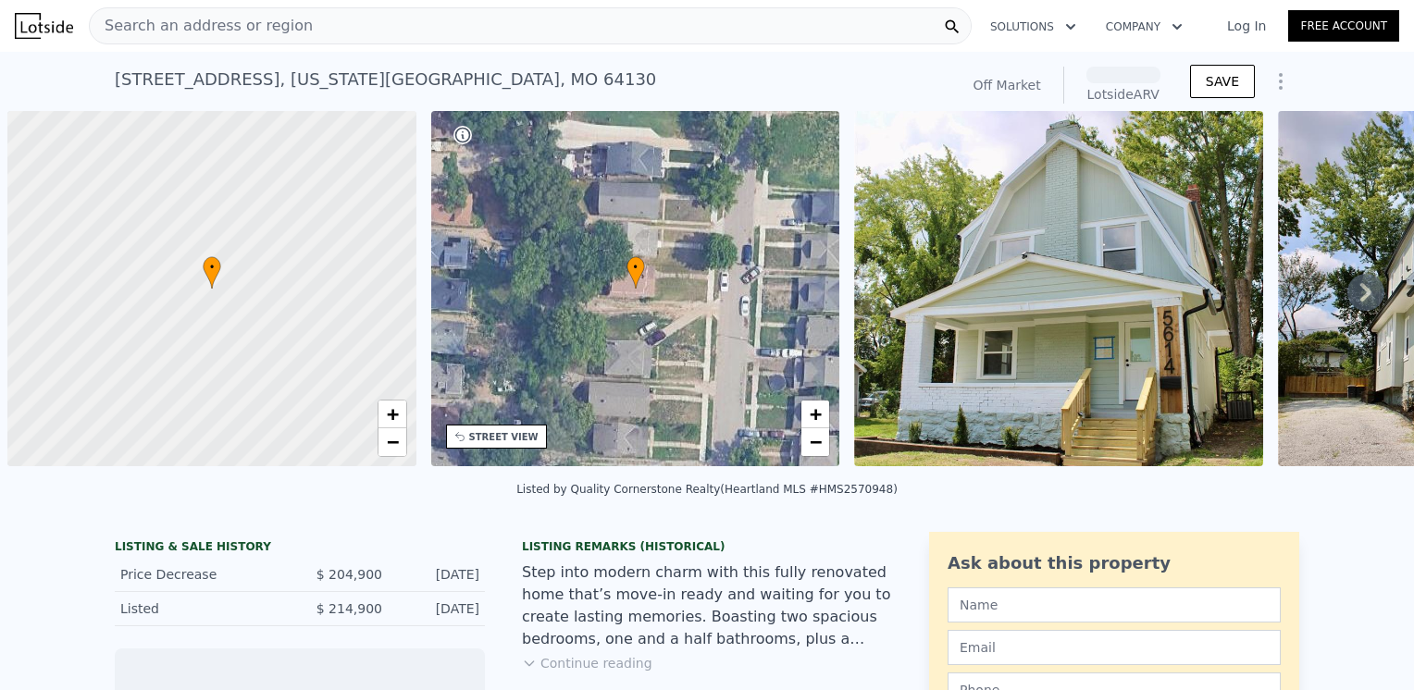
scroll to position [0, 7]
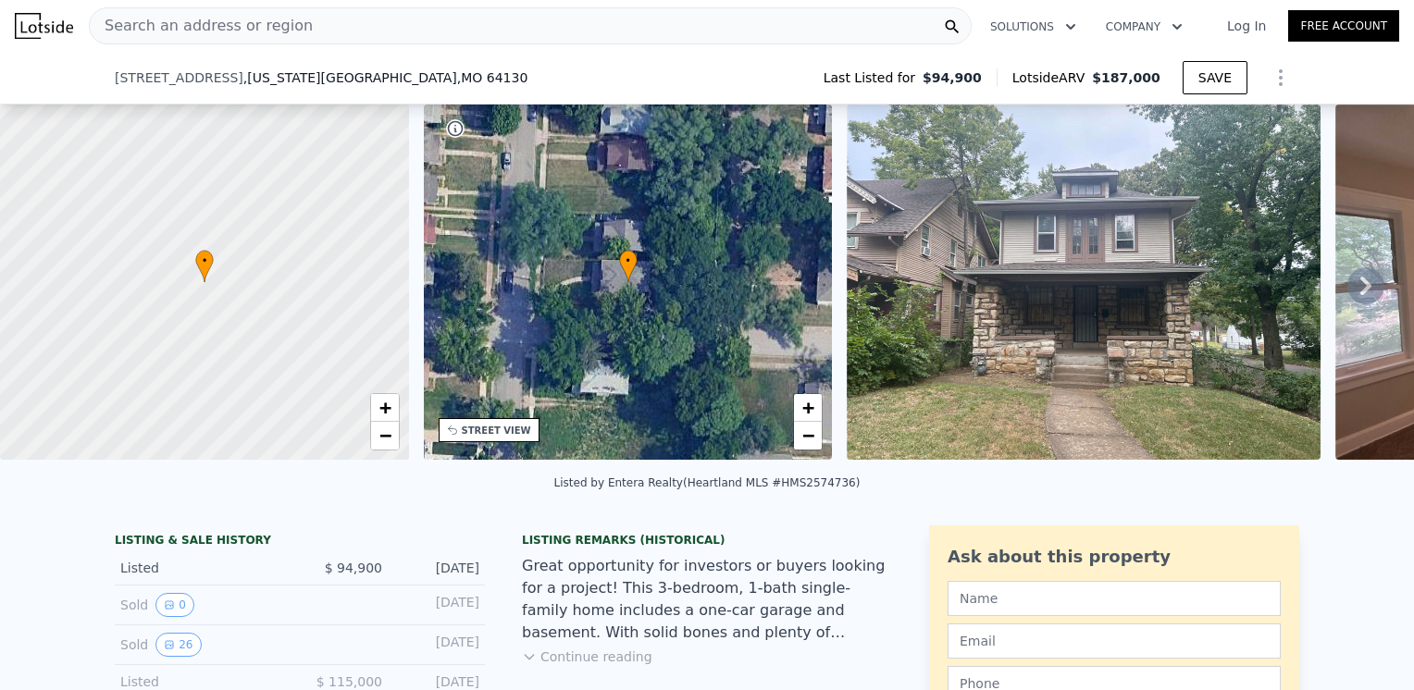
scroll to position [85, 0]
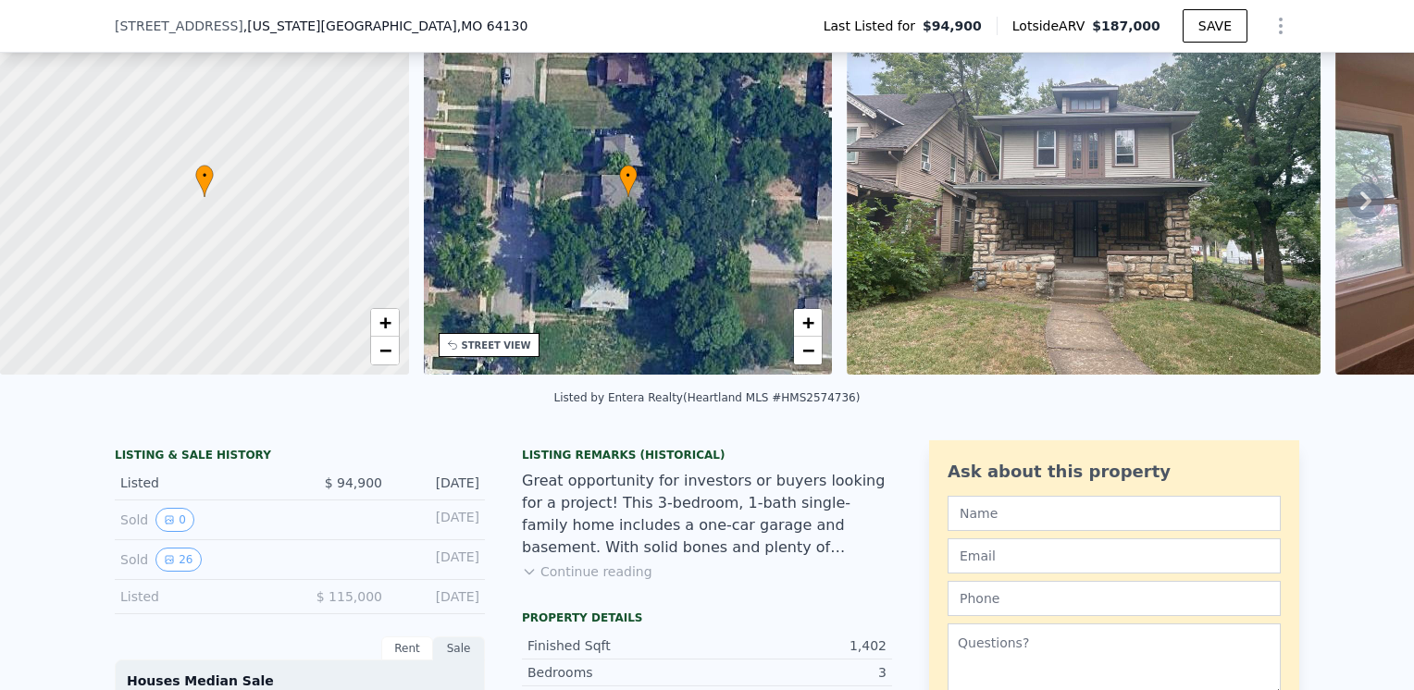
click at [590, 581] on button "Continue reading" at bounding box center [587, 572] width 130 height 19
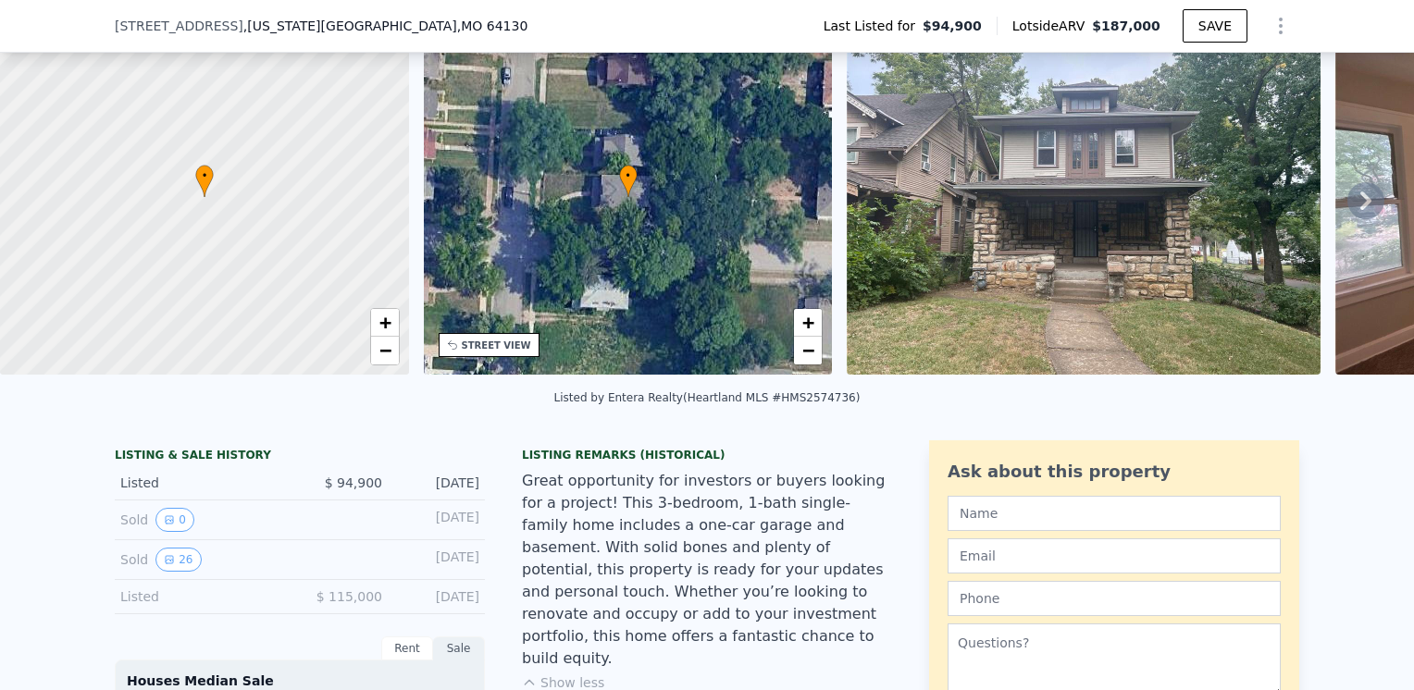
click at [1144, 187] on img at bounding box center [1084, 196] width 474 height 355
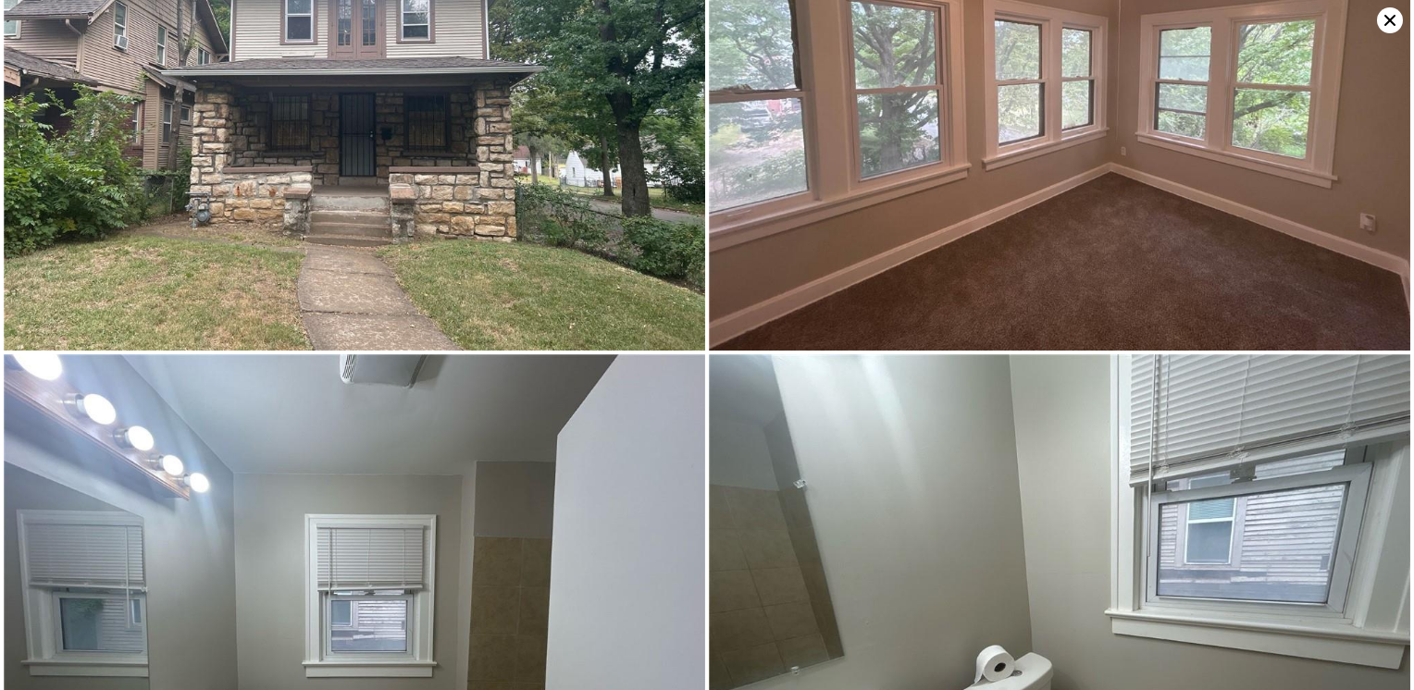
scroll to position [0, 0]
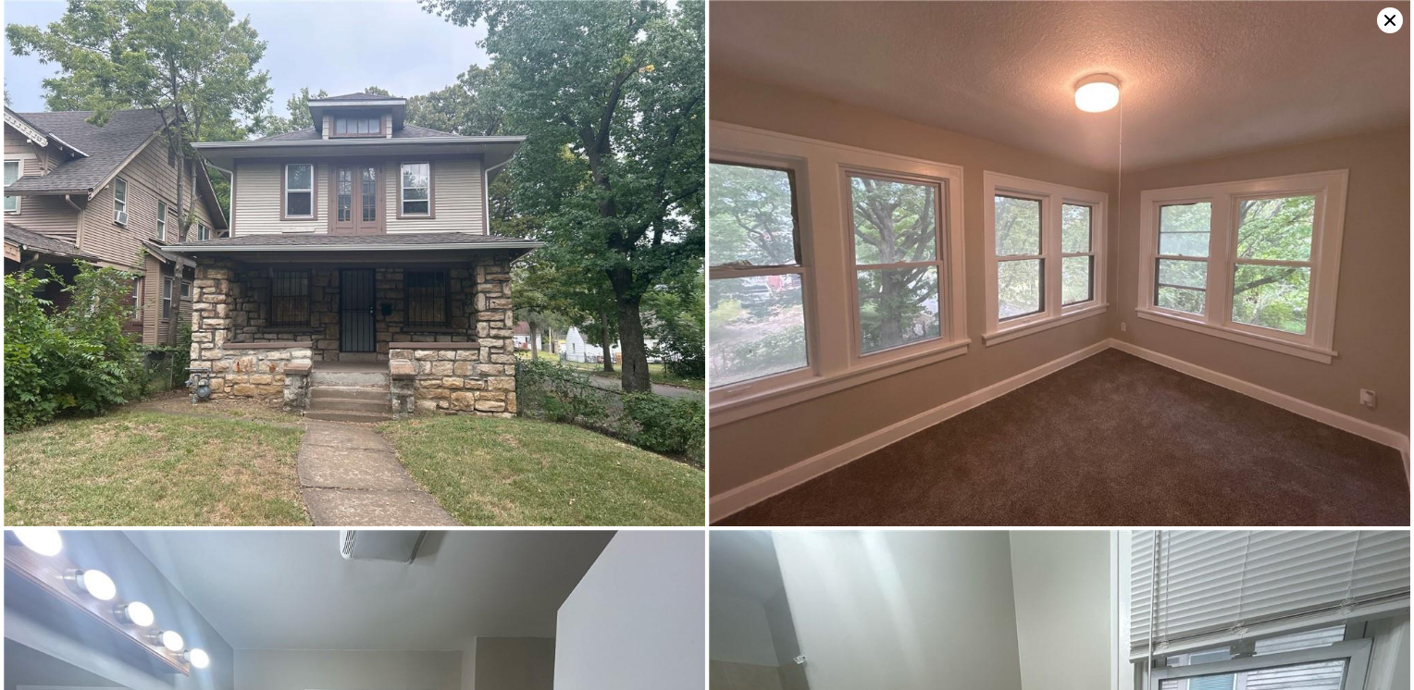
click at [1388, 24] on icon at bounding box center [1390, 20] width 26 height 26
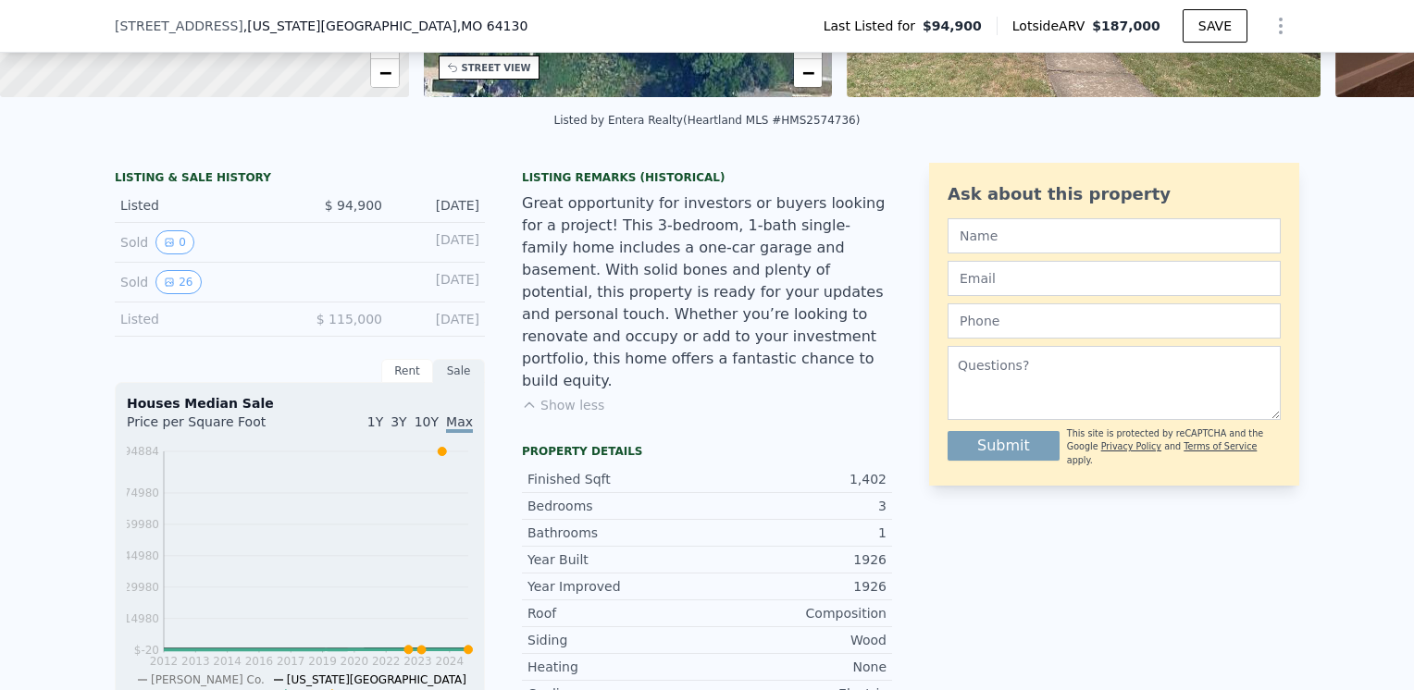
scroll to position [548, 0]
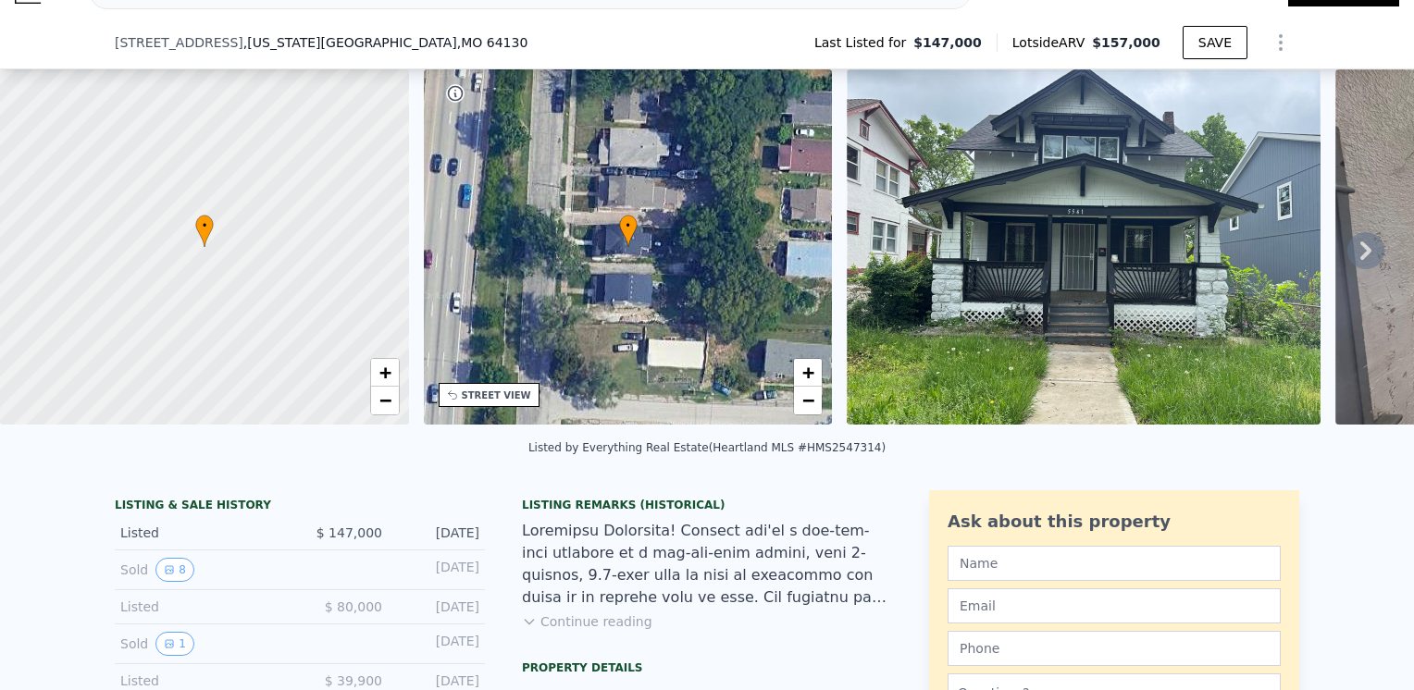
scroll to position [85, 0]
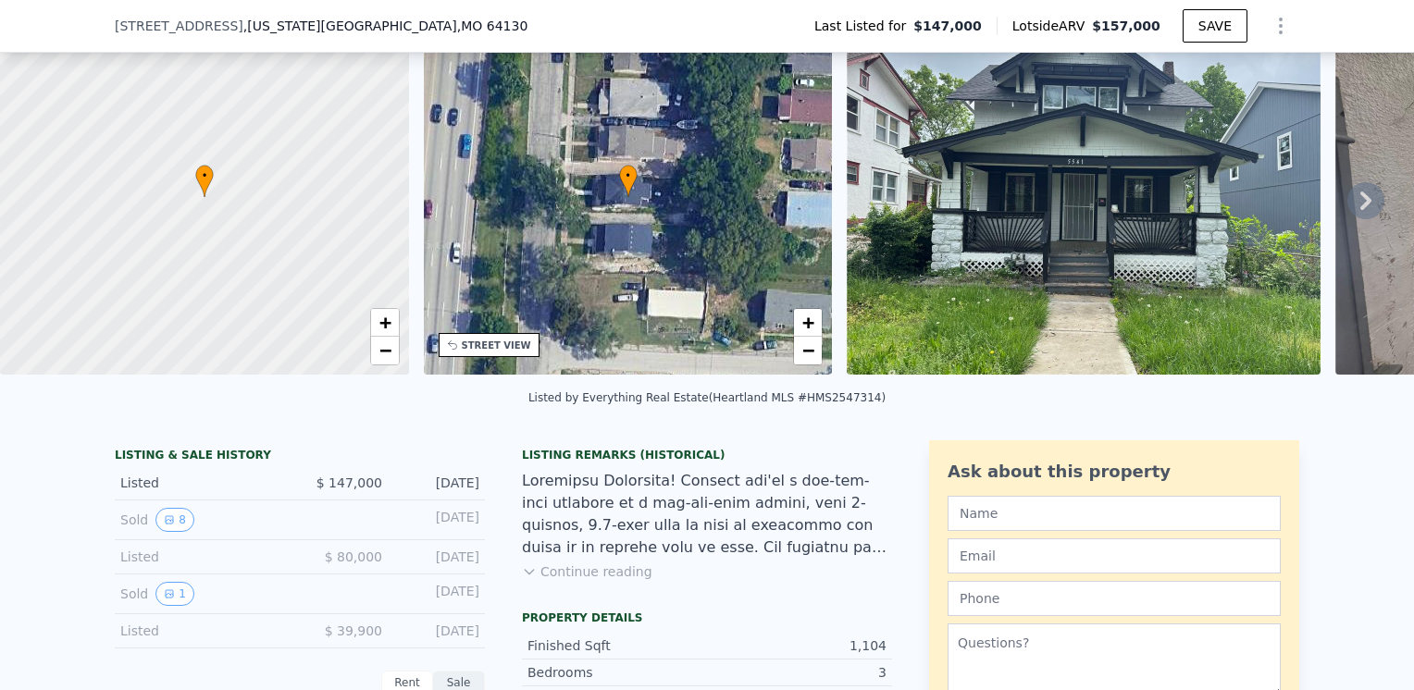
click at [576, 581] on button "Continue reading" at bounding box center [587, 572] width 130 height 19
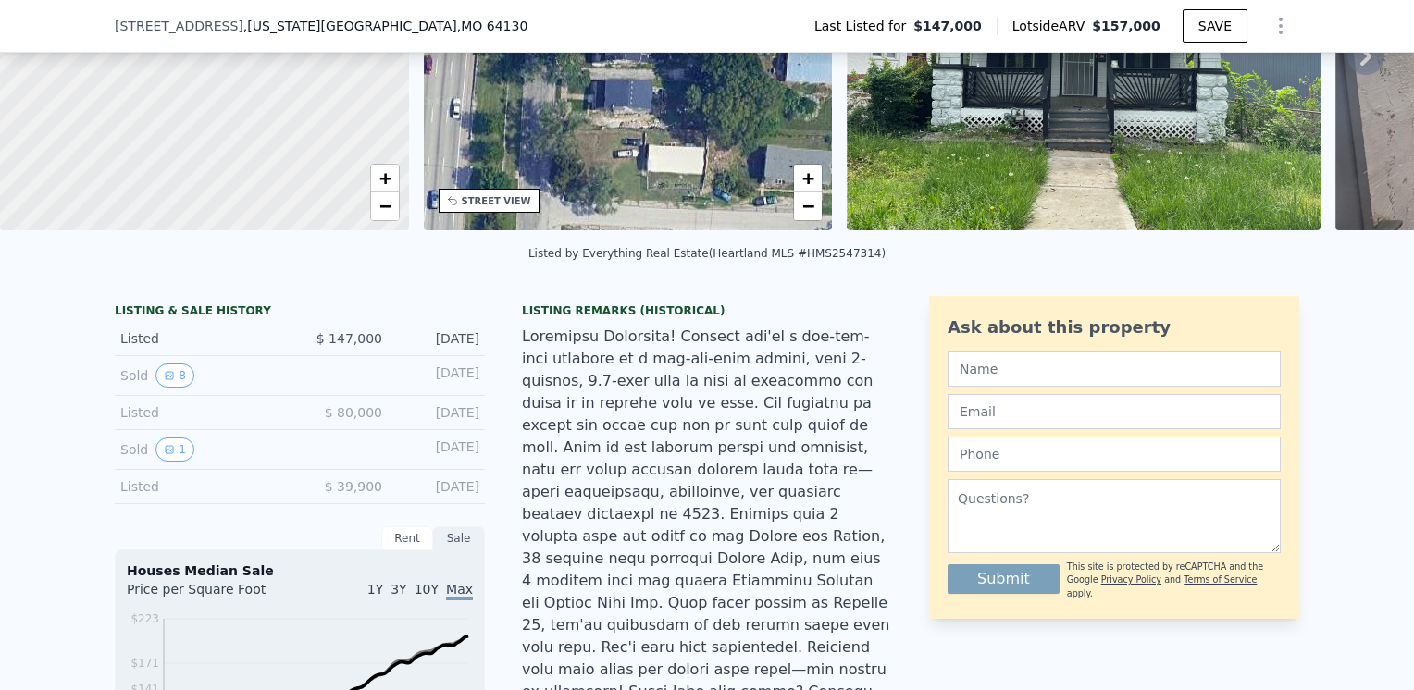
scroll to position [270, 0]
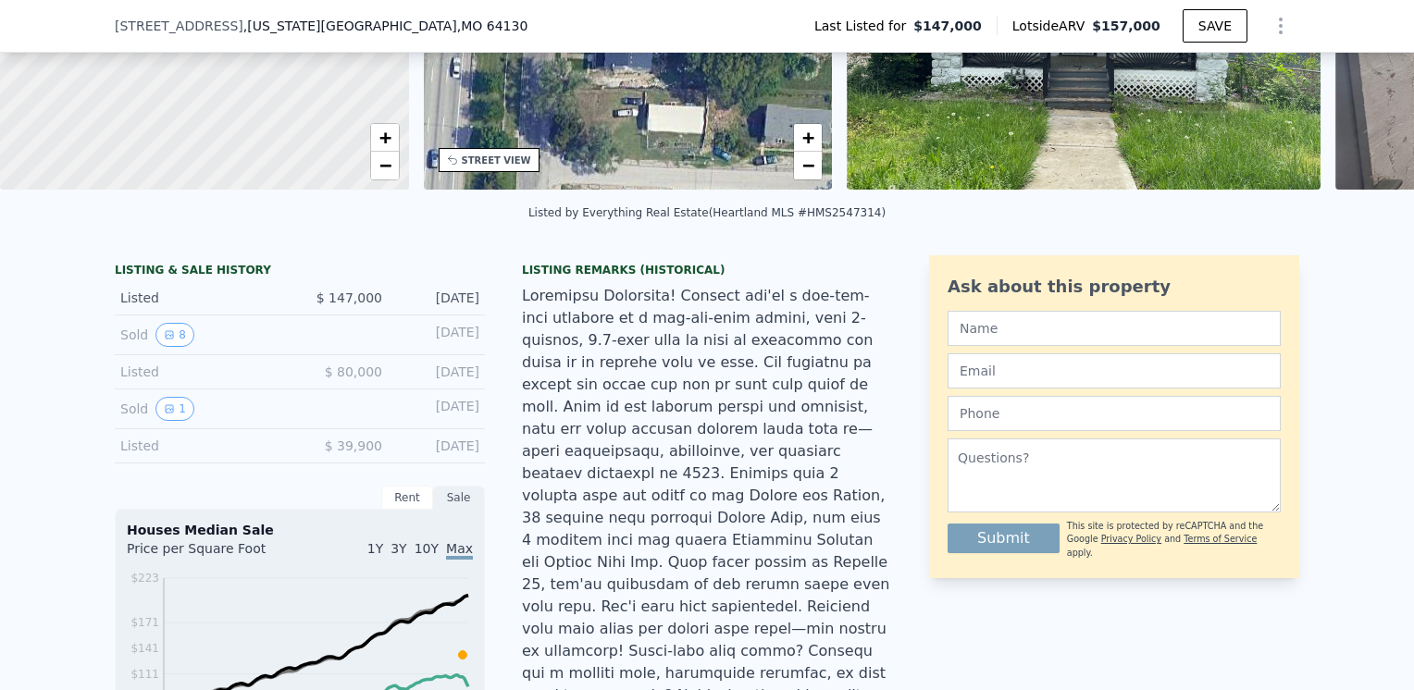
click at [1084, 81] on img at bounding box center [1084, 11] width 474 height 355
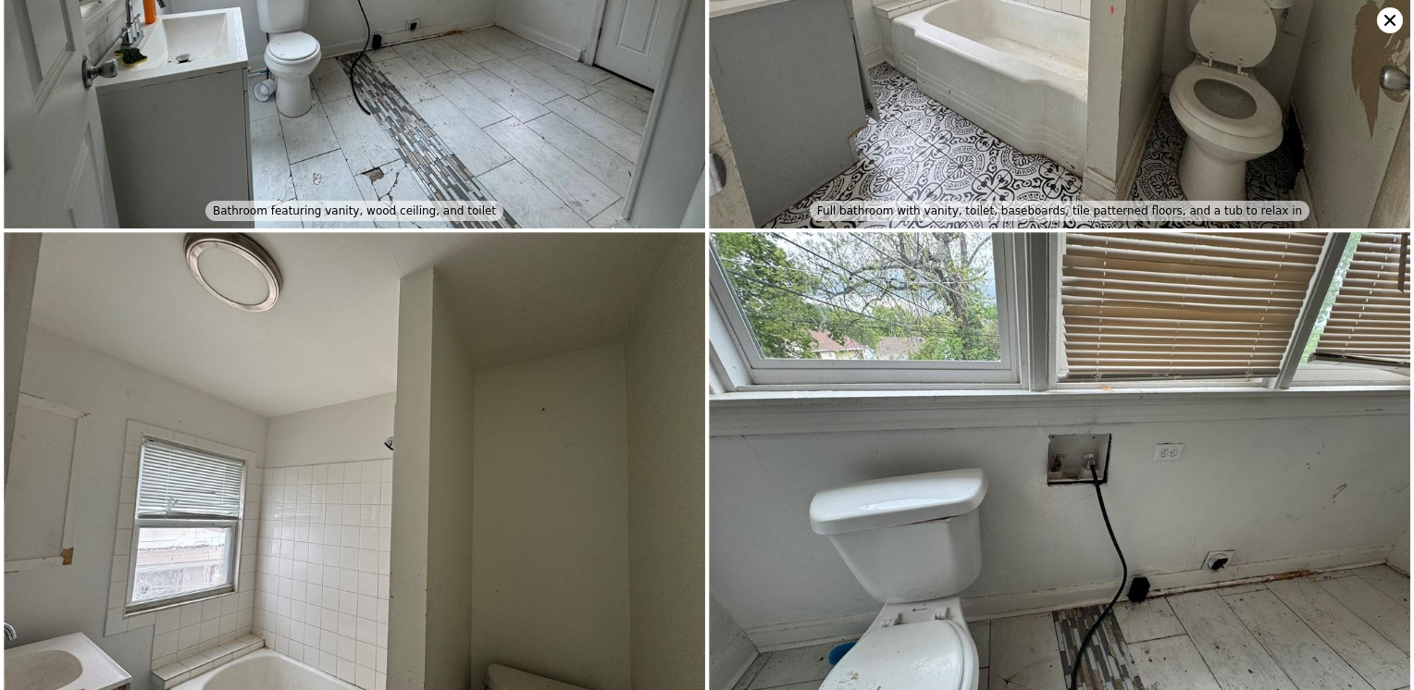
scroll to position [5074, 0]
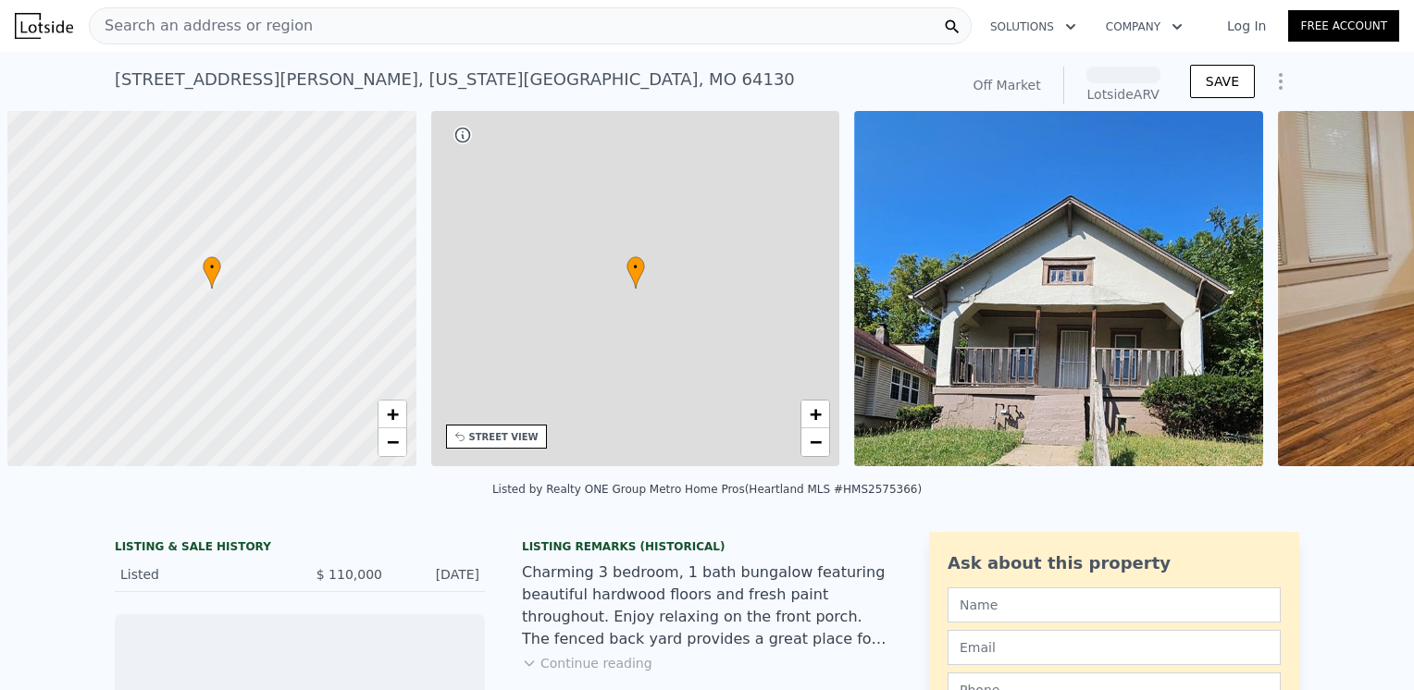
scroll to position [0, 7]
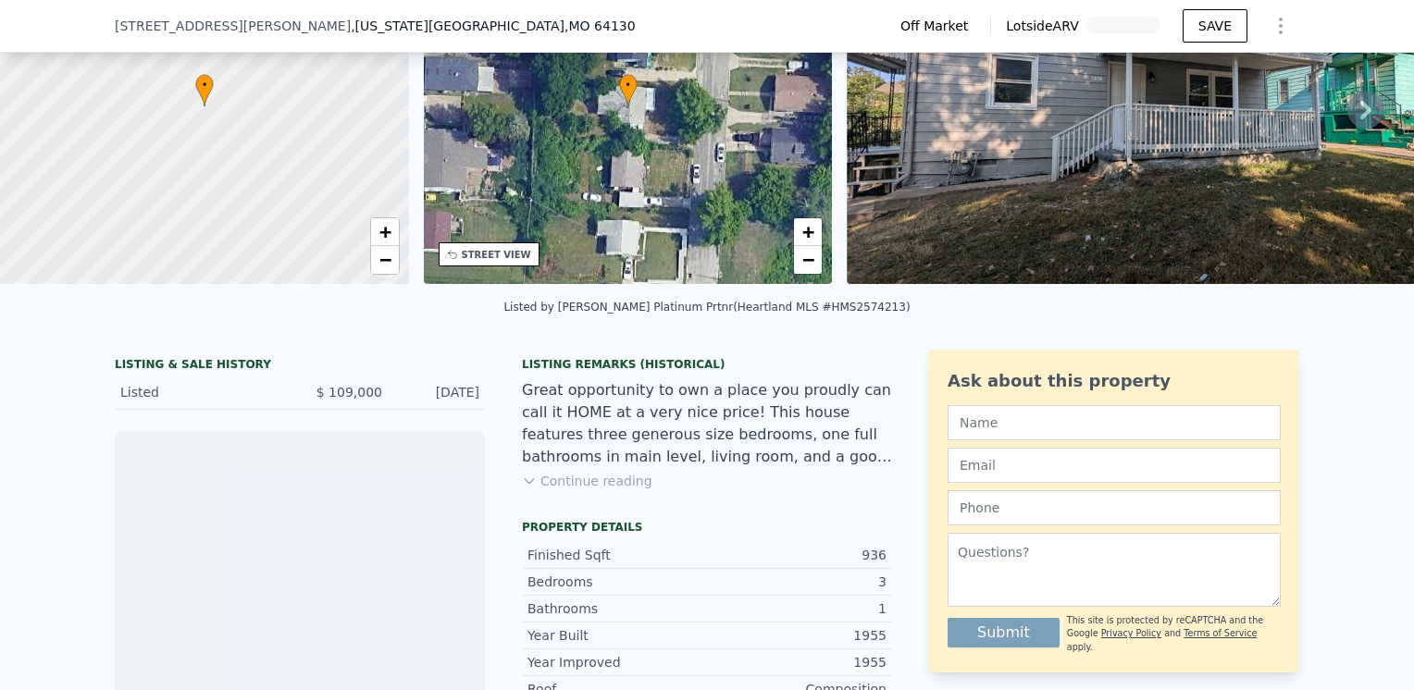
scroll to position [178, 0]
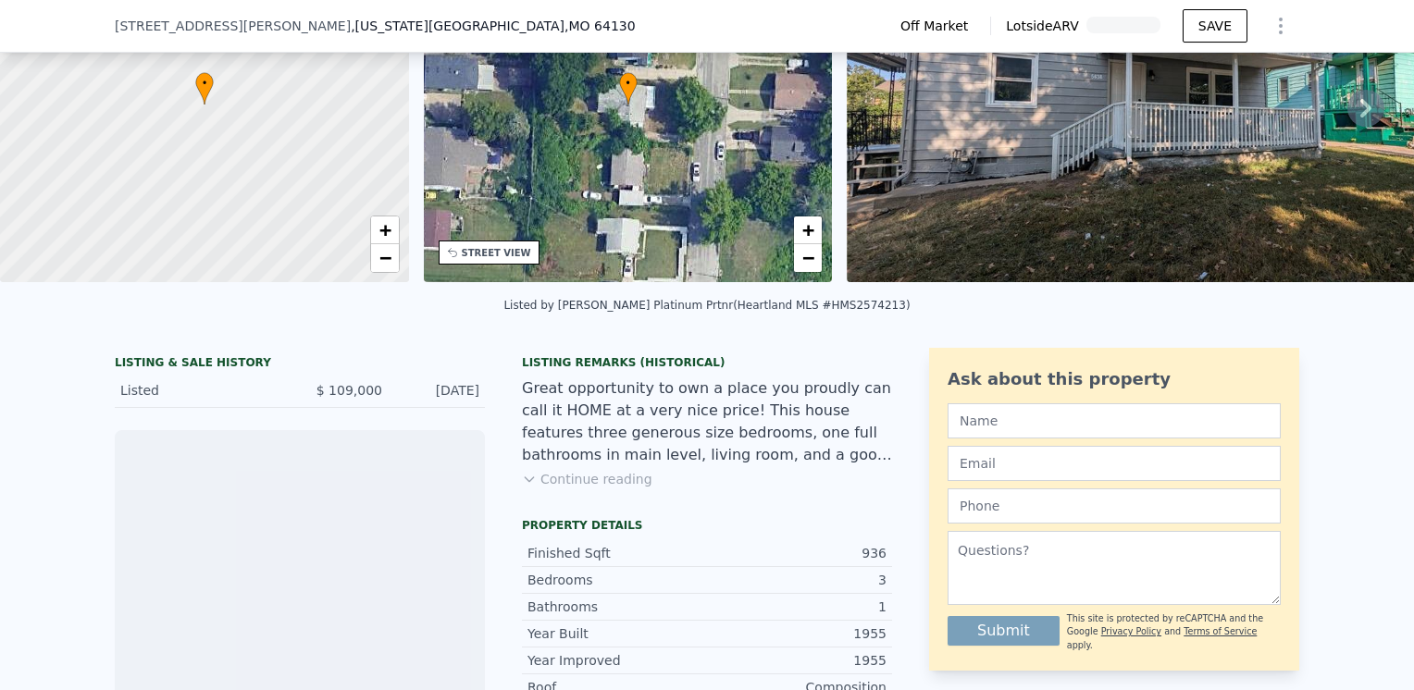
click at [600, 483] on button "Continue reading" at bounding box center [587, 479] width 130 height 19
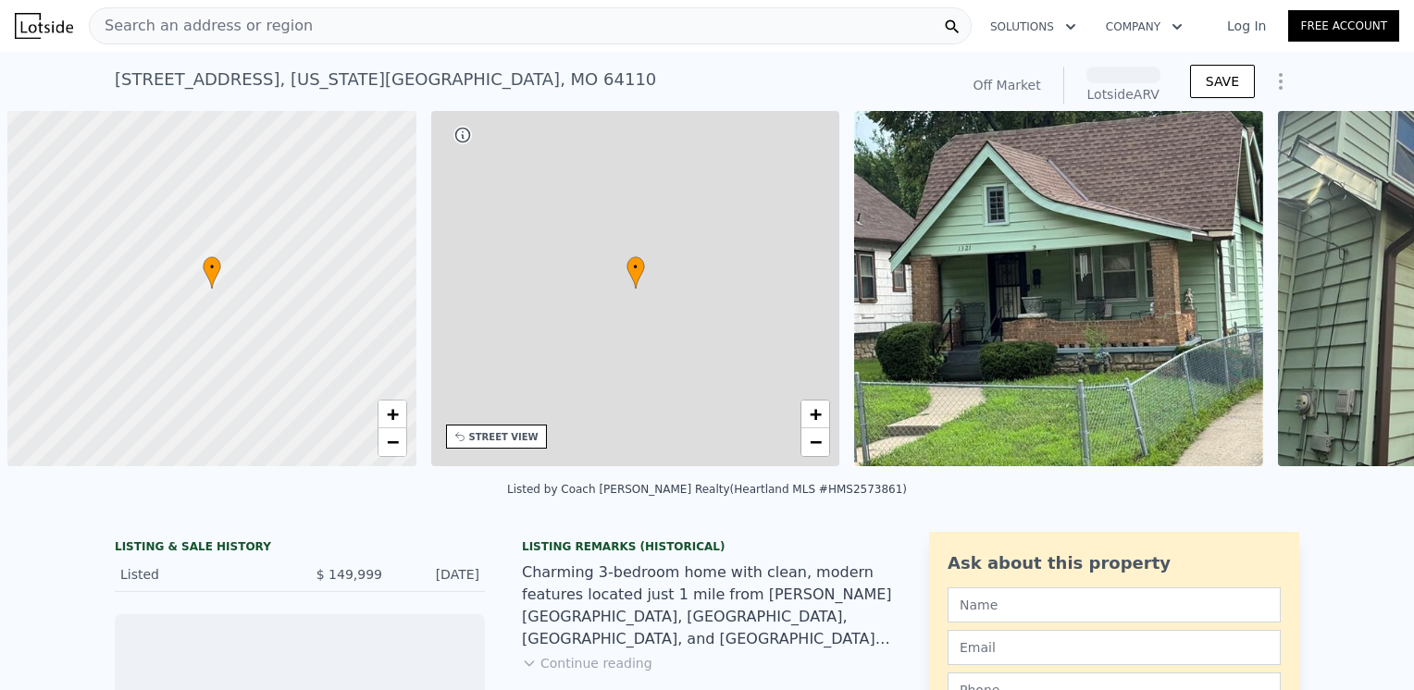
scroll to position [0, 7]
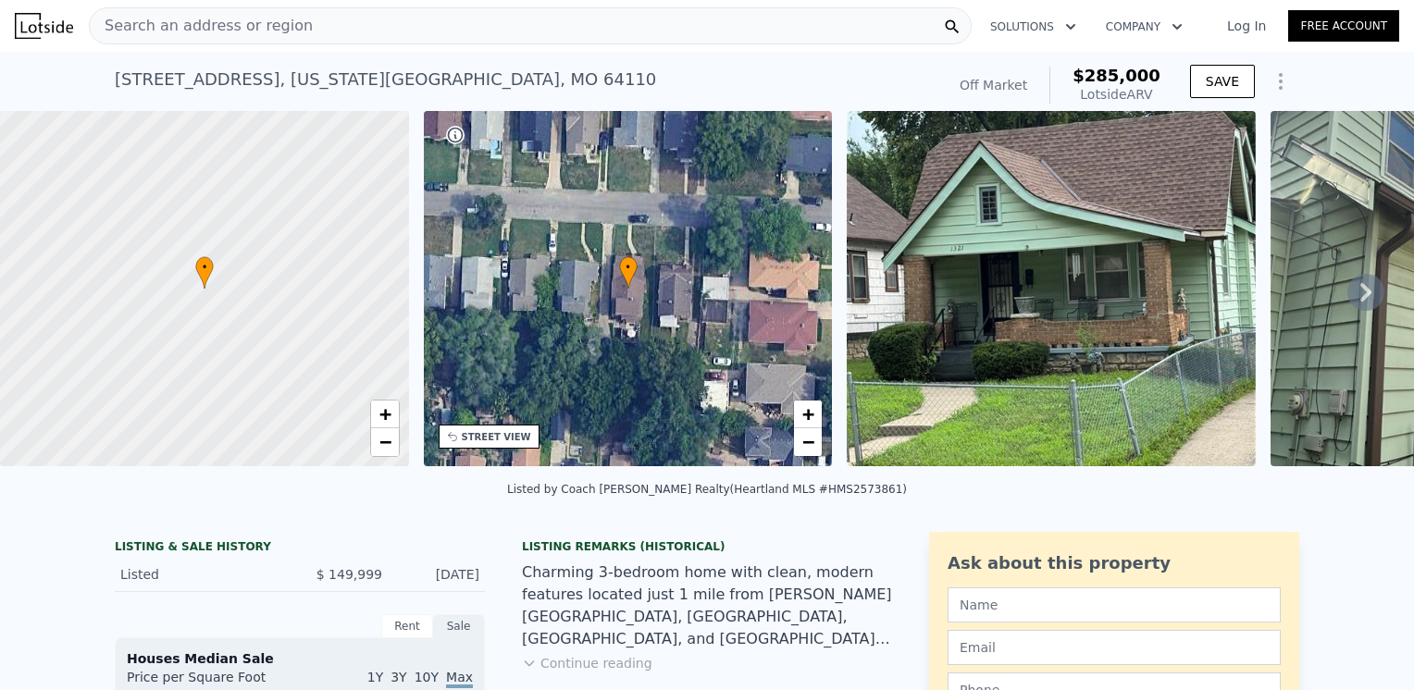
click at [1039, 254] on img at bounding box center [1051, 288] width 409 height 355
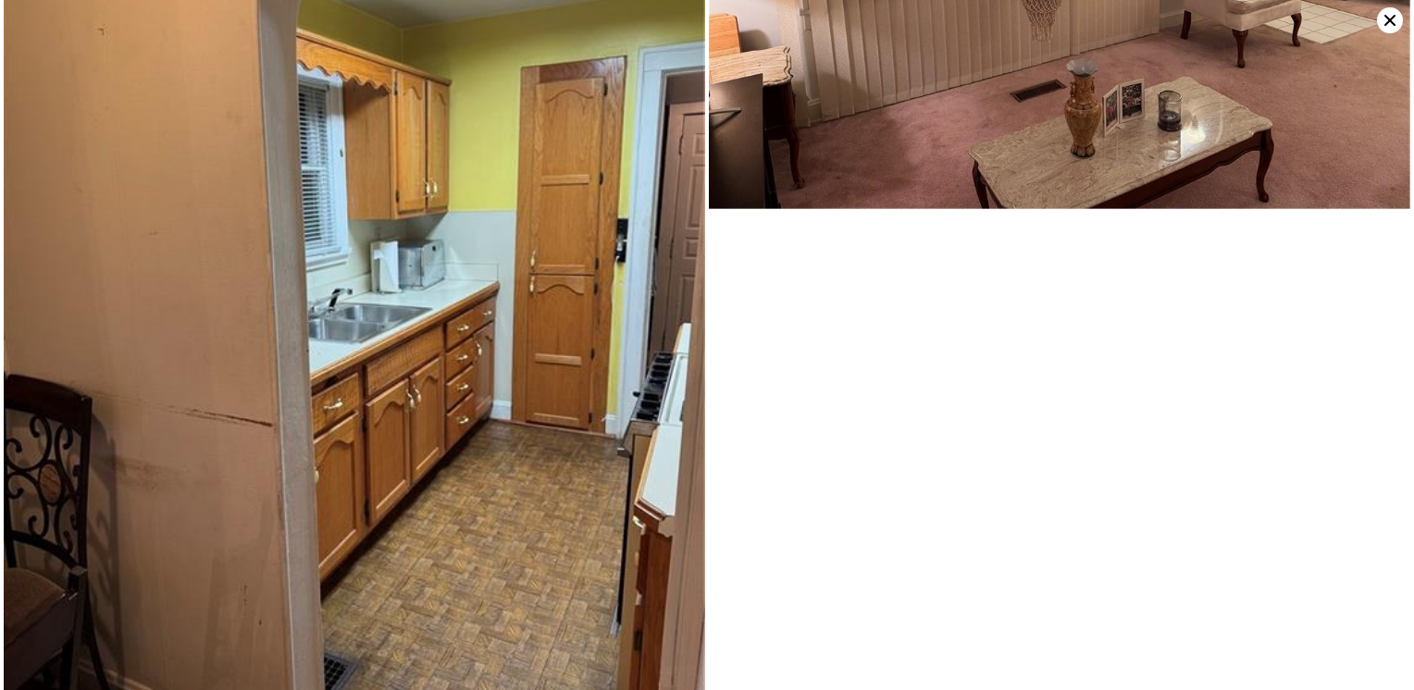
scroll to position [3427, 0]
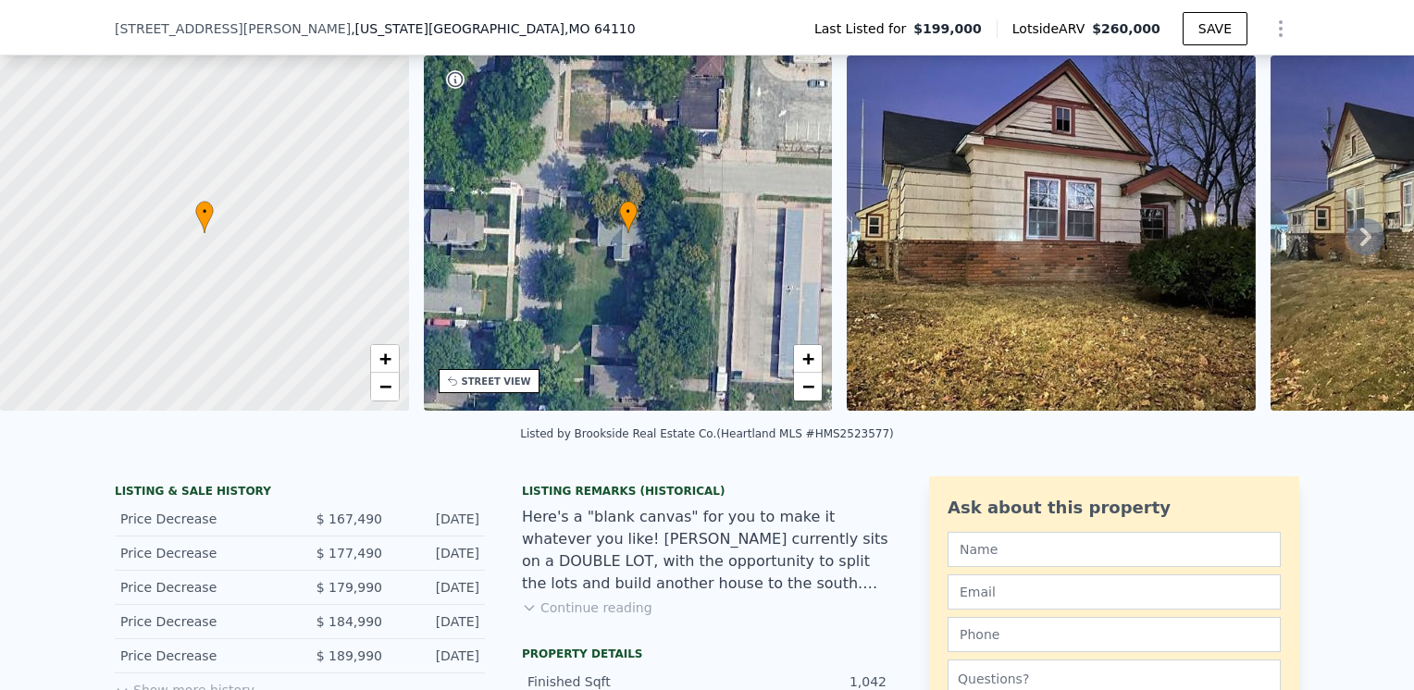
scroll to position [85, 0]
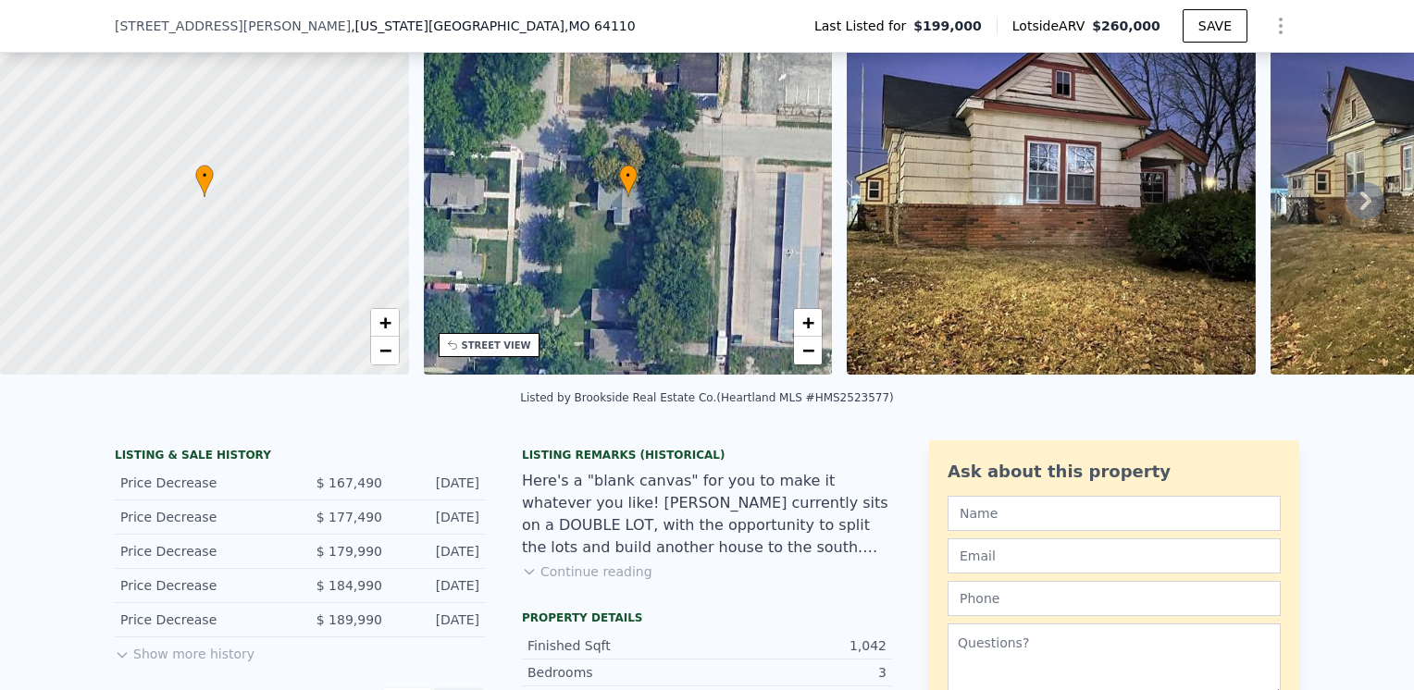
click at [585, 581] on button "Continue reading" at bounding box center [587, 572] width 130 height 19
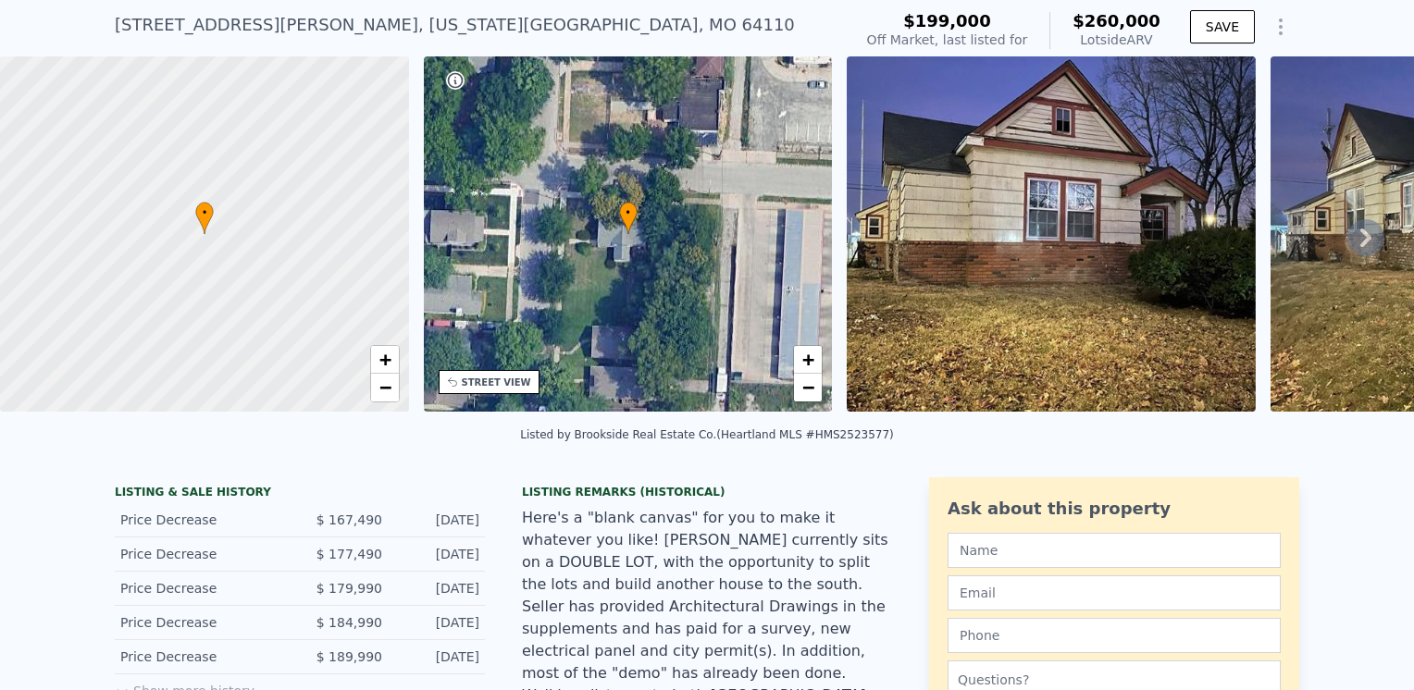
scroll to position [6, 0]
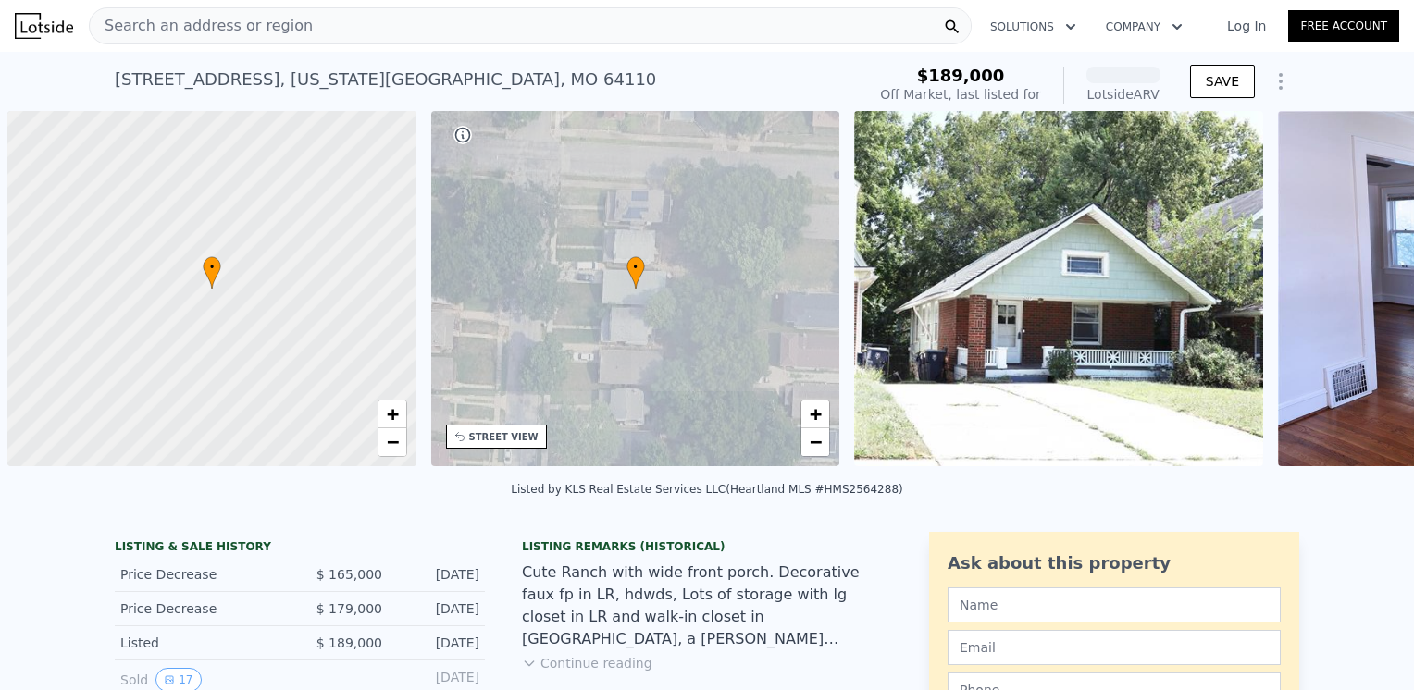
scroll to position [0, 7]
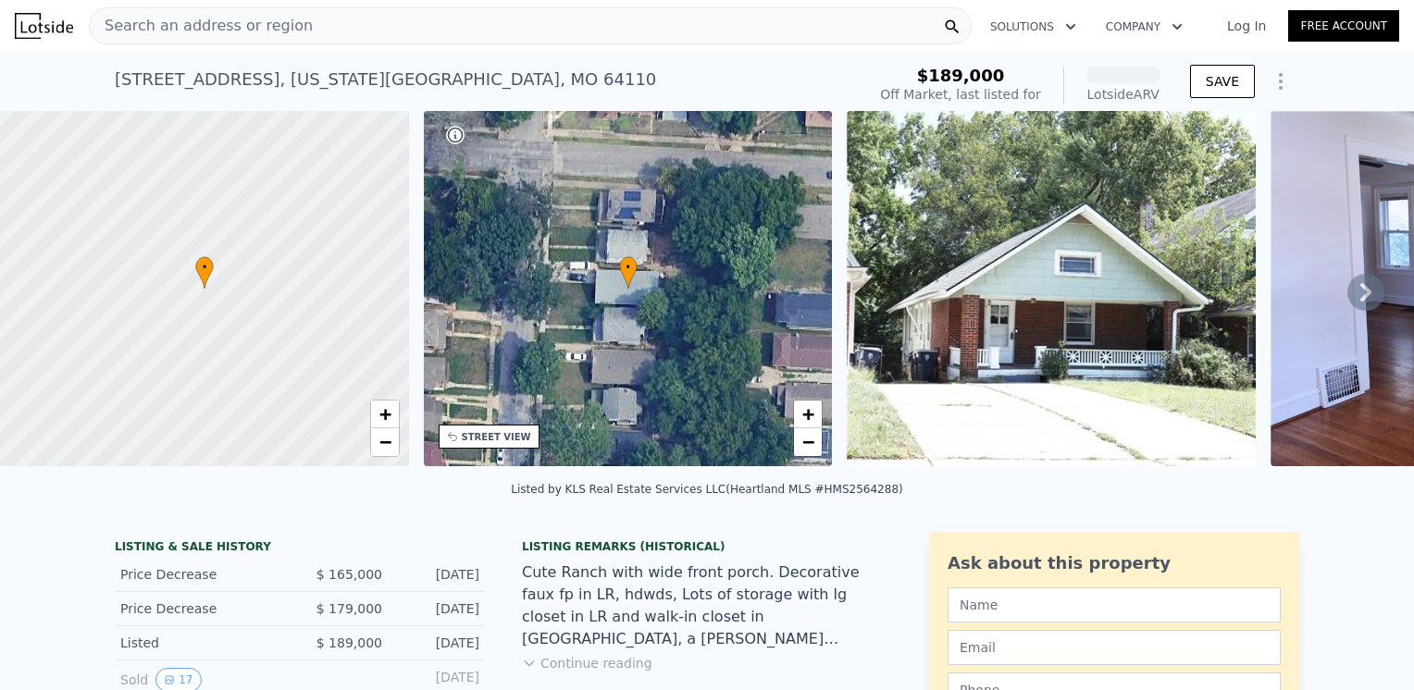
click at [605, 673] on button "Continue reading" at bounding box center [587, 663] width 130 height 19
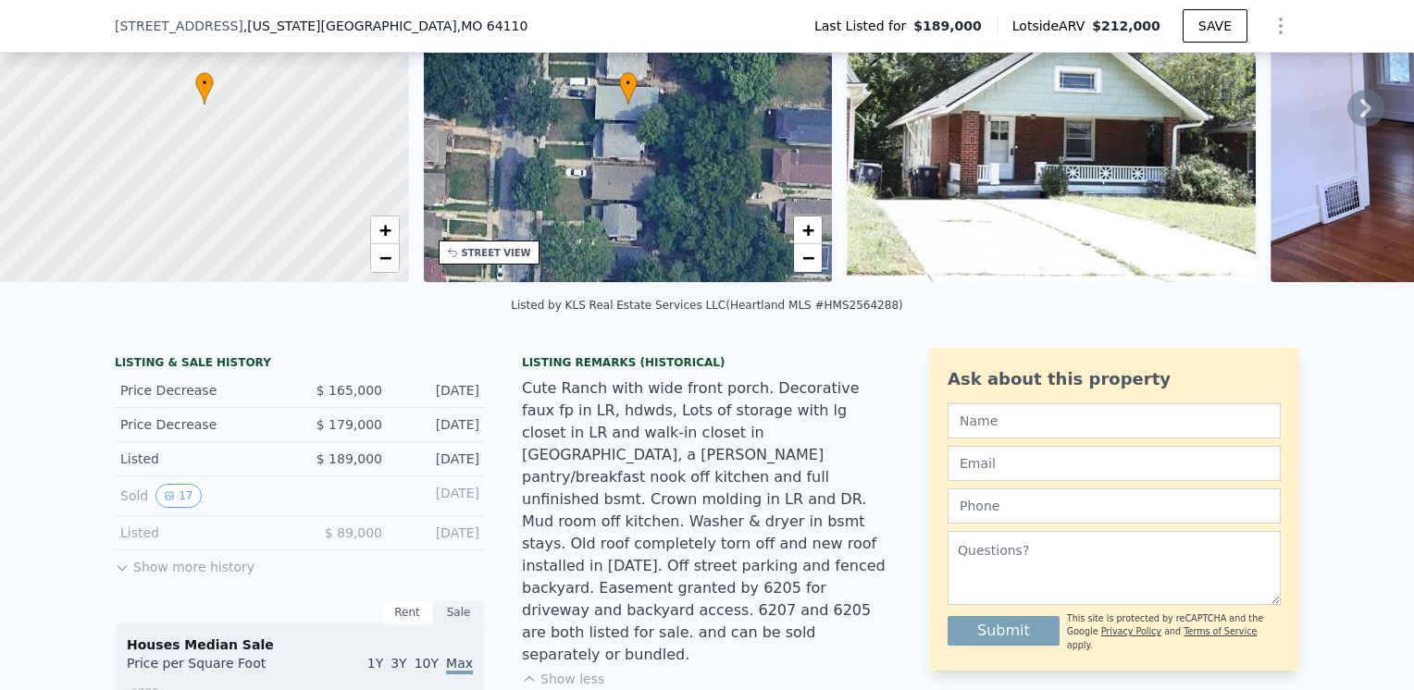
scroll to position [85, 0]
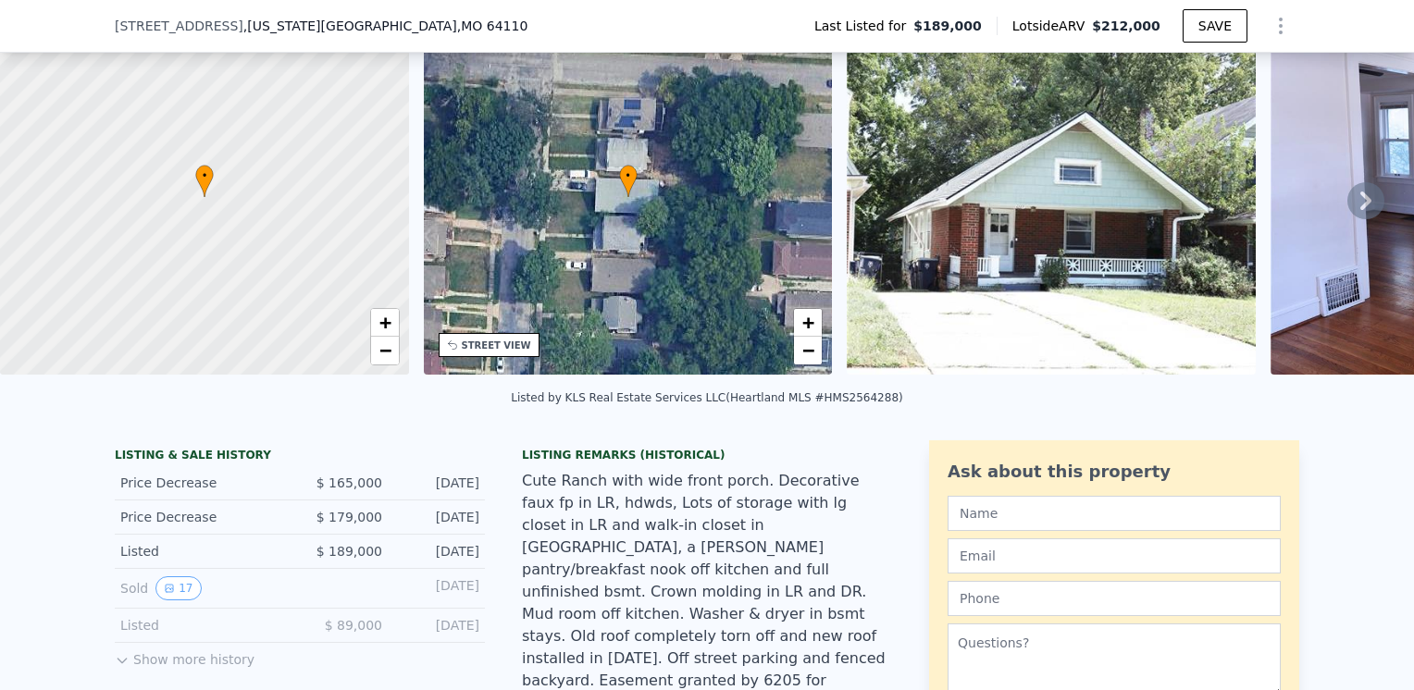
click at [1040, 242] on img at bounding box center [1051, 196] width 409 height 355
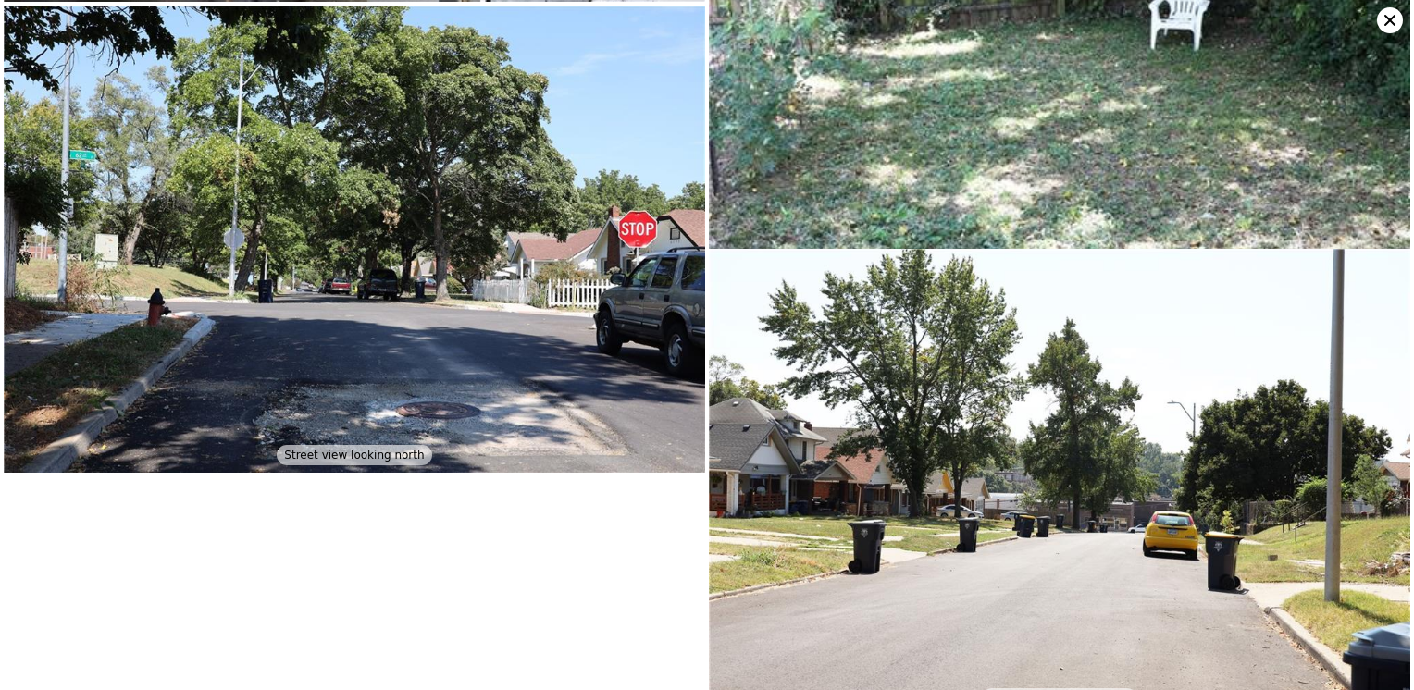
scroll to position [3312, 0]
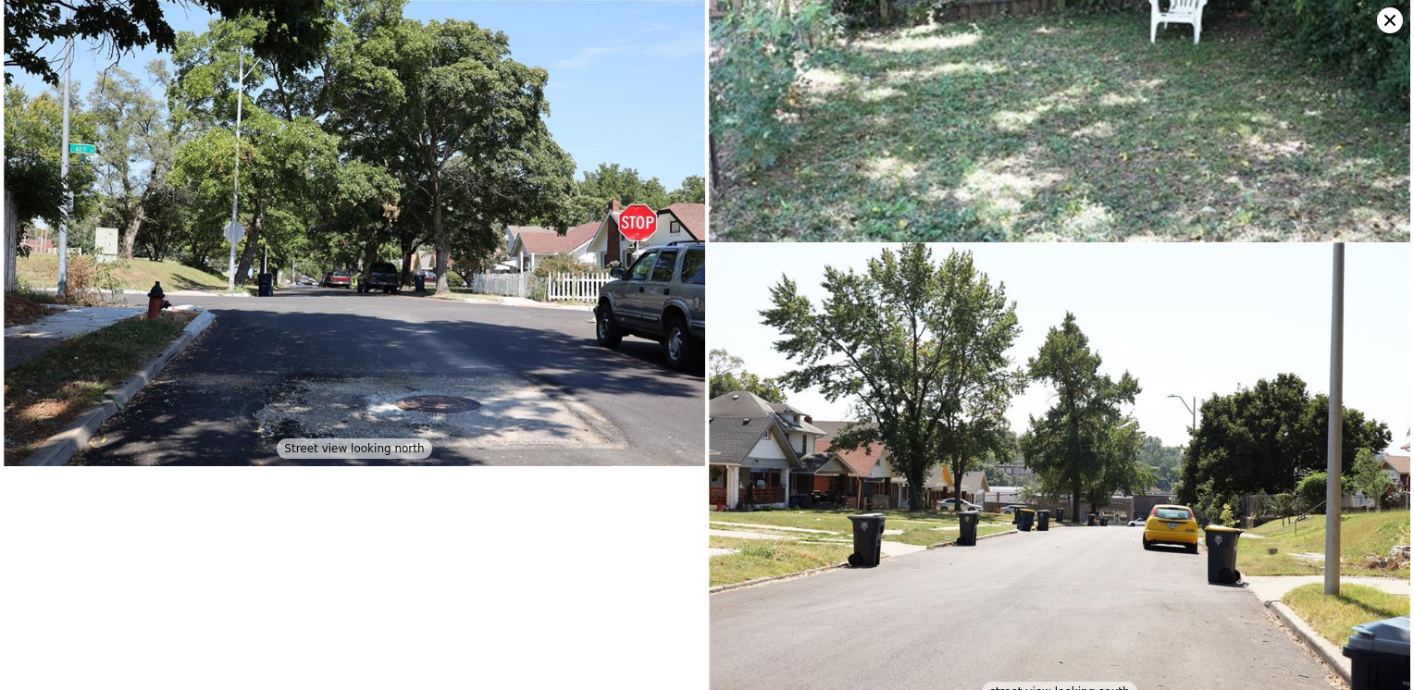
click at [1384, 17] on icon at bounding box center [1389, 20] width 11 height 11
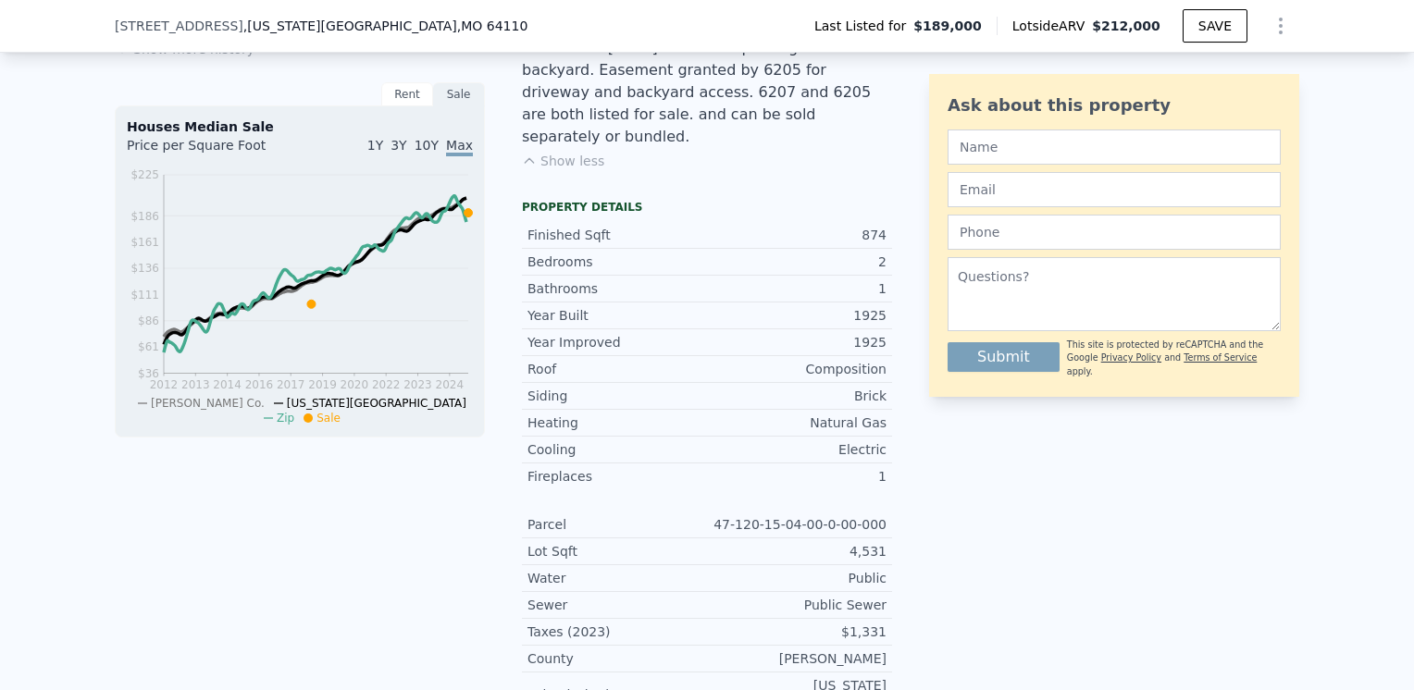
scroll to position [733, 0]
